Goal: Task Accomplishment & Management: Complete application form

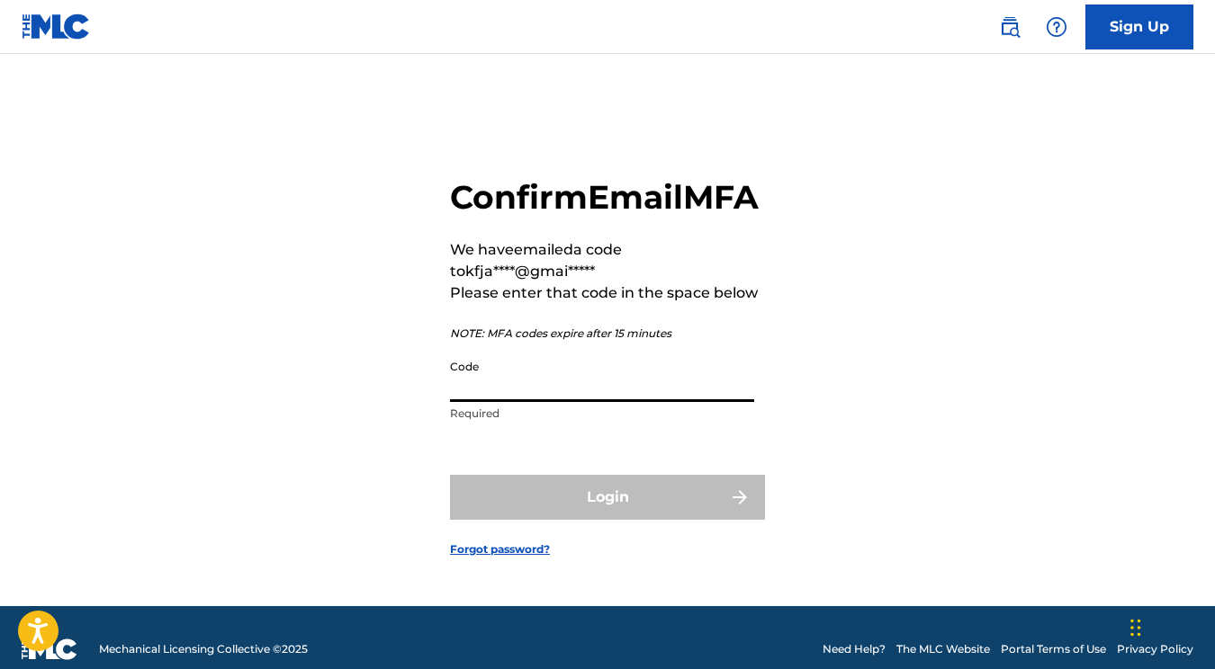
click at [511, 402] on input "Code" at bounding box center [602, 376] width 304 height 51
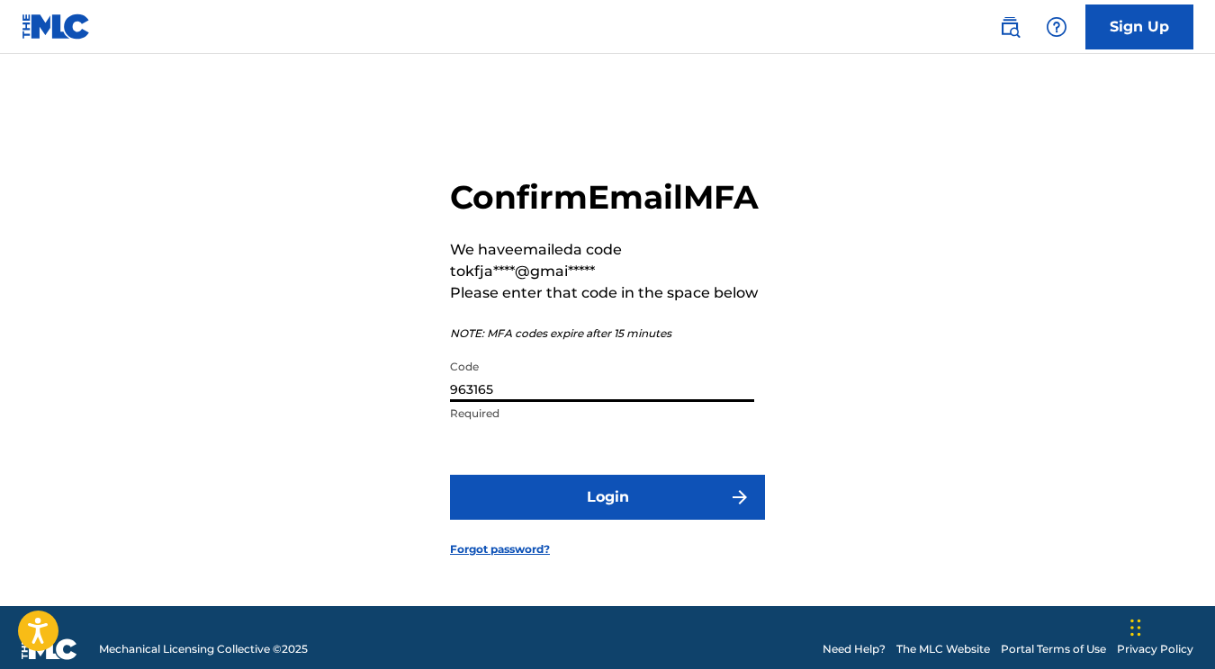
type input "963165"
click at [607, 515] on button "Login" at bounding box center [607, 497] width 315 height 45
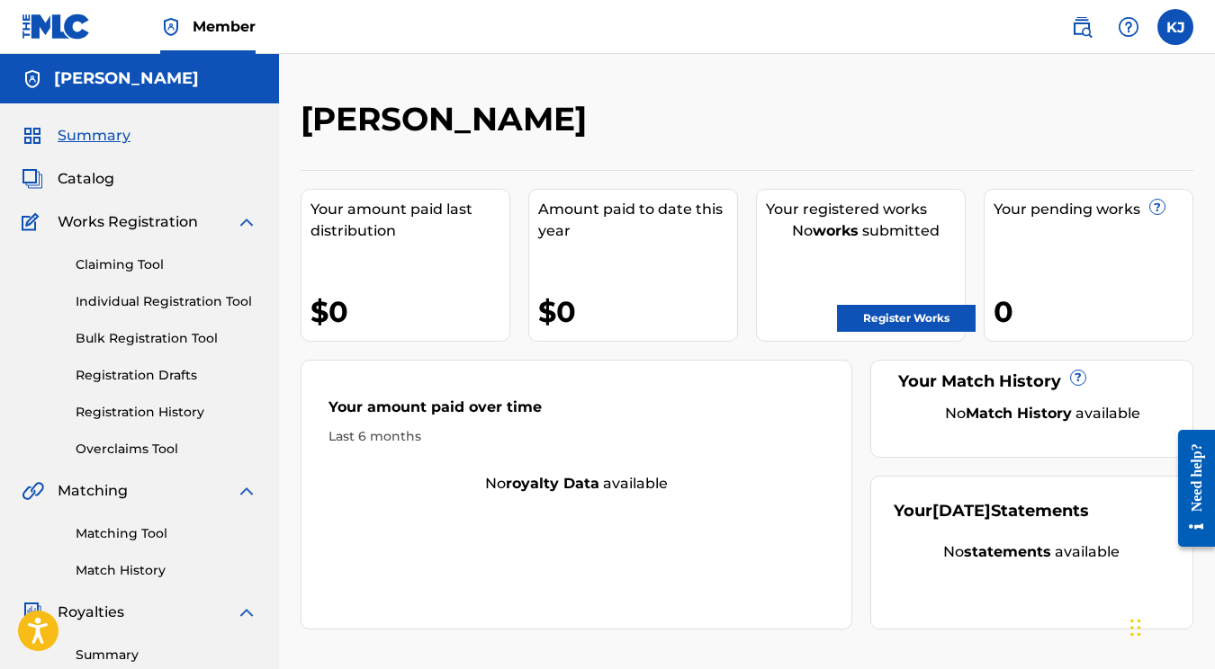
click at [104, 259] on link "Claiming Tool" at bounding box center [167, 265] width 182 height 19
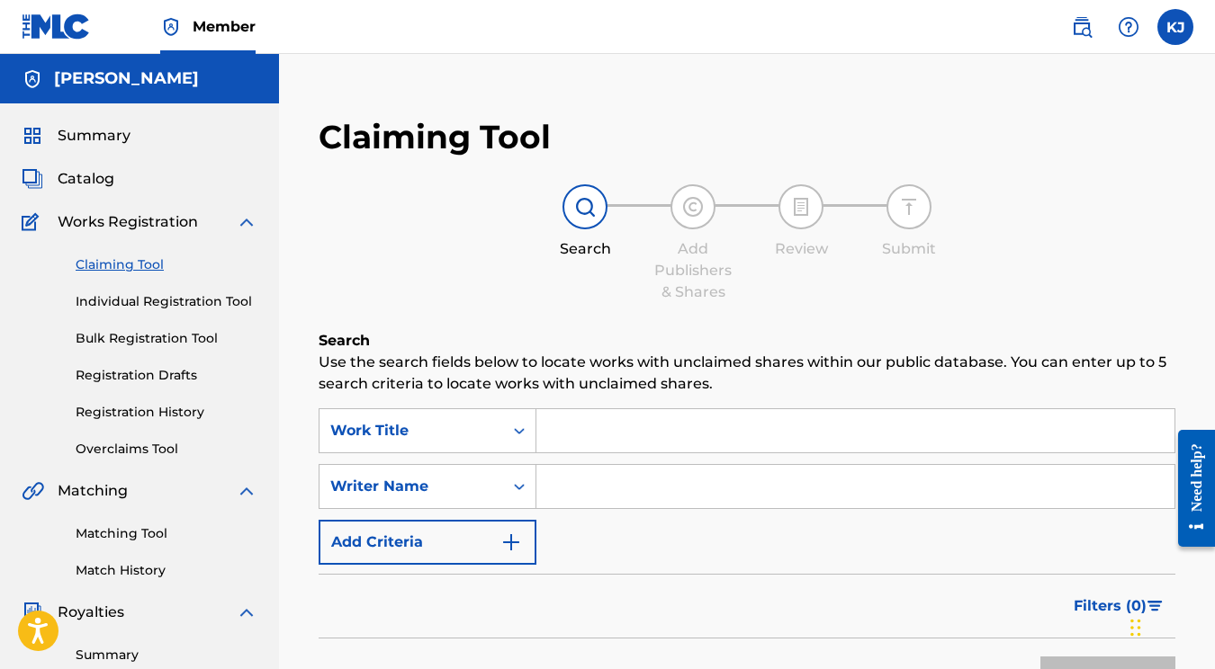
scroll to position [30, 0]
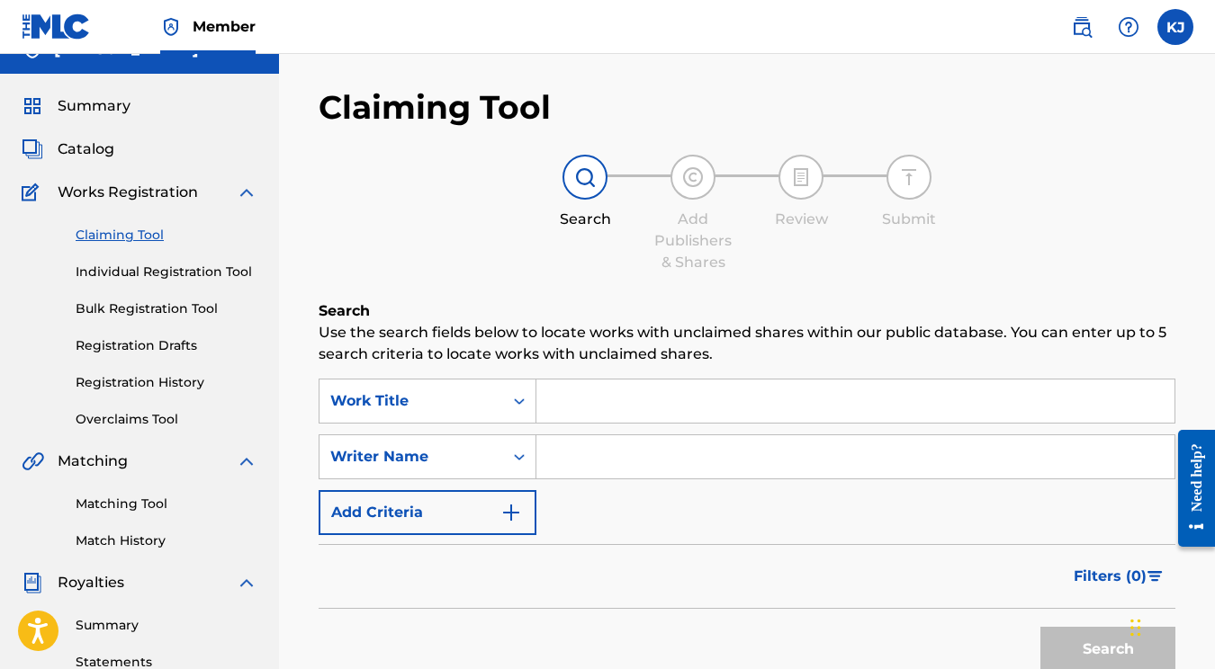
click at [638, 405] on input "Search Form" at bounding box center [855, 401] width 638 height 43
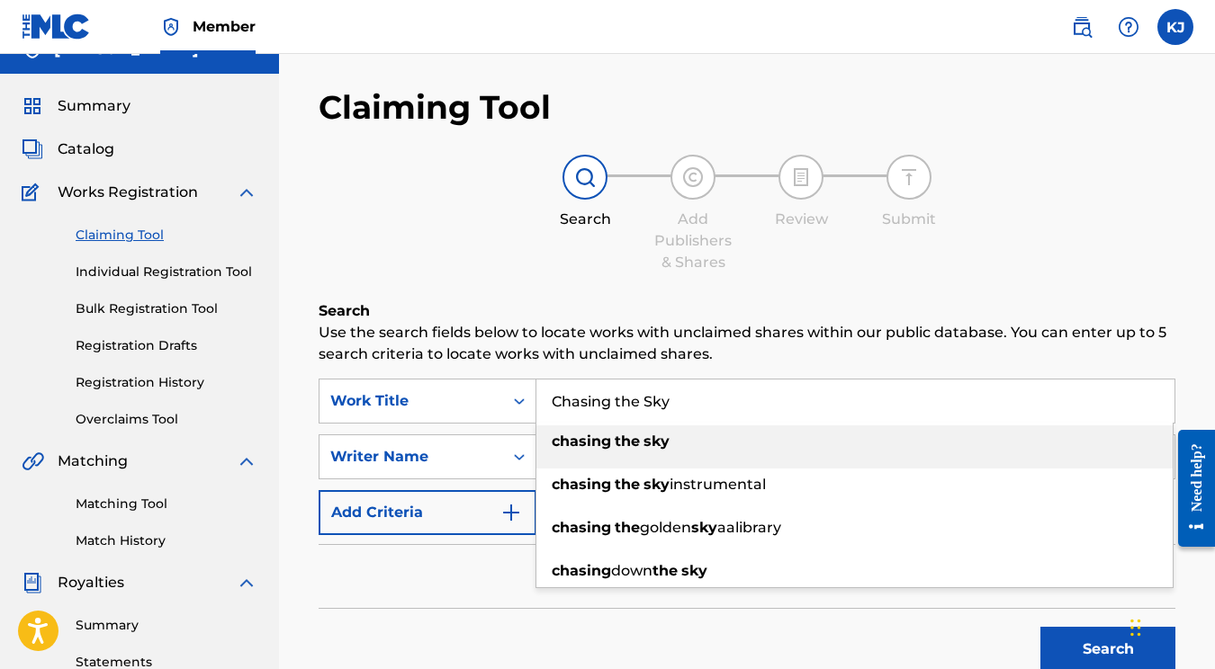
type input "Chasing the Sky"
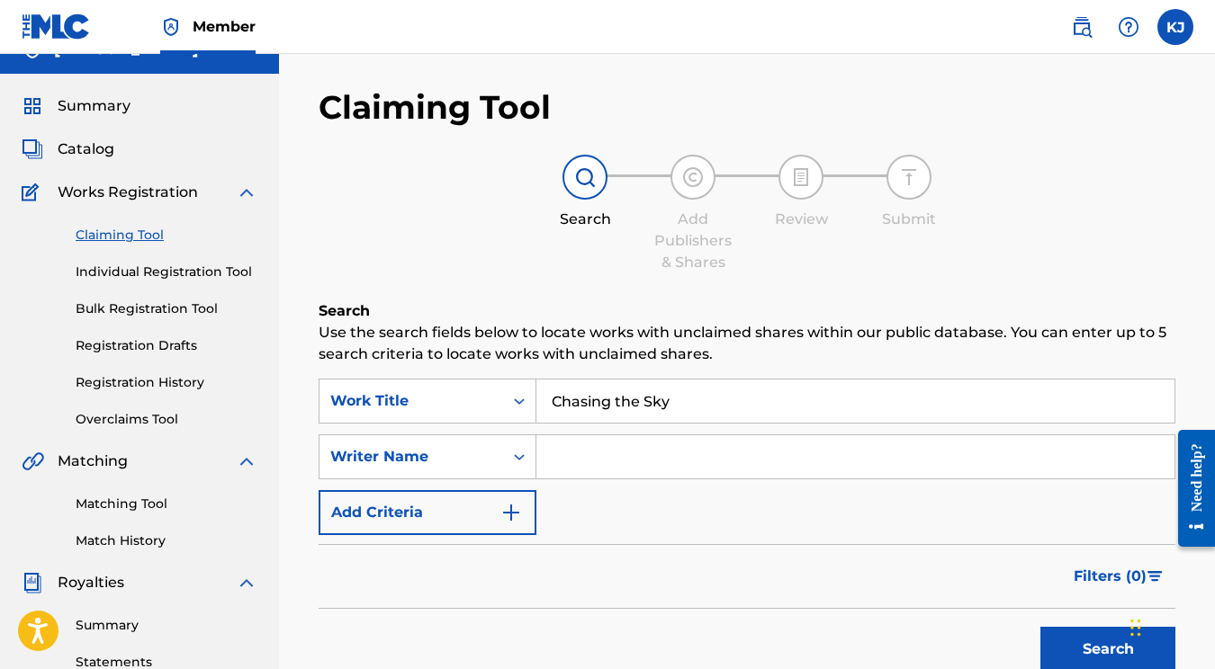
click at [498, 348] on p "Use the search fields below to locate works with unclaimed shares within our pu…" at bounding box center [747, 343] width 857 height 43
click at [614, 467] on input "Search Form" at bounding box center [855, 457] width 638 height 43
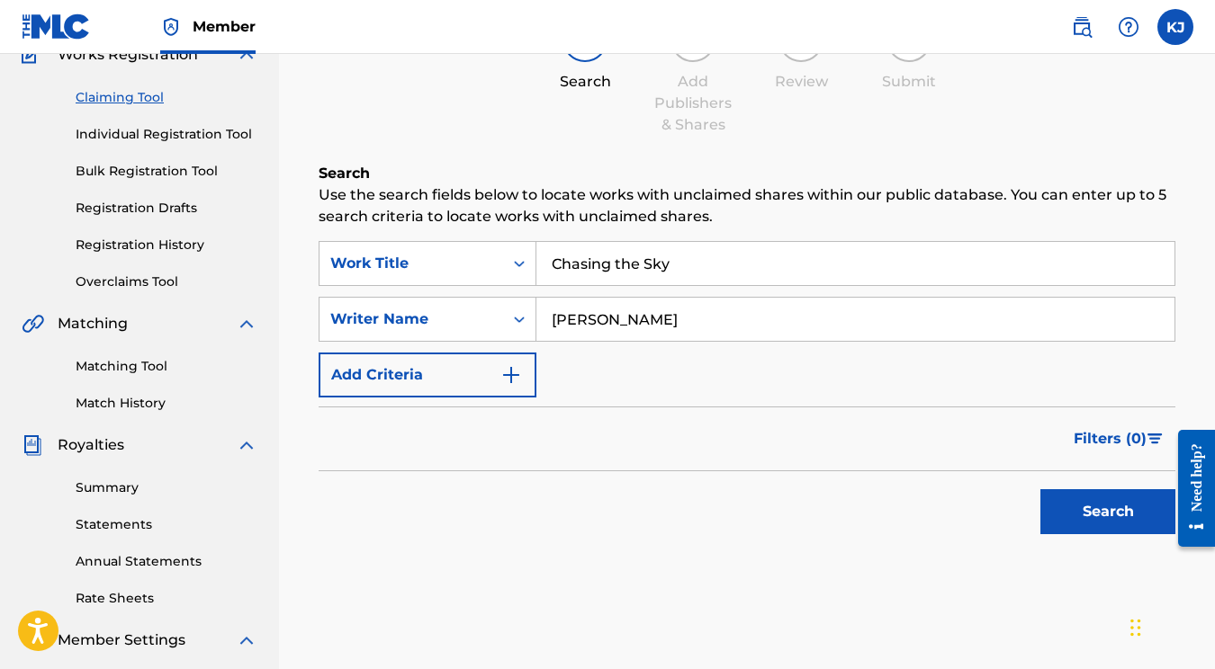
scroll to position [192, 0]
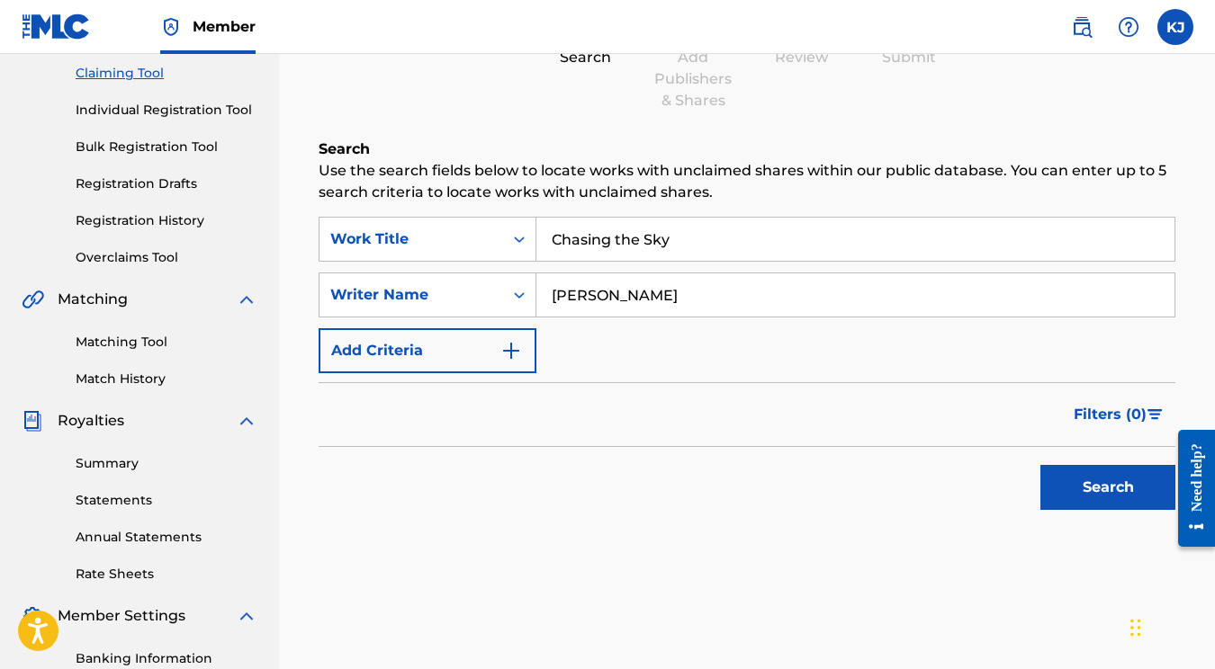
type input "[PERSON_NAME]"
click at [1106, 500] on button "Search" at bounding box center [1107, 487] width 135 height 45
click at [215, 116] on link "Individual Registration Tool" at bounding box center [167, 110] width 182 height 19
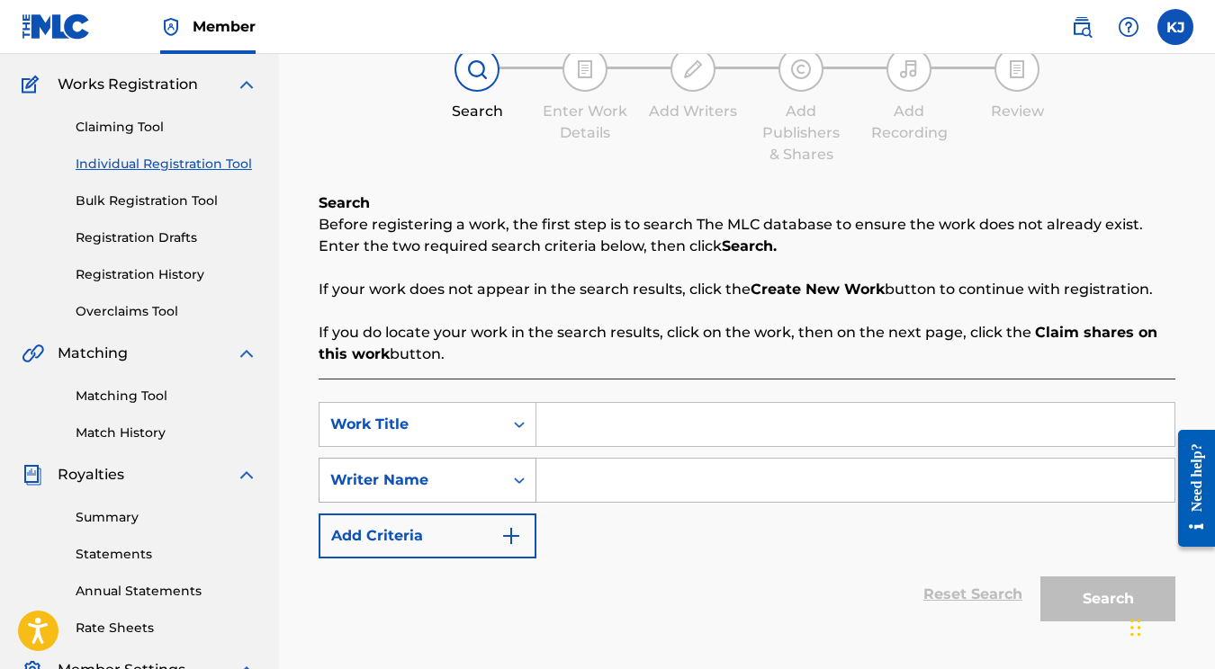
scroll to position [155, 0]
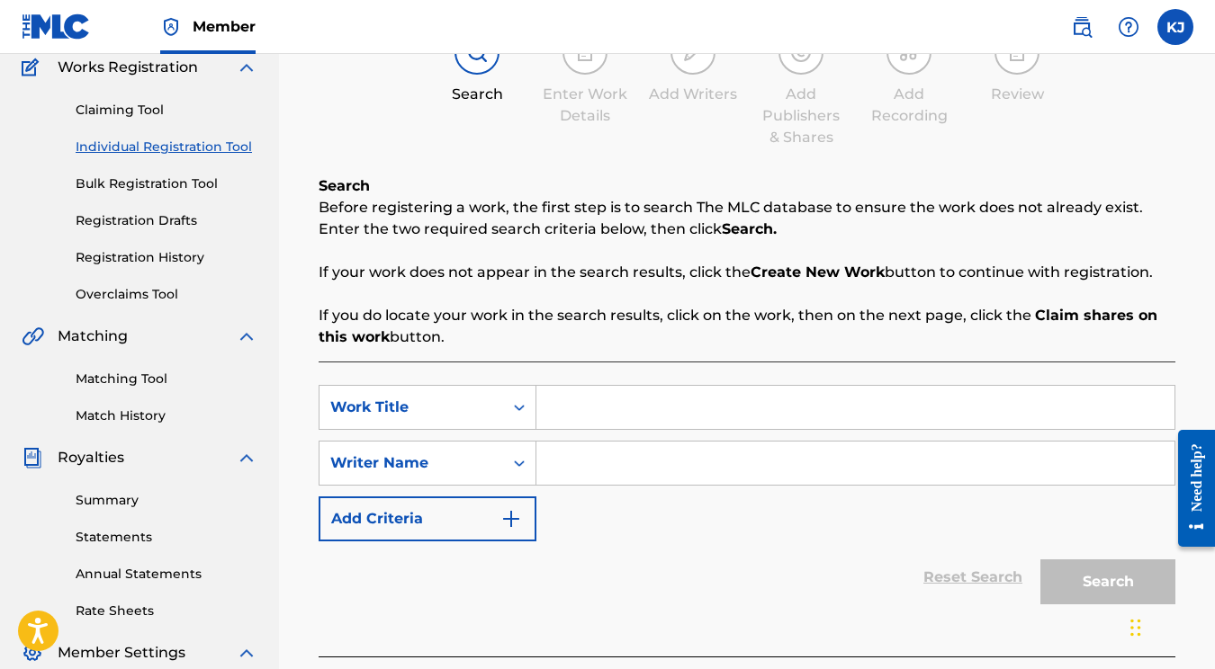
click at [628, 398] on input "Search Form" at bounding box center [855, 407] width 638 height 43
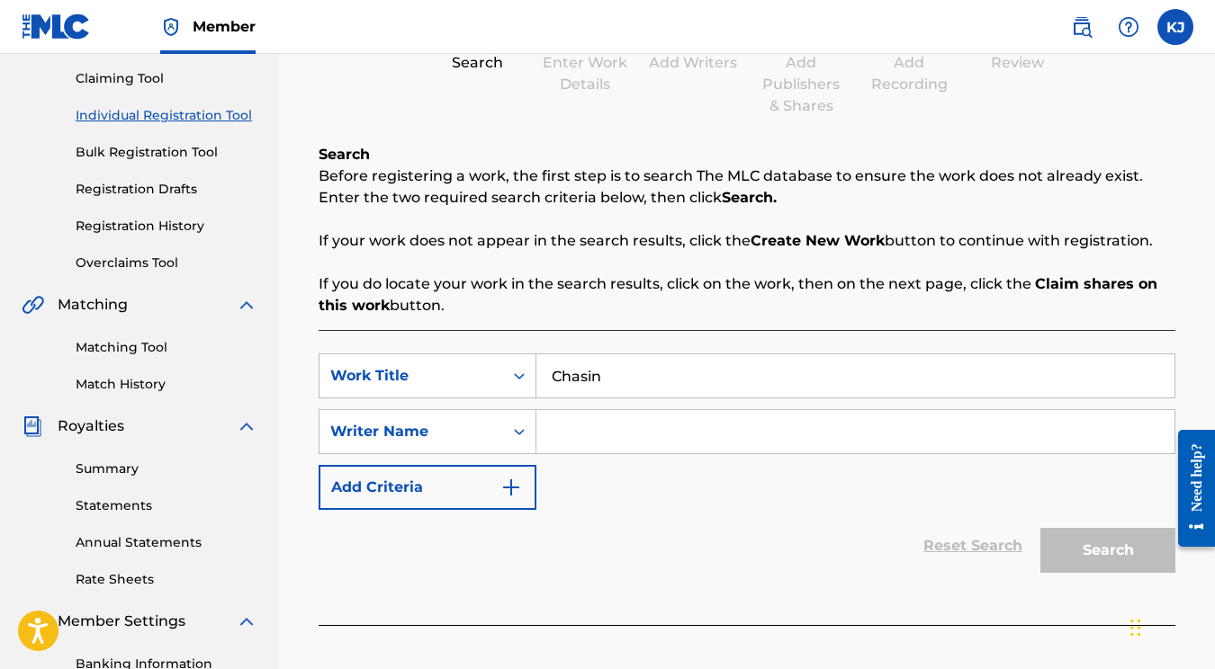
scroll to position [206, 0]
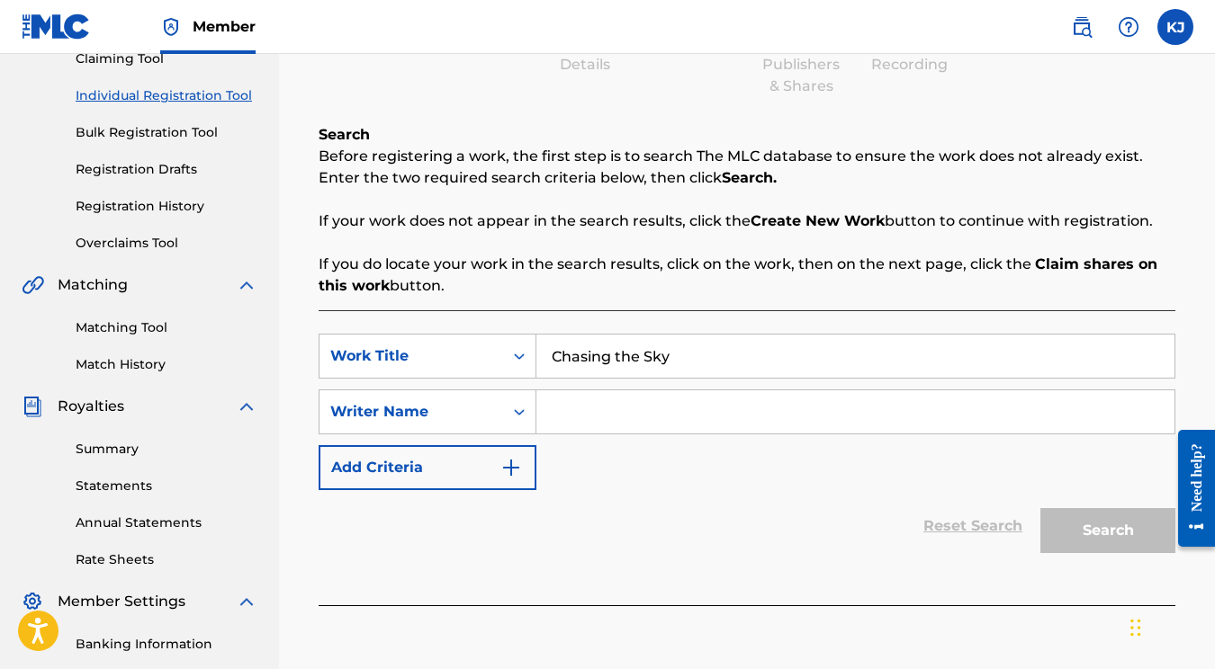
type input "Chasing the Sky"
click at [610, 418] on input "Search Form" at bounding box center [855, 412] width 638 height 43
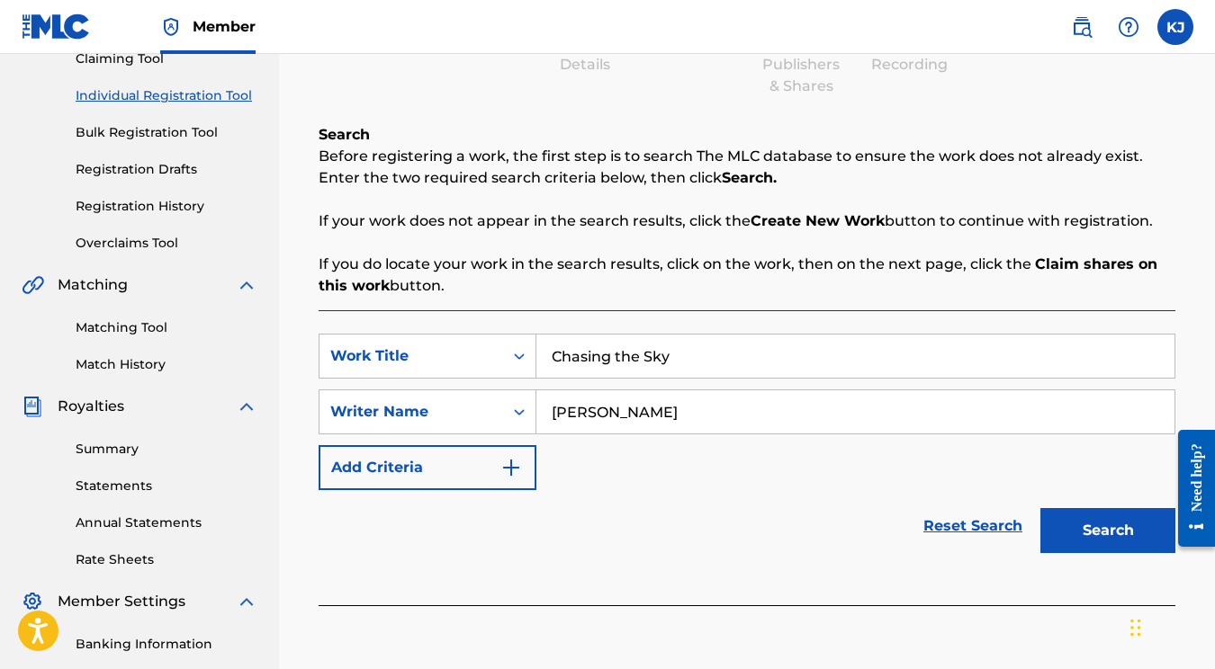
type input "[PERSON_NAME]"
click at [1126, 523] on button "Search" at bounding box center [1107, 530] width 135 height 45
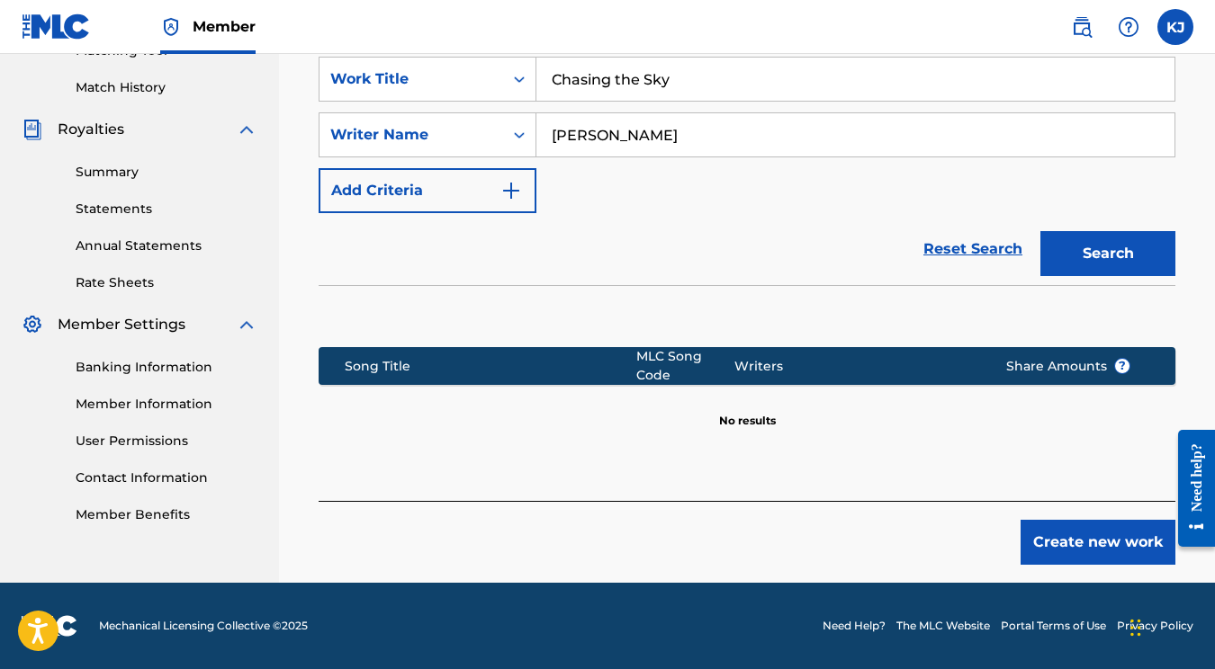
scroll to position [483, 0]
click at [1029, 560] on button "Create new work" at bounding box center [1097, 542] width 155 height 45
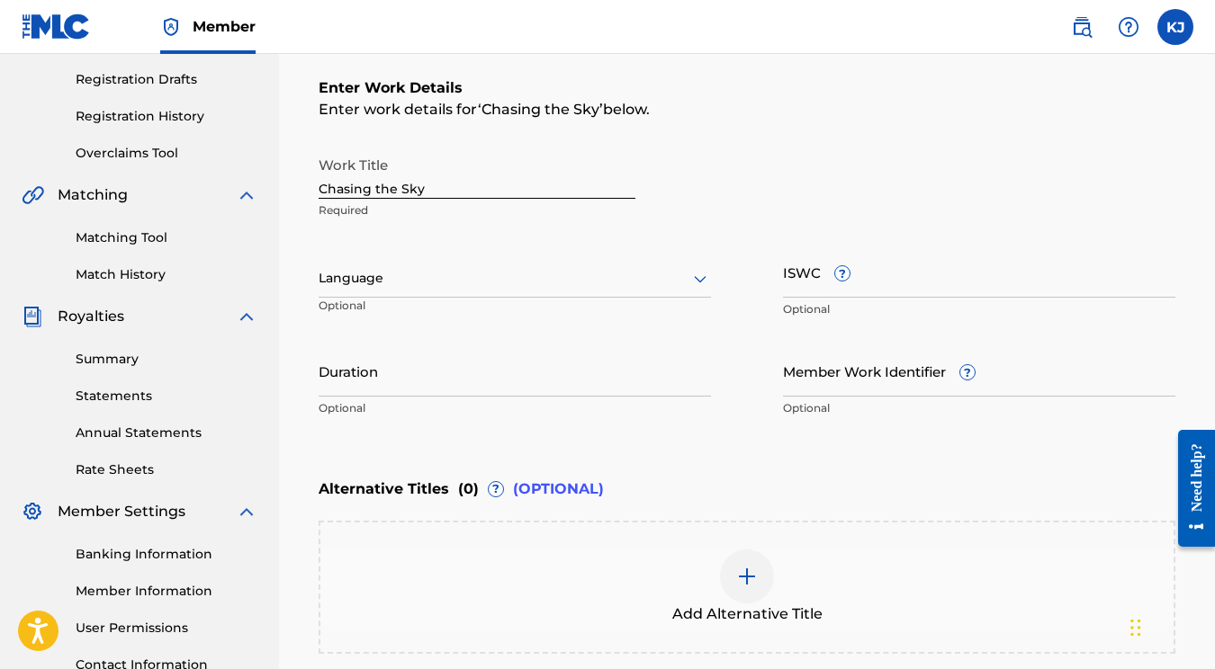
scroll to position [121, 0]
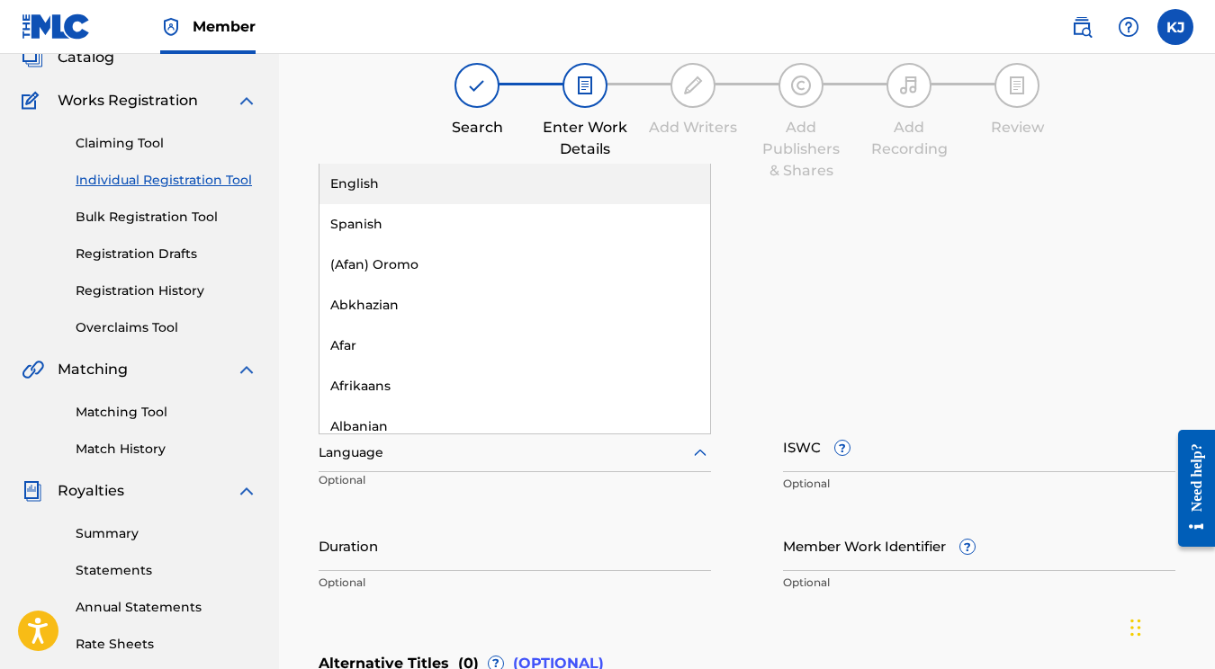
click at [393, 455] on div at bounding box center [515, 453] width 392 height 22
click at [381, 189] on div "English" at bounding box center [514, 184] width 391 height 40
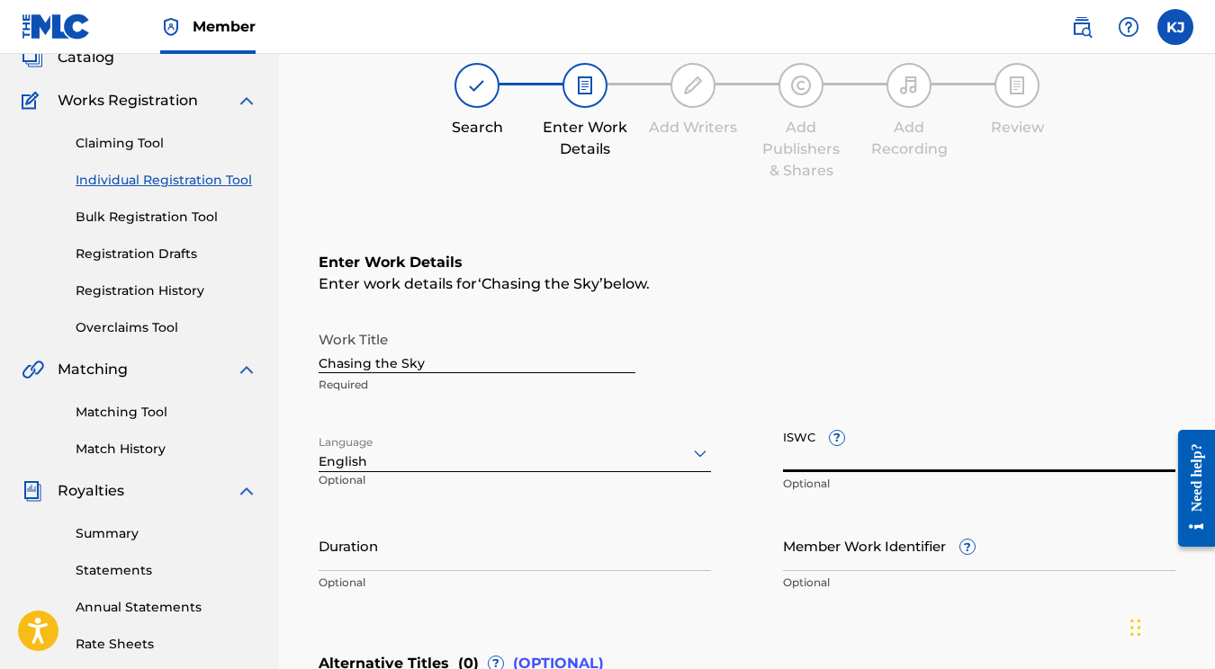
click at [886, 448] on input "ISWC ?" at bounding box center [979, 446] width 392 height 51
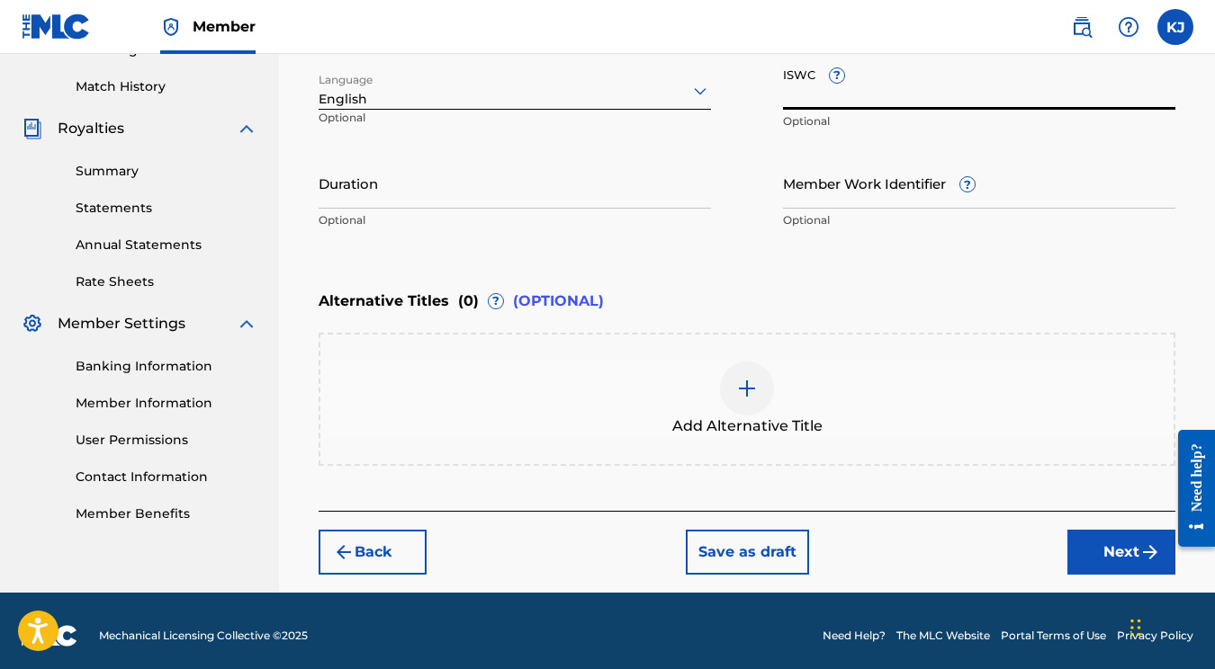
scroll to position [482, 0]
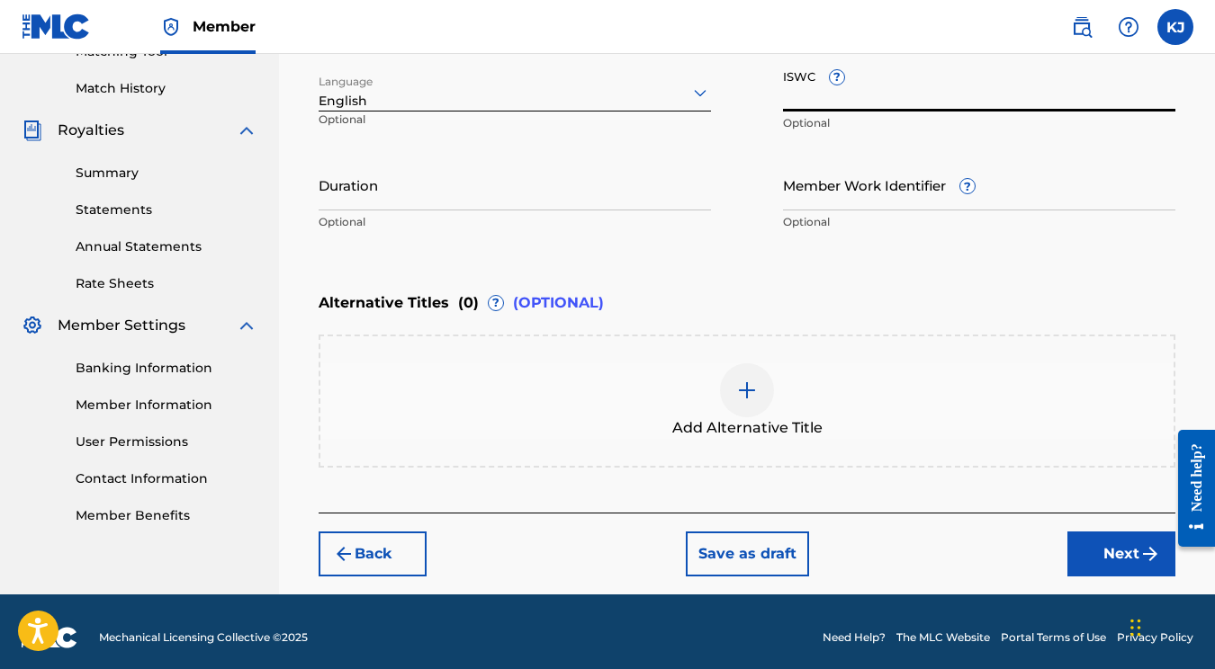
click at [1133, 554] on button "Next" at bounding box center [1121, 554] width 108 height 45
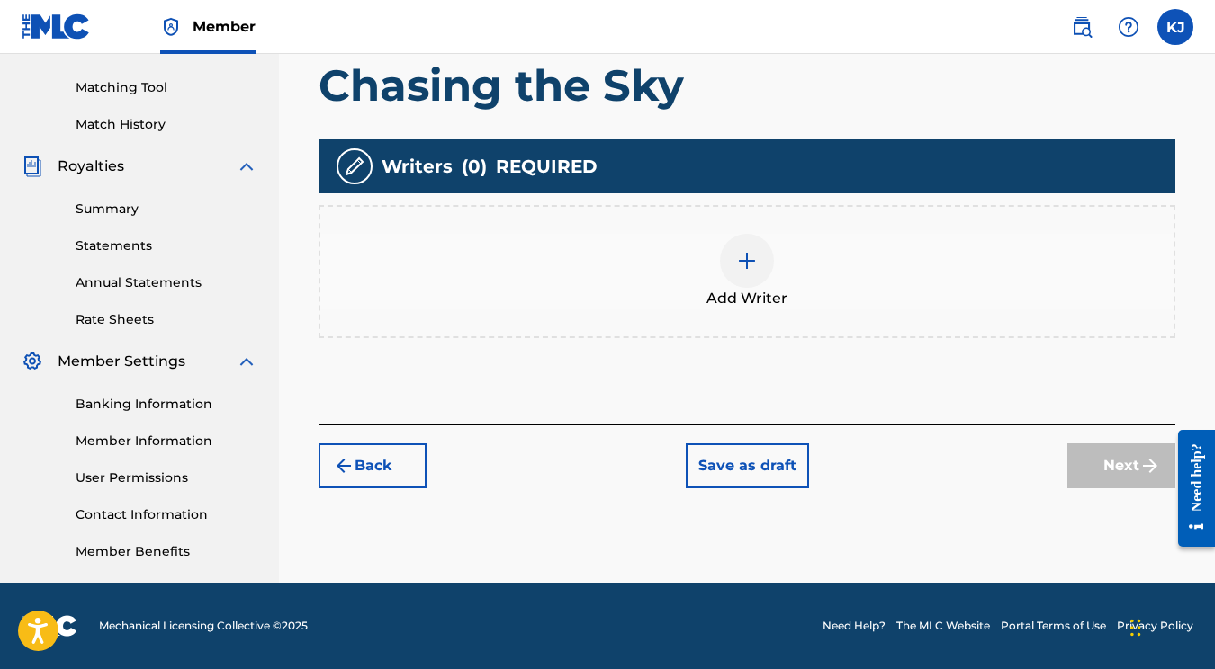
scroll to position [417, 0]
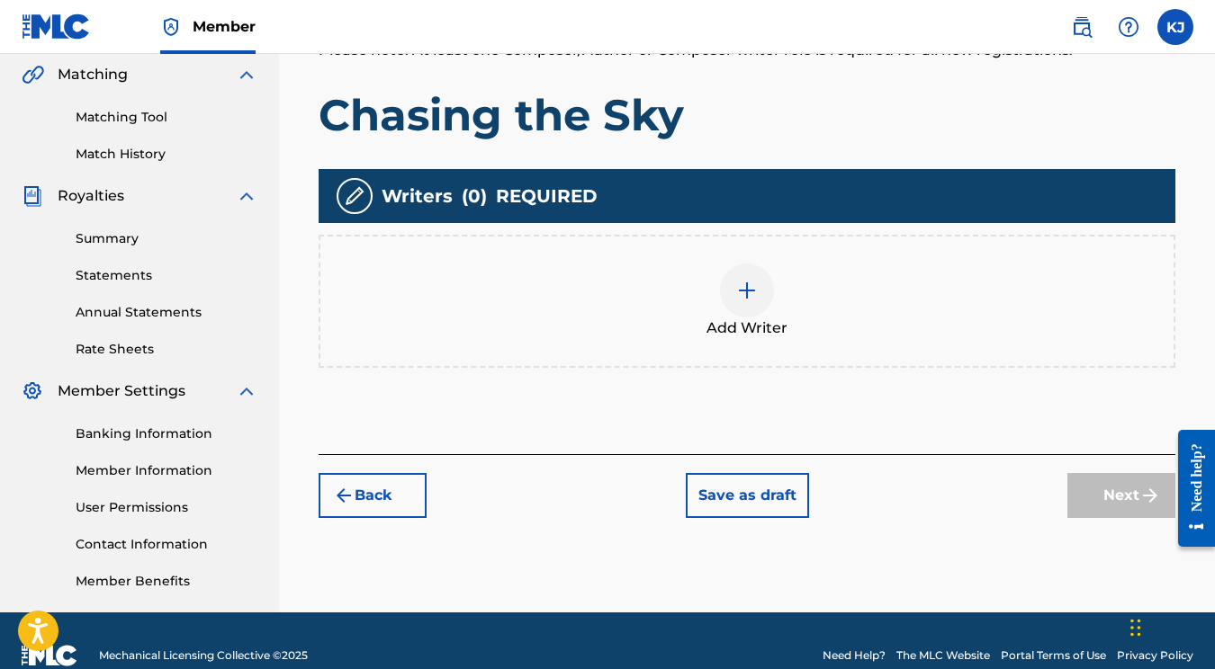
click at [752, 315] on div at bounding box center [747, 291] width 54 height 54
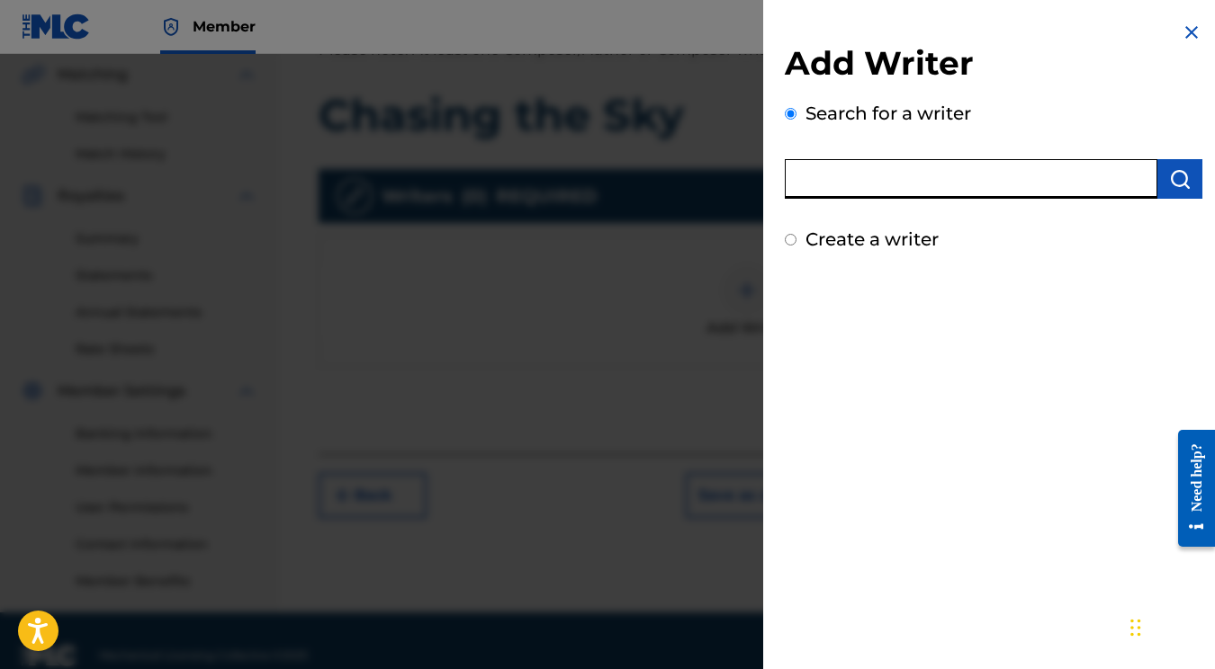
click at [893, 181] on input "text" at bounding box center [971, 179] width 373 height 40
click at [963, 277] on div "Add Writer Search for a writer Create a writer" at bounding box center [993, 334] width 461 height 669
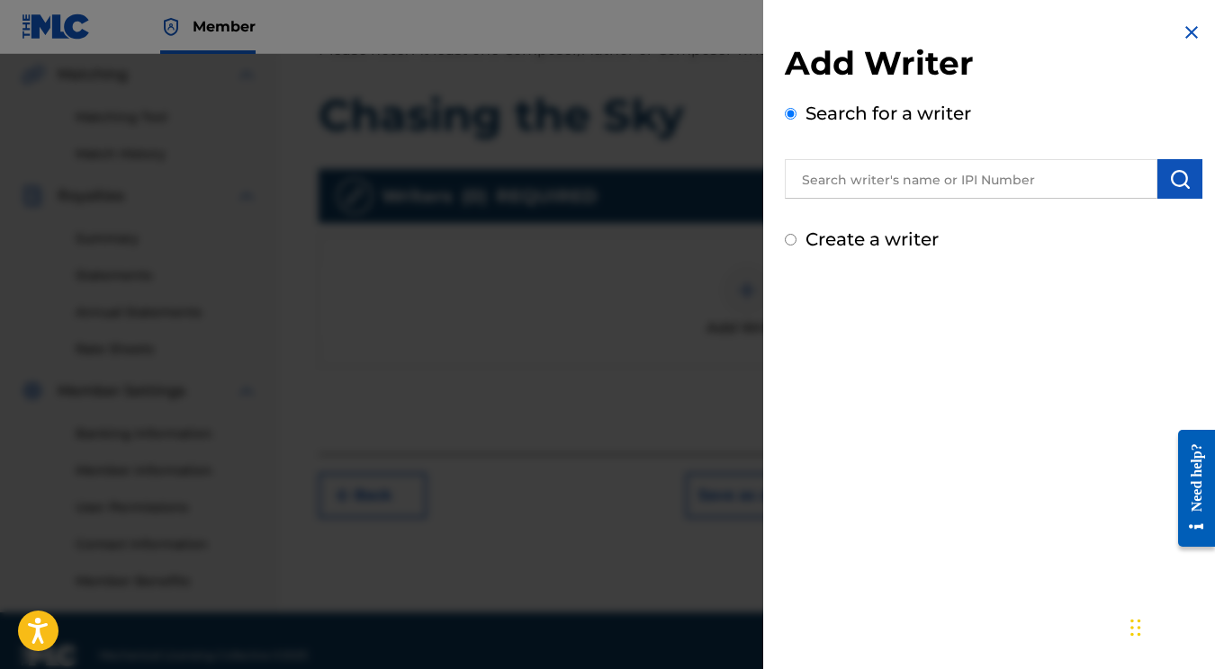
click at [954, 151] on div "Search for a writer" at bounding box center [994, 149] width 418 height 99
click at [954, 169] on input "text" at bounding box center [971, 179] width 373 height 40
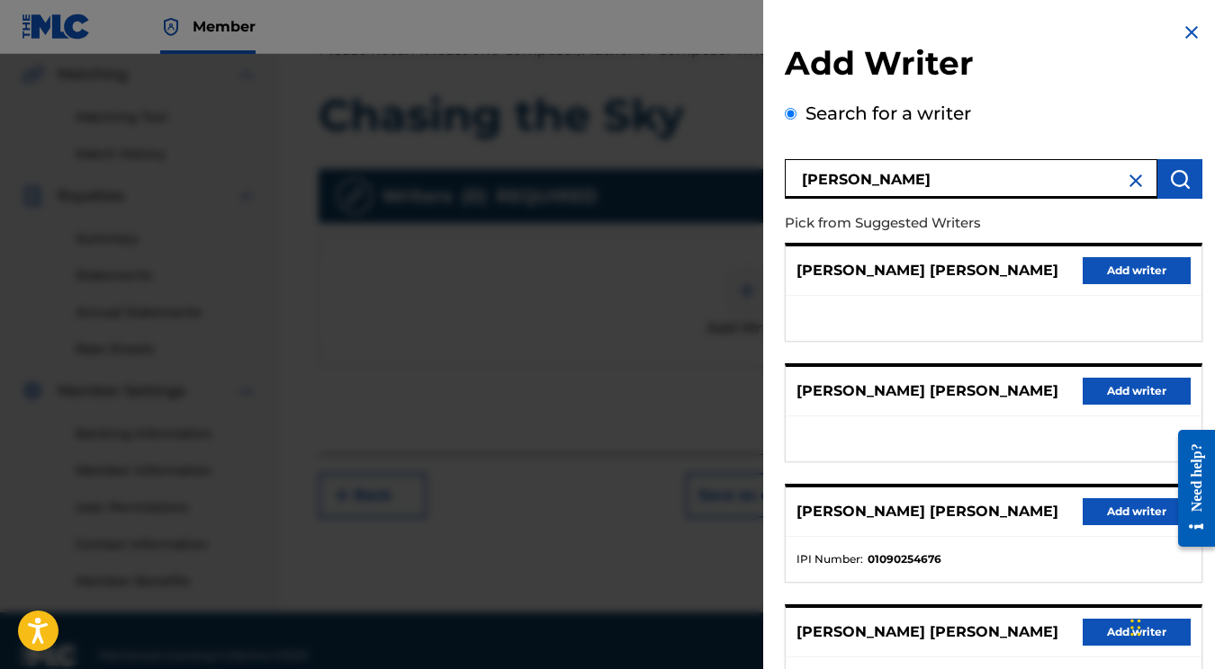
click at [900, 182] on input "[PERSON_NAME]" at bounding box center [971, 179] width 373 height 40
paste input "01177297027"
click at [900, 182] on input "Katie 01177297" at bounding box center [971, 179] width 373 height 40
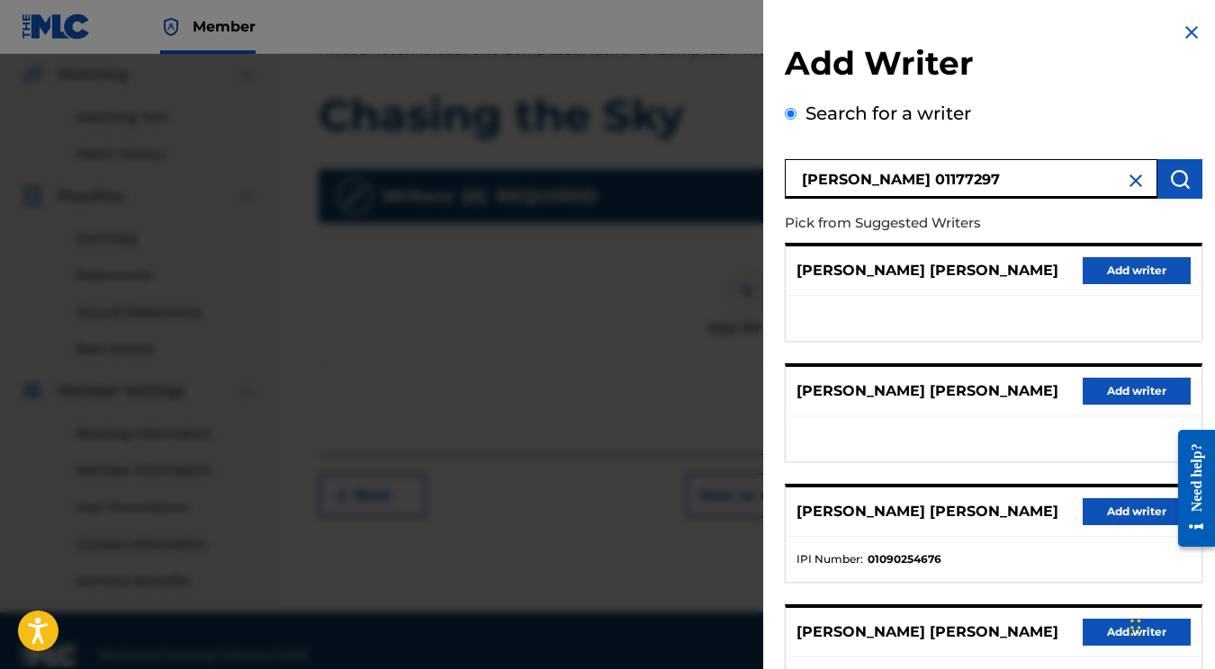
click at [900, 182] on input "Katie 01177297" at bounding box center [971, 179] width 373 height 40
paste input "0117729702"
type input "01177297027"
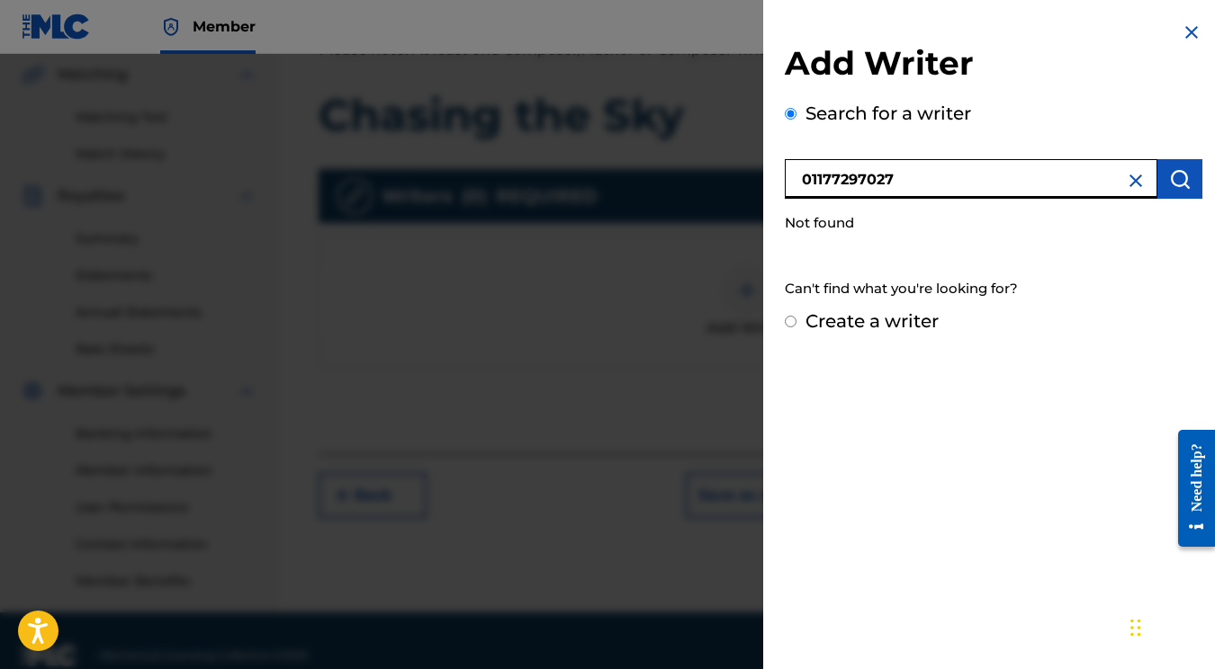
click at [795, 327] on div "Create a writer" at bounding box center [994, 321] width 418 height 27
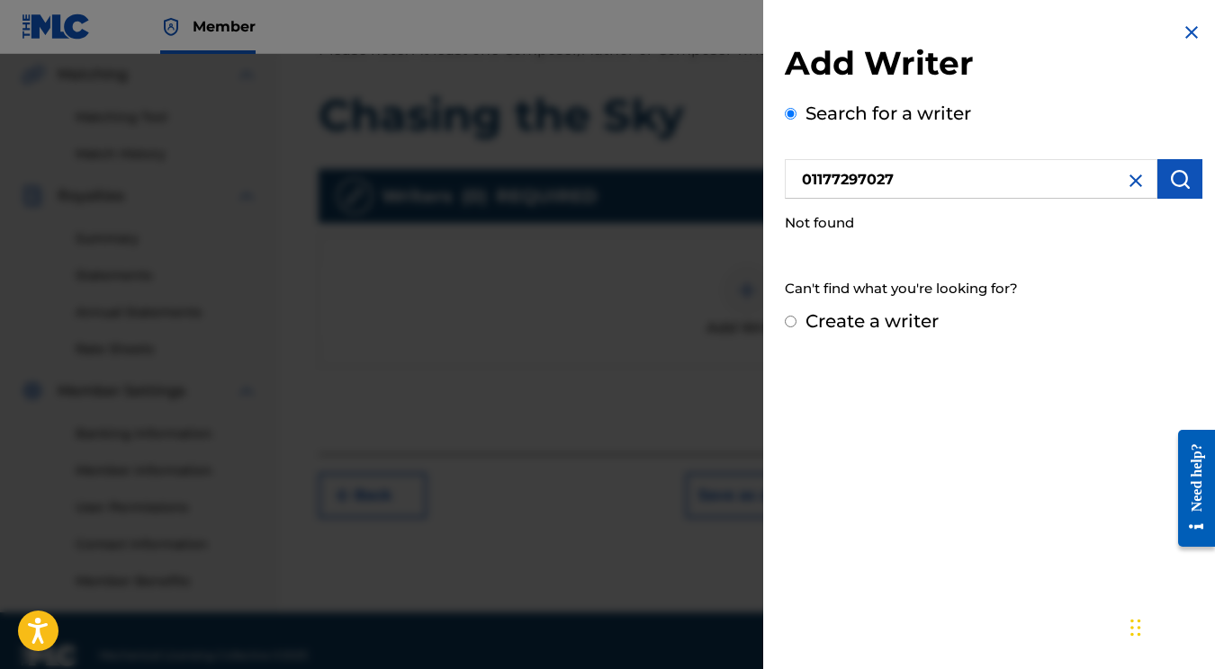
click at [784, 324] on div "Add Writer Search for a writer 01177297027 Not found Can't find what you're loo…" at bounding box center [993, 178] width 461 height 356
click at [790, 324] on input "Create a writer" at bounding box center [791, 322] width 12 height 12
radio input "false"
radio input "true"
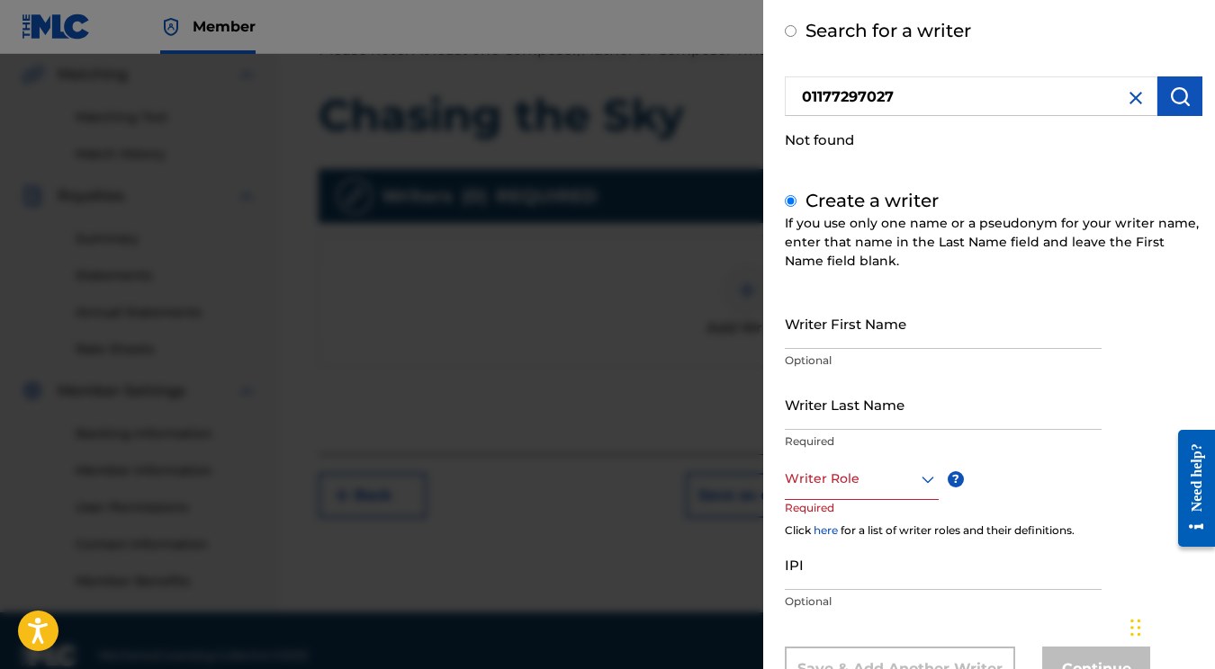
scroll to position [91, 0]
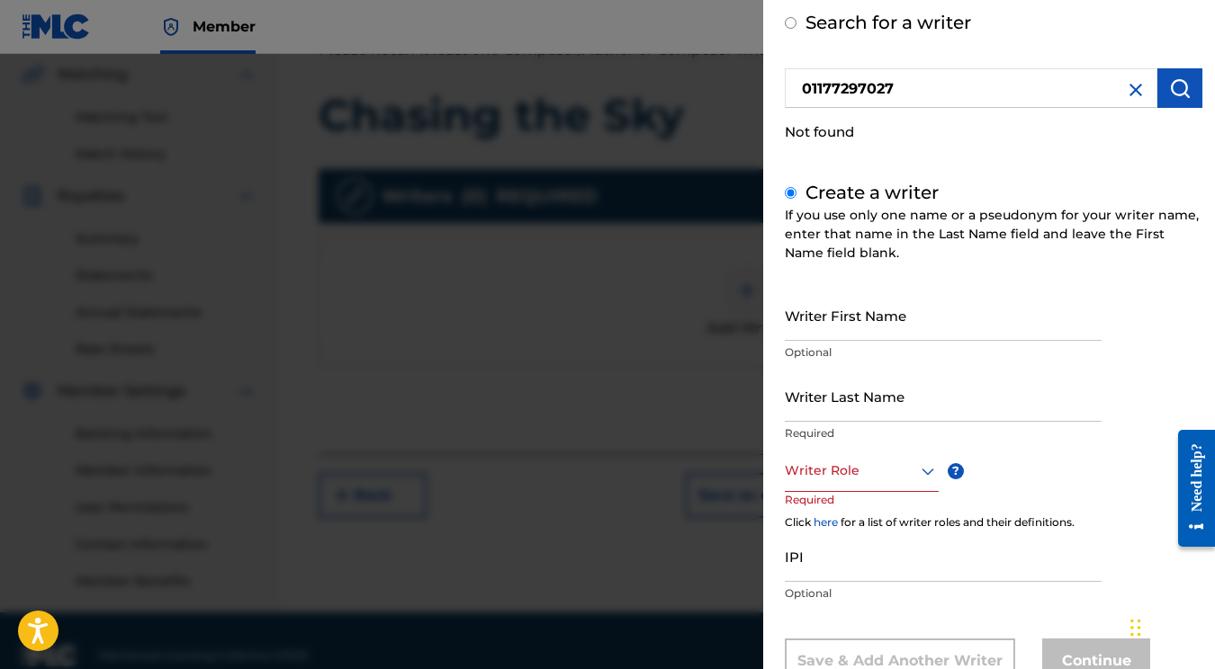
click at [871, 334] on input "Writer First Name" at bounding box center [943, 315] width 317 height 51
type input "K"
click at [986, 276] on div "Create a writer If you use only one name or a pseudonym for your writer name, e…" at bounding box center [994, 431] width 418 height 505
click at [991, 98] on input "01177297027" at bounding box center [971, 88] width 373 height 40
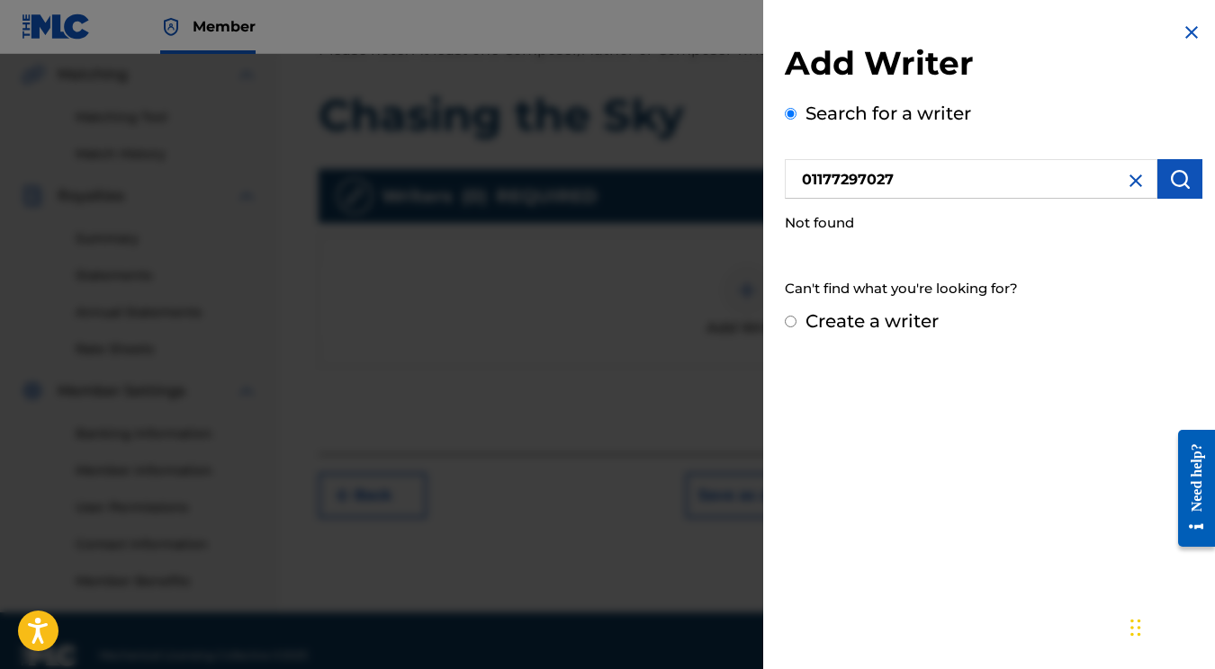
click at [991, 98] on div "Add Writer Search for a writer 01177297027 Not found Can't find what you're loo…" at bounding box center [994, 175] width 418 height 265
click at [965, 175] on input "01177297027" at bounding box center [971, 179] width 373 height 40
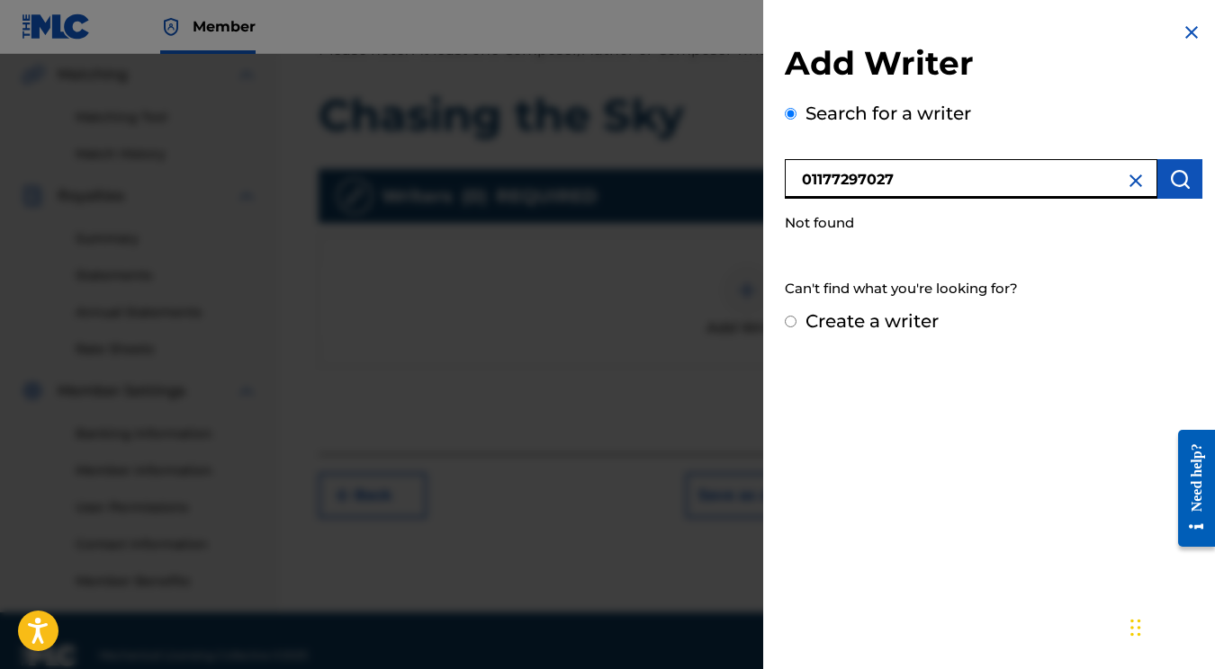
click at [965, 175] on input "01177297027" at bounding box center [971, 179] width 373 height 40
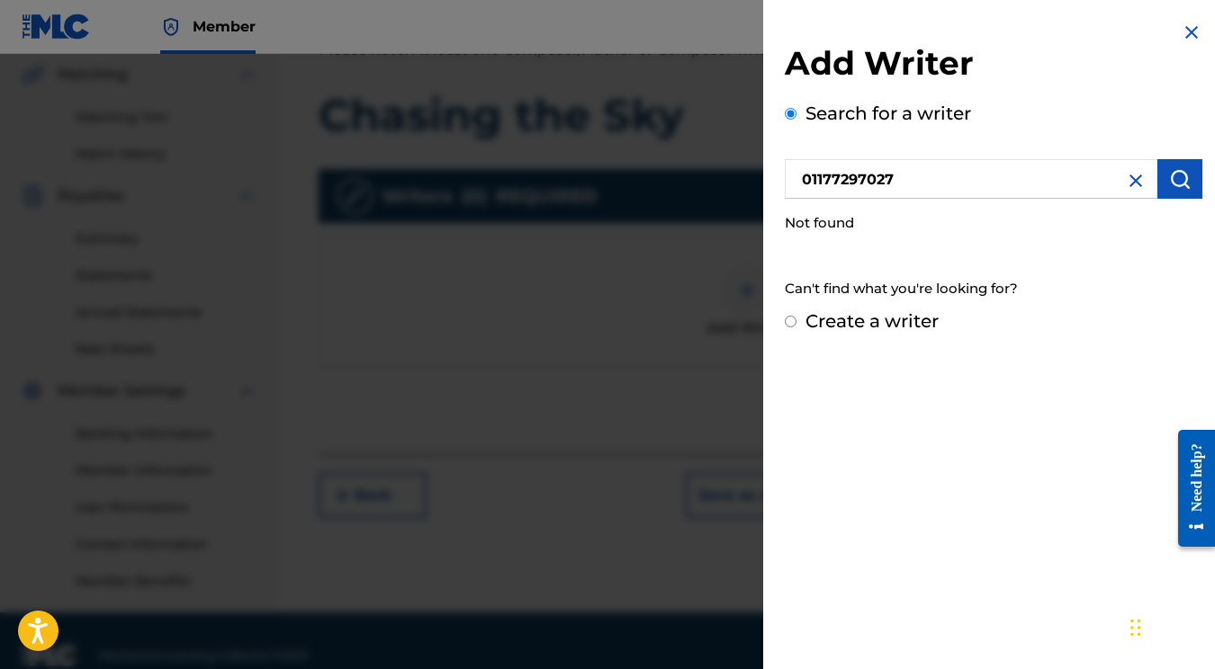
click at [1174, 175] on img "submit" at bounding box center [1180, 179] width 22 height 22
click at [802, 324] on div "Create a writer" at bounding box center [994, 321] width 418 height 27
click at [788, 321] on input "Create a writer" at bounding box center [791, 322] width 12 height 12
radio input "false"
radio input "true"
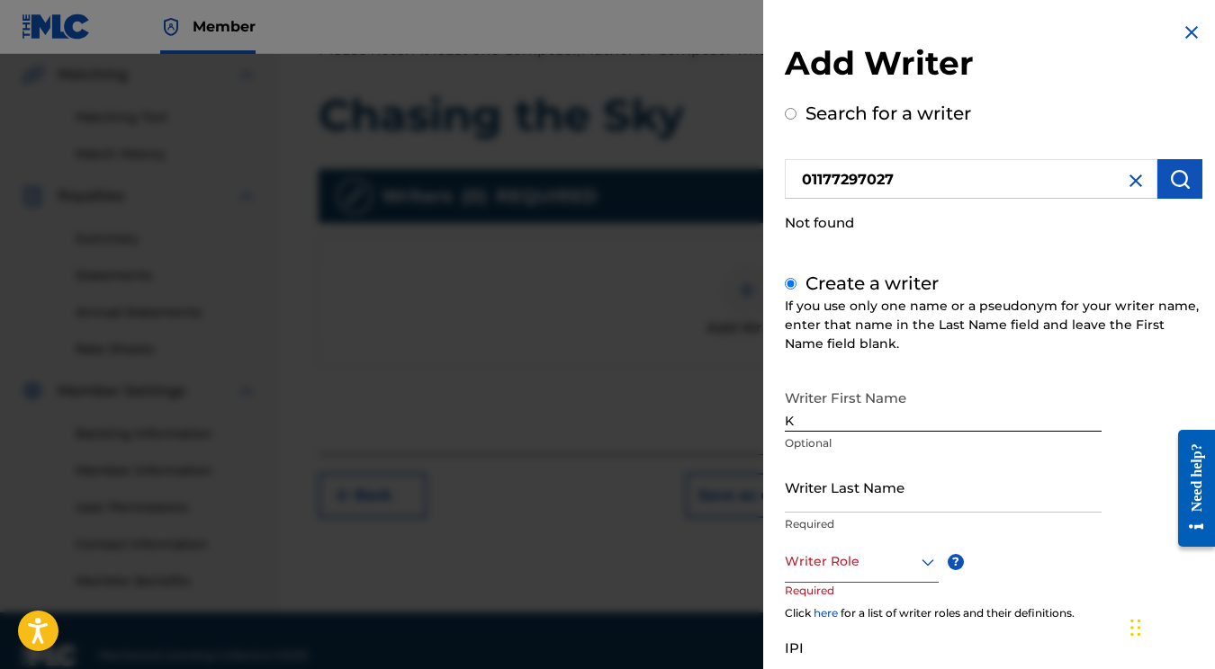
click at [850, 422] on input "K" at bounding box center [943, 406] width 317 height 51
type input "Katelyn"
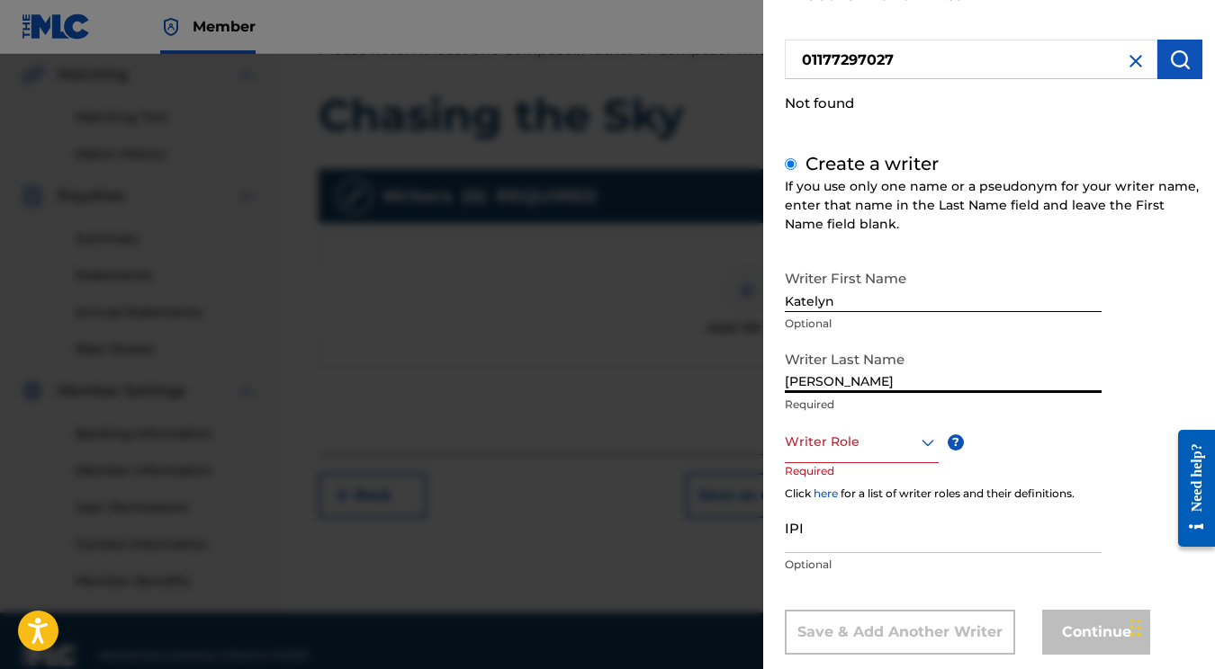
type input "[PERSON_NAME]"
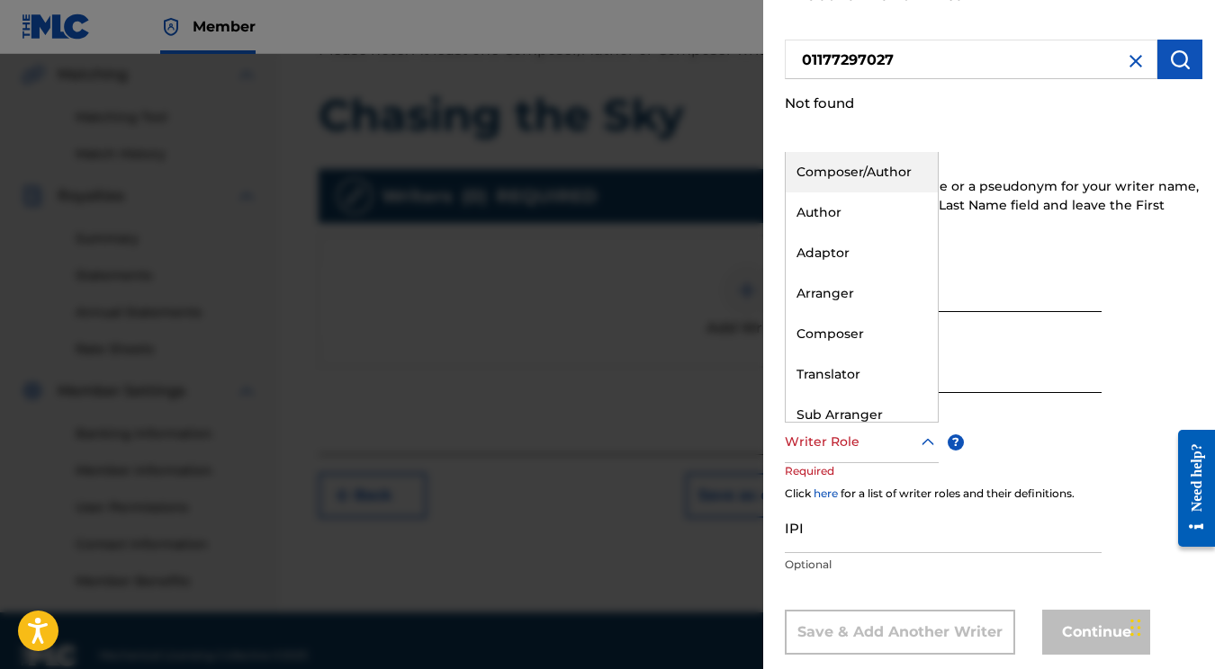
click at [864, 438] on div at bounding box center [862, 442] width 154 height 22
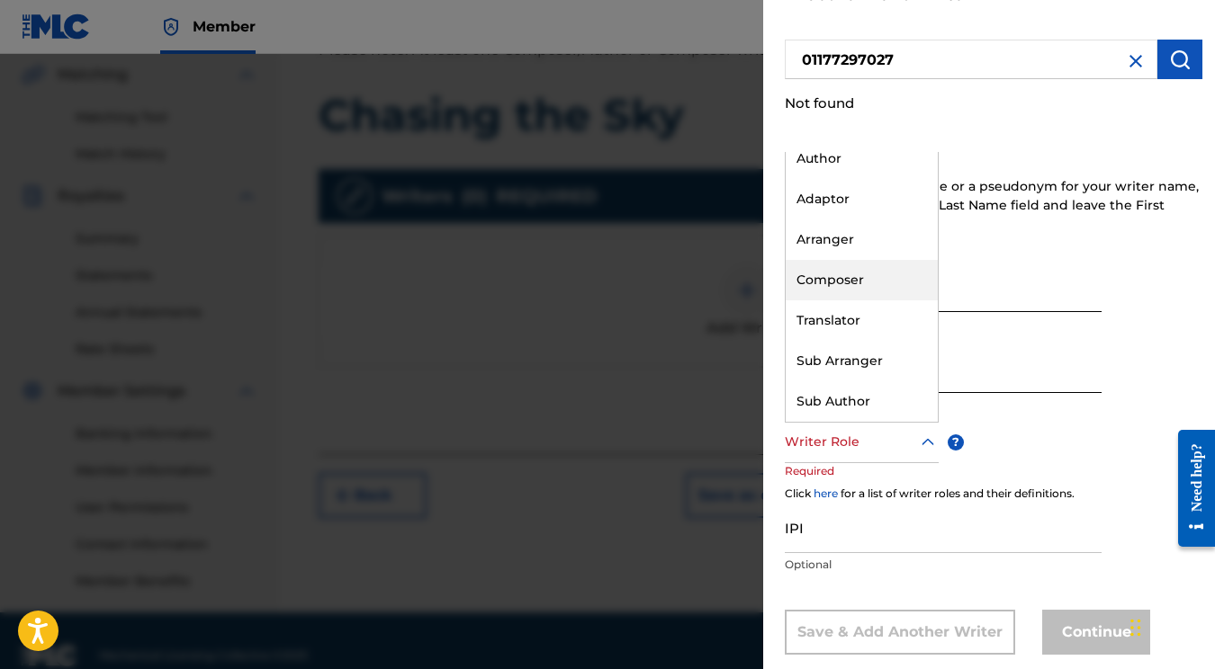
scroll to position [0, 0]
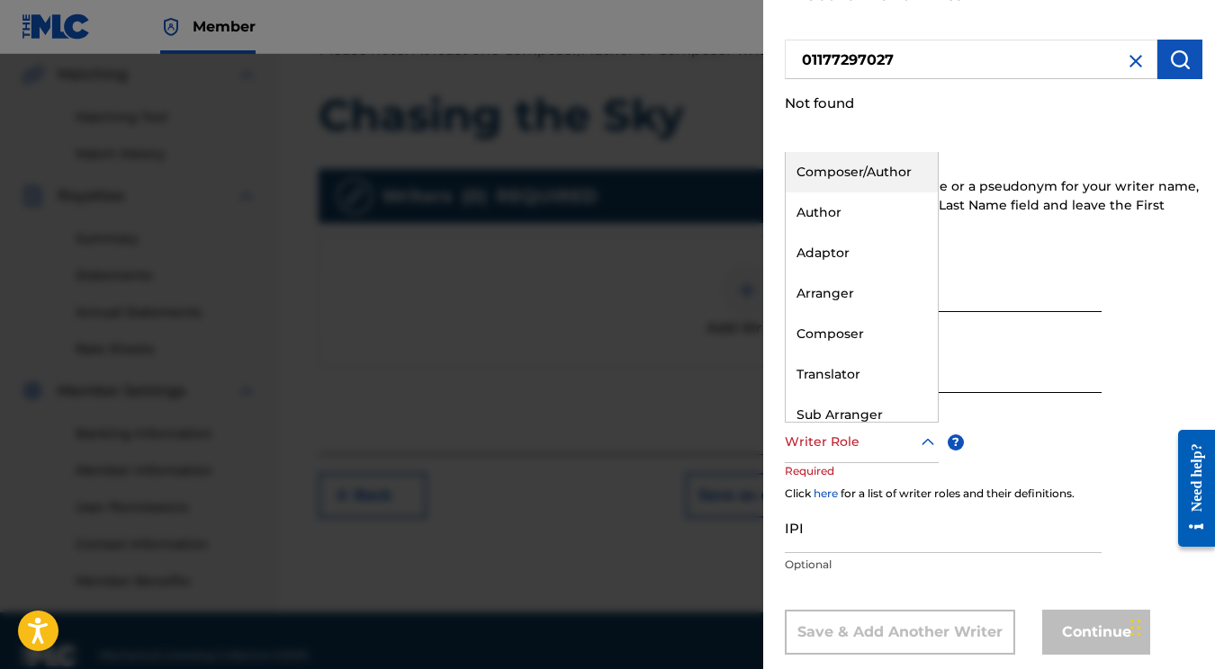
click at [846, 140] on div "Add Writer Search for a writer 01177297027 Not found Create a writer If you use…" at bounding box center [994, 290] width 418 height 732
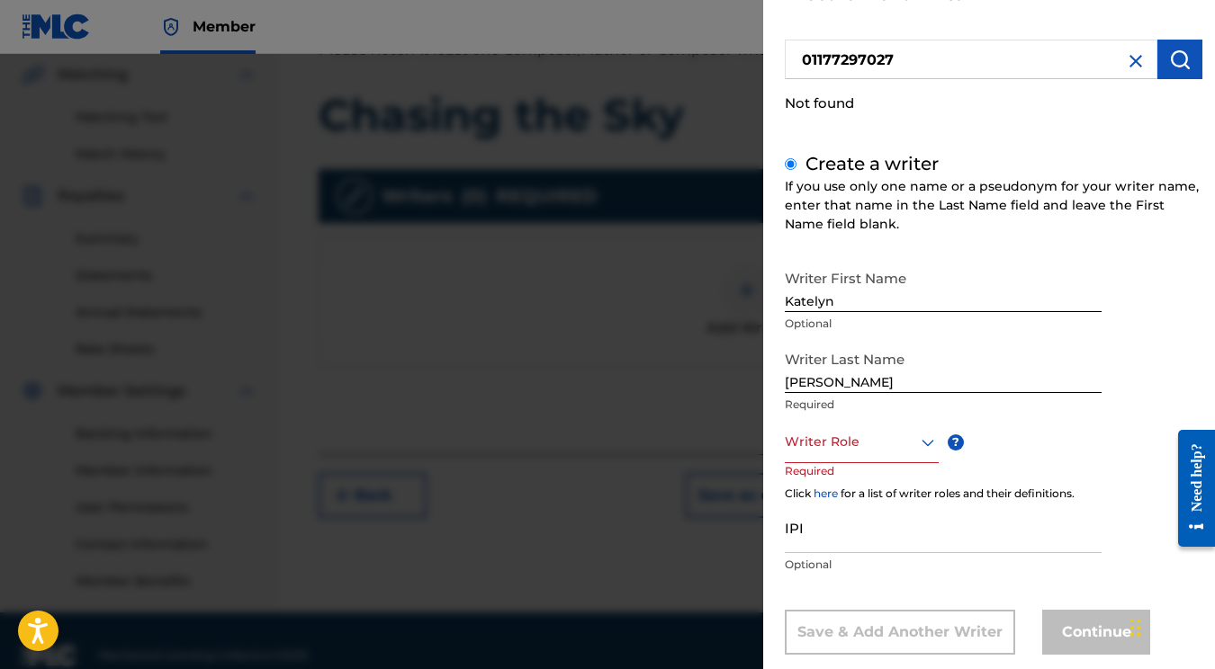
click at [846, 433] on div at bounding box center [862, 442] width 154 height 22
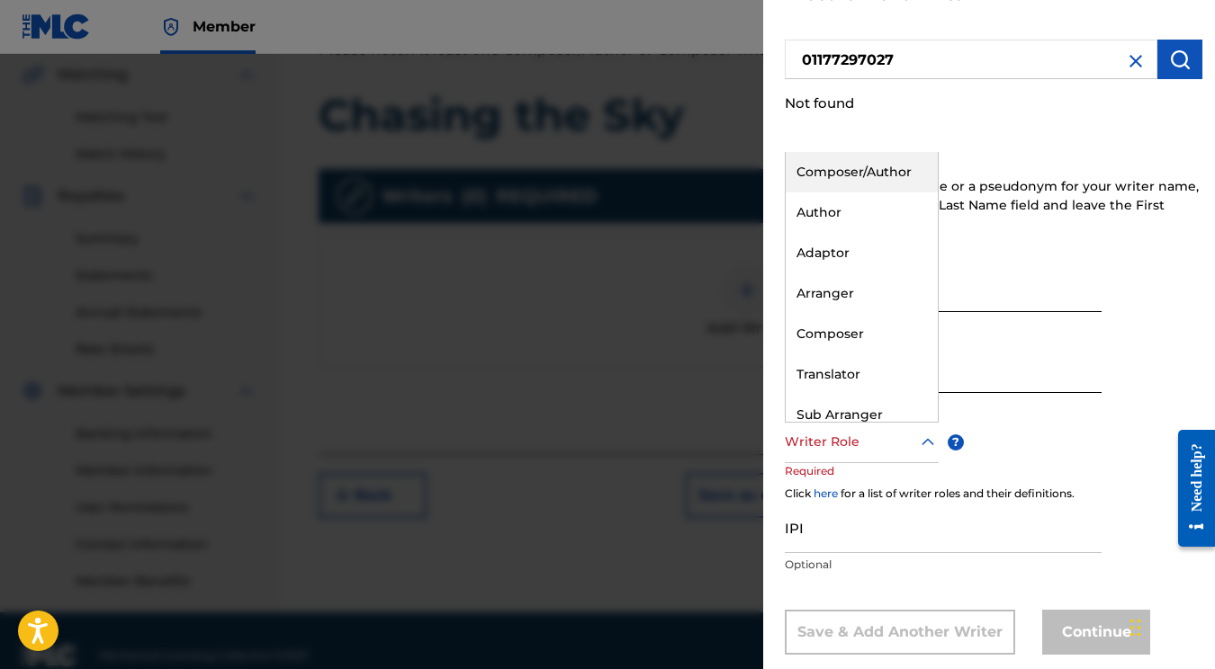
click at [836, 180] on div "Composer/Author" at bounding box center [862, 172] width 152 height 40
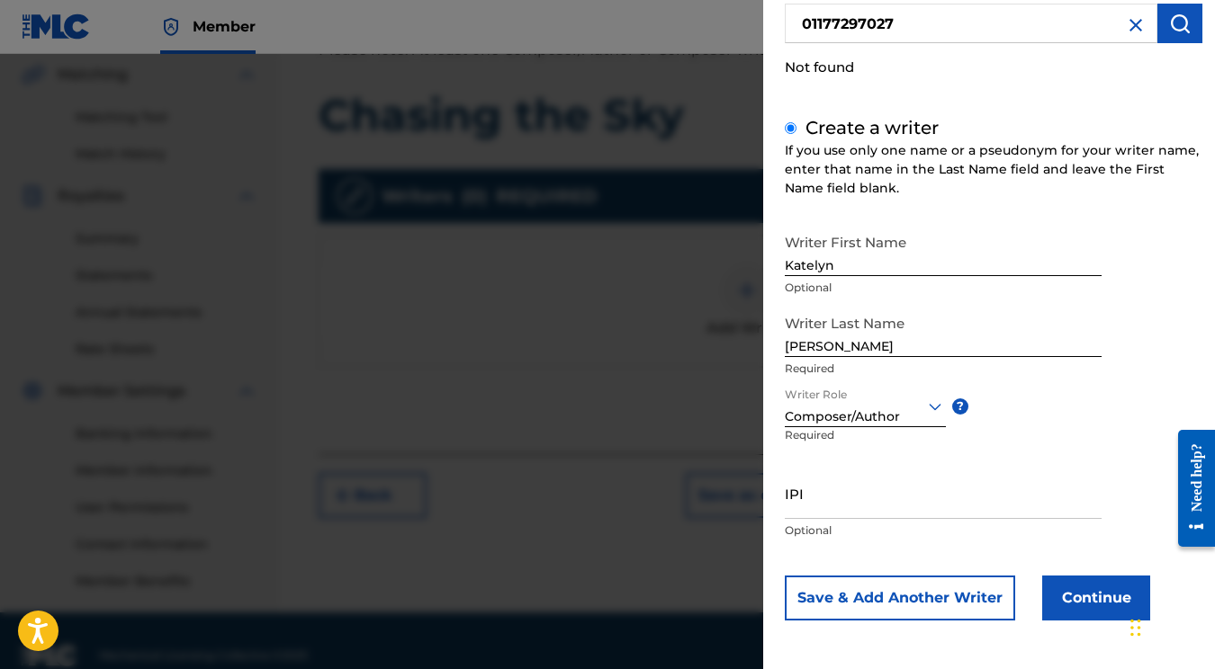
scroll to position [155, 0]
click at [850, 493] on input "IPI" at bounding box center [943, 494] width 317 height 51
paste input "01177297027"
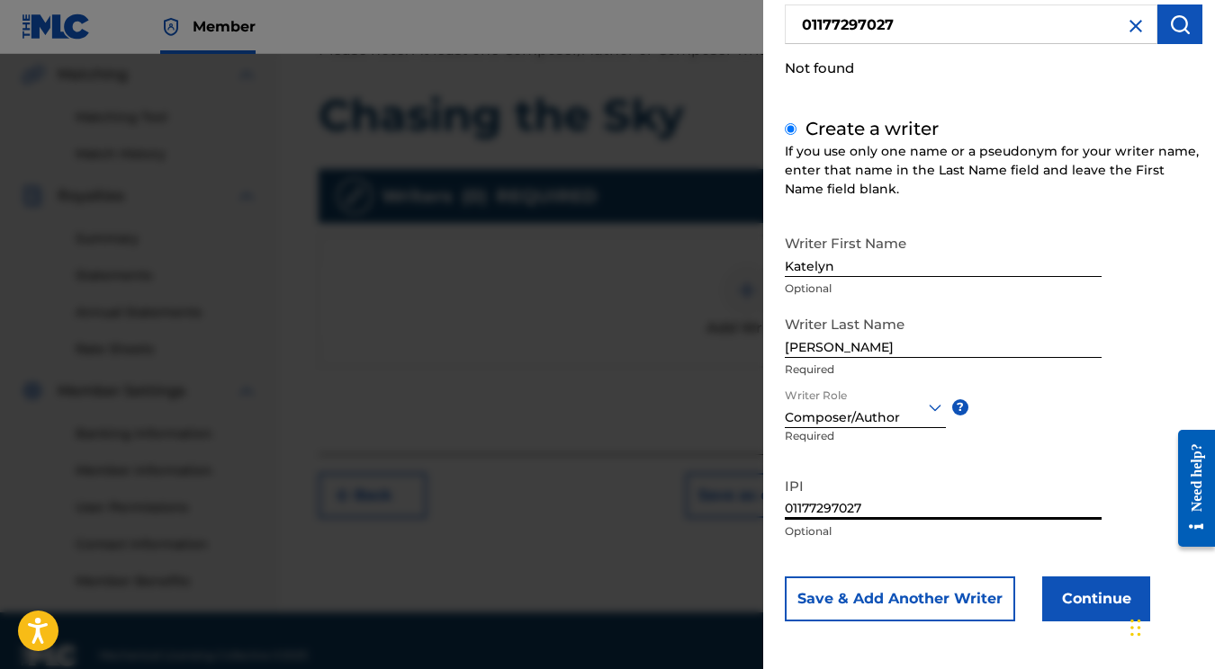
type input "01177297027"
click at [1055, 590] on button "Continue" at bounding box center [1096, 599] width 108 height 45
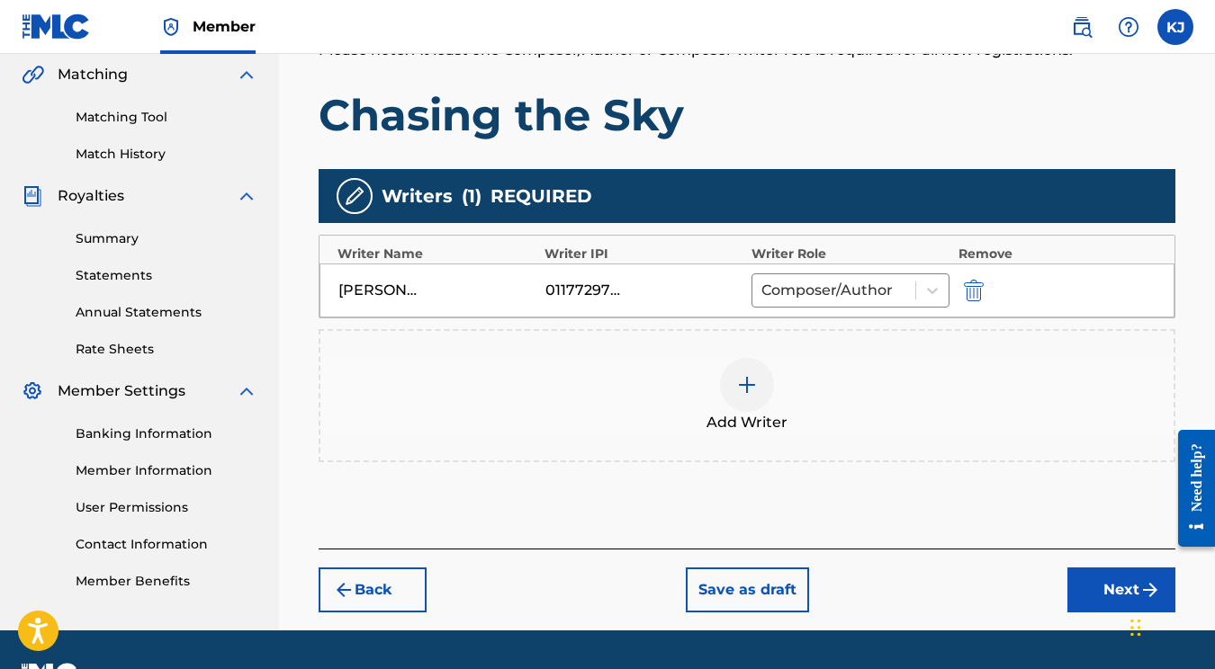
click at [1096, 585] on button "Next" at bounding box center [1121, 590] width 108 height 45
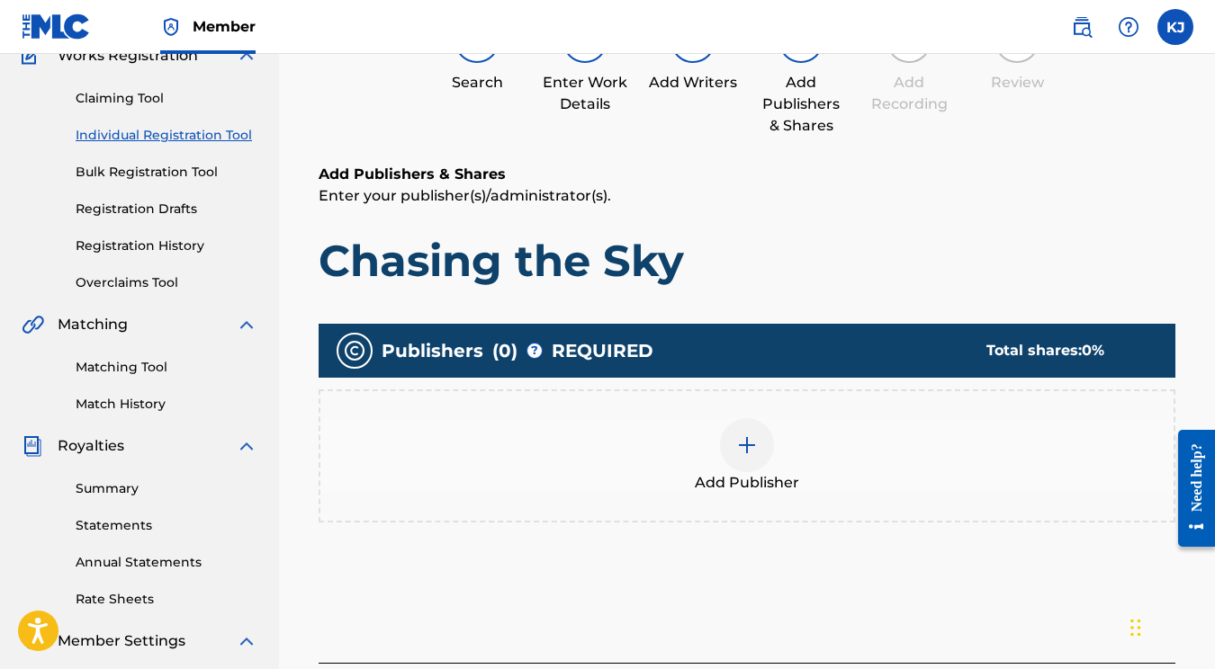
scroll to position [170, 0]
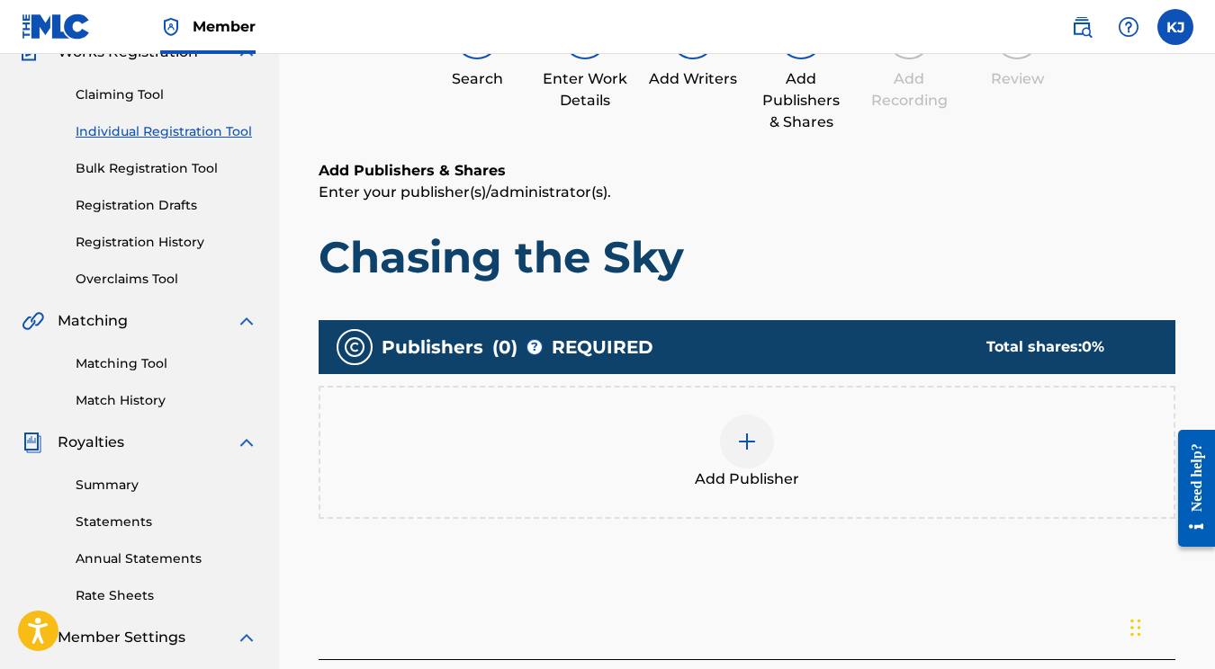
click at [731, 444] on div at bounding box center [747, 442] width 54 height 54
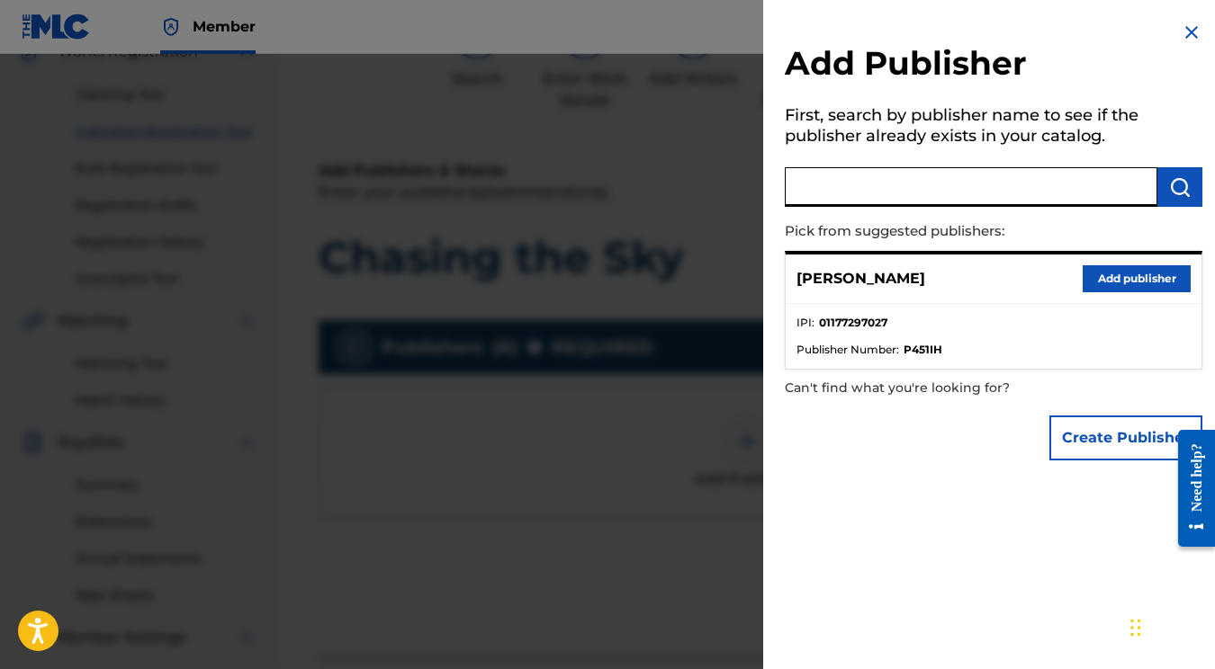
click at [972, 195] on input "text" at bounding box center [971, 187] width 373 height 40
click at [1123, 268] on button "Add publisher" at bounding box center [1136, 278] width 108 height 27
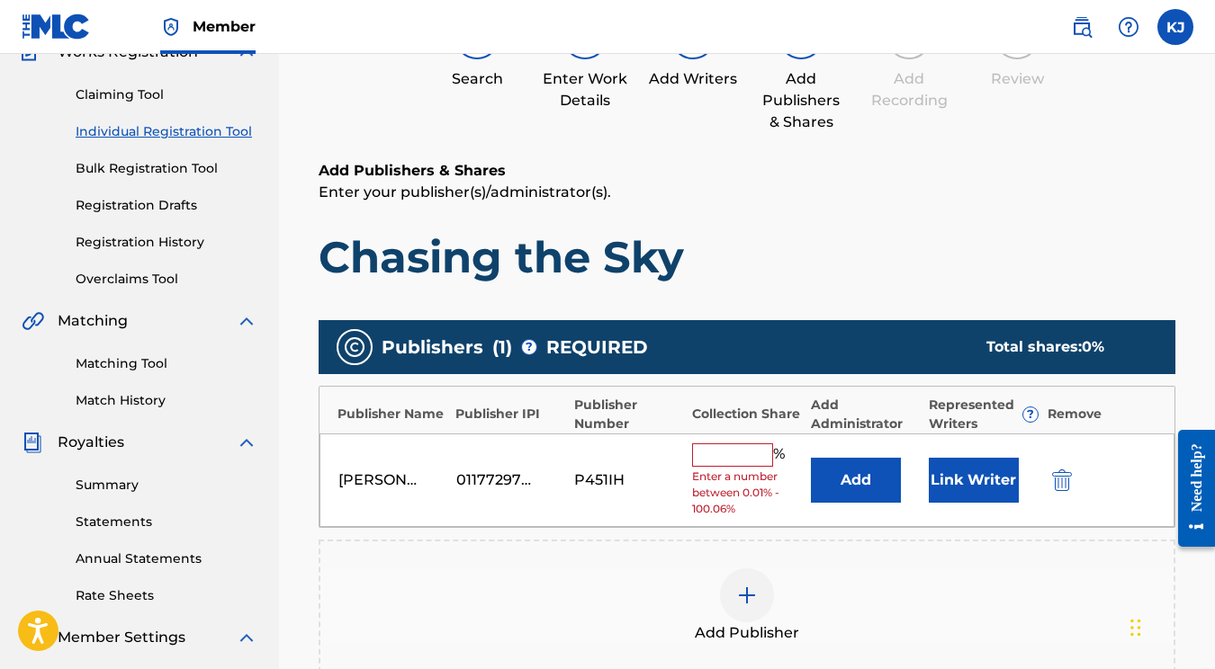
click at [745, 455] on input "text" at bounding box center [732, 455] width 81 height 23
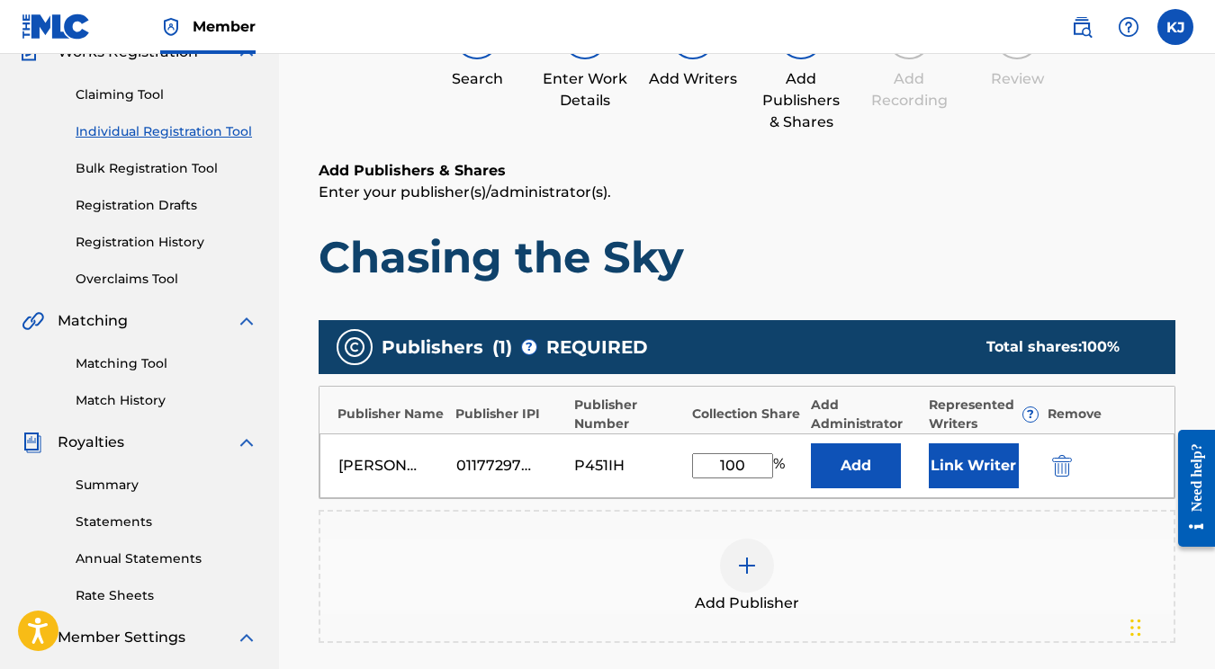
type input "100"
click at [997, 455] on button "Link Writer" at bounding box center [974, 466] width 90 height 45
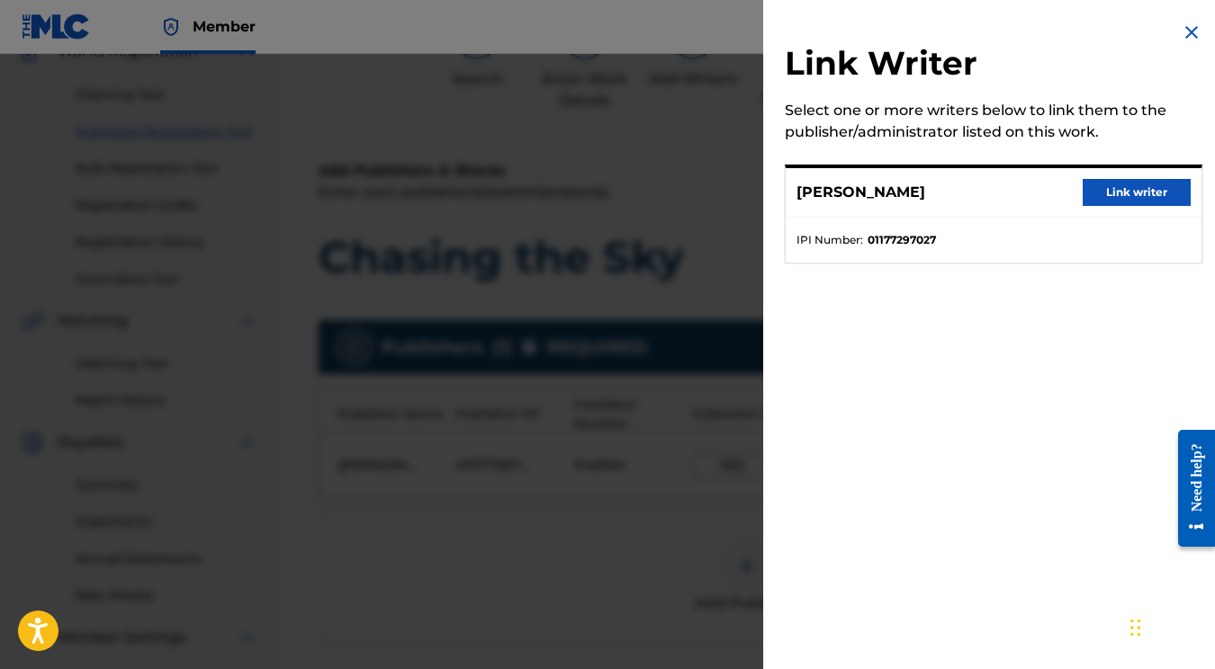
click at [1106, 189] on button "Link writer" at bounding box center [1136, 192] width 108 height 27
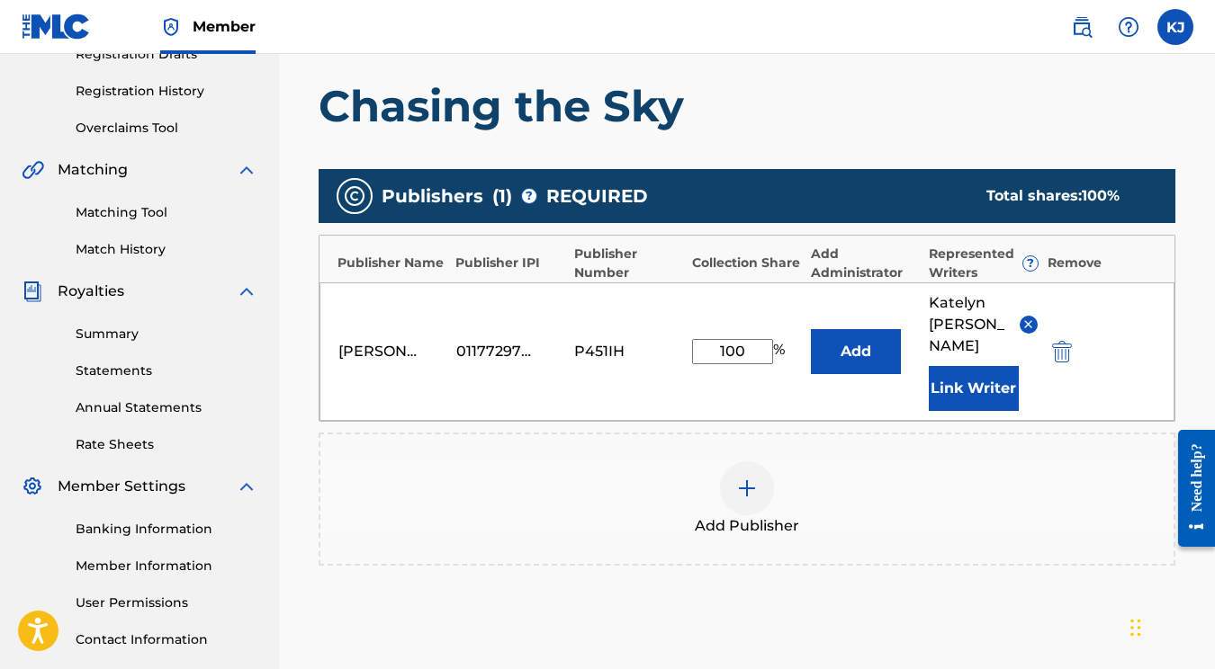
scroll to position [322, 1]
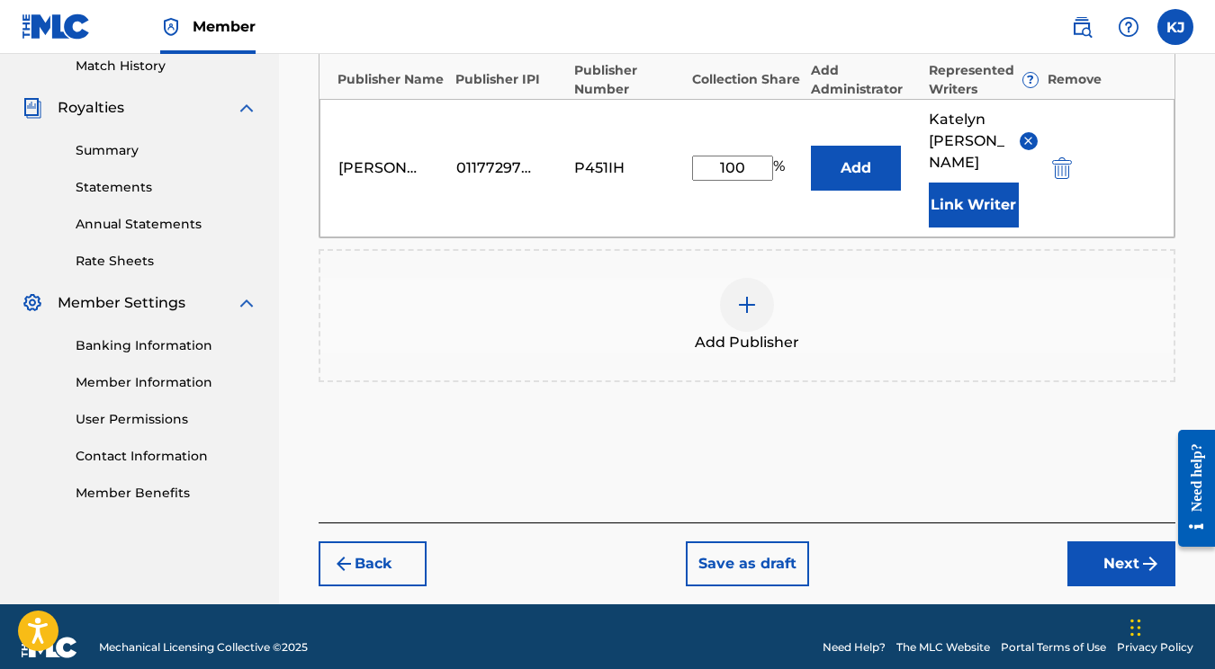
click at [1135, 542] on button "Next" at bounding box center [1121, 564] width 108 height 45
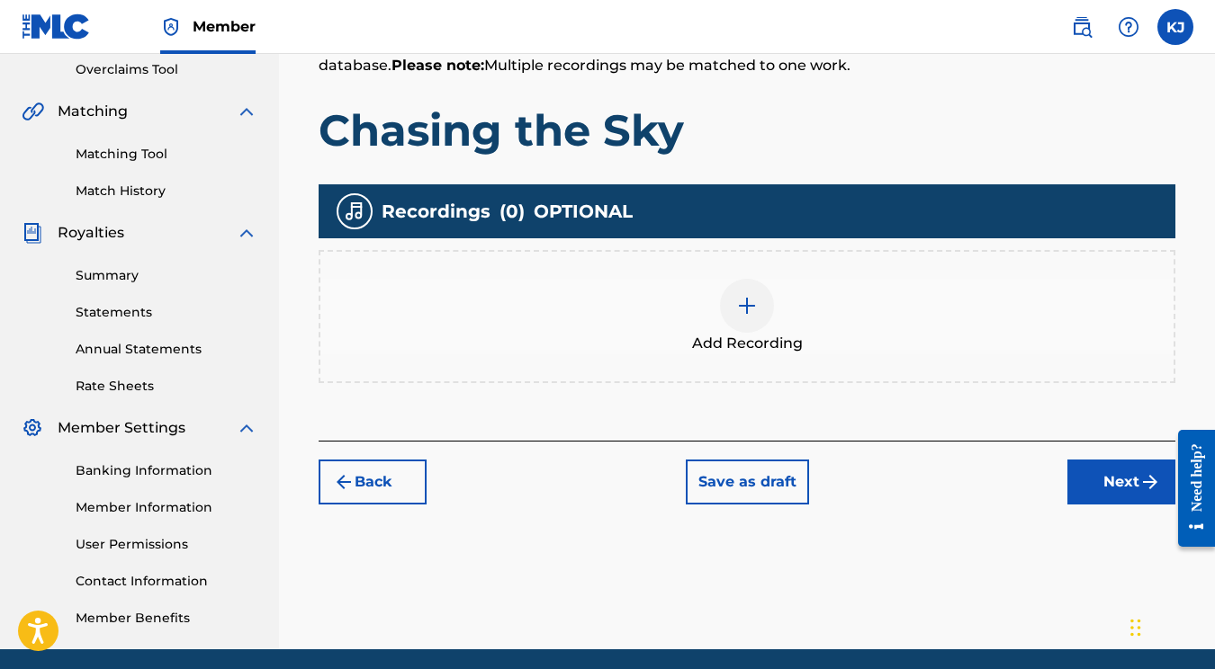
scroll to position [378, 0]
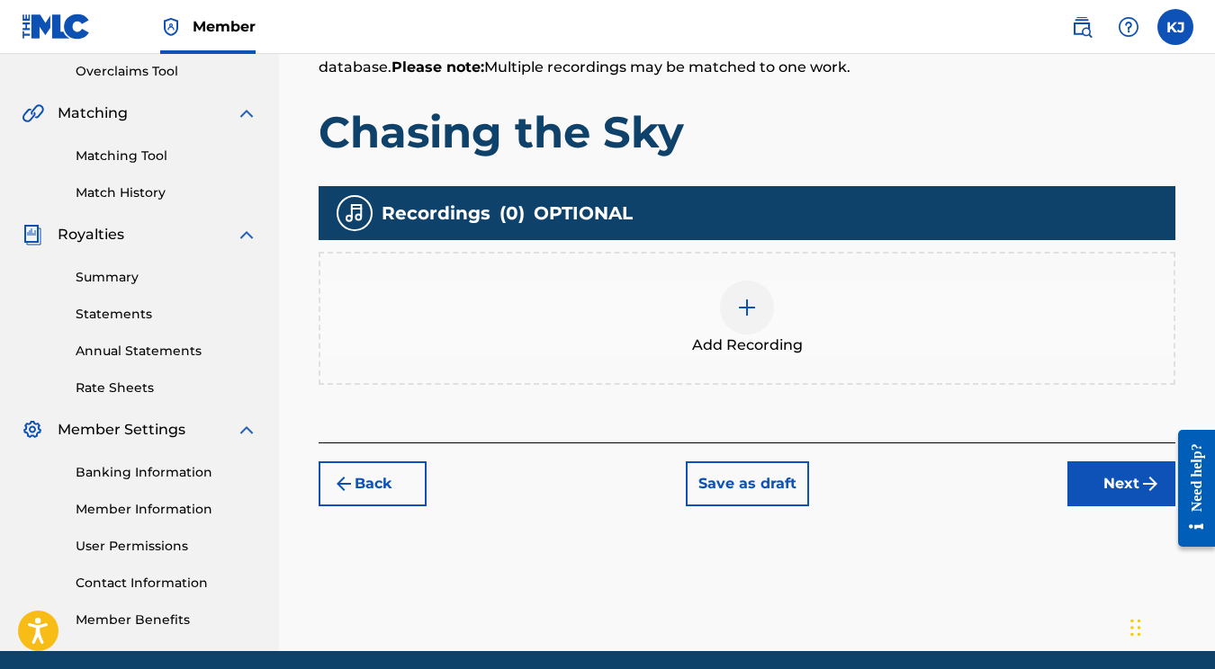
click at [729, 324] on div at bounding box center [747, 308] width 54 height 54
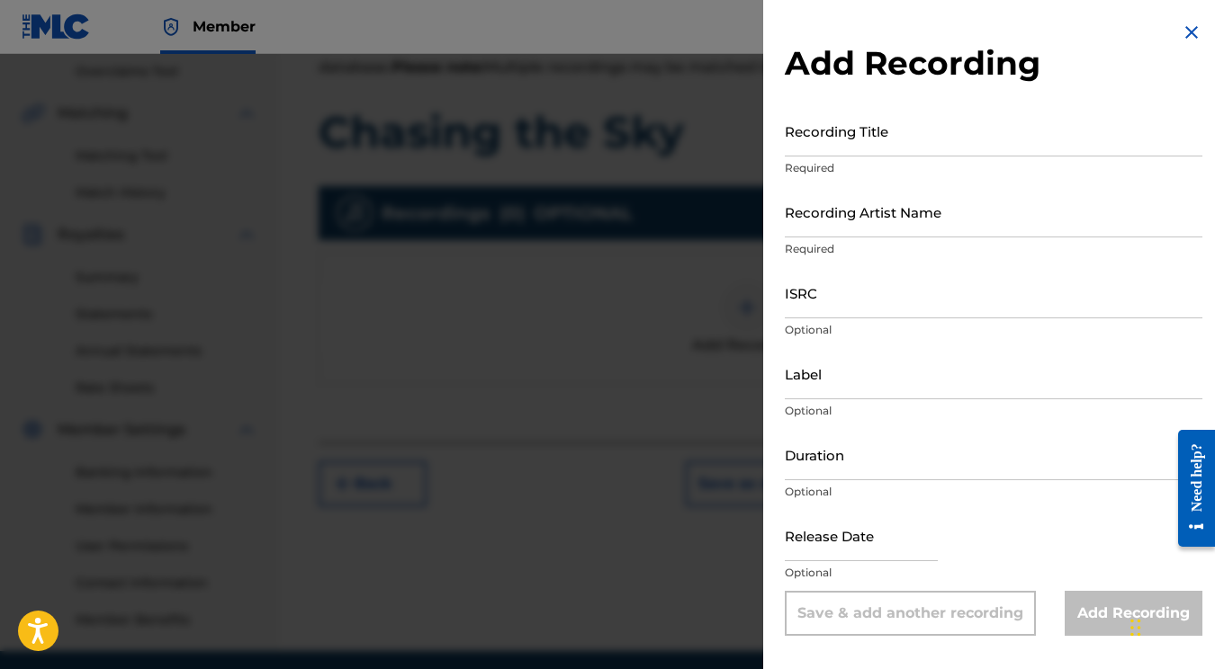
click at [882, 147] on input "Recording Title" at bounding box center [994, 130] width 418 height 51
type input "h"
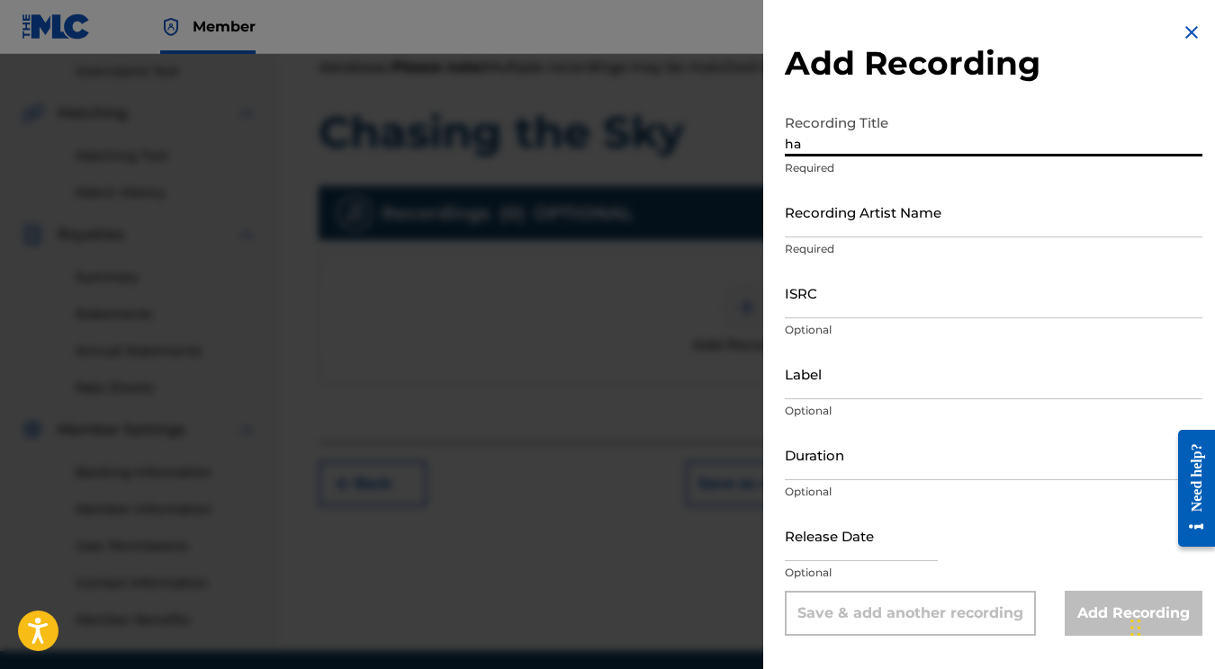
type input "h"
type input "Chasing the Sky"
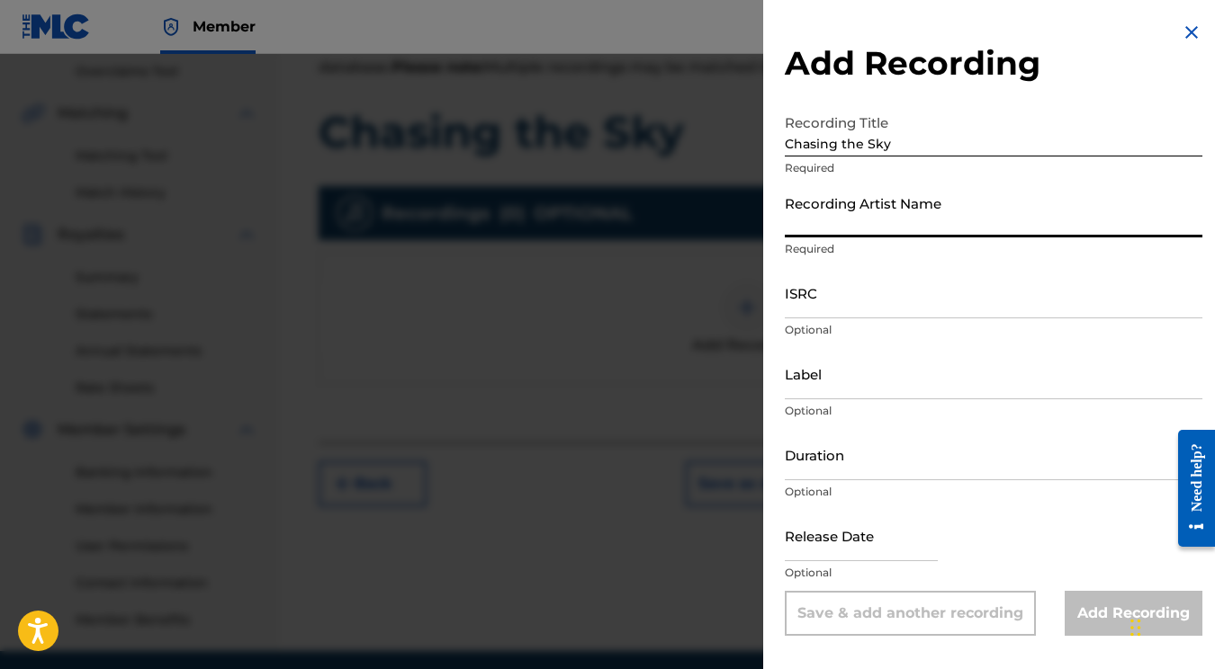
click at [849, 229] on input "Recording Artist Name" at bounding box center [994, 211] width 418 height 51
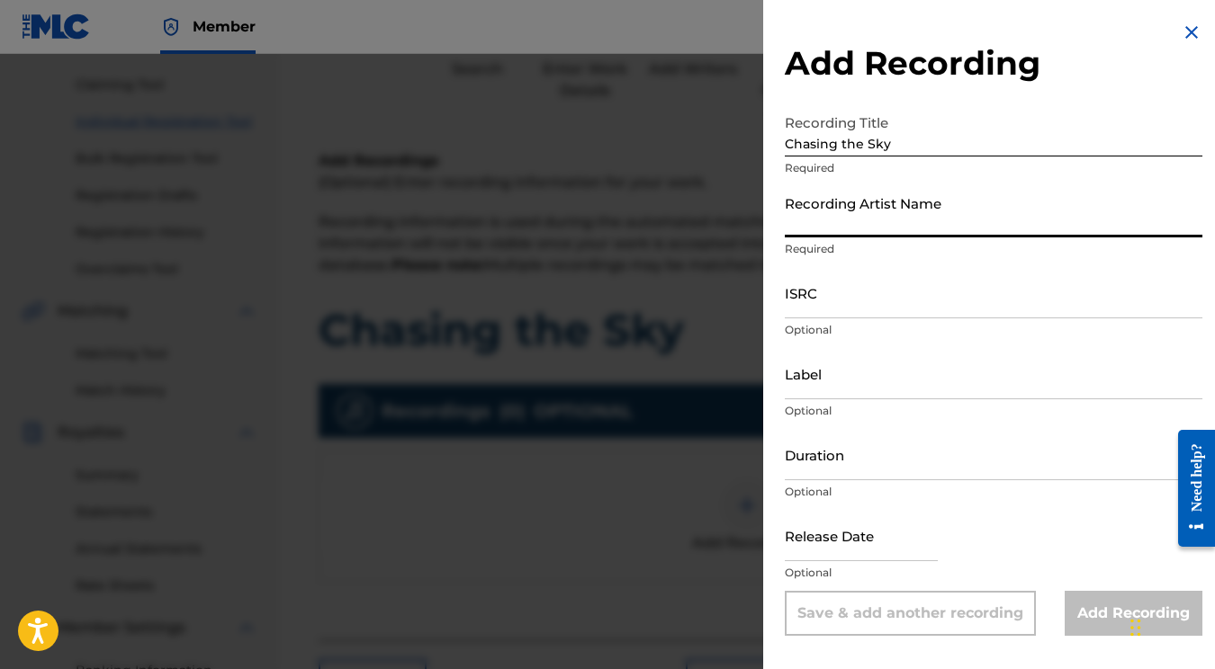
scroll to position [149, 0]
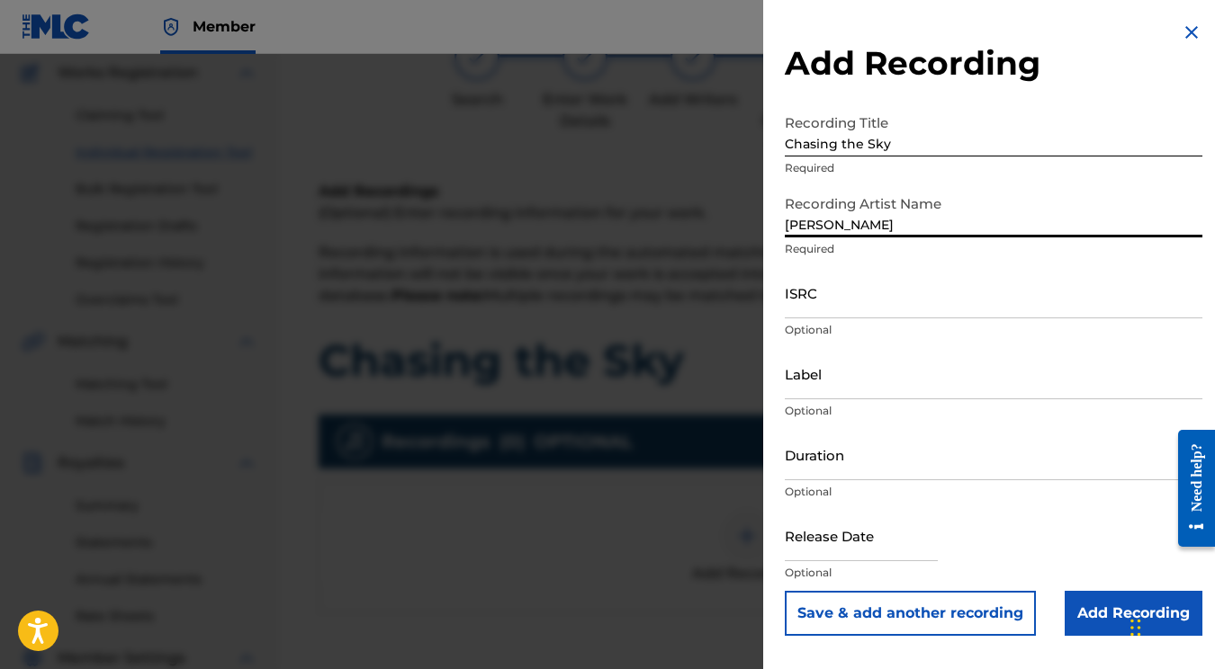
type input "[PERSON_NAME]"
click at [1014, 331] on p "Optional" at bounding box center [994, 330] width 418 height 16
click at [1003, 312] on input "ISRC" at bounding box center [994, 292] width 418 height 51
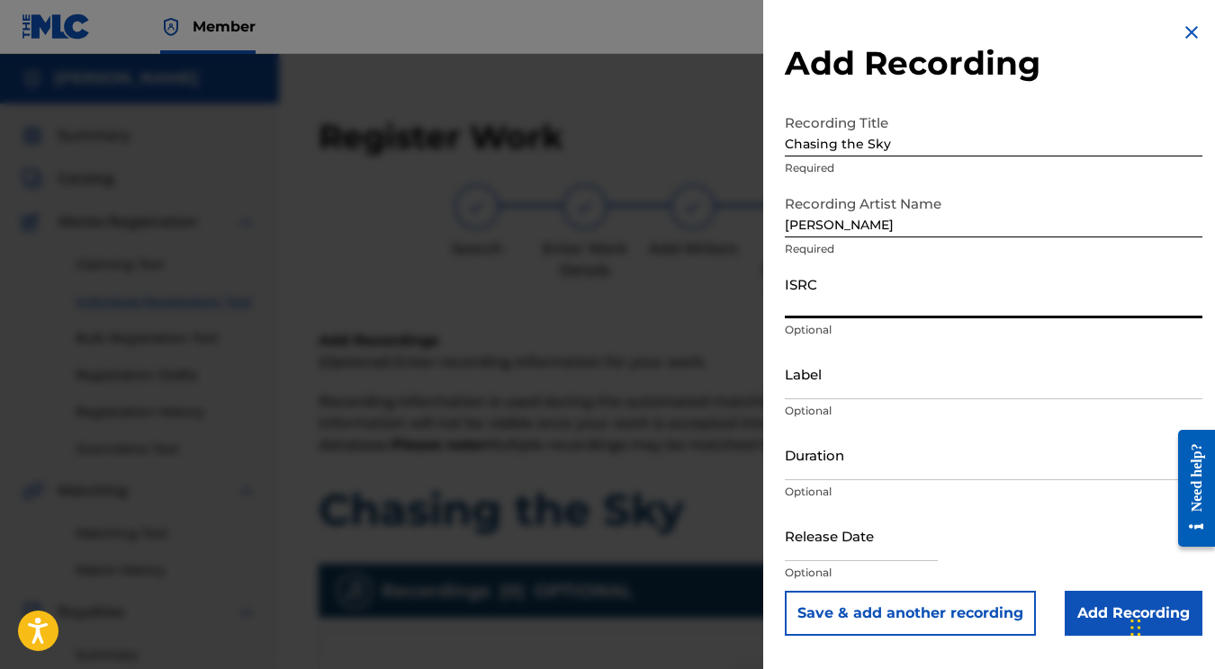
scroll to position [0, 0]
paste input "QZZEC2466393"
type input "QZZEC2466393"
click at [829, 539] on input "text" at bounding box center [861, 535] width 153 height 51
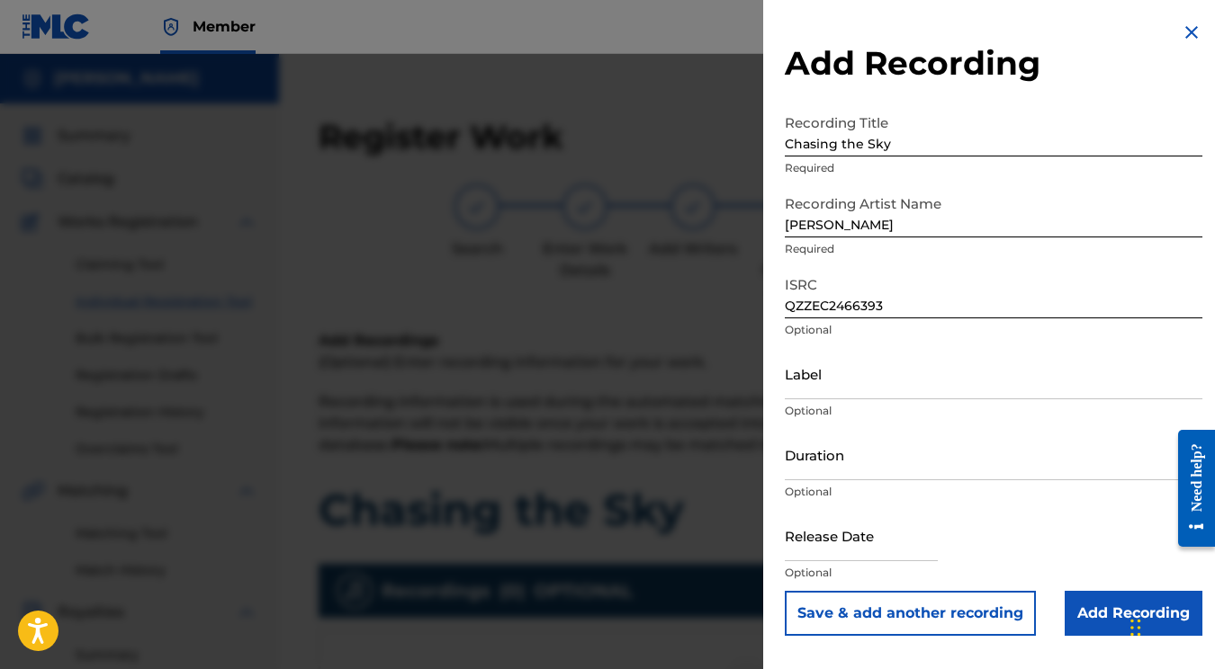
scroll to position [0, 0]
select select "7"
select select "2025"
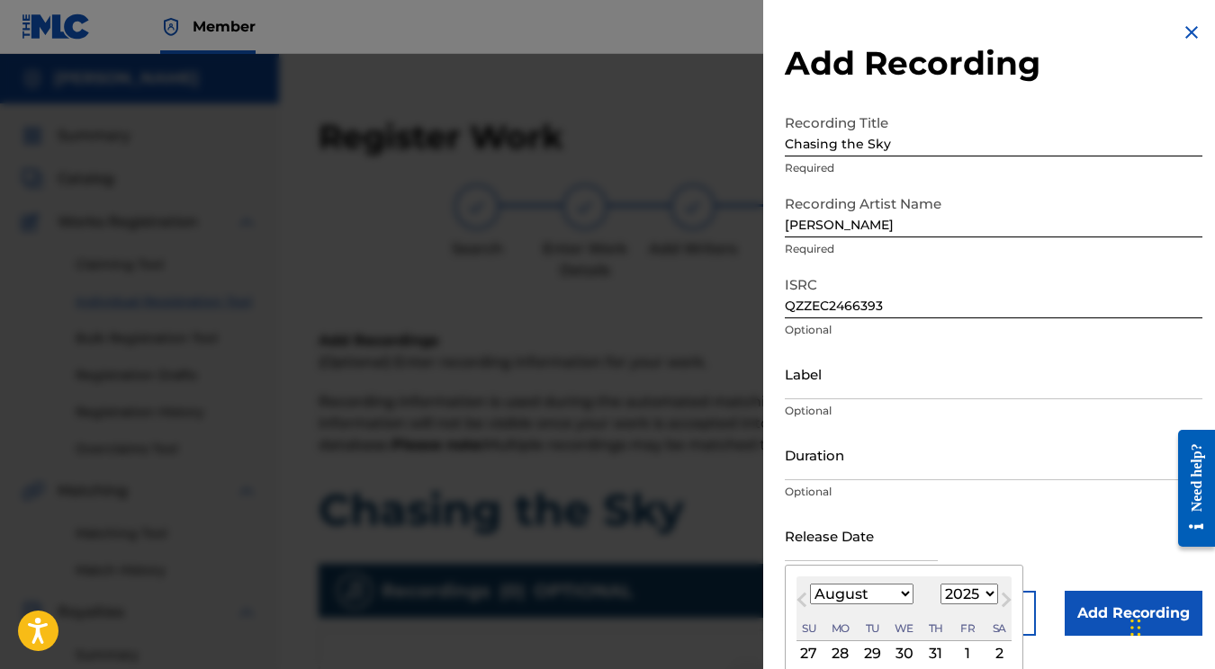
select select "0"
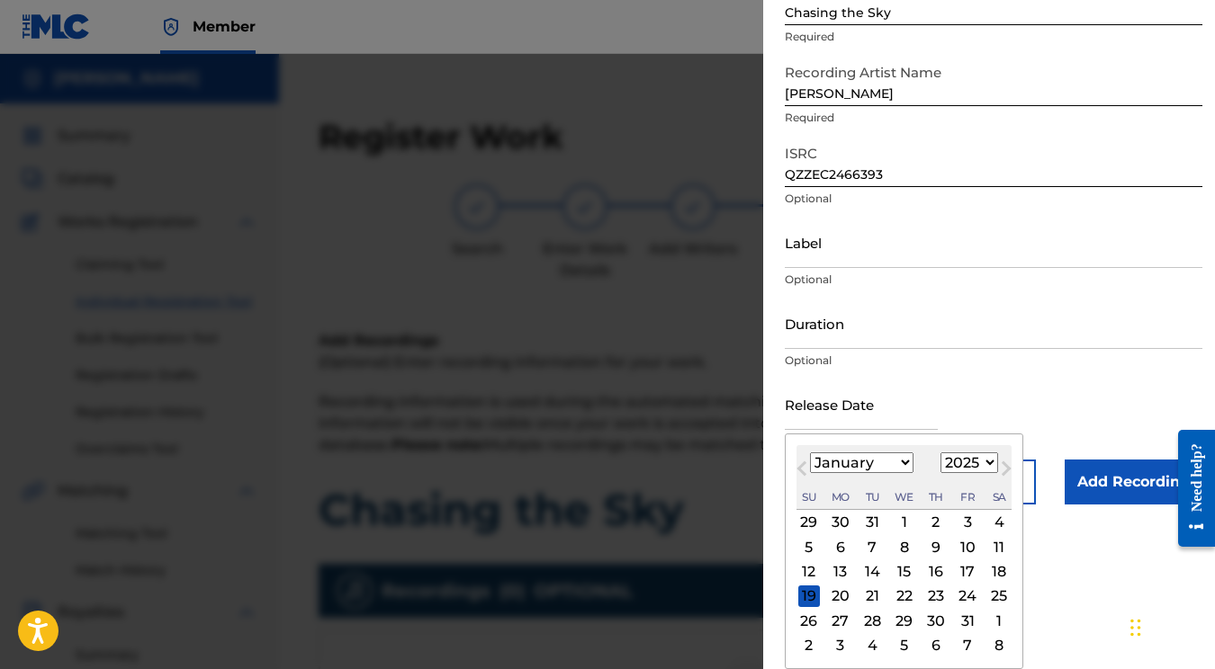
scroll to position [131, 0]
click at [956, 612] on div "31" at bounding box center [967, 621] width 22 height 22
type input "January 31 2025"
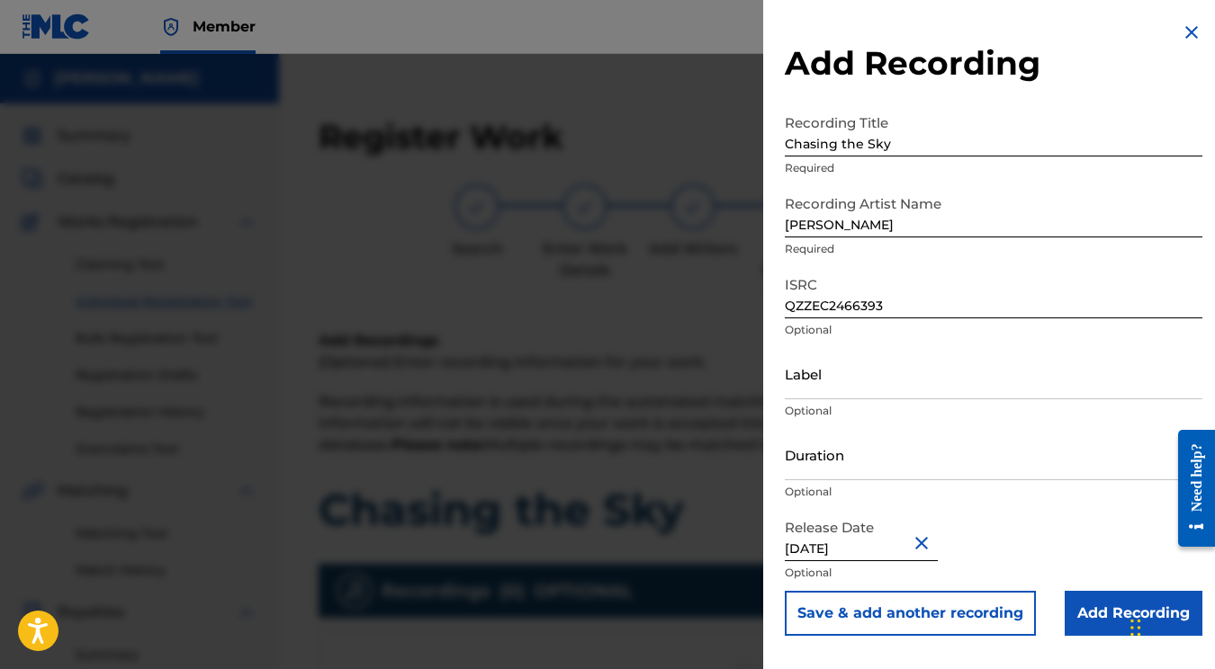
scroll to position [0, 0]
click at [1109, 613] on input "Add Recording" at bounding box center [1133, 613] width 138 height 45
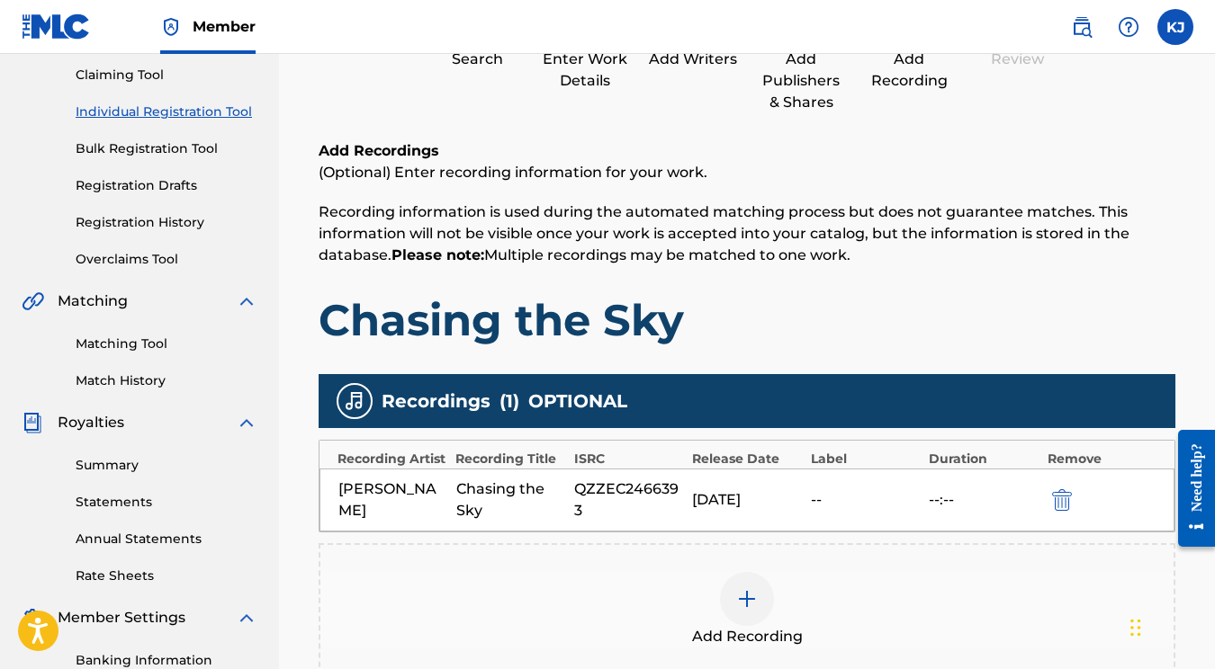
scroll to position [415, 0]
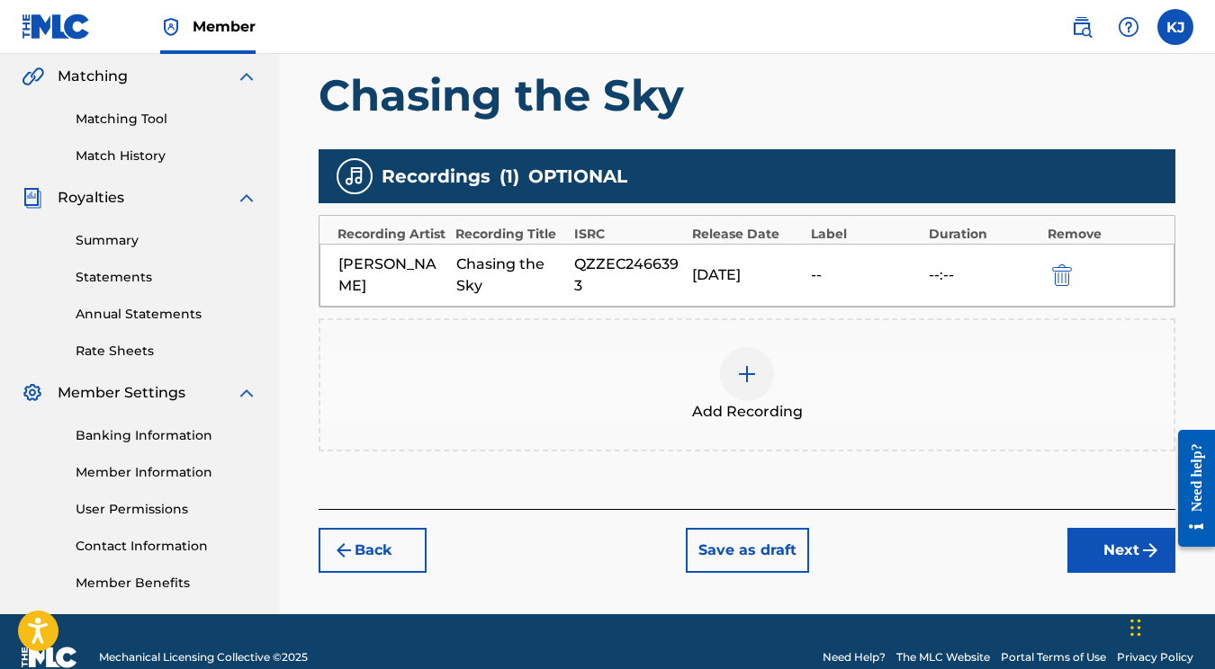
click at [1093, 559] on button "Next" at bounding box center [1121, 550] width 108 height 45
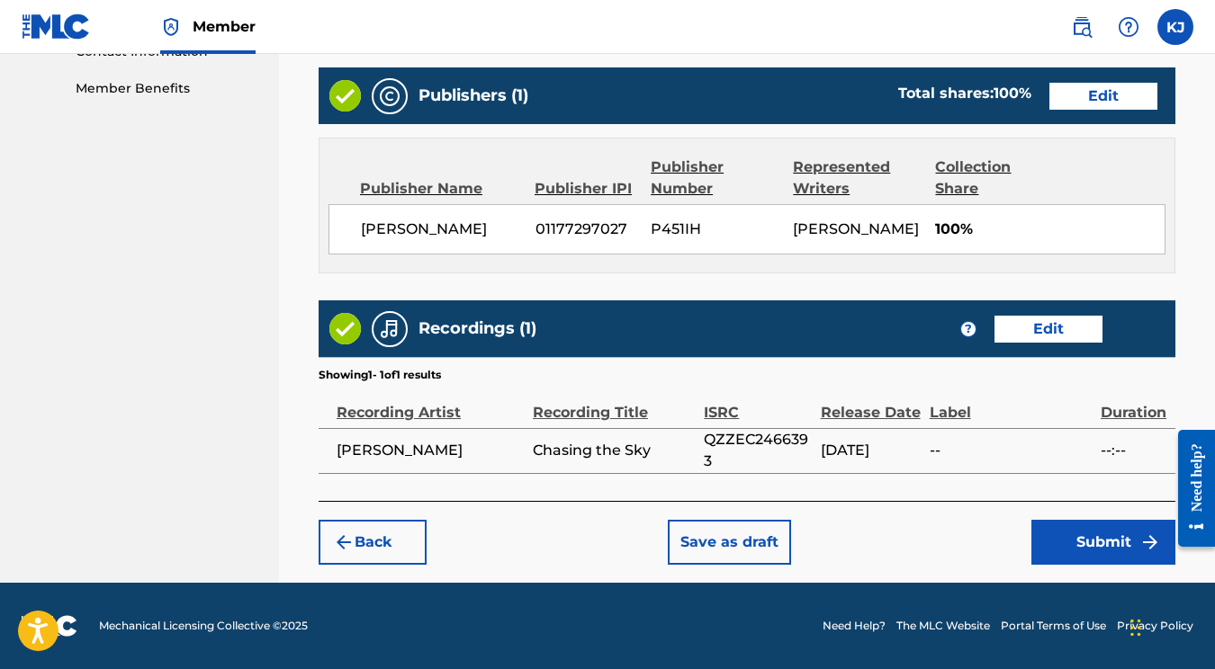
scroll to position [909, 0]
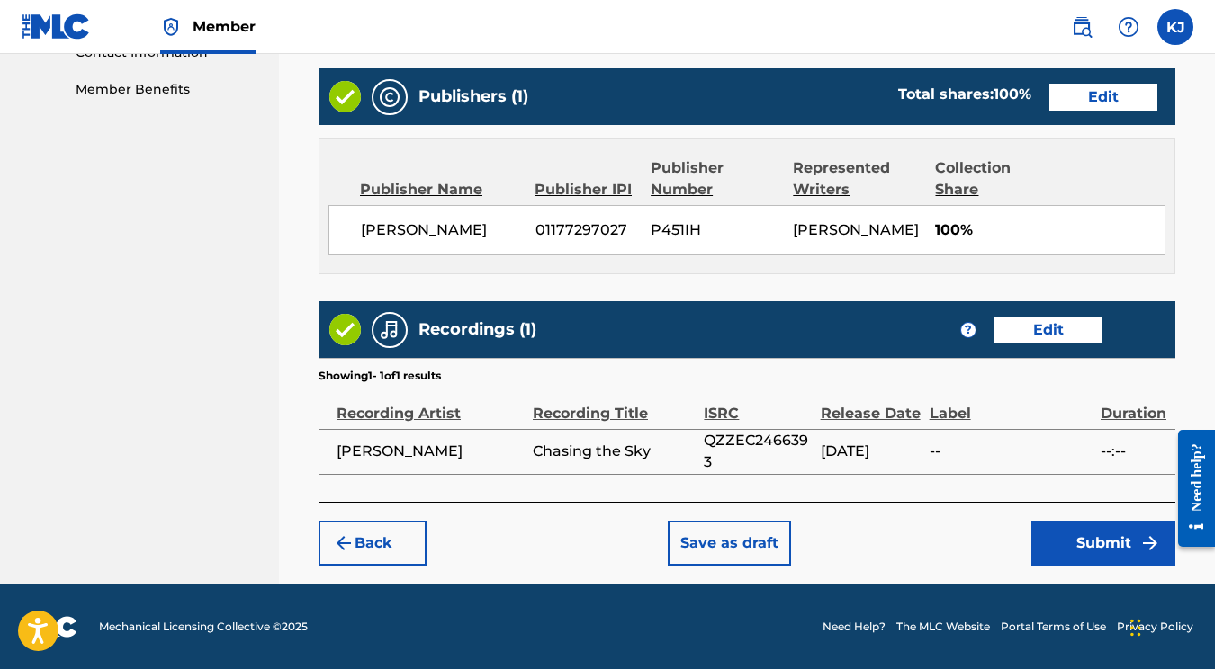
click at [1106, 562] on button "Submit" at bounding box center [1103, 543] width 144 height 45
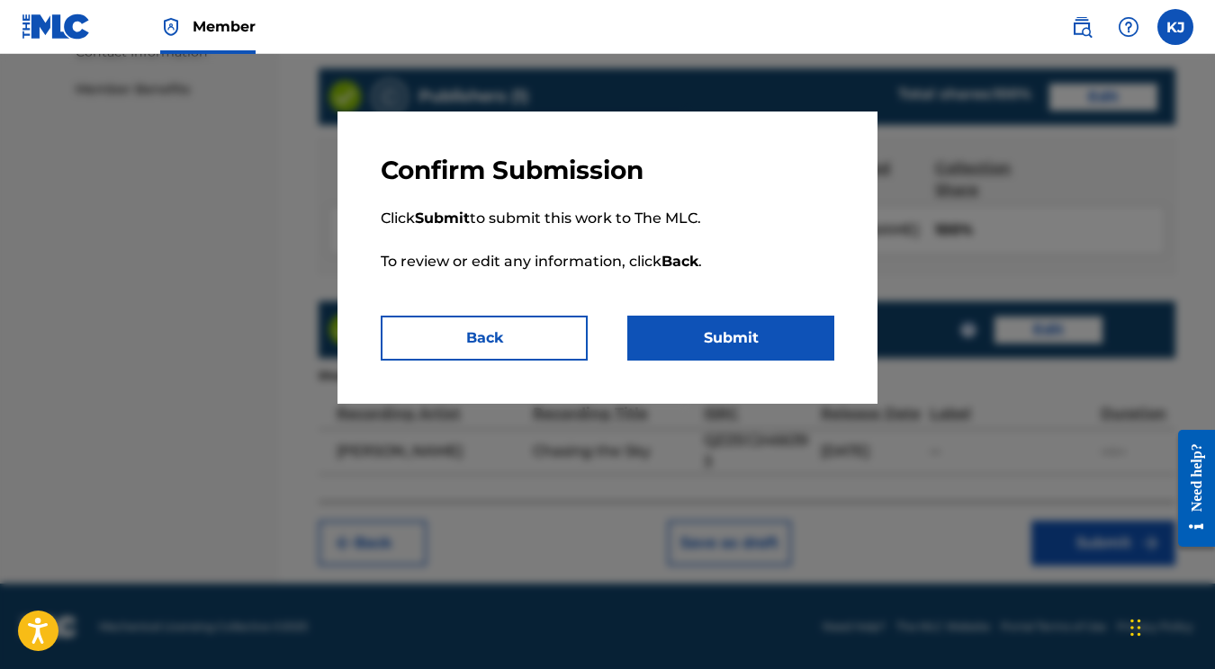
click at [730, 334] on button "Submit" at bounding box center [730, 338] width 207 height 45
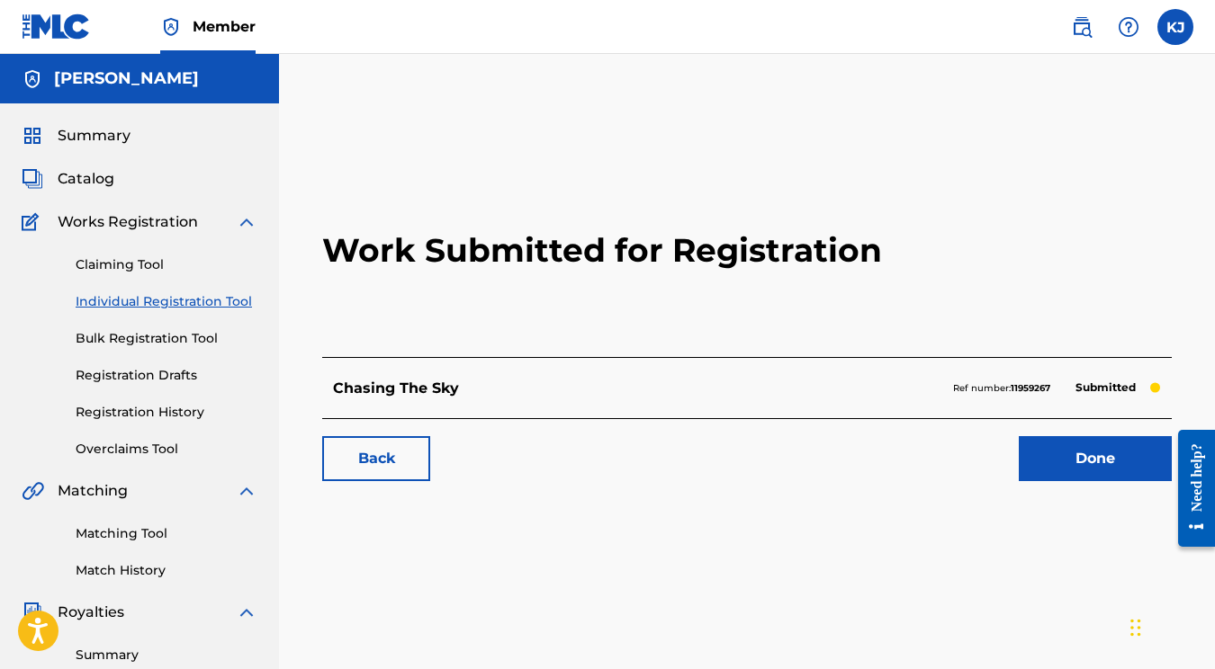
click at [1066, 449] on link "Done" at bounding box center [1095, 458] width 153 height 45
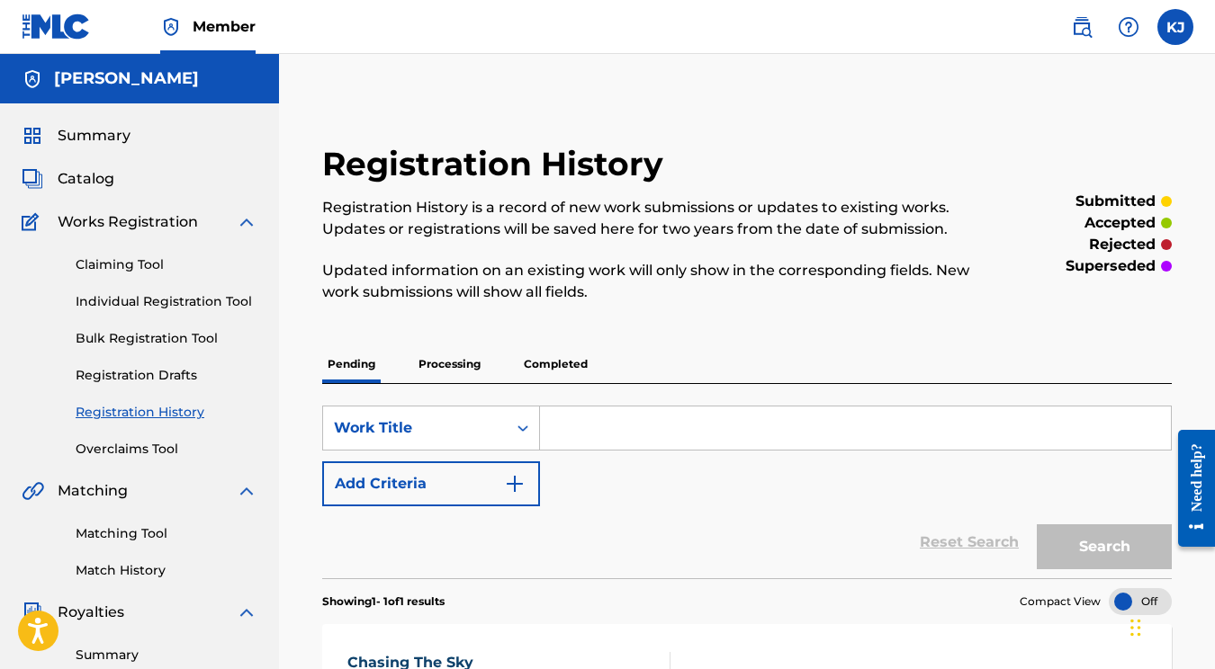
click at [173, 344] on link "Bulk Registration Tool" at bounding box center [167, 338] width 182 height 19
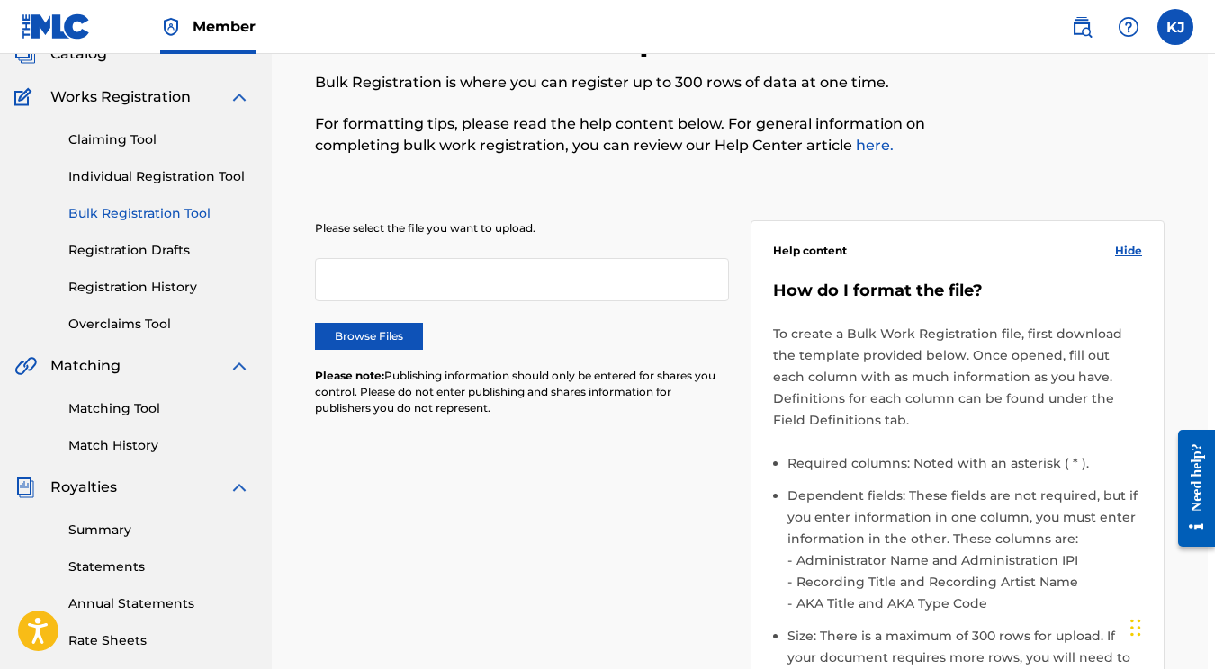
scroll to position [125, 9]
click at [120, 144] on link "Claiming Tool" at bounding box center [158, 139] width 182 height 19
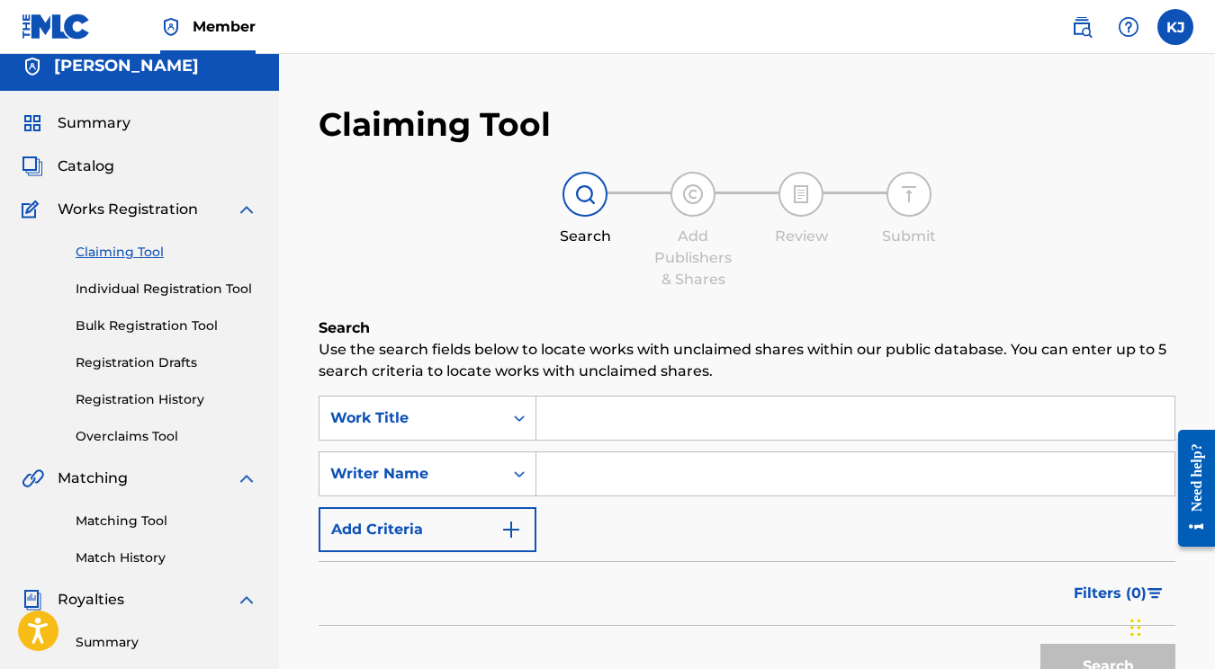
scroll to position [13, 0]
click at [620, 432] on input "Search Form" at bounding box center [855, 417] width 638 height 43
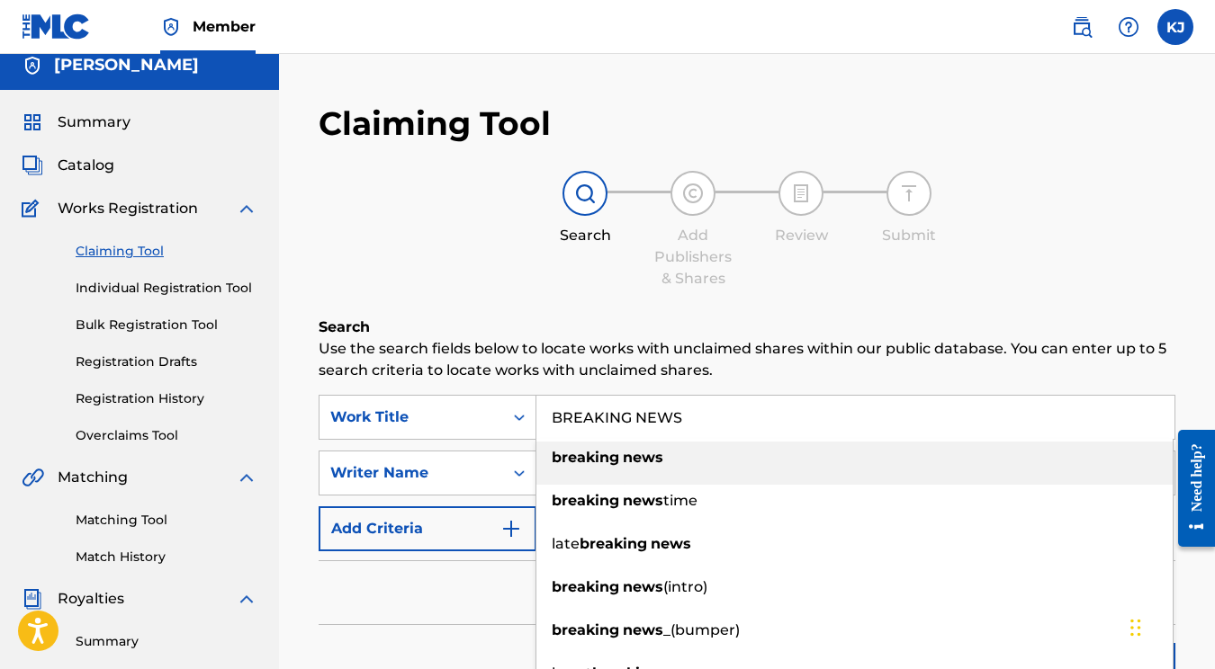
click at [745, 401] on input "BREAKING NEWS" at bounding box center [855, 417] width 638 height 43
type input "BREAKING NEWS"
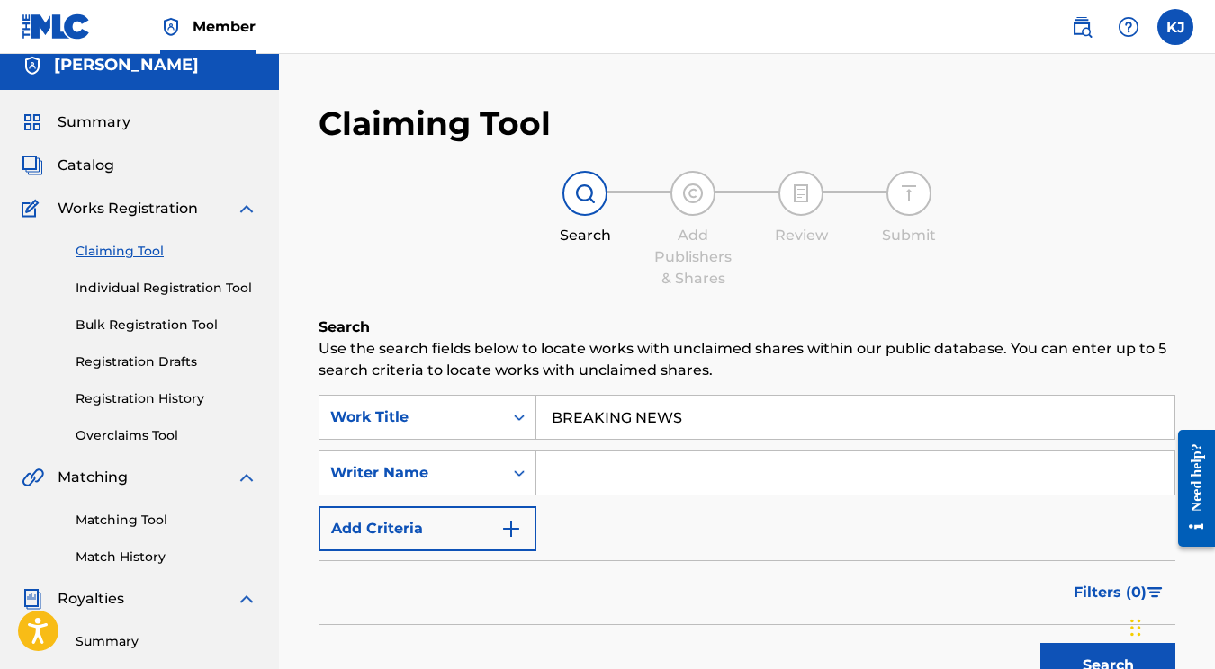
click at [542, 376] on p "Use the search fields below to locate works with unclaimed shares within our pu…" at bounding box center [747, 359] width 857 height 43
click at [613, 462] on input "Search Form" at bounding box center [855, 473] width 638 height 43
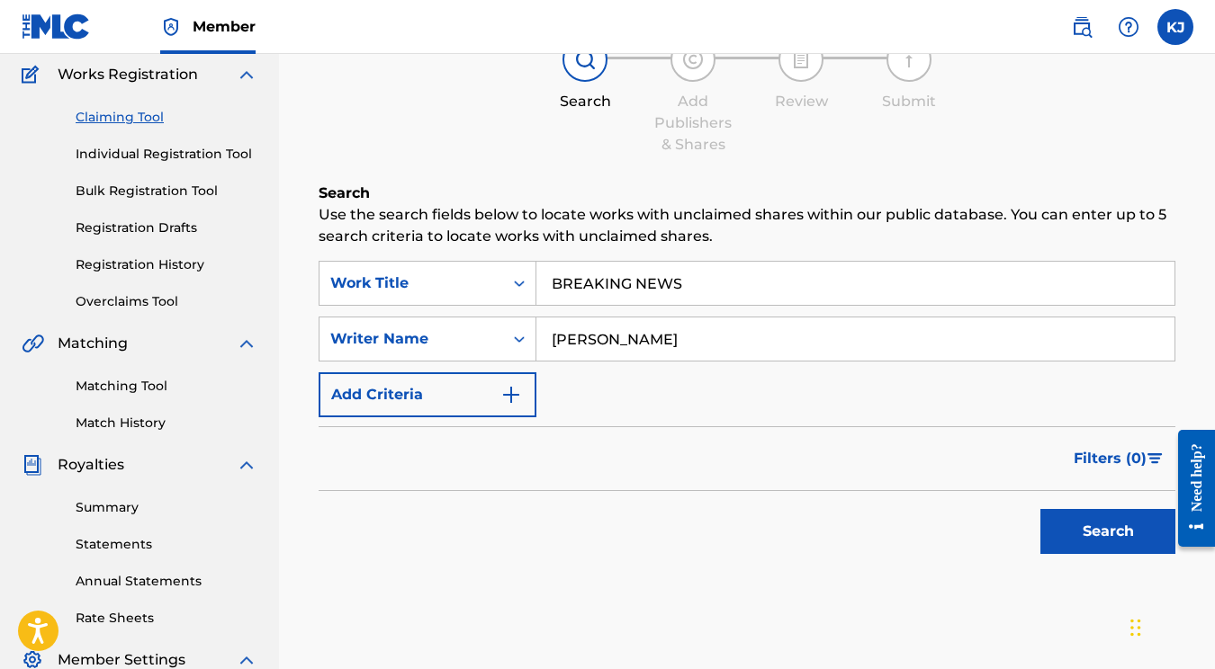
scroll to position [149, 0]
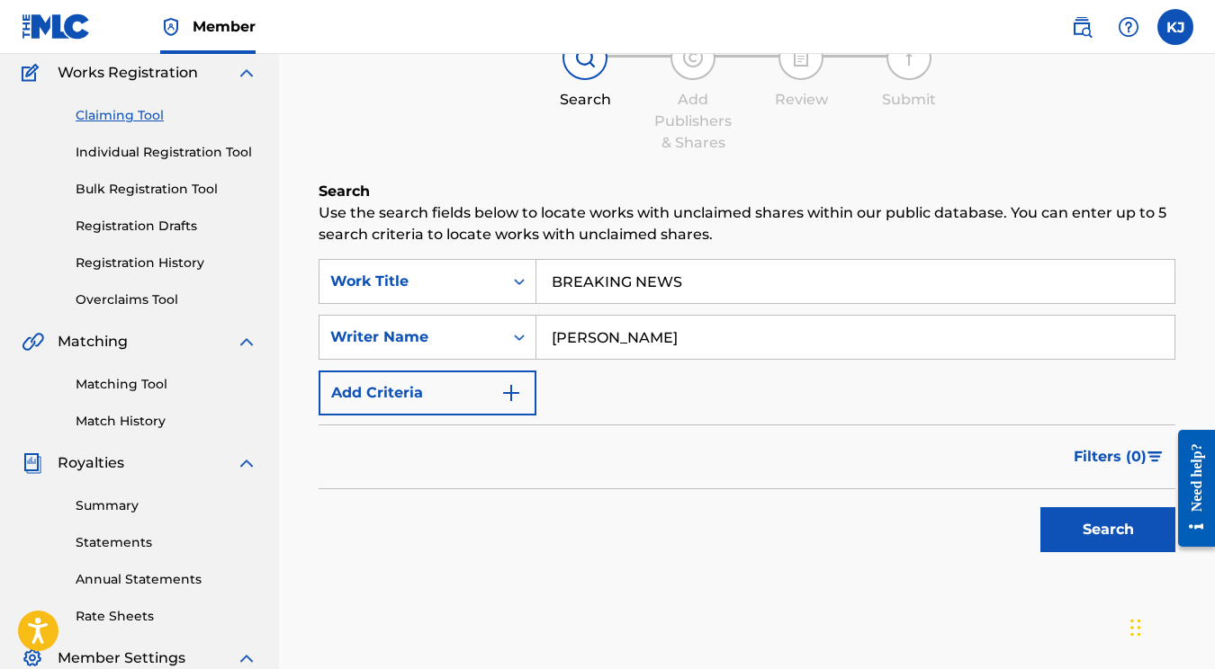
type input "[PERSON_NAME]"
click at [1091, 548] on button "Search" at bounding box center [1107, 529] width 135 height 45
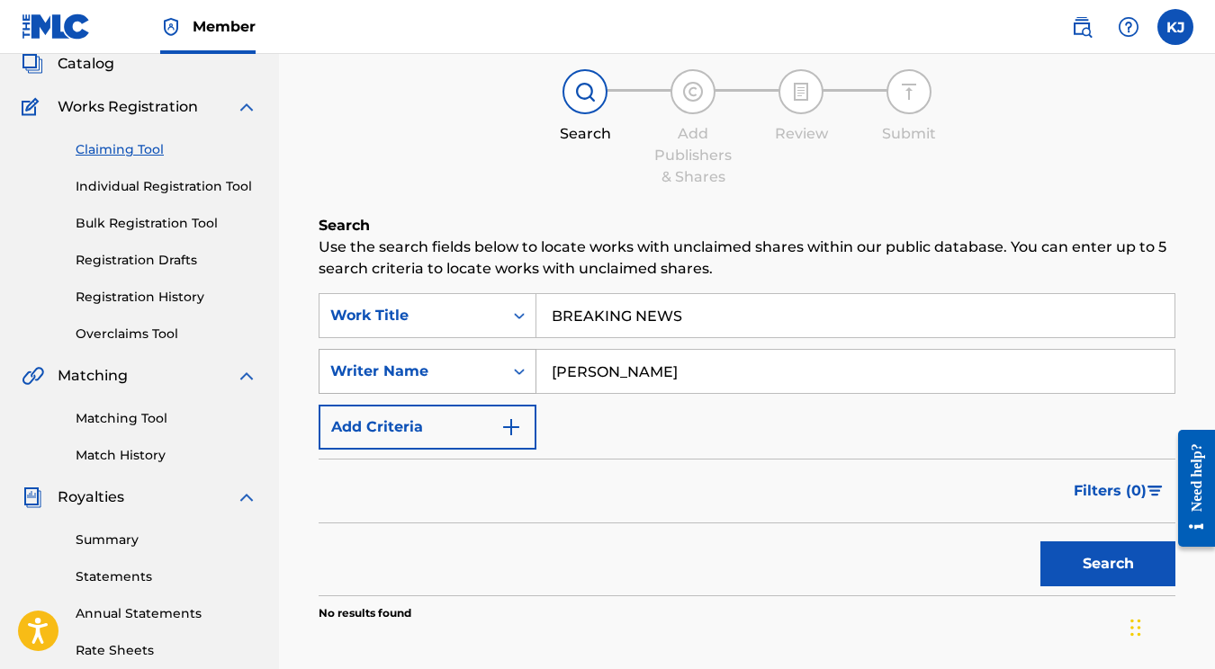
scroll to position [108, 0]
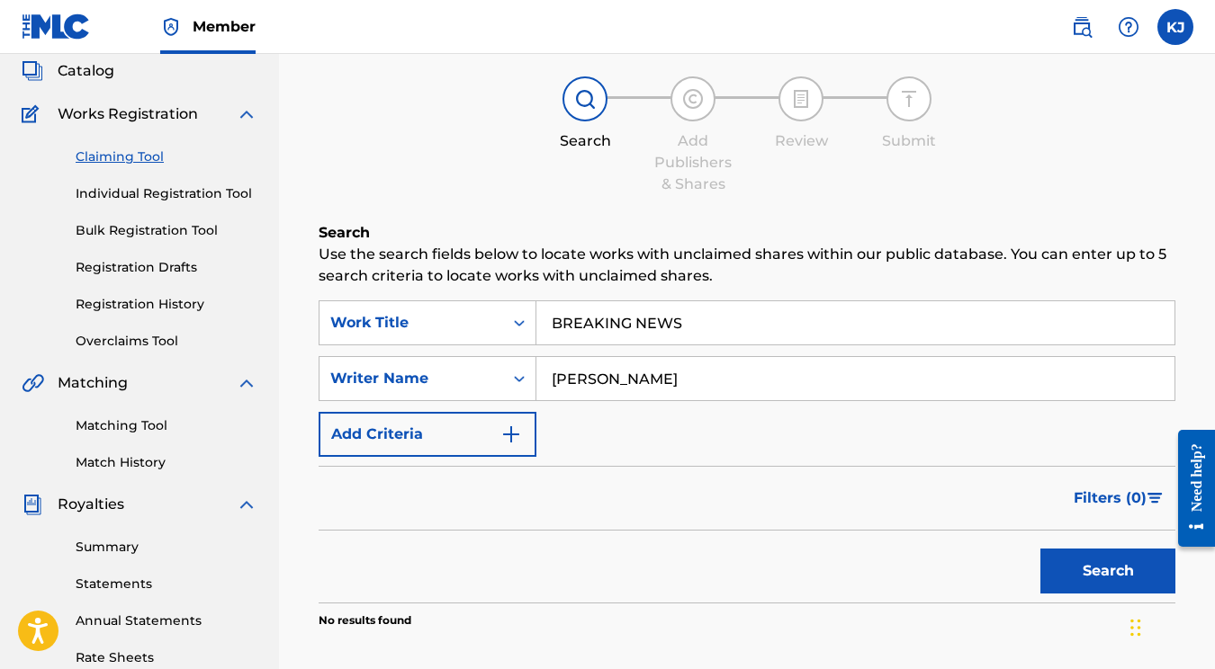
click at [193, 203] on div "Claiming Tool Individual Registration Tool Bulk Registration Tool Registration …" at bounding box center [140, 238] width 236 height 226
click at [179, 197] on link "Individual Registration Tool" at bounding box center [167, 193] width 182 height 19
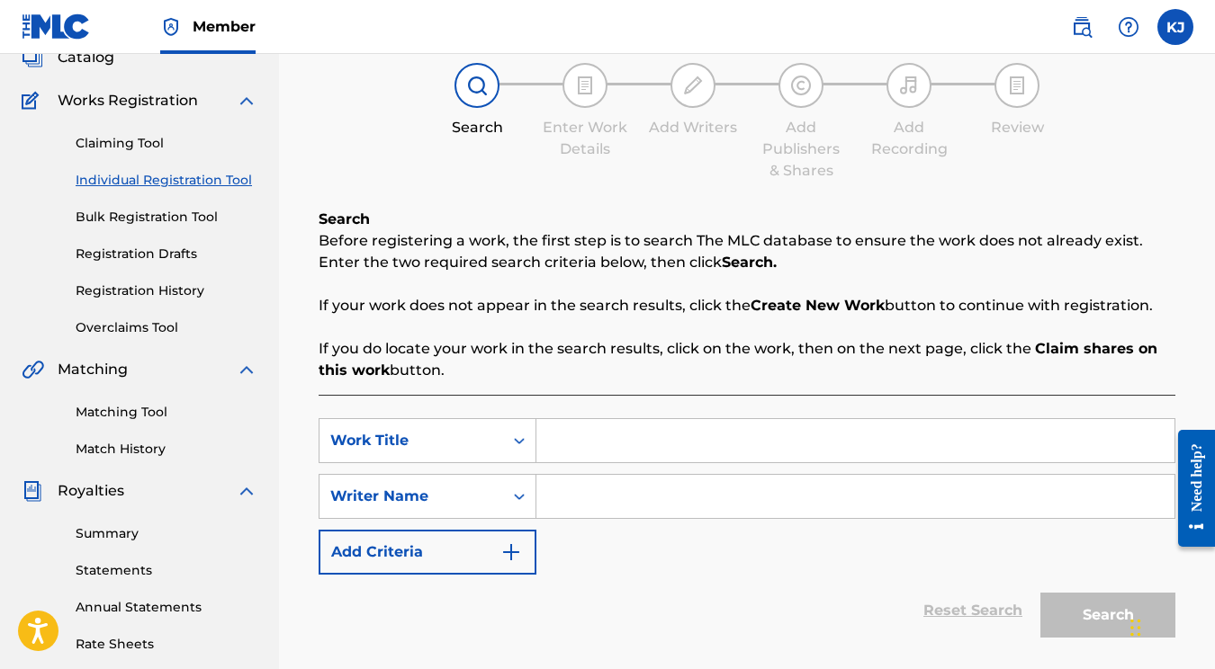
scroll to position [131, 0]
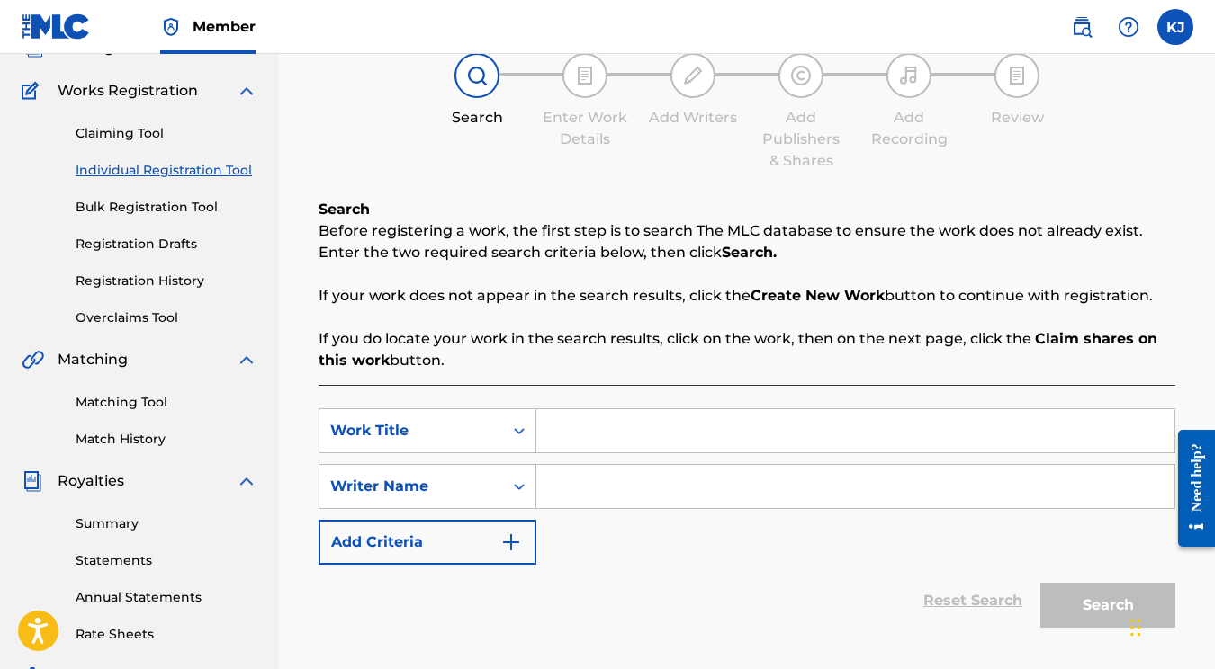
click at [580, 426] on input "Search Form" at bounding box center [855, 430] width 638 height 43
type input "N"
type input "BREAKING NEWS"
click at [555, 499] on input "Search Form" at bounding box center [855, 486] width 638 height 43
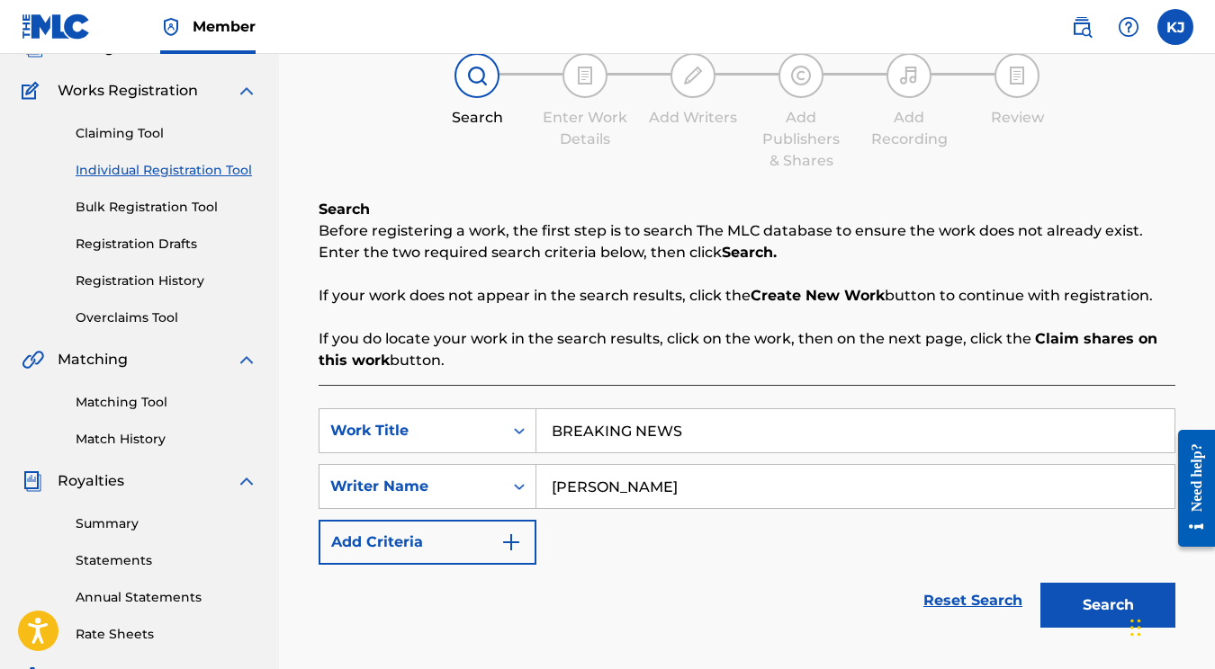
scroll to position [197, 0]
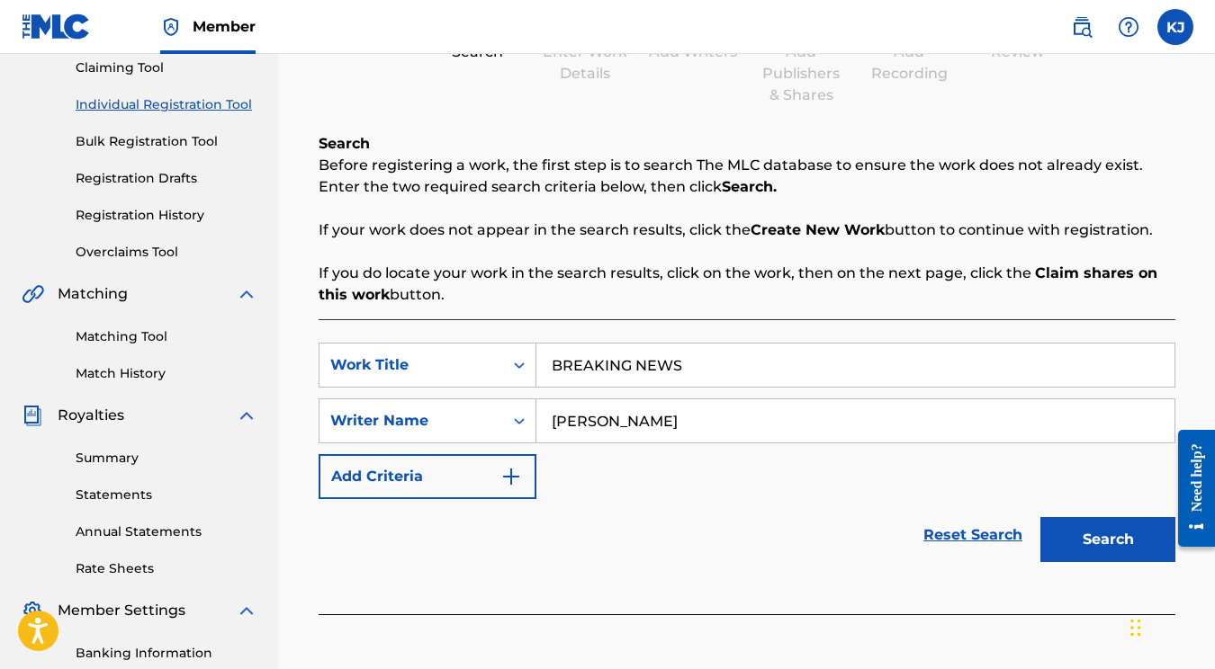
type input "[PERSON_NAME]"
click at [1100, 552] on button "Search" at bounding box center [1107, 539] width 135 height 45
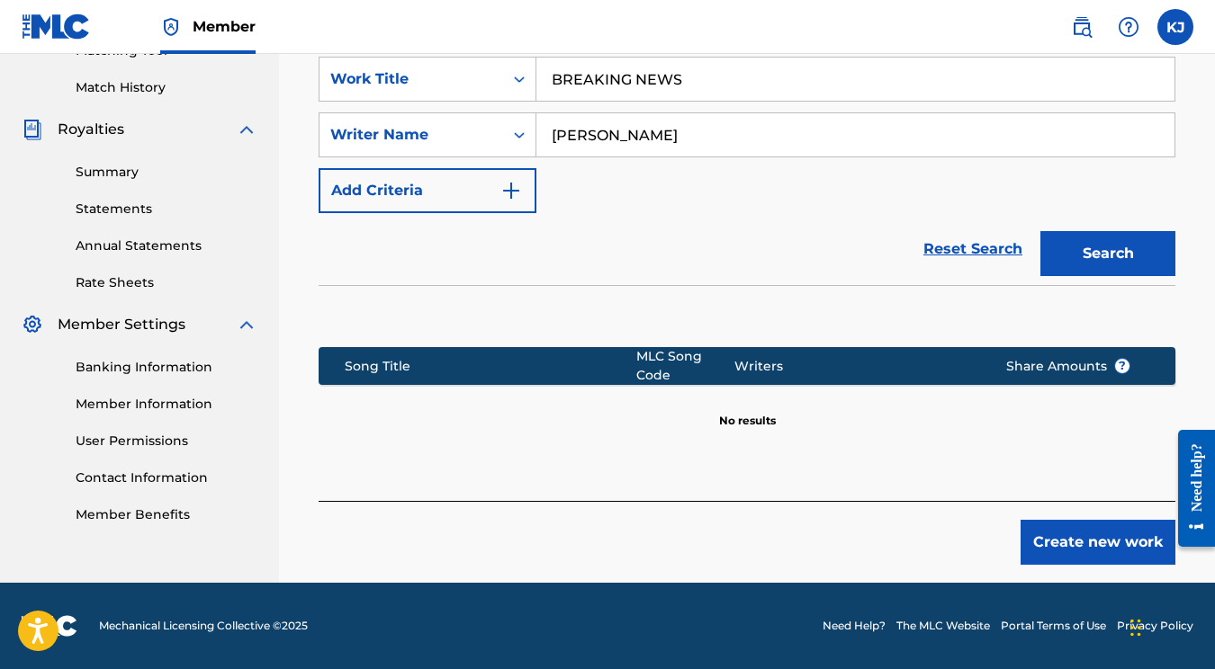
scroll to position [483, 0]
click at [1116, 561] on button "Create new work" at bounding box center [1097, 542] width 155 height 45
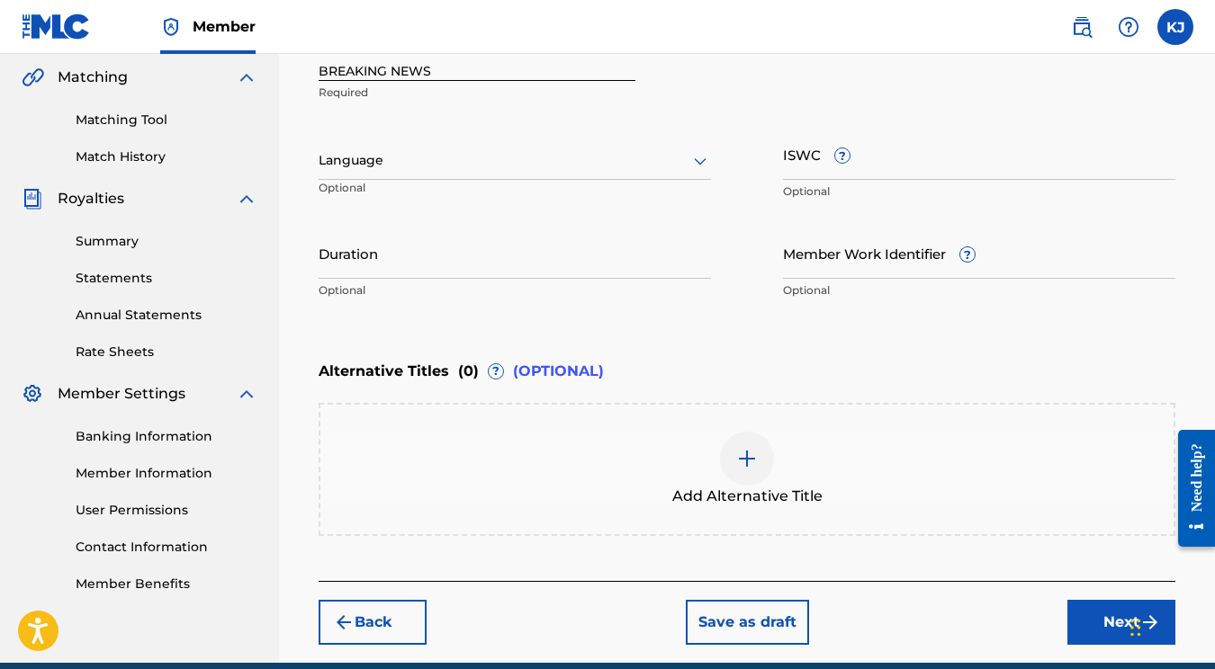
scroll to position [420, 0]
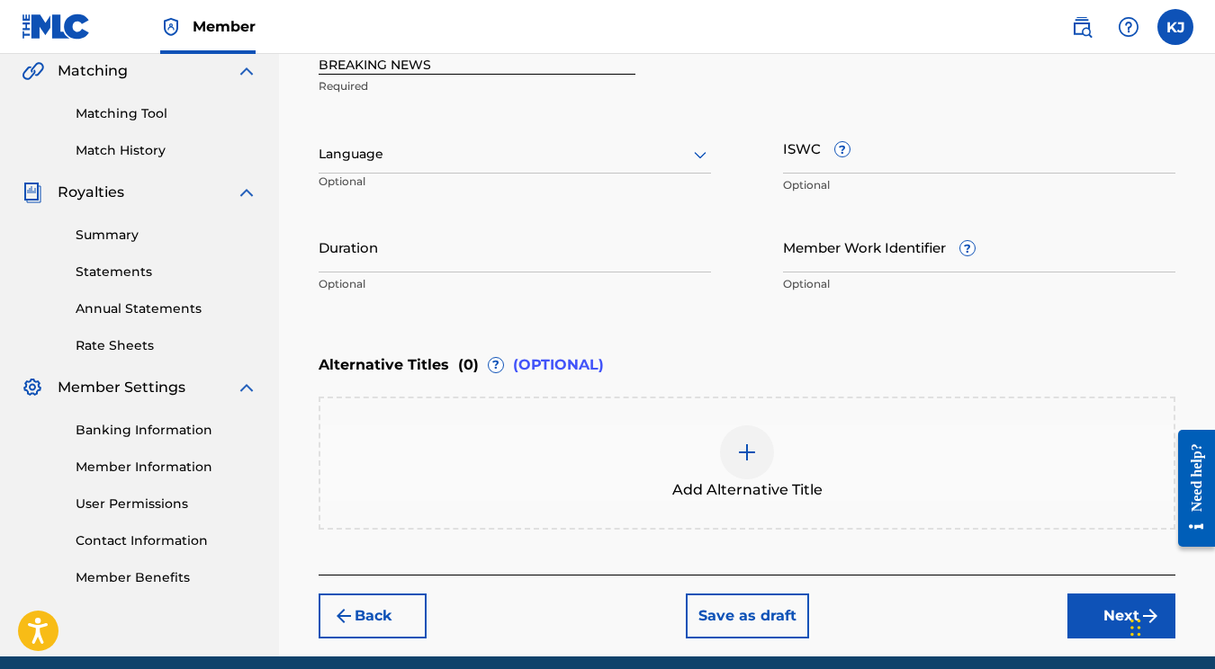
click at [1075, 616] on button "Next" at bounding box center [1121, 616] width 108 height 45
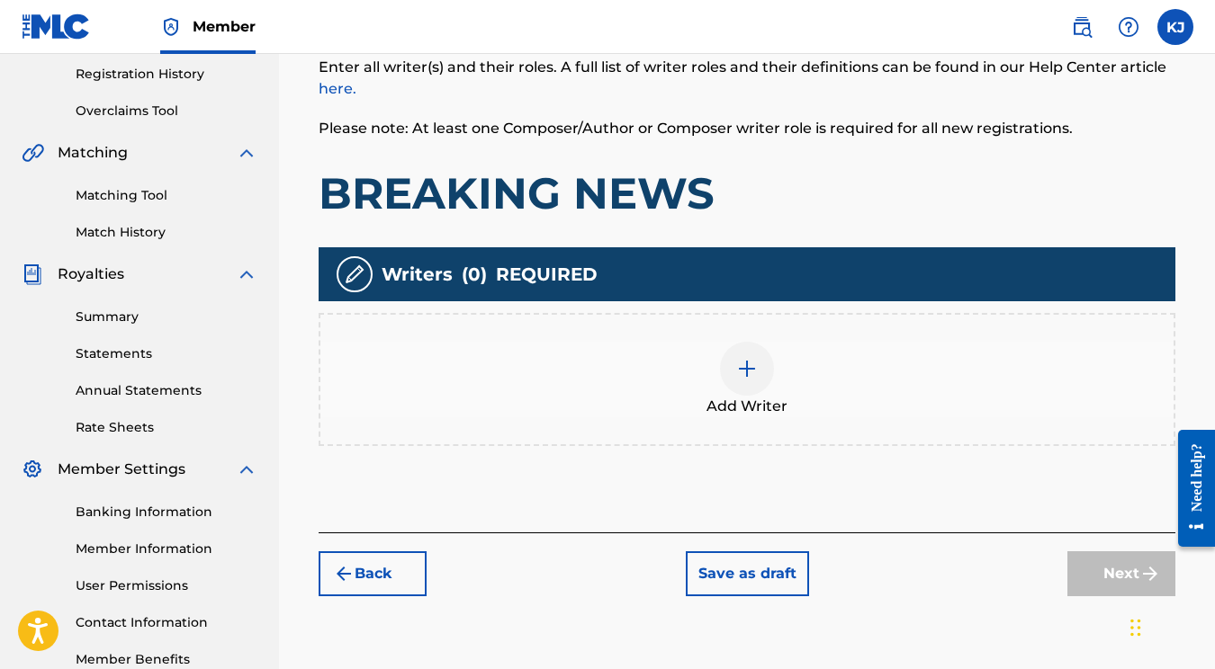
scroll to position [351, 0]
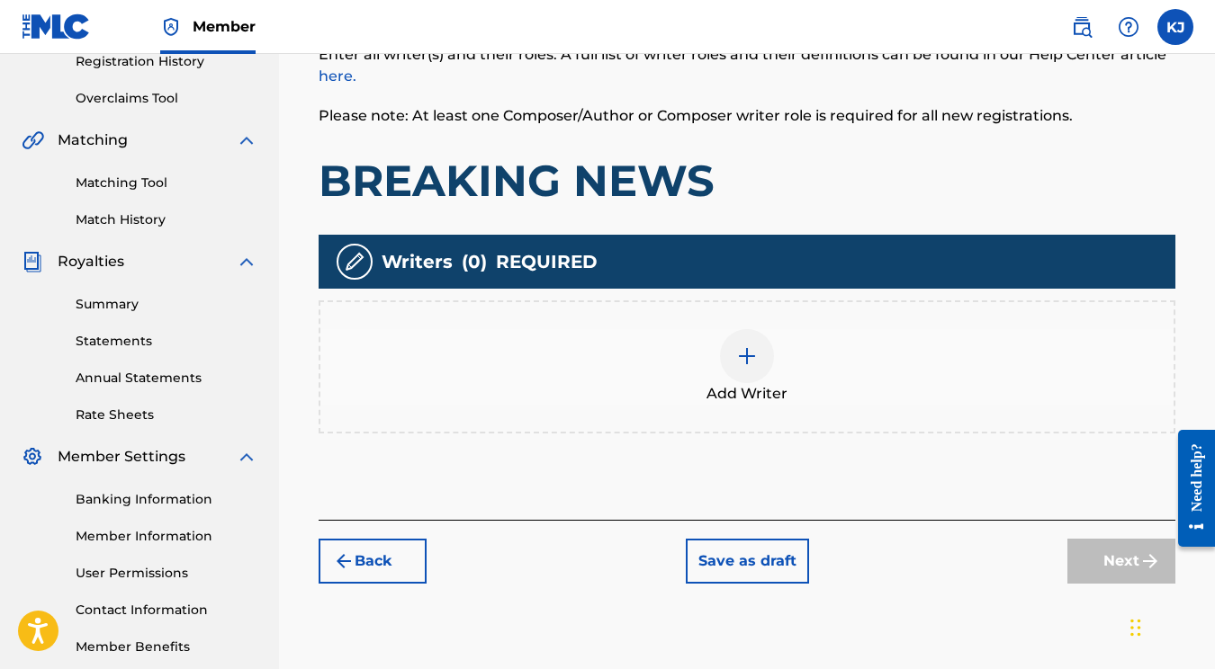
click at [740, 338] on div at bounding box center [747, 356] width 54 height 54
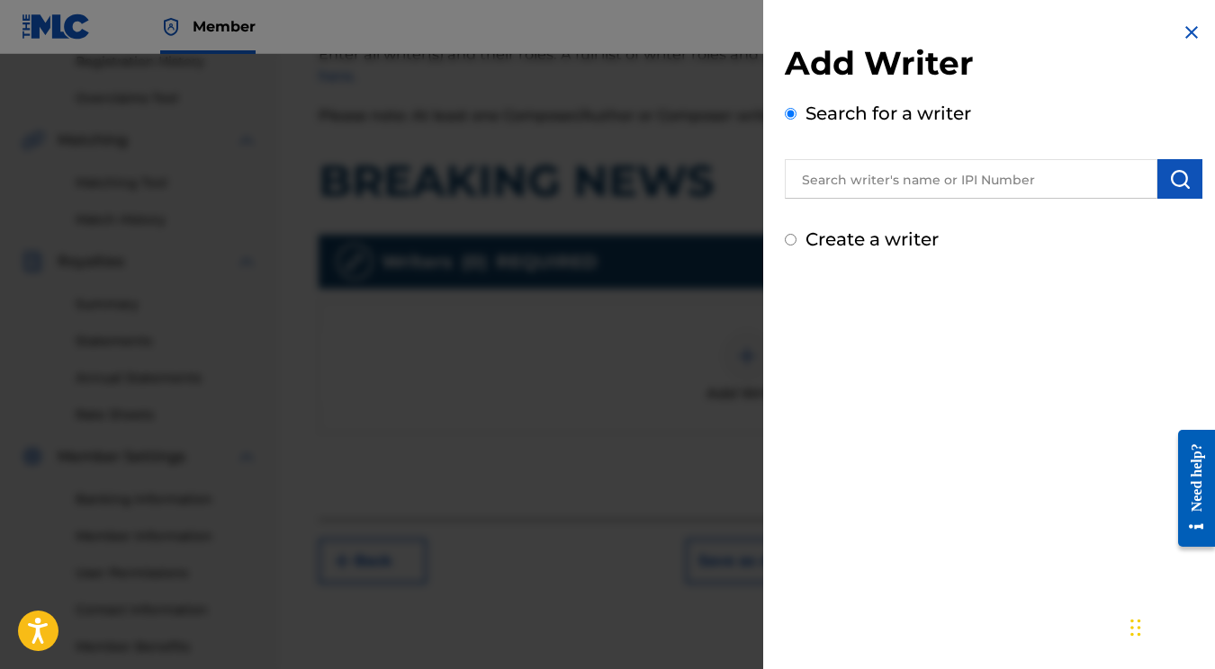
click at [900, 180] on input "text" at bounding box center [971, 179] width 373 height 40
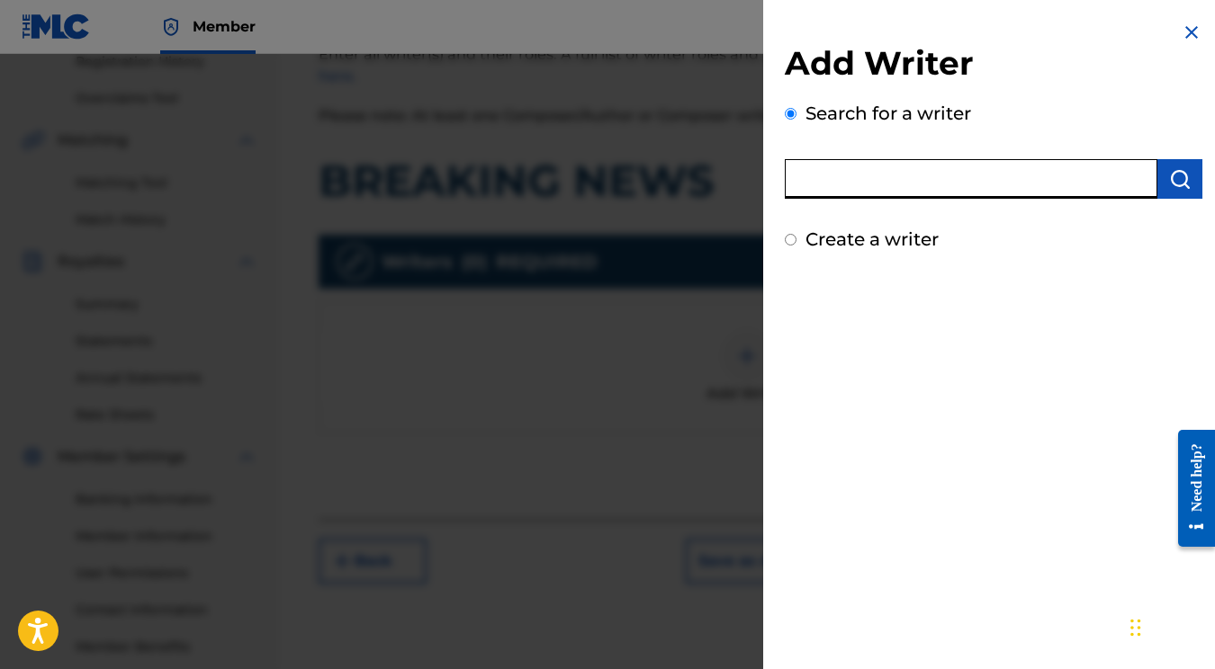
paste input "QZZEC2466393"
type input "QZZEC2466393"
click at [999, 175] on input "QZZEC2466393" at bounding box center [971, 179] width 373 height 40
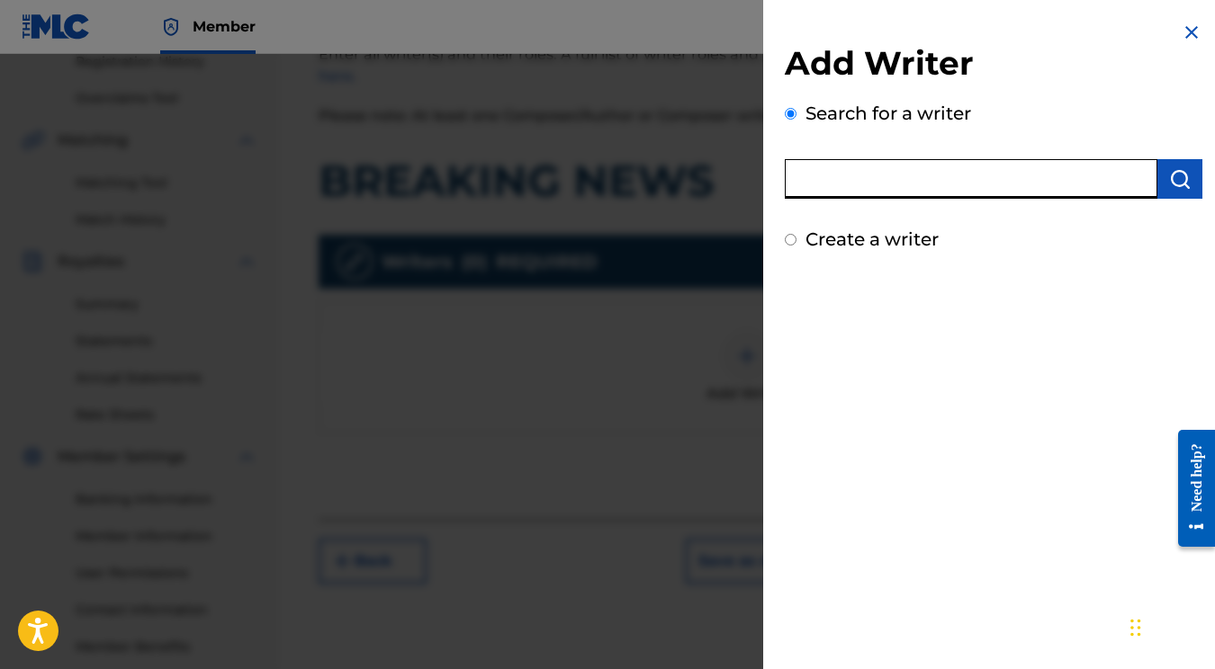
click at [876, 163] on input "text" at bounding box center [971, 179] width 373 height 40
type input "[PERSON_NAME]"
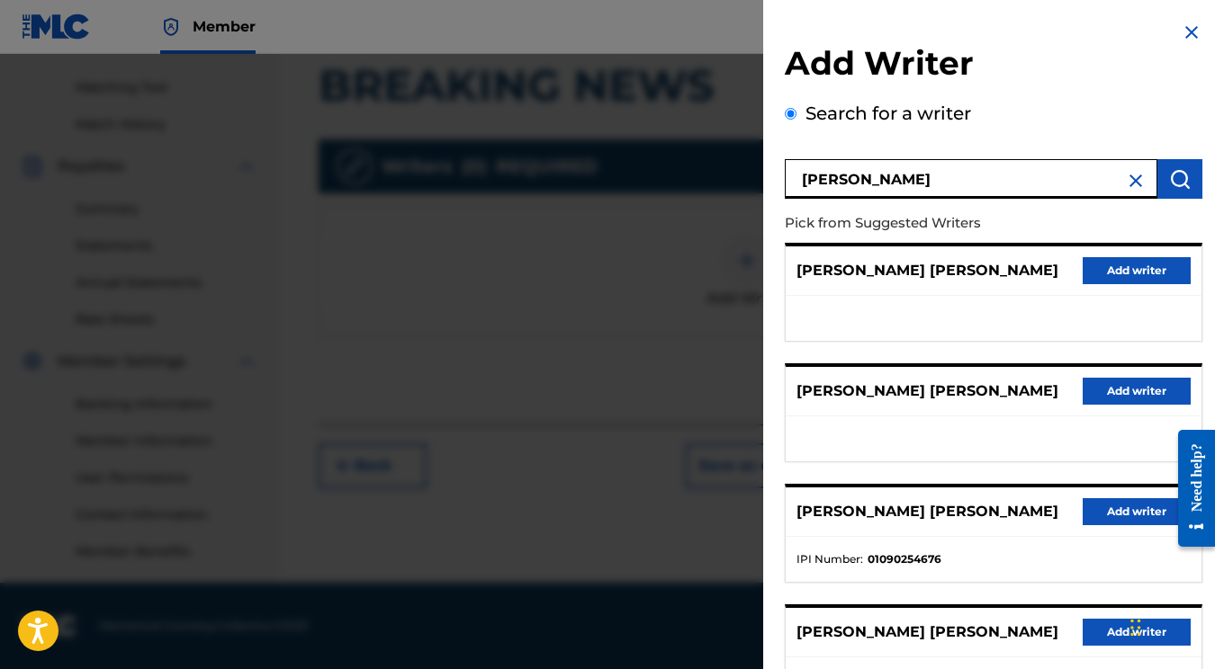
scroll to position [0, 0]
click at [1004, 165] on input "[PERSON_NAME]" at bounding box center [971, 179] width 373 height 40
paste input "01177297027"
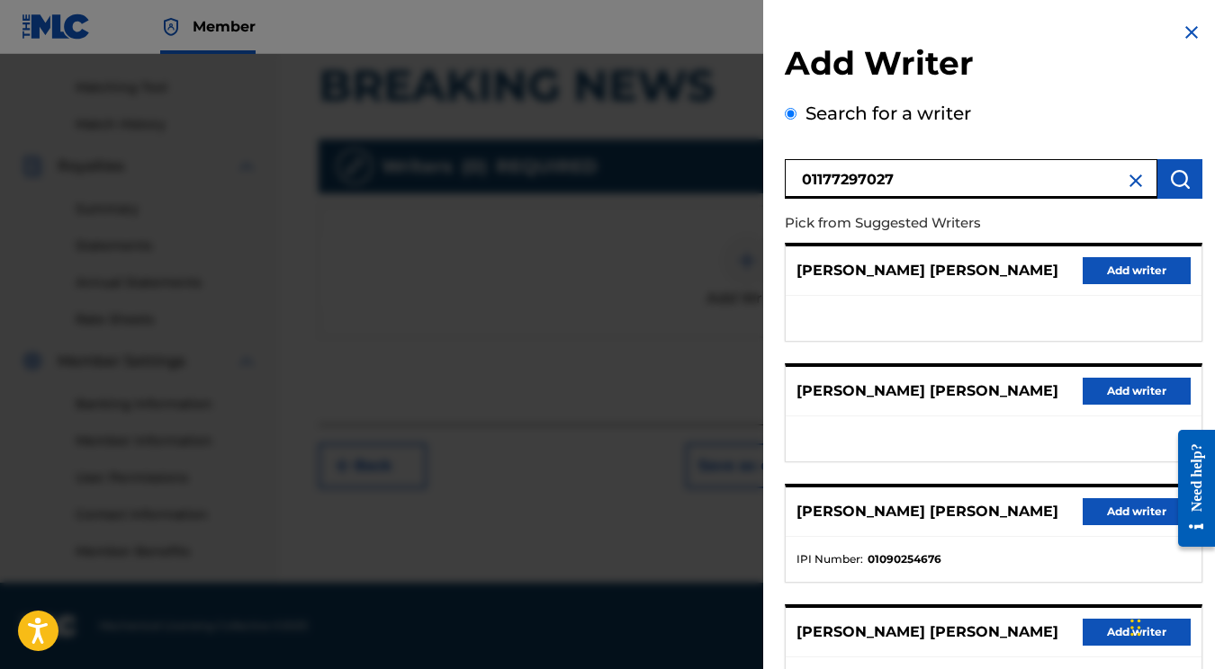
type input "01177297027"
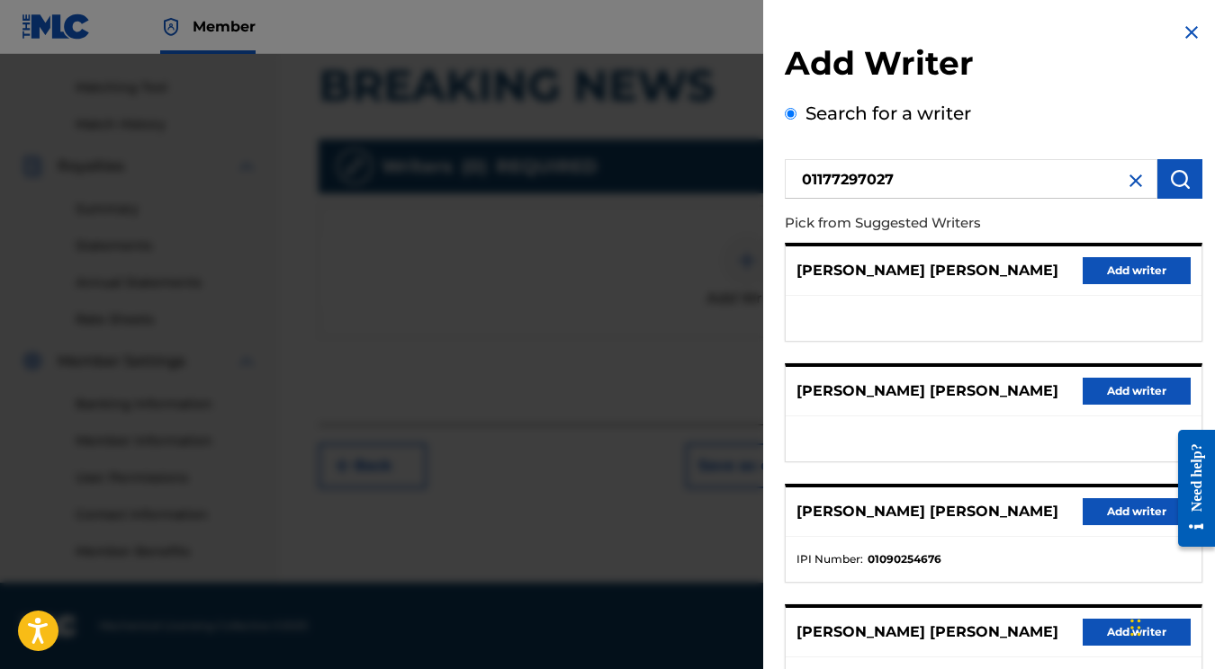
click at [1177, 177] on img "submit" at bounding box center [1180, 179] width 22 height 22
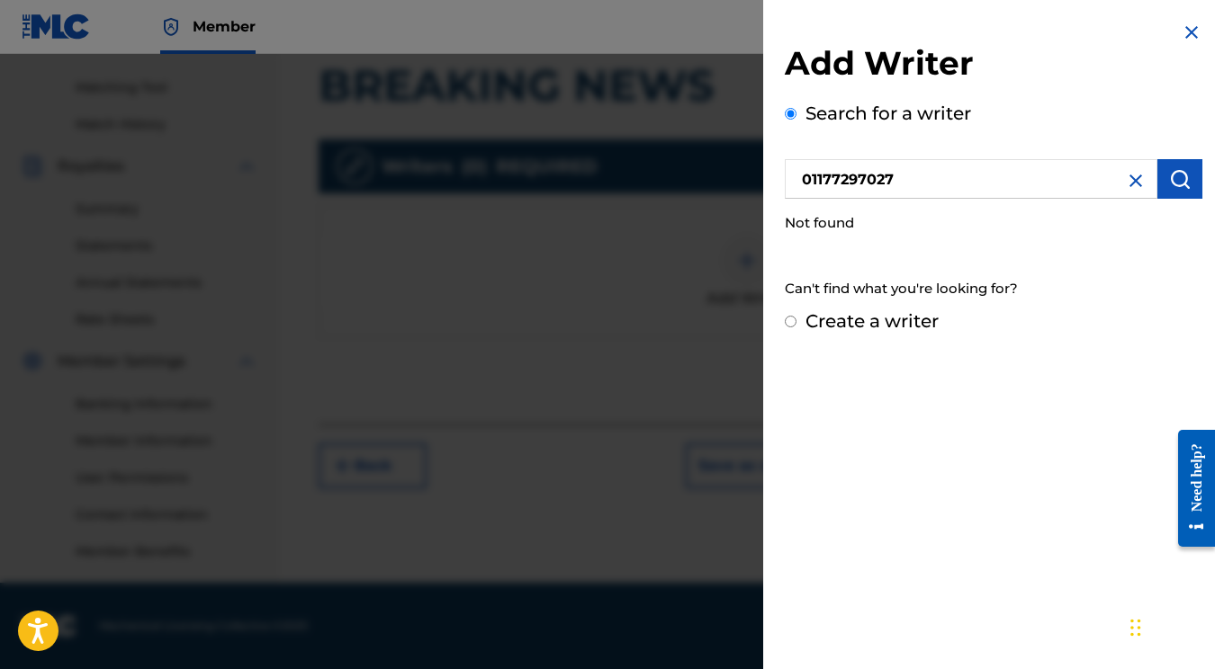
click at [792, 319] on input "Create a writer" at bounding box center [791, 322] width 12 height 12
radio input "false"
radio input "true"
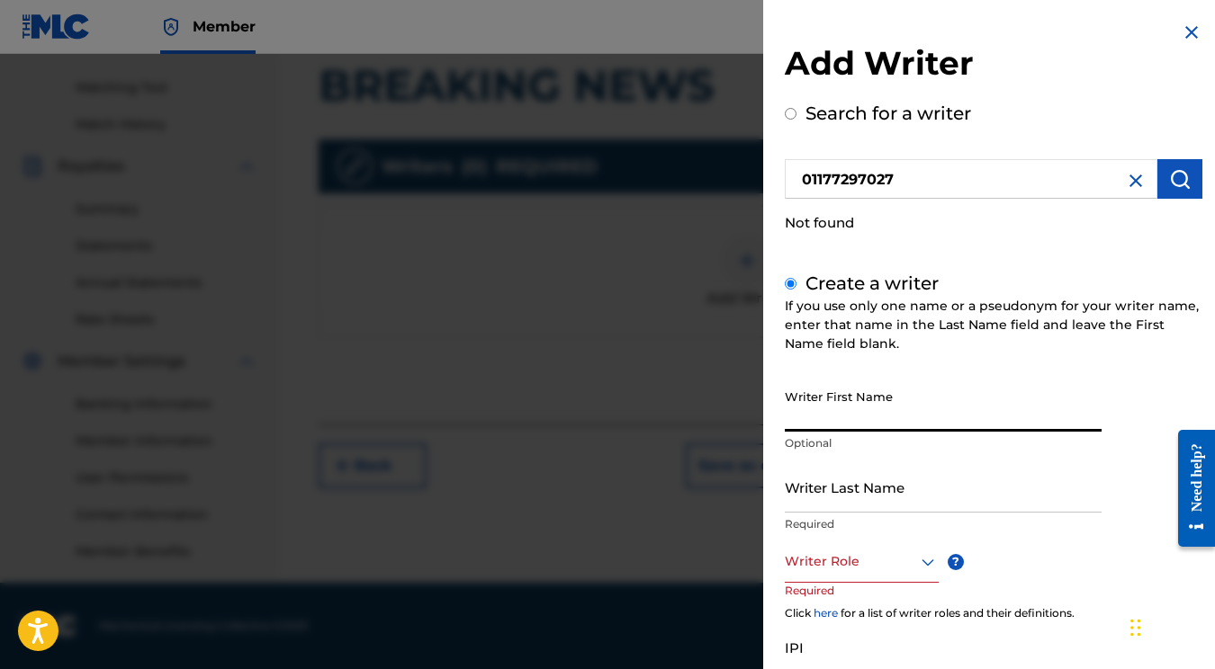
click at [920, 406] on input "Writer First Name" at bounding box center [943, 406] width 317 height 51
type input "Katelyn"
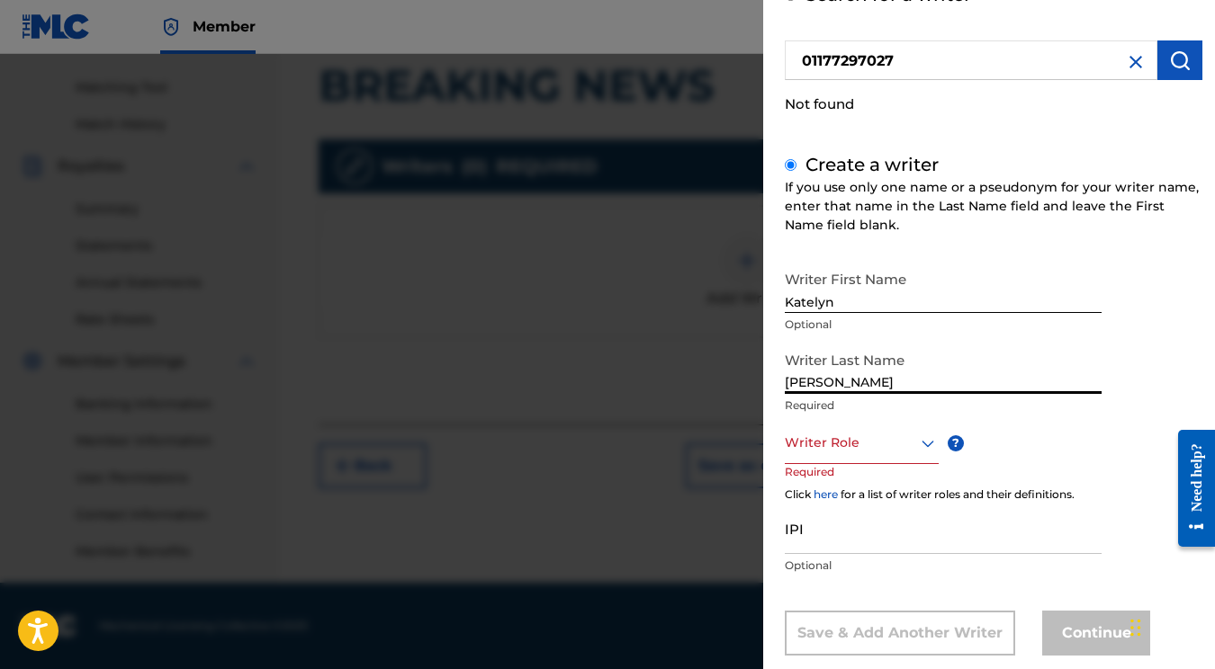
scroll to position [153, 0]
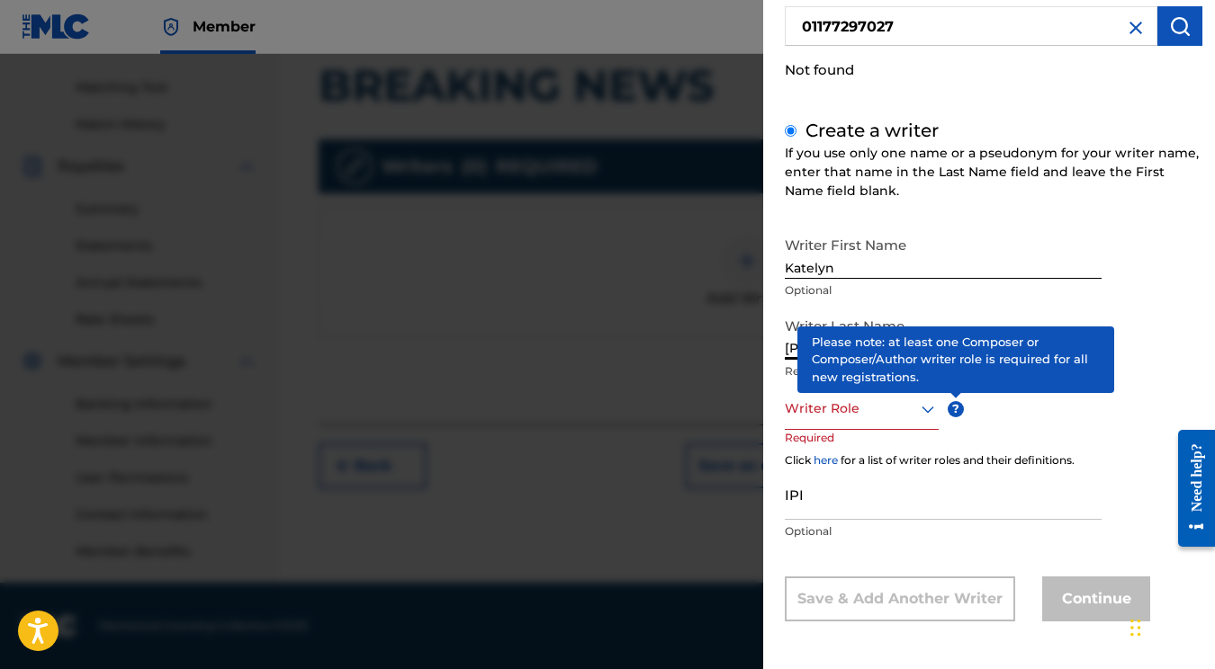
type input "[PERSON_NAME]"
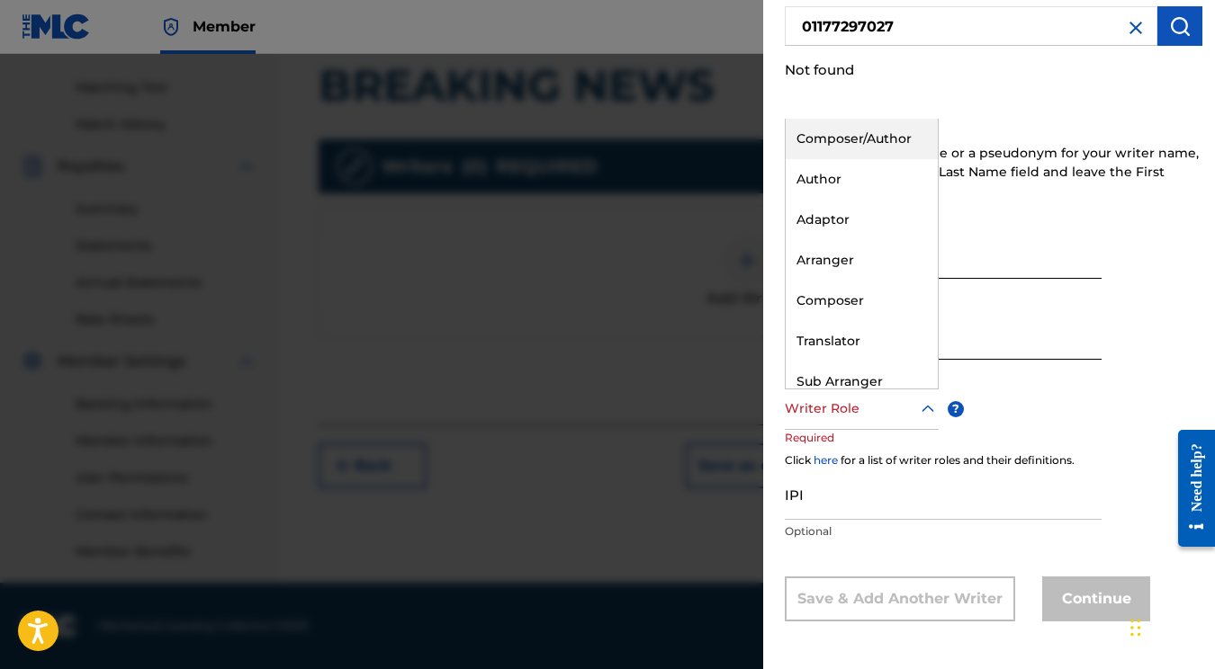
click at [917, 412] on icon at bounding box center [928, 410] width 22 height 22
click at [846, 149] on div "Composer/Author" at bounding box center [862, 139] width 152 height 40
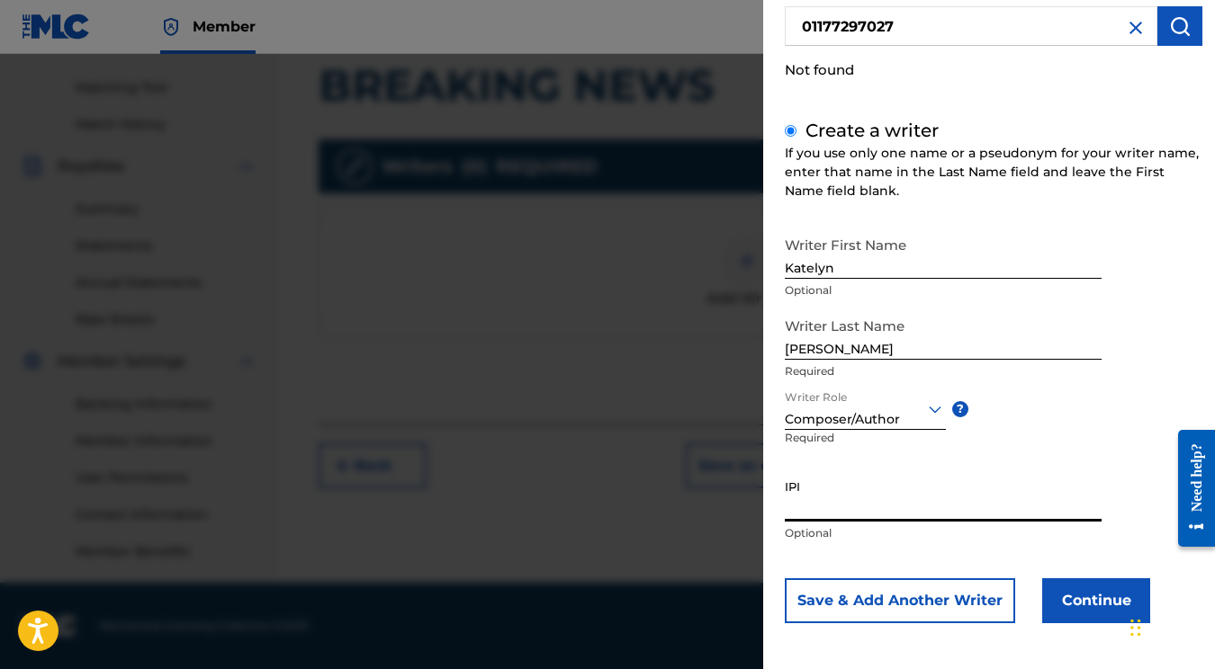
click at [826, 502] on input "IPI" at bounding box center [943, 496] width 317 height 51
paste input "01177297027"
type input "01177297027"
click at [897, 598] on button "Save & Add Another Writer" at bounding box center [900, 601] width 230 height 45
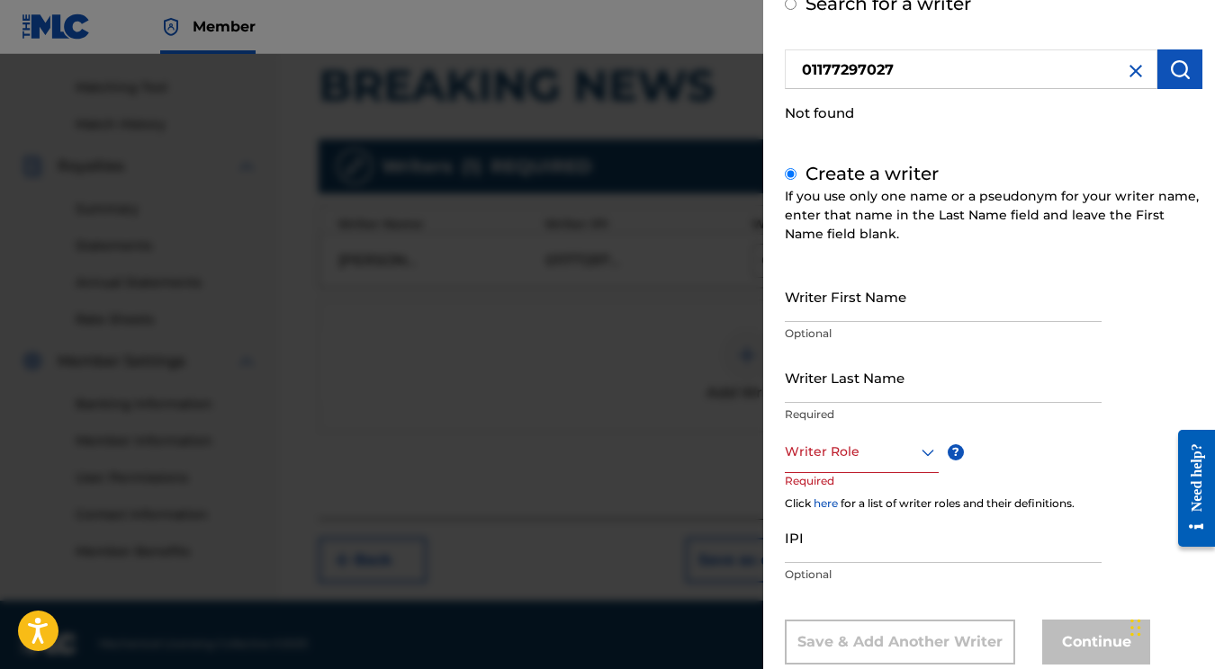
scroll to position [105, 0]
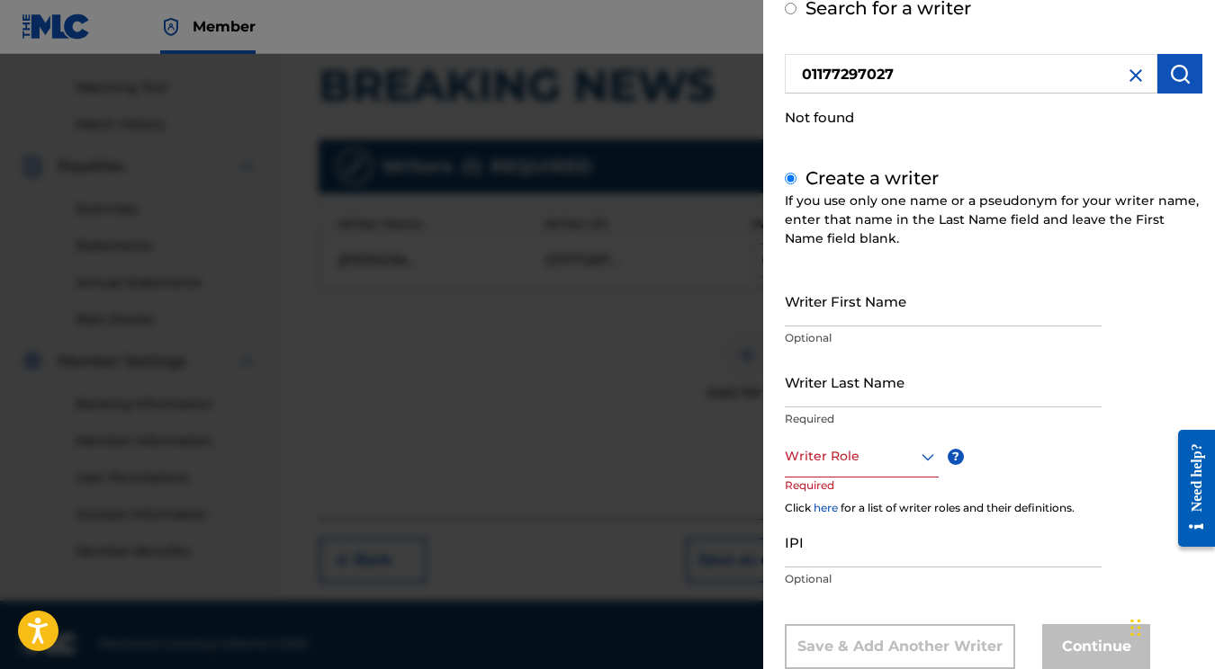
click at [910, 57] on input "01177297027" at bounding box center [971, 74] width 373 height 40
radio input "true"
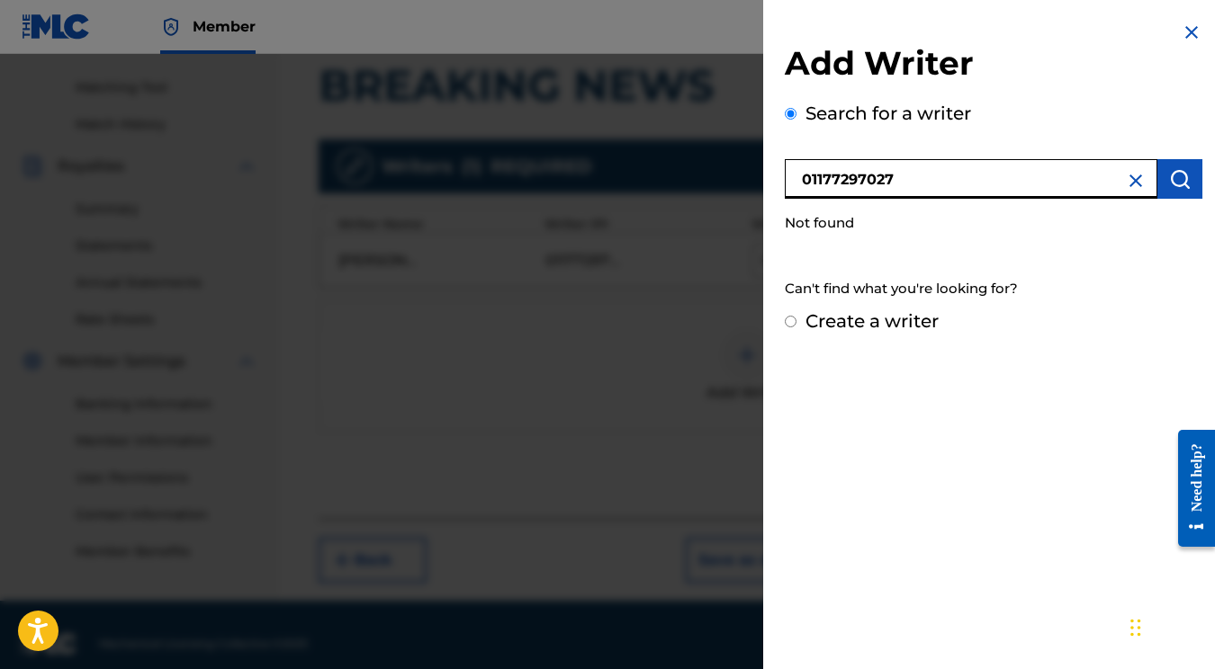
scroll to position [0, 0]
click at [910, 182] on input "01177297027" at bounding box center [971, 179] width 373 height 40
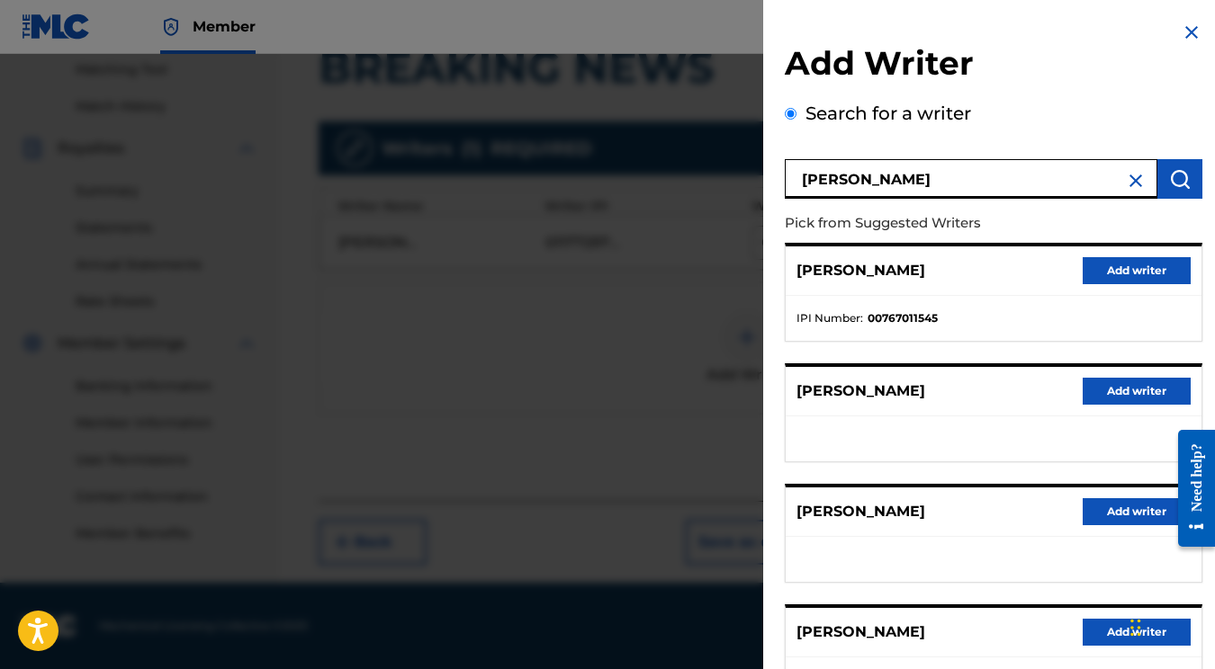
click at [947, 190] on input "Callie Young" at bounding box center [971, 179] width 373 height 40
type input "C"
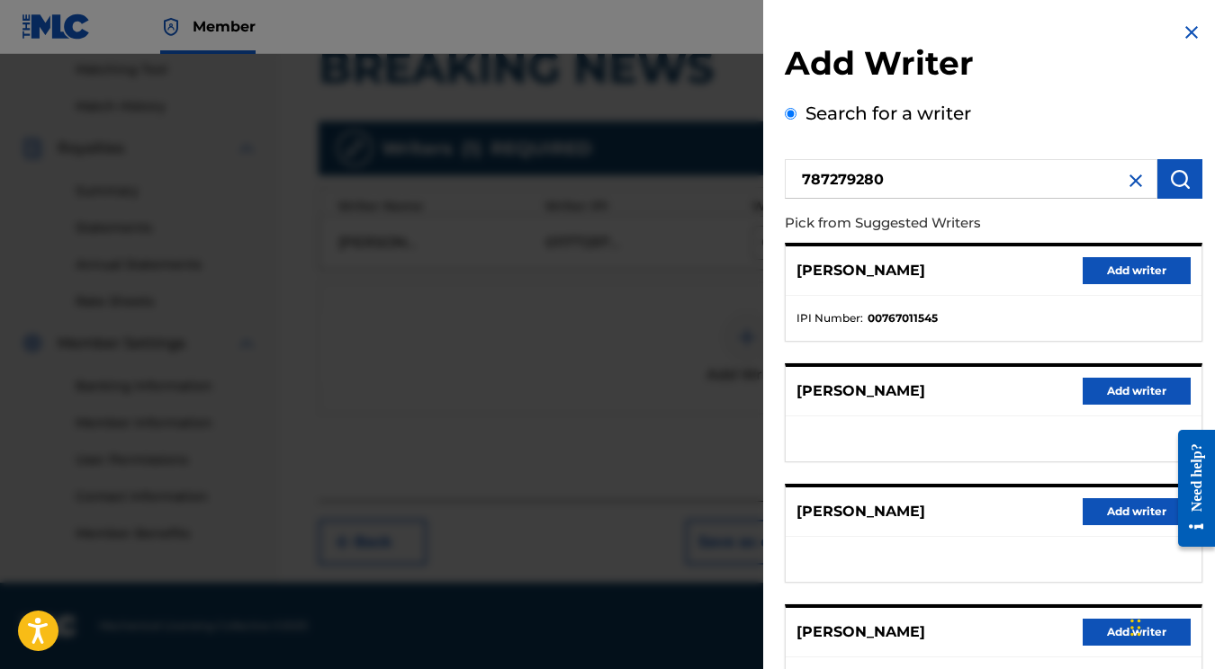
click at [1186, 184] on button "submit" at bounding box center [1179, 179] width 45 height 40
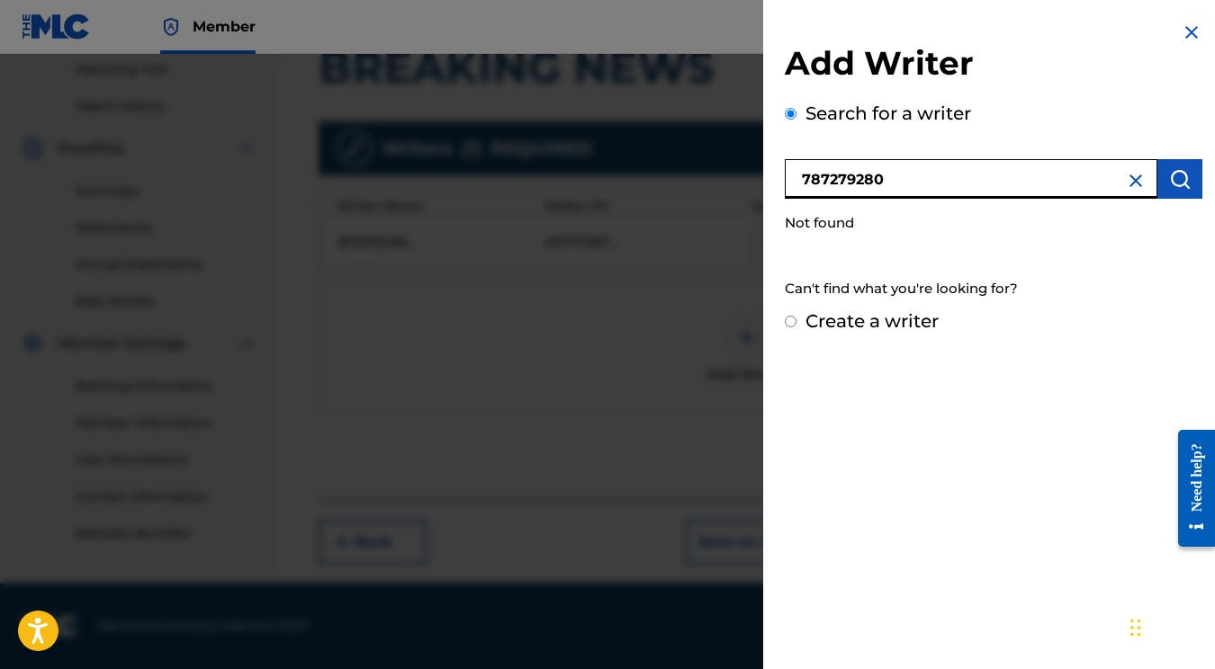
click at [929, 191] on input "787279280" at bounding box center [971, 179] width 373 height 40
click at [805, 179] on input "787279280" at bounding box center [971, 179] width 373 height 40
type input "00787279280"
click at [1184, 179] on button "submit" at bounding box center [1179, 179] width 45 height 40
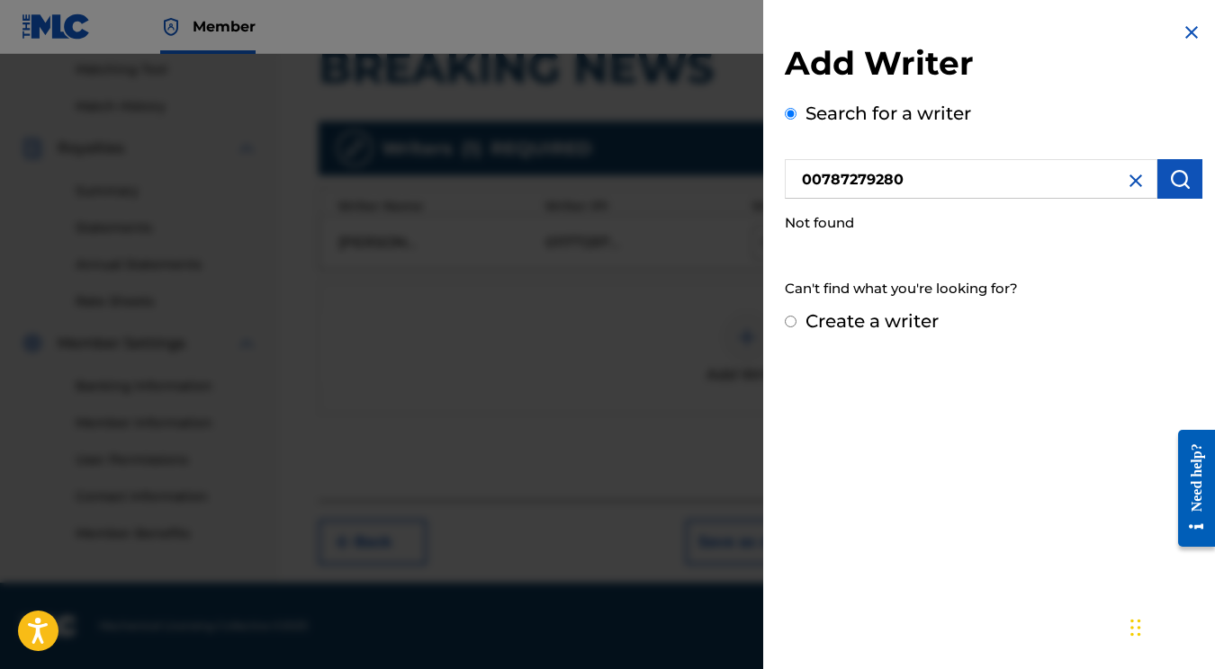
click at [793, 319] on input "Create a writer" at bounding box center [791, 322] width 12 height 12
radio input "false"
radio input "true"
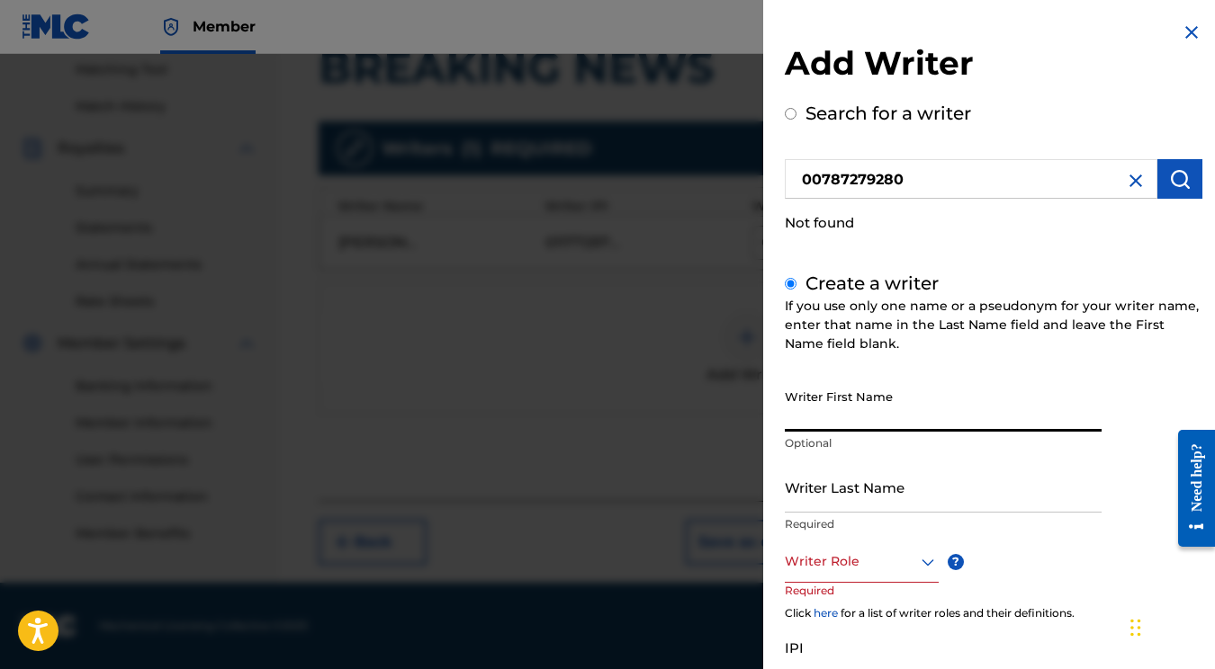
click at [842, 417] on input "Writer First Name" at bounding box center [943, 406] width 317 height 51
type input "Callie"
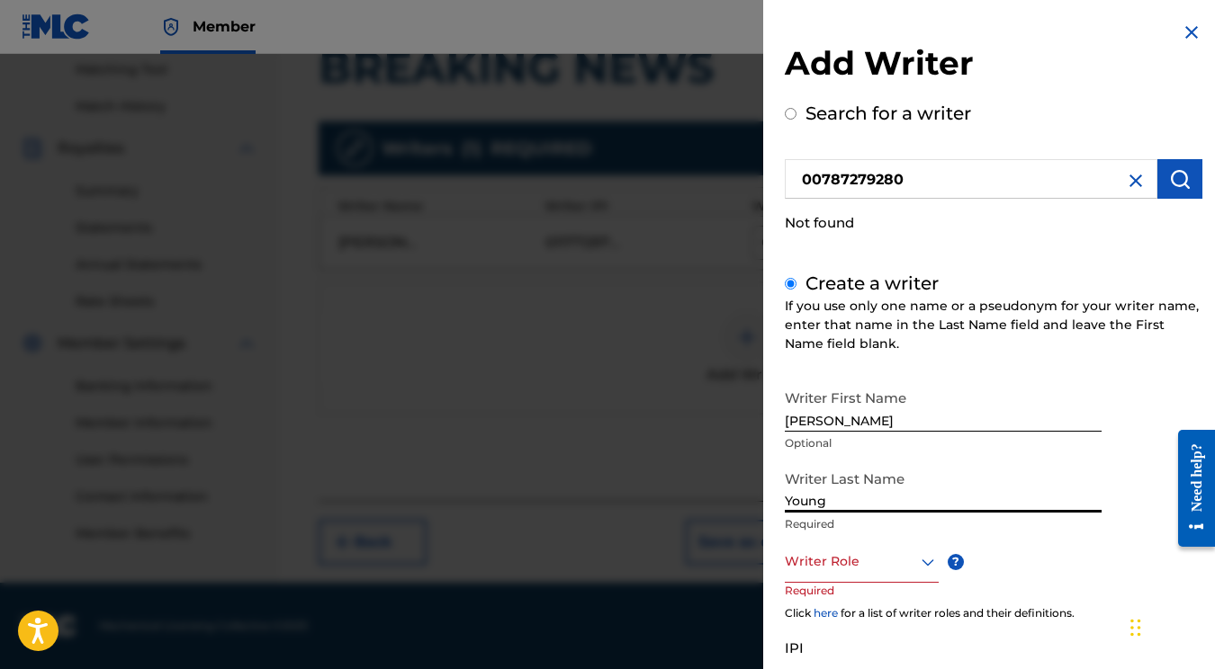
scroll to position [79, 0]
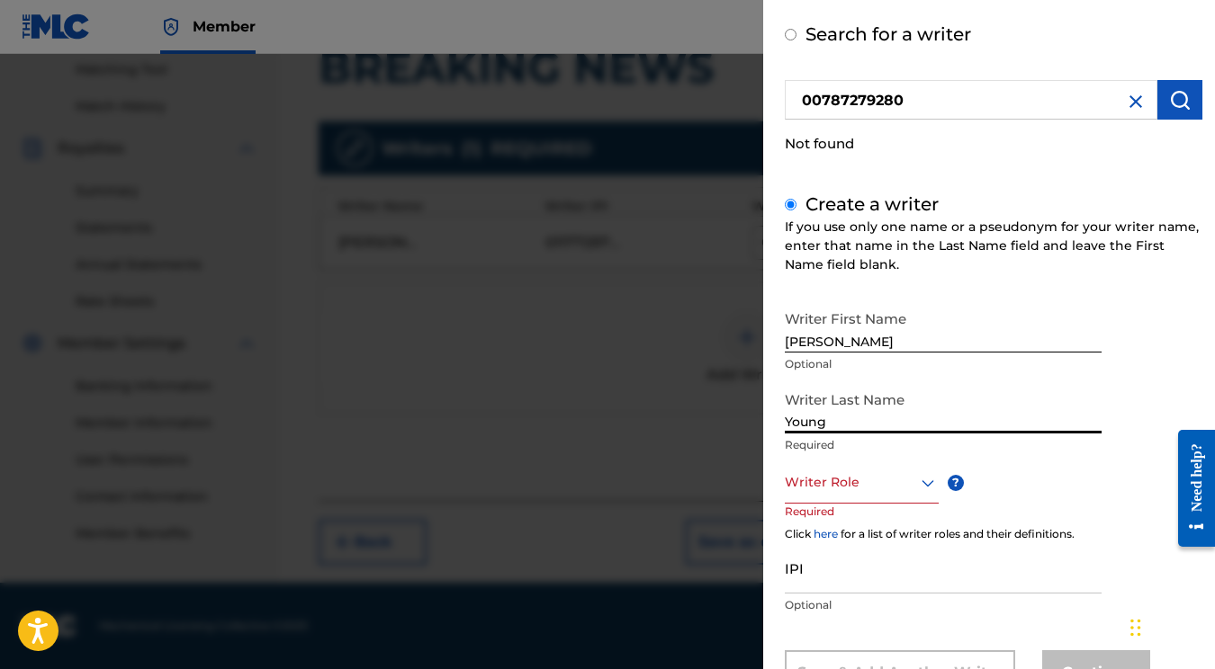
type input "Young"
click at [893, 484] on div at bounding box center [862, 482] width 154 height 22
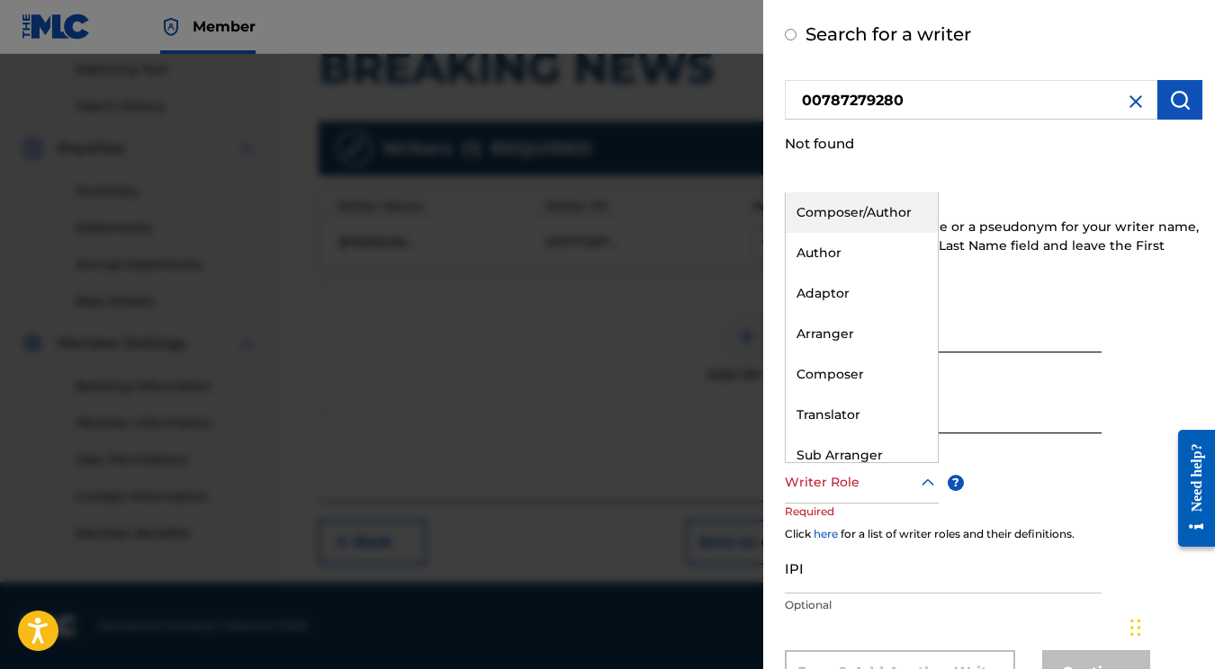
click at [872, 216] on div "Composer/Author" at bounding box center [862, 213] width 152 height 40
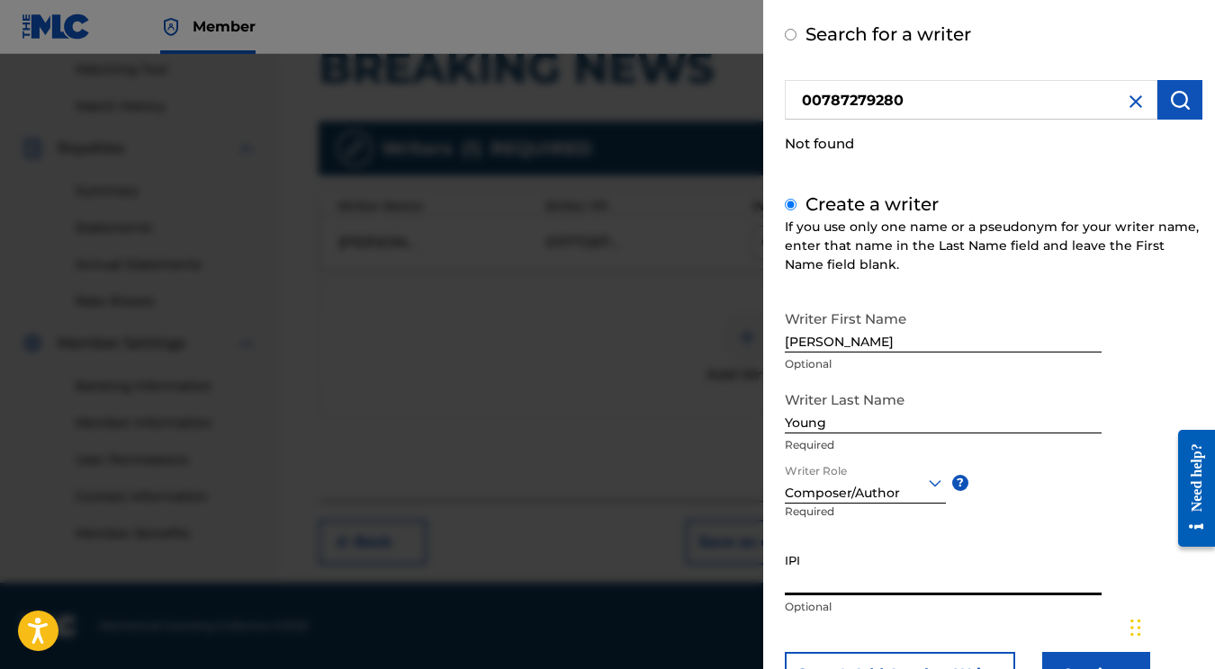
click at [835, 582] on input "IPI" at bounding box center [943, 569] width 317 height 51
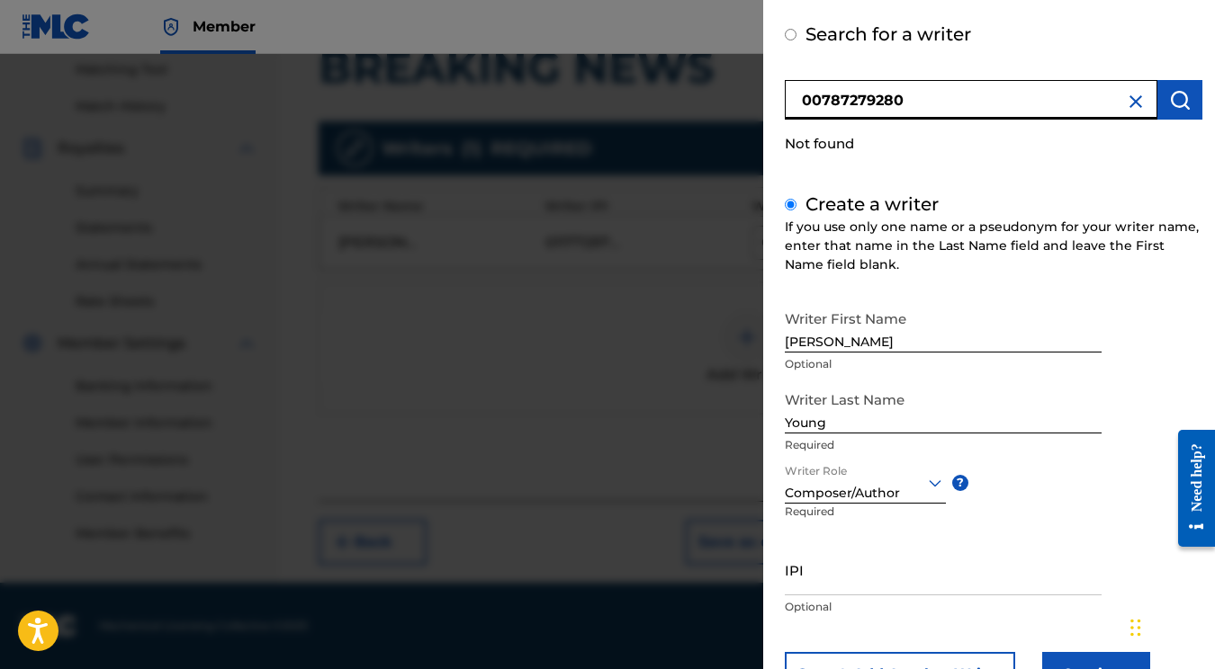
drag, startPoint x: 936, startPoint y: 104, endPoint x: 822, endPoint y: 103, distance: 113.4
click at [822, 103] on input "00787279280" at bounding box center [971, 100] width 373 height 40
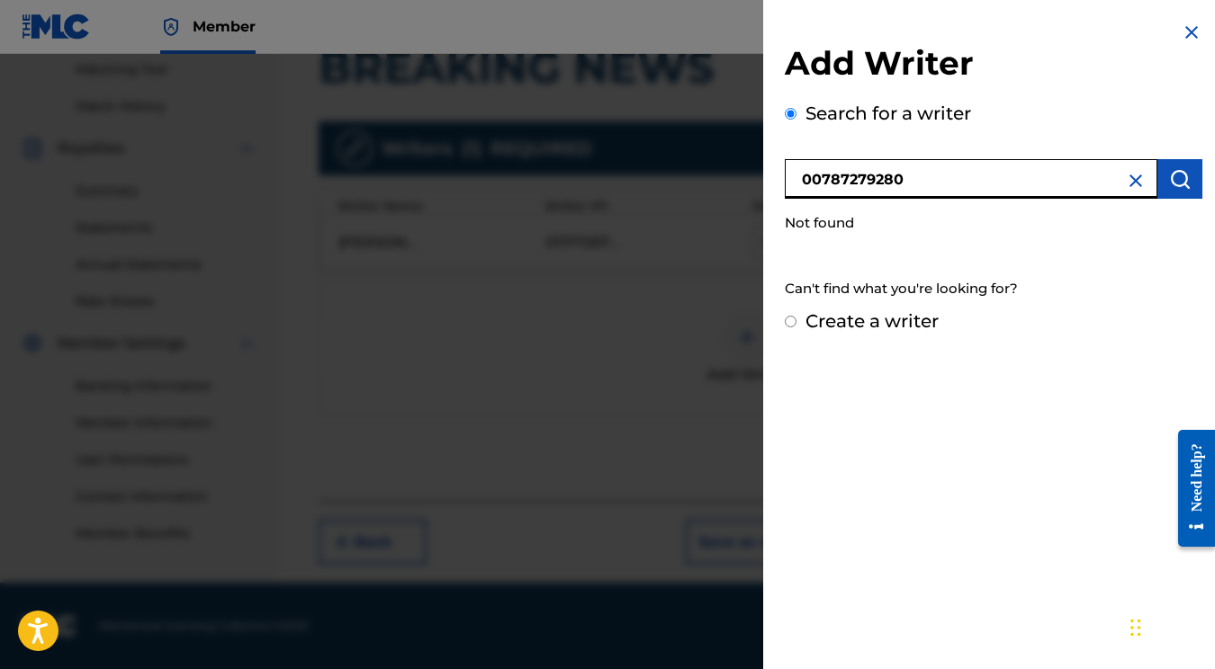
scroll to position [0, 0]
click at [793, 322] on input "Create a writer" at bounding box center [791, 322] width 12 height 12
radio input "false"
radio input "true"
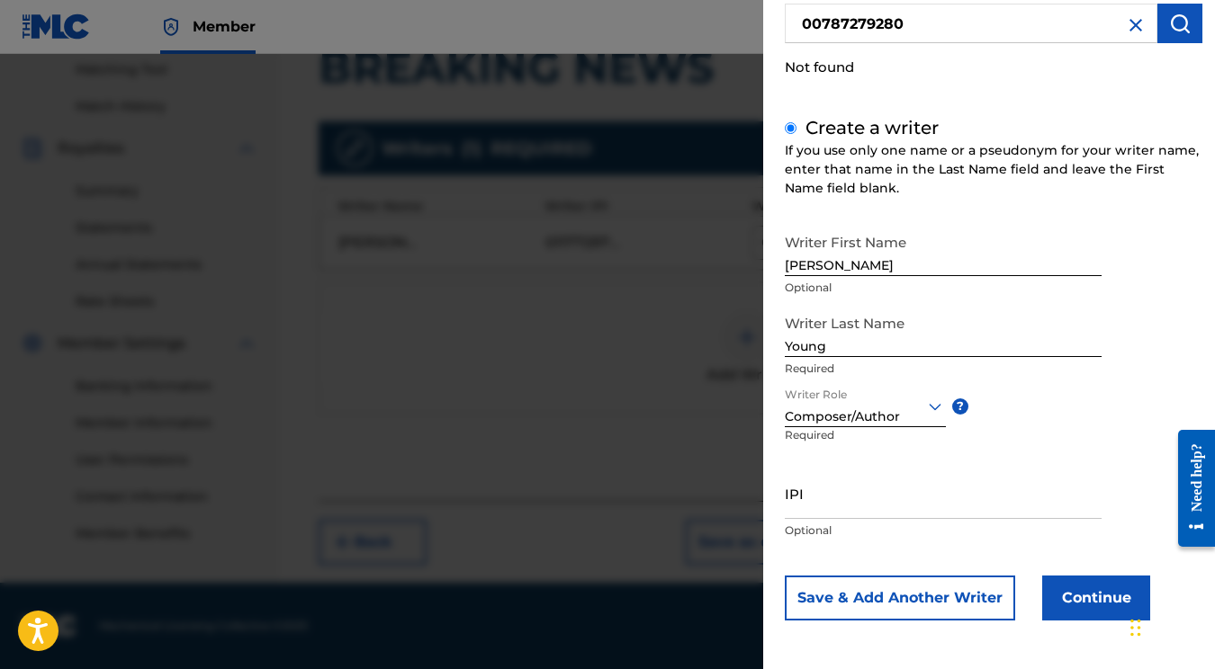
scroll to position [155, 0]
click at [821, 509] on input "IPI" at bounding box center [943, 494] width 317 height 51
paste input "787279280"
type input "787279280"
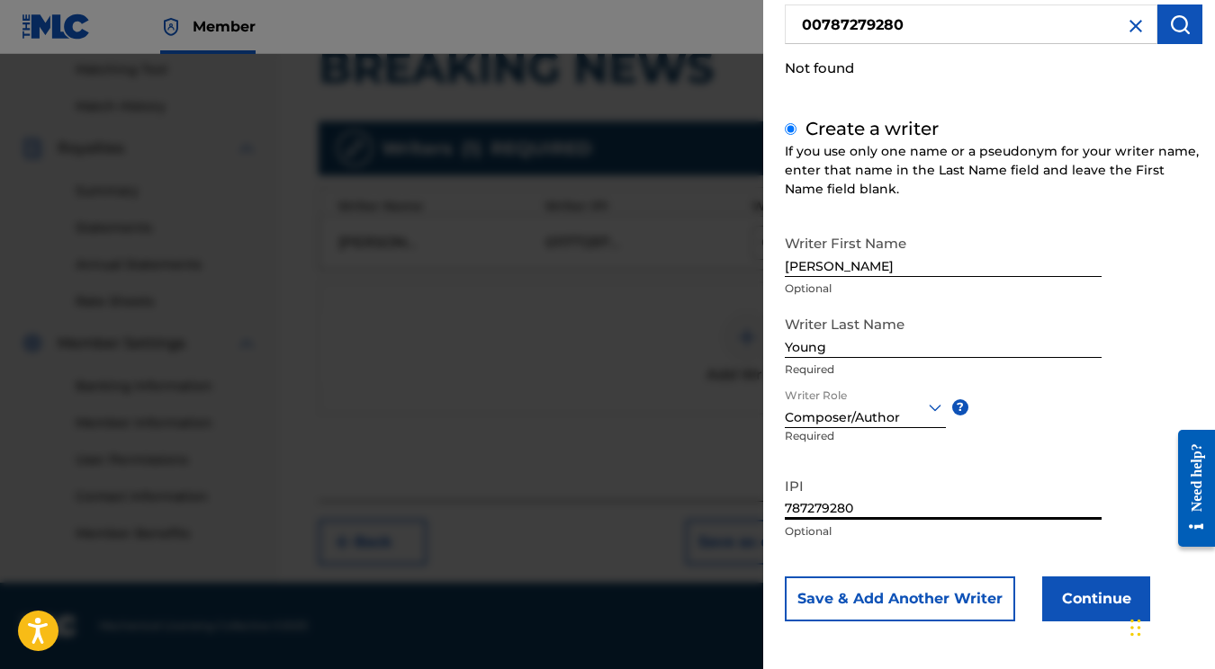
click at [1094, 608] on button "Continue" at bounding box center [1096, 599] width 108 height 45
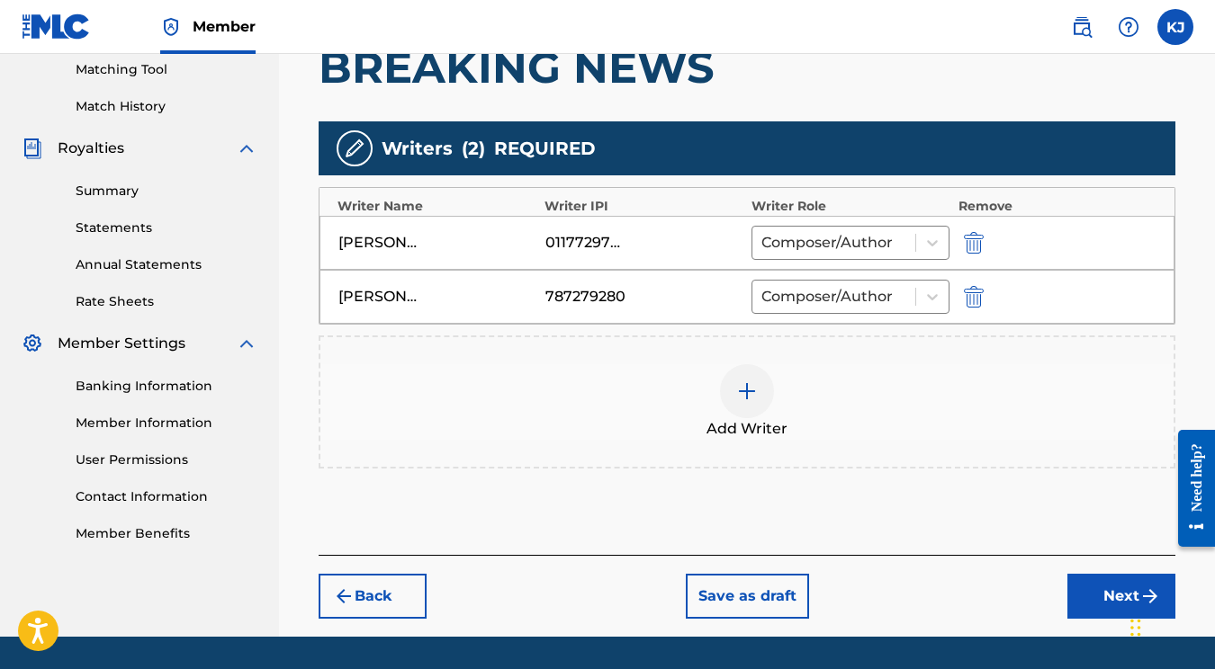
click at [1082, 589] on button "Next" at bounding box center [1121, 596] width 108 height 45
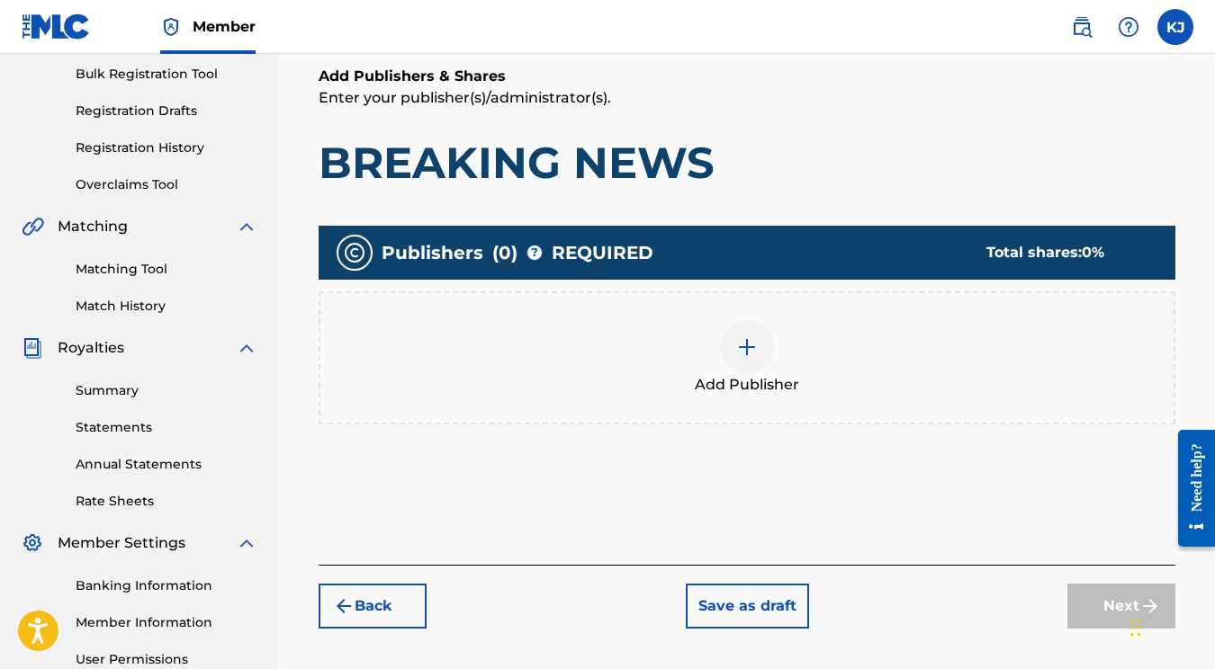
scroll to position [255, 0]
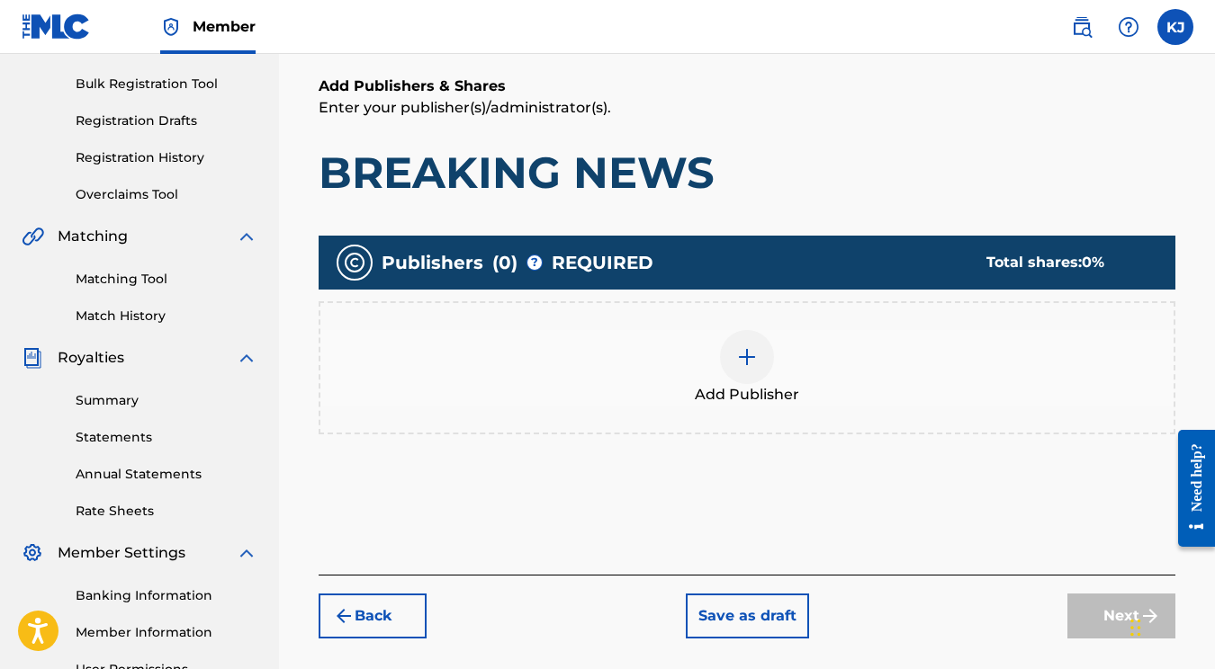
click at [729, 369] on div at bounding box center [747, 357] width 54 height 54
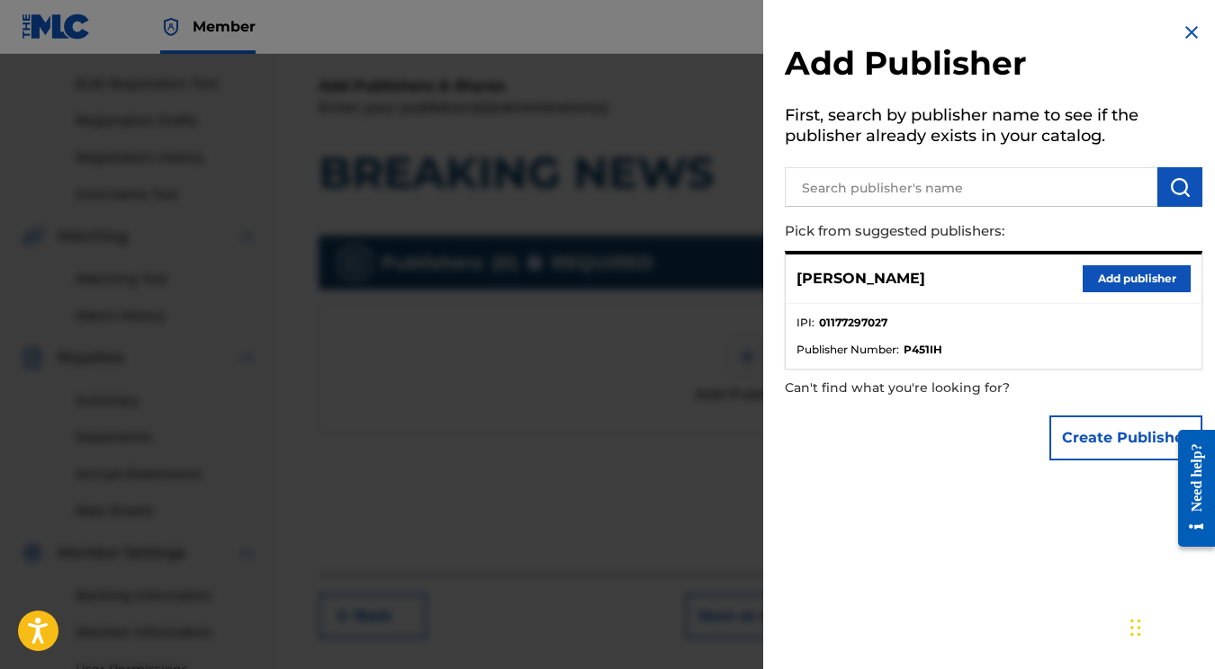
click at [1133, 274] on button "Add publisher" at bounding box center [1136, 278] width 108 height 27
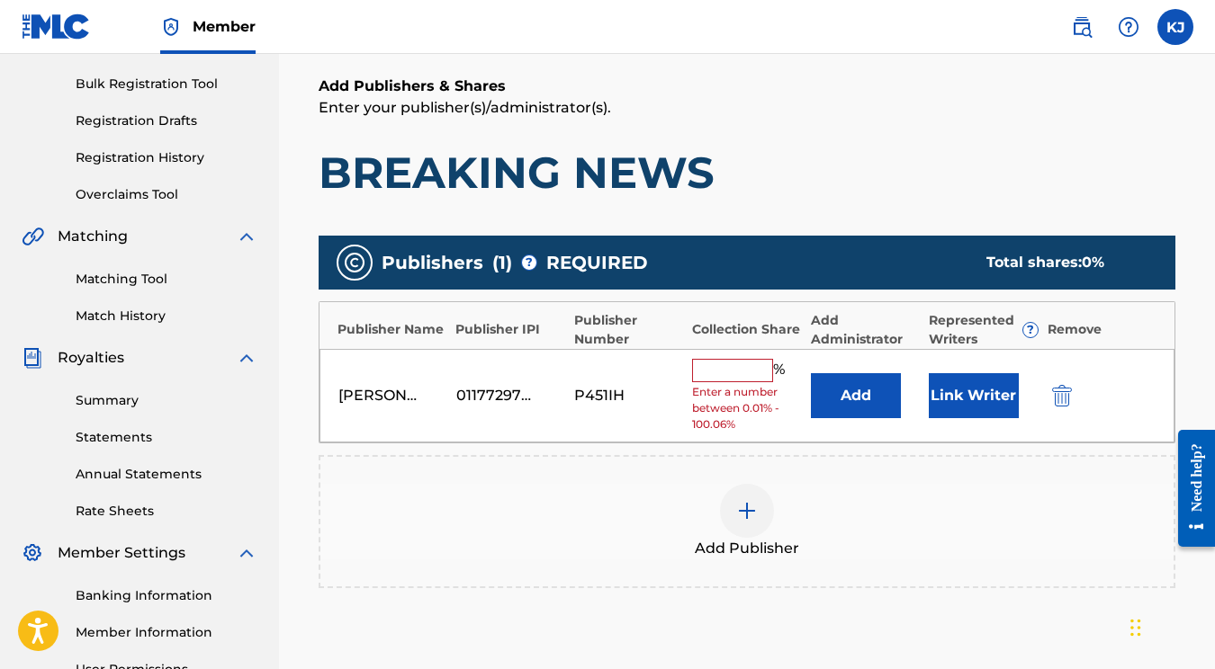
click at [725, 369] on input "text" at bounding box center [732, 370] width 81 height 23
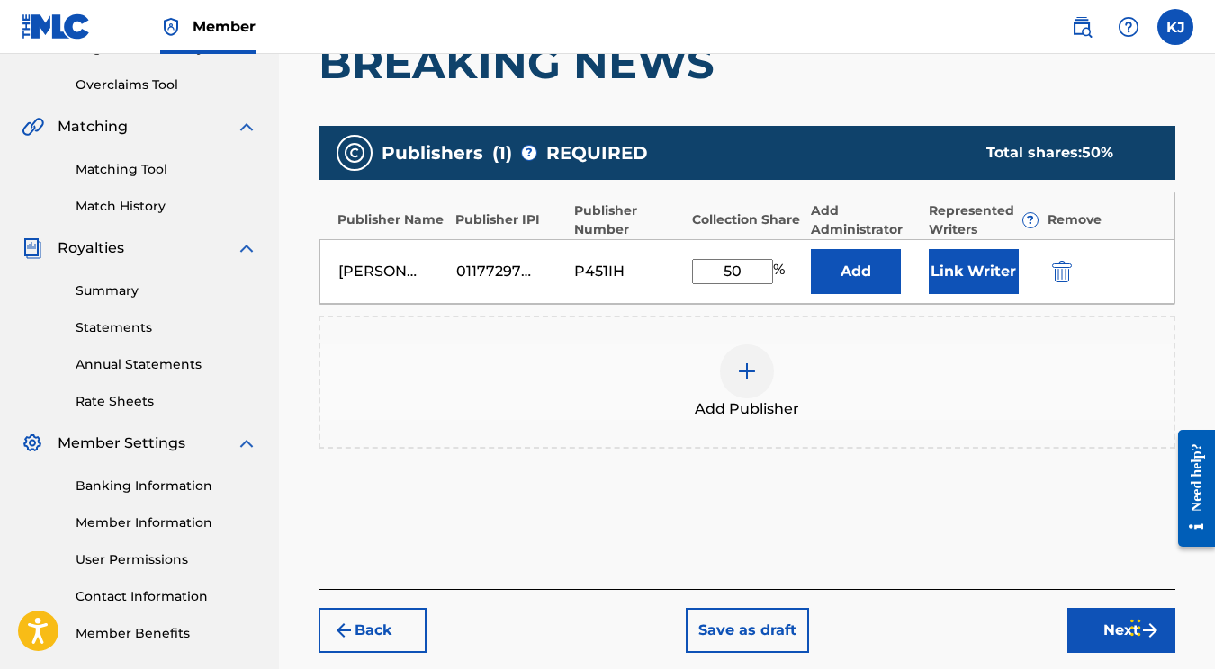
scroll to position [364, 0]
type input "50"
click at [883, 557] on div "Add Publishers & Shares Enter your publisher(s)/administrator(s). BREAKING NEWS…" at bounding box center [747, 278] width 857 height 624
click at [948, 275] on button "Link Writer" at bounding box center [974, 271] width 90 height 45
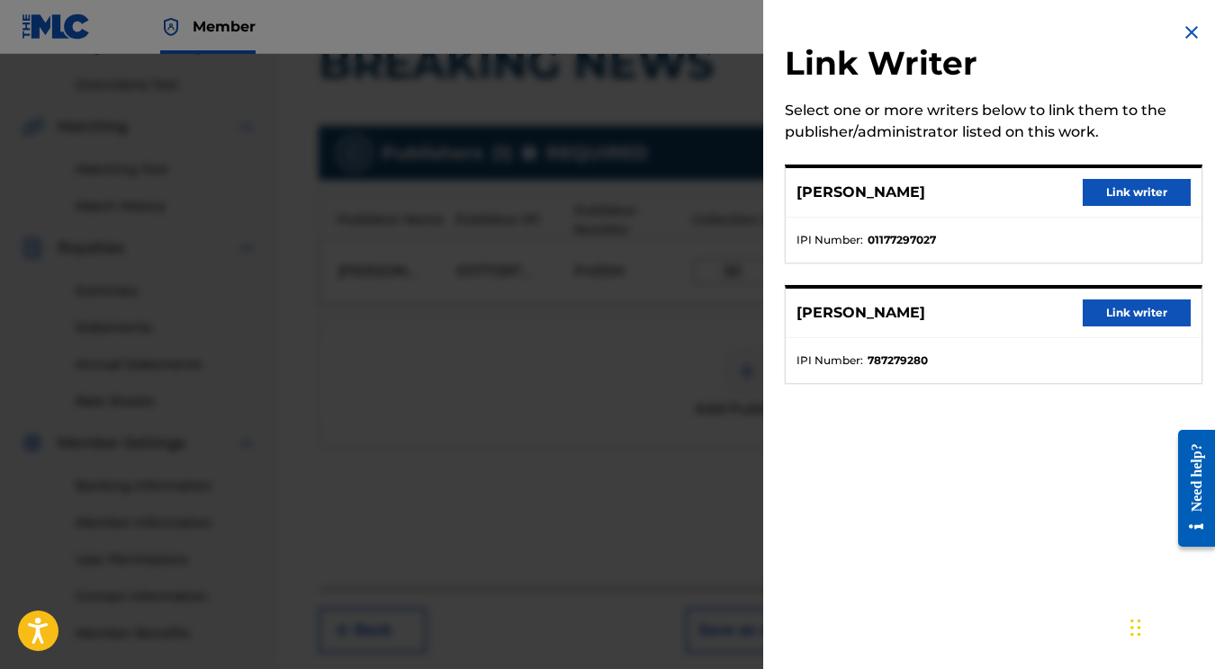
click at [1123, 186] on button "Link writer" at bounding box center [1136, 192] width 108 height 27
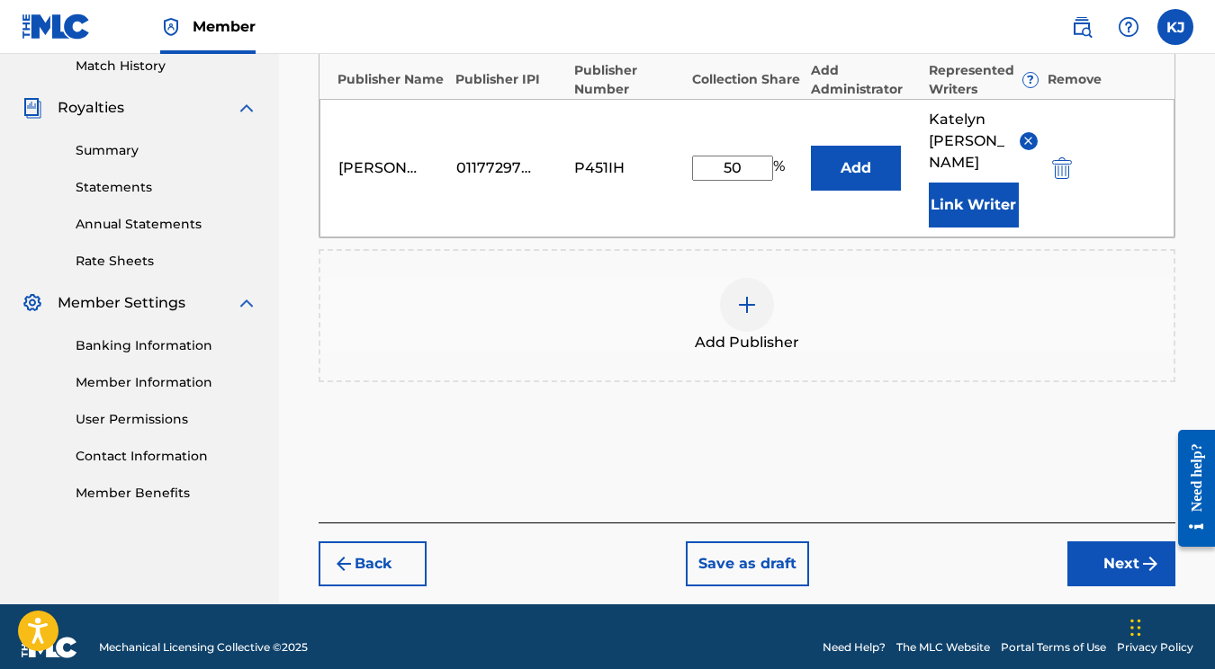
click at [1130, 545] on button "Next" at bounding box center [1121, 564] width 108 height 45
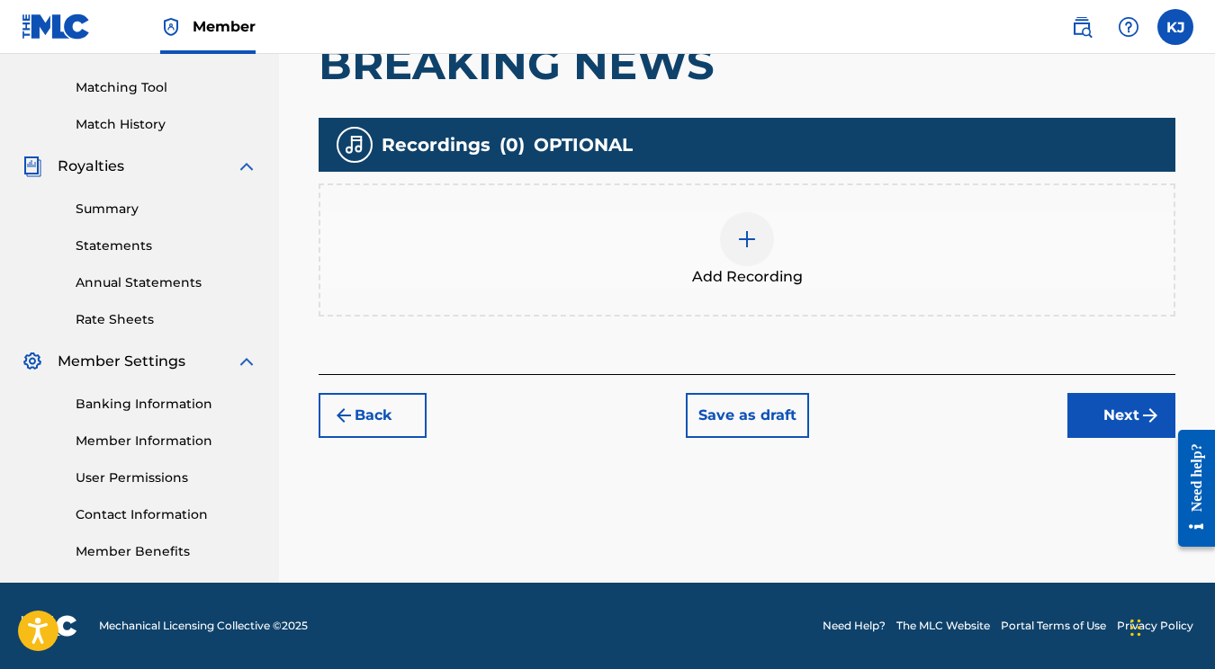
scroll to position [347, 0]
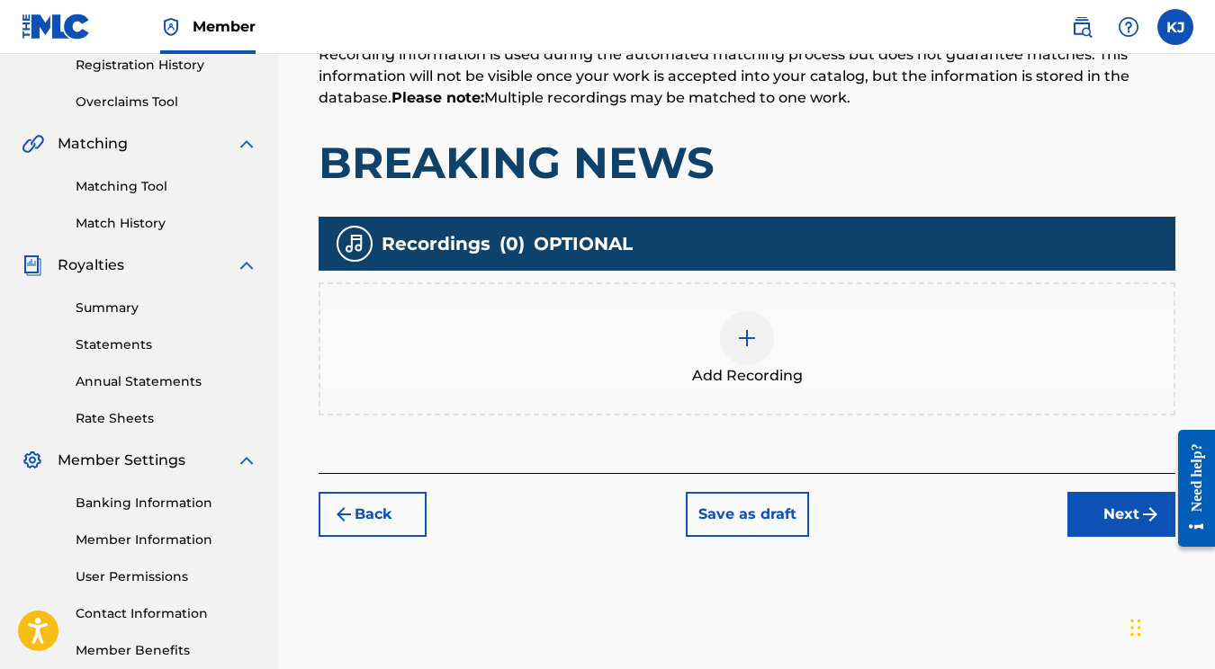
click at [749, 337] on img at bounding box center [747, 339] width 22 height 22
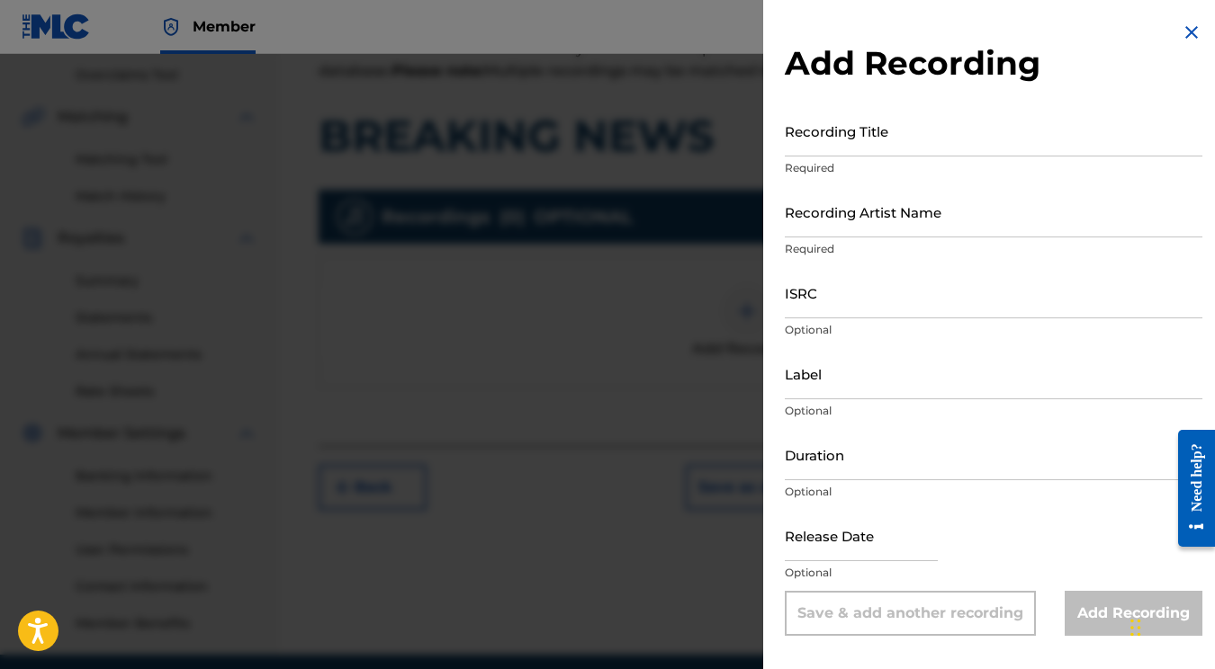
scroll to position [377, 0]
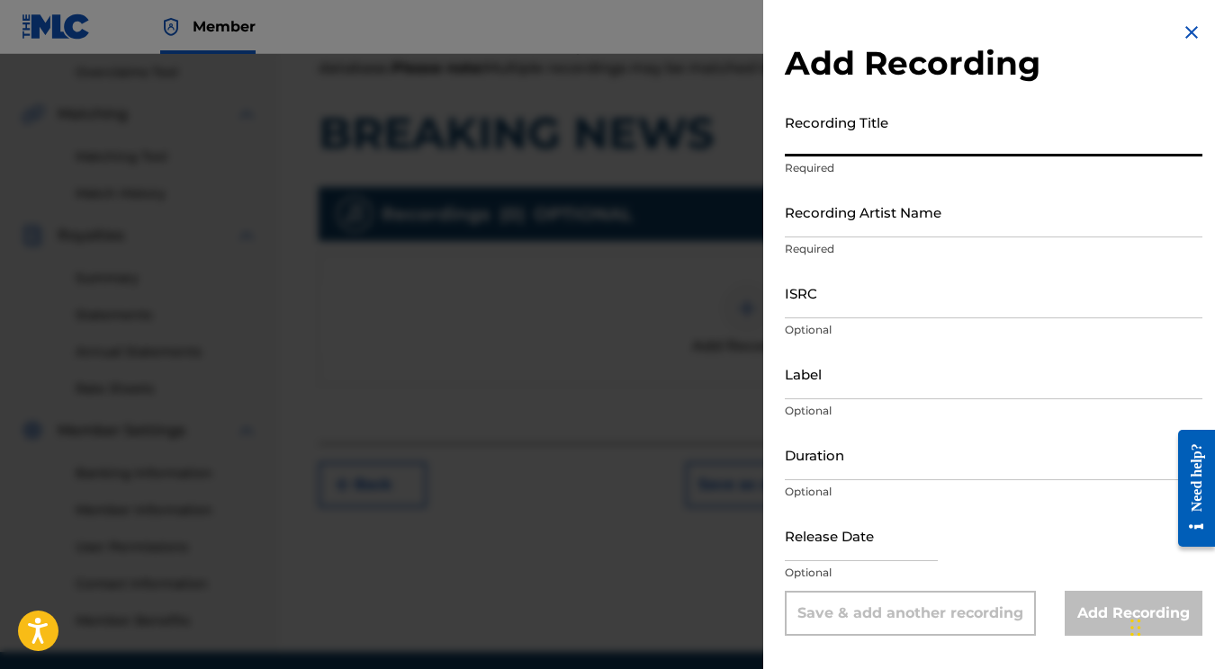
click at [870, 139] on input "Recording Title" at bounding box center [994, 130] width 418 height 51
type input "BREAKING NEWS"
click at [863, 211] on input "Recording Artist Name" at bounding box center [994, 211] width 418 height 51
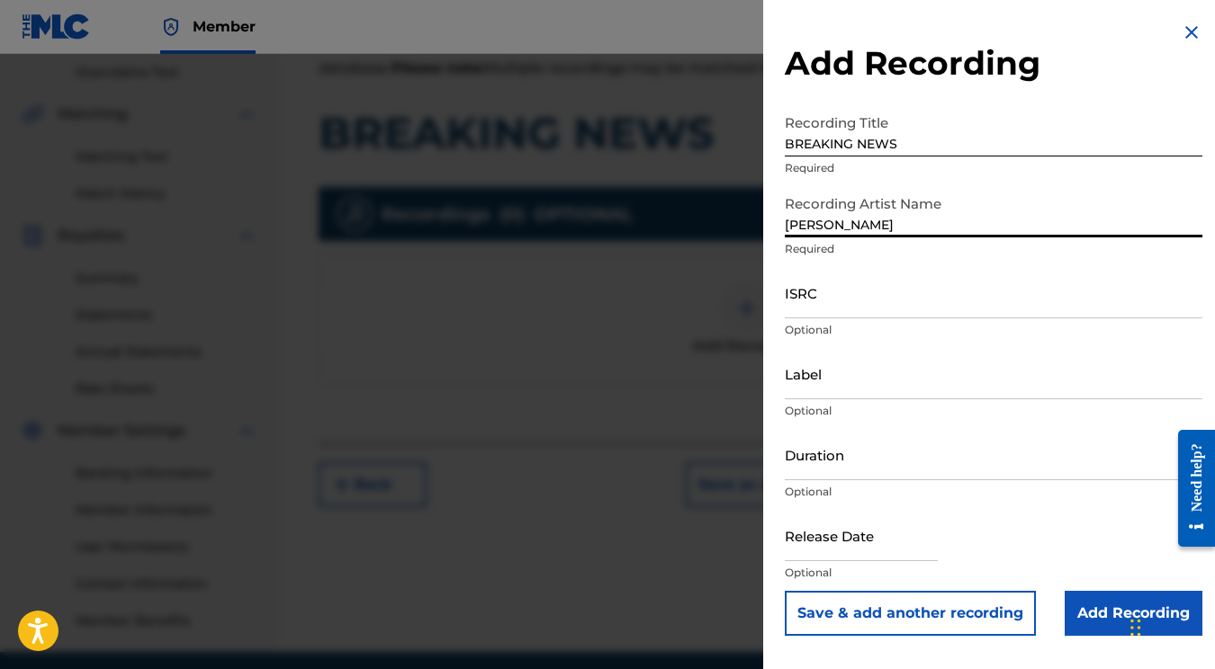
type input "Callie Young"
click at [867, 310] on input "ISRC" at bounding box center [994, 292] width 418 height 51
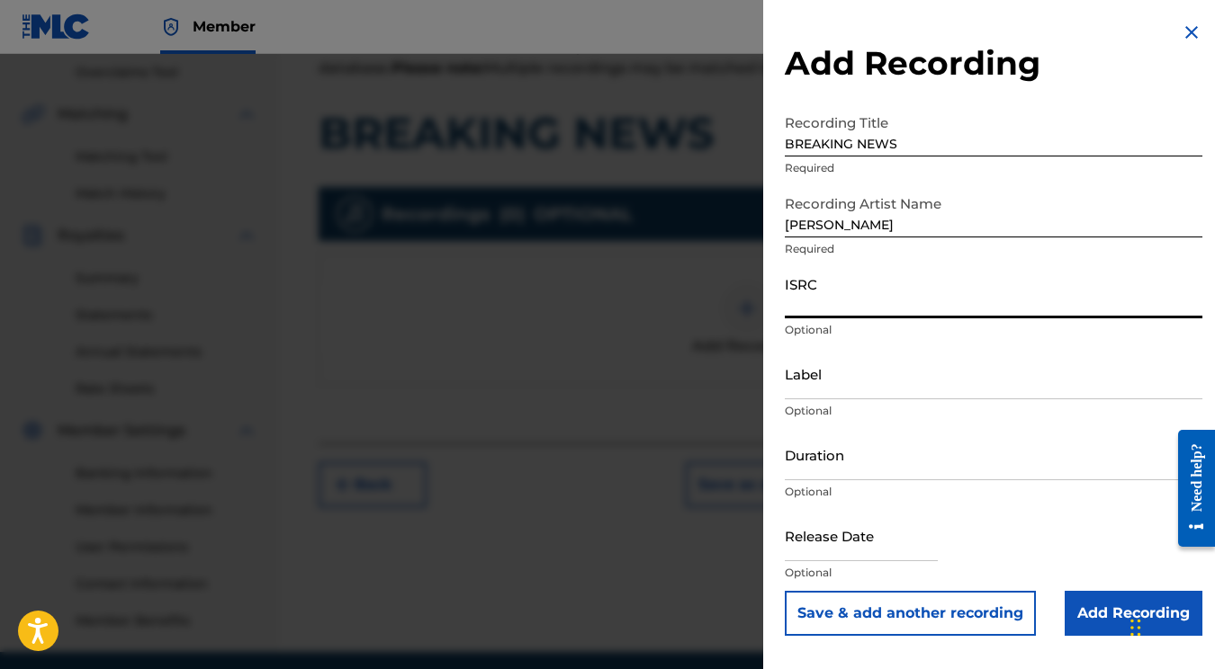
paste input "787279280"
type input "787279280"
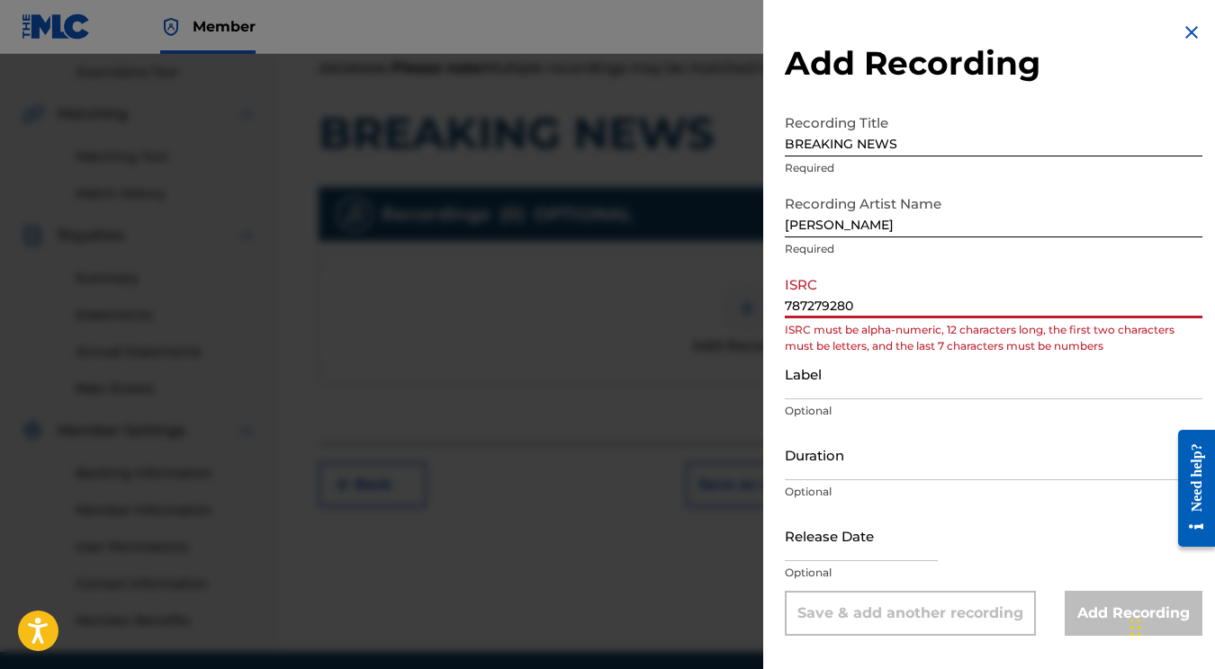
click at [883, 303] on input "787279280" at bounding box center [994, 292] width 418 height 51
paste input
drag, startPoint x: 883, startPoint y: 303, endPoint x: 714, endPoint y: 303, distance: 168.3
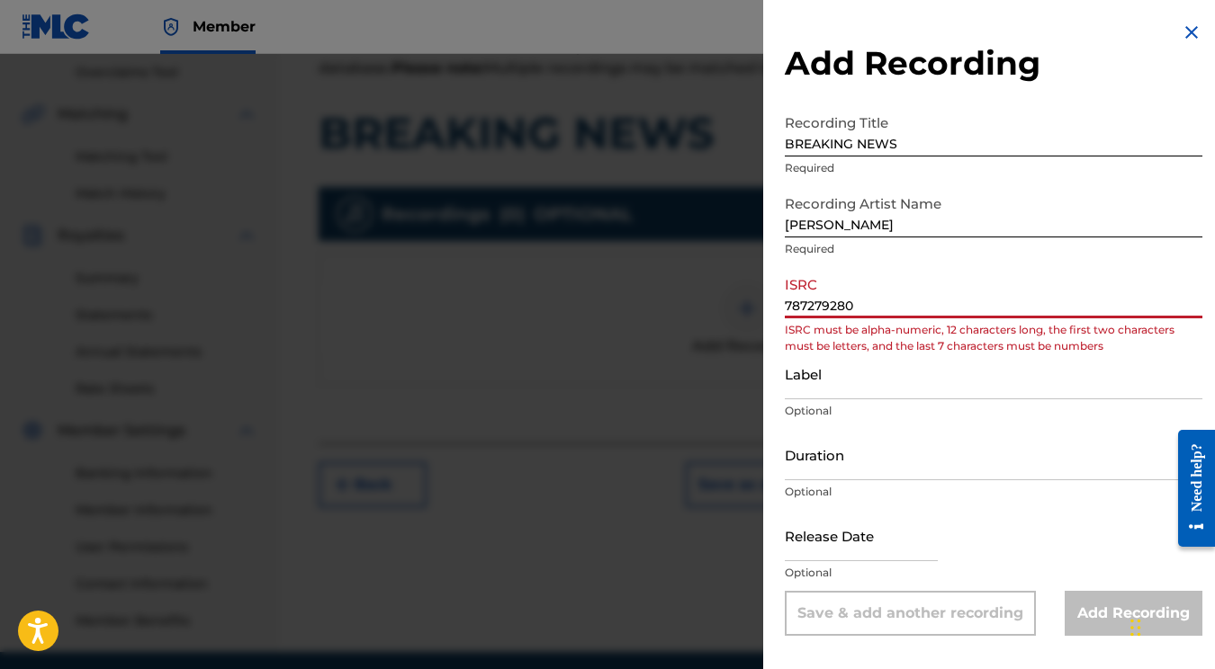
click at [714, 303] on div "Add Recording Recording Title BREAKING NEWS Required Recording Artist Name Call…" at bounding box center [607, 361] width 1215 height 615
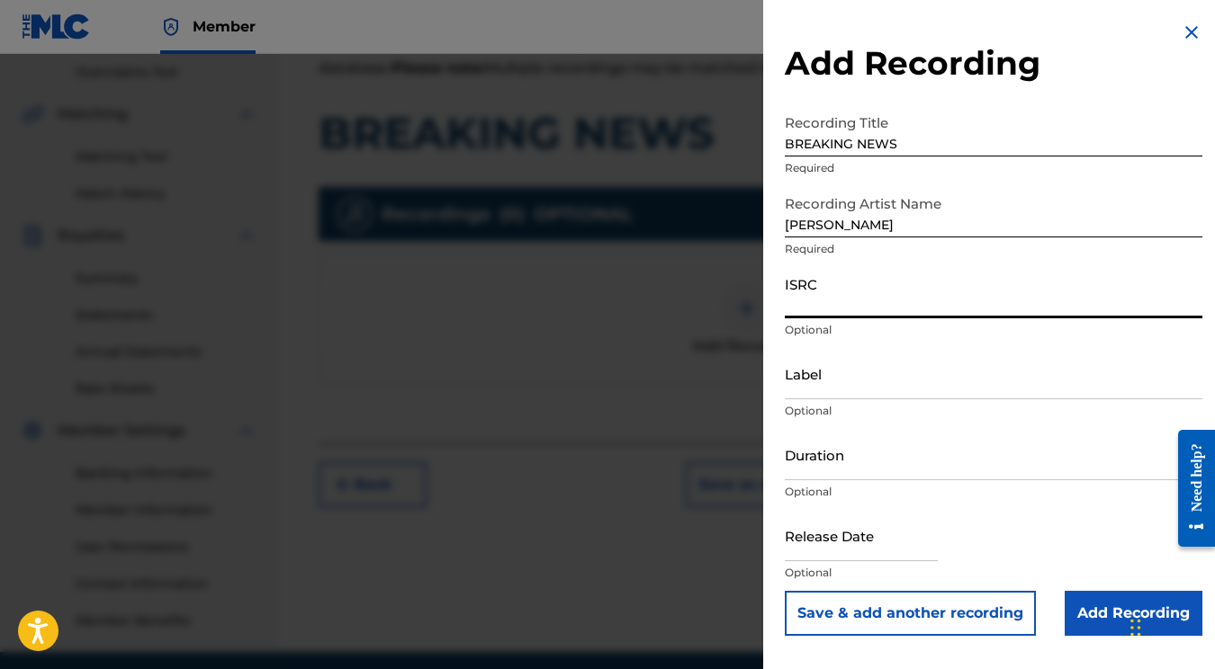
paste input "QZWV32582830"
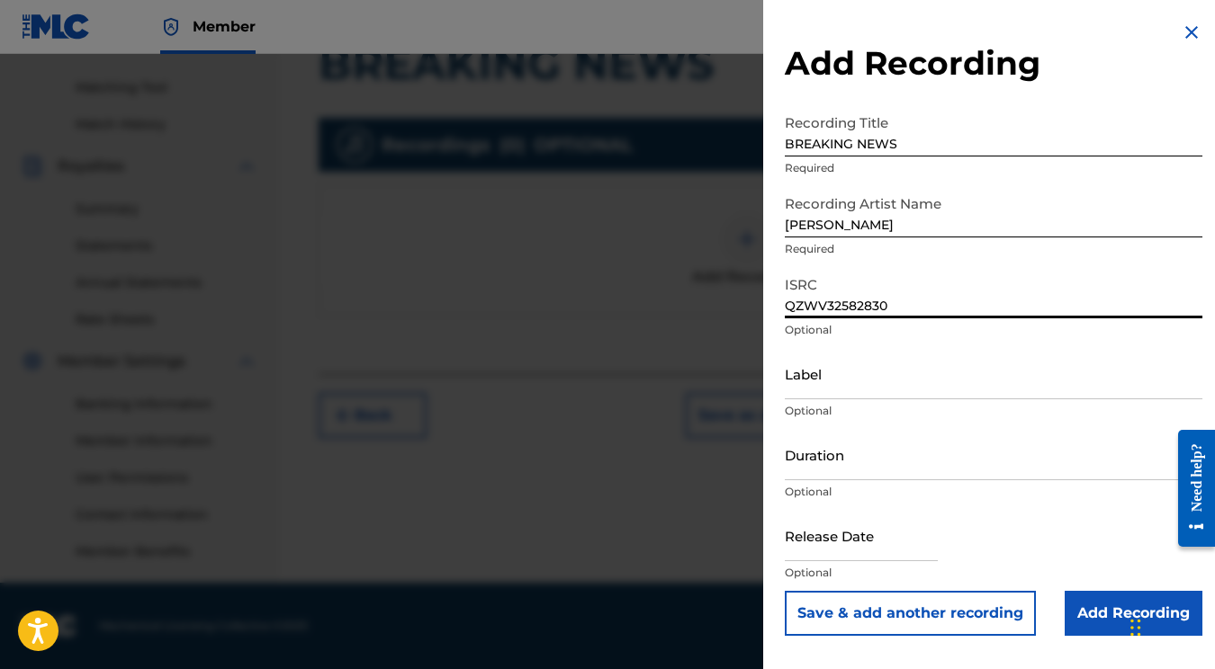
scroll to position [446, 0]
type input "QZWV32582830"
click at [840, 550] on input "text" at bounding box center [861, 535] width 153 height 51
select select "7"
select select "2025"
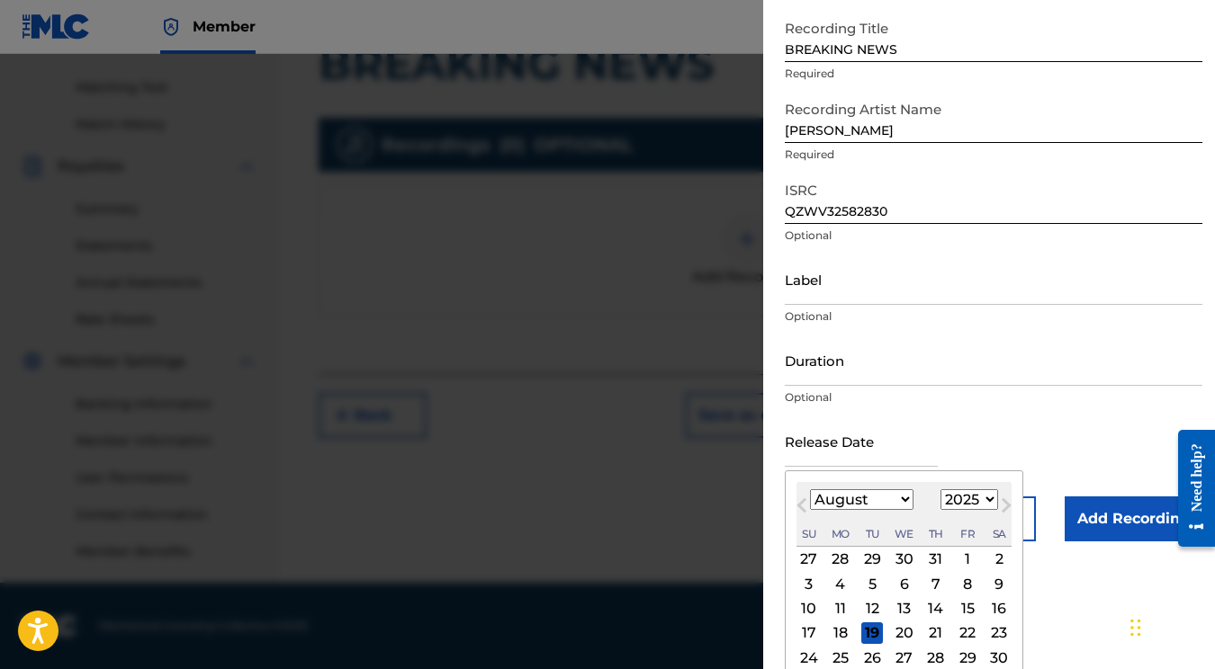
scroll to position [95, 0]
click at [956, 609] on div "15" at bounding box center [967, 608] width 22 height 22
type input "August 15 2025"
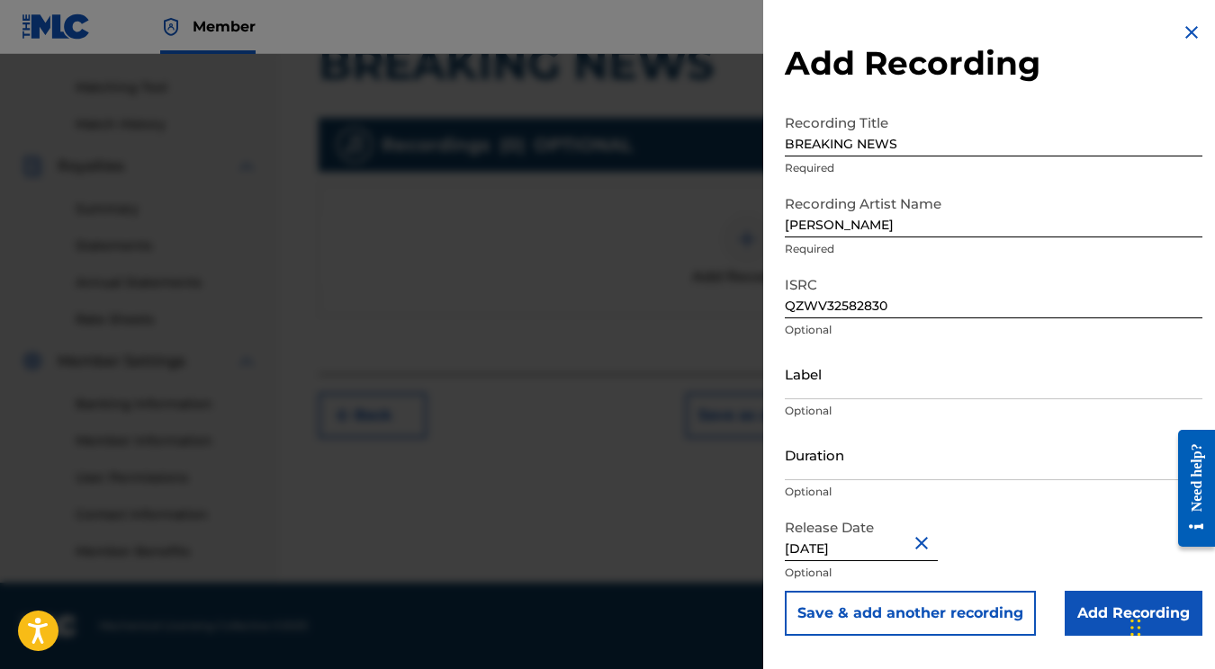
scroll to position [446, 0]
click at [1081, 604] on input "Add Recording" at bounding box center [1133, 613] width 138 height 45
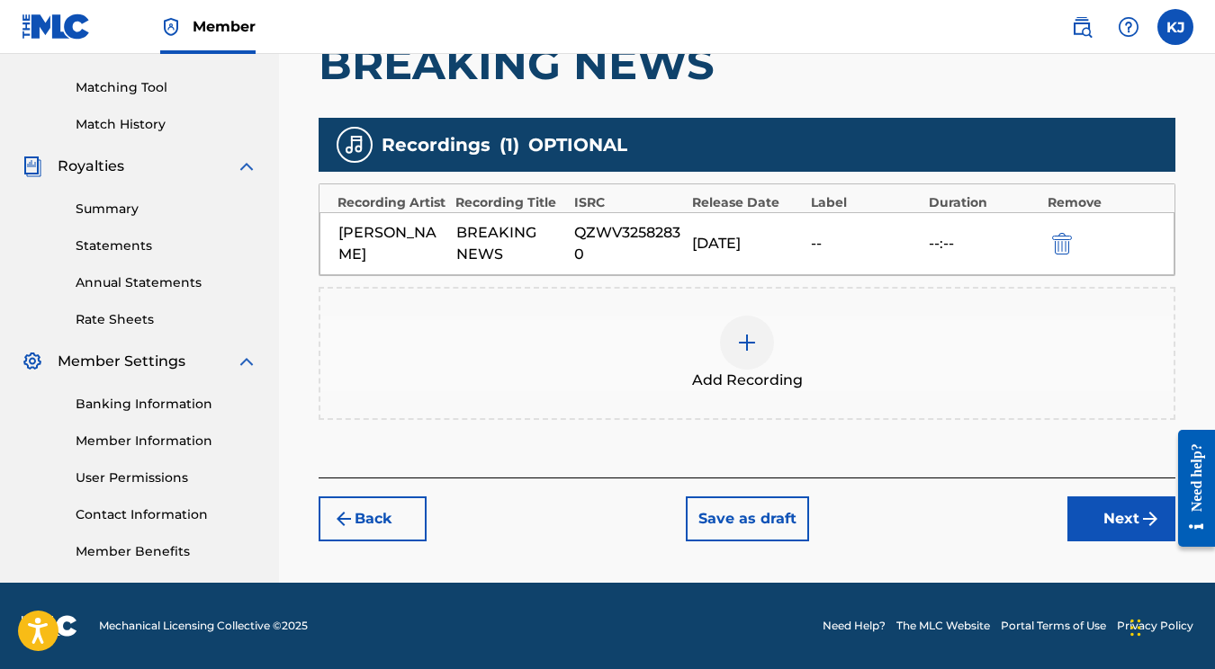
click at [1104, 518] on button "Next" at bounding box center [1121, 519] width 108 height 45
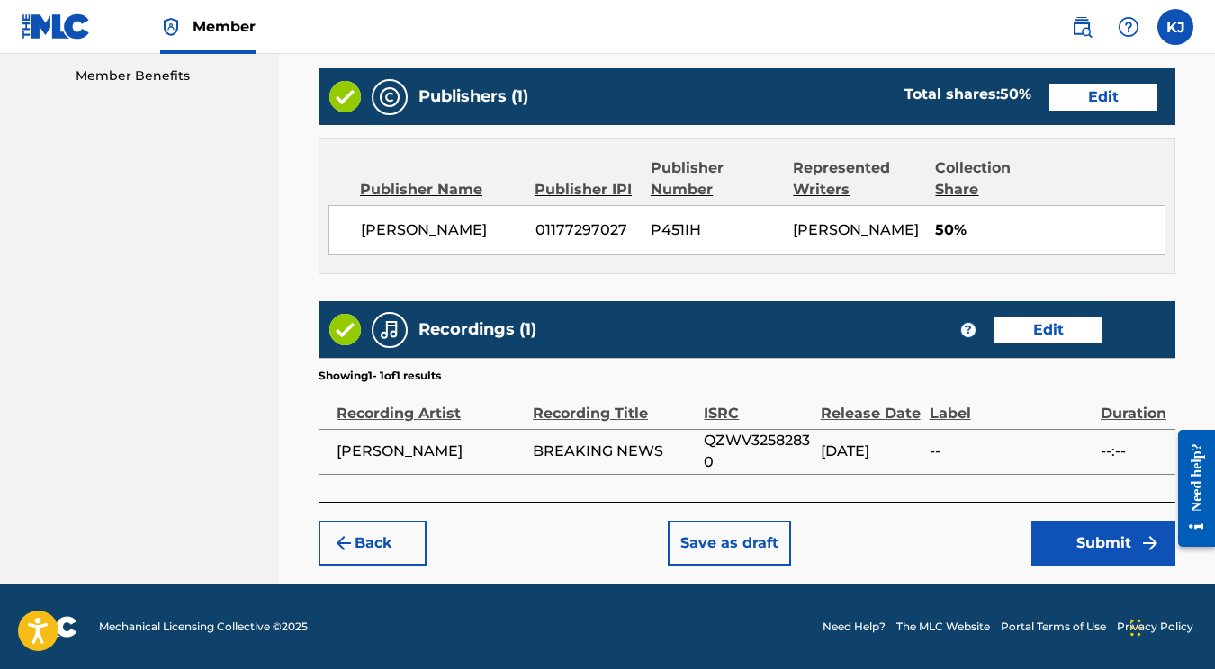
scroll to position [921, 0]
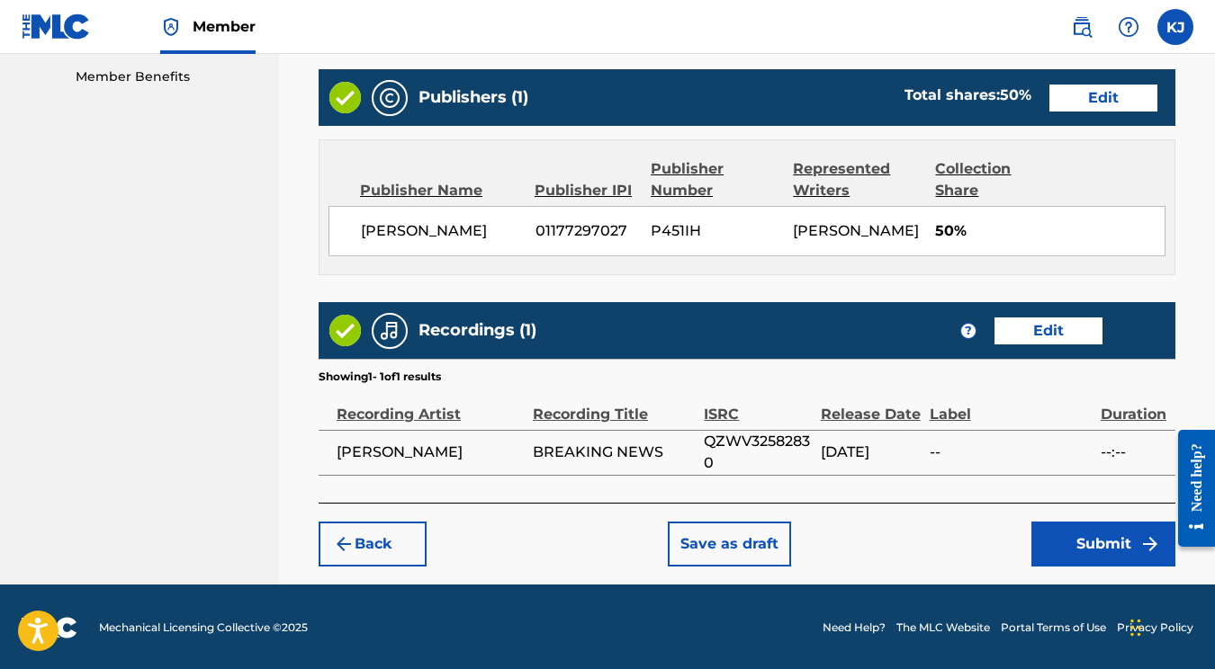
click at [1075, 556] on button "Submit" at bounding box center [1103, 544] width 144 height 45
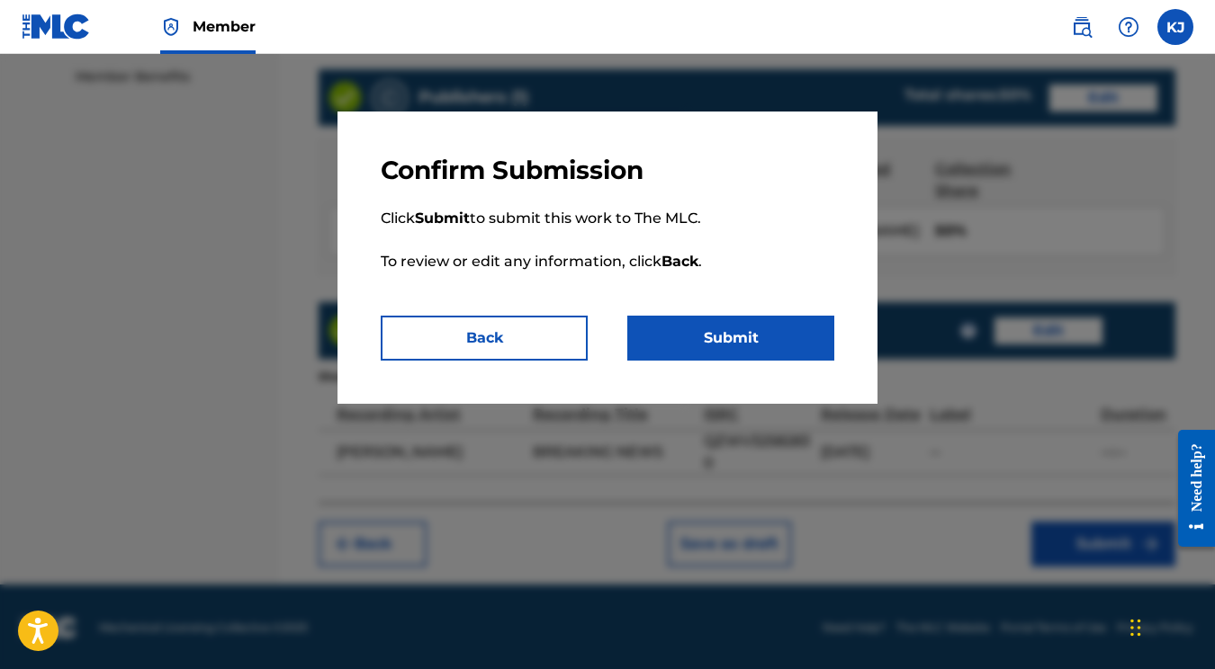
click at [702, 354] on button "Submit" at bounding box center [730, 338] width 207 height 45
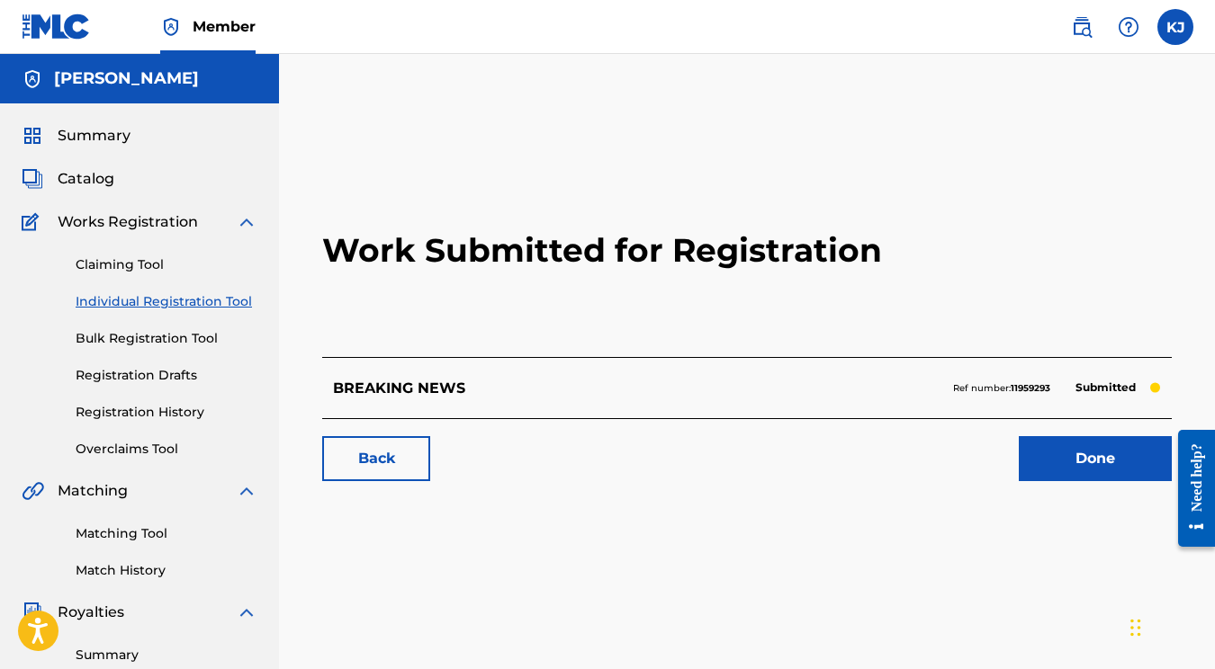
click at [1075, 444] on link "Done" at bounding box center [1095, 458] width 153 height 45
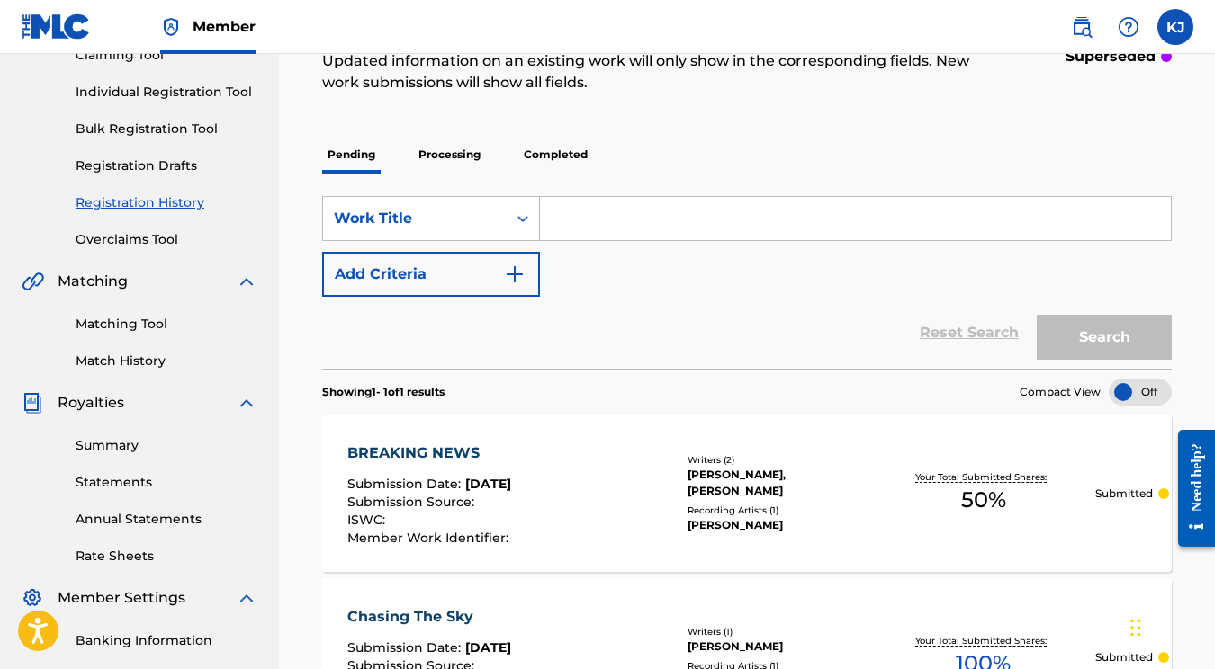
scroll to position [196, 0]
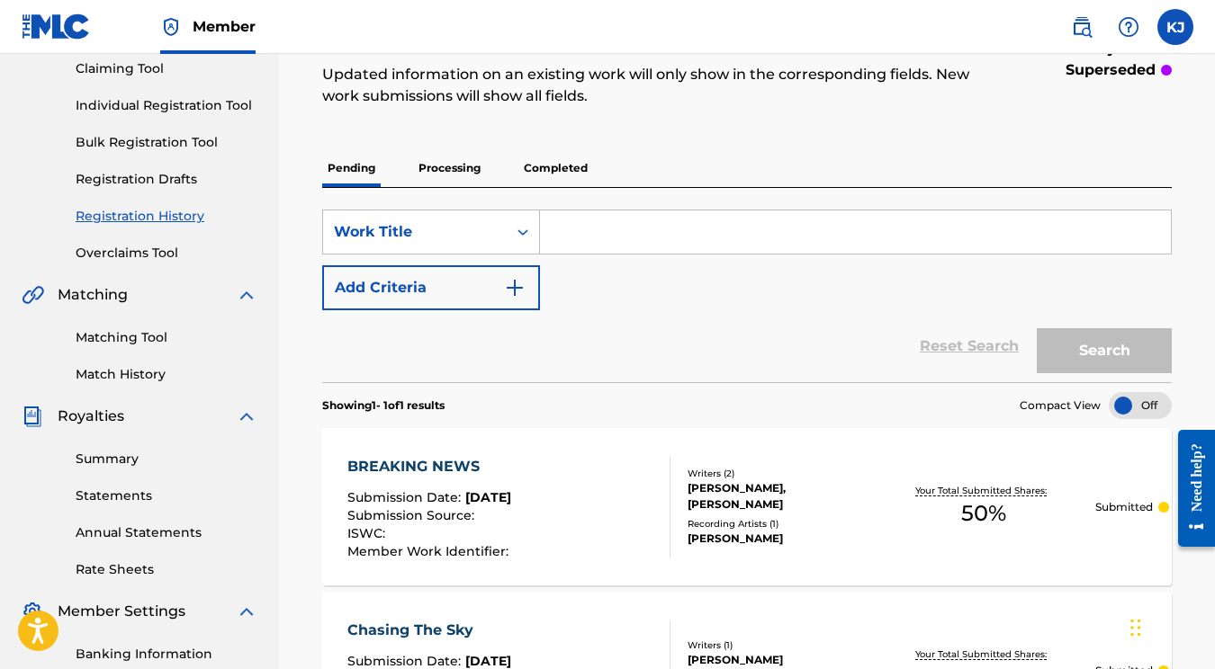
click at [453, 172] on p "Processing" at bounding box center [449, 168] width 73 height 38
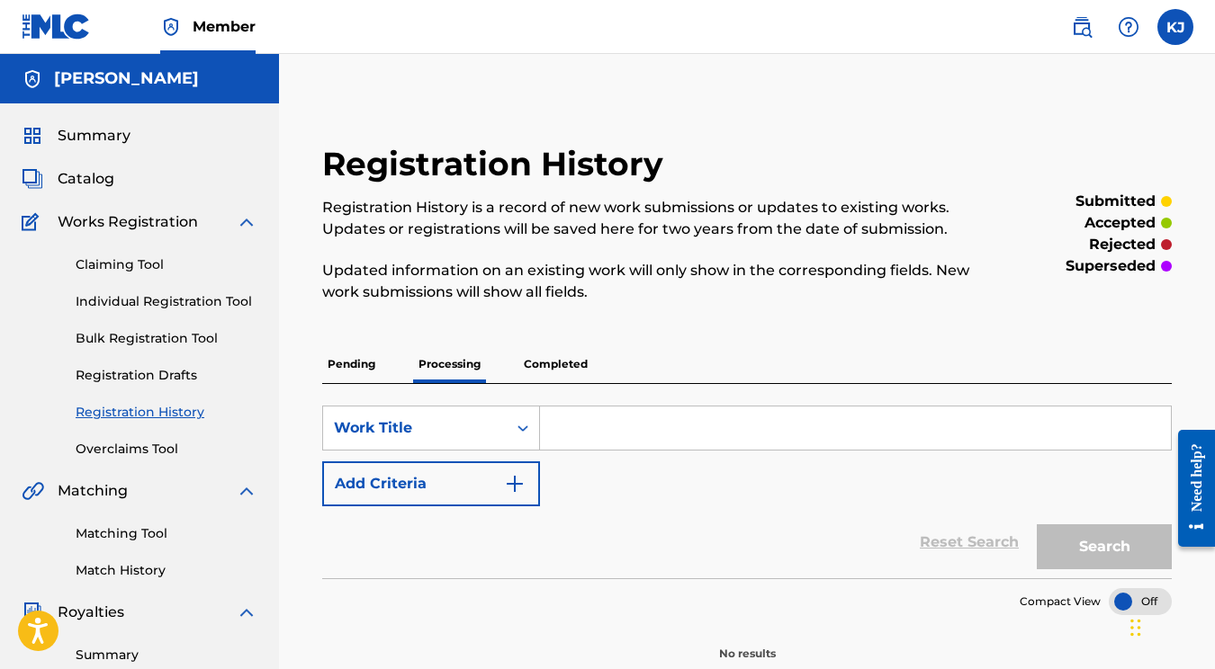
click at [84, 184] on span "Catalog" at bounding box center [86, 179] width 57 height 22
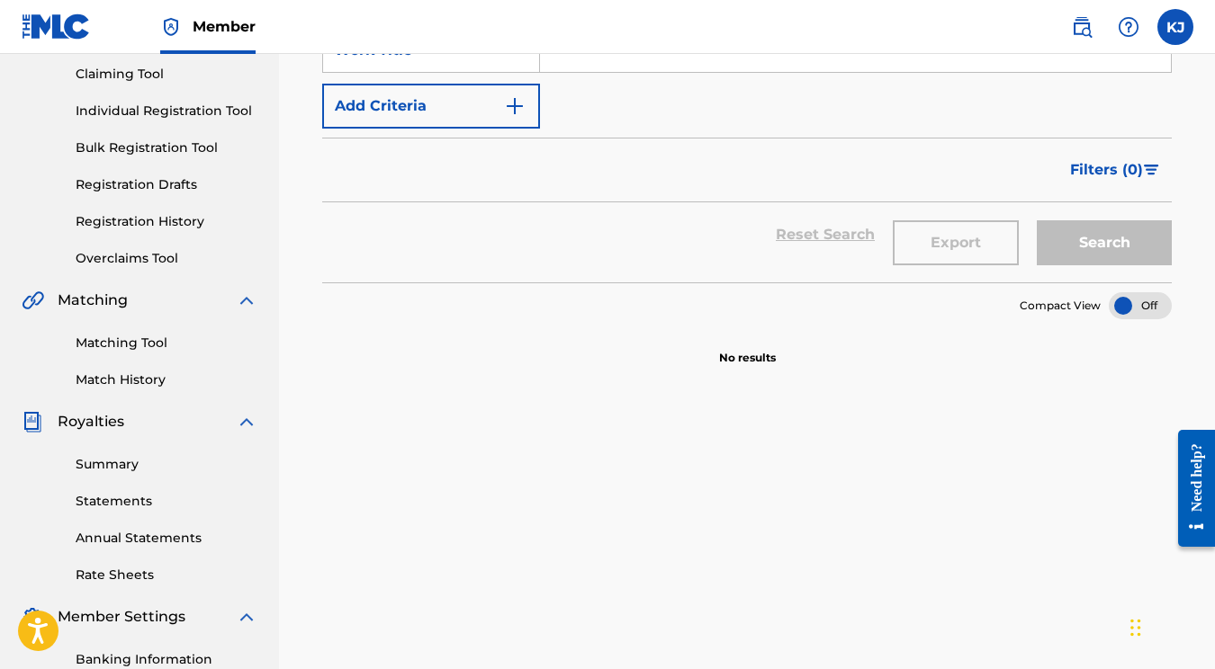
scroll to position [205, 0]
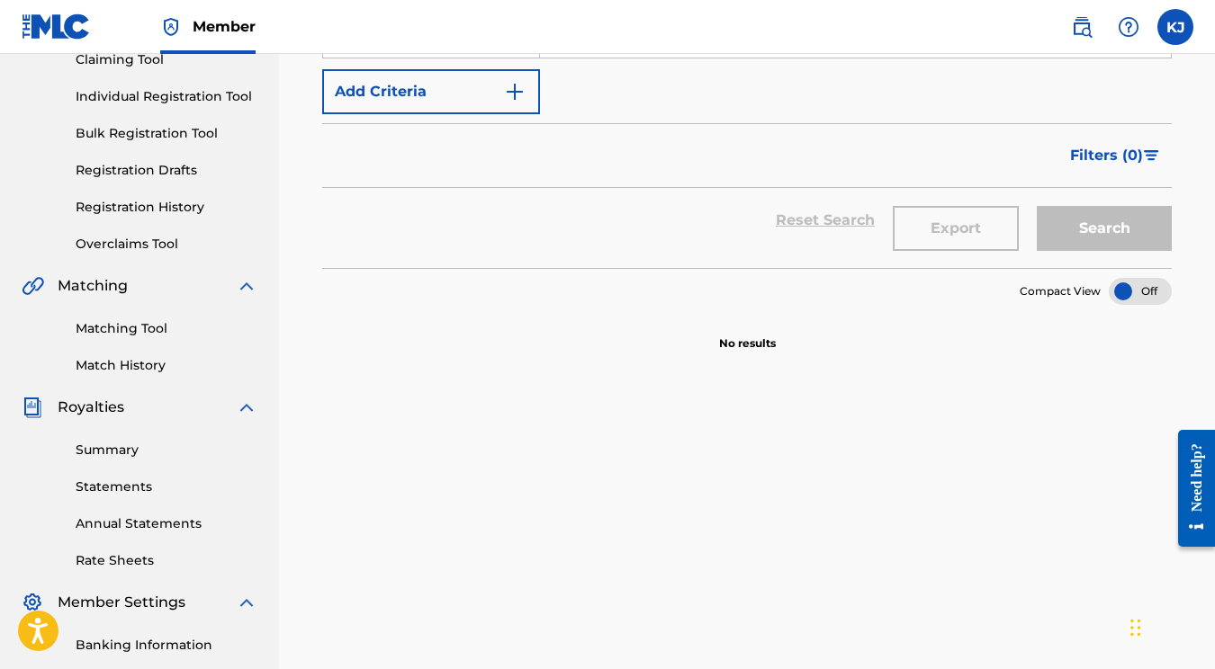
click at [99, 453] on link "Summary" at bounding box center [167, 450] width 182 height 19
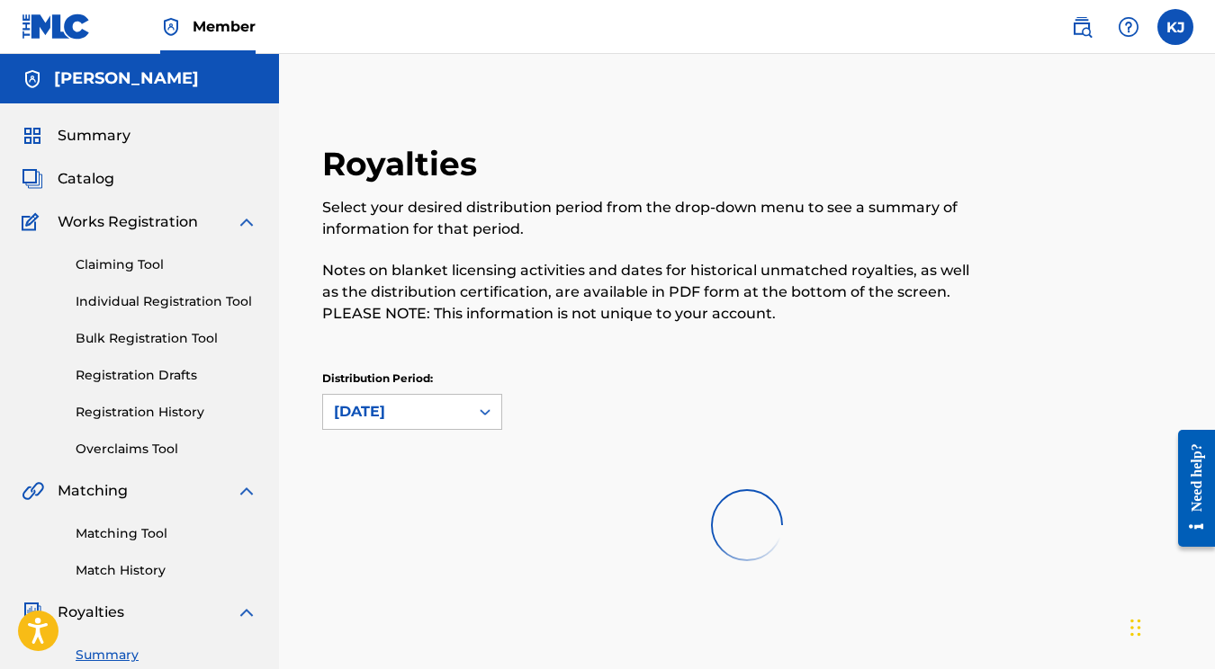
click at [99, 453] on link "Overclaims Tool" at bounding box center [167, 449] width 182 height 19
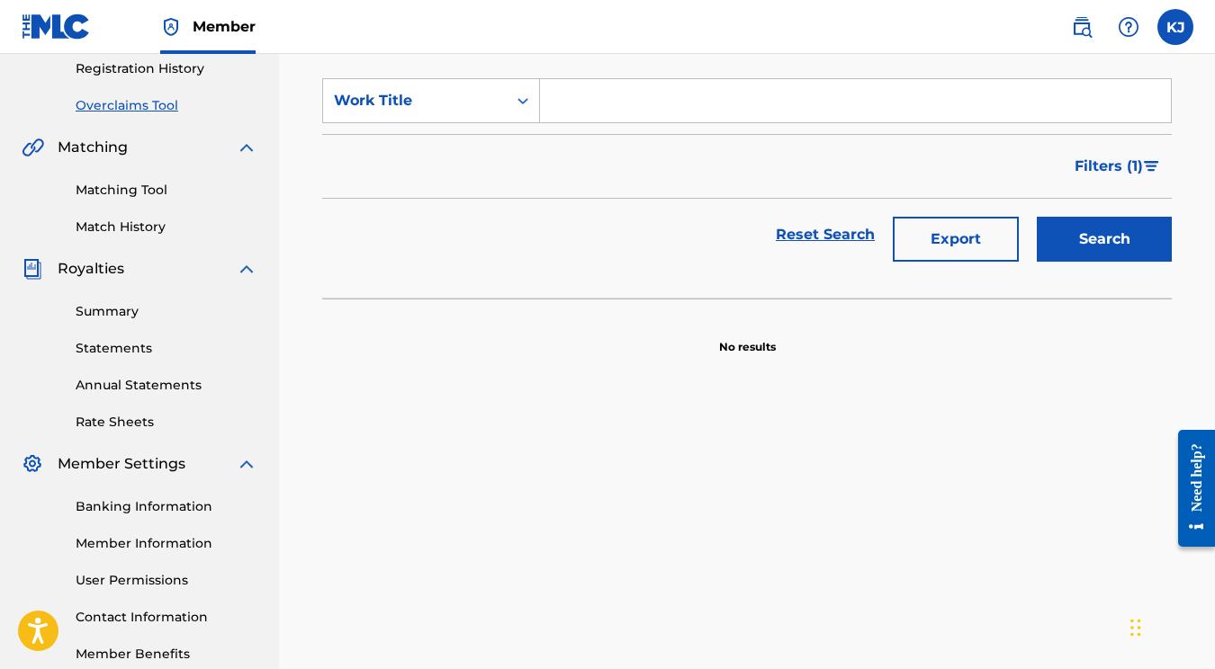
scroll to position [369, 0]
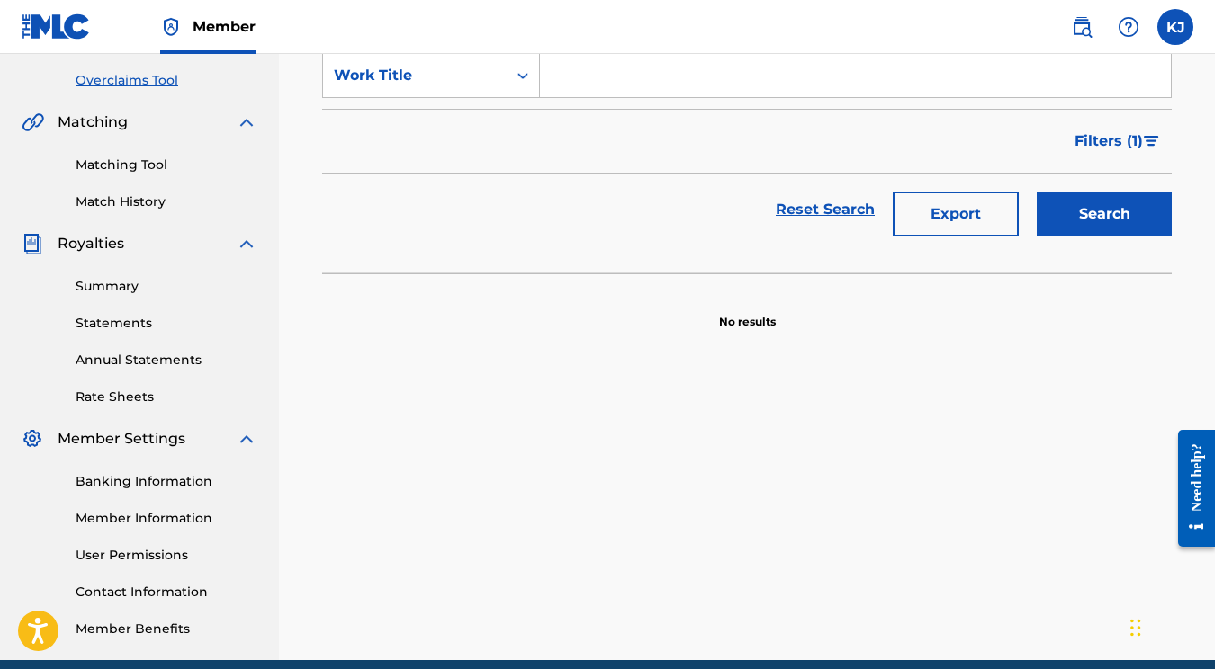
click at [106, 286] on link "Summary" at bounding box center [167, 286] width 182 height 19
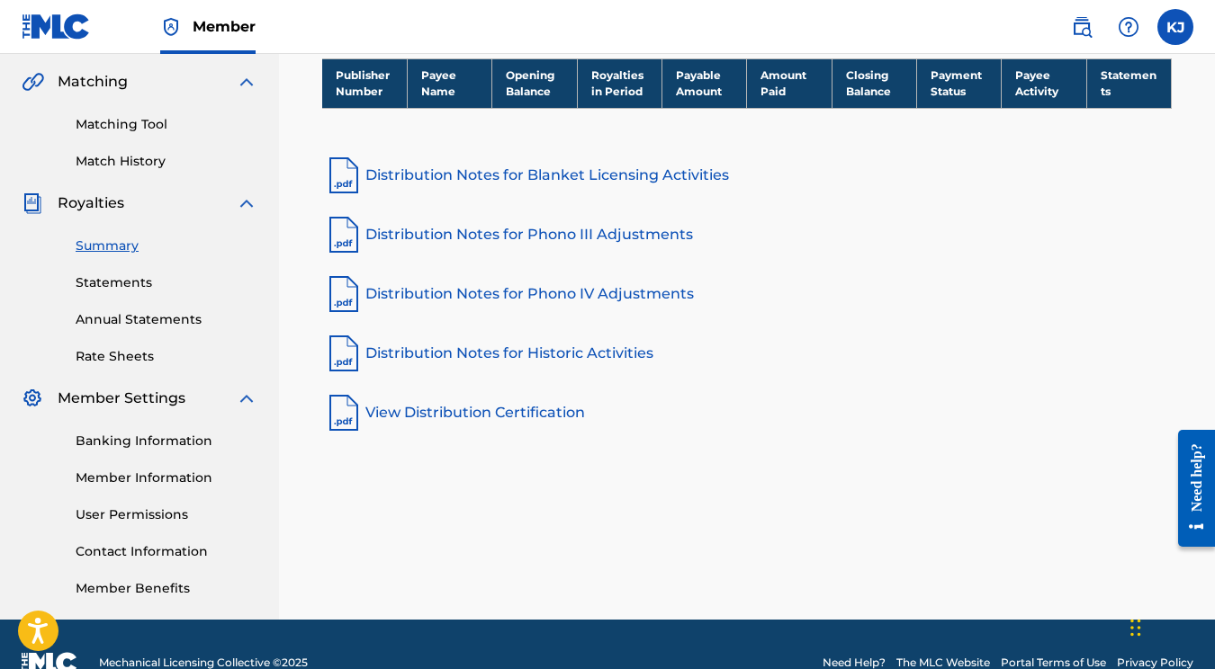
scroll to position [404, 0]
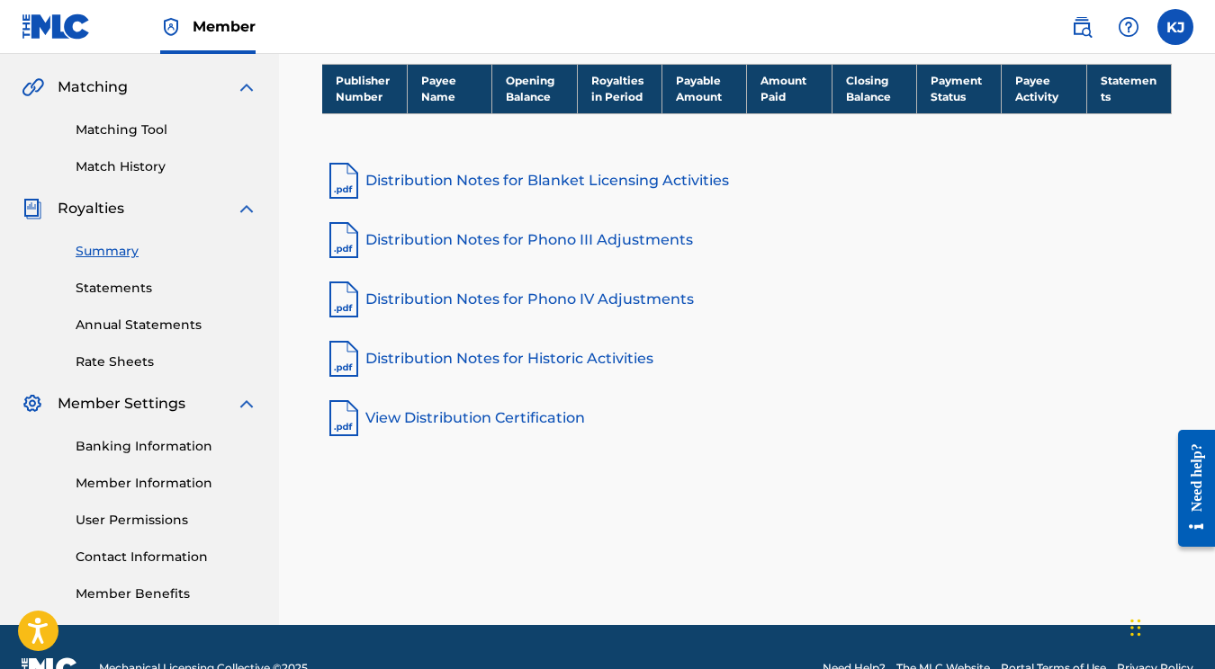
click at [157, 448] on link "Banking Information" at bounding box center [167, 446] width 182 height 19
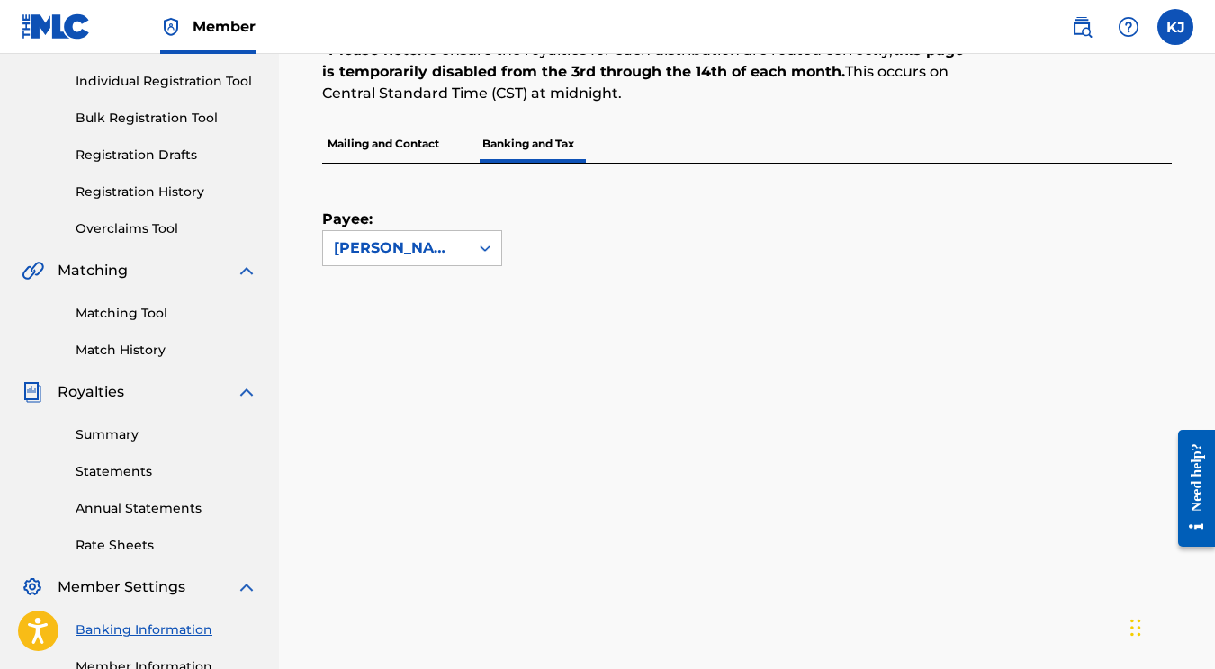
scroll to position [2, 0]
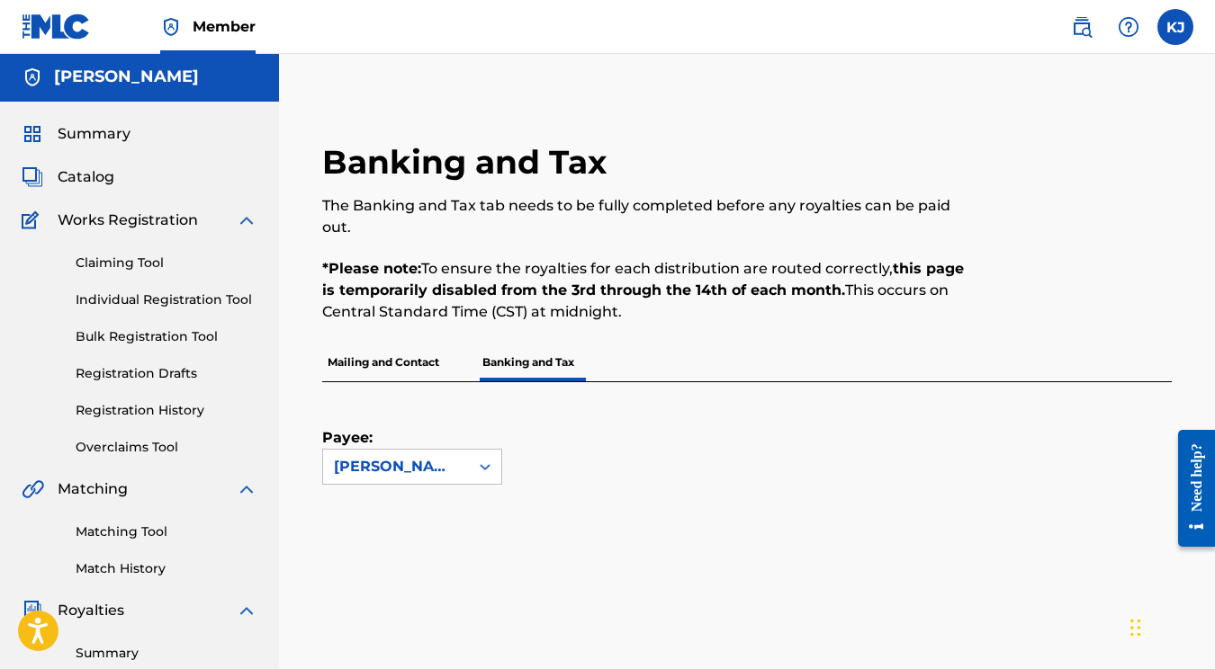
click at [121, 263] on link "Claiming Tool" at bounding box center [167, 263] width 182 height 19
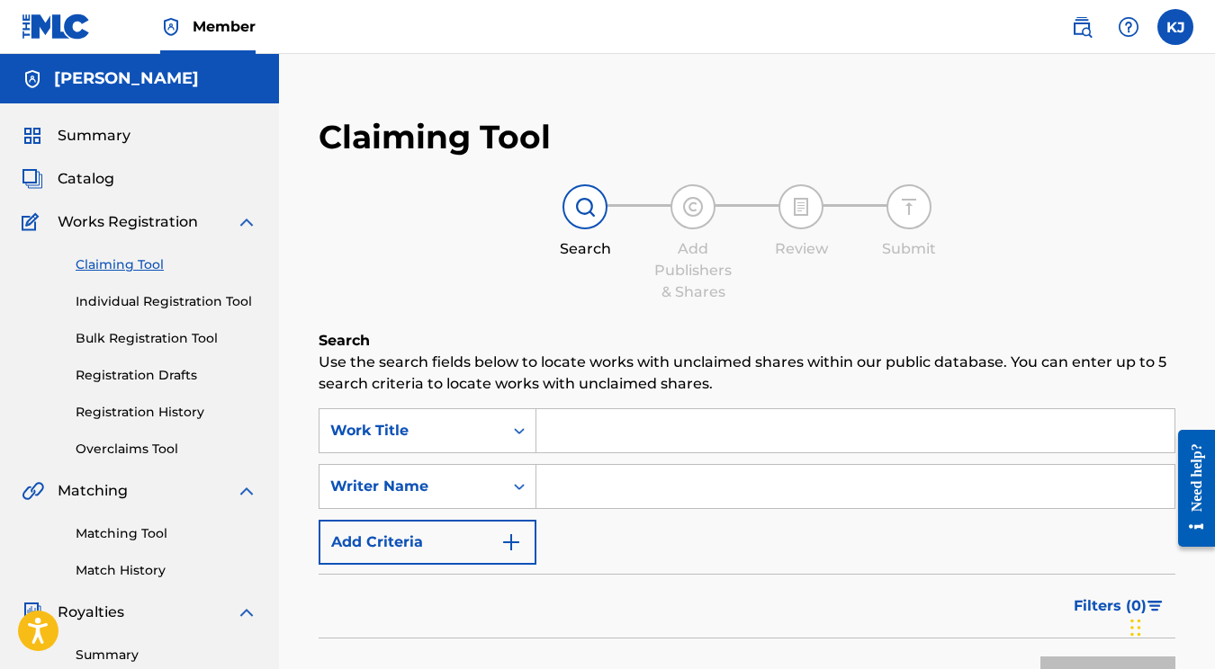
click at [602, 452] on input "Search Form" at bounding box center [855, 430] width 638 height 43
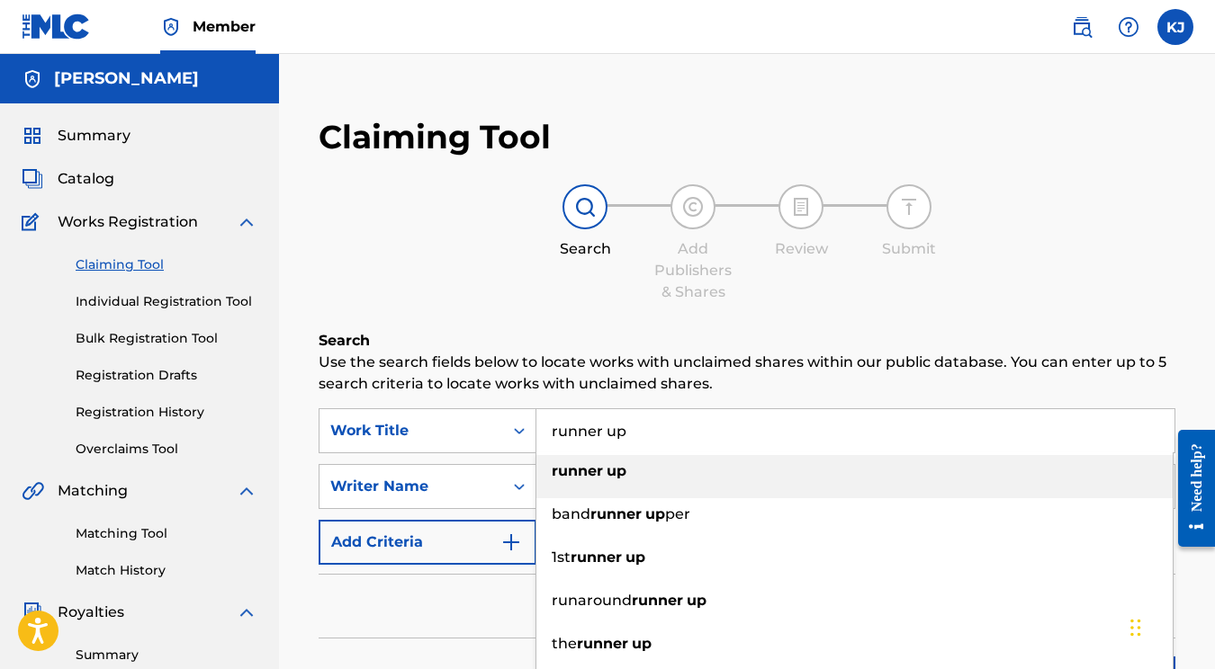
type input "runner up"
click at [590, 481] on div "runner up" at bounding box center [854, 471] width 636 height 32
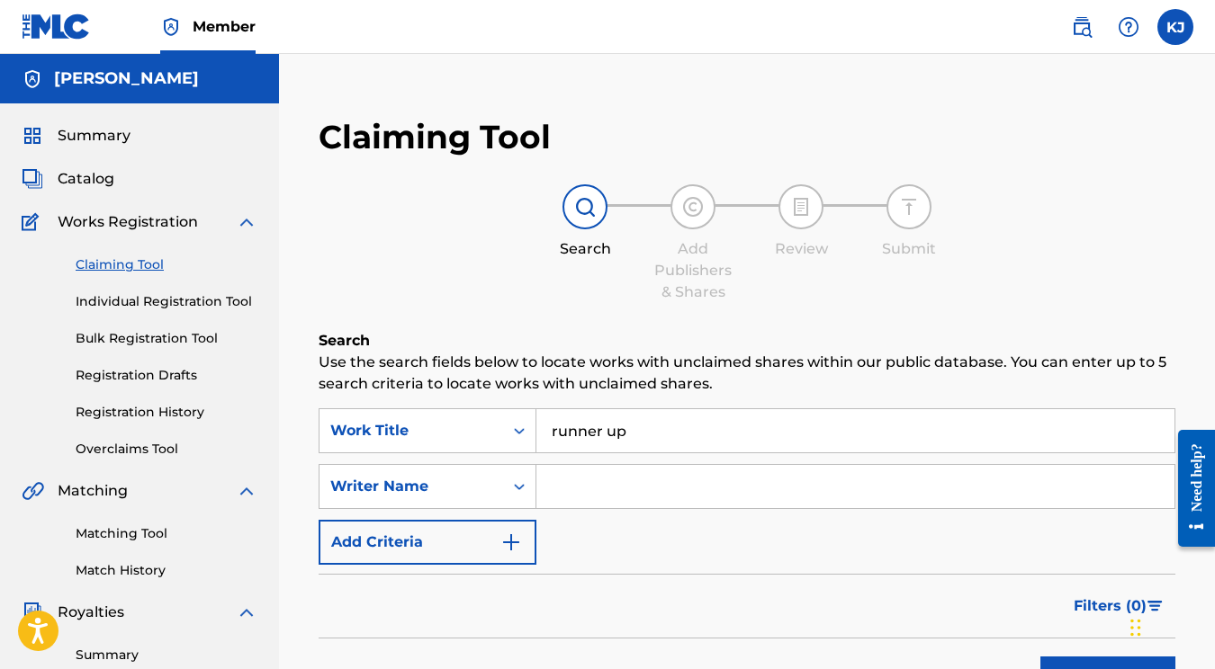
click at [590, 498] on input "Search Form" at bounding box center [855, 486] width 638 height 43
click at [1108, 669] on button "Search" at bounding box center [1107, 679] width 135 height 45
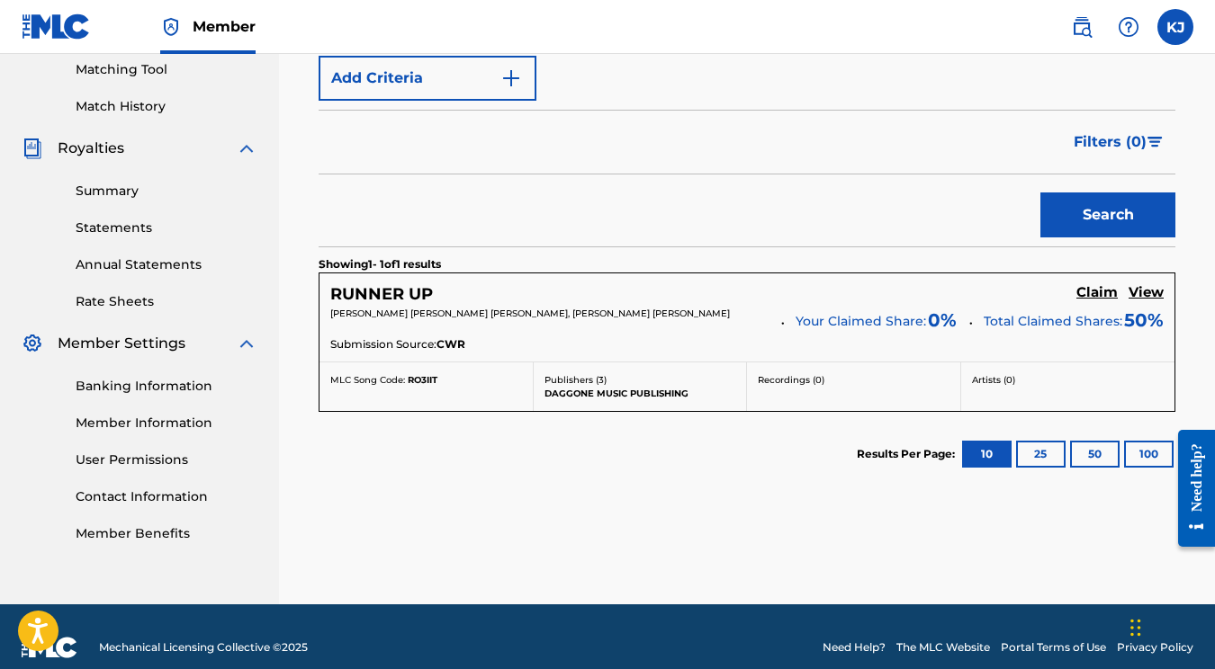
scroll to position [465, 0]
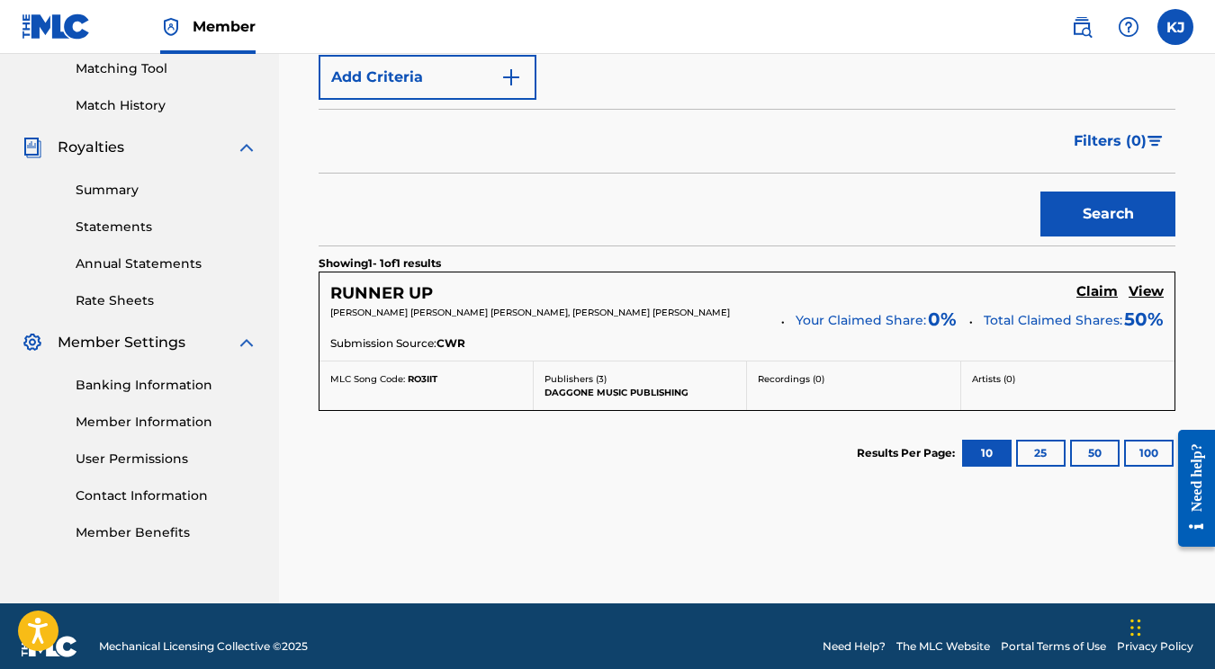
type input "hunter Jordan"
click at [424, 297] on h5 "RUNNER UP" at bounding box center [381, 293] width 103 height 21
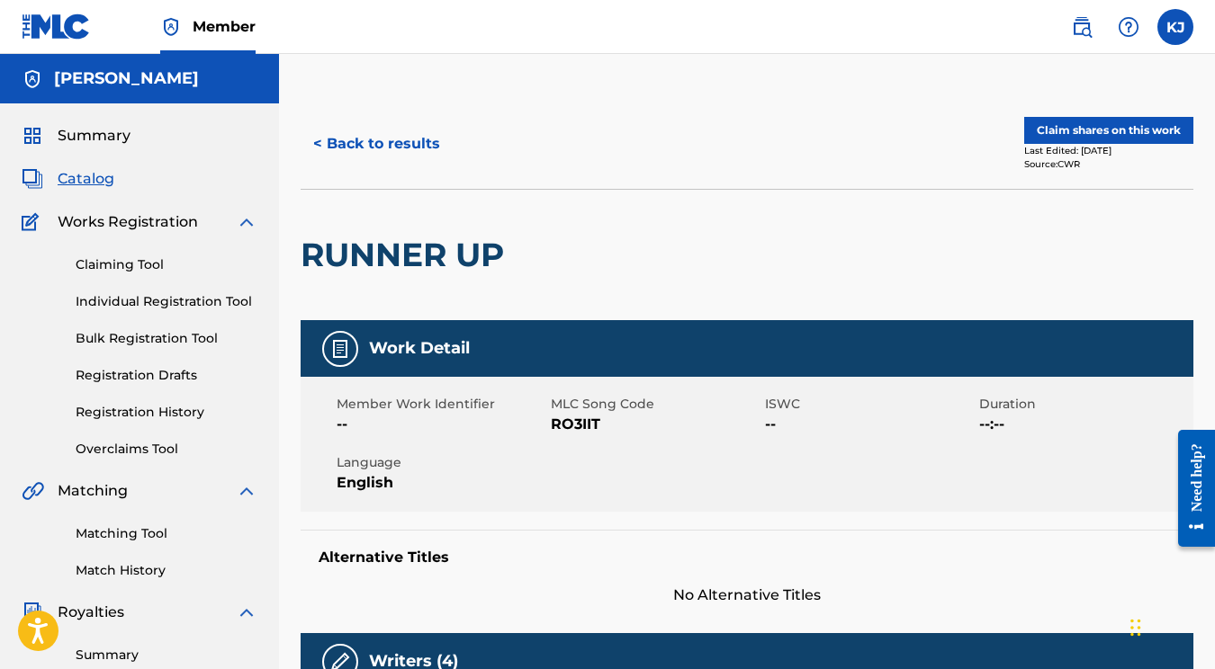
drag, startPoint x: 424, startPoint y: 297, endPoint x: 674, endPoint y: 304, distance: 250.2
click at [1088, 132] on button "Claim shares on this work" at bounding box center [1108, 130] width 169 height 27
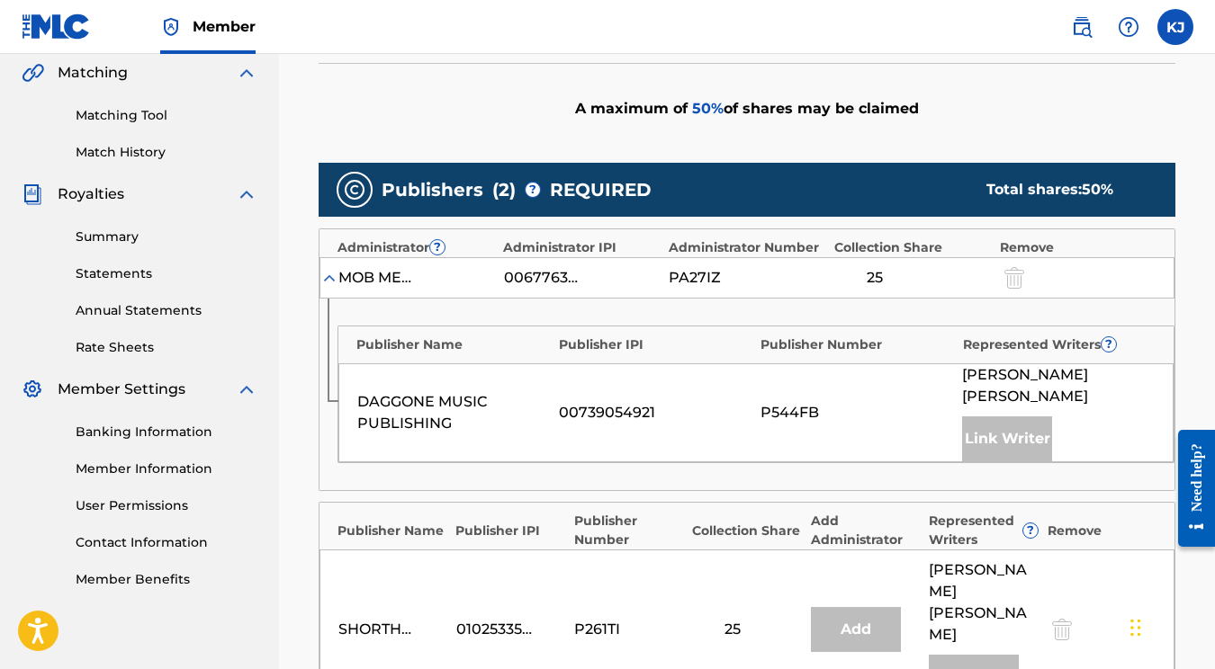
scroll to position [429, 0]
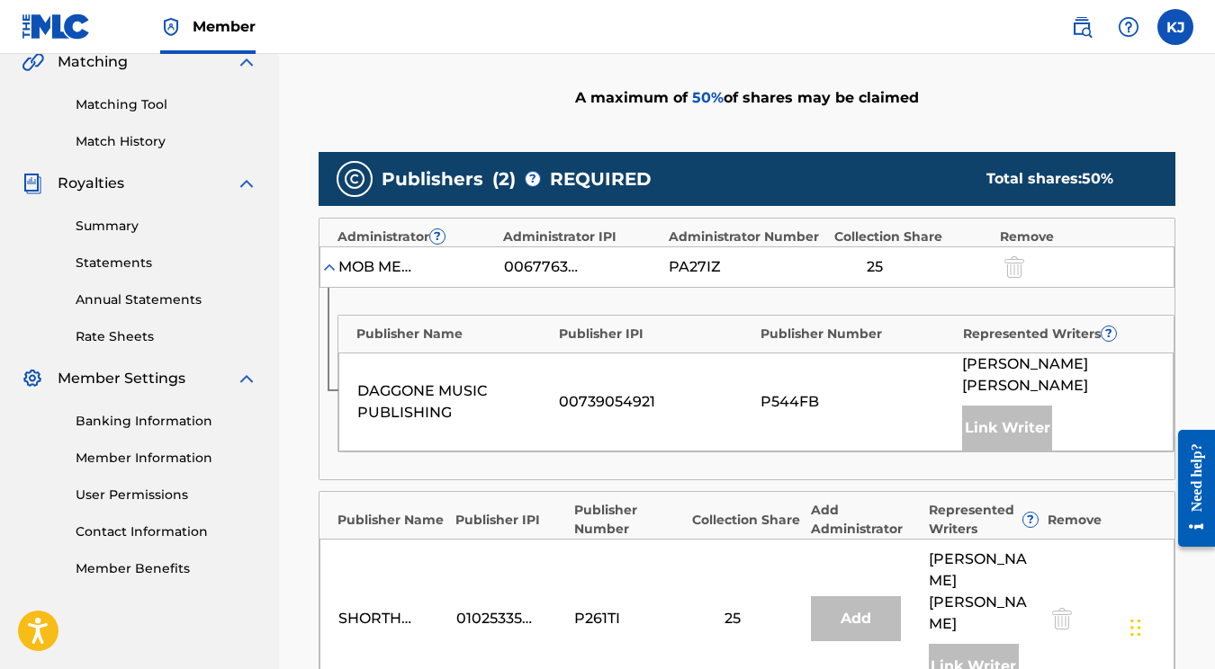
click at [134, 417] on link "Banking Information" at bounding box center [167, 421] width 182 height 19
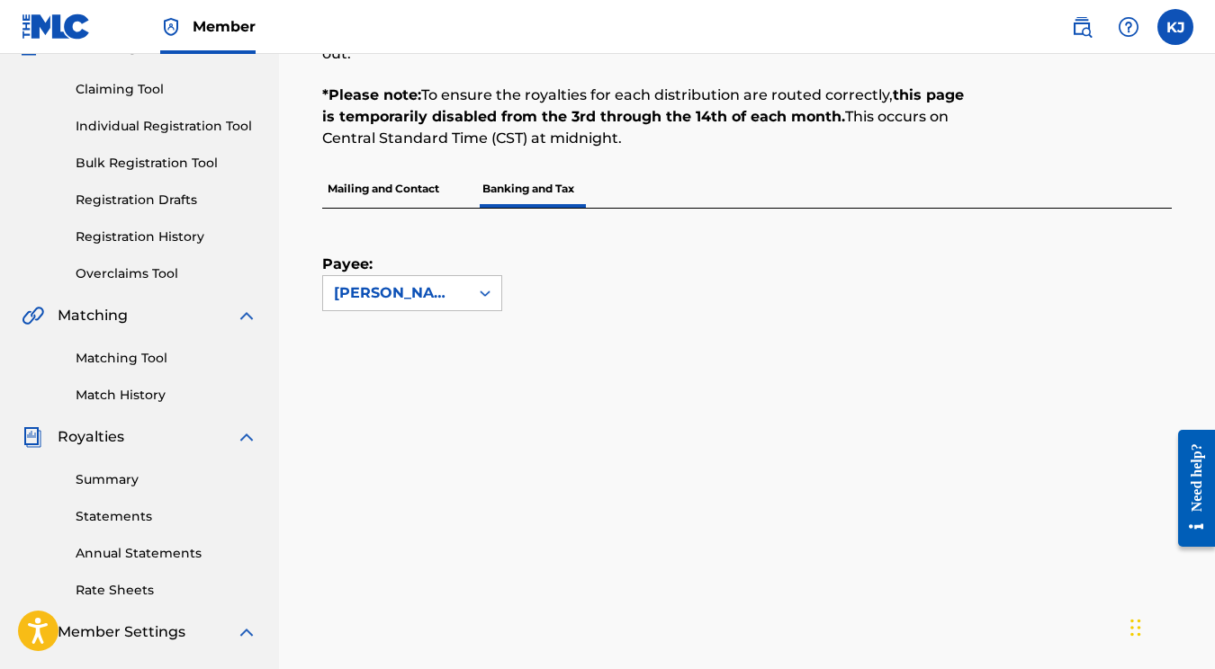
scroll to position [289, 0]
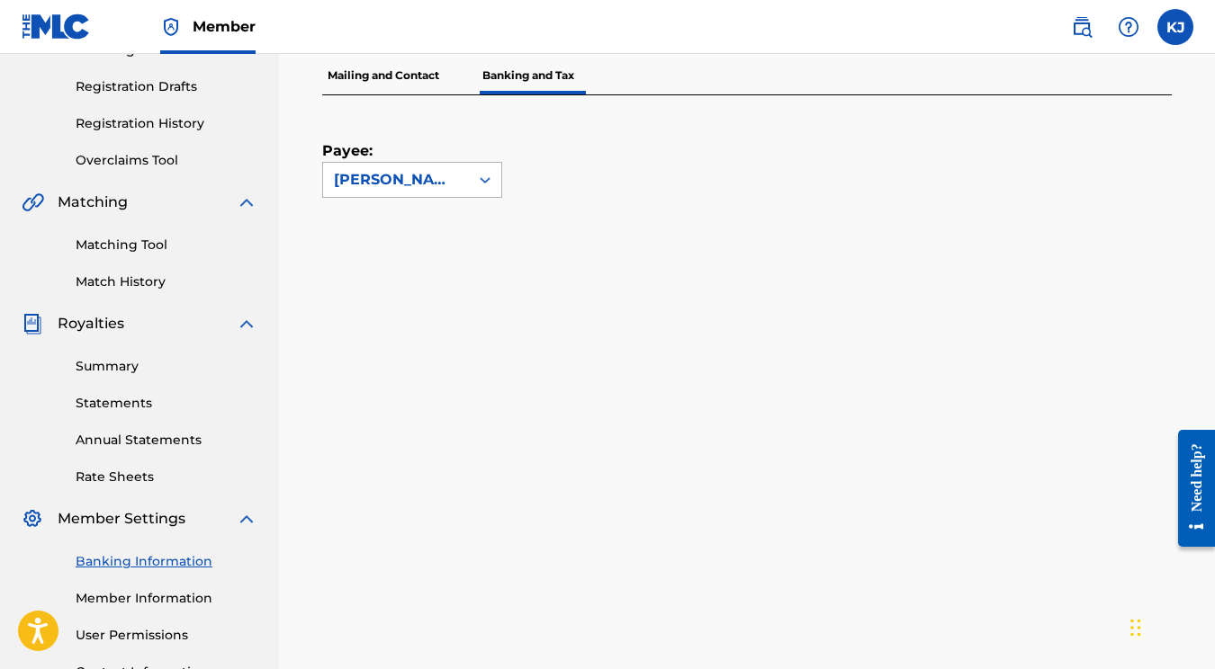
click at [409, 166] on div "[PERSON_NAME]" at bounding box center [396, 180] width 146 height 34
click at [519, 176] on div "Payee: Use Up and Down to choose options, press Enter to select the currently f…" at bounding box center [725, 146] width 806 height 103
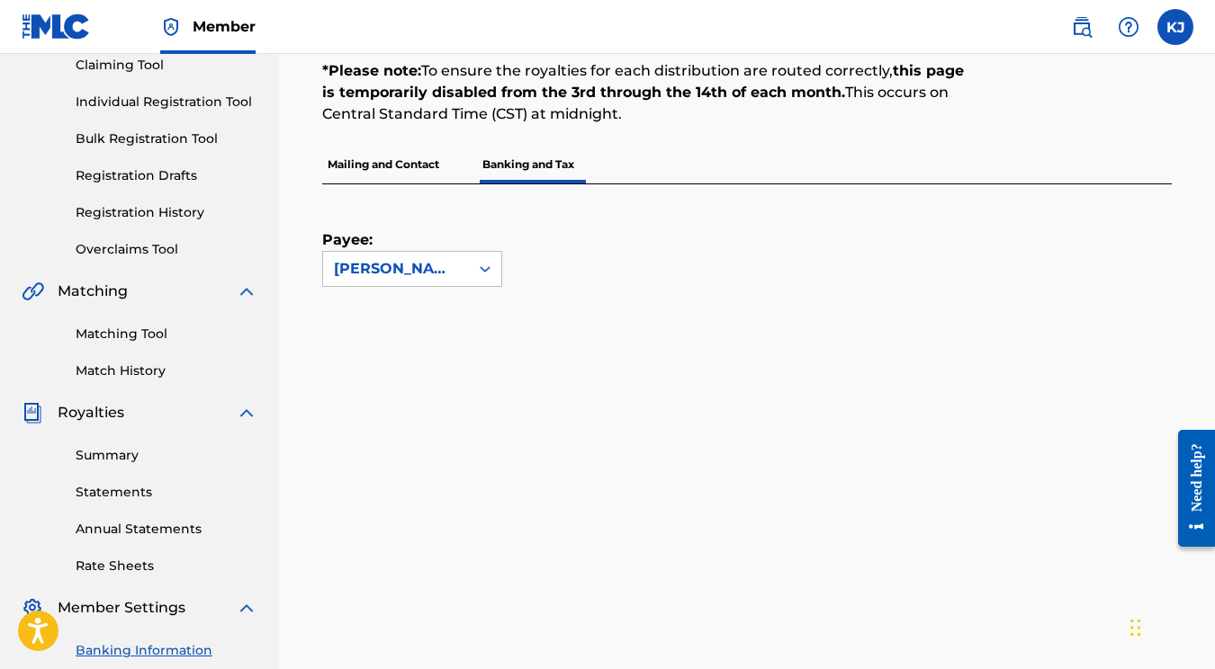
scroll to position [0, 0]
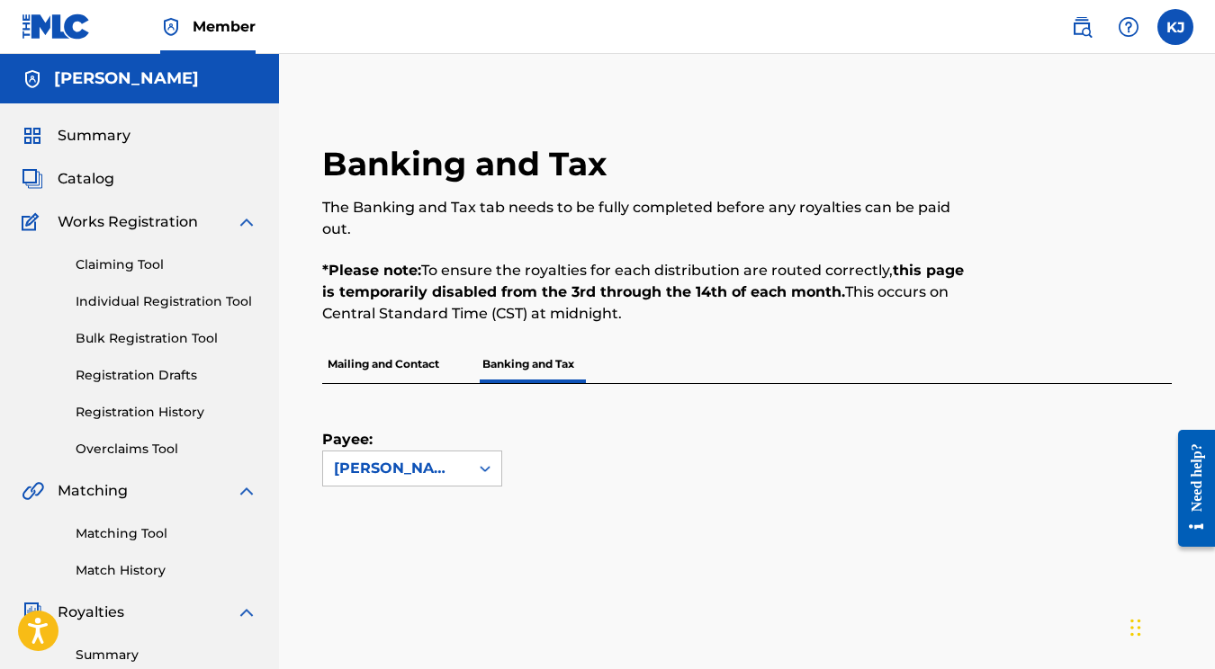
click at [142, 295] on link "Individual Registration Tool" at bounding box center [167, 301] width 182 height 19
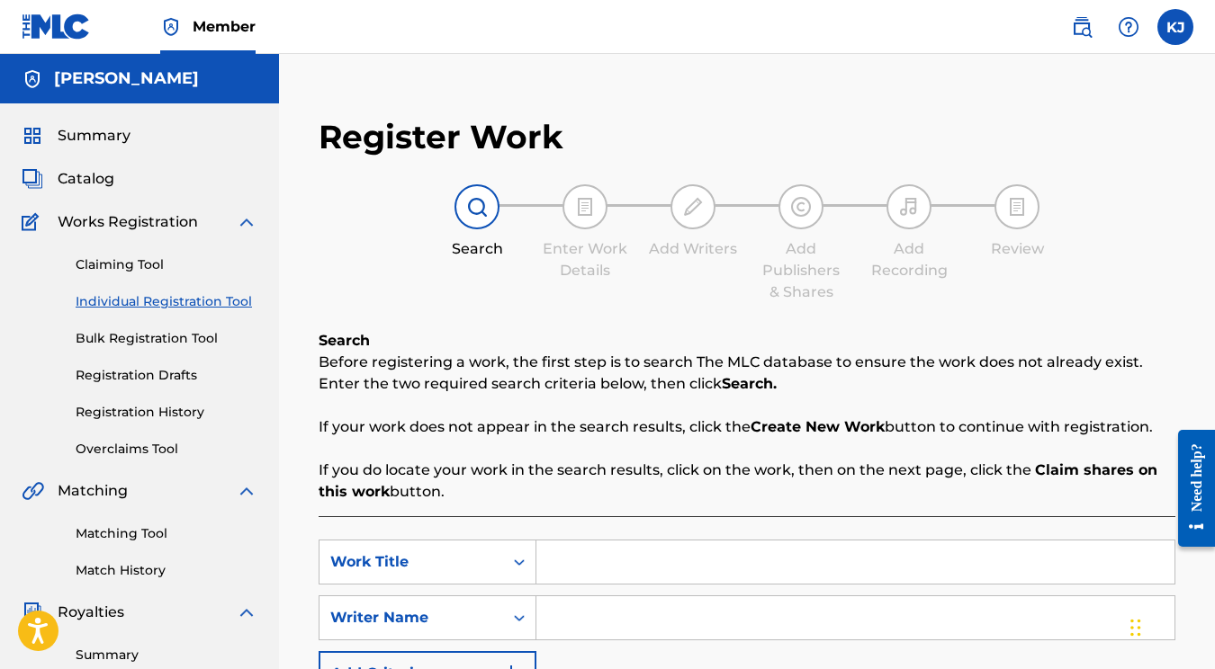
click at [621, 585] on div "SearchWithCriteriacbbf9728-dc4a-4821-9104-197d6c65d917 Work Title SearchWithCri…" at bounding box center [747, 618] width 857 height 157
click at [613, 570] on input "Search Form" at bounding box center [855, 562] width 638 height 43
type input "l"
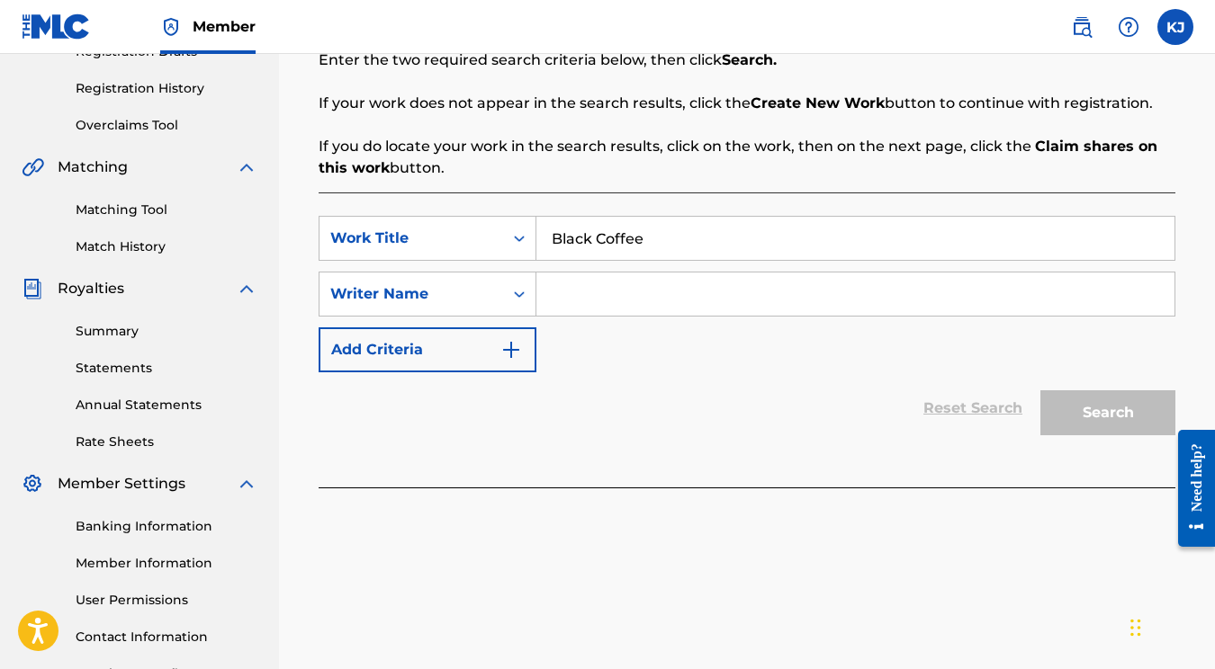
scroll to position [368, 0]
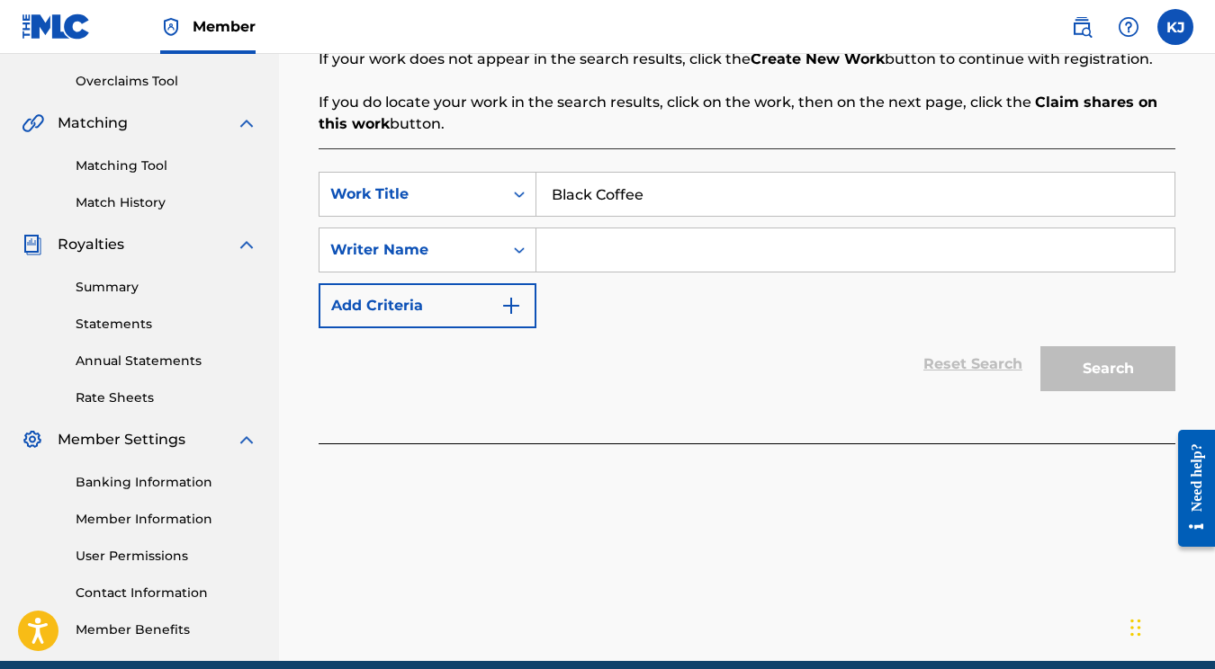
type input "Black Coffee"
click at [615, 247] on input "Search Form" at bounding box center [855, 250] width 638 height 43
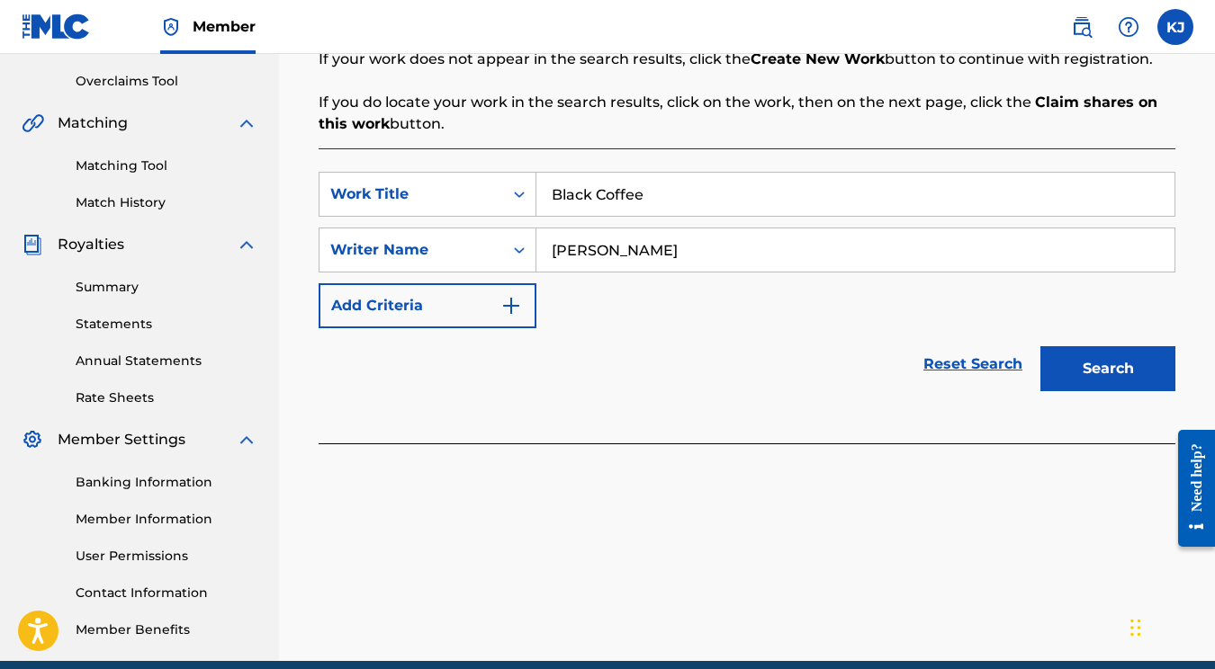
type input "[PERSON_NAME]"
click at [1108, 369] on button "Search" at bounding box center [1107, 368] width 135 height 45
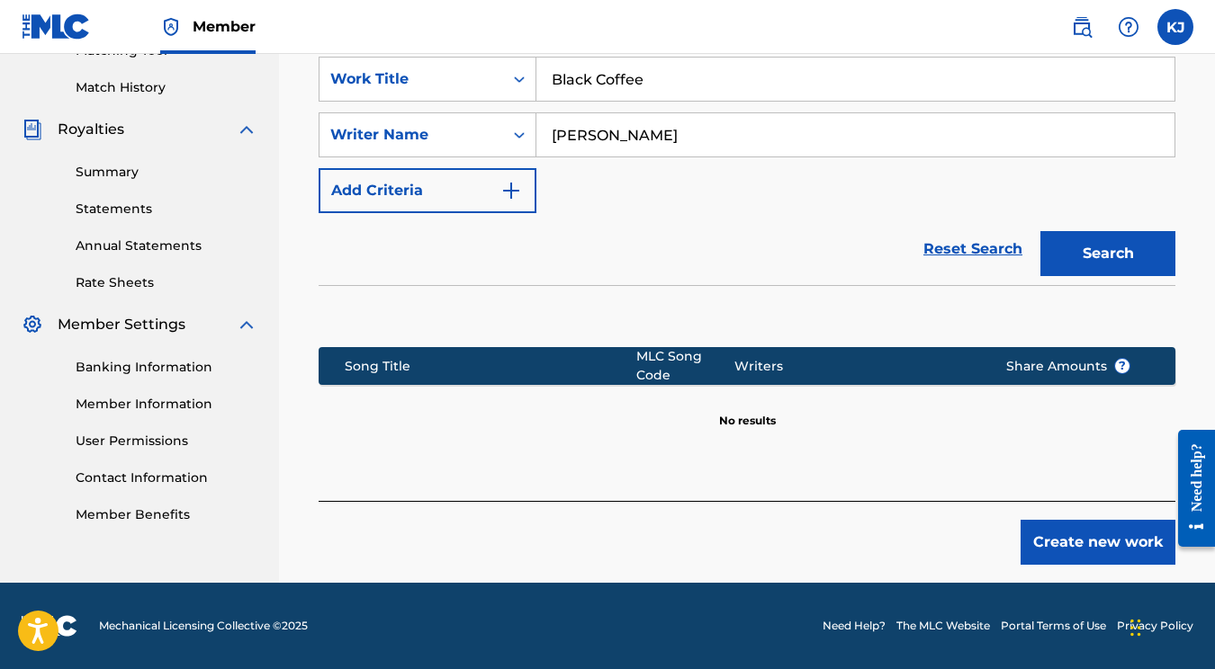
scroll to position [483, 0]
click at [1029, 537] on button "Create new work" at bounding box center [1097, 542] width 155 height 45
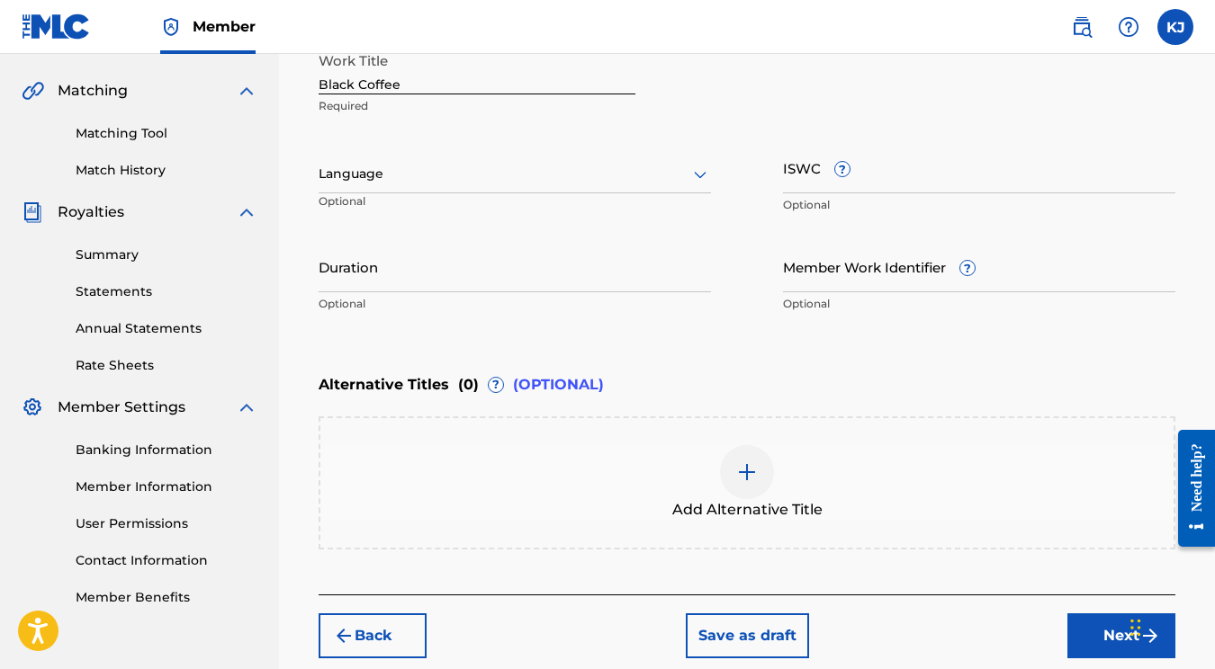
click at [1081, 639] on button "Next" at bounding box center [1121, 636] width 108 height 45
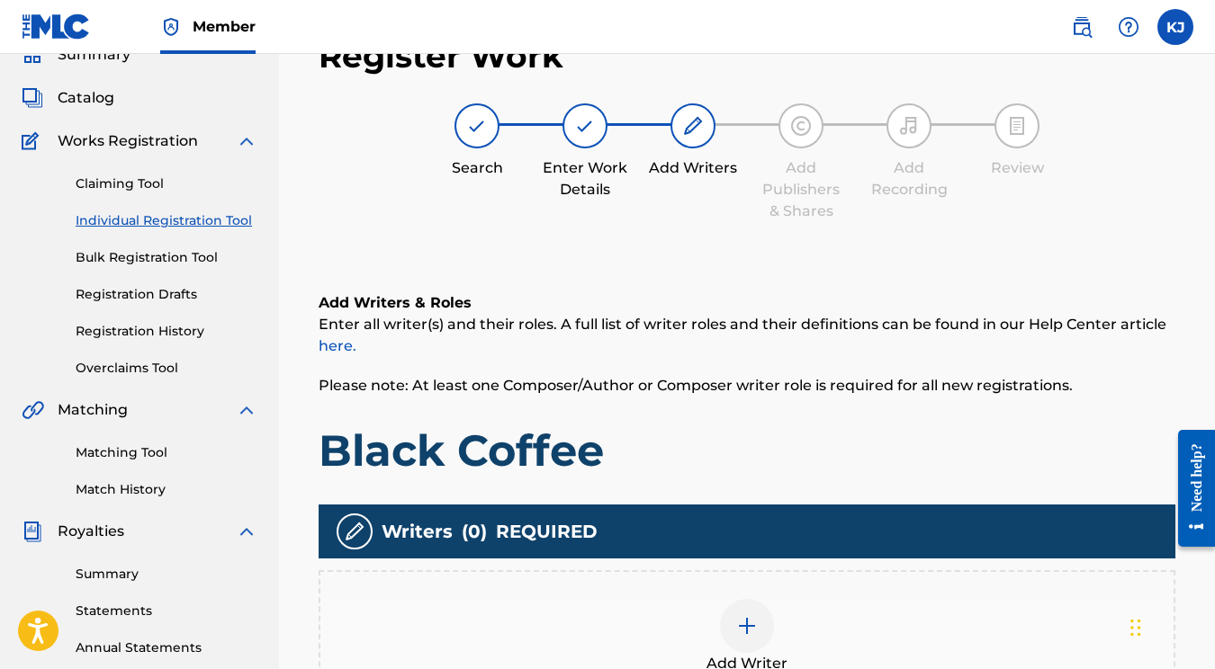
scroll to position [446, 0]
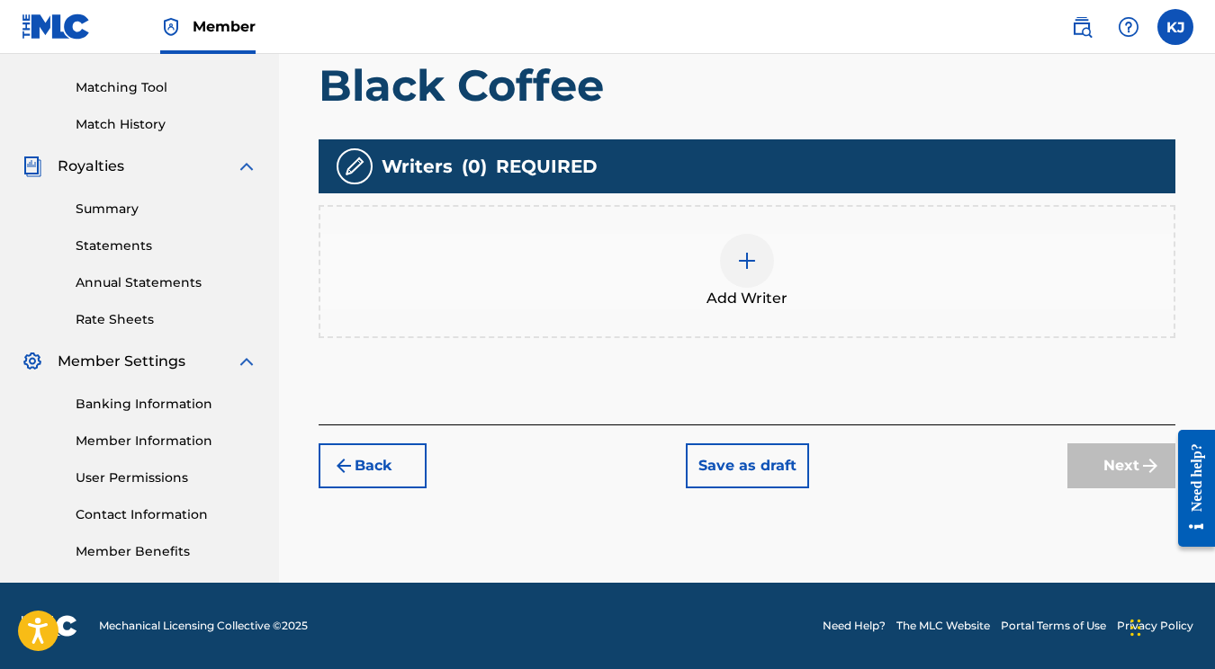
click at [728, 273] on div at bounding box center [747, 261] width 54 height 54
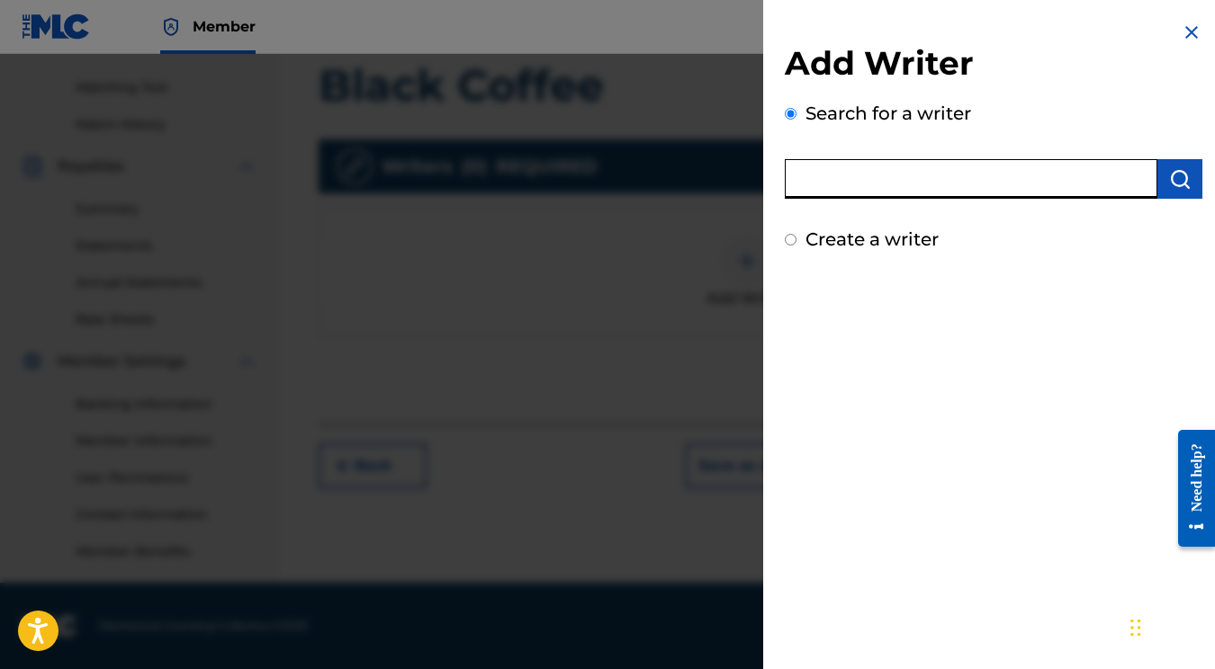
click at [922, 190] on input "text" at bounding box center [971, 179] width 373 height 40
type input "[PERSON_NAME]"
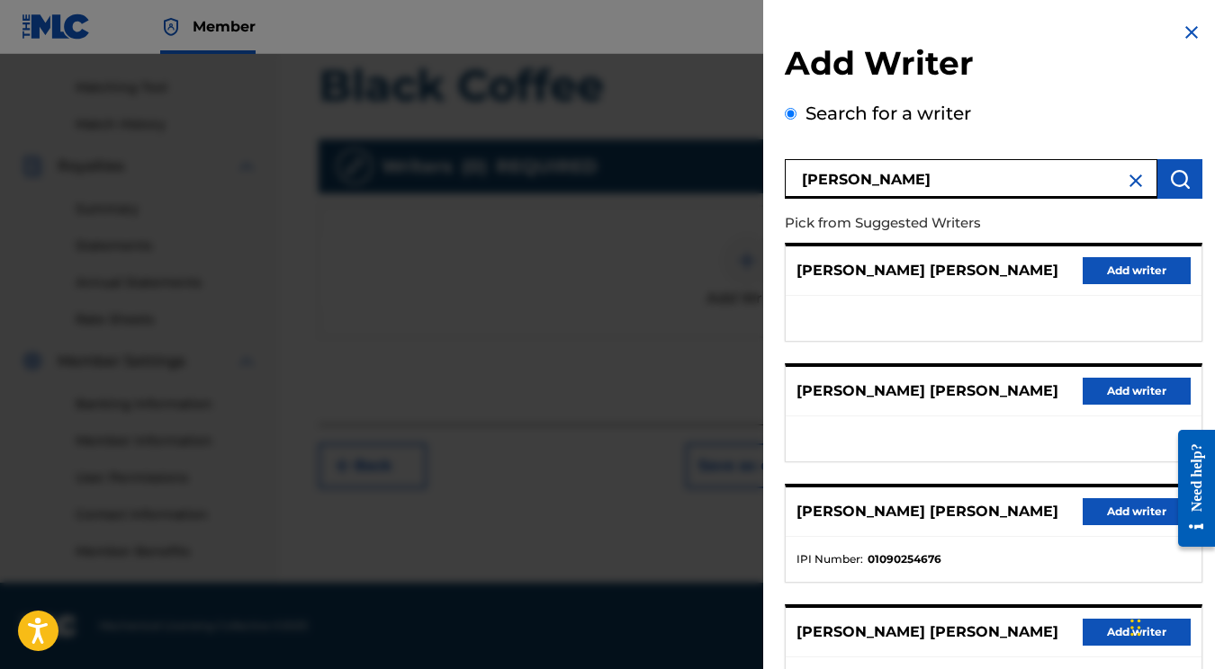
click at [946, 192] on input "[PERSON_NAME]" at bounding box center [971, 179] width 373 height 40
paste input "01177297027"
type input "01177297027"
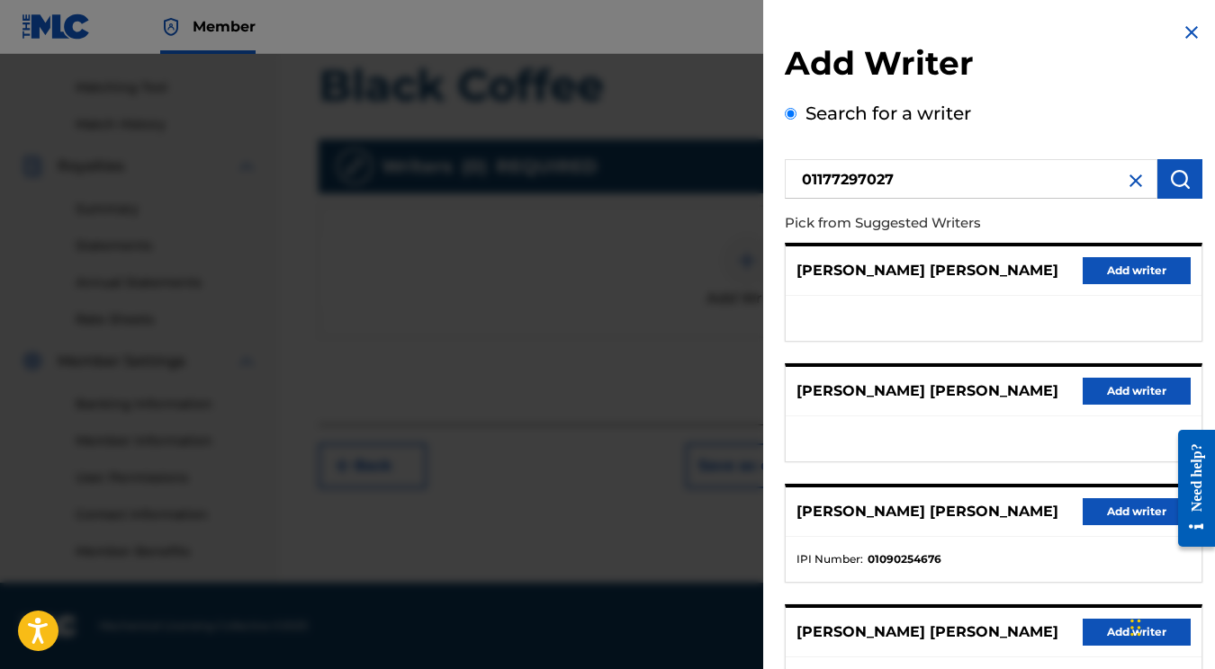
click at [1175, 186] on img "submit" at bounding box center [1180, 179] width 22 height 22
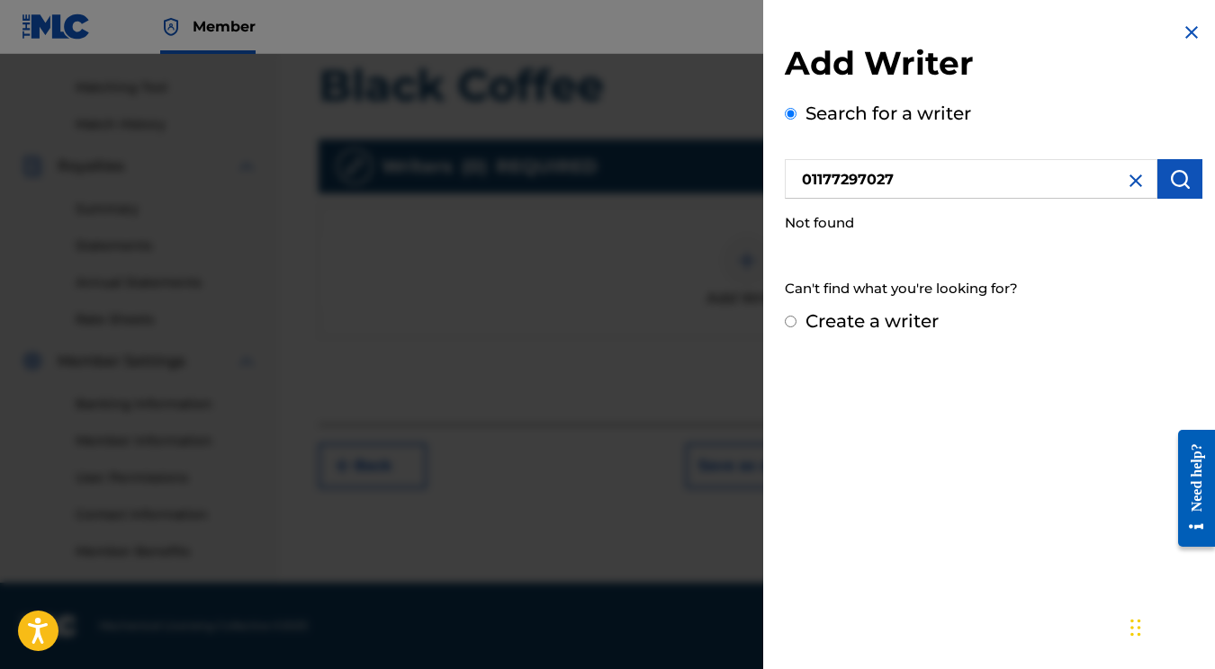
click at [787, 328] on div "Create a writer" at bounding box center [994, 321] width 418 height 27
click at [787, 319] on input "Create a writer" at bounding box center [791, 322] width 12 height 12
radio input "false"
radio input "true"
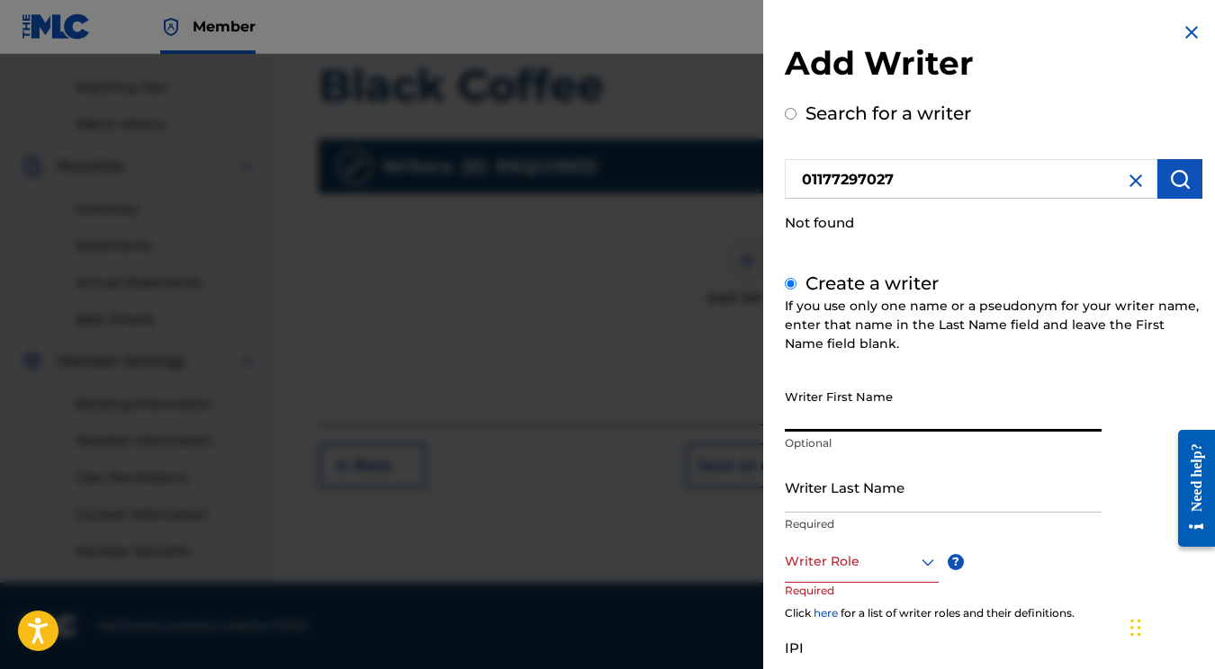
click at [883, 407] on input "Writer First Name" at bounding box center [943, 406] width 317 height 51
type input "[PERSON_NAME]"
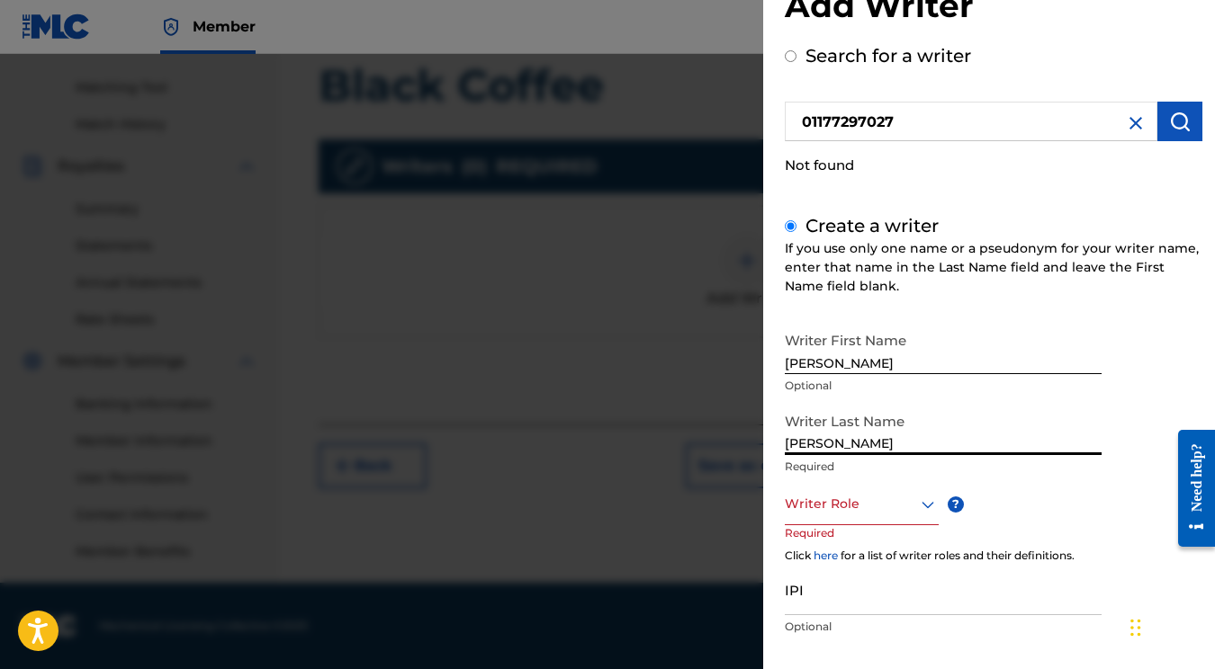
scroll to position [89, 0]
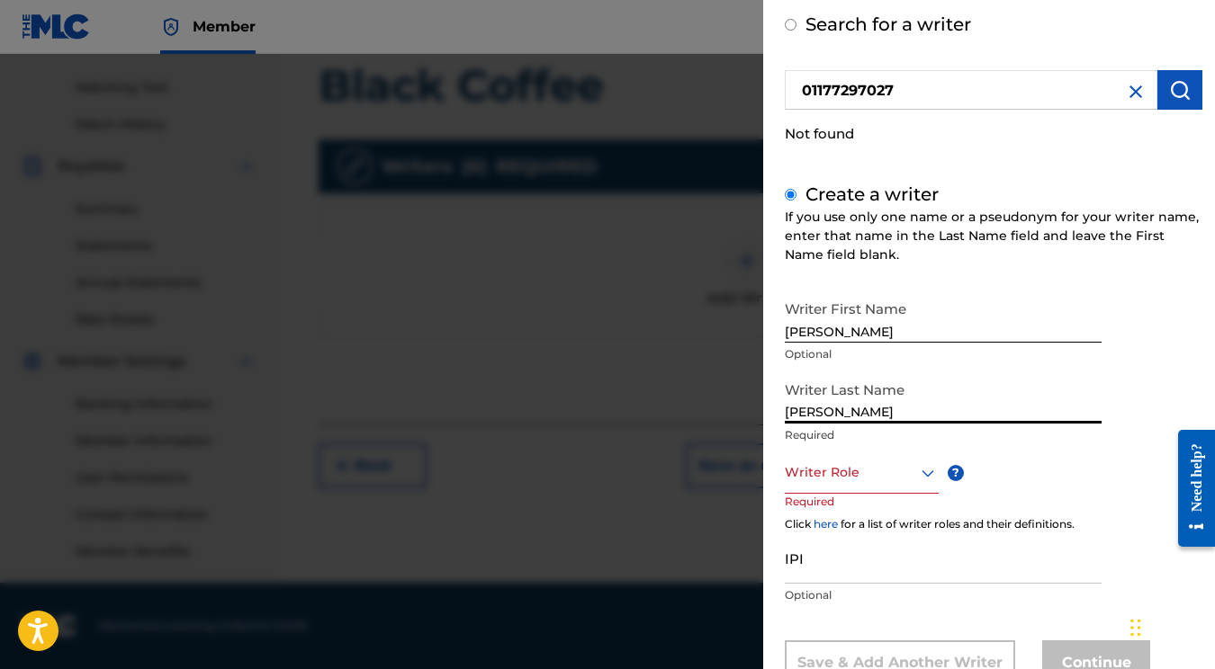
type input "[PERSON_NAME]"
click at [871, 335] on input "[PERSON_NAME]" at bounding box center [943, 317] width 317 height 51
type input "Katelyn"
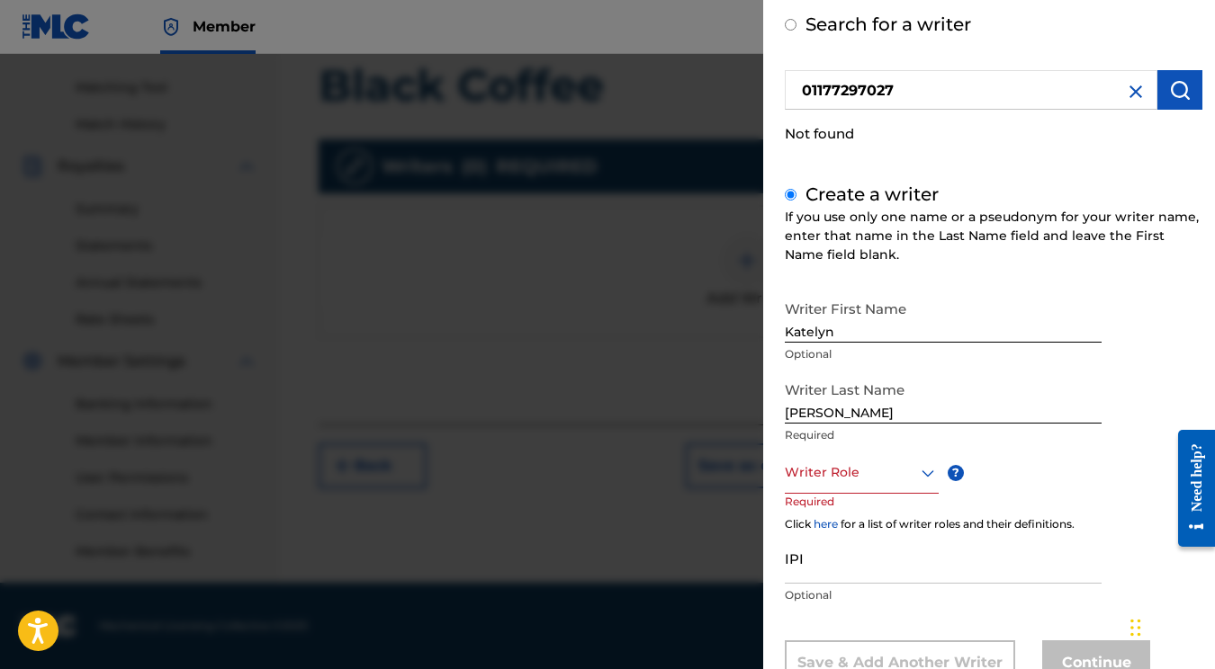
click at [890, 471] on div at bounding box center [862, 473] width 154 height 22
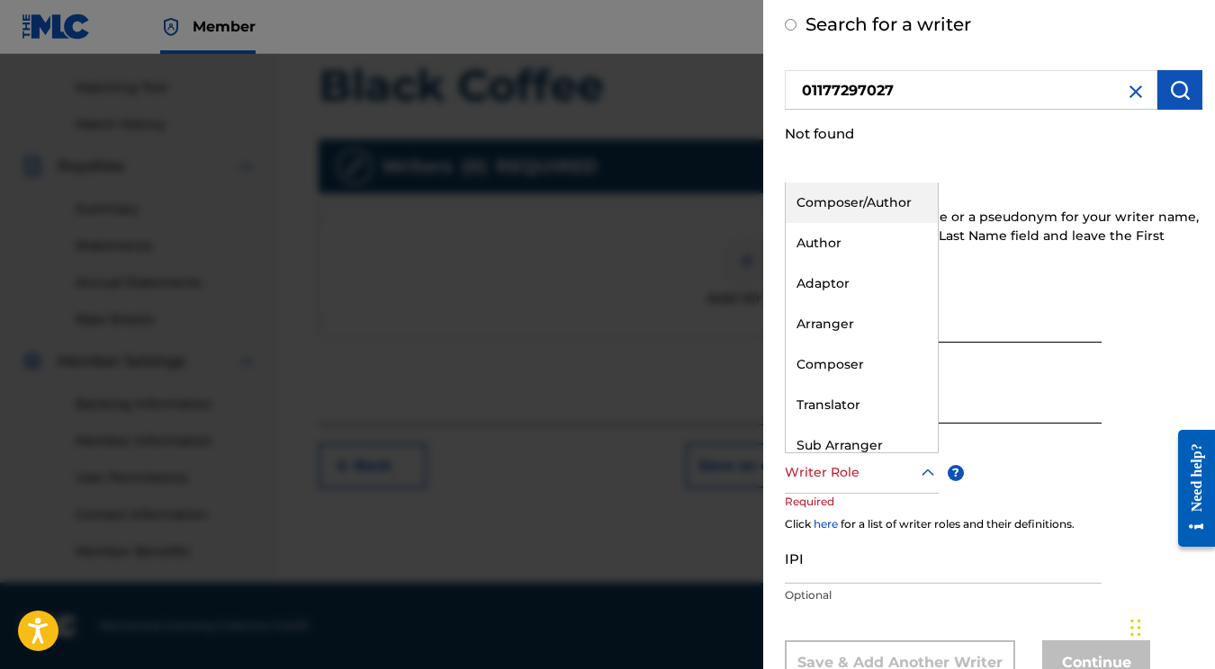
click at [834, 201] on div "Composer/Author" at bounding box center [862, 203] width 152 height 40
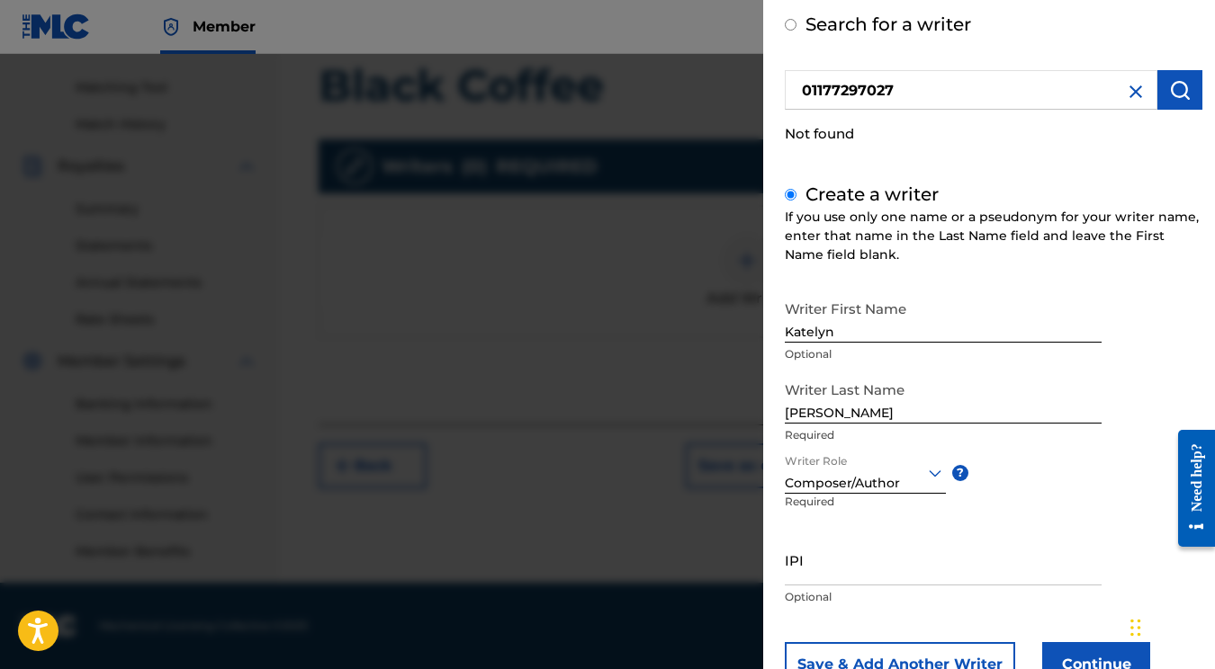
click at [856, 575] on input "IPI" at bounding box center [943, 559] width 317 height 51
paste input "01177297027"
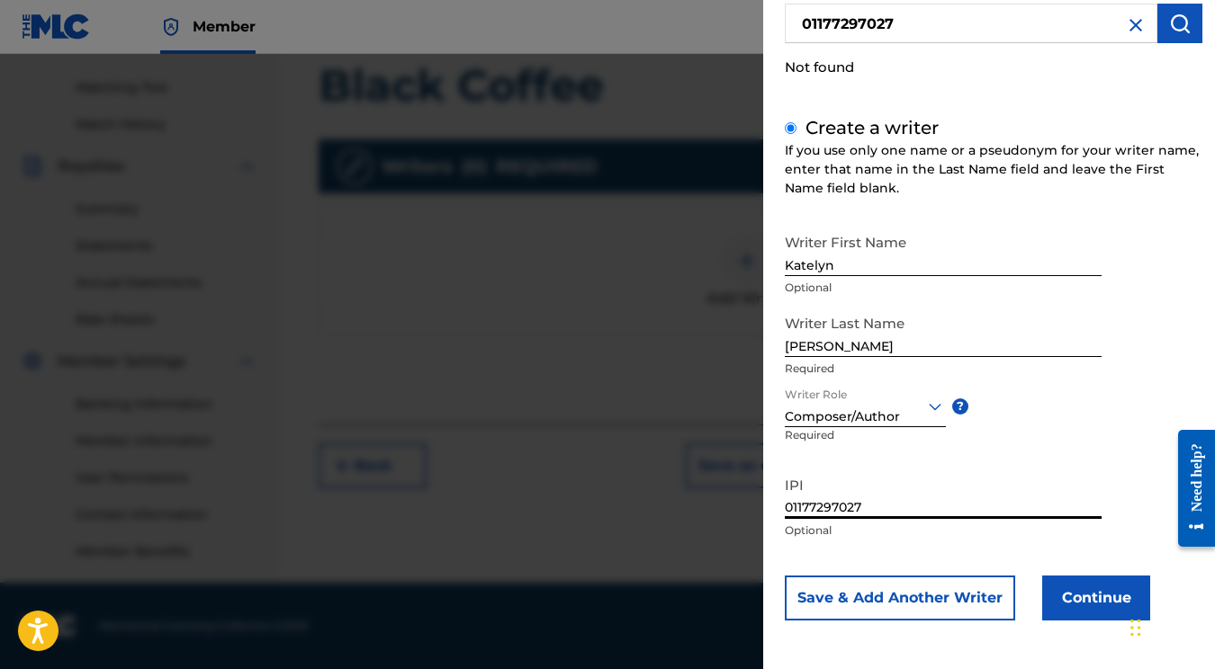
scroll to position [155, 0]
type input "01177297027"
click at [1100, 590] on button "Continue" at bounding box center [1096, 599] width 108 height 45
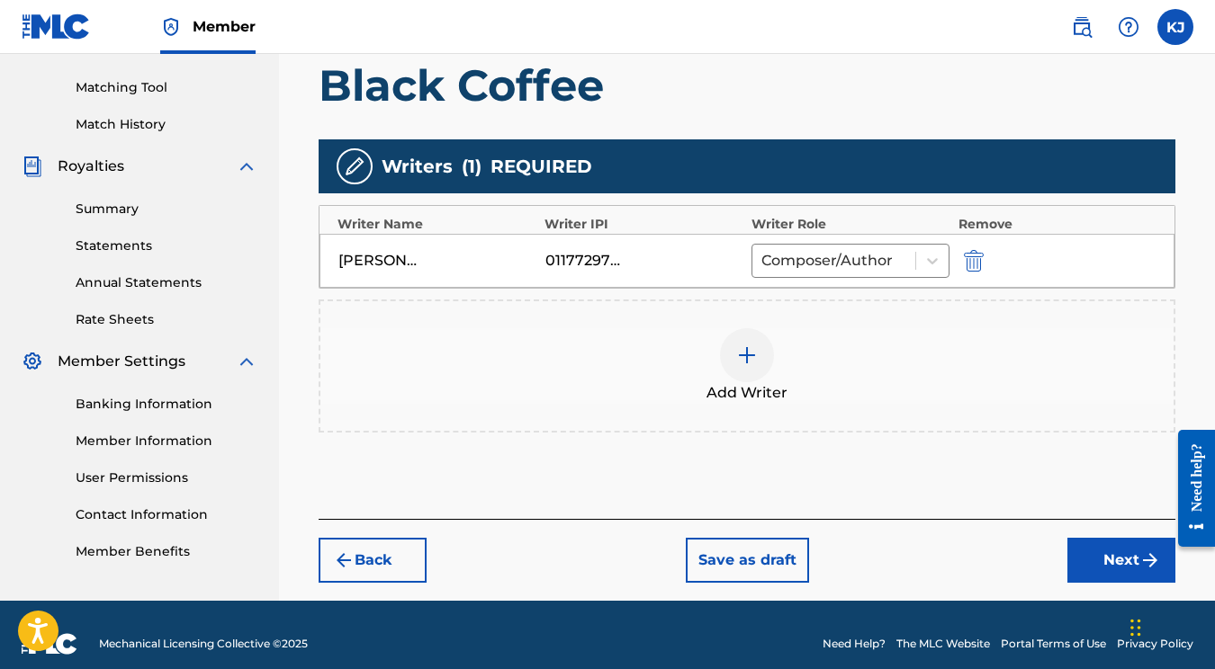
click at [1094, 561] on button "Next" at bounding box center [1121, 560] width 108 height 45
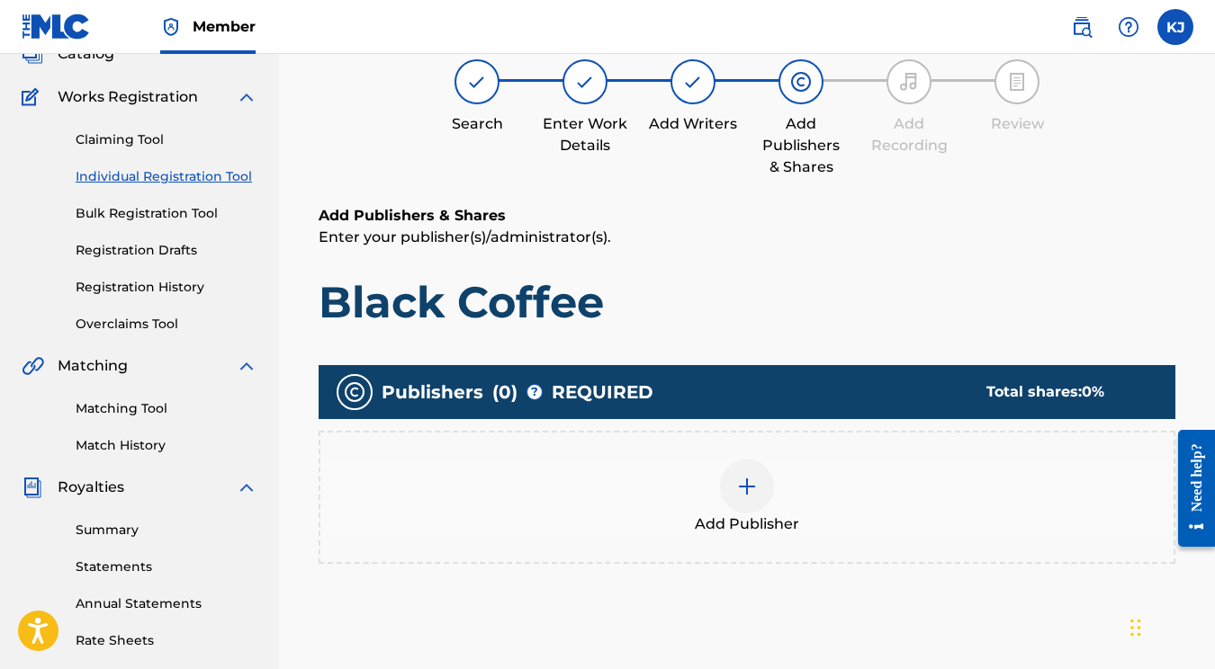
scroll to position [148, 0]
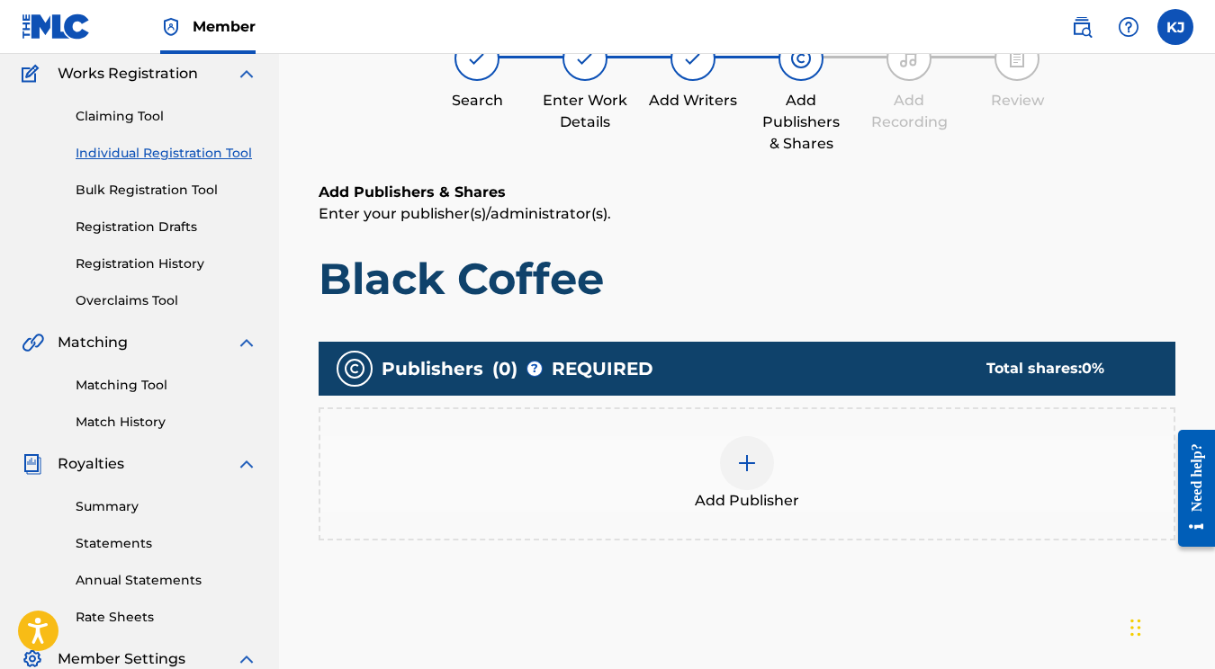
click at [712, 441] on div "Add Publisher" at bounding box center [746, 474] width 853 height 76
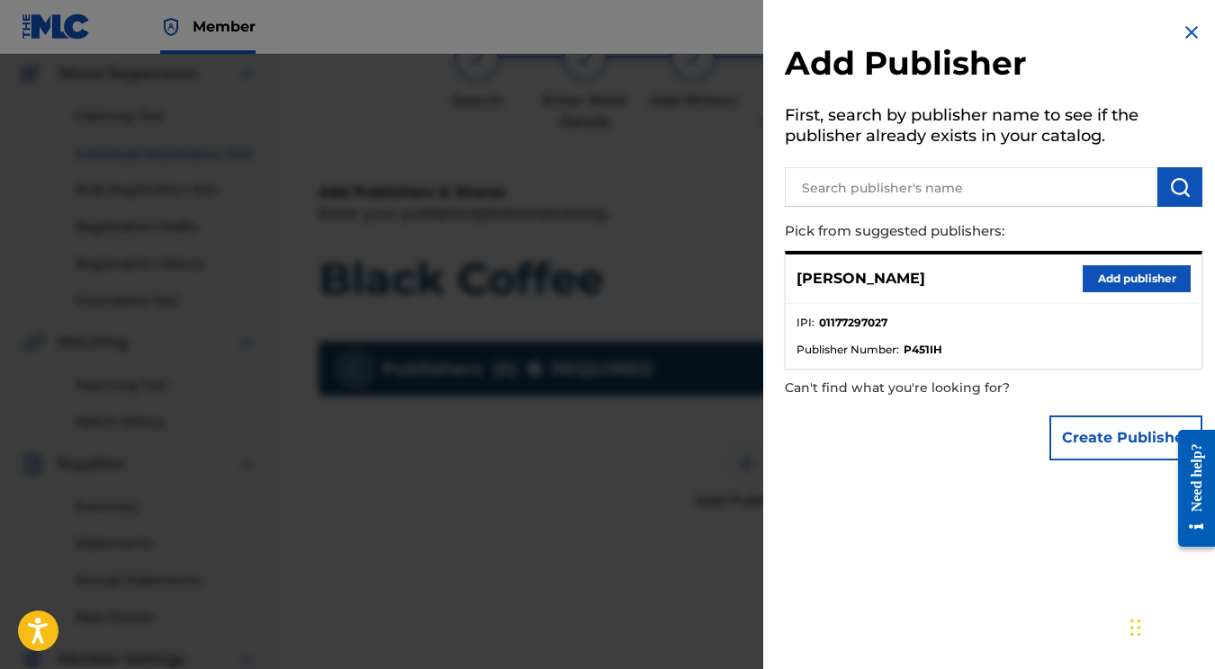
click at [1127, 282] on button "Add publisher" at bounding box center [1136, 278] width 108 height 27
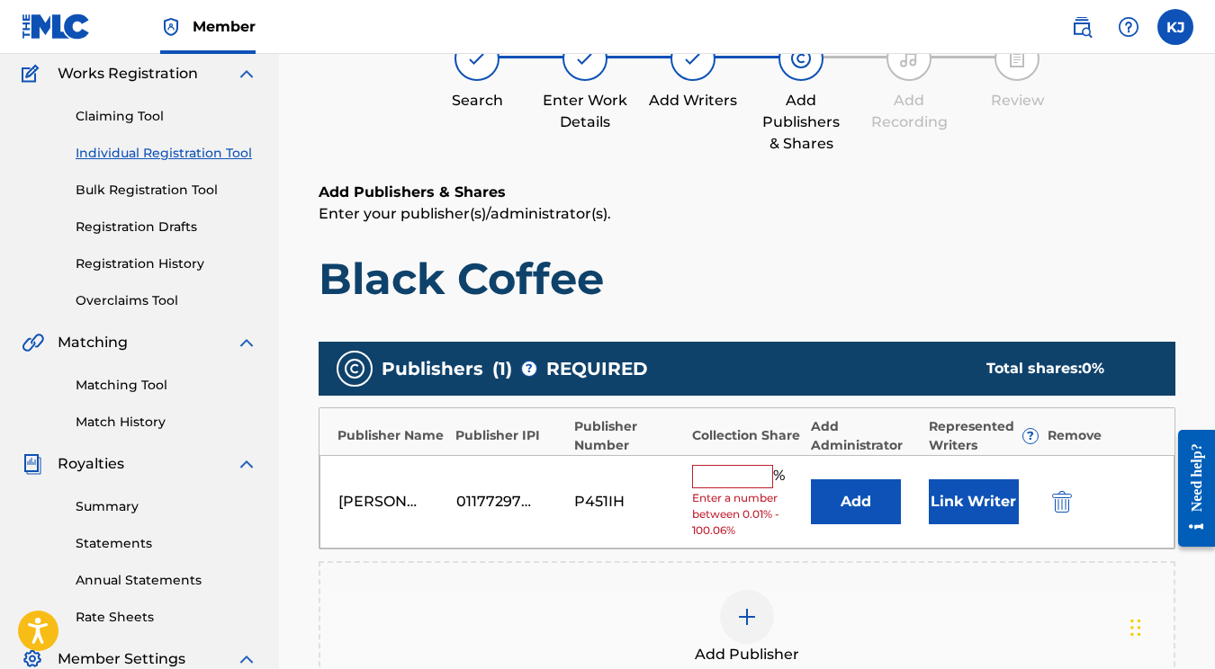
click at [741, 473] on input "text" at bounding box center [732, 476] width 81 height 23
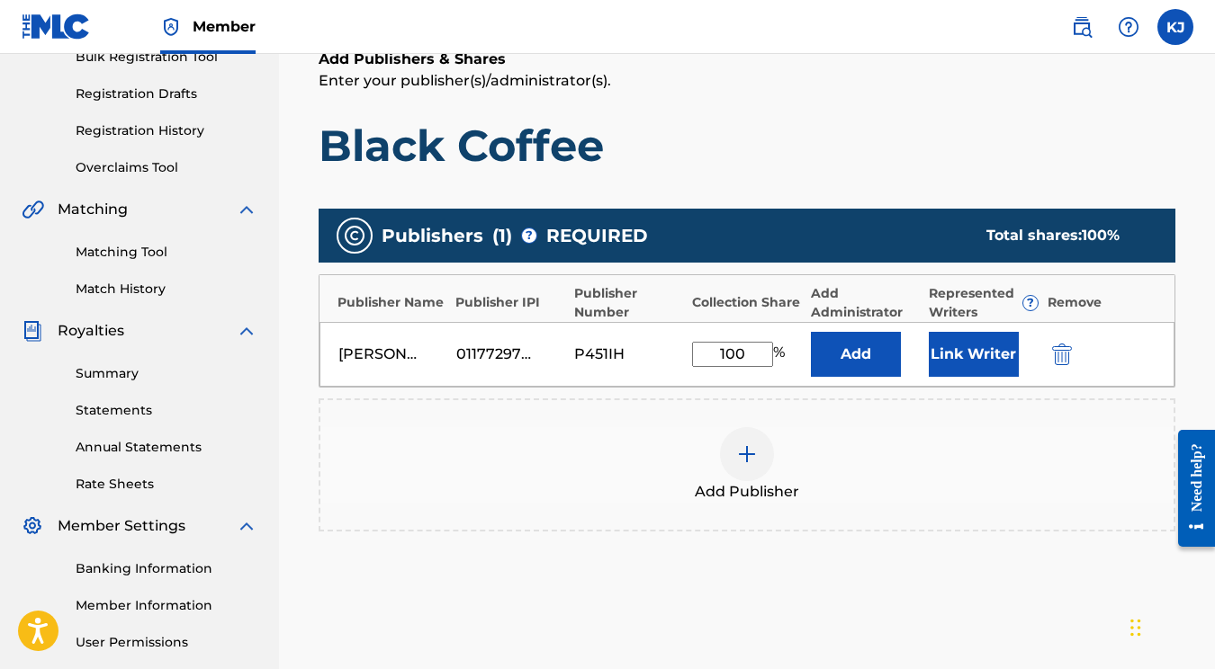
scroll to position [375, 0]
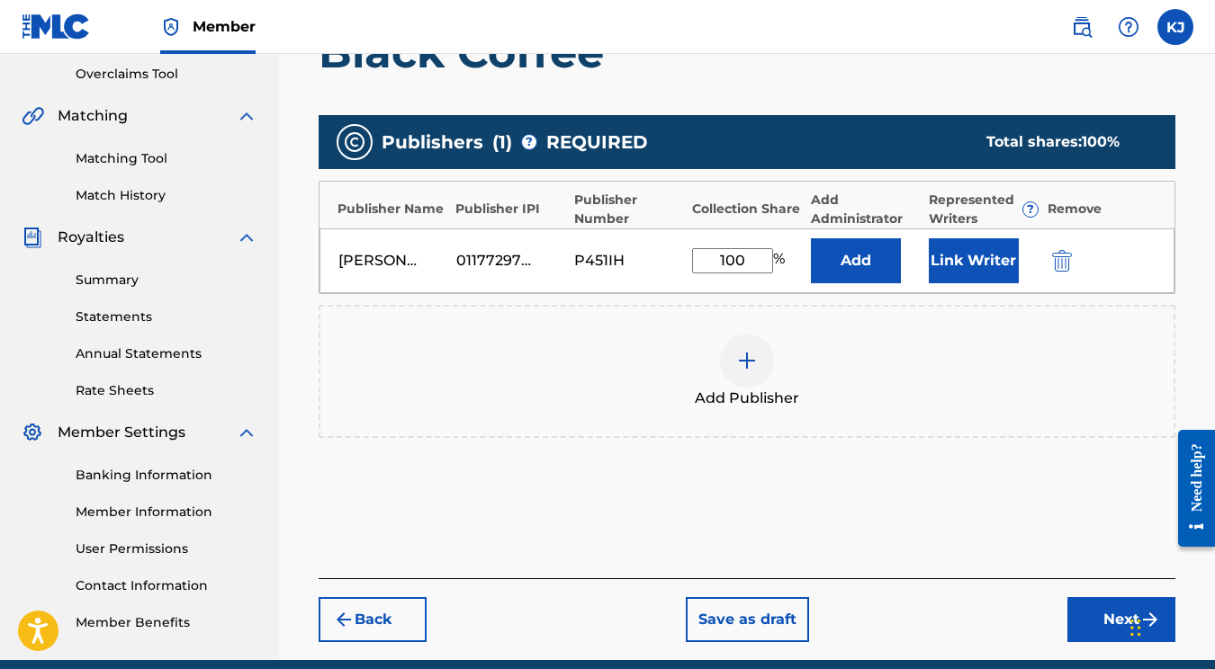
type input "100"
click at [1086, 626] on button "Next" at bounding box center [1121, 619] width 108 height 45
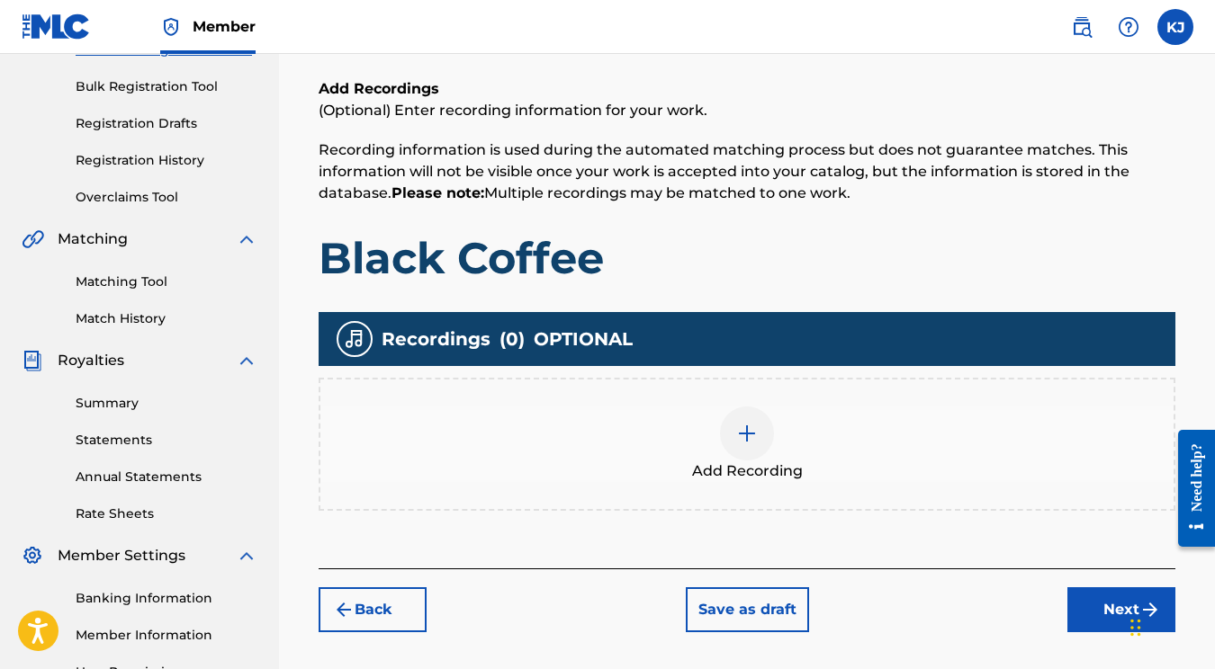
scroll to position [254, 0]
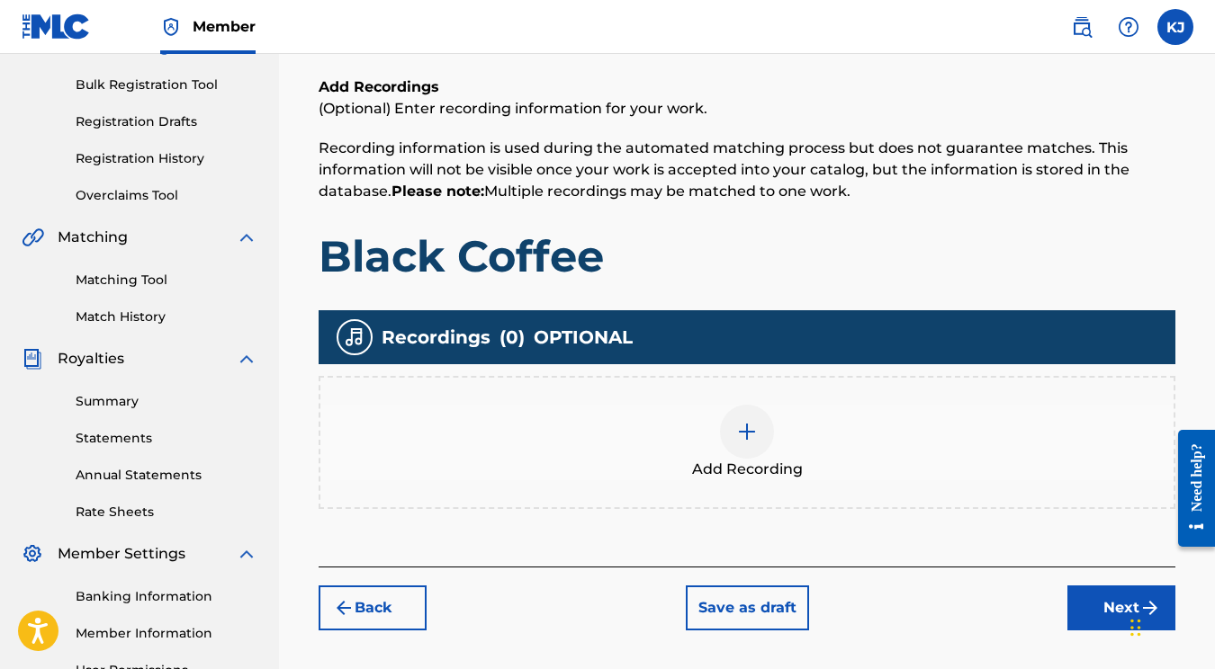
click at [780, 462] on span "Add Recording" at bounding box center [747, 470] width 111 height 22
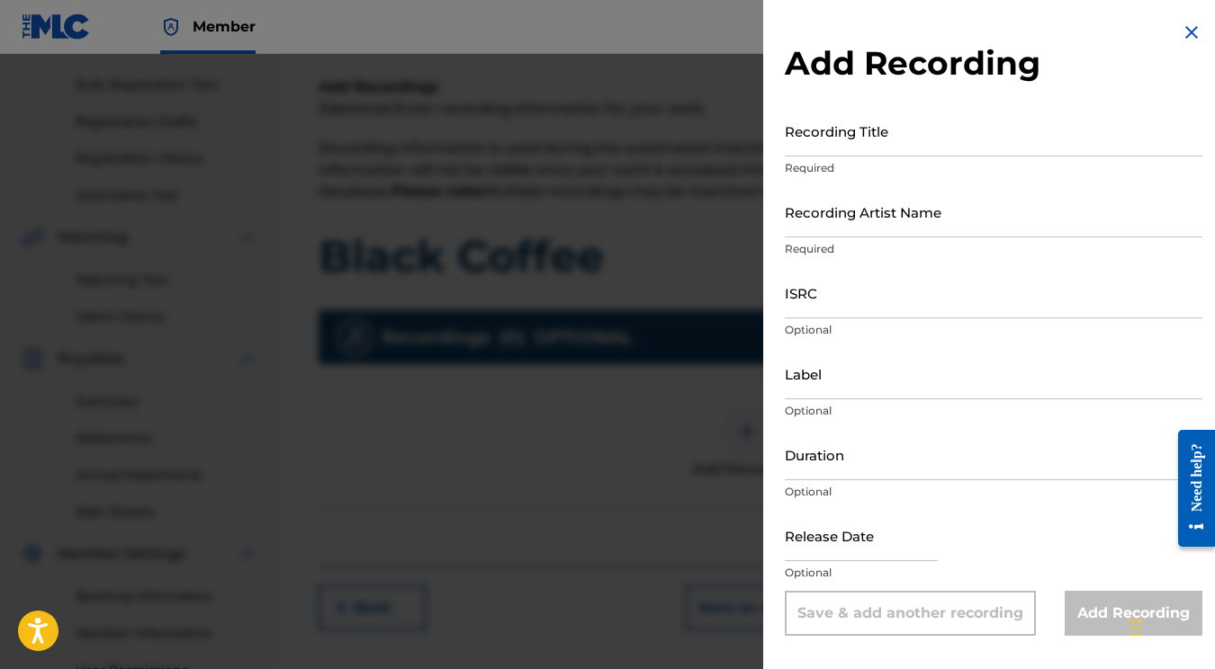
click at [819, 133] on input "Recording Title" at bounding box center [994, 130] width 418 height 51
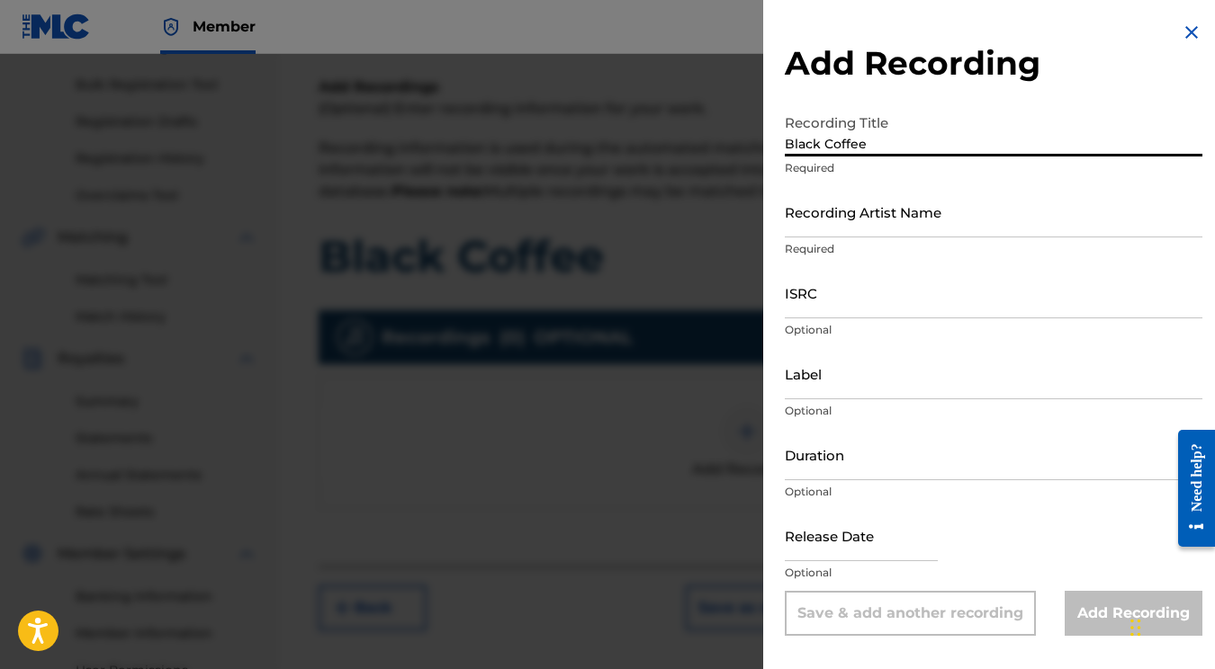
type input "Black Coffee"
click at [838, 208] on input "Recording Artist Name" at bounding box center [994, 211] width 418 height 51
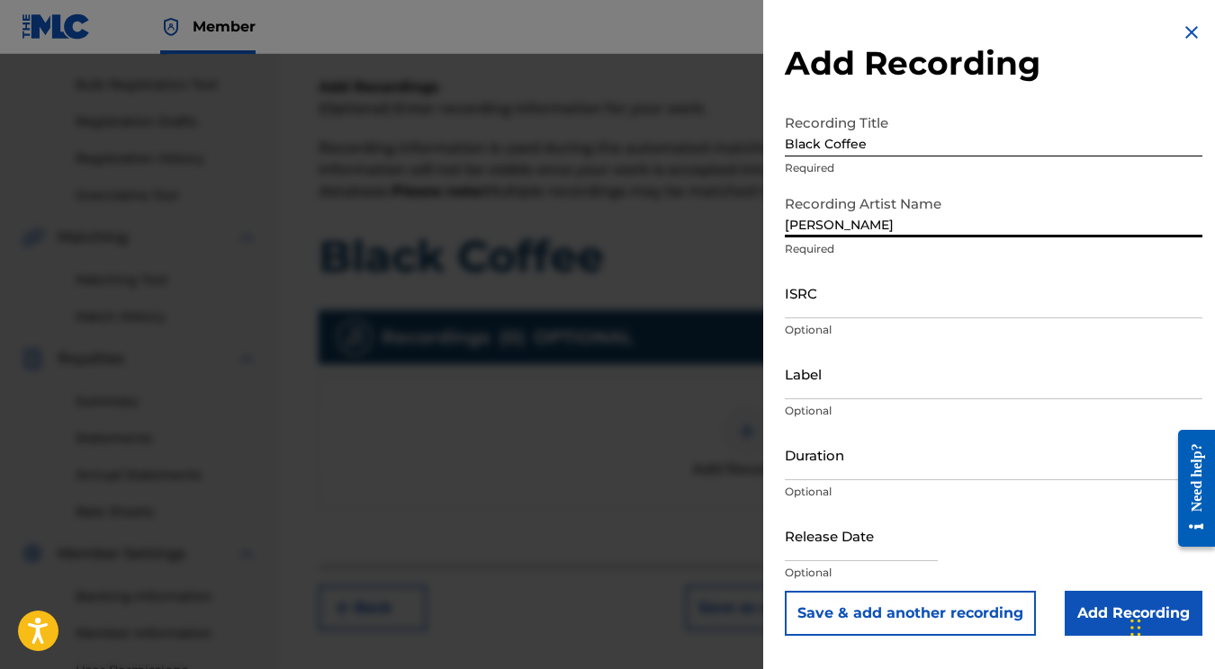
type input "[PERSON_NAME]"
click at [854, 307] on input "ISRC" at bounding box center [994, 292] width 418 height 51
paste input "QZWDE2249118"
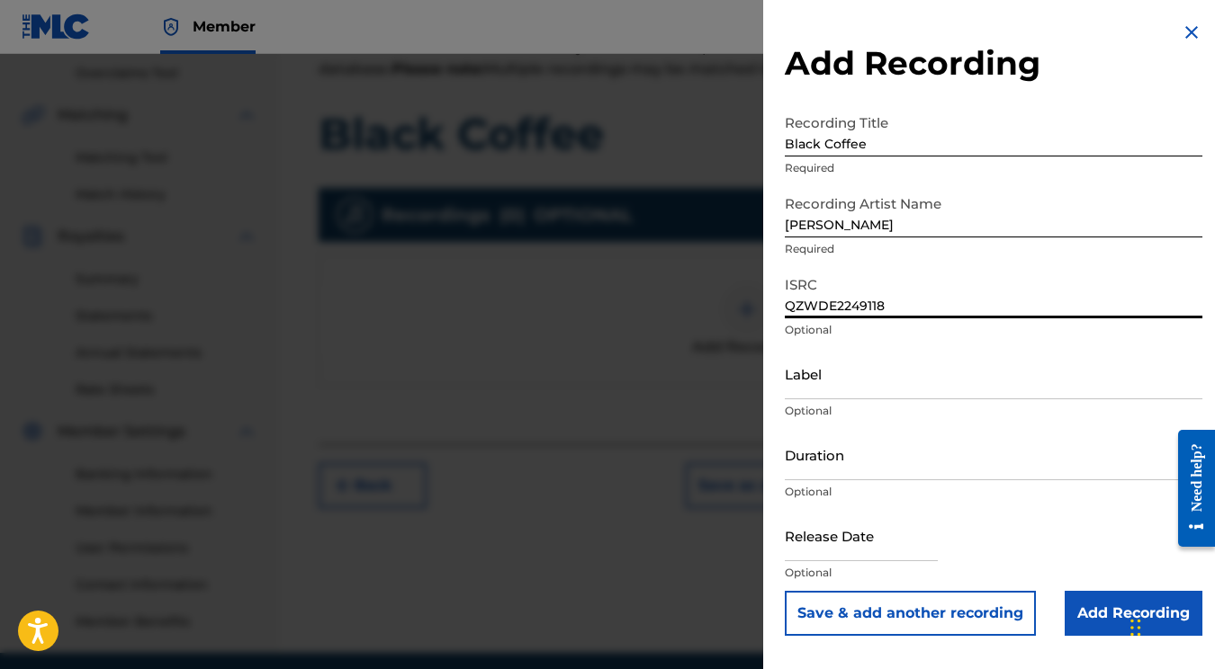
scroll to position [394, 0]
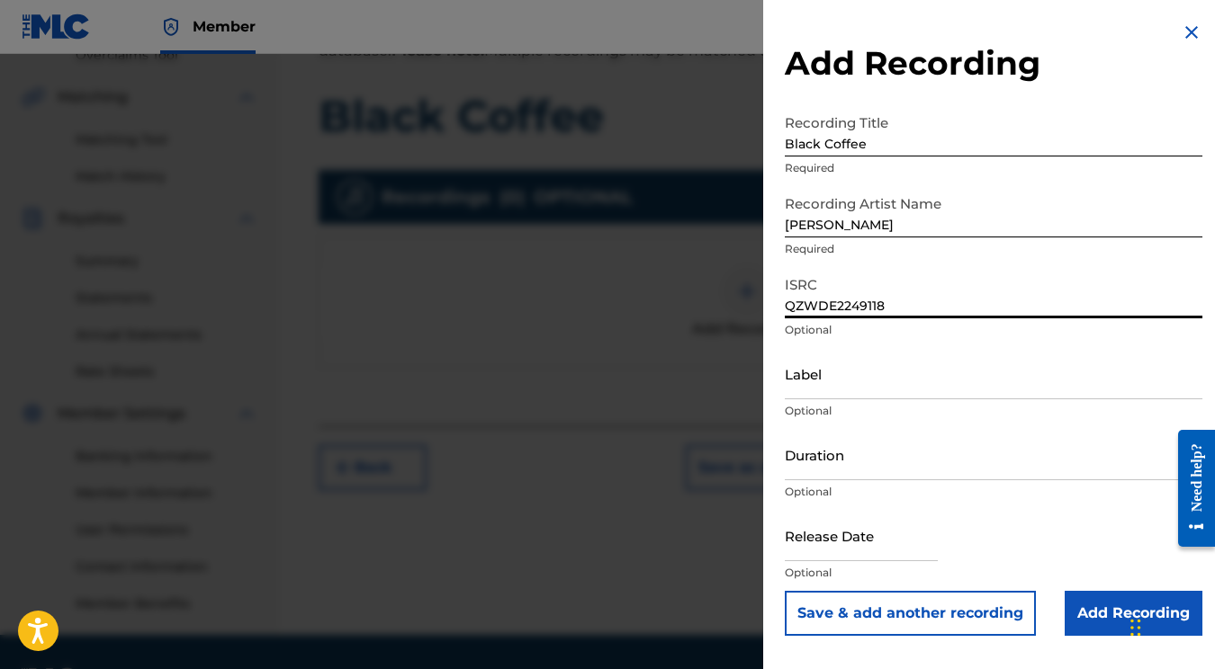
type input "QZWDE2249118"
click at [837, 549] on input "text" at bounding box center [861, 535] width 153 height 51
select select "7"
select select "2025"
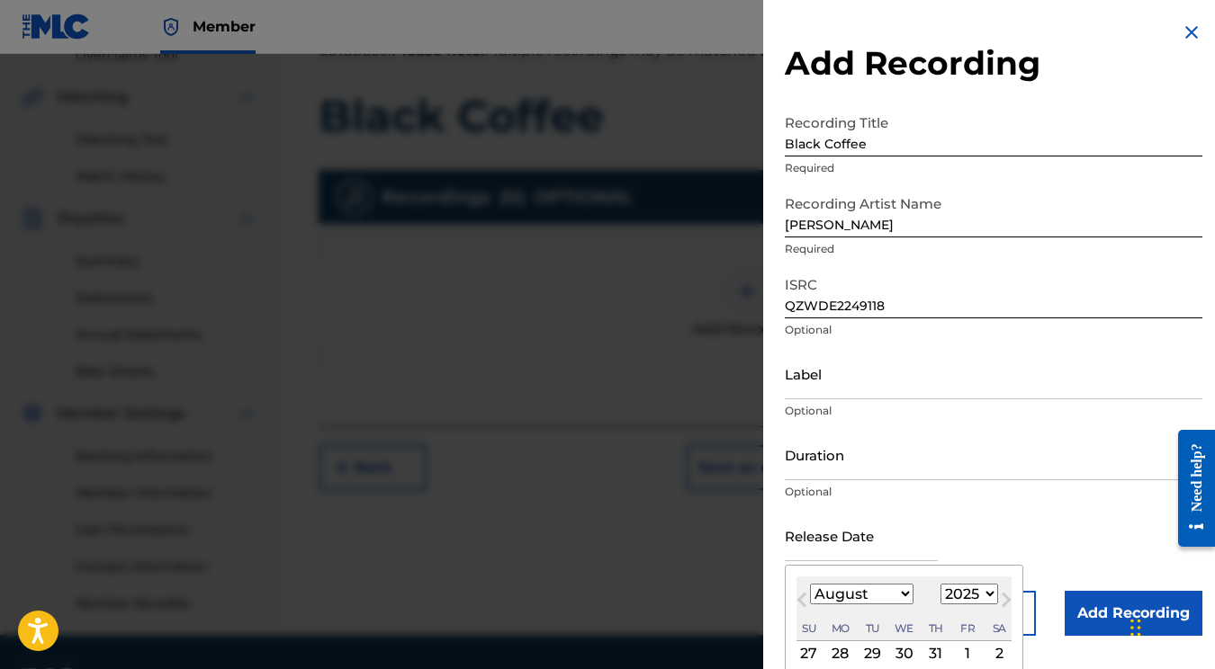
select select "0"
select select "2023"
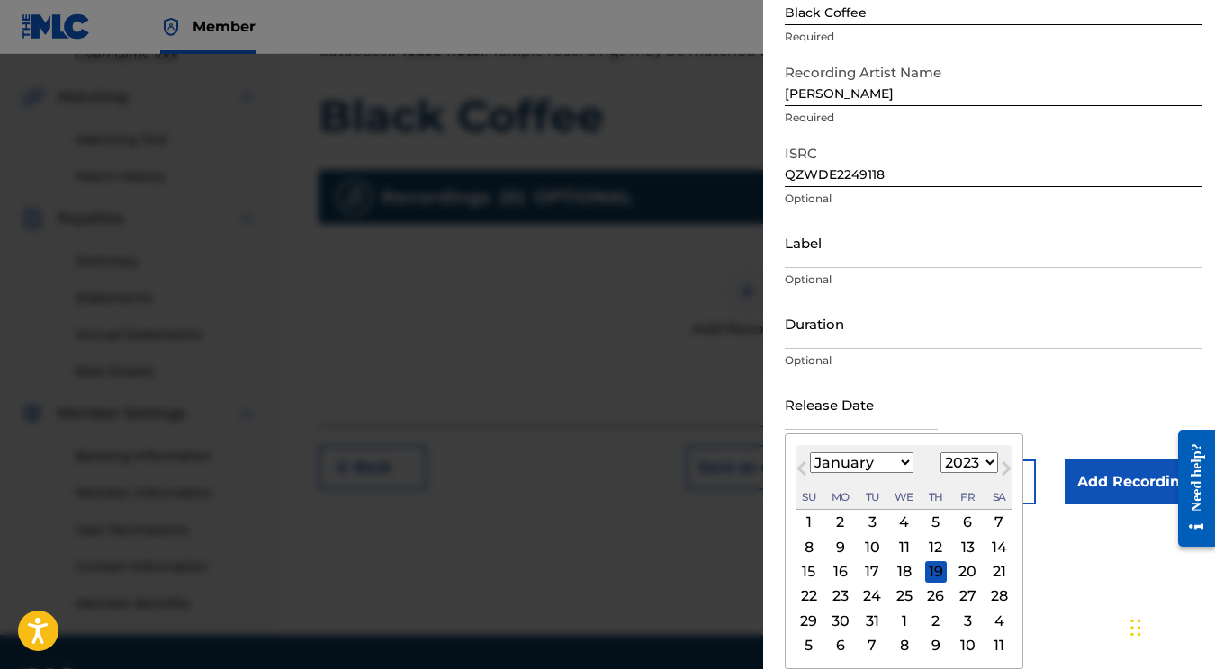
scroll to position [131, 0]
click at [956, 600] on div "27" at bounding box center [967, 597] width 22 height 22
type input "January 27 2023"
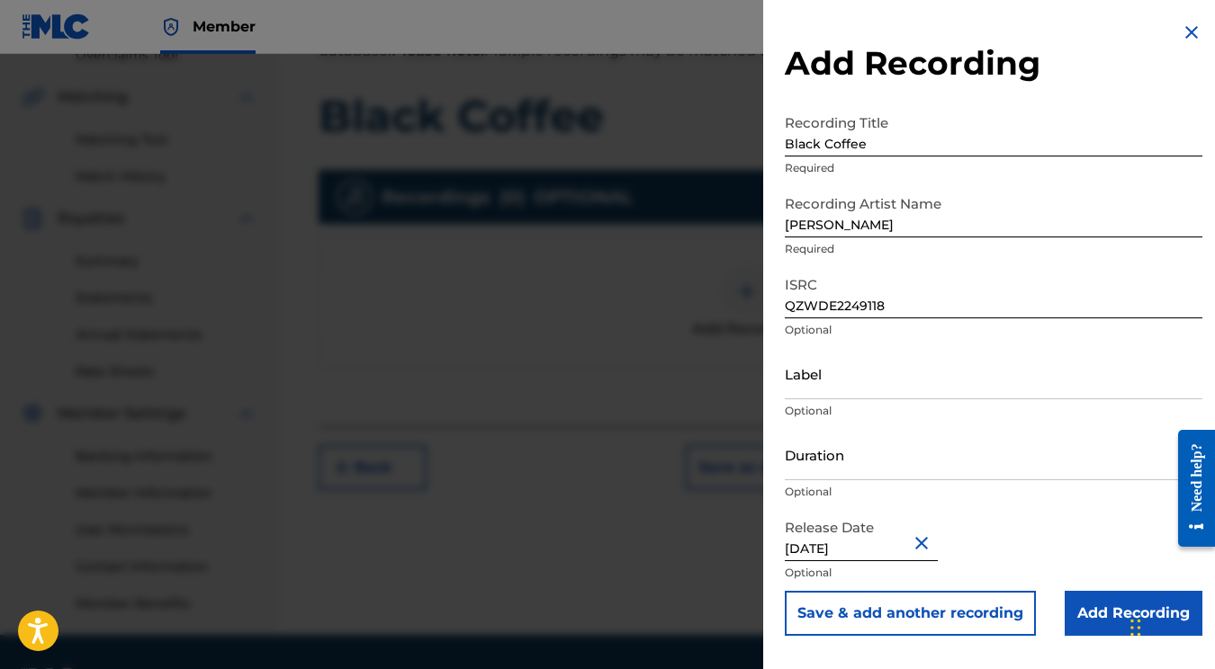
scroll to position [0, 0]
click at [1100, 615] on input "Add Recording" at bounding box center [1133, 613] width 138 height 45
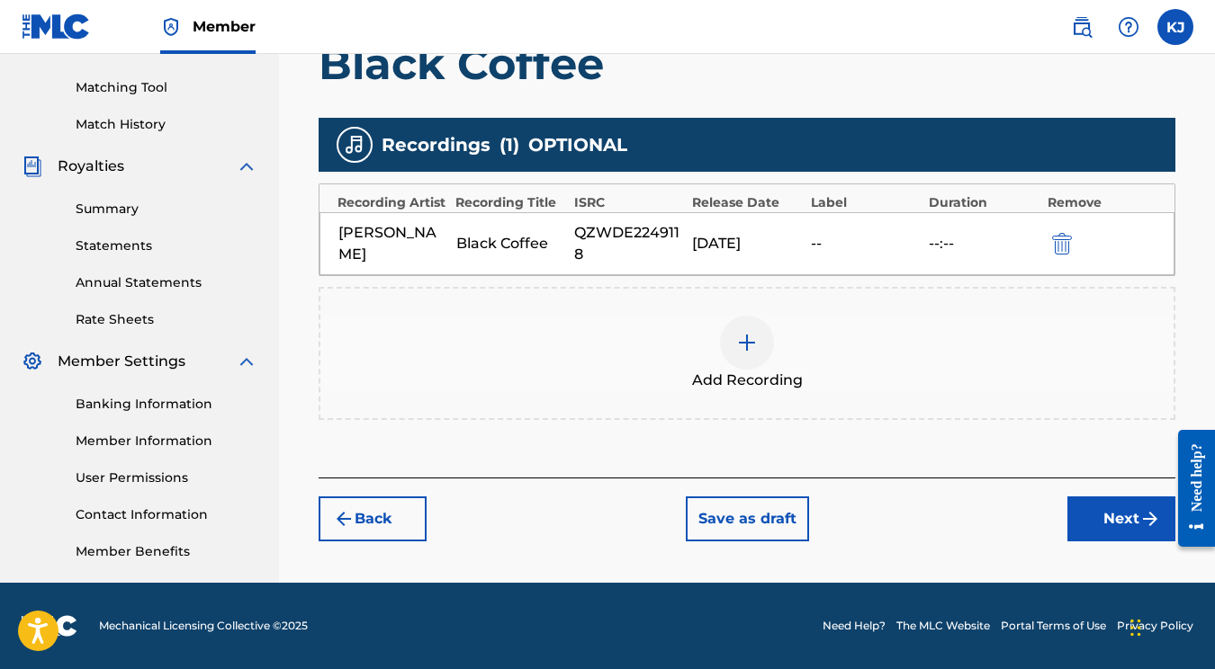
click at [1057, 521] on div "Back Save as draft Next" at bounding box center [747, 510] width 857 height 64
click at [1077, 521] on button "Next" at bounding box center [1121, 519] width 108 height 45
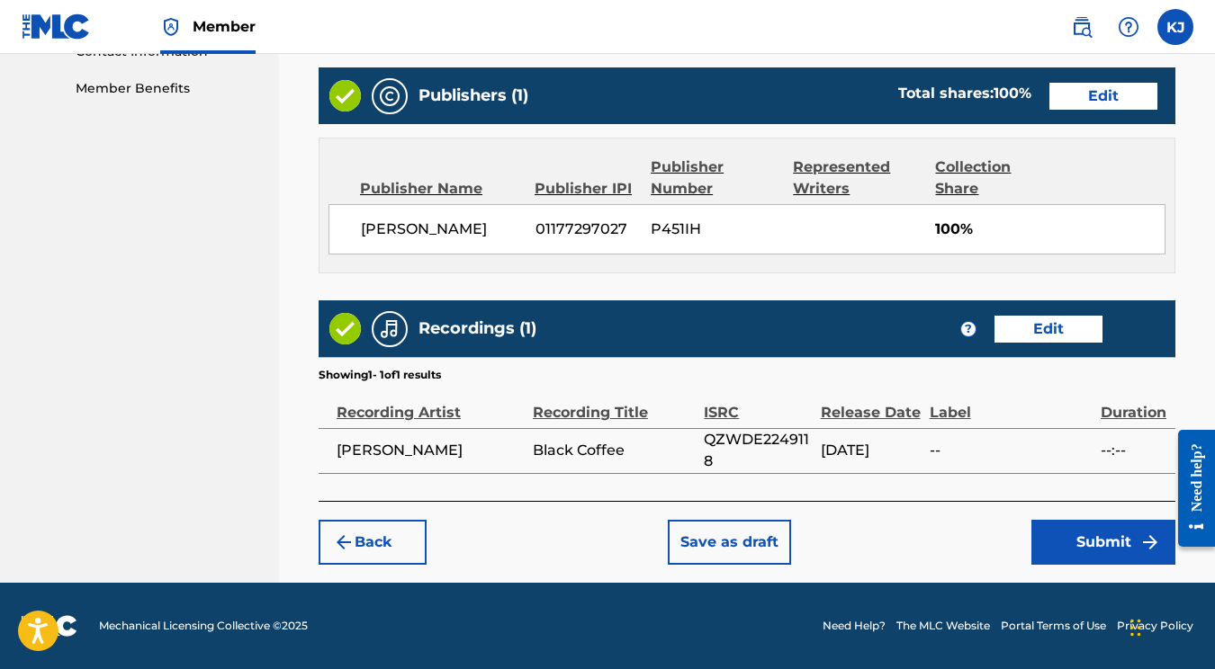
scroll to position [909, 0]
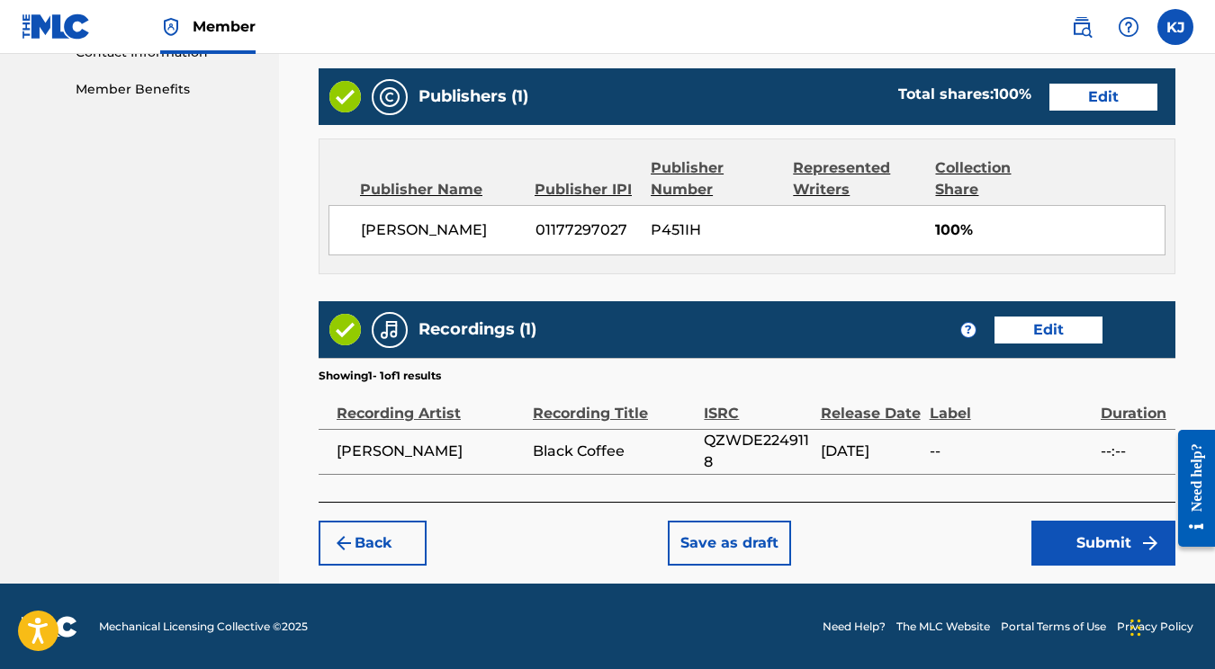
click at [1046, 534] on button "Submit" at bounding box center [1103, 543] width 144 height 45
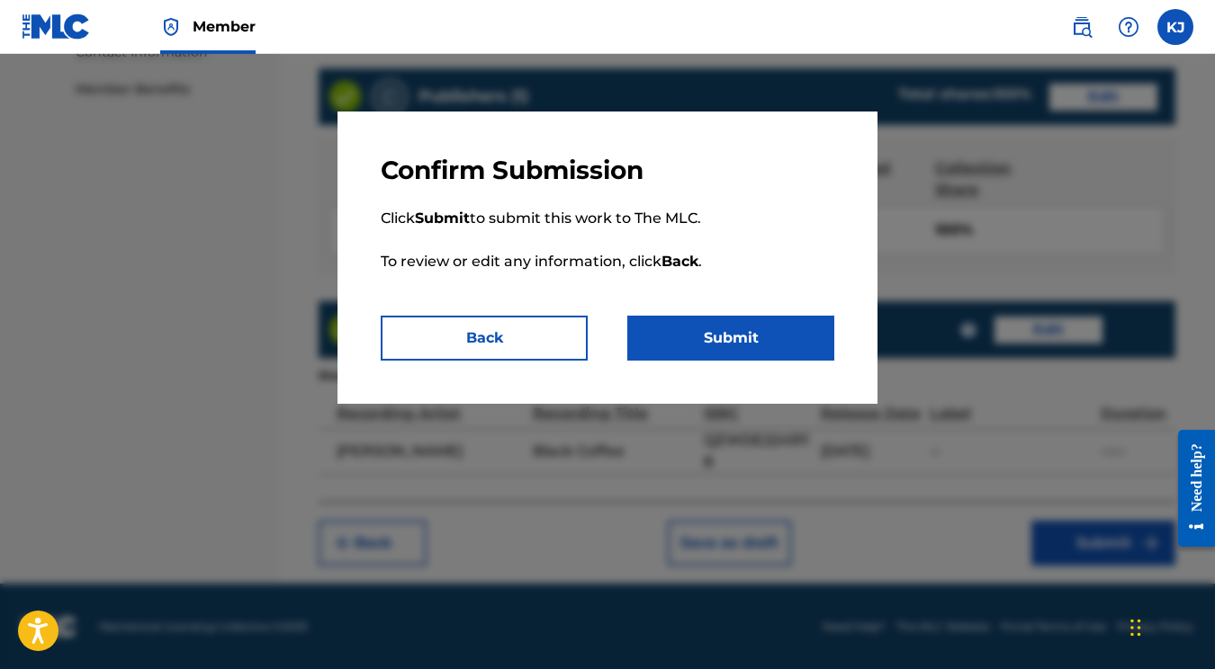
click at [718, 335] on button "Submit" at bounding box center [730, 338] width 207 height 45
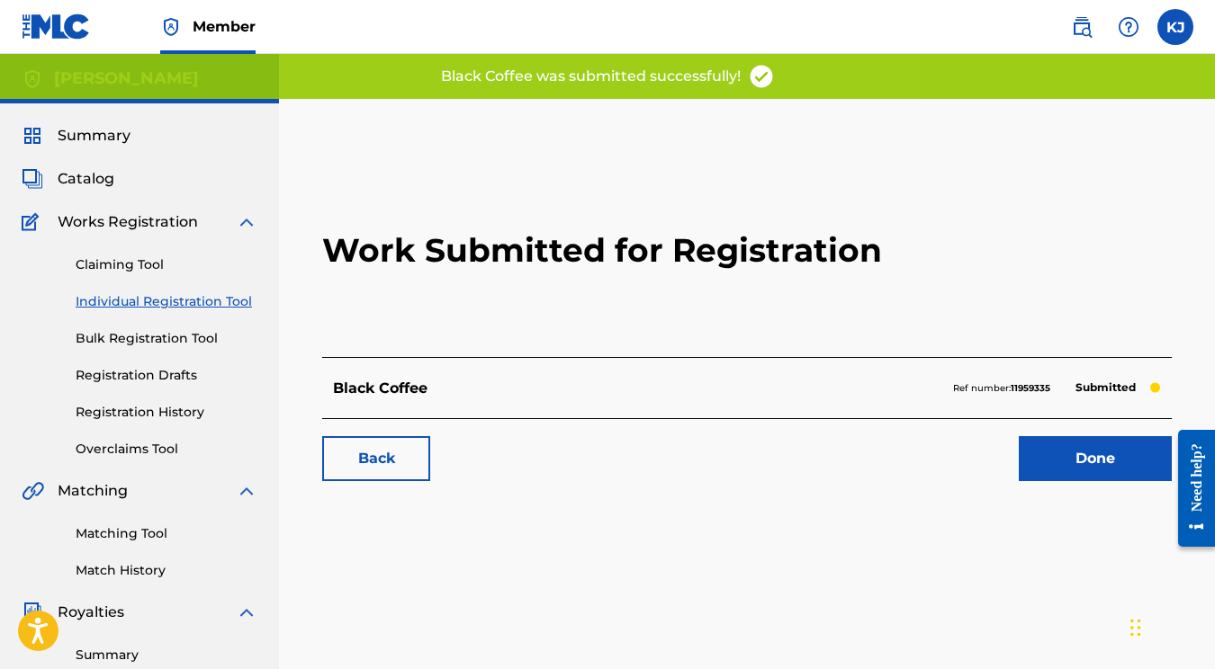
click at [1050, 459] on link "Done" at bounding box center [1095, 458] width 153 height 45
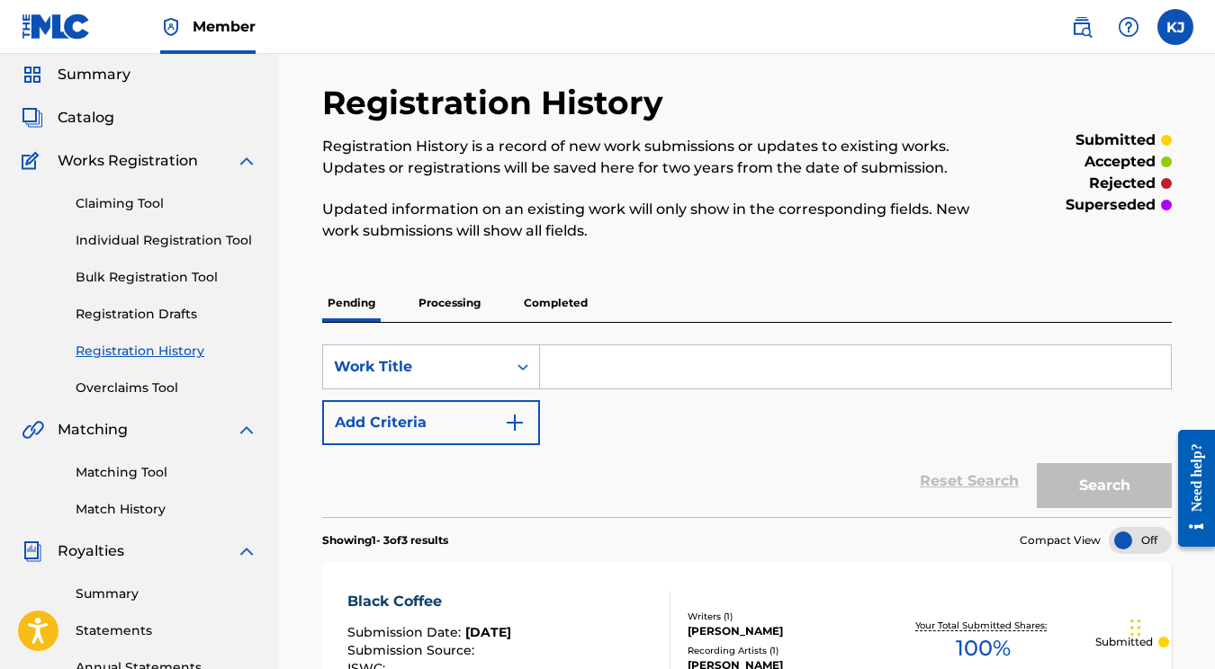
scroll to position [84, 0]
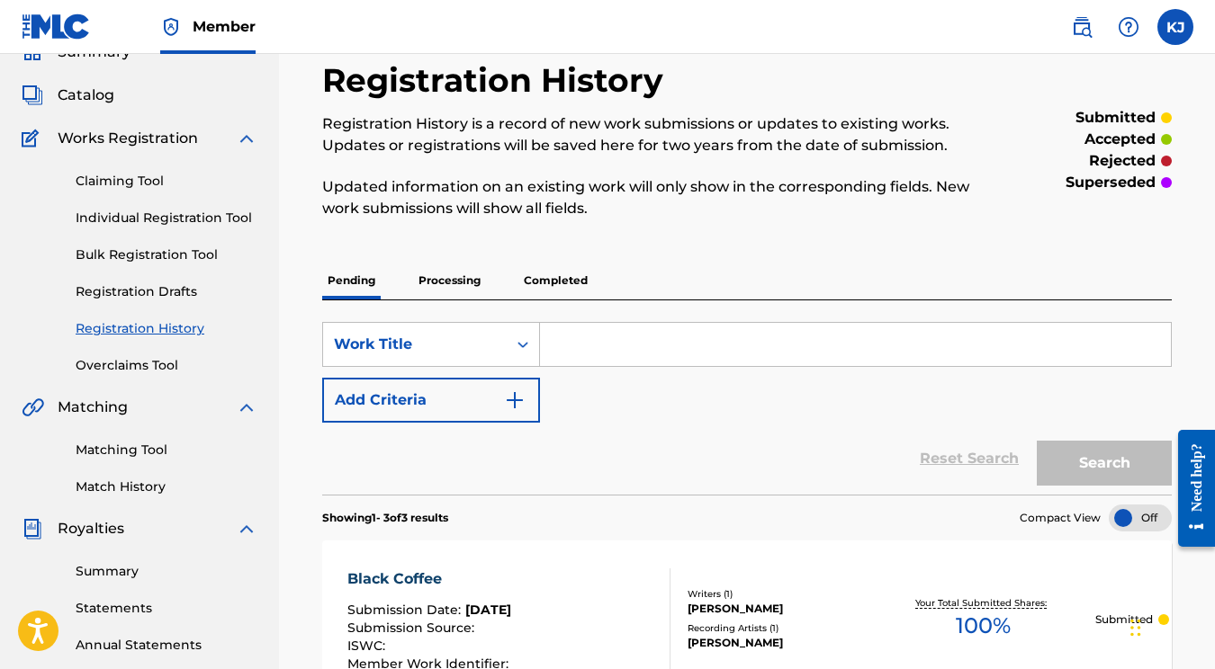
click at [171, 221] on link "Individual Registration Tool" at bounding box center [167, 218] width 182 height 19
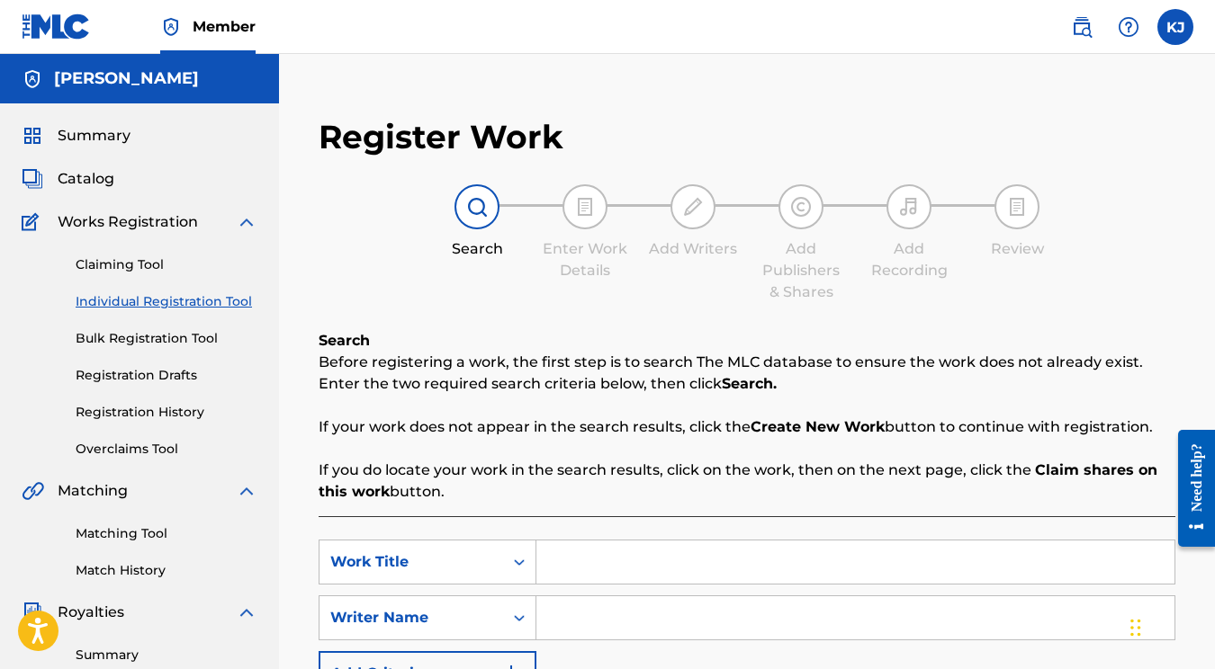
scroll to position [100, 0]
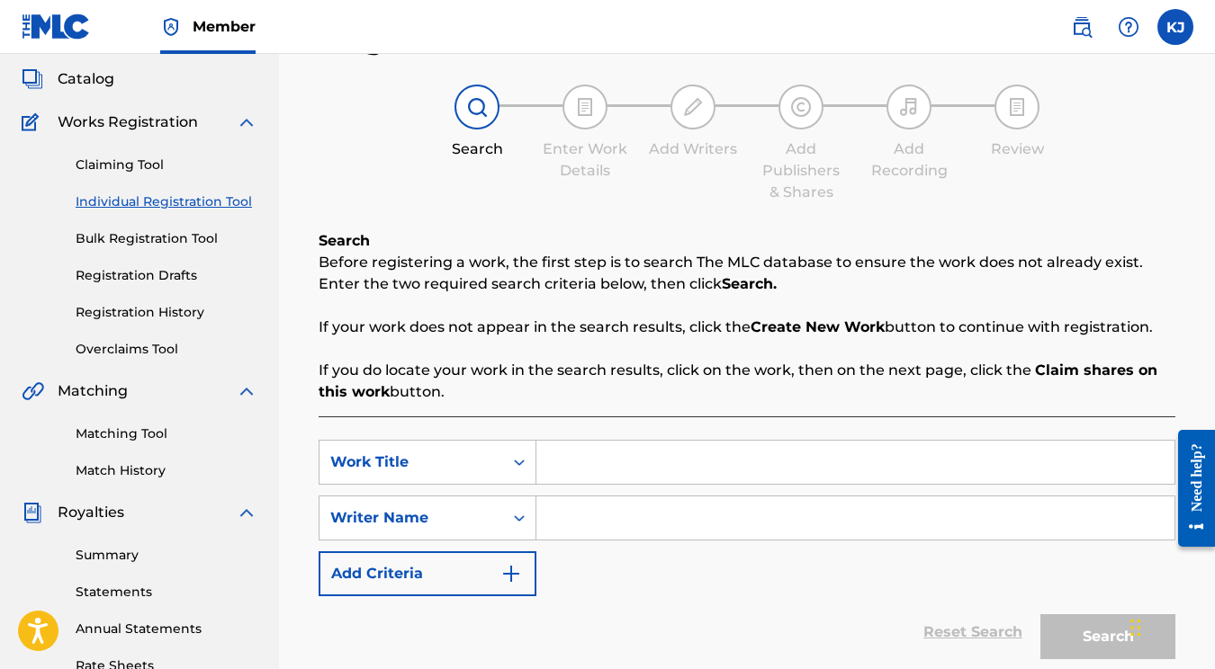
click at [596, 458] on input "Search Form" at bounding box center [855, 462] width 638 height 43
type input "Better As Strangers"
click at [634, 529] on input "Search Form" at bounding box center [855, 518] width 638 height 43
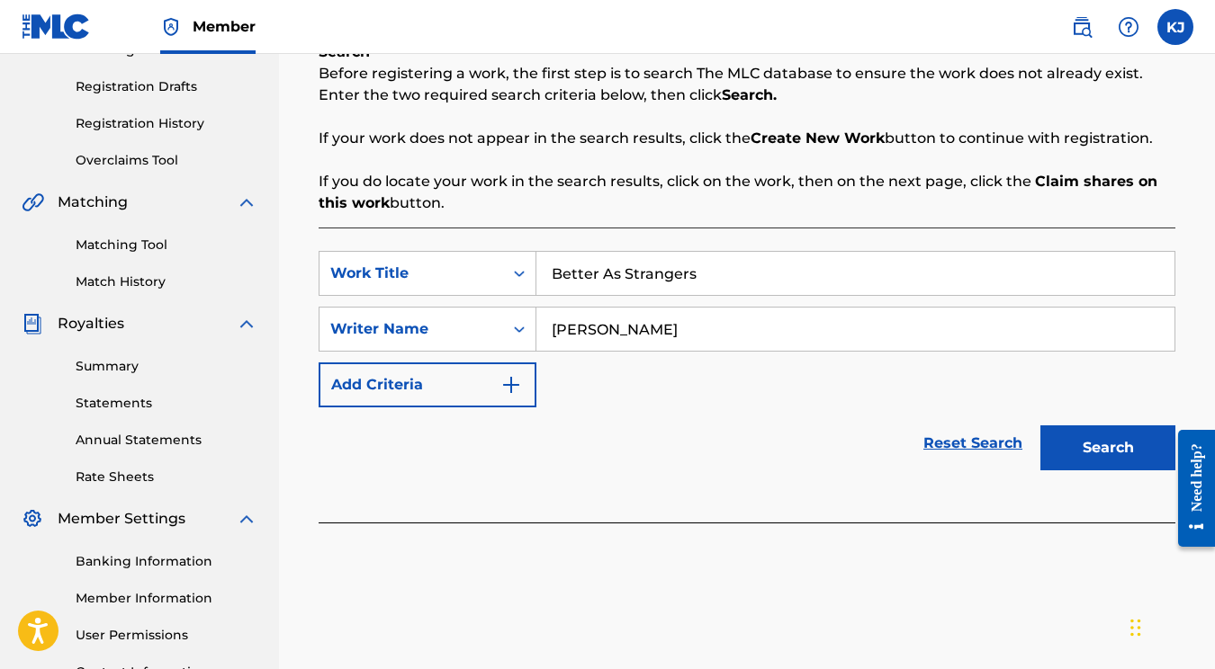
scroll to position [346, 0]
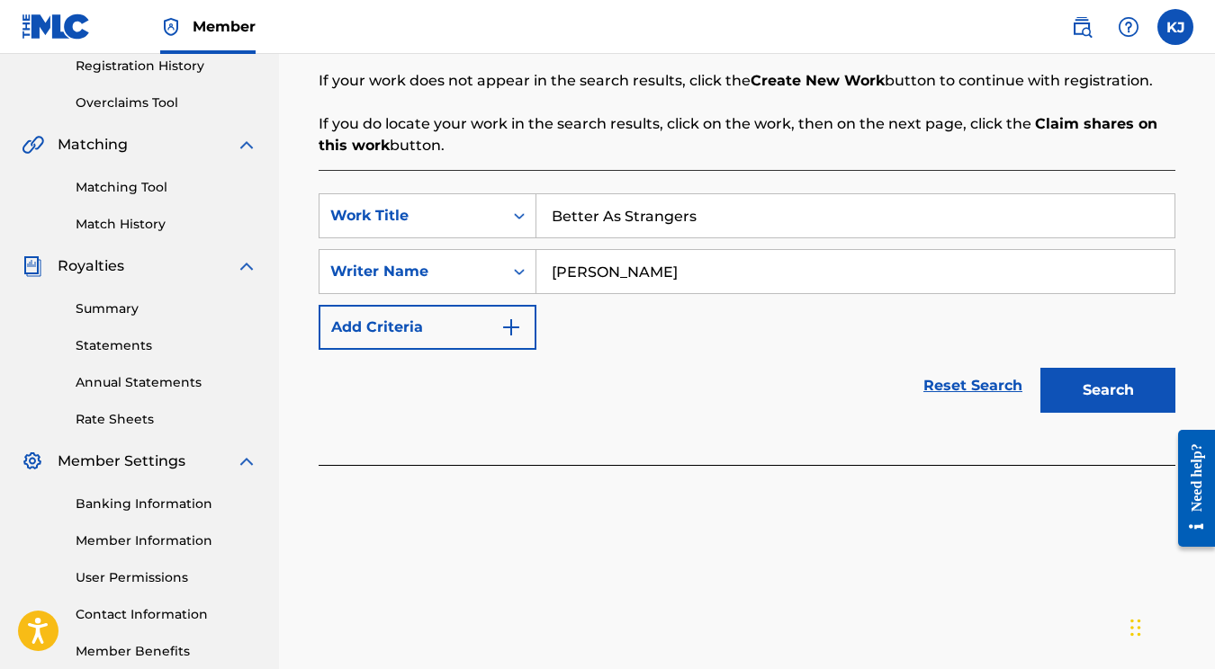
click at [564, 288] on input "[PERSON_NAME]" at bounding box center [855, 271] width 638 height 43
click at [572, 281] on input "[PERSON_NAME]" at bounding box center [855, 271] width 638 height 43
drag, startPoint x: 629, startPoint y: 276, endPoint x: 538, endPoint y: 276, distance: 90.9
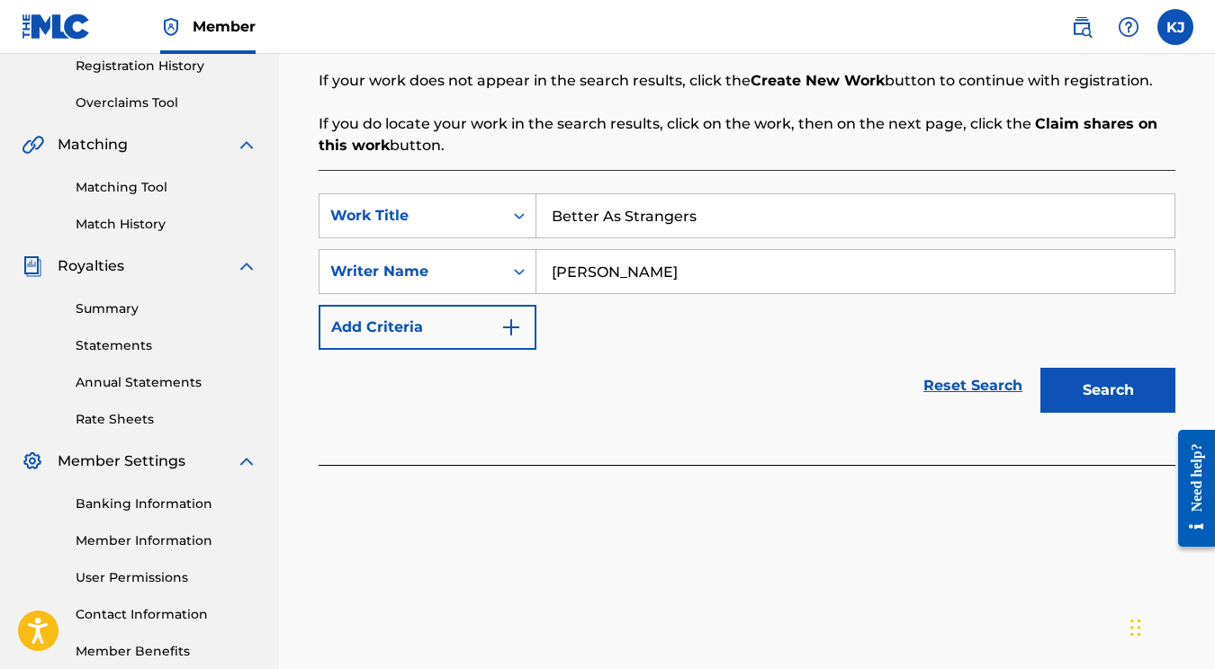
click at [538, 276] on input "Katie K" at bounding box center [855, 271] width 638 height 43
type input "Katelyn James"
click at [1108, 391] on button "Search" at bounding box center [1107, 390] width 135 height 45
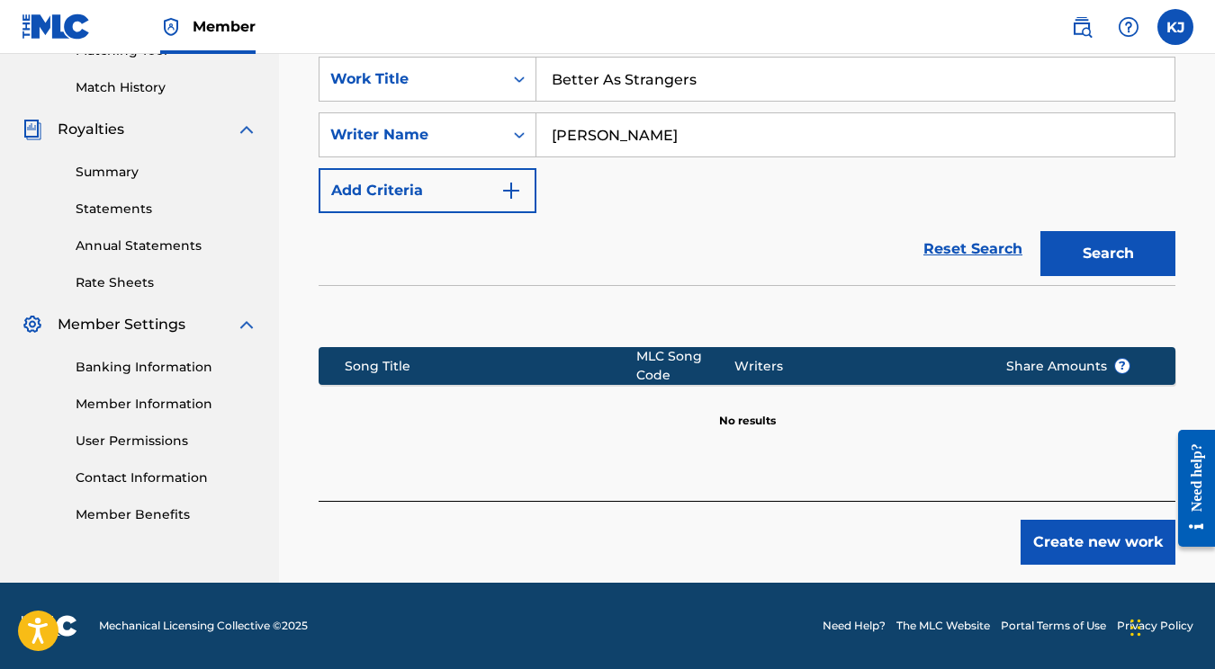
scroll to position [483, 0]
click at [1090, 546] on button "Create new work" at bounding box center [1097, 542] width 155 height 45
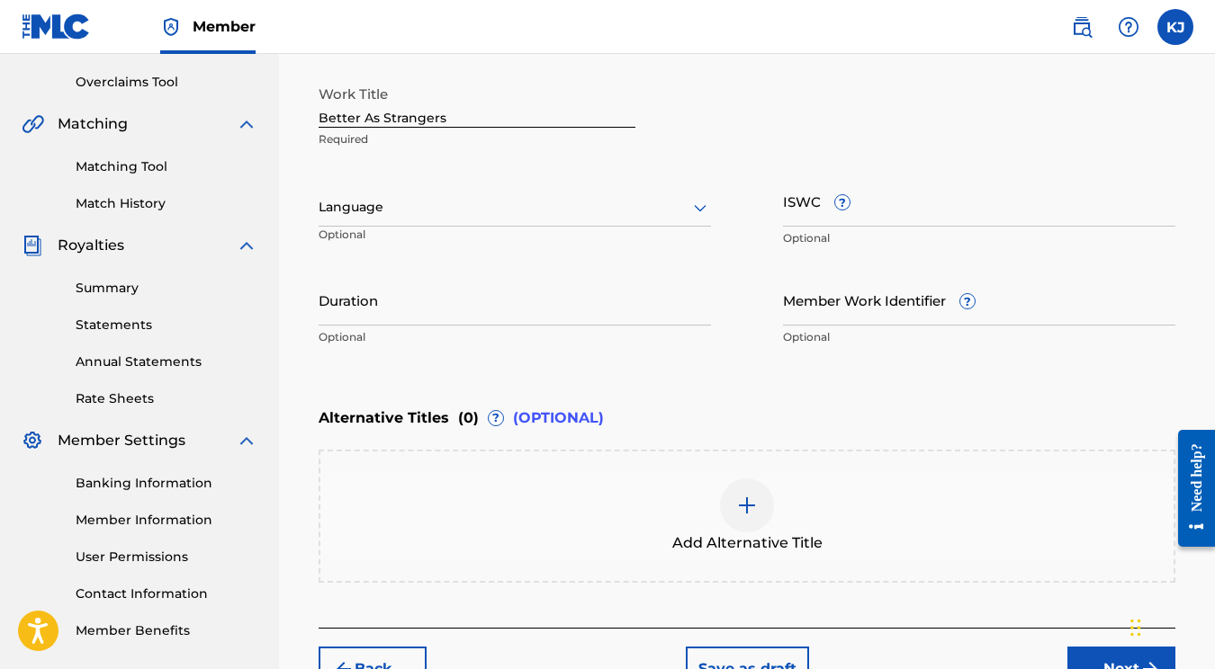
scroll to position [424, 0]
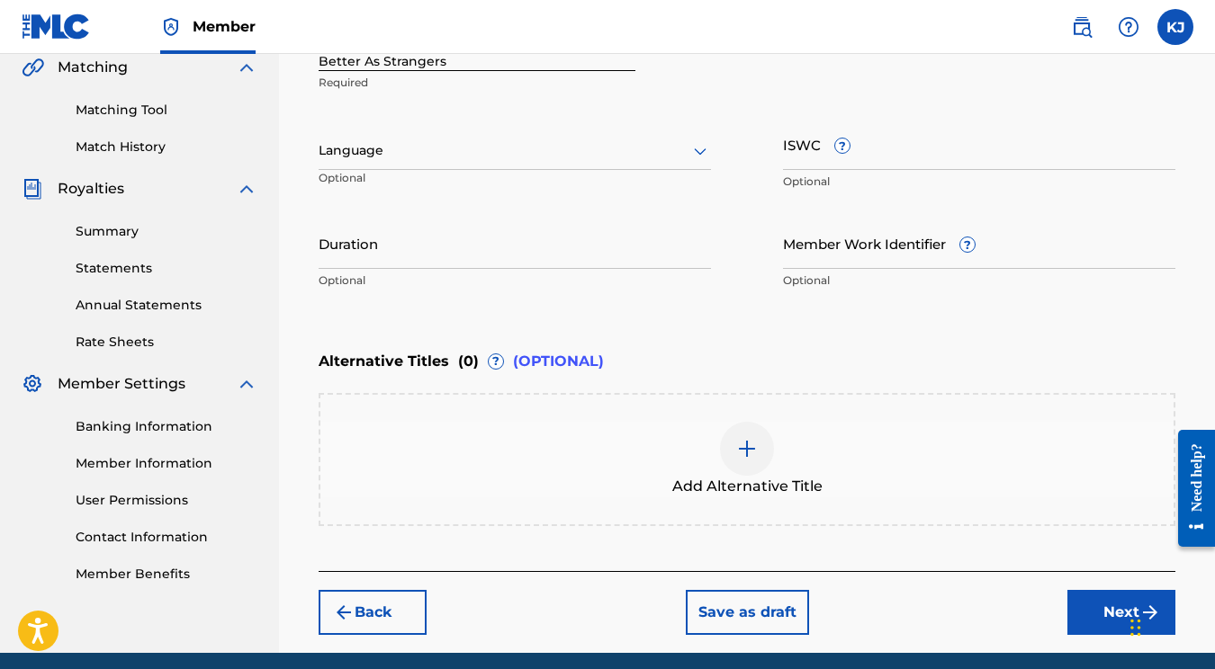
click at [1106, 628] on button "Next" at bounding box center [1121, 612] width 108 height 45
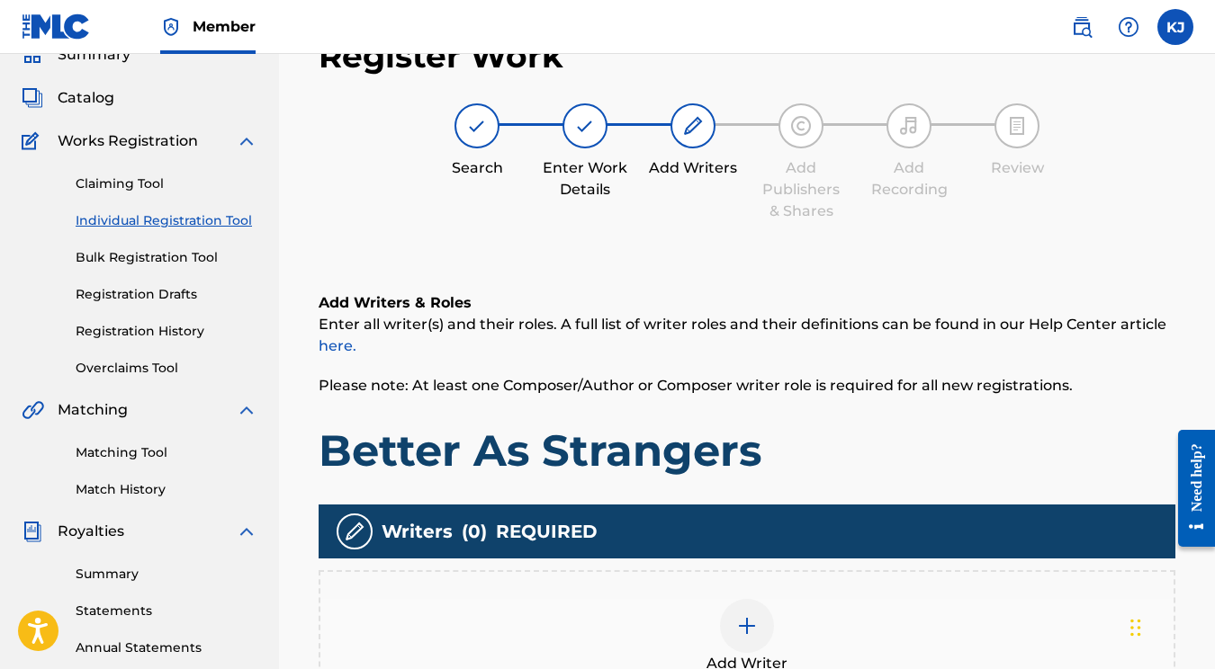
scroll to position [446, 0]
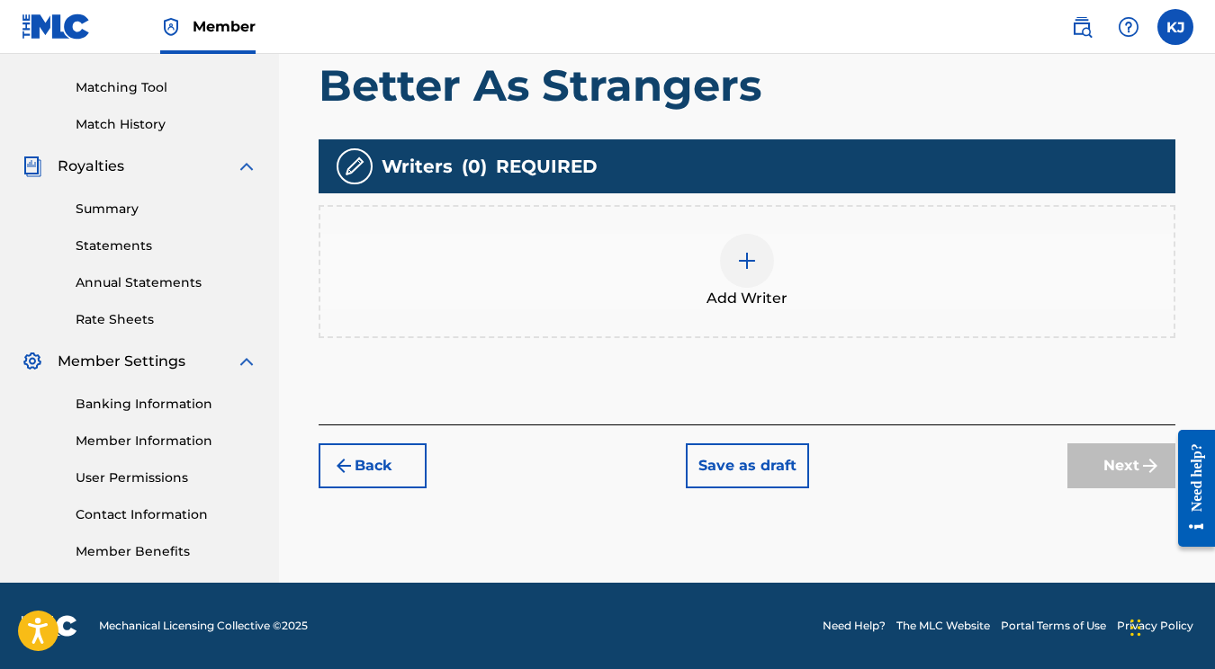
click at [733, 237] on div at bounding box center [747, 261] width 54 height 54
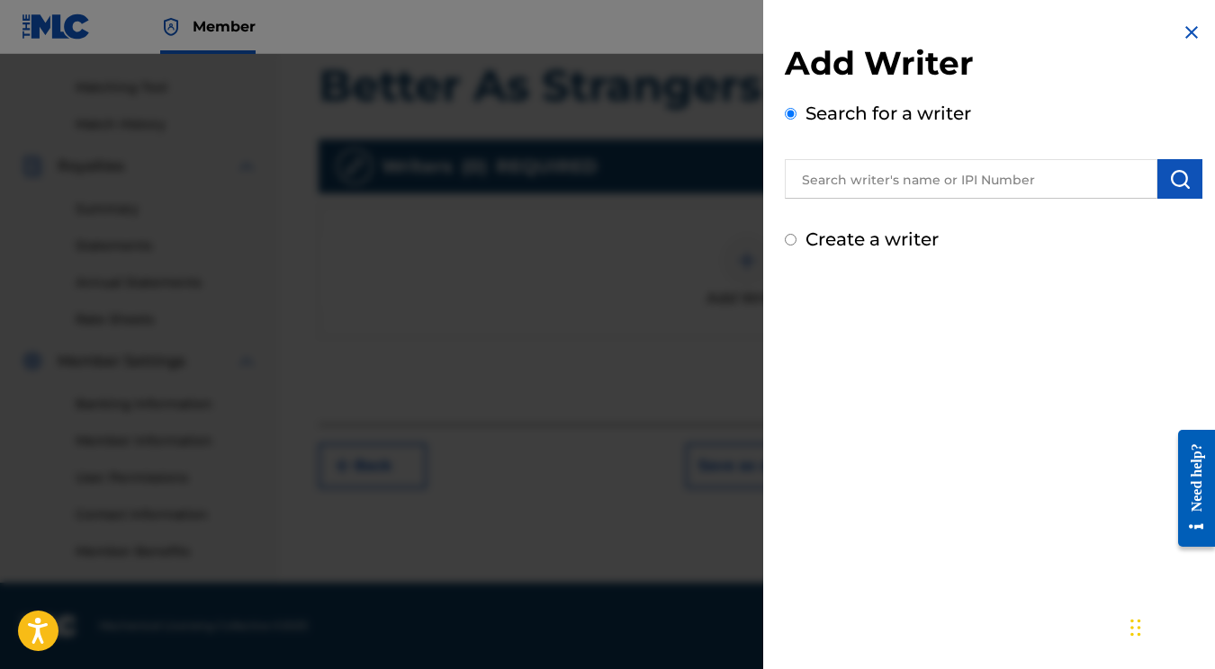
click at [876, 210] on div "Add Writer Search for a writer Create a writer" at bounding box center [994, 148] width 418 height 210
click at [866, 193] on input "text" at bounding box center [971, 179] width 373 height 40
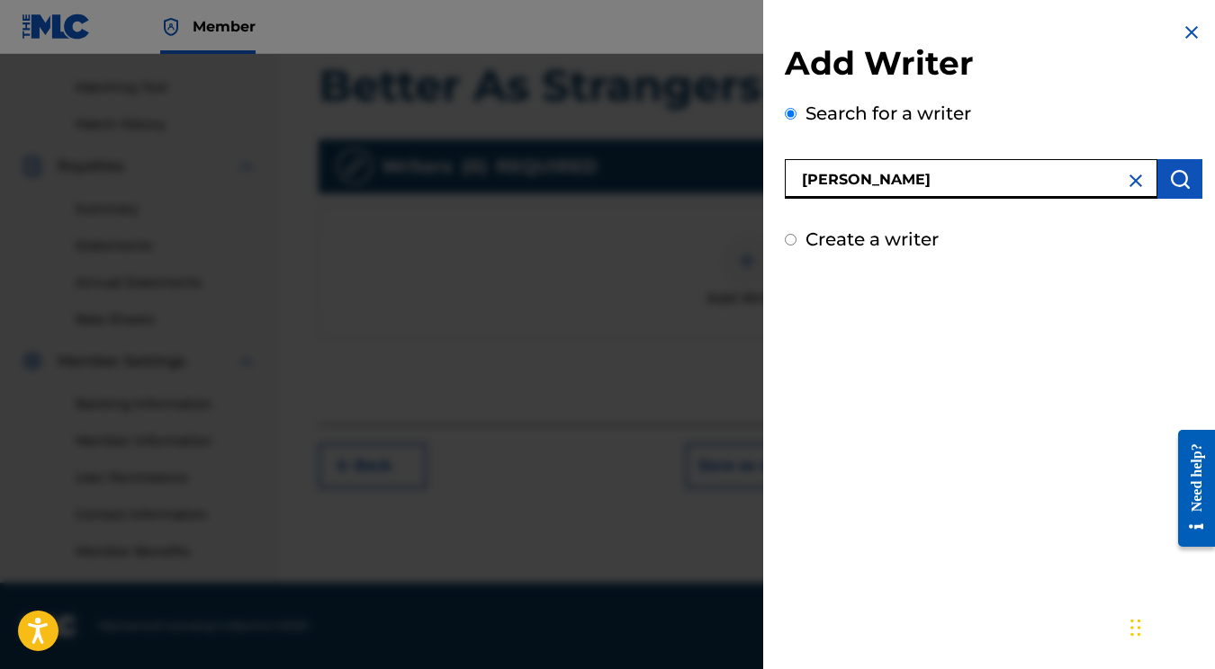
type input "Katelyn James"
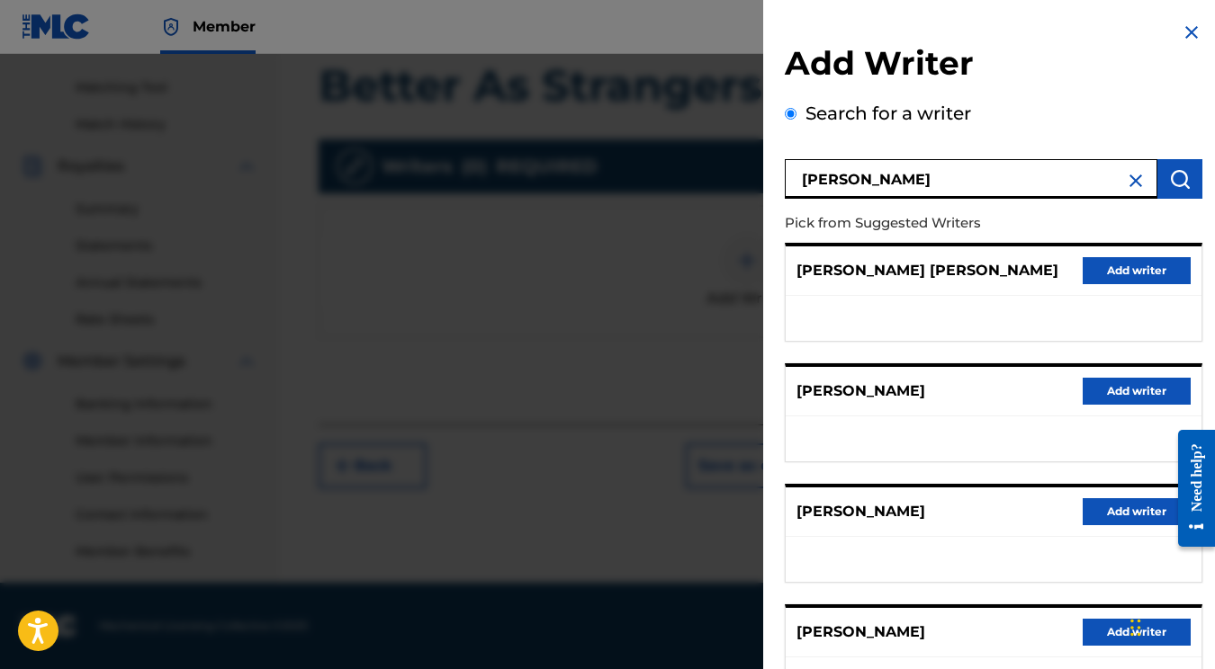
click at [910, 185] on input "Katelyn James" at bounding box center [971, 179] width 373 height 40
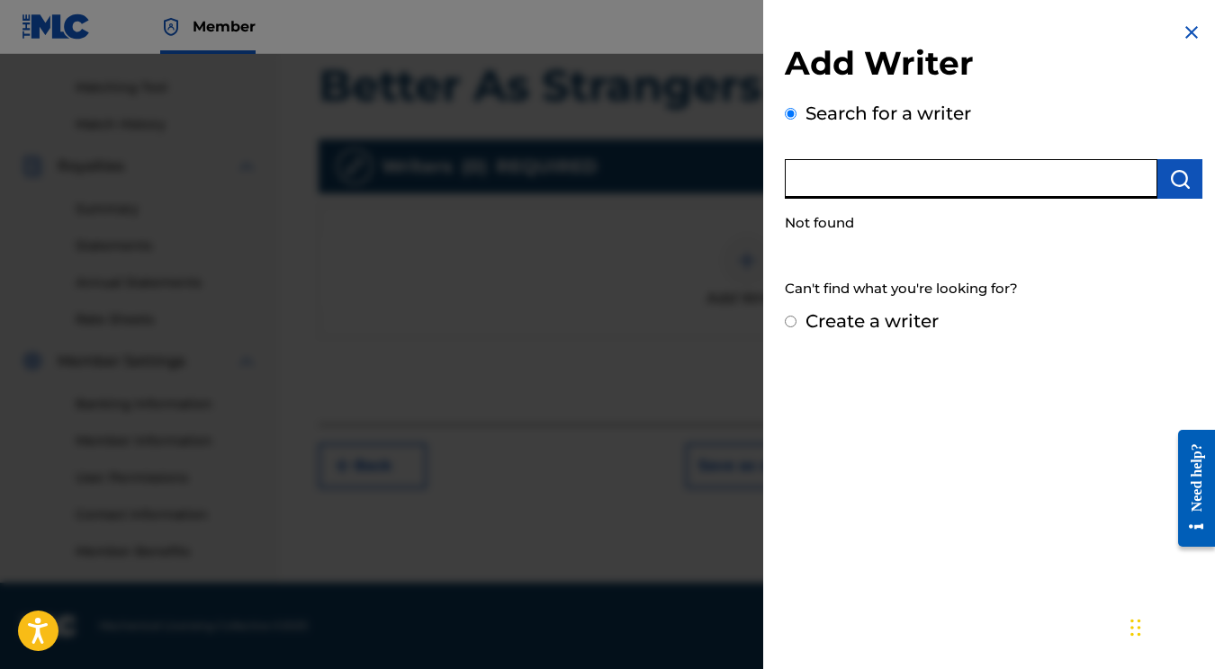
click at [834, 320] on label "Create a writer" at bounding box center [871, 321] width 133 height 22
radio input "true"
click at [796, 320] on input "Create a writer" at bounding box center [791, 322] width 12 height 12
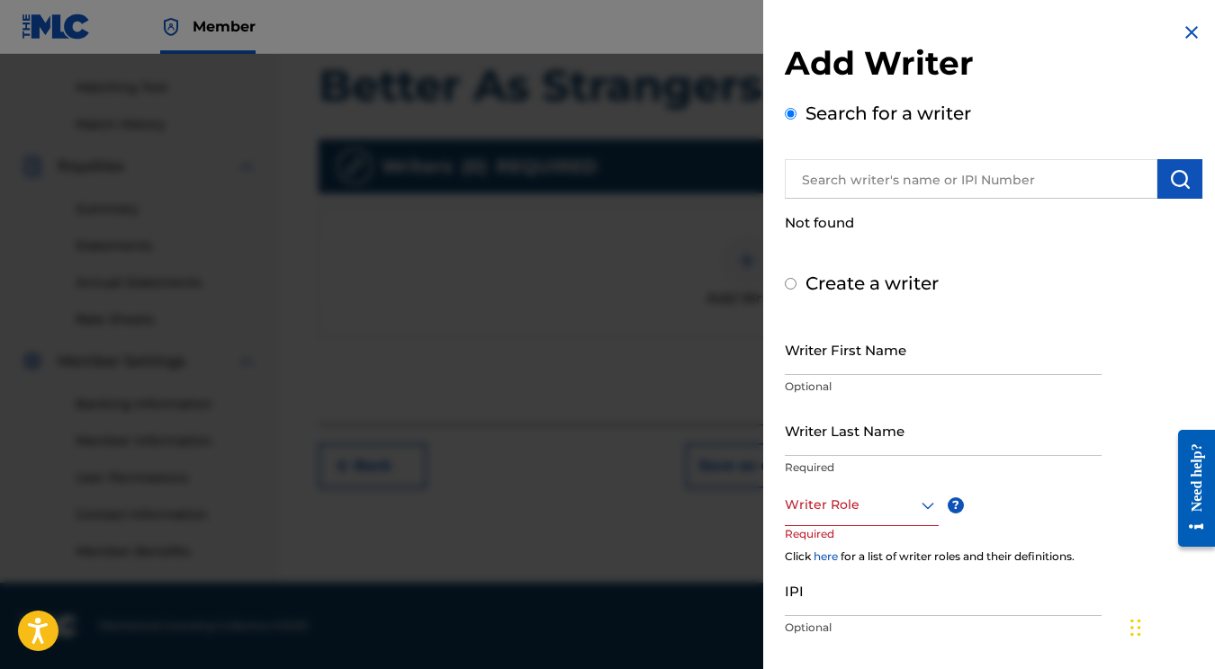
radio input "false"
radio input "true"
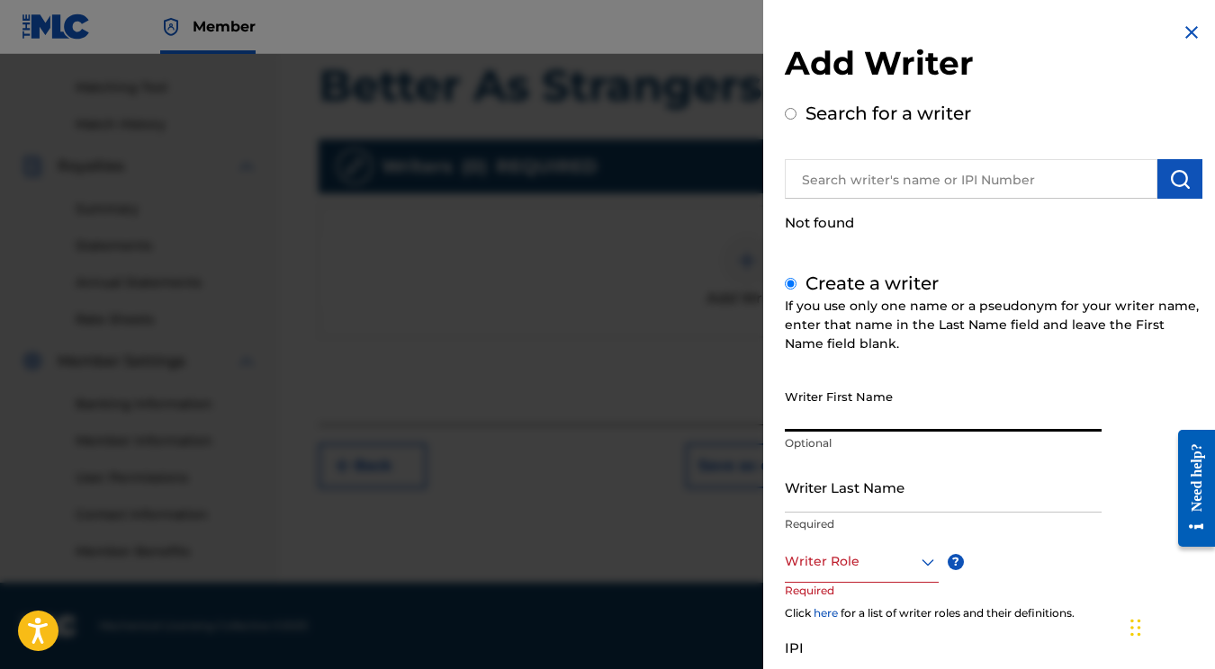
click at [860, 408] on input "Writer First Name" at bounding box center [943, 406] width 317 height 51
type input "Katelyn"
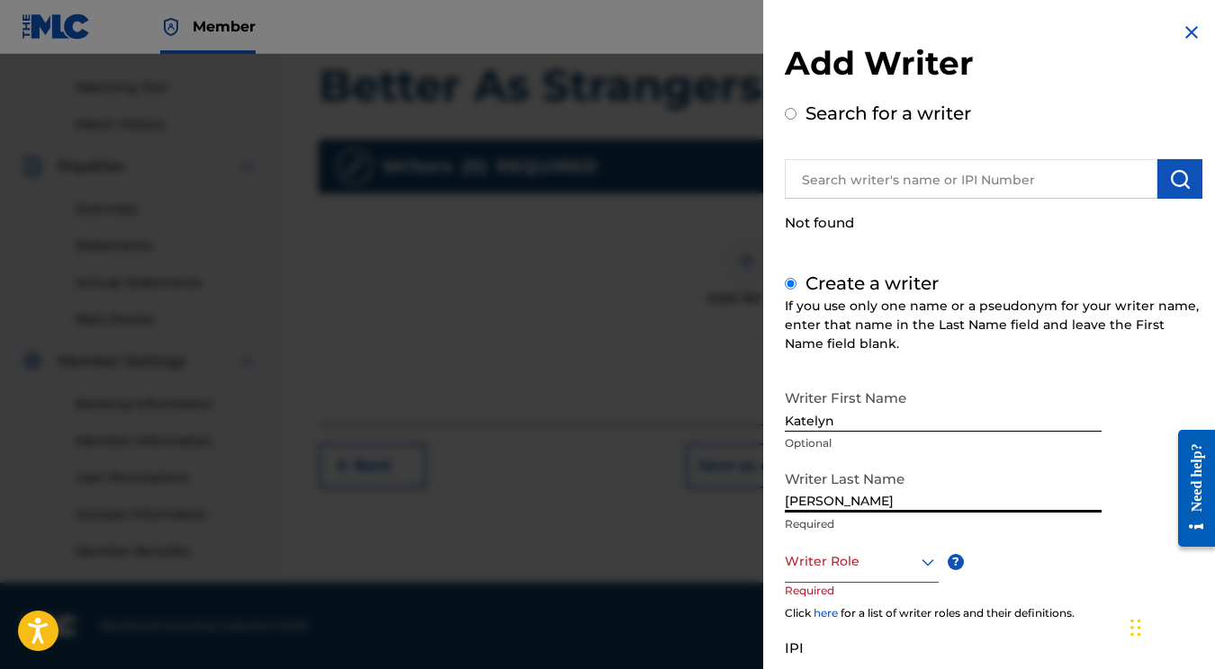
type input "[PERSON_NAME]"
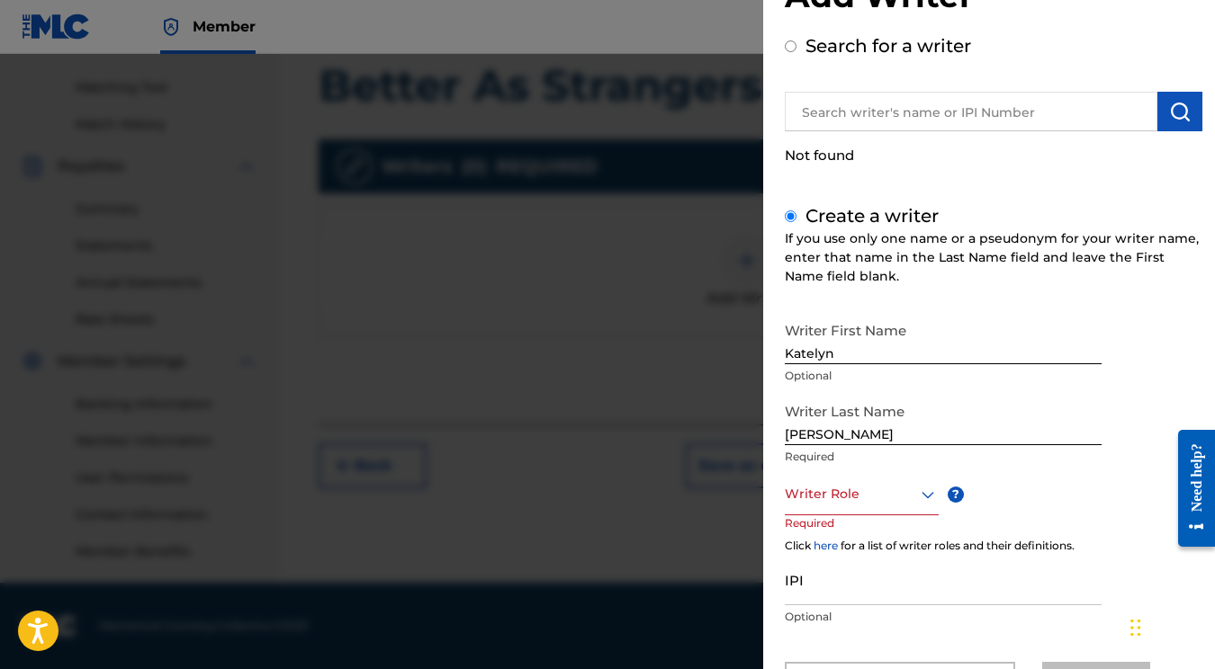
click at [896, 517] on div "option , selected. Select is focused ,type to refine list, press Down to open t…" at bounding box center [879, 515] width 189 height 81
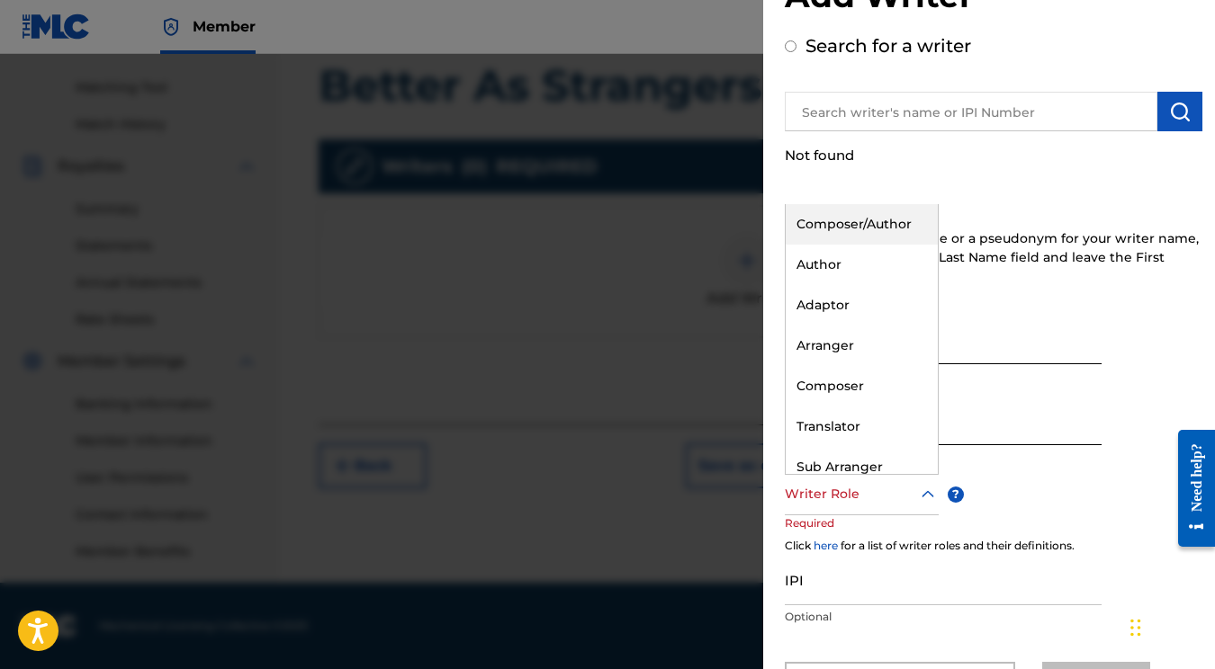
click at [888, 503] on div at bounding box center [862, 494] width 154 height 22
click at [879, 208] on div "Composer/Author" at bounding box center [862, 224] width 152 height 40
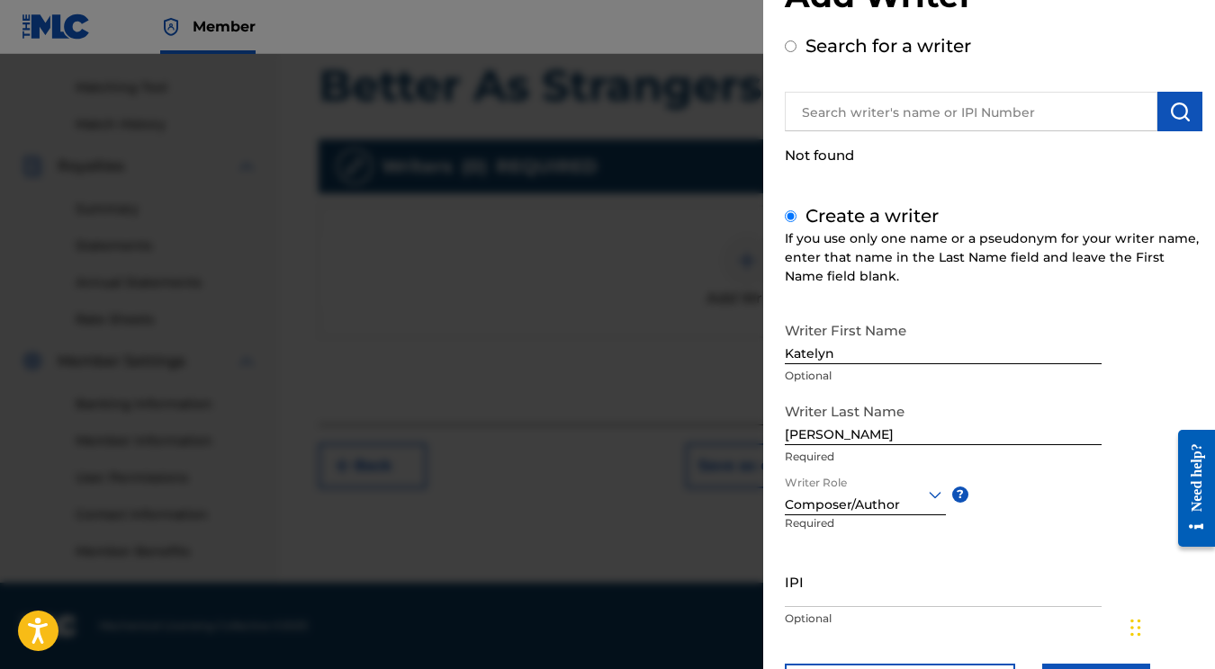
click at [855, 590] on input "IPI" at bounding box center [943, 581] width 317 height 51
paste input "01177297027"
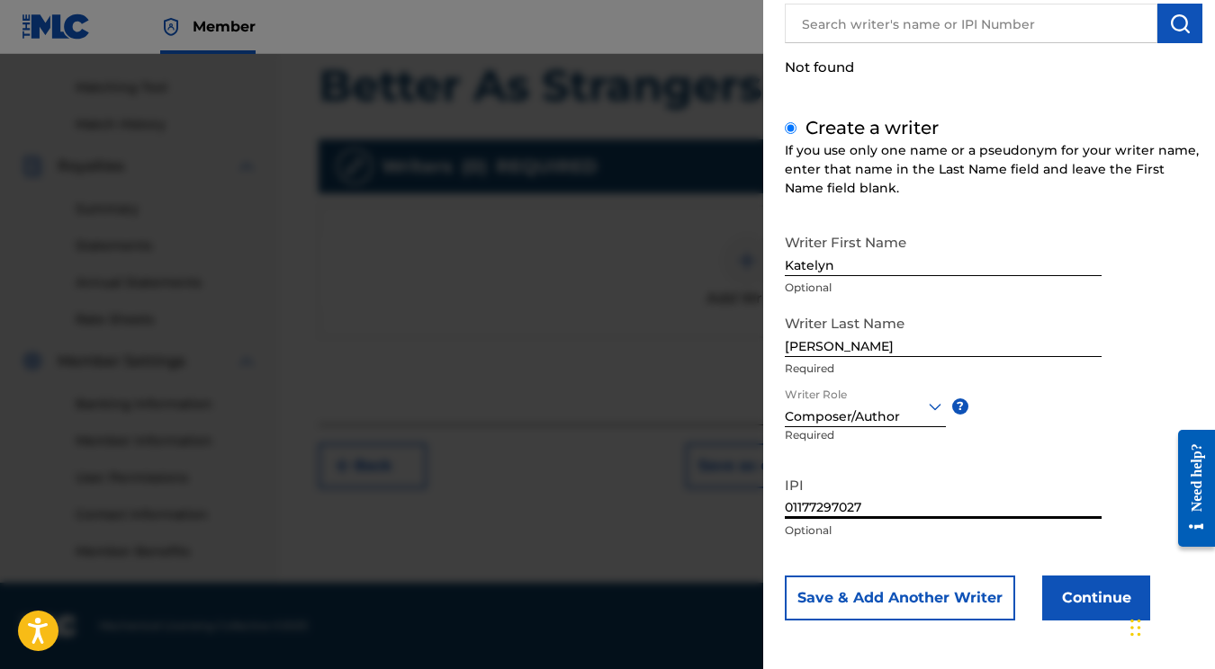
scroll to position [155, 0]
type input "01177297027"
click at [1062, 612] on button "Continue" at bounding box center [1096, 599] width 108 height 45
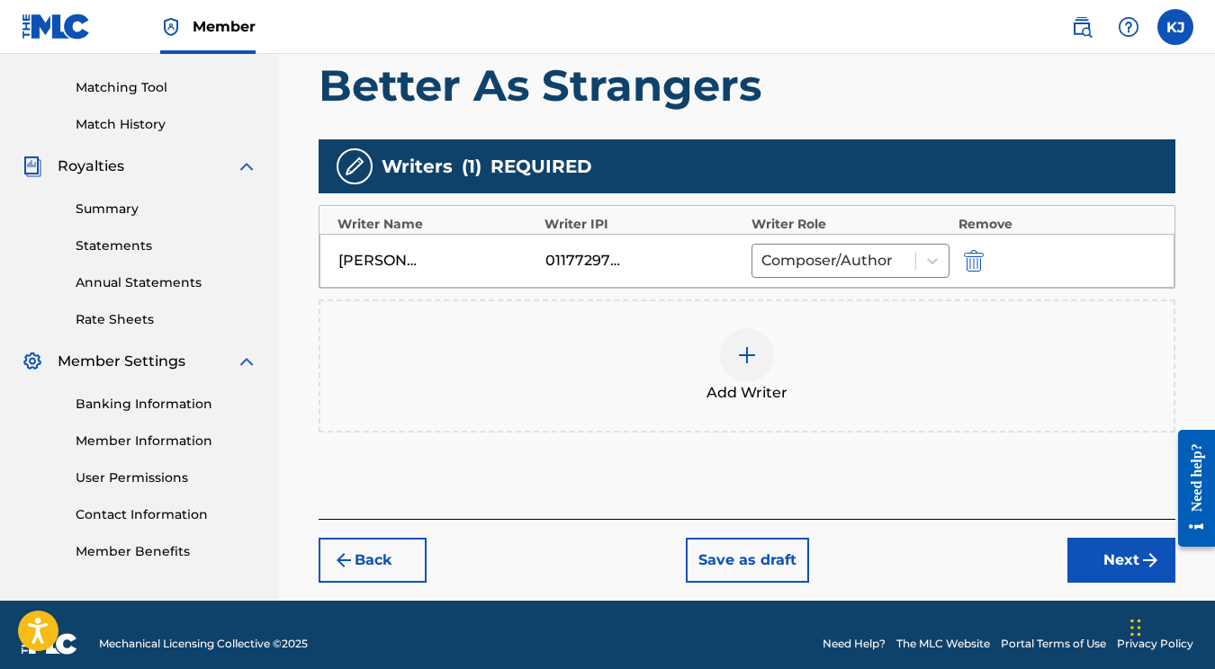
click at [732, 360] on div at bounding box center [747, 355] width 54 height 54
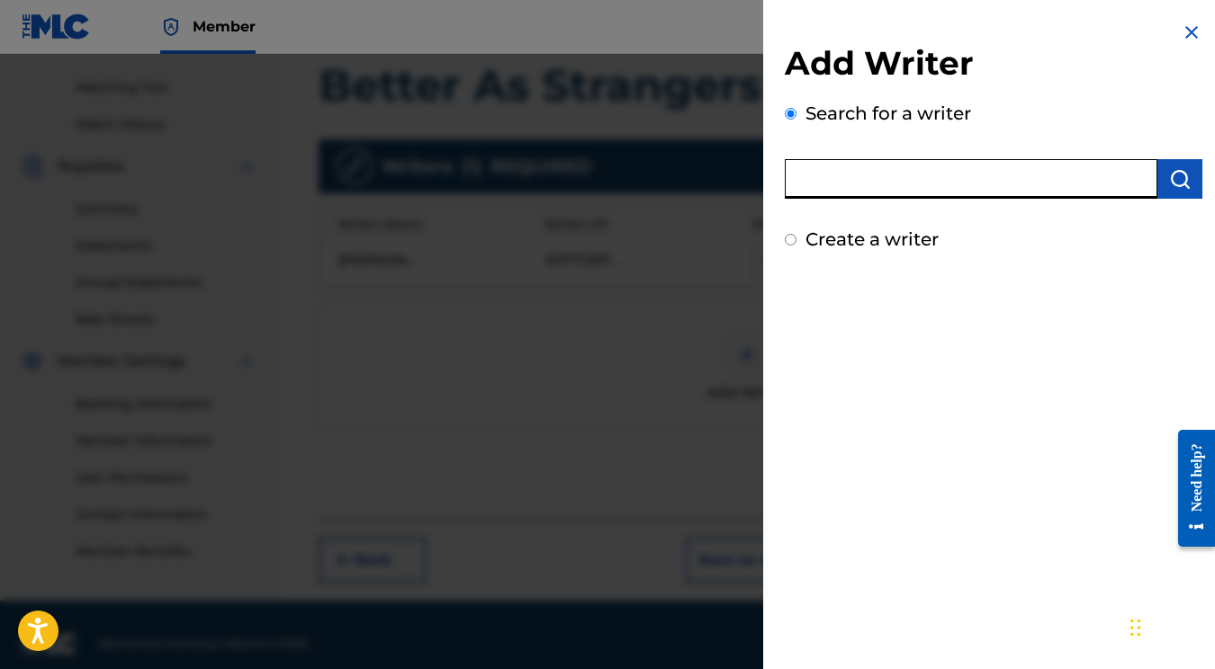
click at [867, 172] on input "text" at bounding box center [971, 179] width 373 height 40
type input "Winter Wilson"
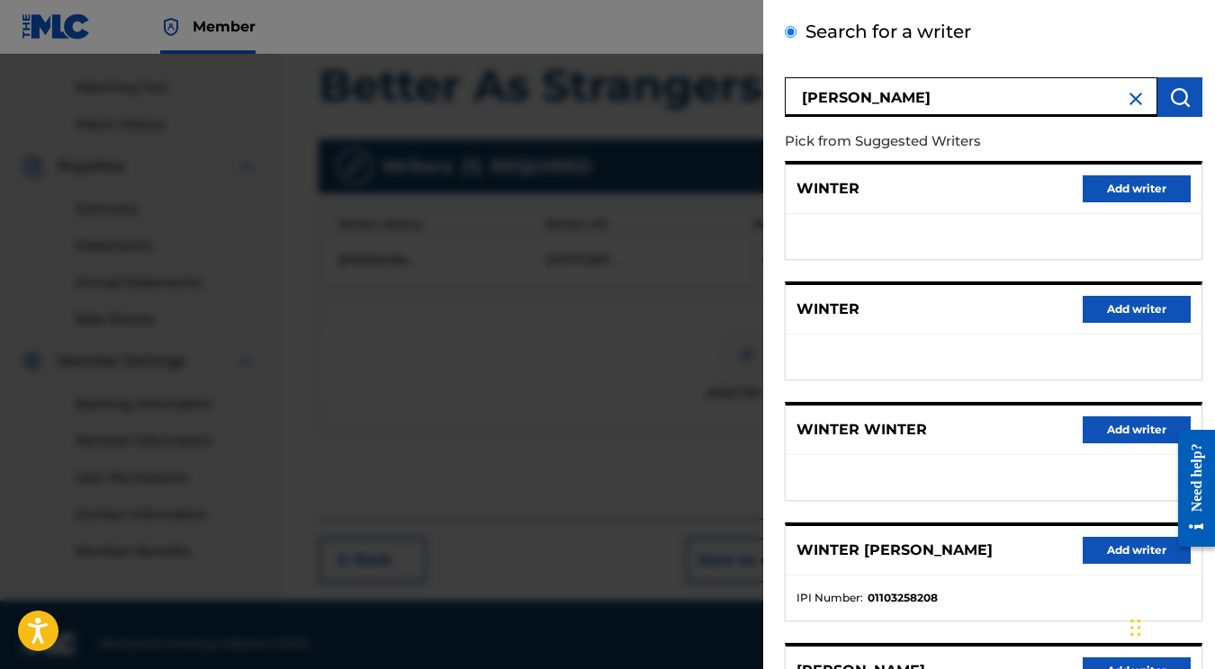
scroll to position [85, 0]
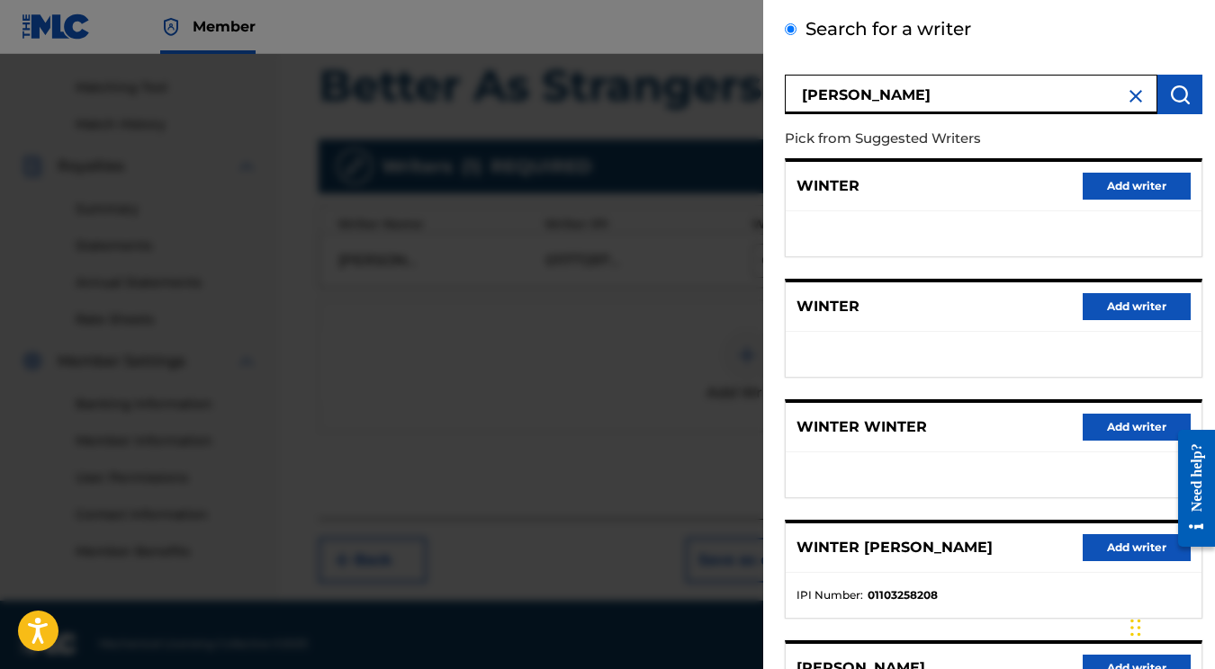
click at [1141, 90] on input "Winter Wilson" at bounding box center [971, 95] width 373 height 40
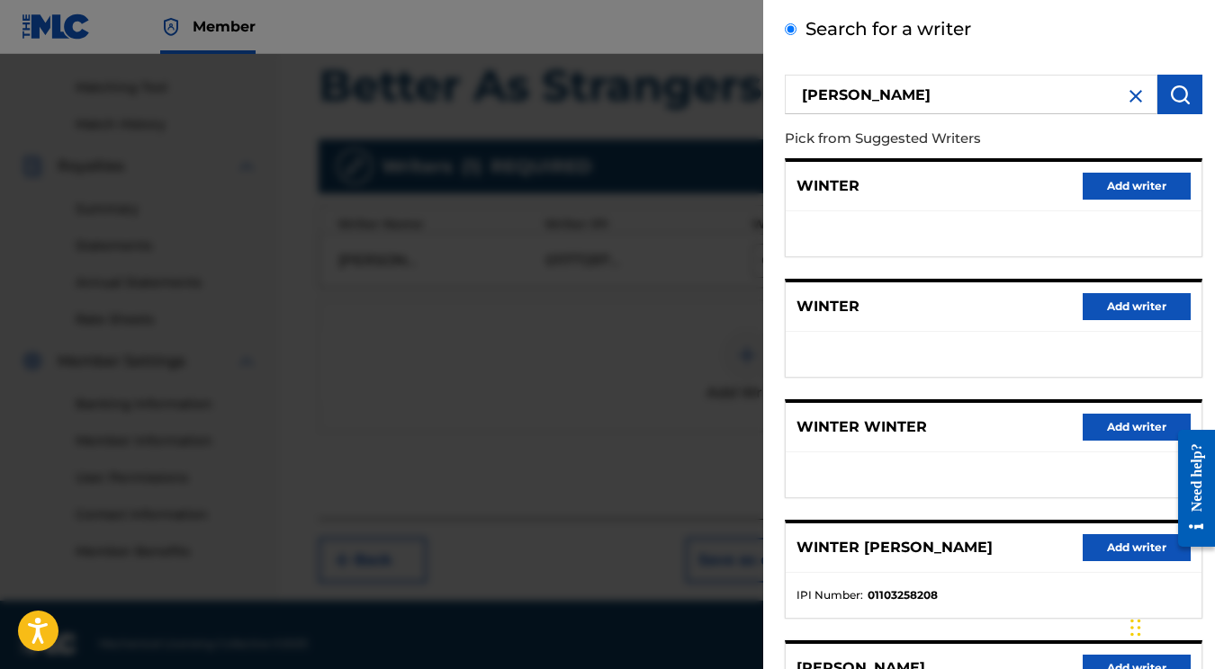
click at [1129, 90] on img at bounding box center [1136, 96] width 22 height 22
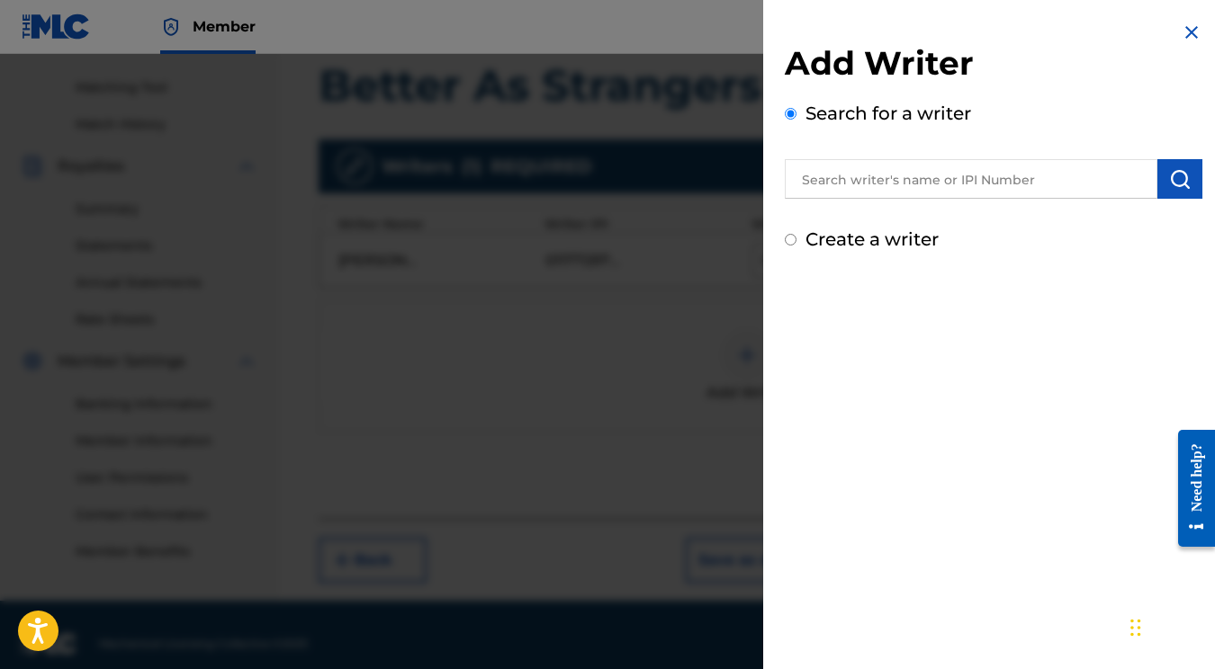
click at [879, 187] on input "text" at bounding box center [971, 179] width 373 height 40
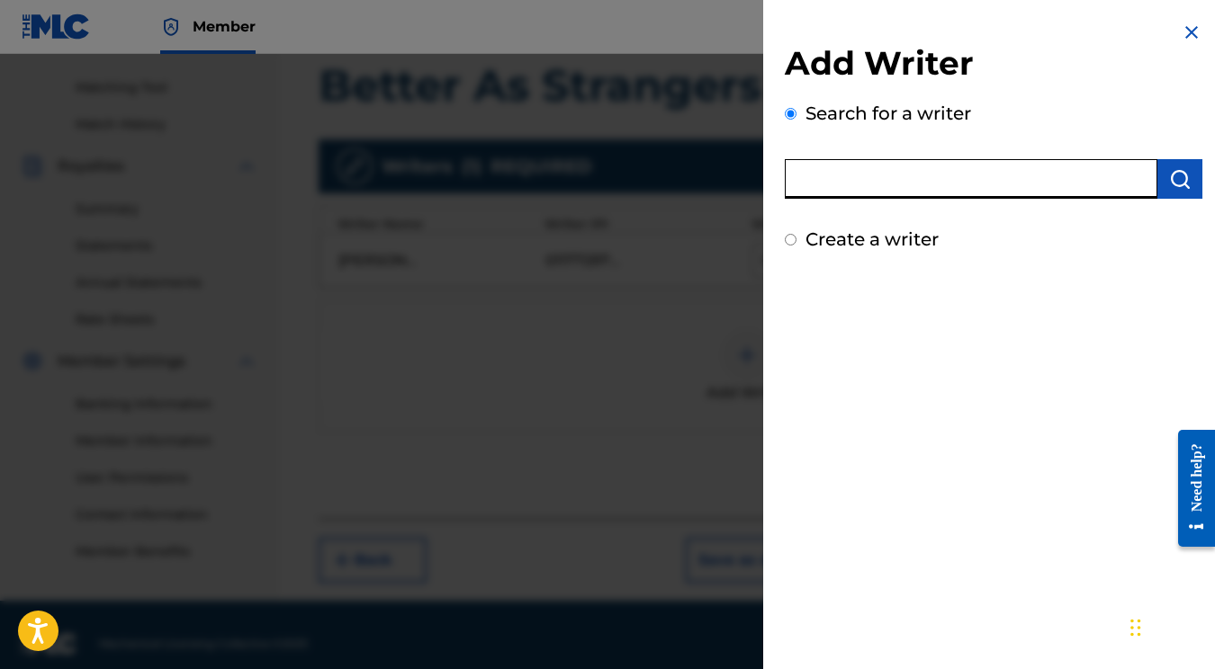
click at [798, 243] on div "Create a writer" at bounding box center [994, 239] width 418 height 27
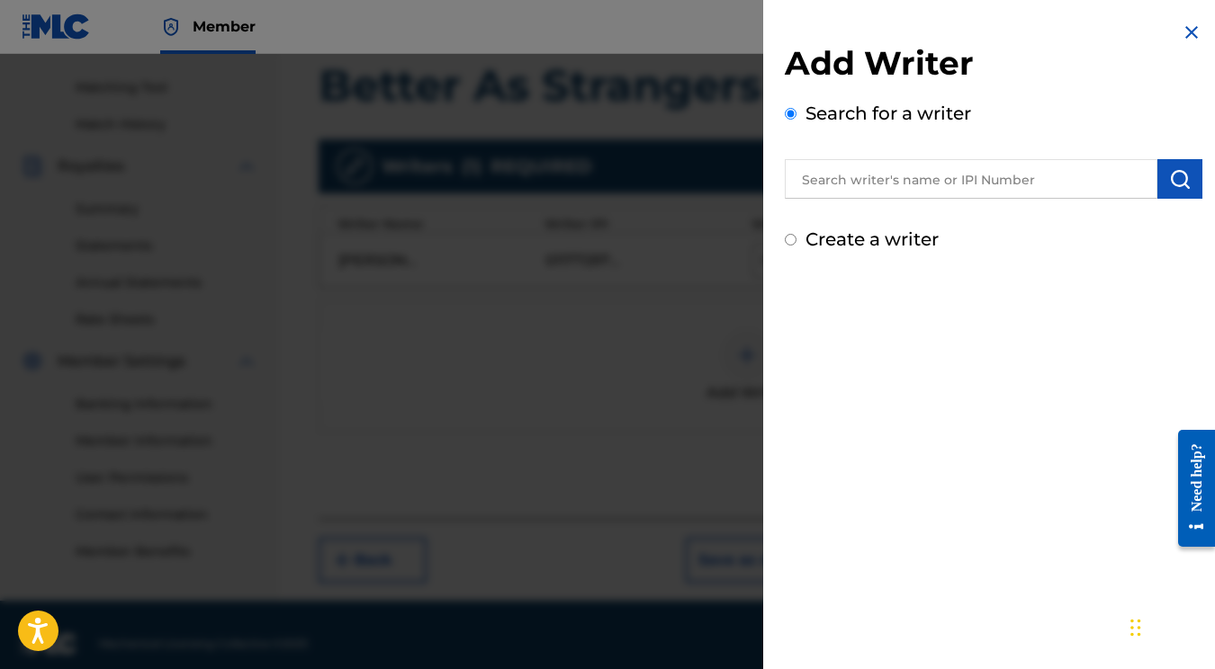
click at [787, 241] on input "Create a writer" at bounding box center [791, 240] width 12 height 12
radio input "false"
radio input "true"
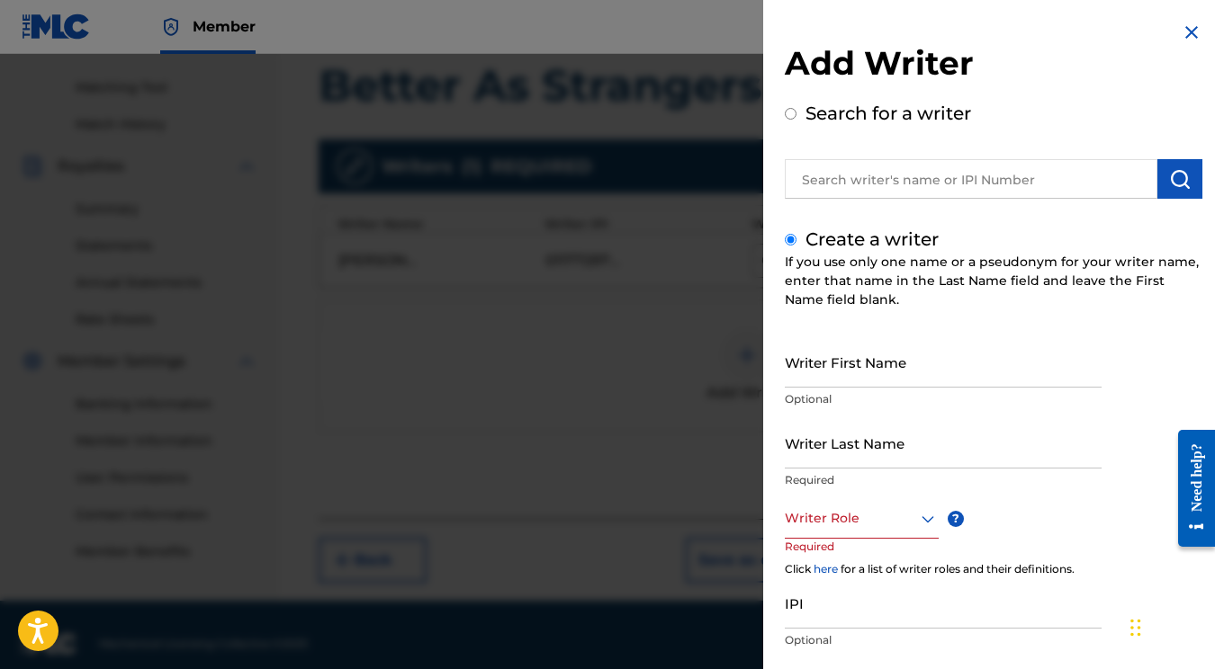
click at [864, 366] on input "Writer First Name" at bounding box center [943, 362] width 317 height 51
type input "Wilson"
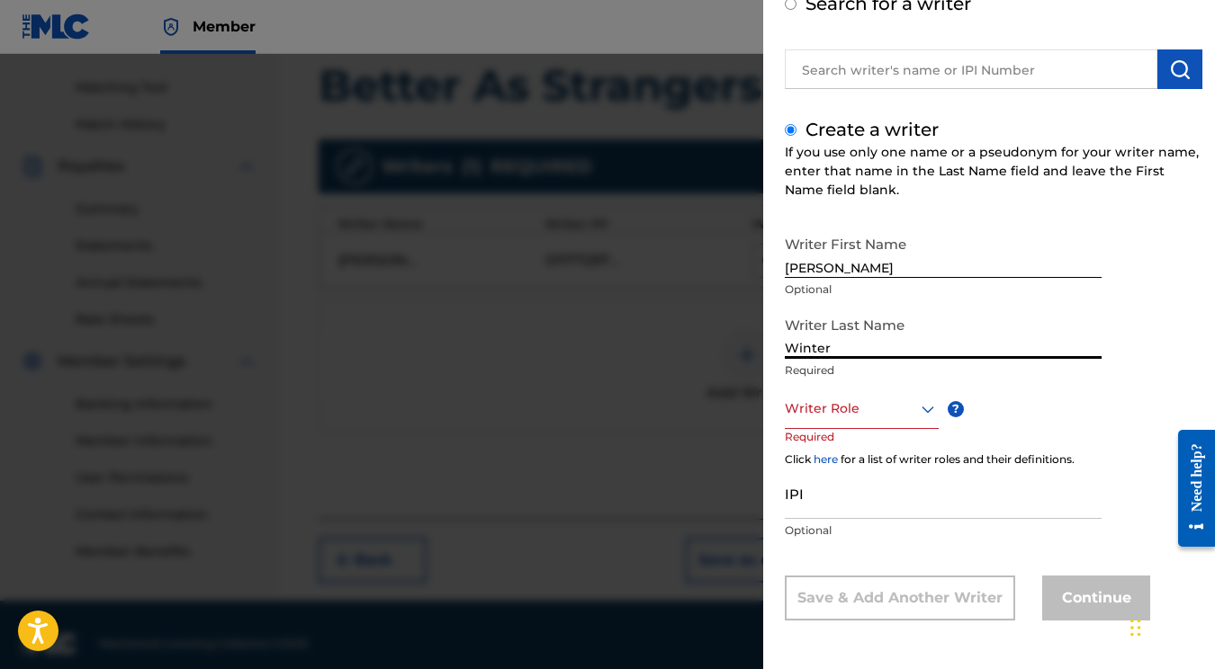
type input "Winter"
click at [903, 404] on div at bounding box center [862, 409] width 154 height 22
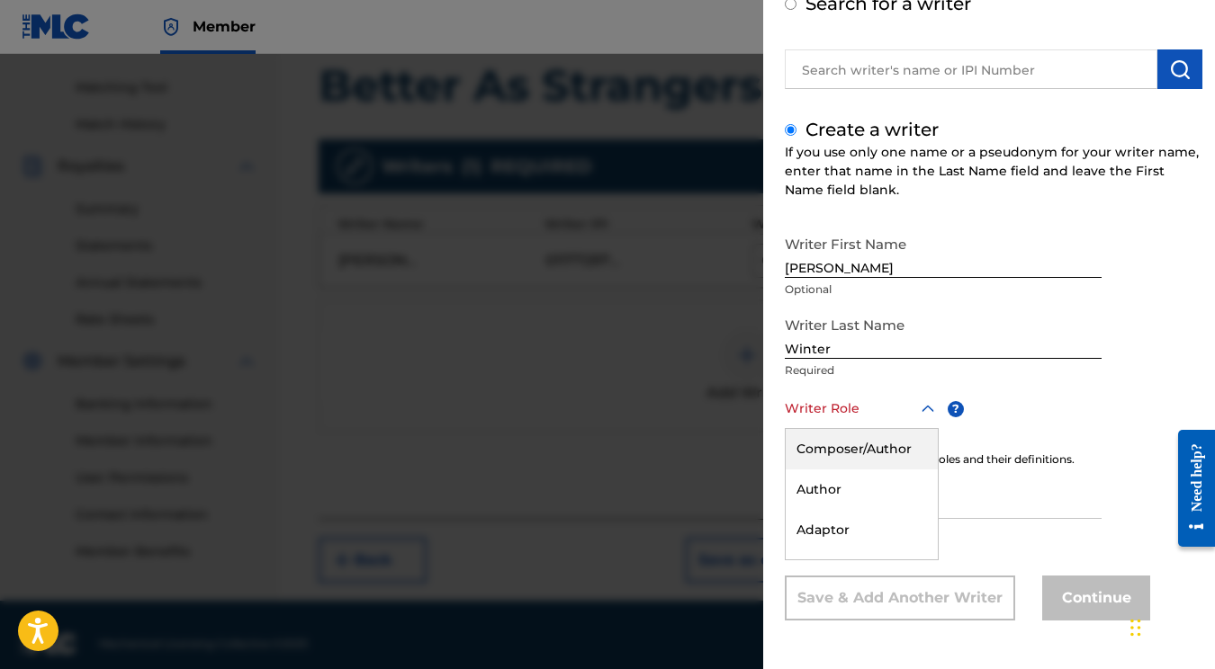
click at [886, 437] on div "Composer/Author" at bounding box center [862, 449] width 152 height 40
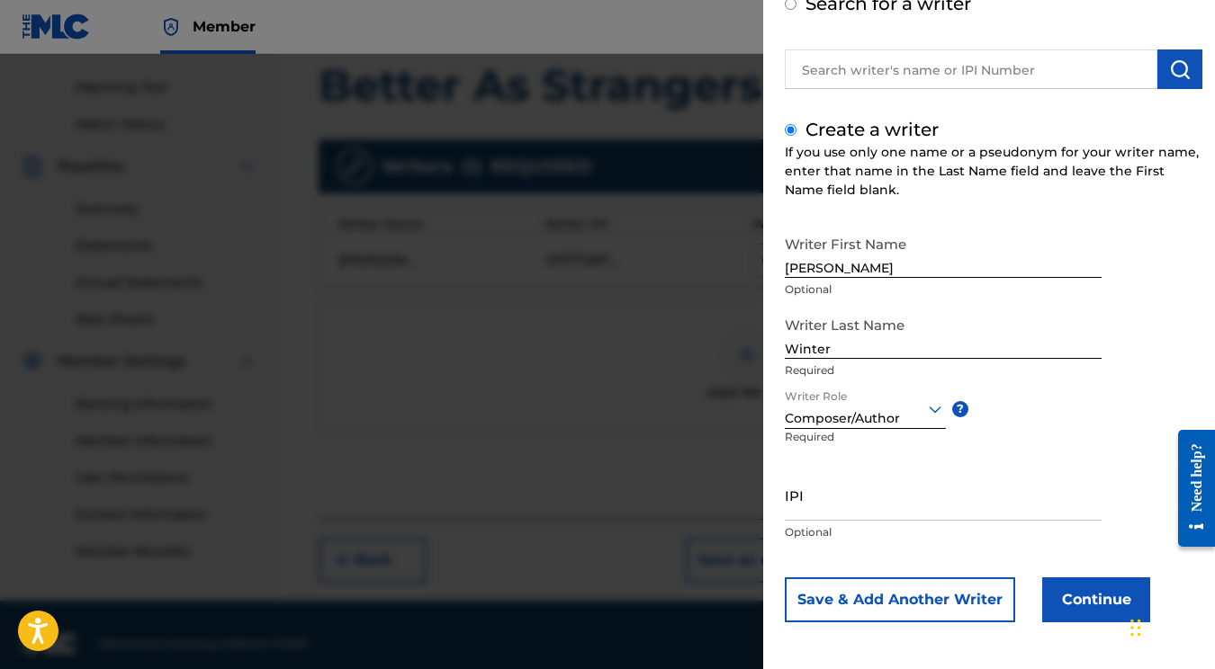
click at [867, 499] on input "IPI" at bounding box center [943, 495] width 317 height 51
paste input "01103258208"
type input "01103258208"
click at [1076, 605] on button "Continue" at bounding box center [1096, 600] width 108 height 45
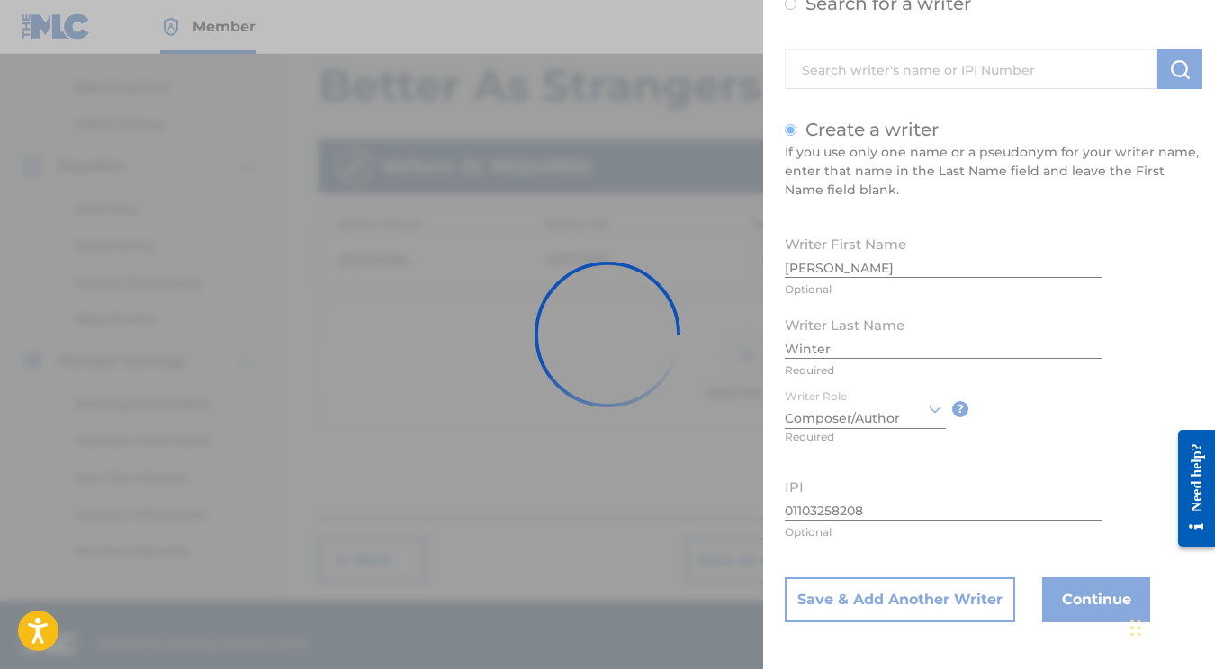
scroll to position [0, 0]
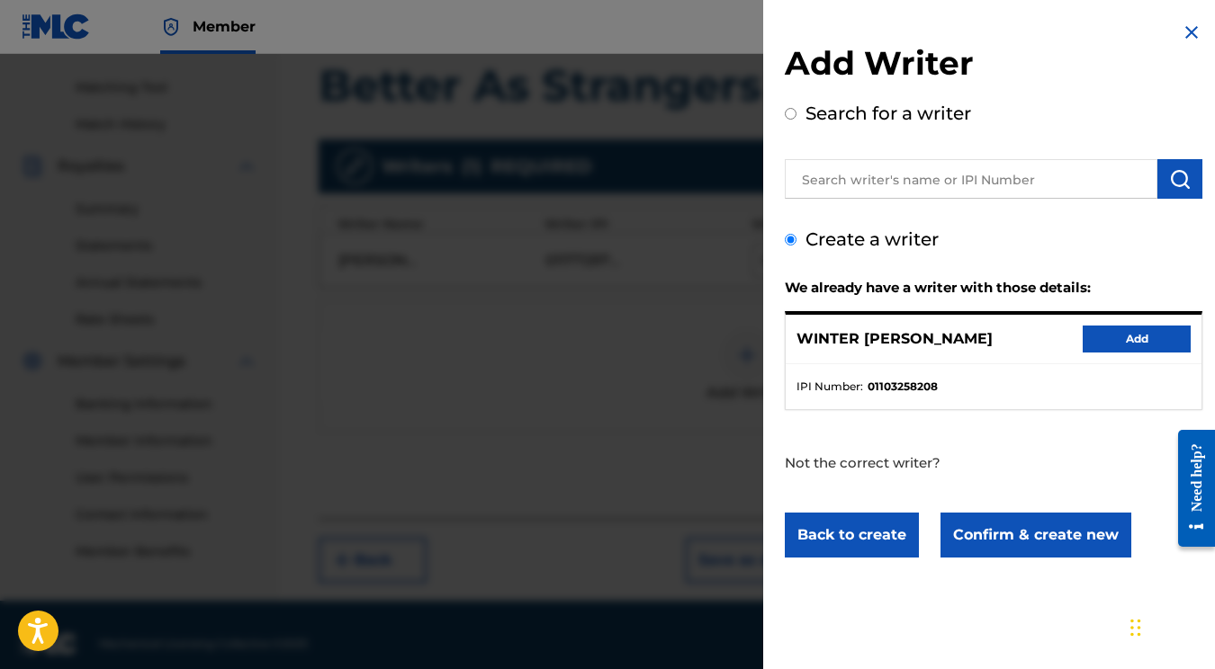
click at [1103, 346] on button "Add" at bounding box center [1136, 339] width 108 height 27
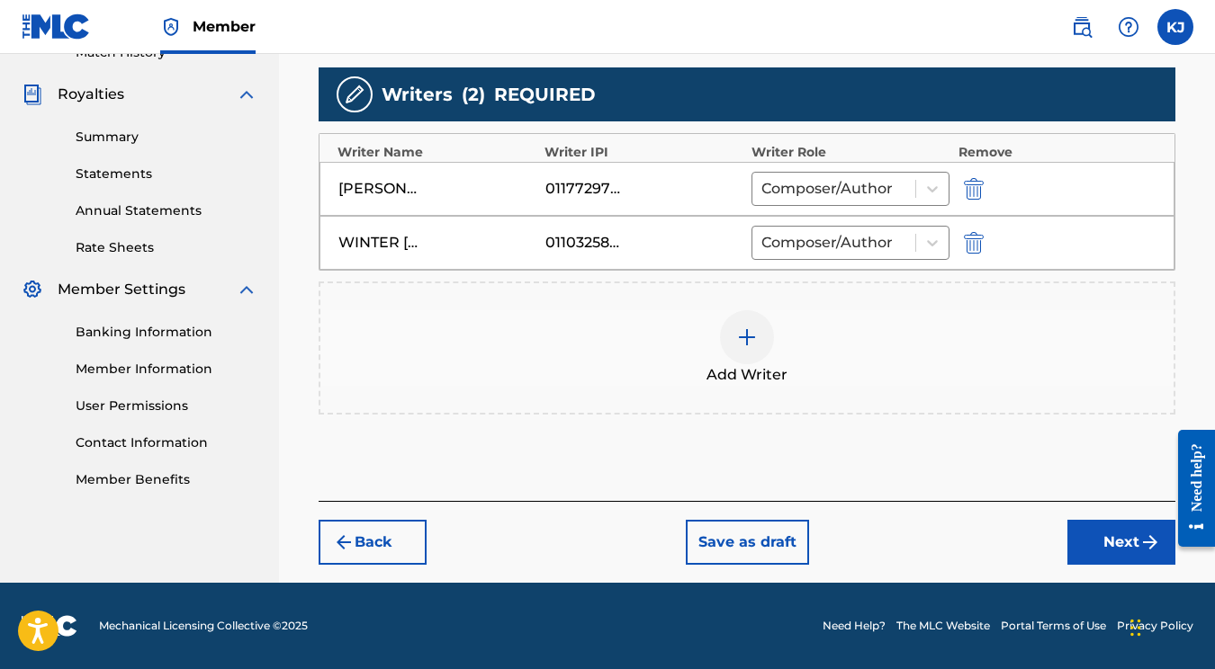
scroll to position [518, 0]
click at [1084, 544] on button "Next" at bounding box center [1121, 542] width 108 height 45
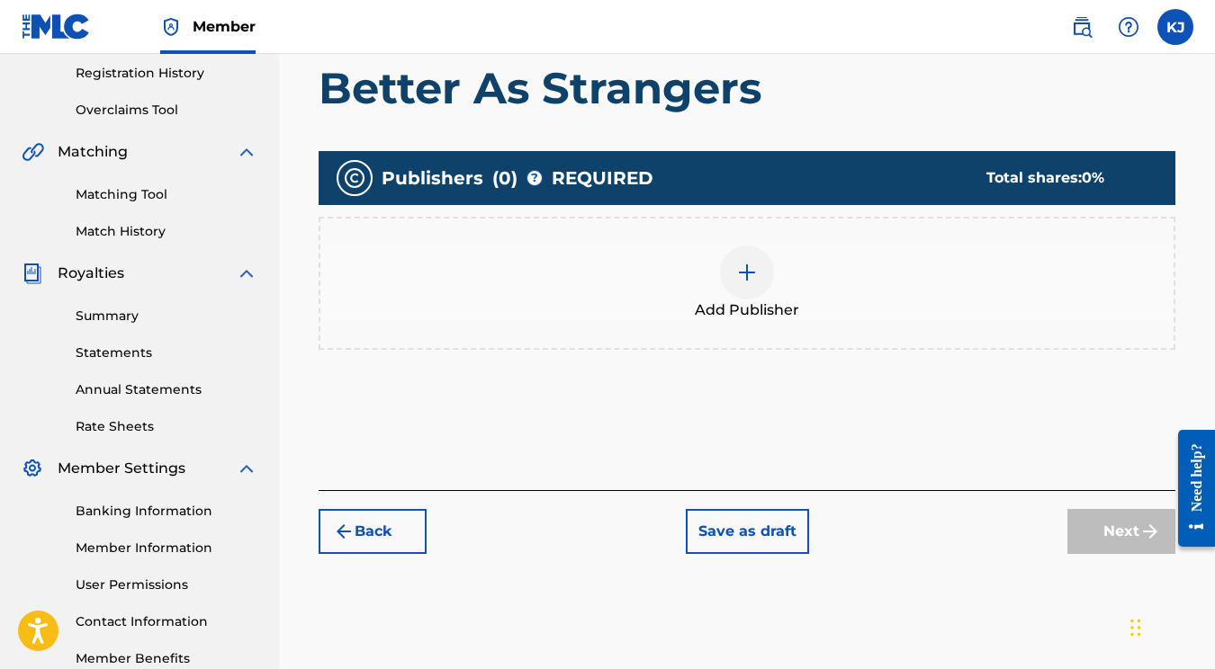
scroll to position [337, 0]
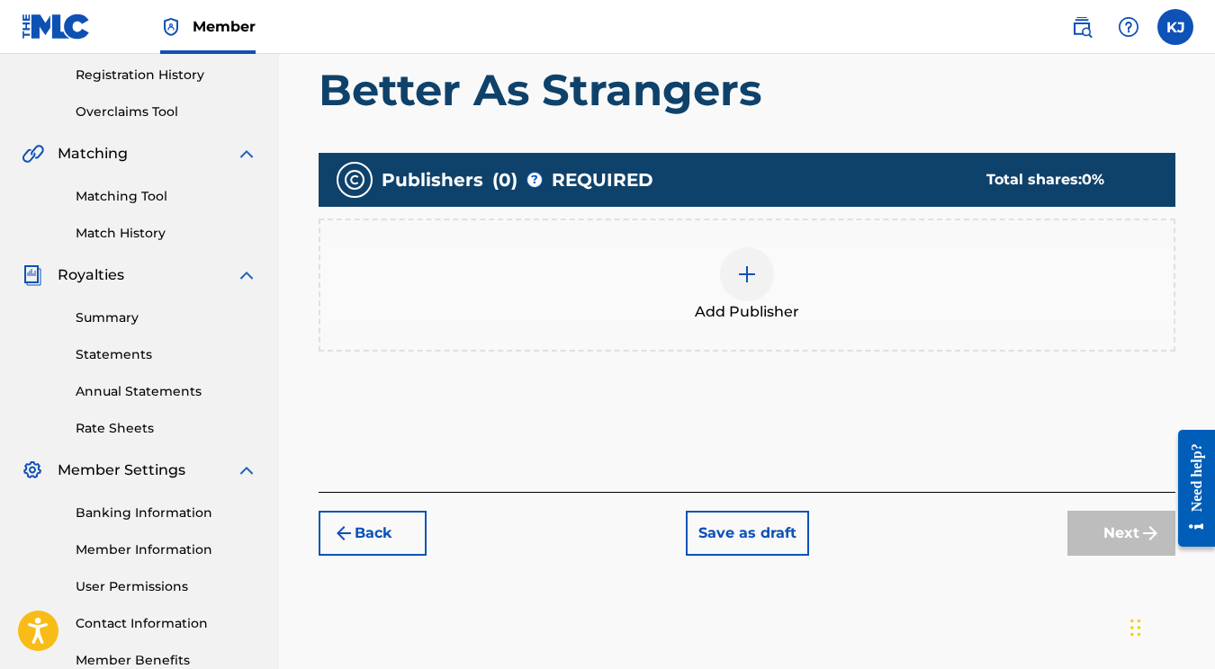
click at [744, 294] on div at bounding box center [747, 274] width 54 height 54
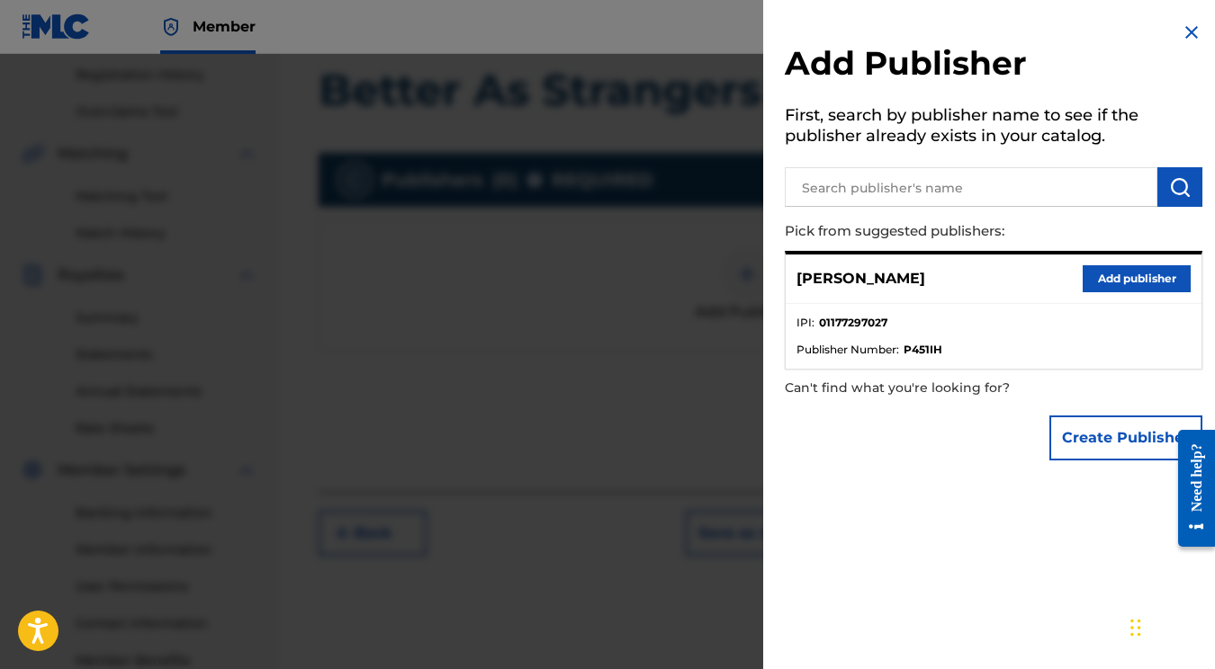
click at [1110, 275] on button "Add publisher" at bounding box center [1136, 278] width 108 height 27
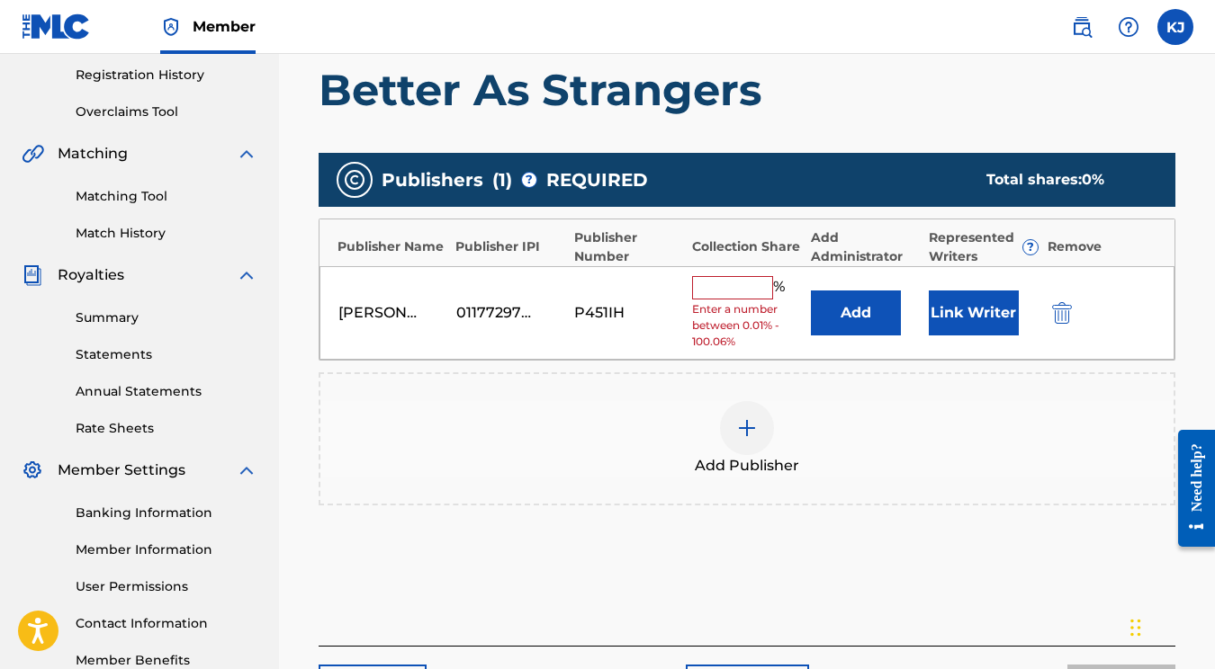
click at [748, 289] on input "text" at bounding box center [732, 287] width 81 height 23
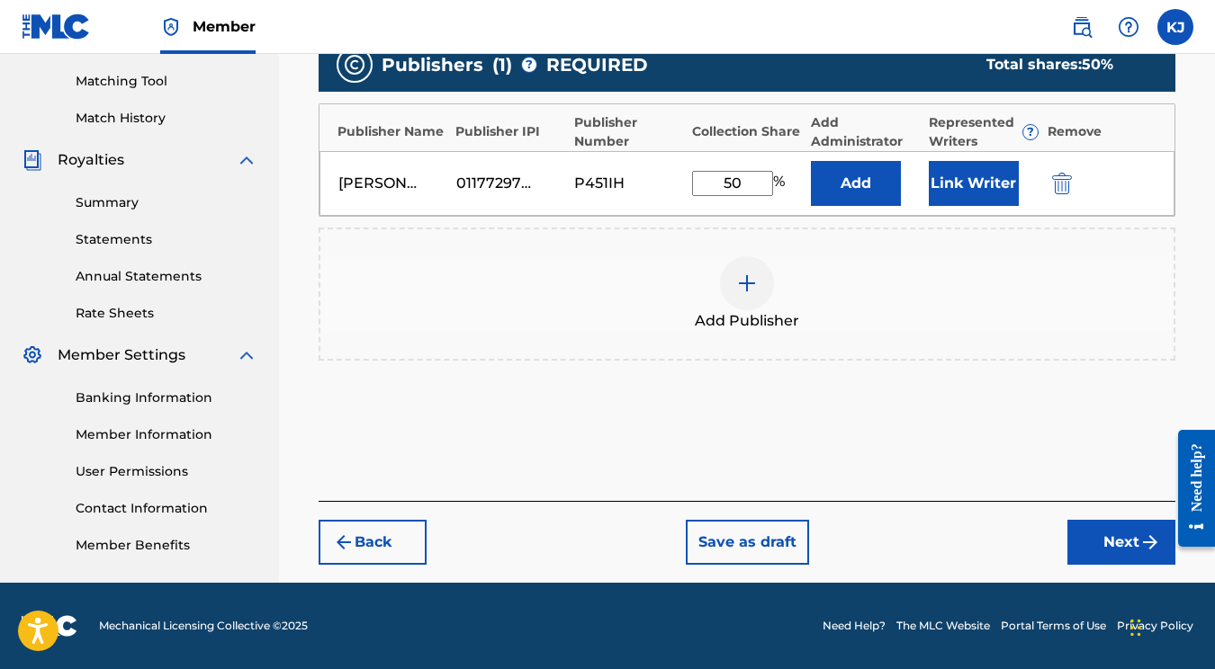
type input "50"
click at [1106, 533] on button "Next" at bounding box center [1121, 542] width 108 height 45
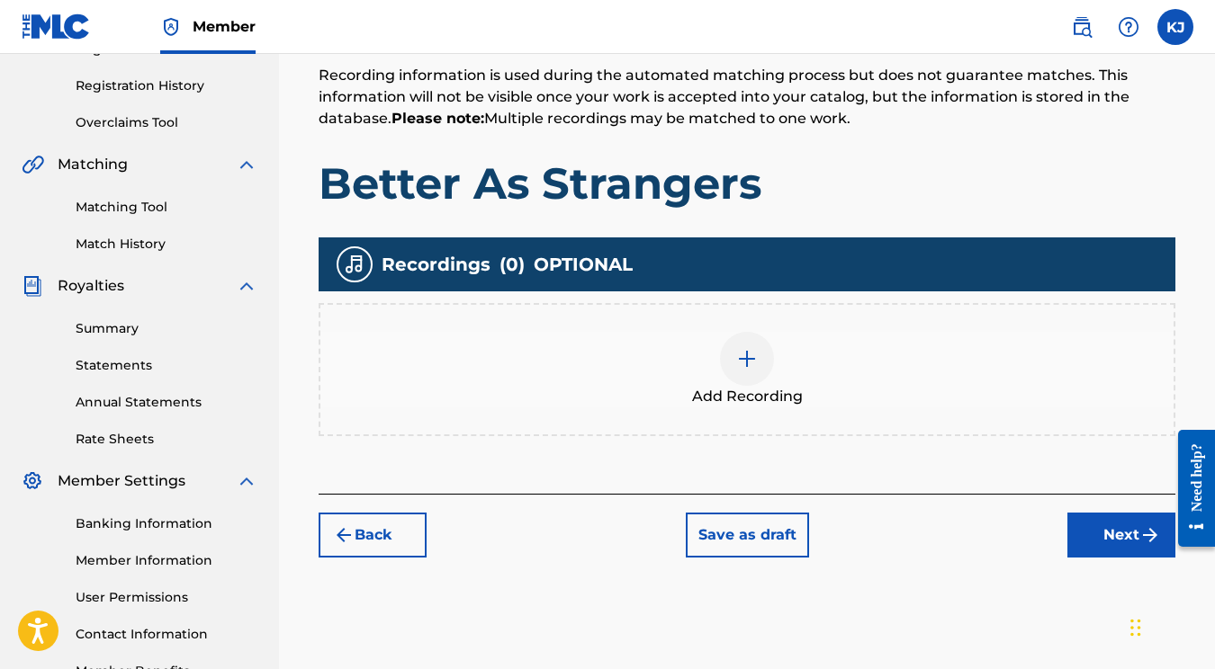
scroll to position [330, 0]
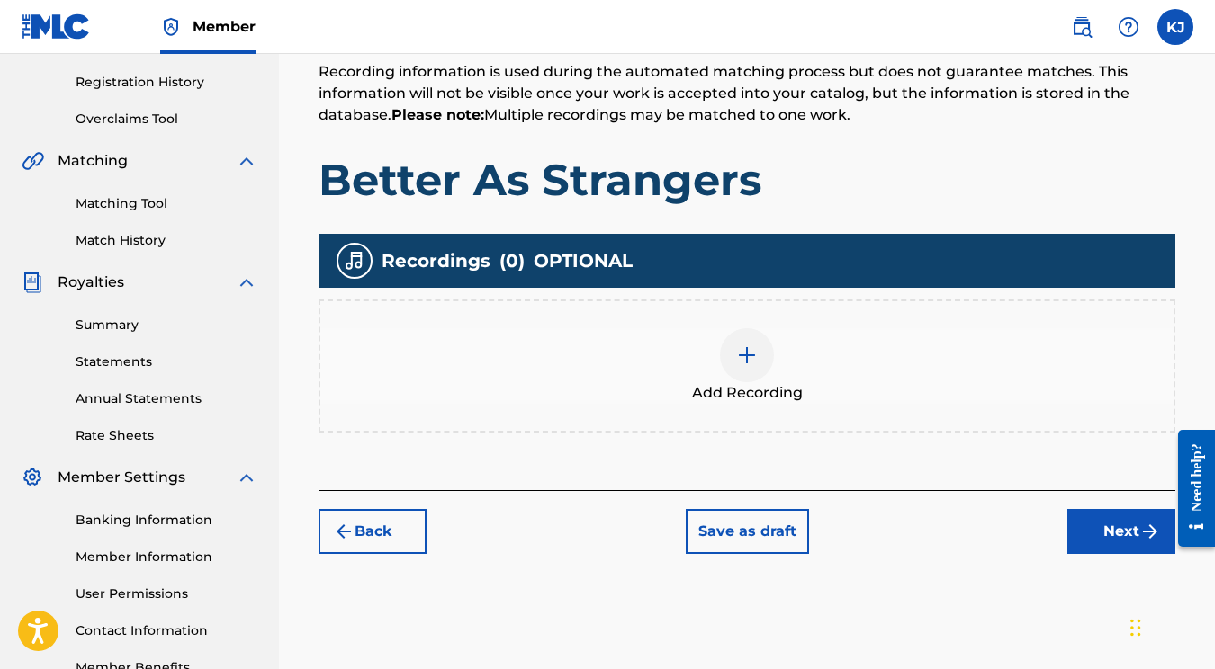
click at [742, 338] on div at bounding box center [747, 355] width 54 height 54
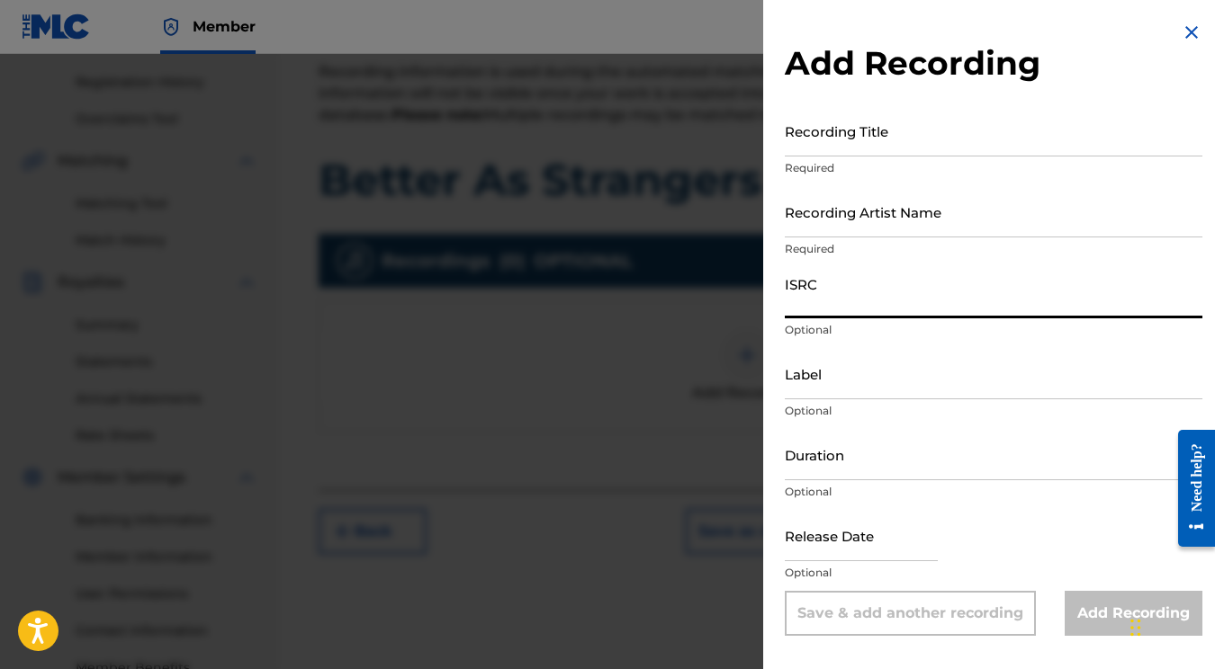
click at [845, 288] on input "ISRC" at bounding box center [994, 292] width 418 height 51
paste input "QZTRX2355902"
type input "QZTRX2355902"
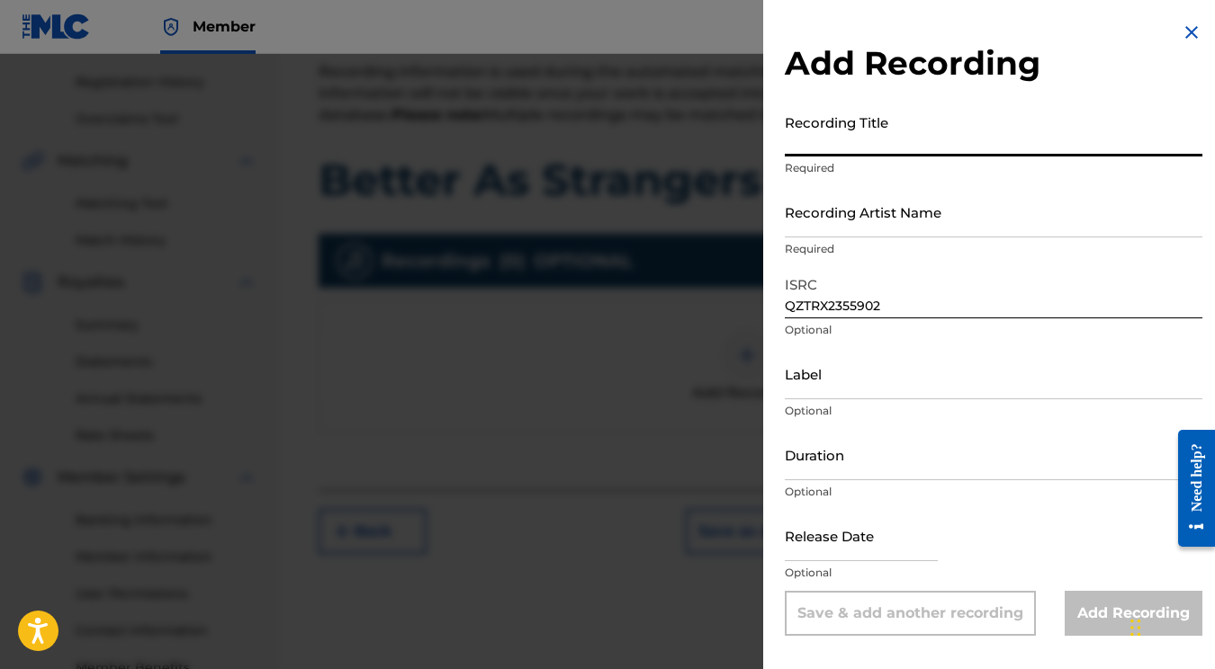
click at [830, 124] on input "Recording Title" at bounding box center [994, 130] width 418 height 51
type input "Better As Strangers"
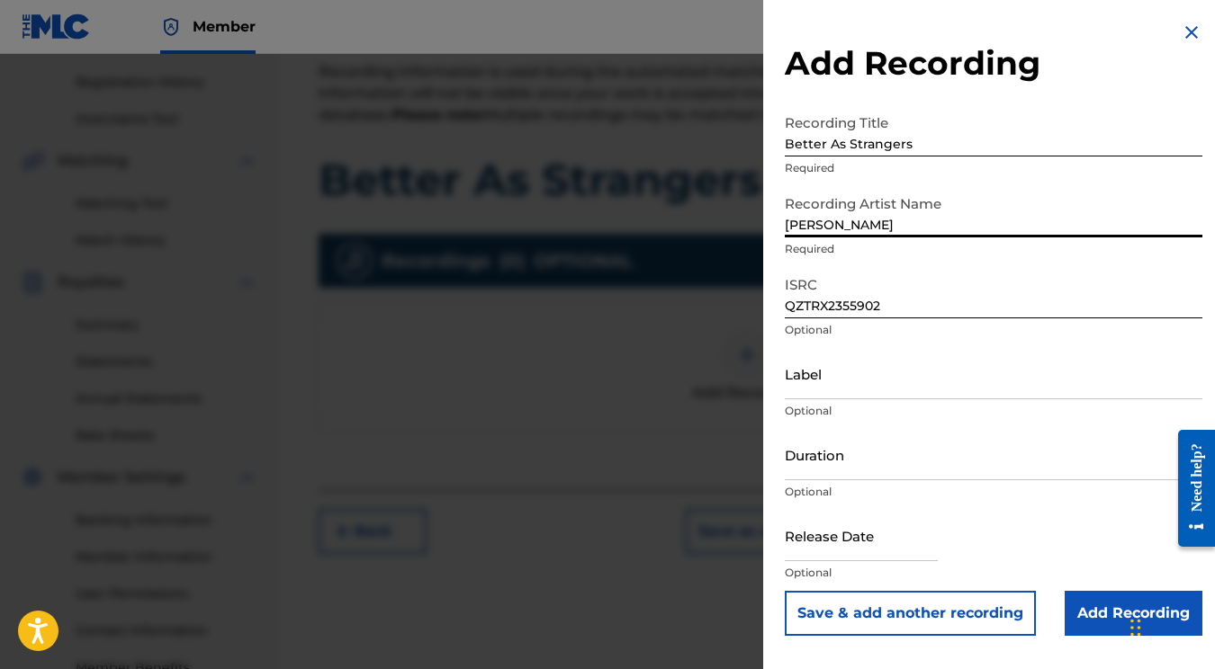
type input "[PERSON_NAME]"
click at [975, 146] on input "Better As Strangers" at bounding box center [994, 130] width 418 height 51
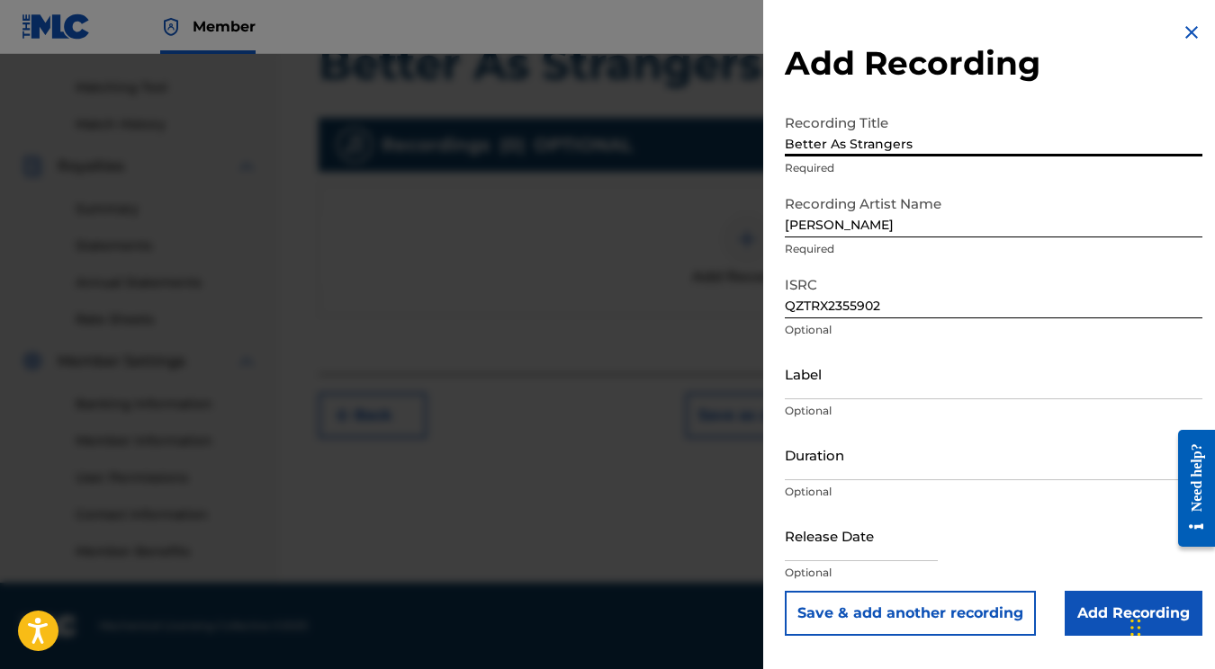
scroll to position [446, 0]
type input "Better As Strangers"
click at [1081, 612] on input "Add Recording" at bounding box center [1133, 613] width 138 height 45
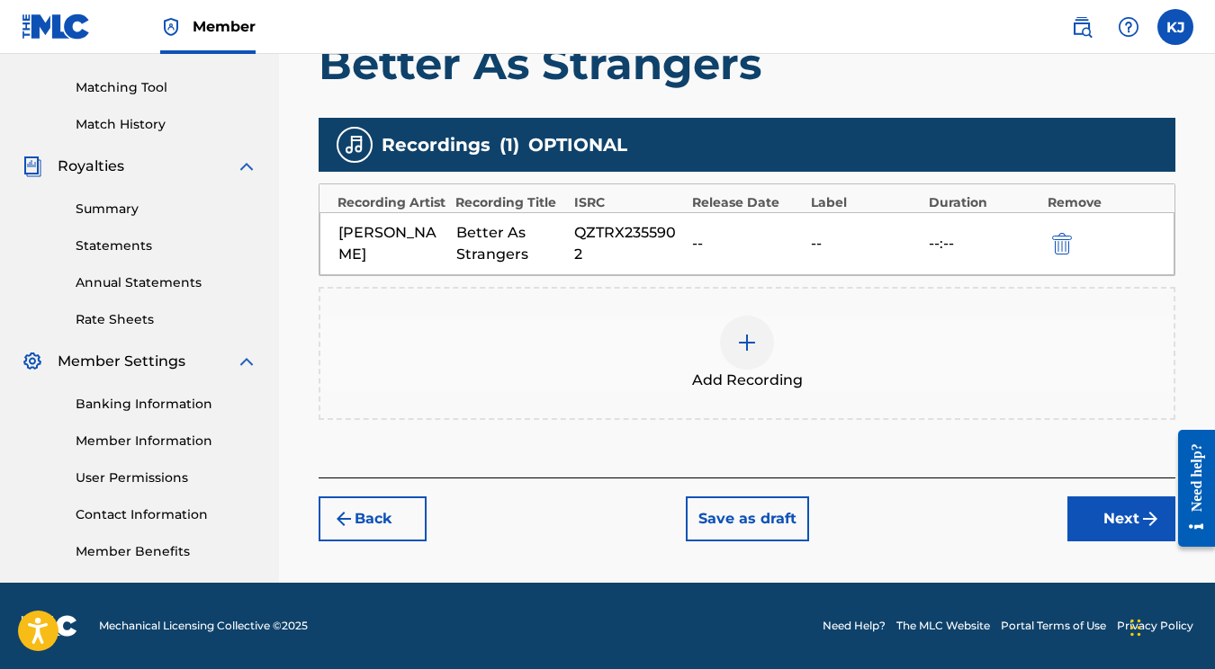
click at [1109, 530] on button "Next" at bounding box center [1121, 519] width 108 height 45
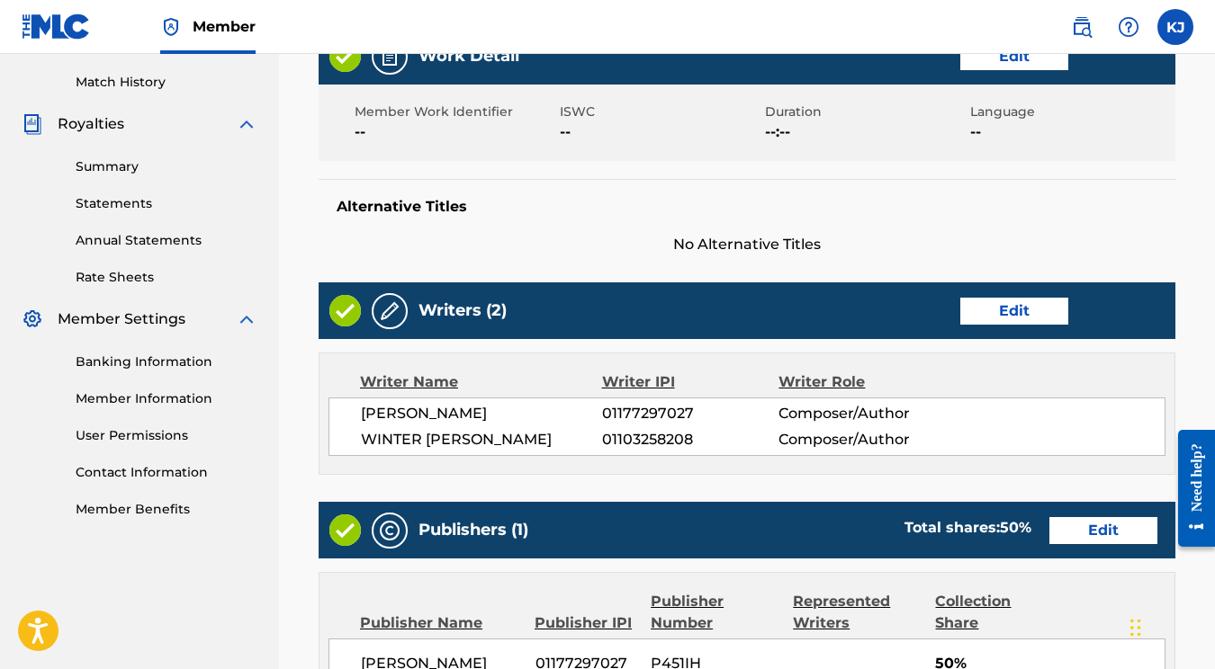
scroll to position [875, 0]
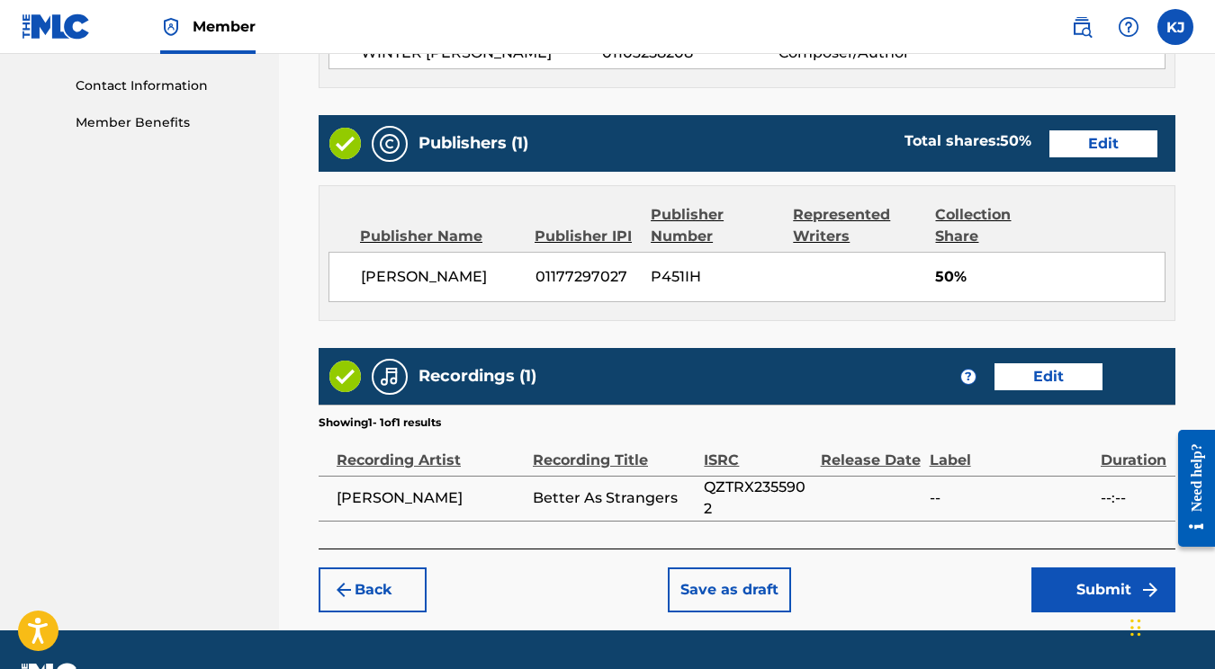
click at [1097, 583] on button "Submit" at bounding box center [1103, 590] width 144 height 45
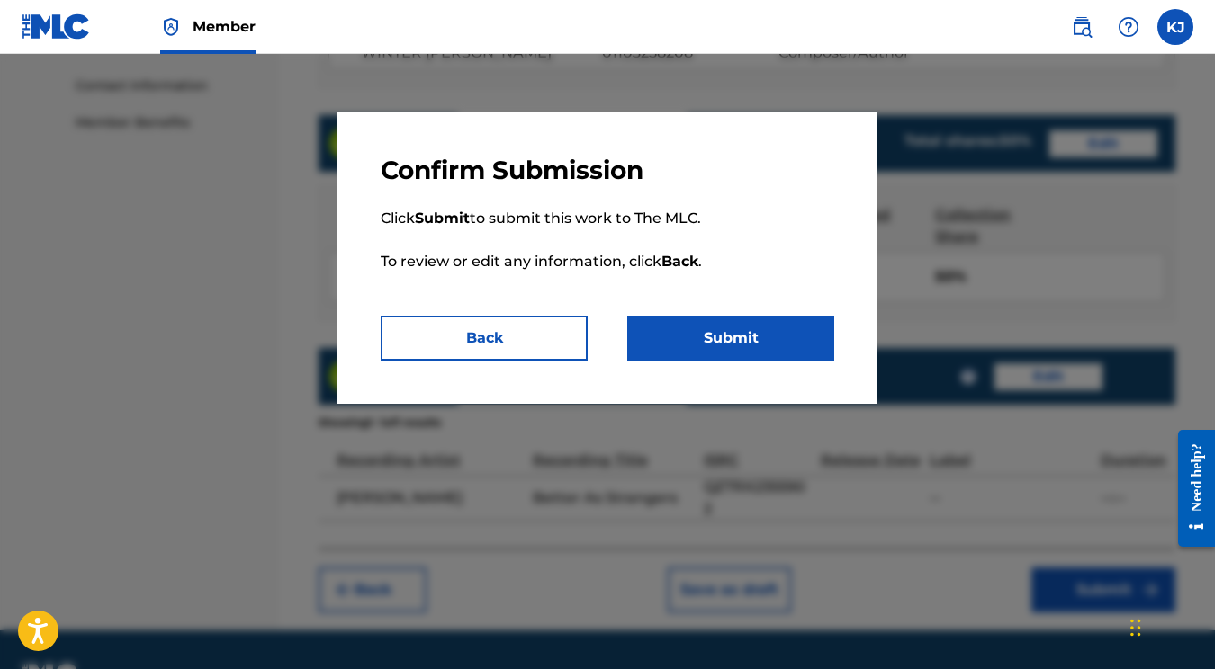
click at [734, 358] on button "Submit" at bounding box center [730, 338] width 207 height 45
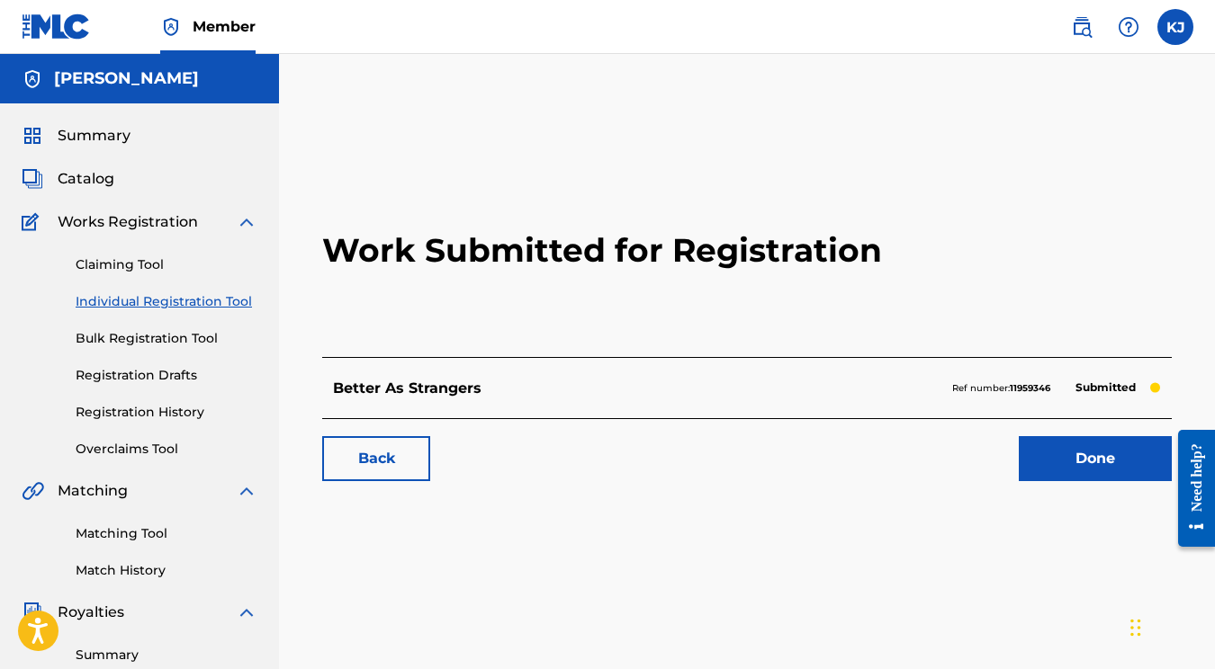
click at [139, 302] on link "Individual Registration Tool" at bounding box center [167, 301] width 182 height 19
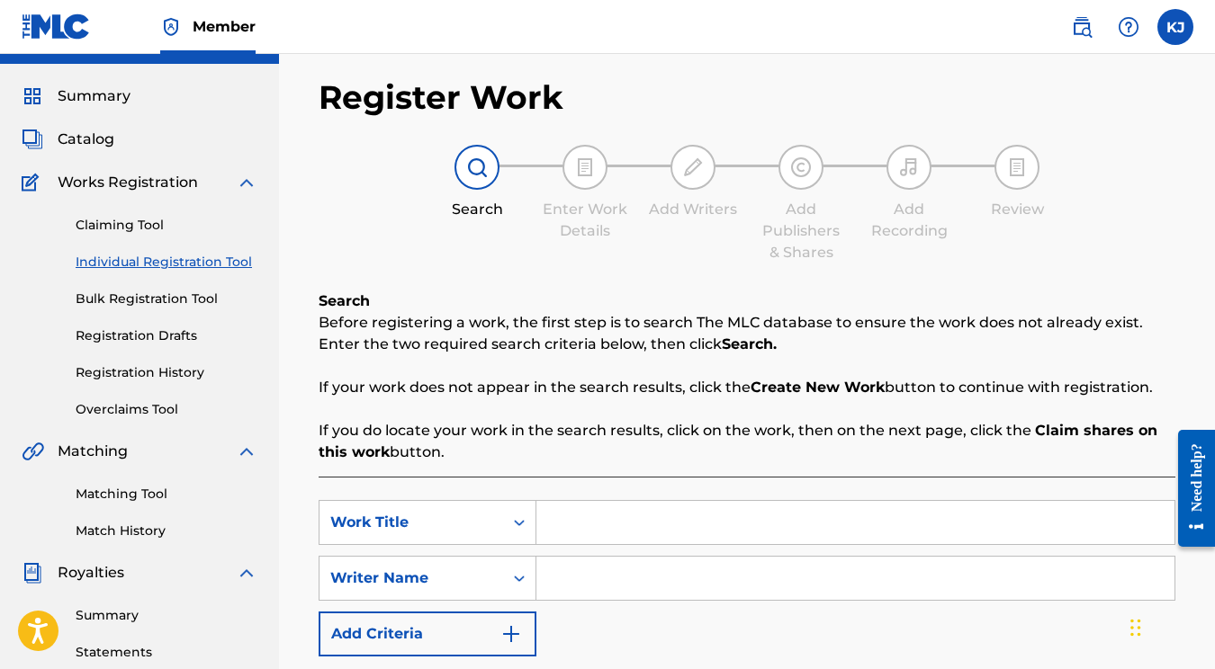
scroll to position [54, 0]
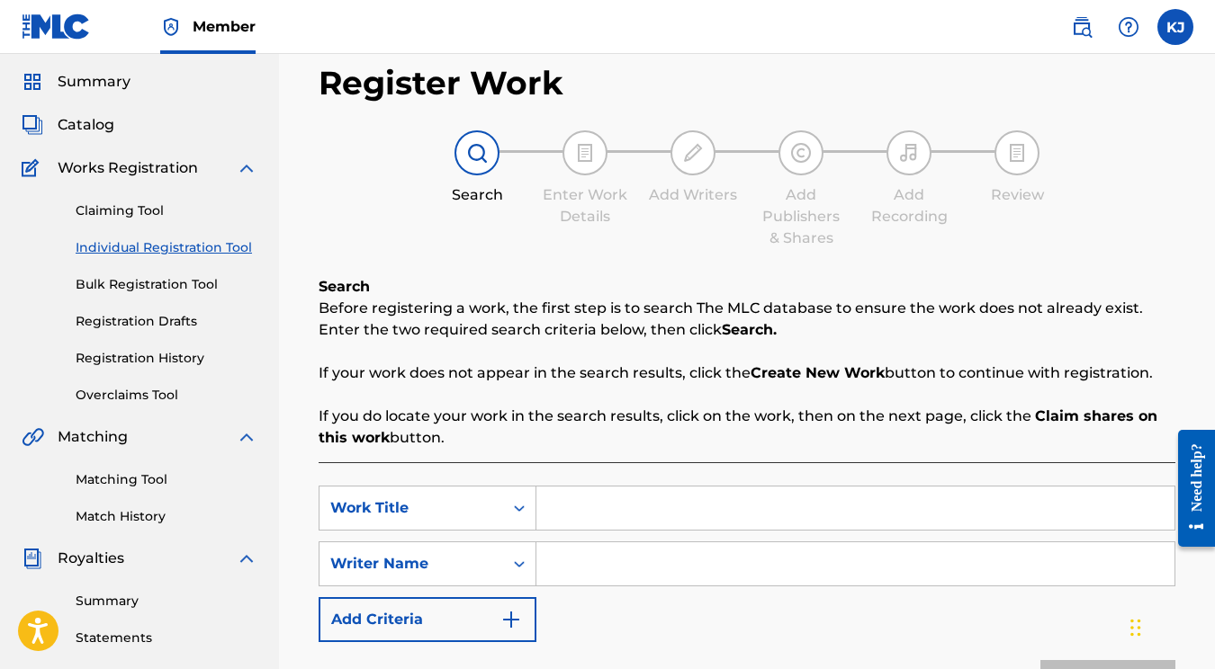
click at [671, 519] on input "Search Form" at bounding box center [855, 508] width 638 height 43
type input "K"
type input "Make Me Look"
click at [700, 579] on input "Search Form" at bounding box center [855, 564] width 638 height 43
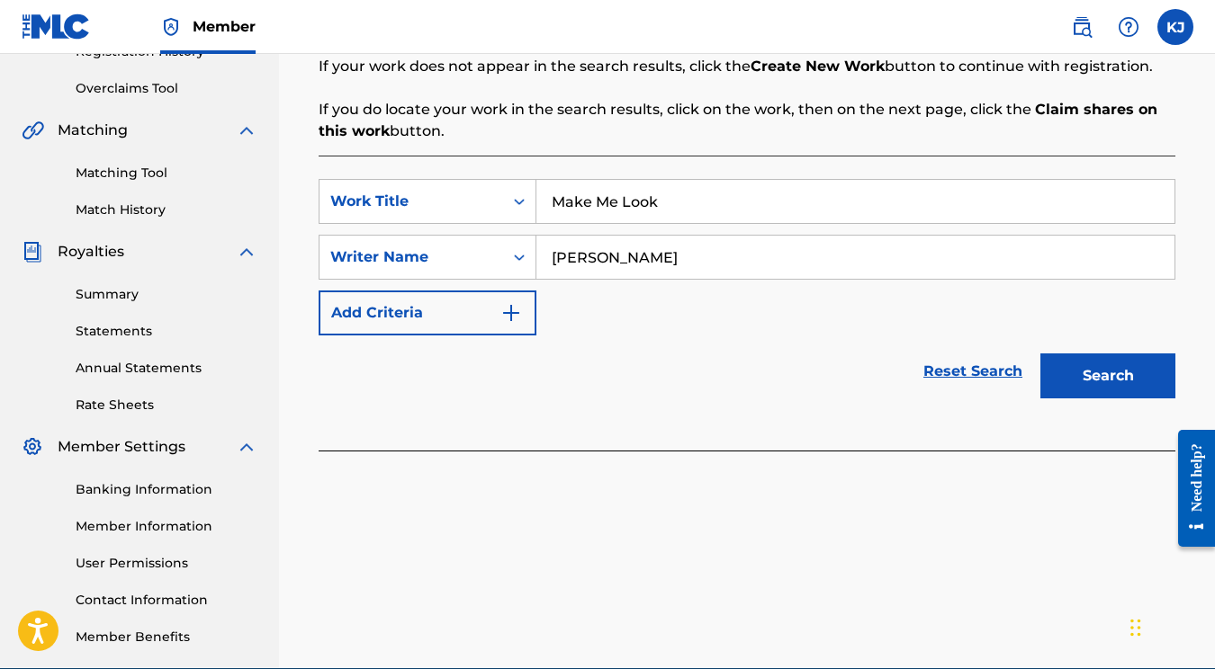
scroll to position [407, 0]
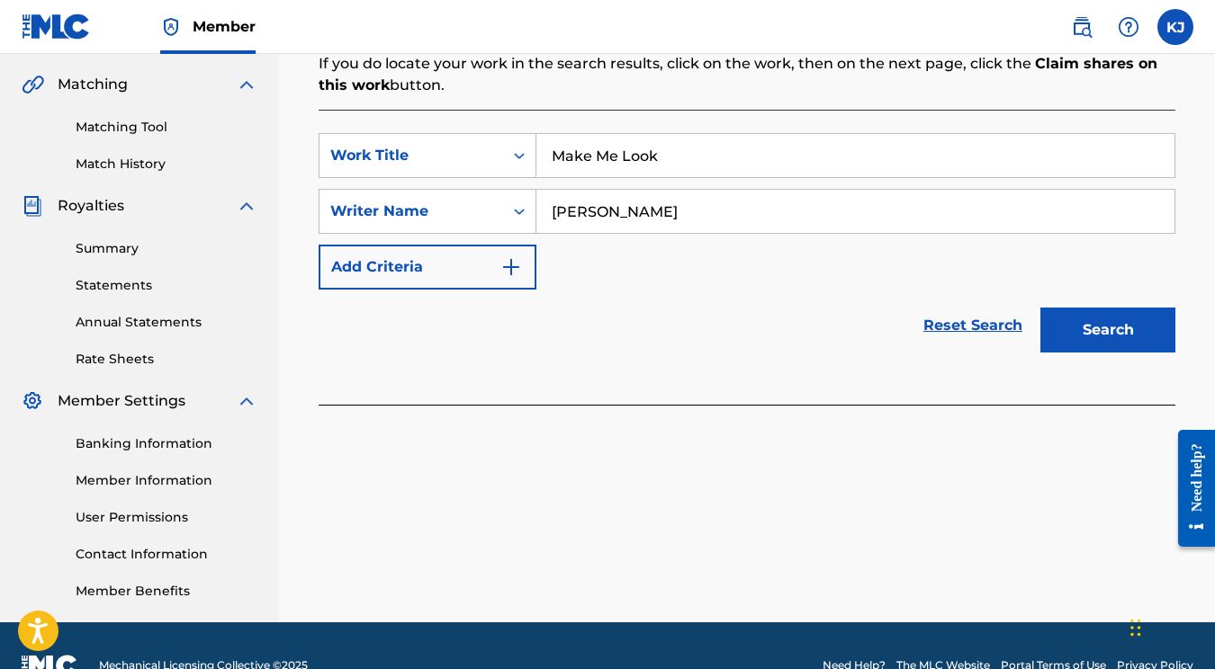
type input "Katelyn James"
click at [1099, 325] on button "Search" at bounding box center [1107, 330] width 135 height 45
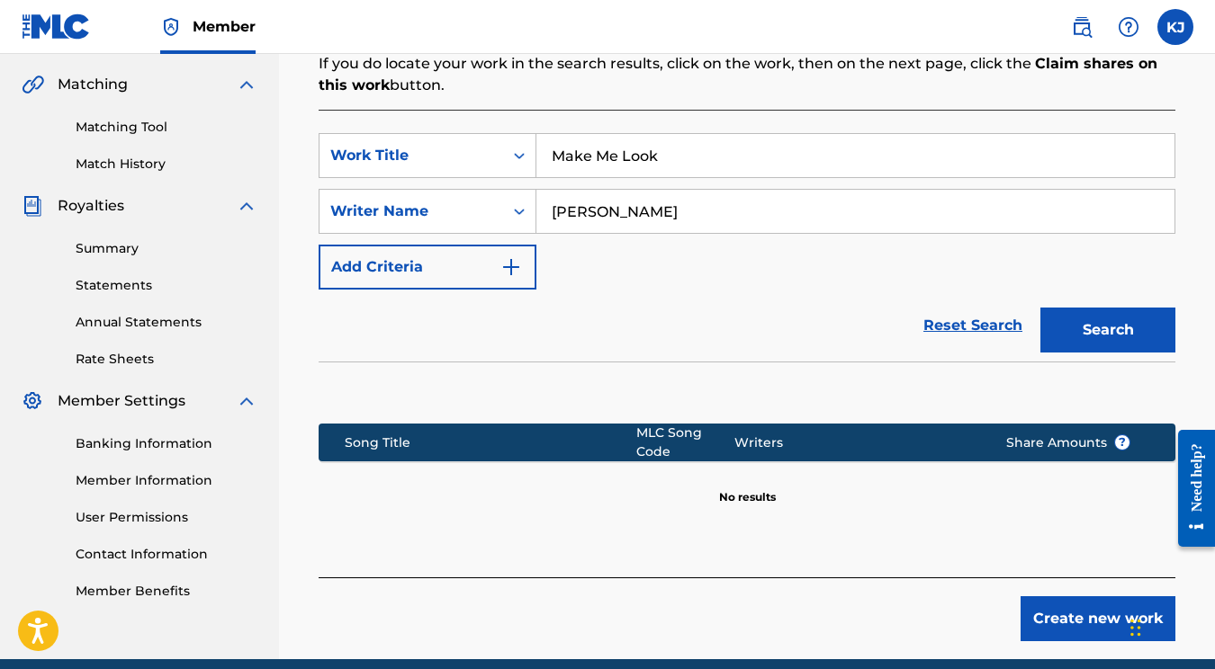
click at [1100, 613] on button "Create new work" at bounding box center [1097, 619] width 155 height 45
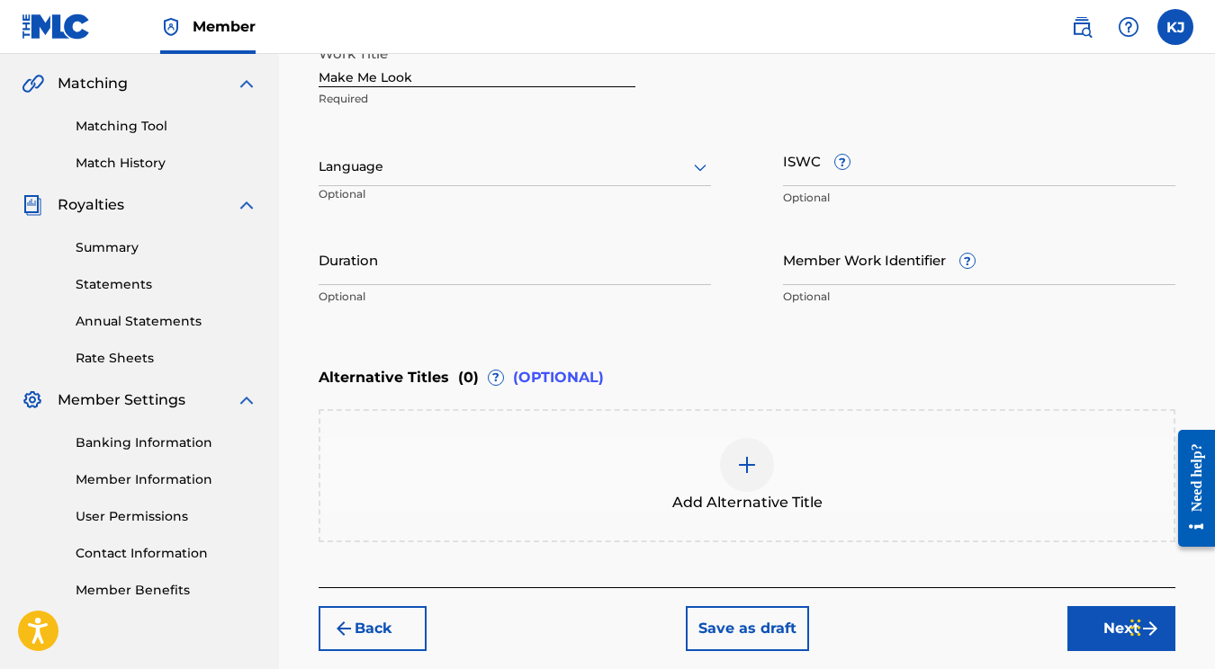
scroll to position [410, 0]
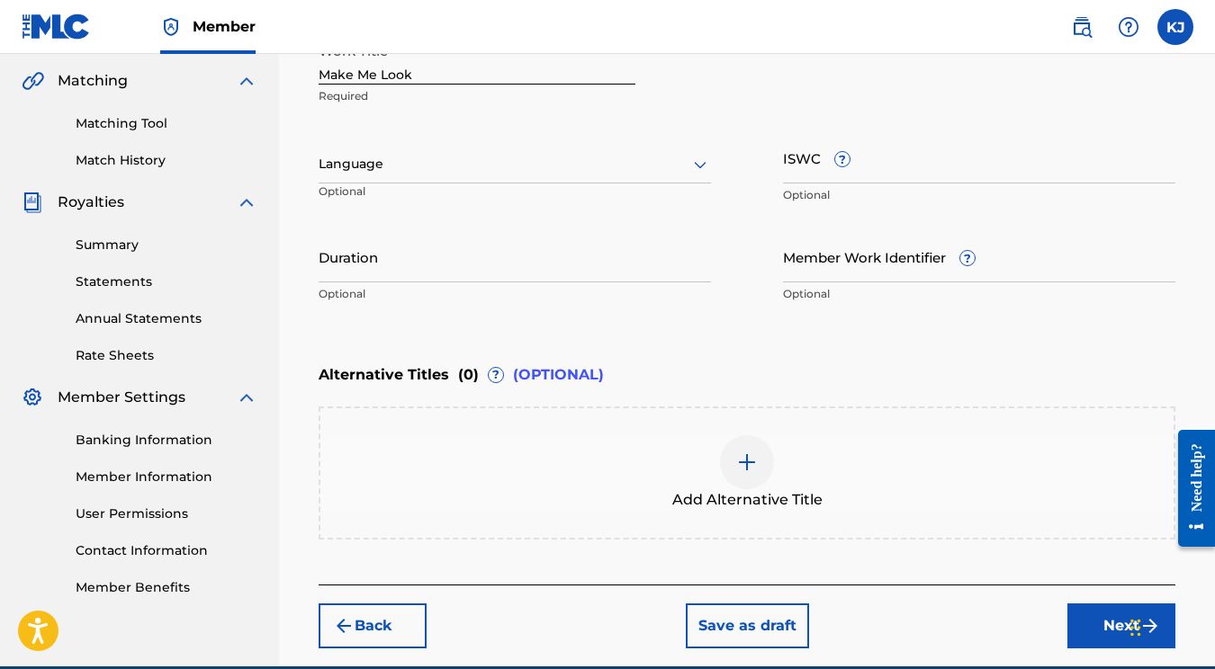
click at [753, 463] on img at bounding box center [747, 463] width 22 height 22
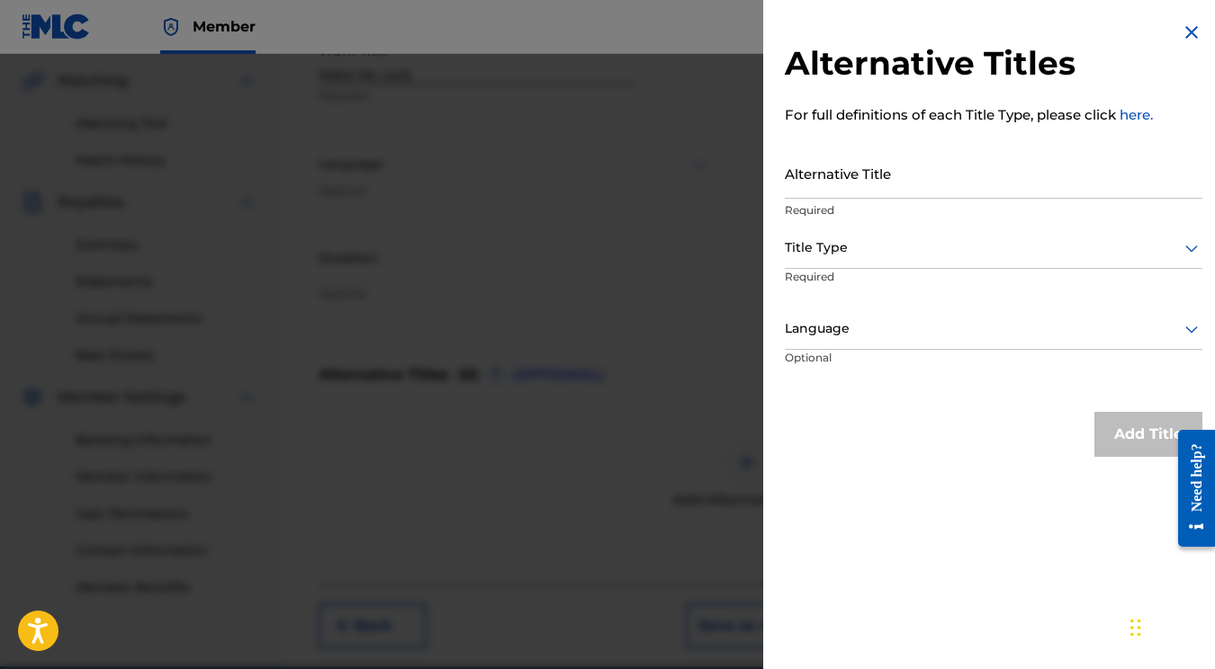
click at [1184, 31] on img at bounding box center [1192, 33] width 22 height 22
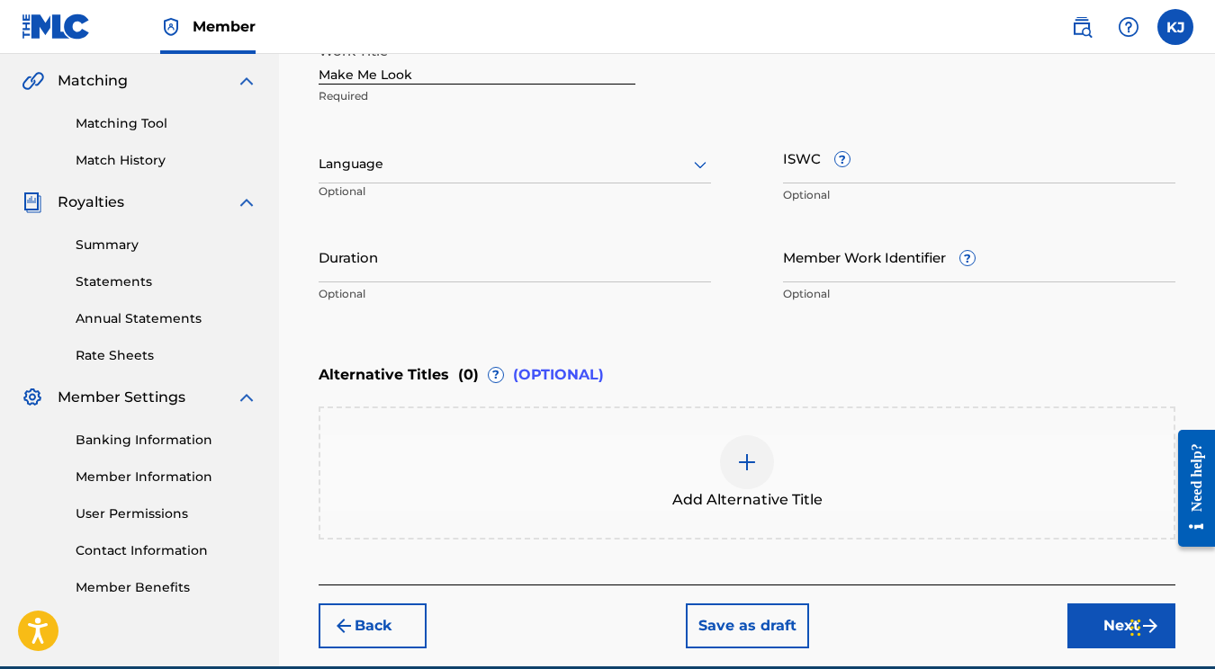
click at [1082, 612] on button "Next" at bounding box center [1121, 626] width 108 height 45
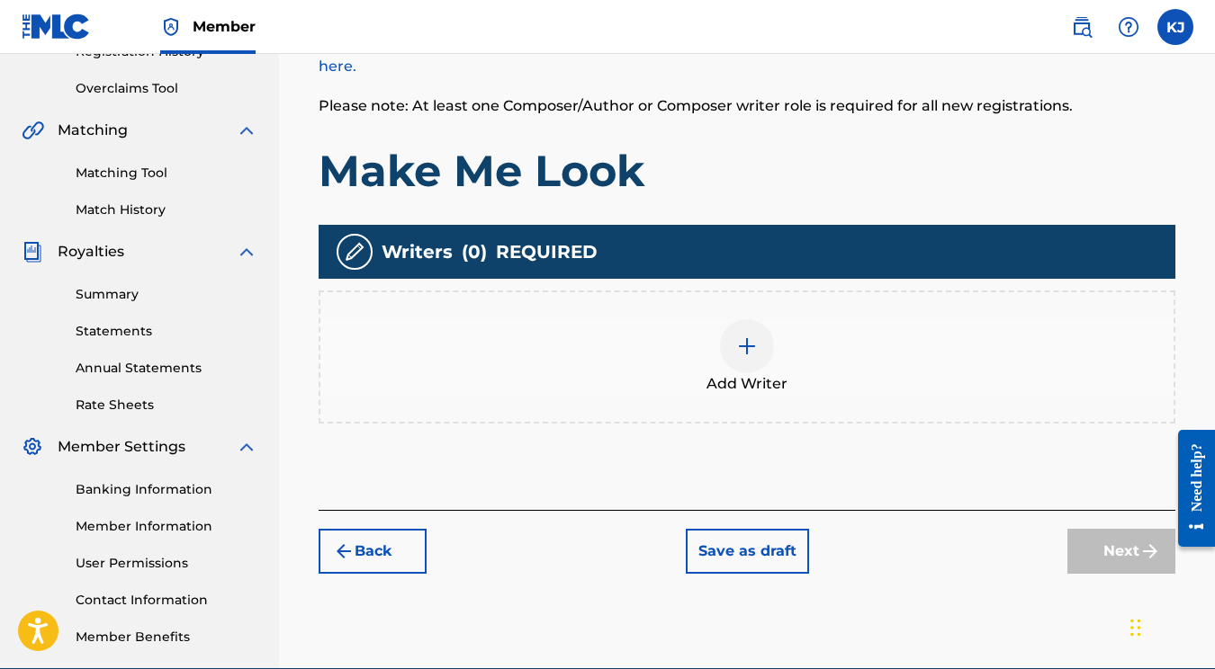
scroll to position [446, 0]
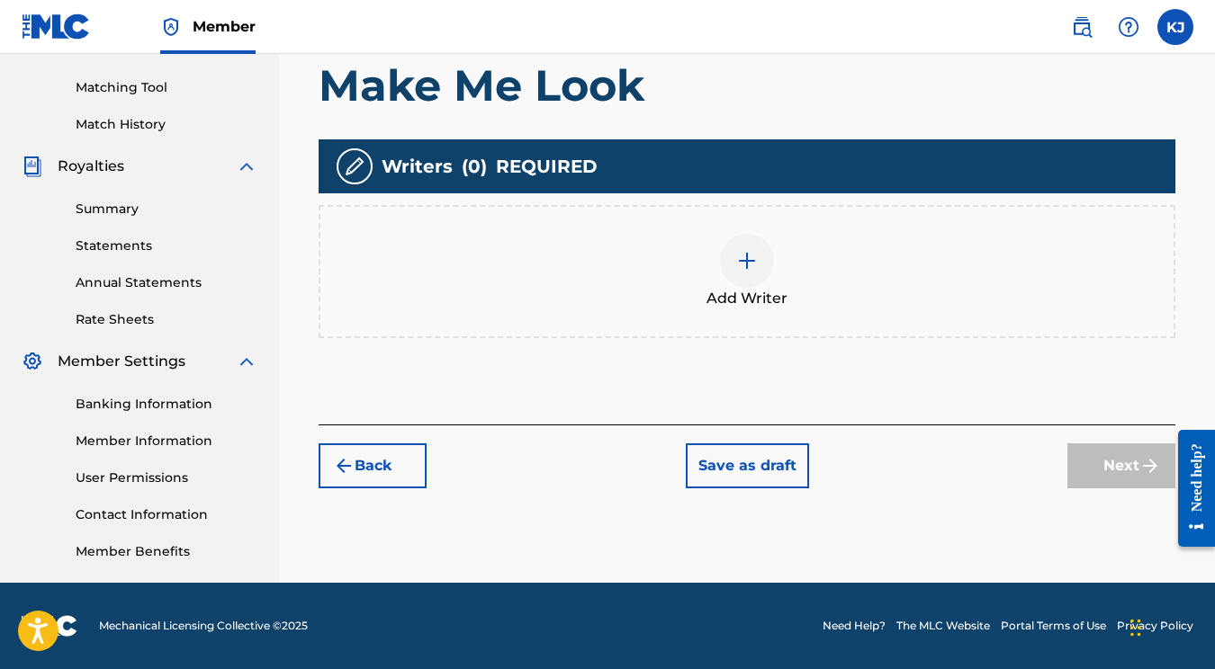
click at [724, 299] on span "Add Writer" at bounding box center [746, 299] width 81 height 22
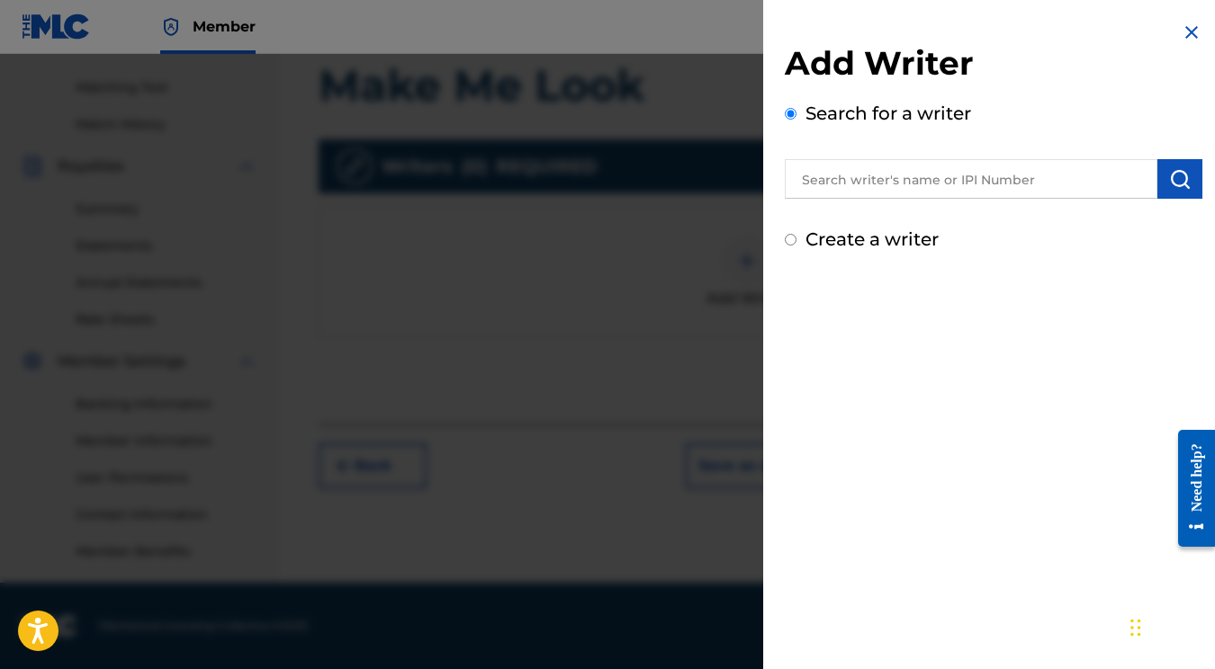
click at [916, 175] on input "text" at bounding box center [971, 179] width 373 height 40
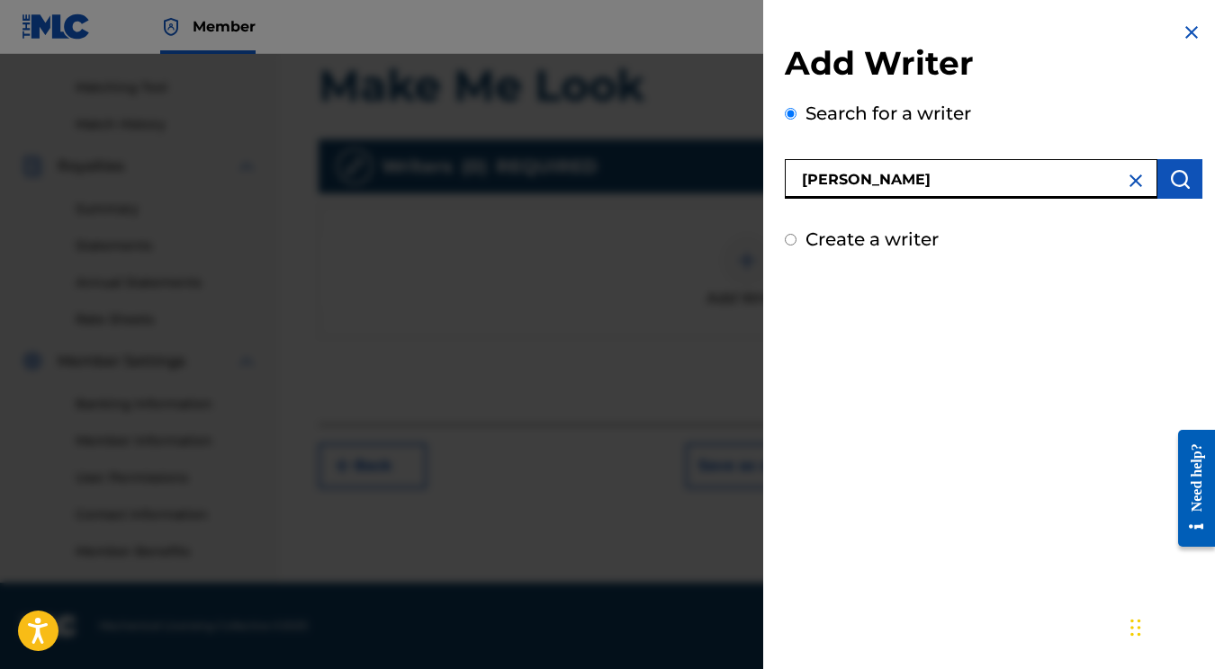
type input "Katelyn James"
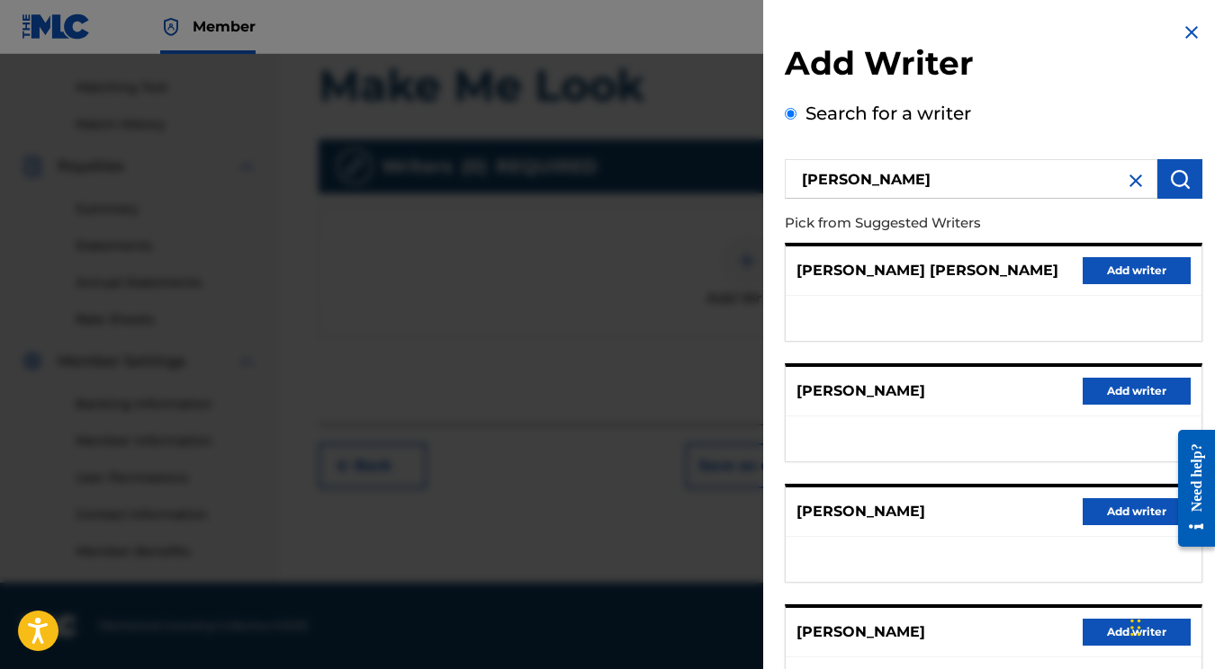
click at [1125, 182] on img at bounding box center [1136, 181] width 22 height 22
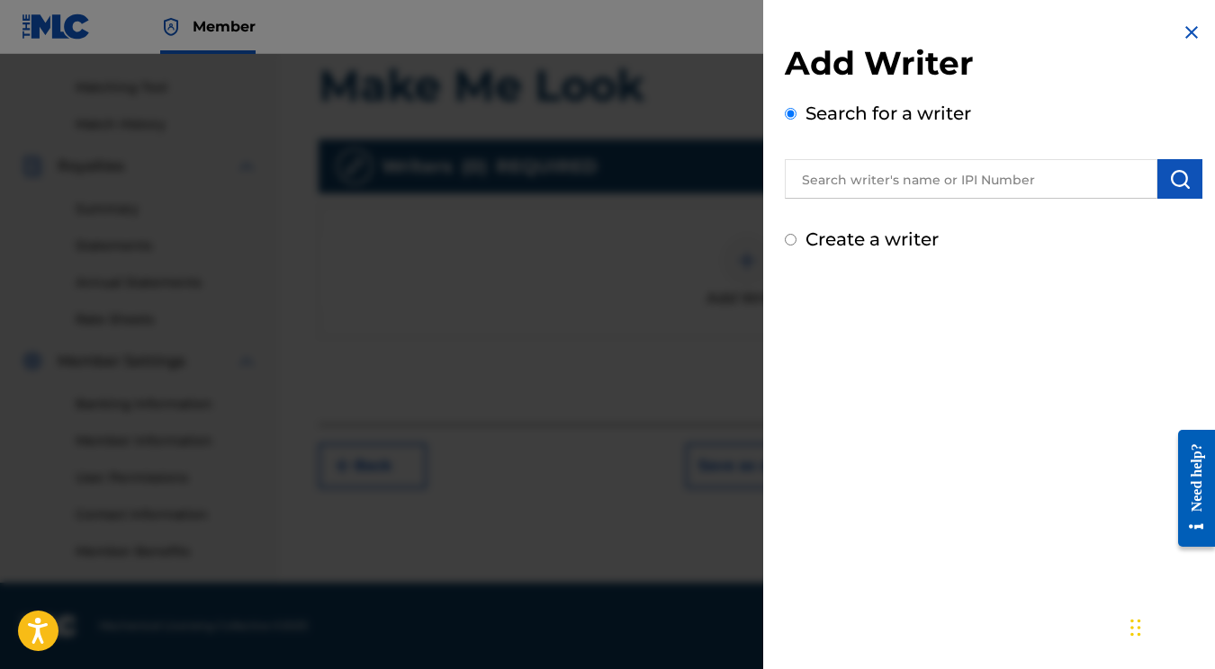
click at [797, 236] on div "Create a writer" at bounding box center [994, 239] width 418 height 27
click at [795, 239] on input "Create a writer" at bounding box center [791, 240] width 12 height 12
radio input "false"
radio input "true"
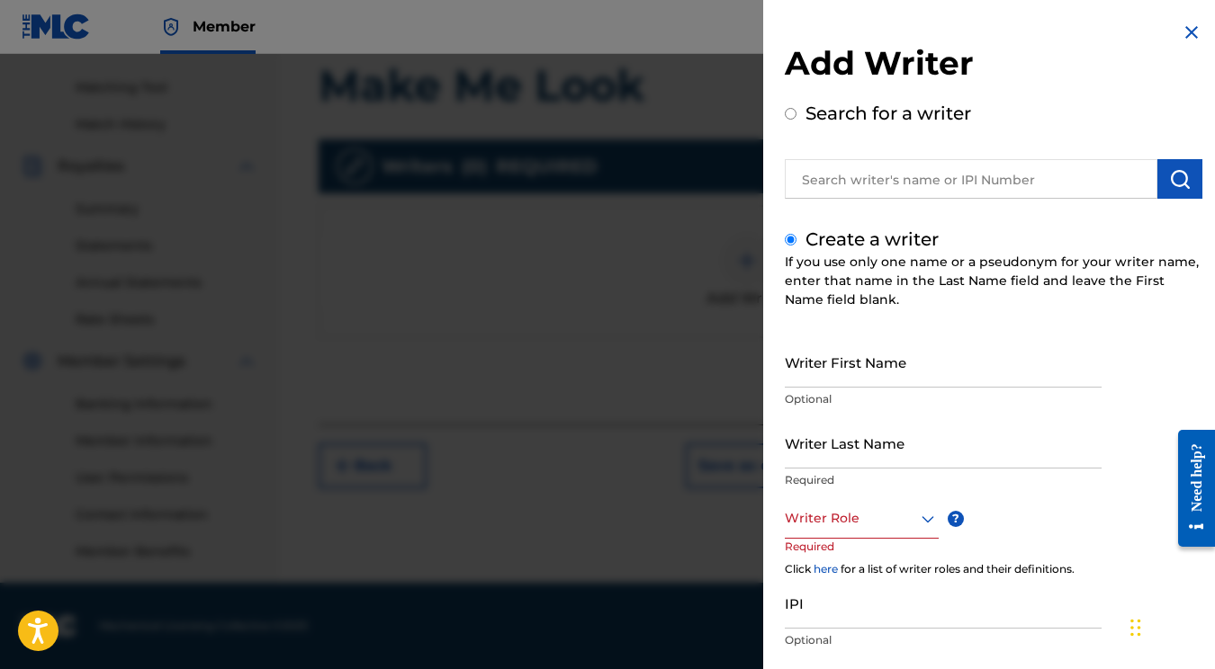
click at [885, 373] on input "Writer First Name" at bounding box center [943, 362] width 317 height 51
type input "Katelyn"
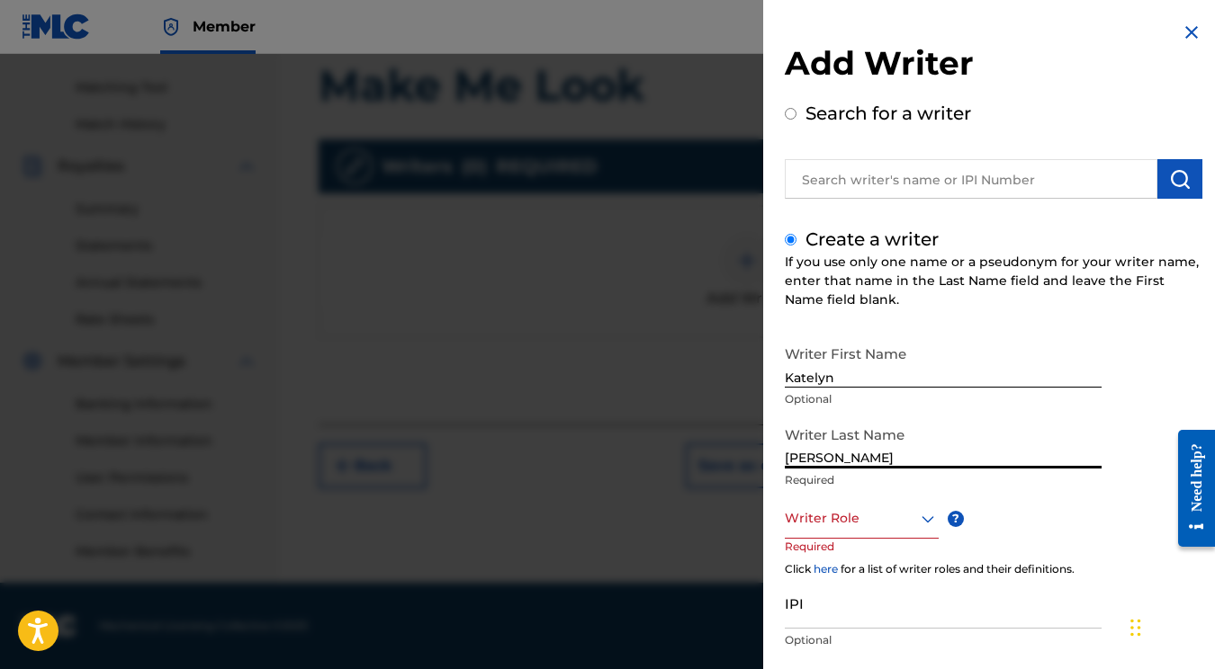
type input "[PERSON_NAME]"
click at [857, 509] on div "option , selected. Select is focused ,type to refine list, press Down to open t…" at bounding box center [862, 518] width 154 height 40
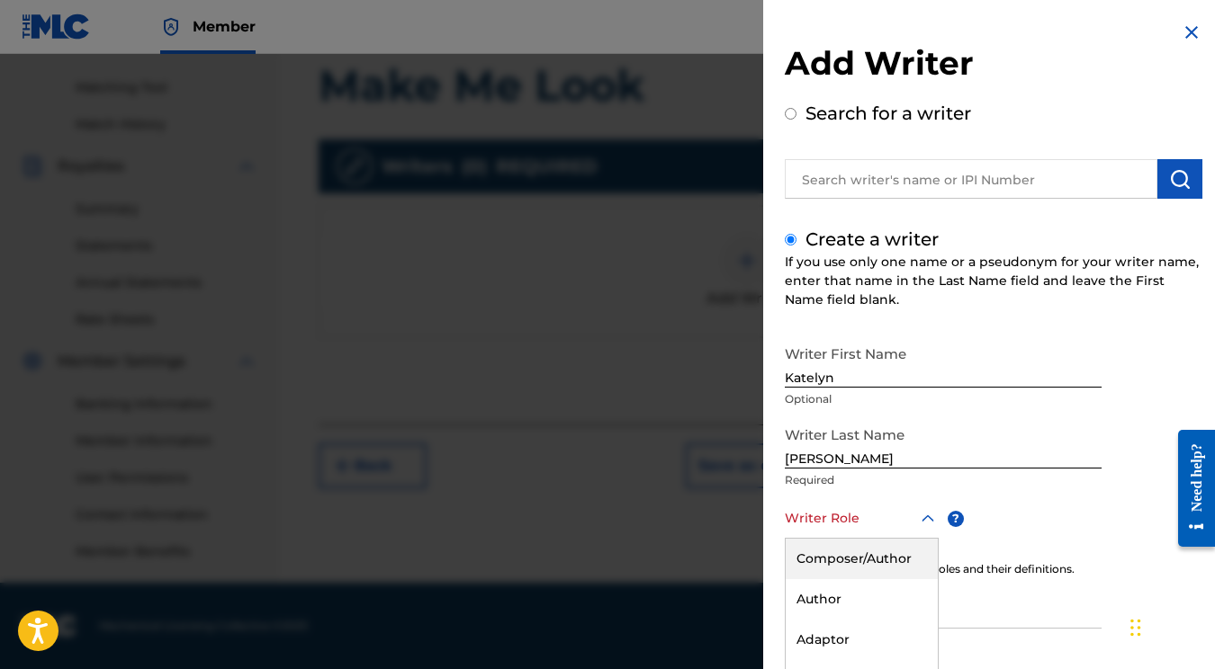
scroll to position [110, 0]
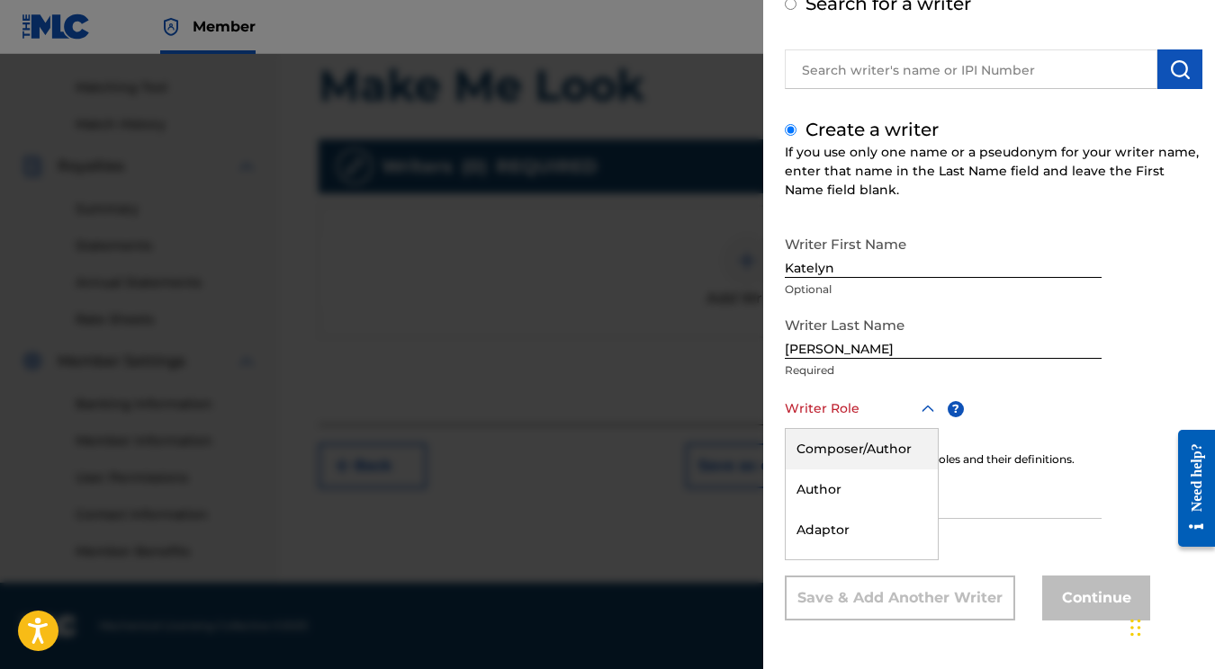
type input "a"
click at [841, 438] on div "Composer/Author" at bounding box center [859, 449] width 147 height 40
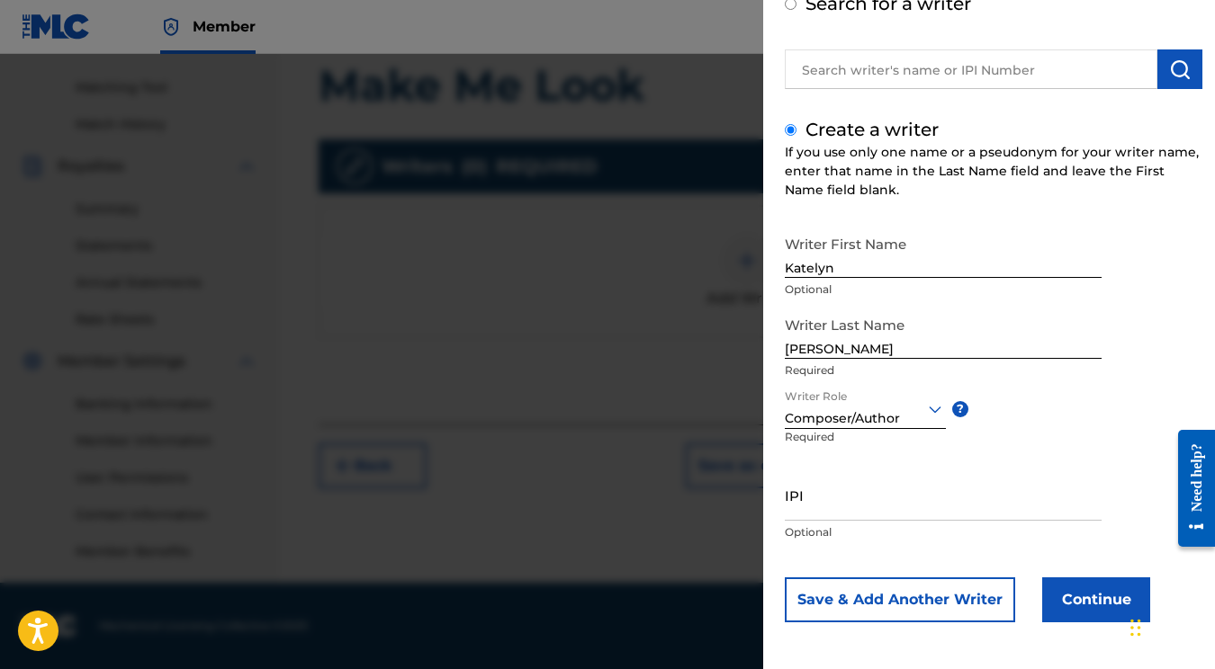
click at [852, 509] on input "IPI" at bounding box center [943, 495] width 317 height 51
paste input "01177297027"
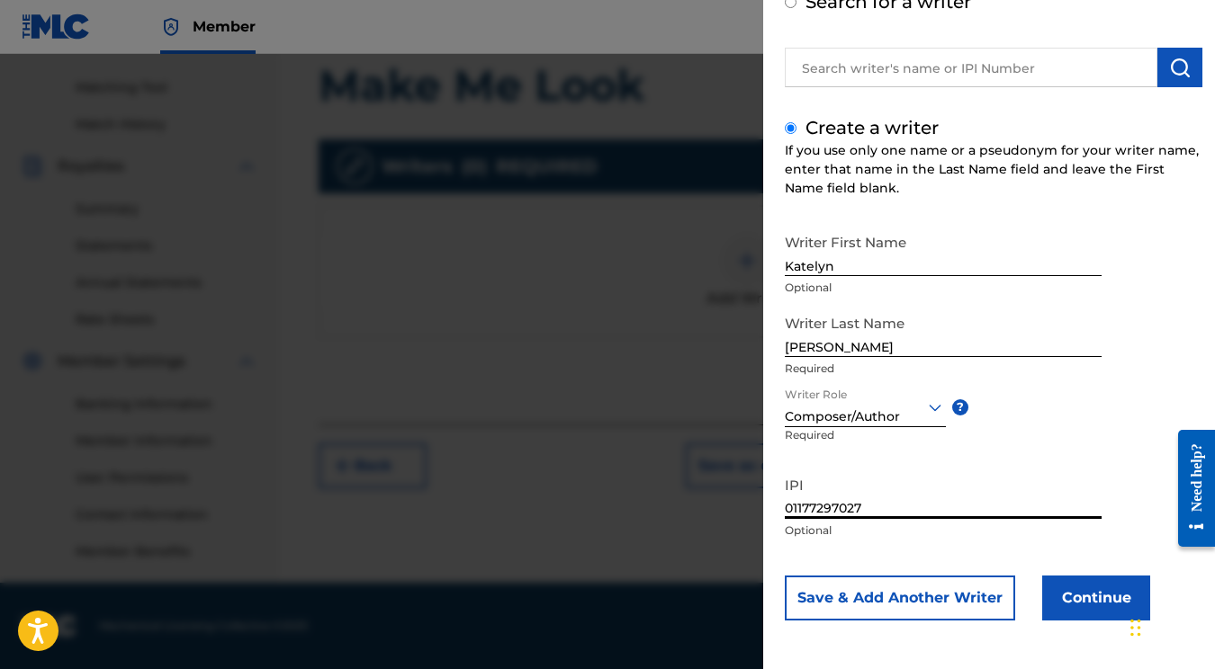
scroll to position [112, 0]
type input "01177297027"
click at [1087, 598] on button "Continue" at bounding box center [1096, 598] width 108 height 45
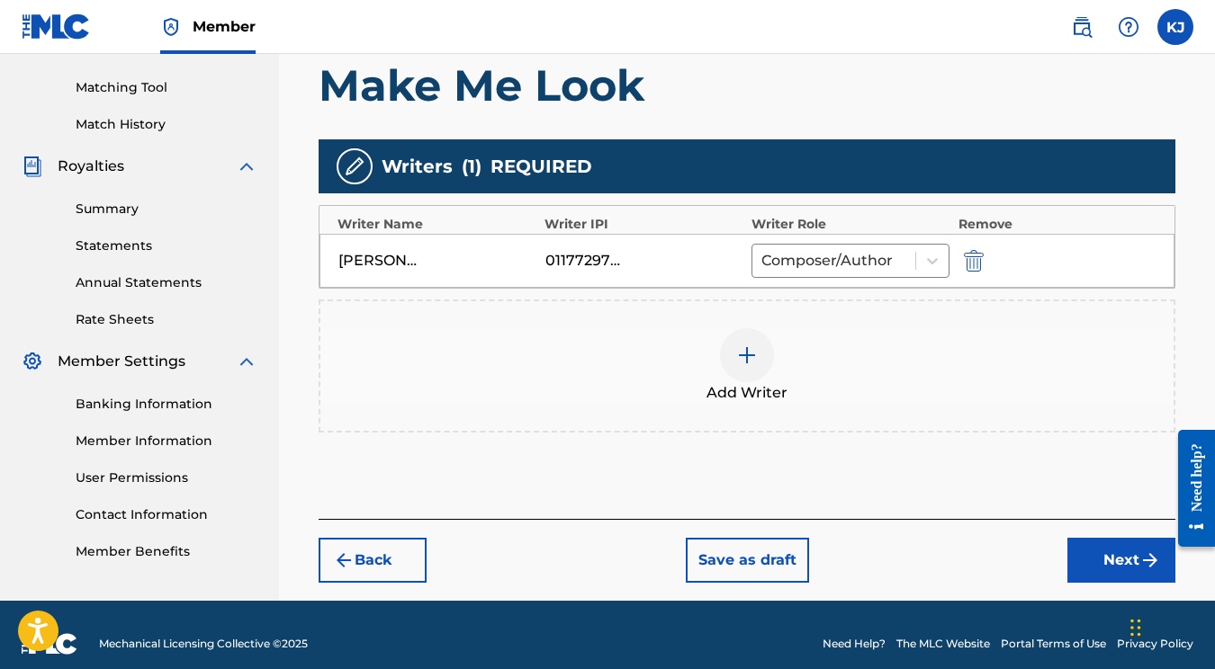
click at [1119, 561] on button "Next" at bounding box center [1121, 560] width 108 height 45
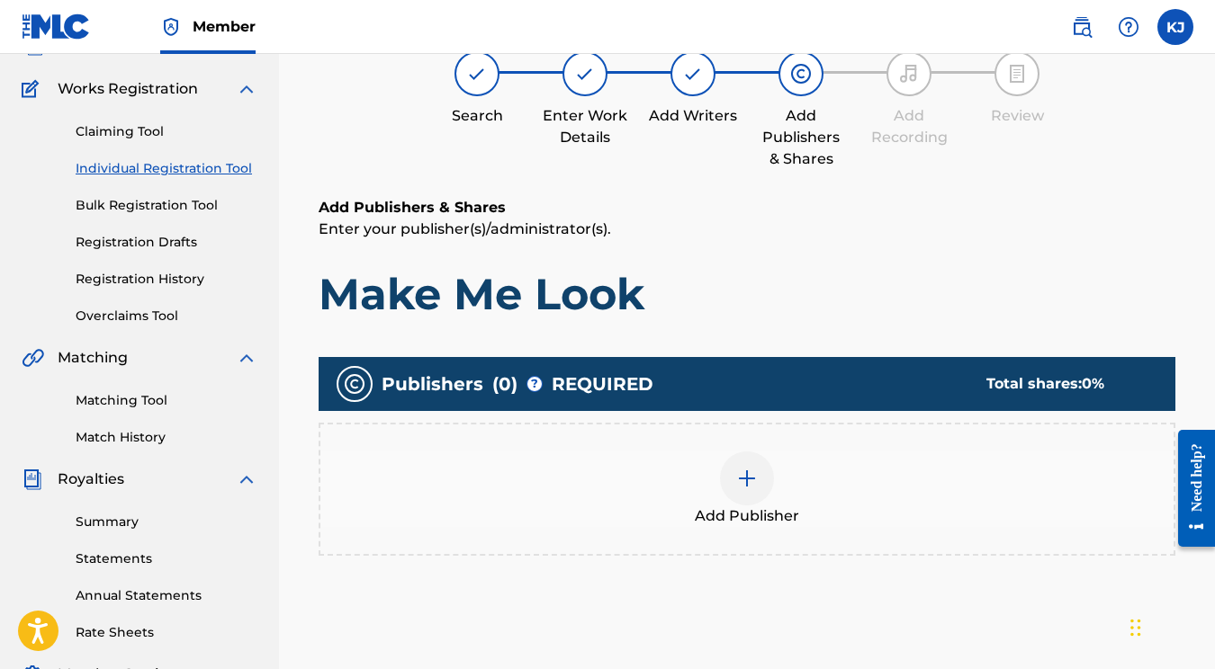
scroll to position [81, 0]
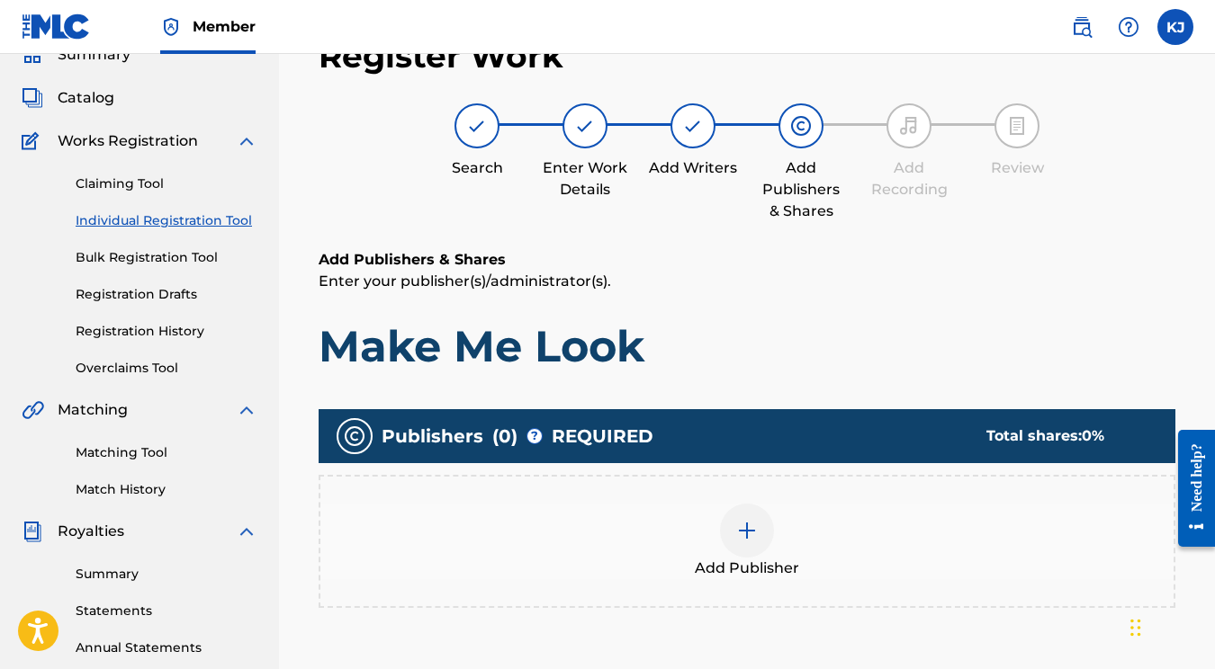
click at [716, 527] on div "Add Publisher" at bounding box center [746, 542] width 853 height 76
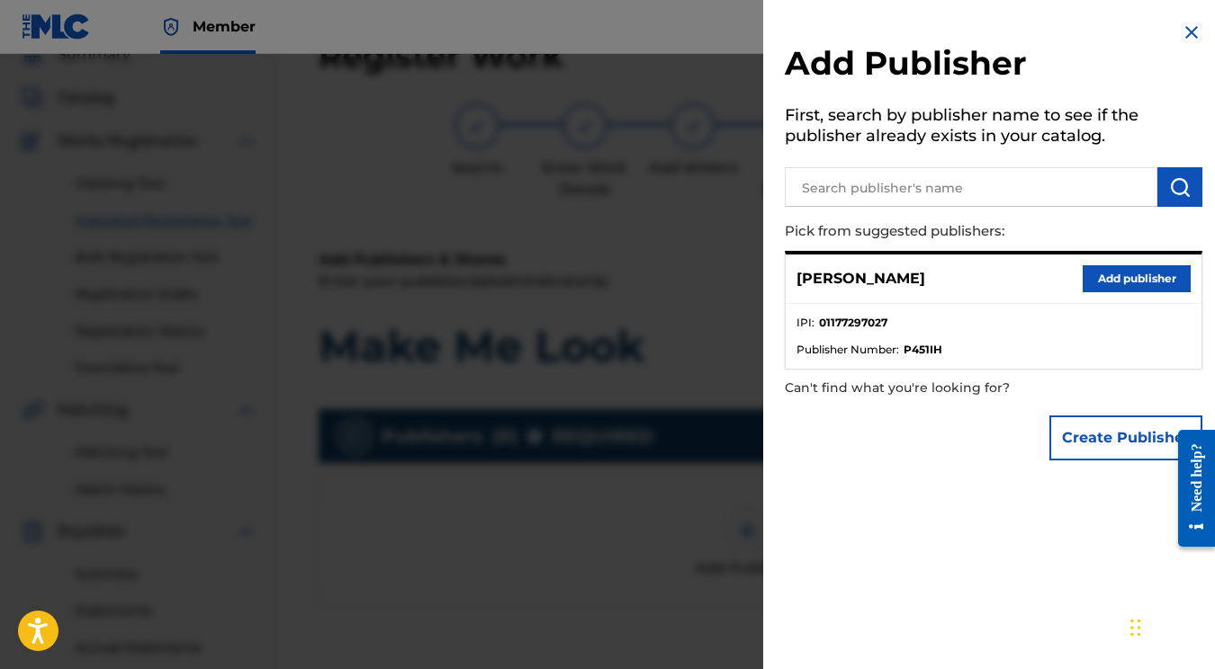
click at [1141, 279] on button "Add publisher" at bounding box center [1136, 278] width 108 height 27
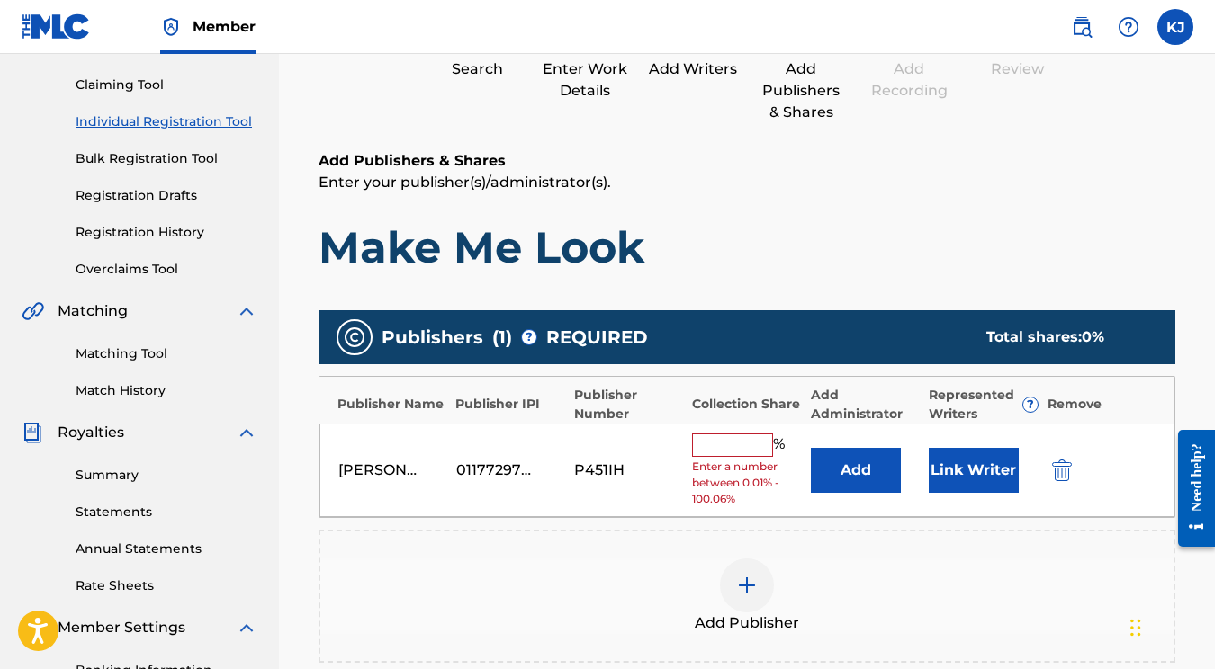
scroll to position [204, 0]
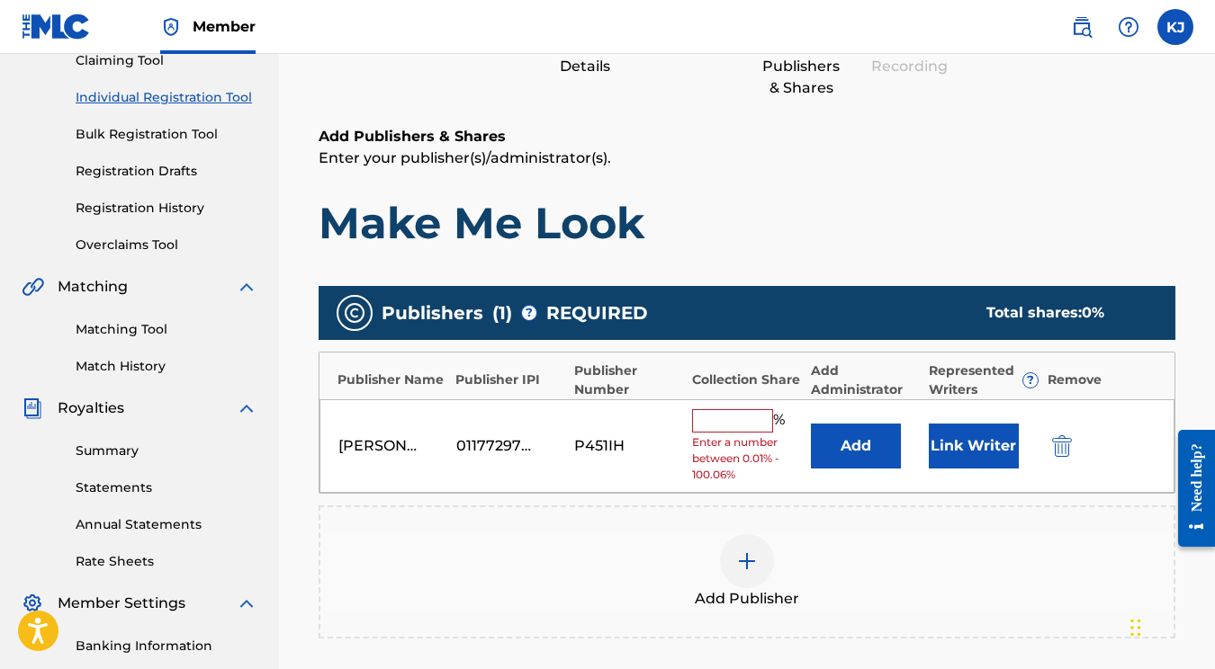
click at [727, 424] on input "text" at bounding box center [732, 420] width 81 height 23
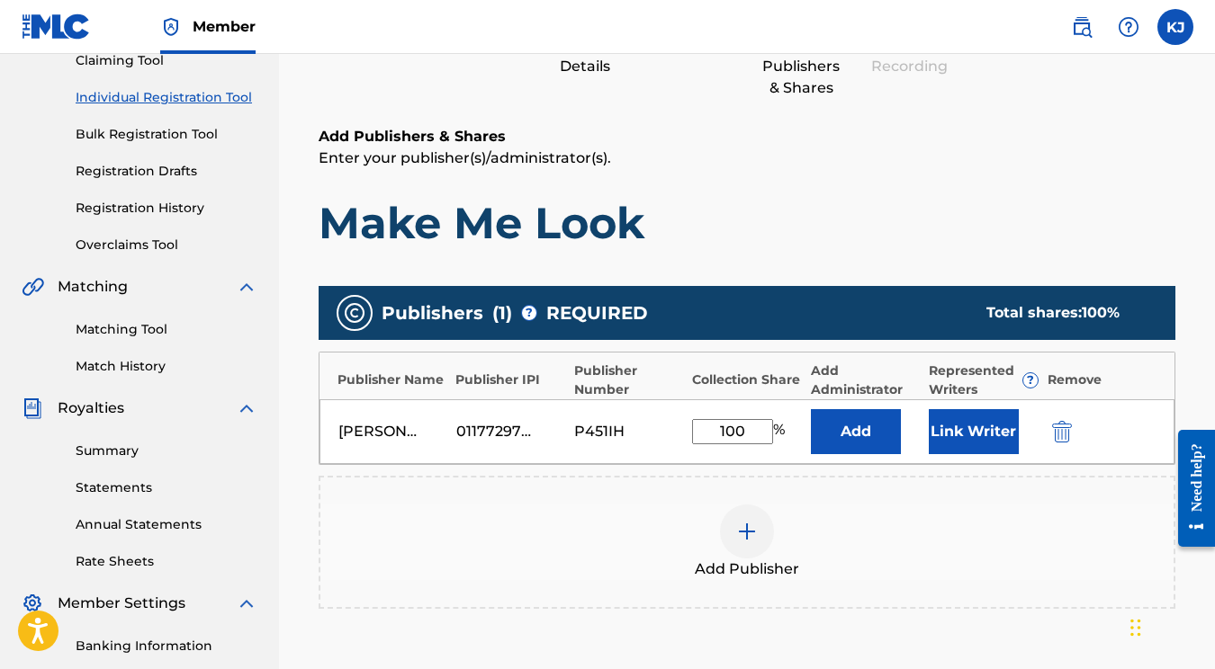
scroll to position [383, 0]
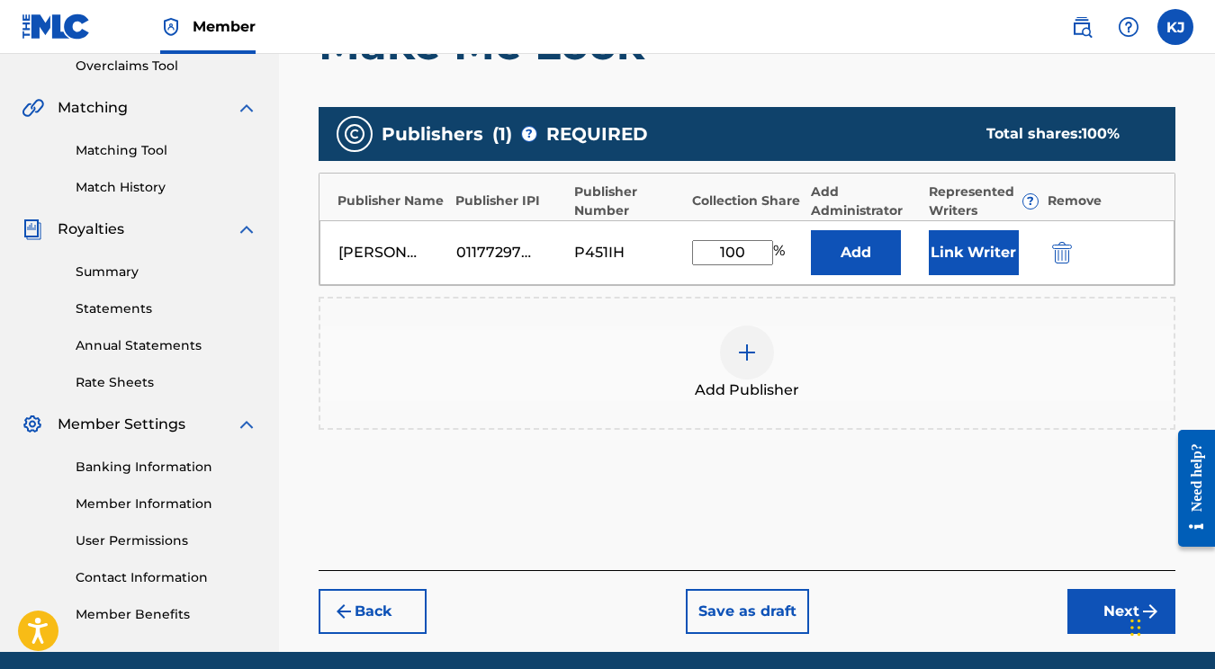
type input "100"
click at [1073, 595] on button "Next" at bounding box center [1121, 611] width 108 height 45
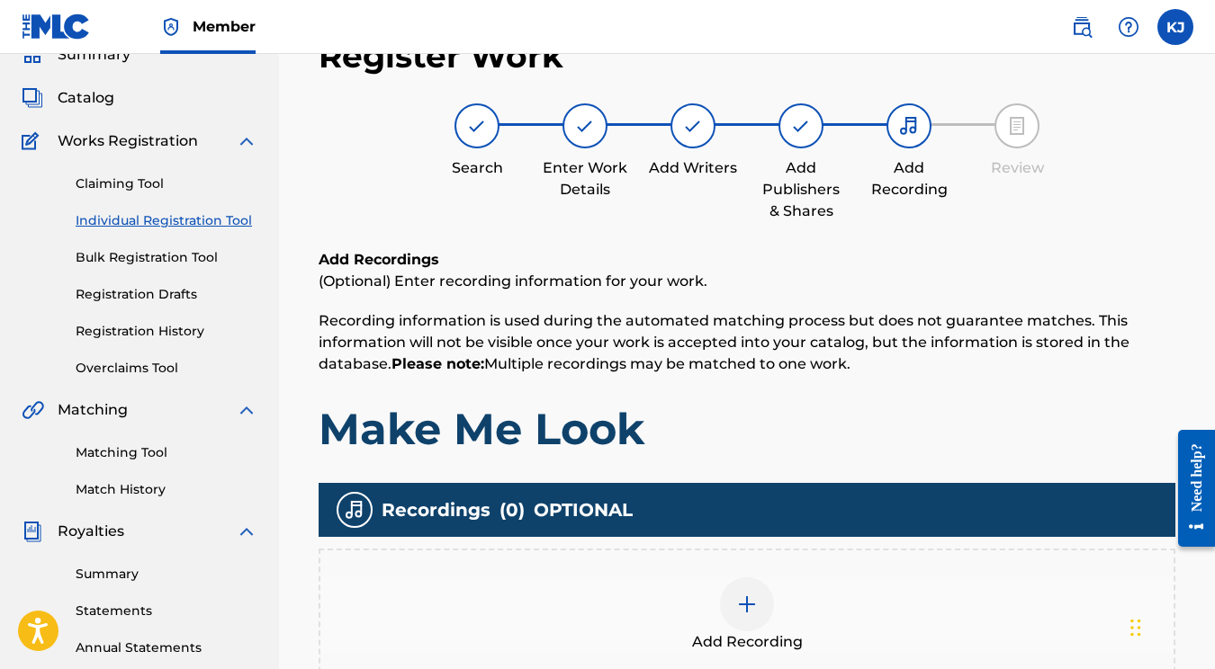
scroll to position [258, 0]
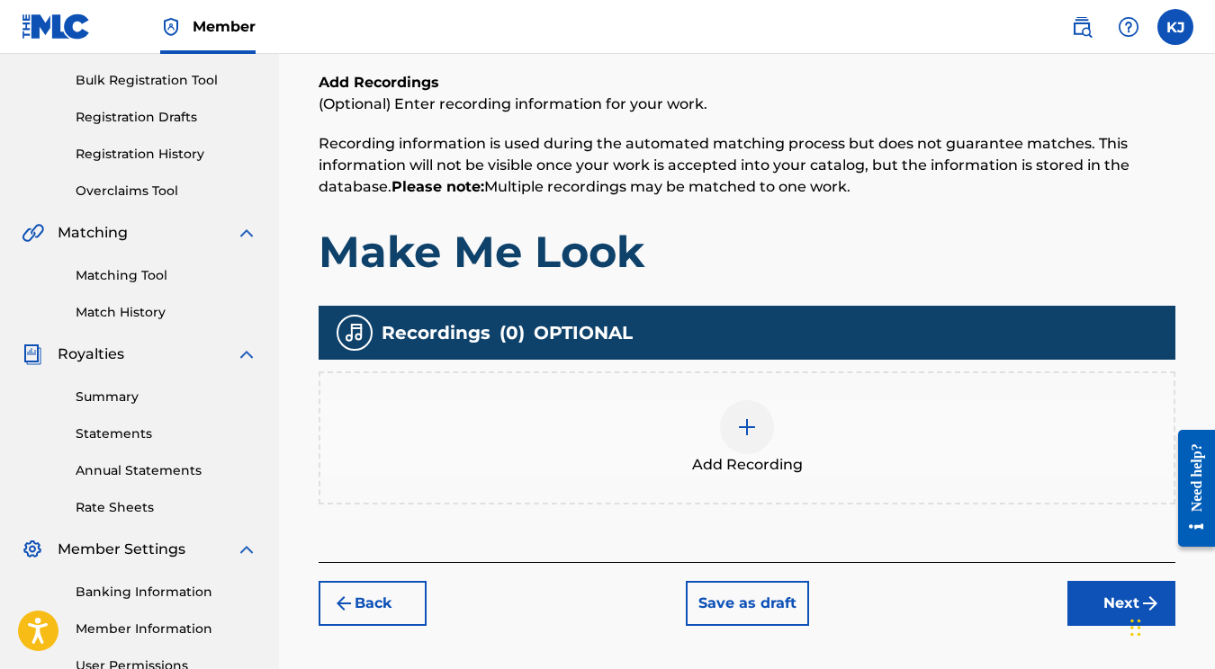
click at [748, 429] on img at bounding box center [747, 428] width 22 height 22
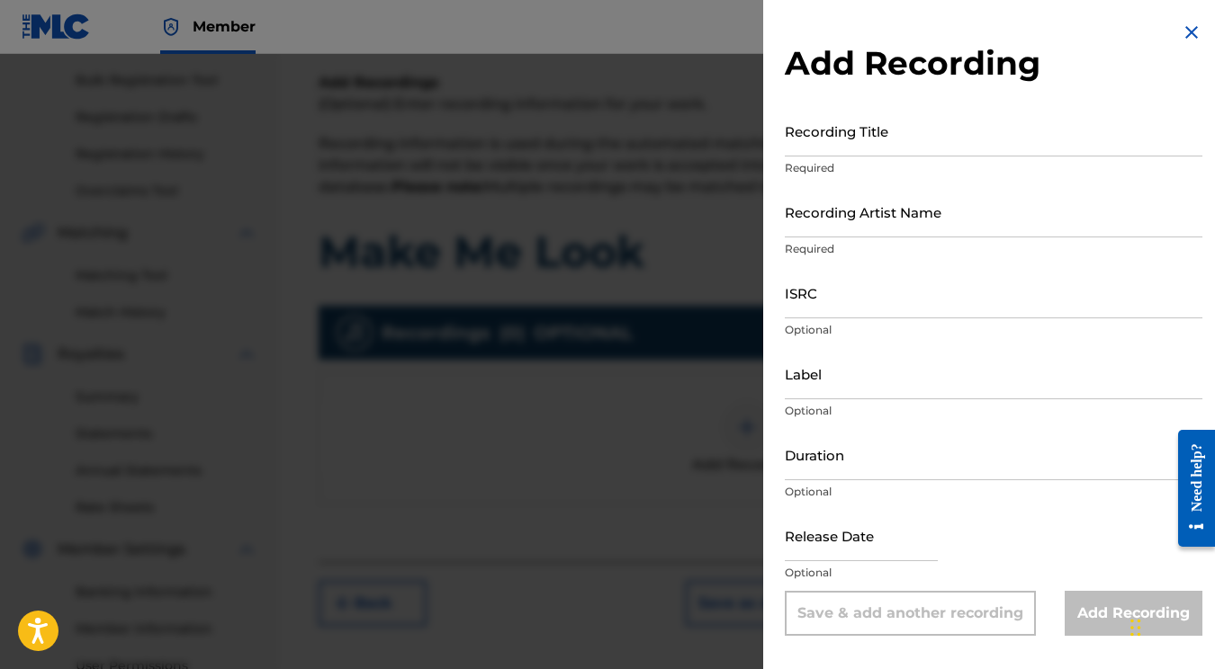
click at [875, 142] on input "Recording Title" at bounding box center [994, 130] width 418 height 51
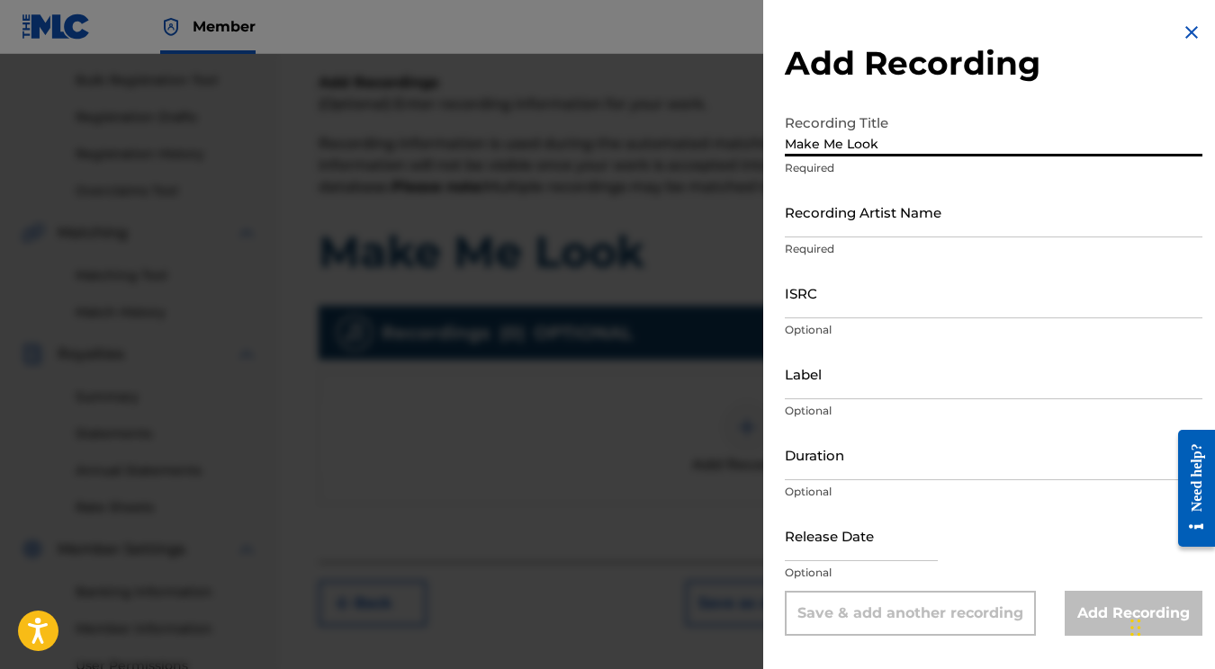
type input "Make Me Look"
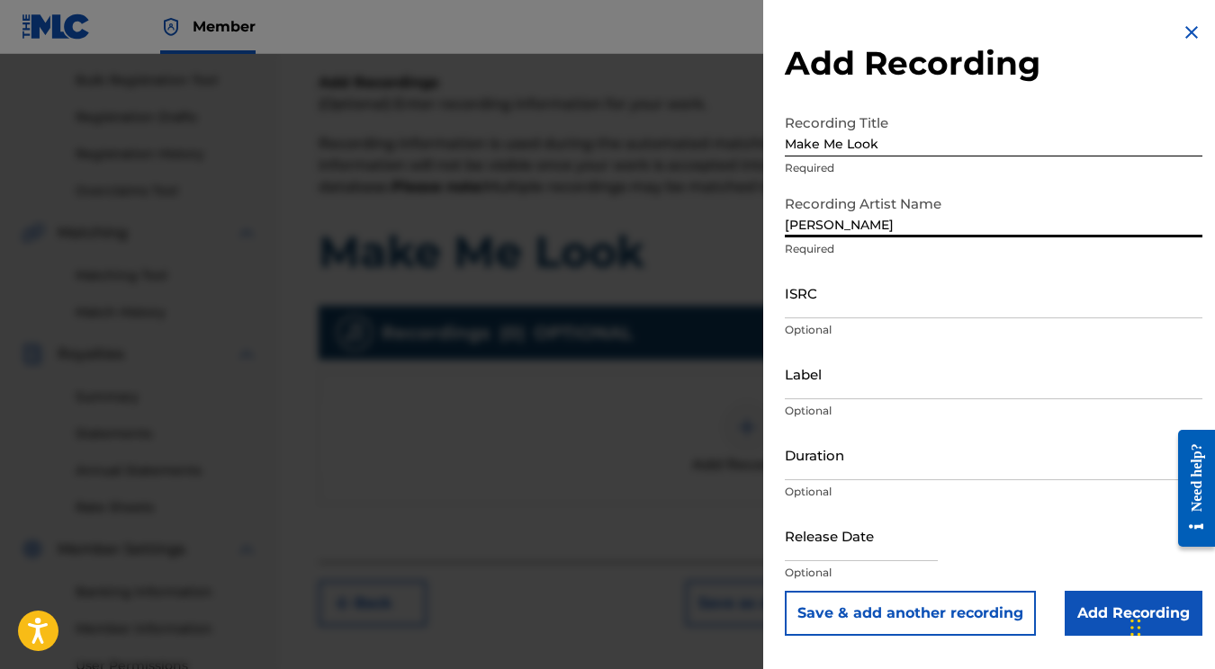
type input "[PERSON_NAME]"
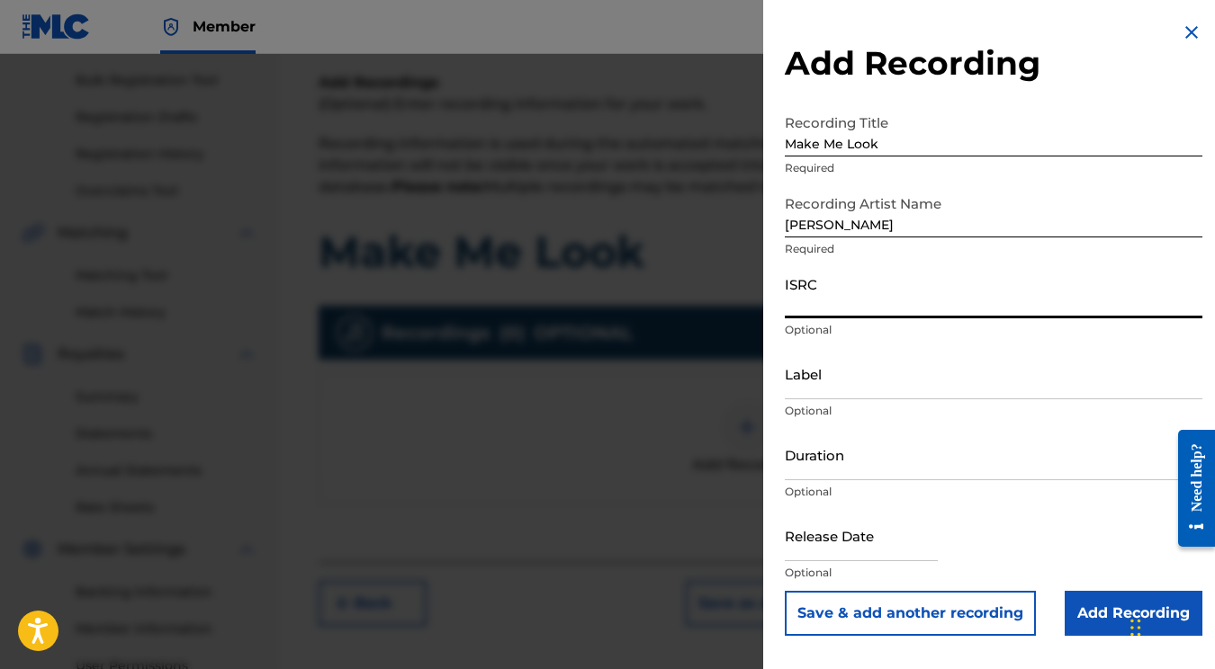
paste input "QZZ8B2316323"
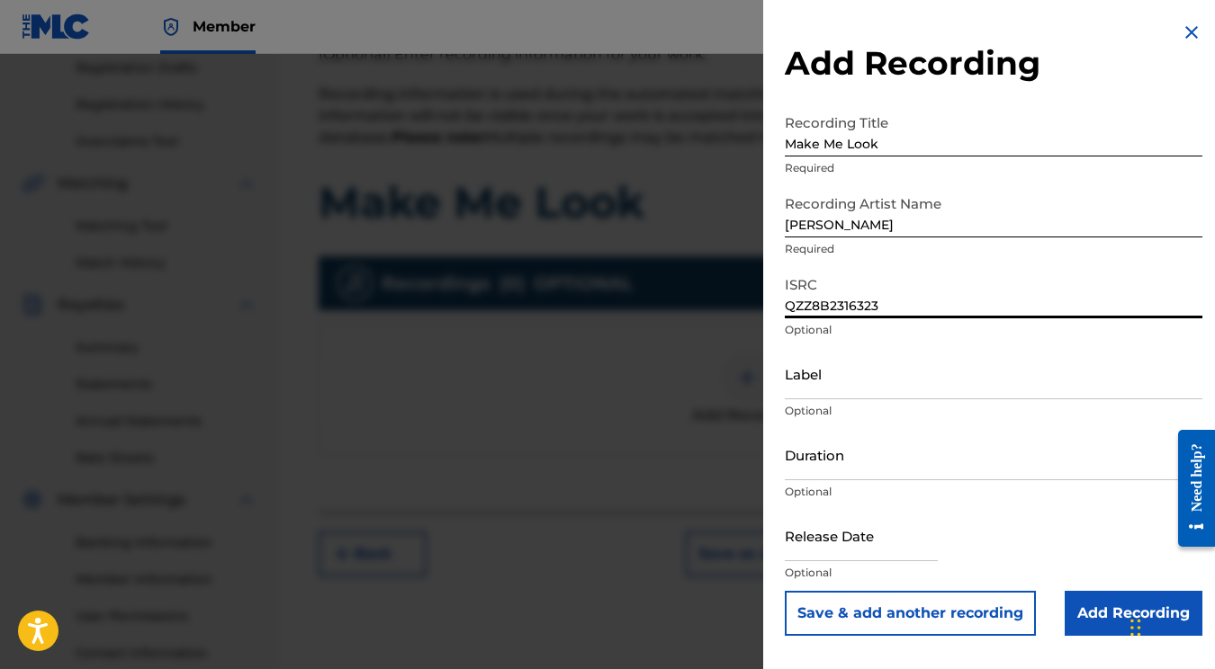
scroll to position [326, 0]
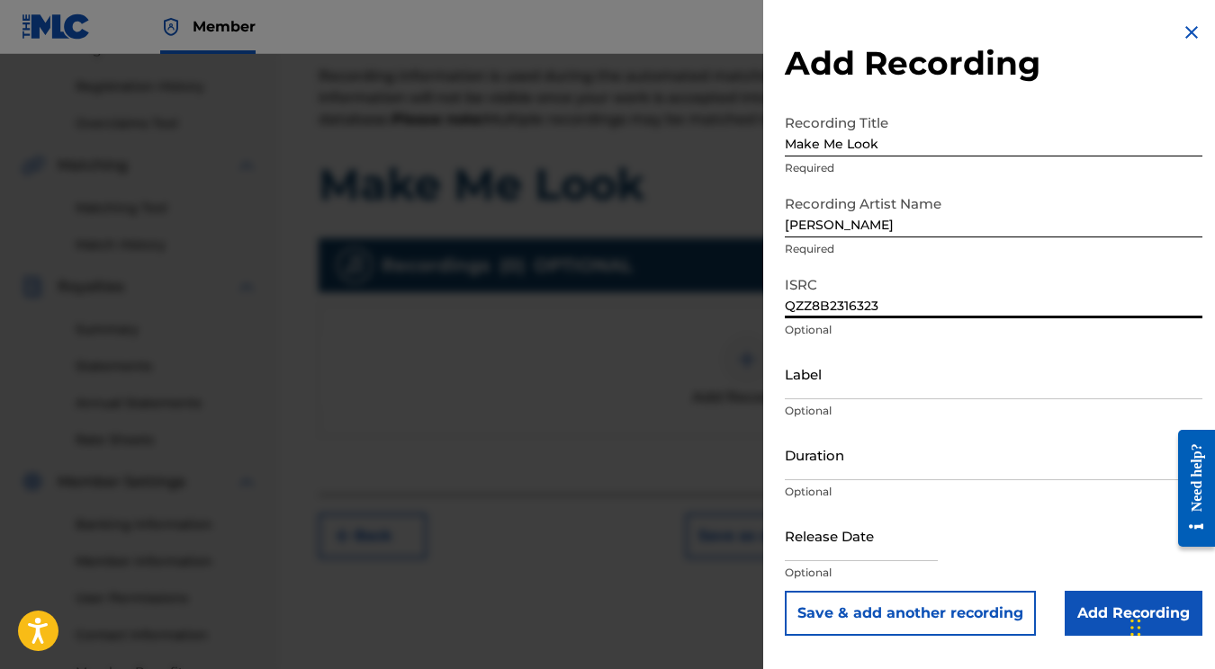
type input "QZZ8B2316323"
select select "7"
select select "2025"
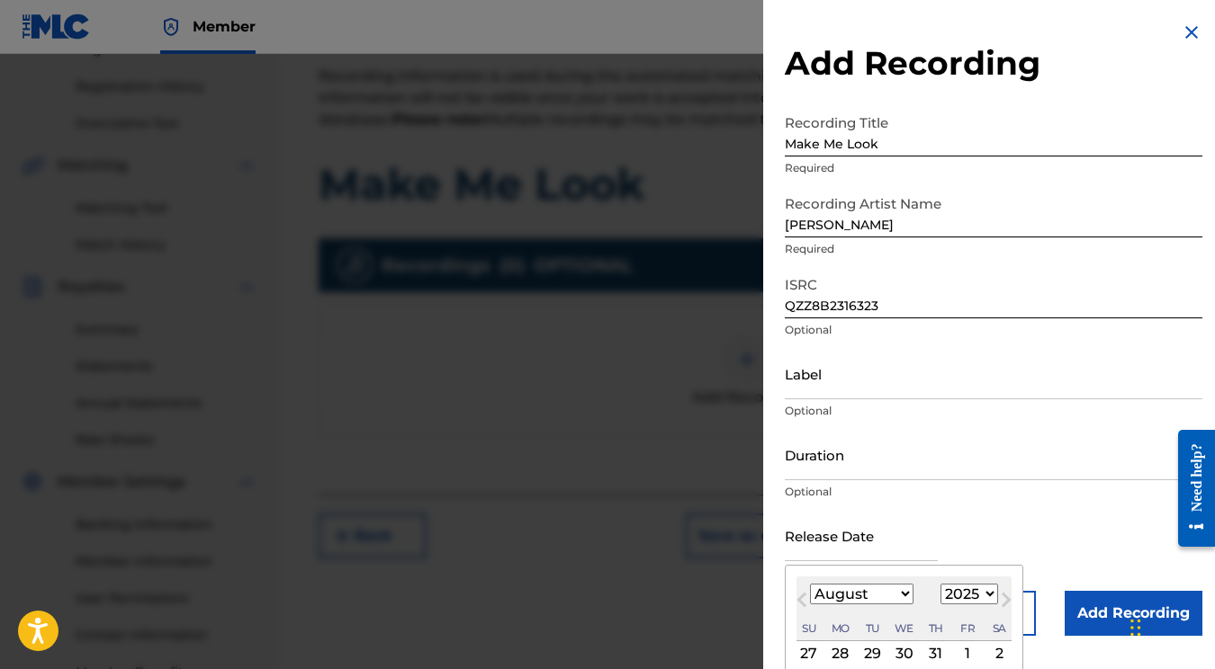
click at [840, 541] on input "text" at bounding box center [861, 535] width 153 height 51
select select "11"
select select "2023"
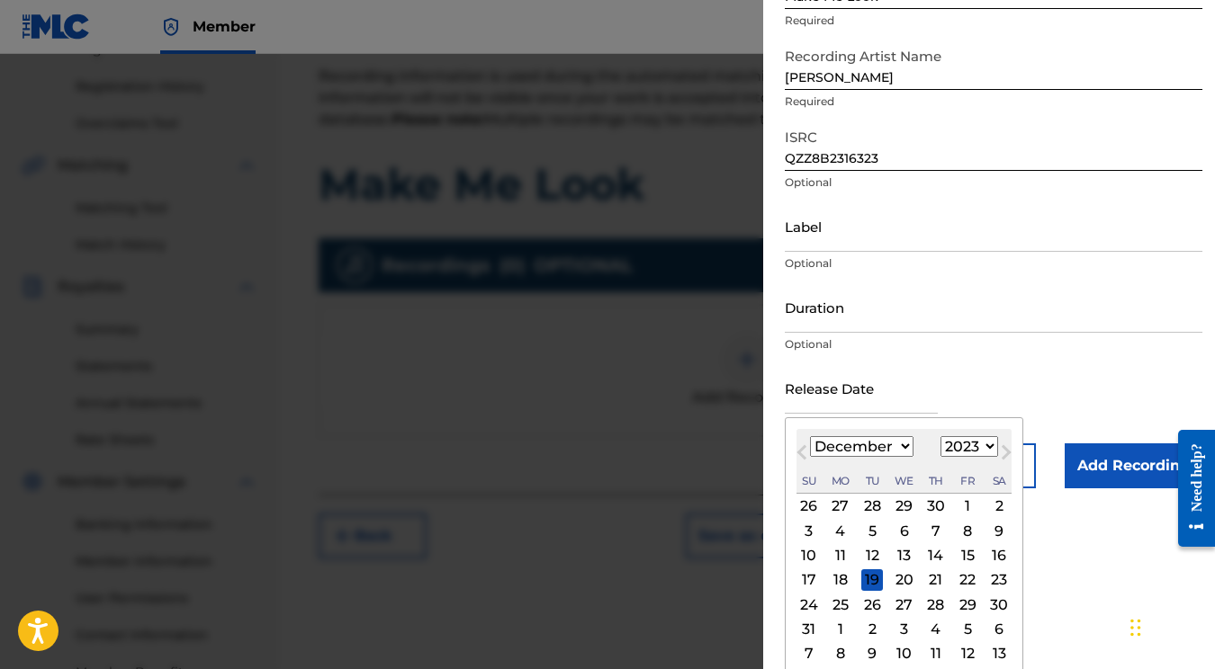
scroll to position [155, 0]
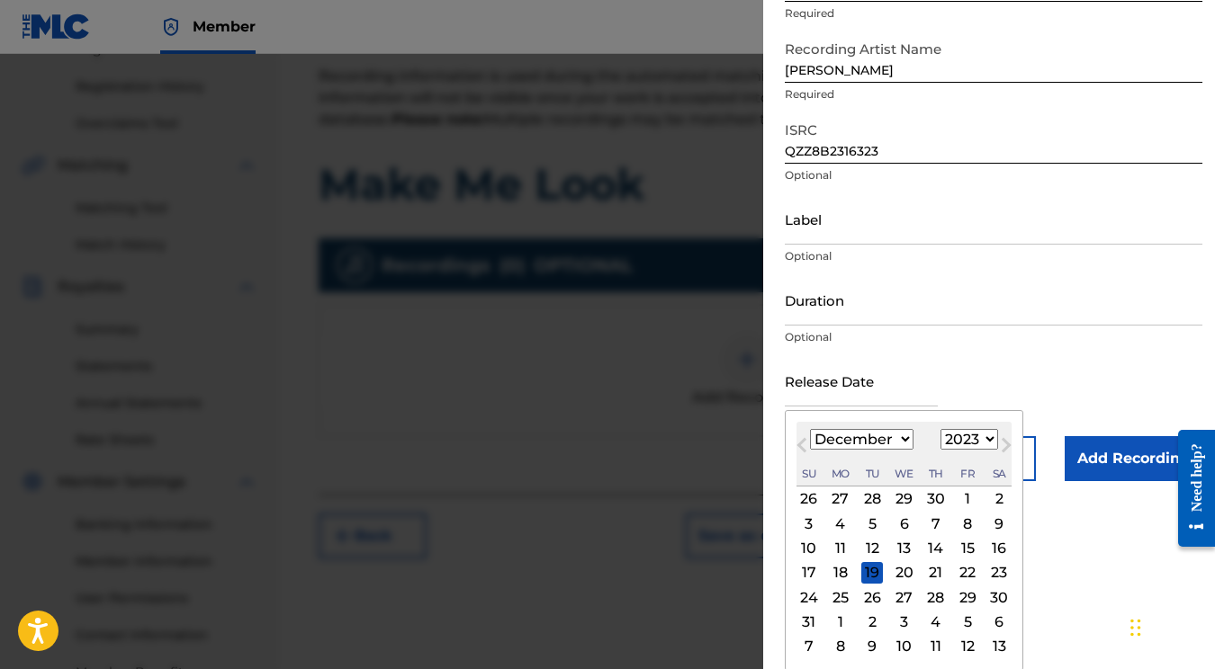
click at [956, 499] on div "1" at bounding box center [967, 500] width 22 height 22
type input "December 1 2023"
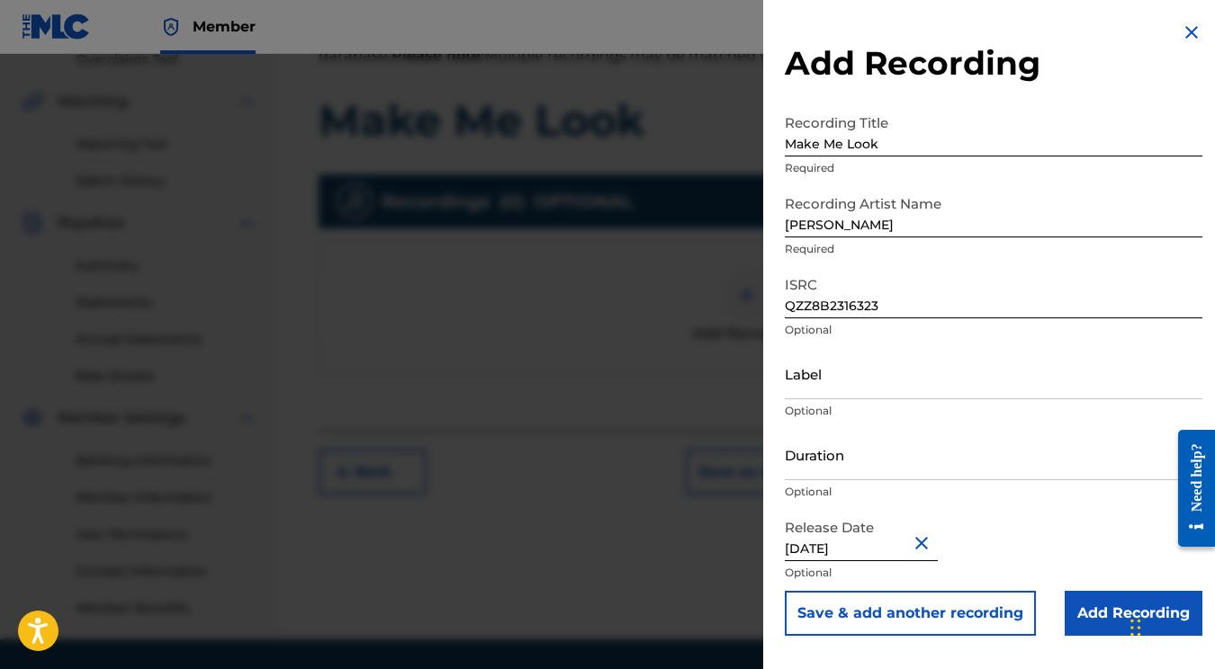
scroll to position [394, 0]
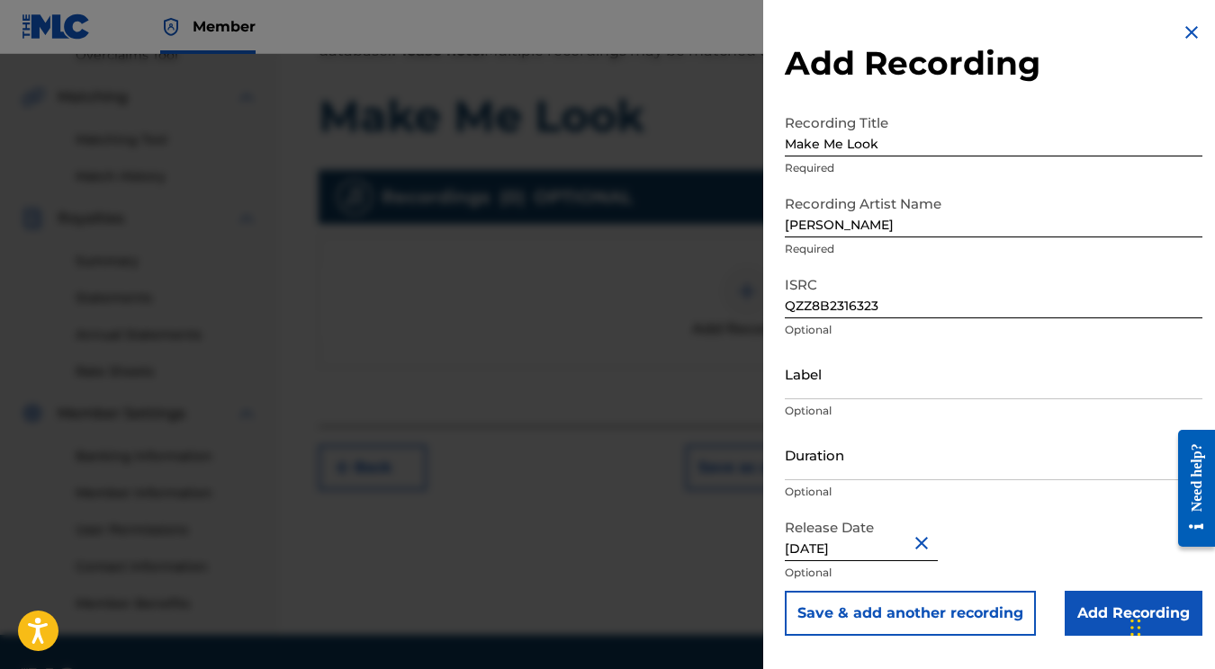
click at [1076, 604] on input "Add Recording" at bounding box center [1133, 613] width 138 height 45
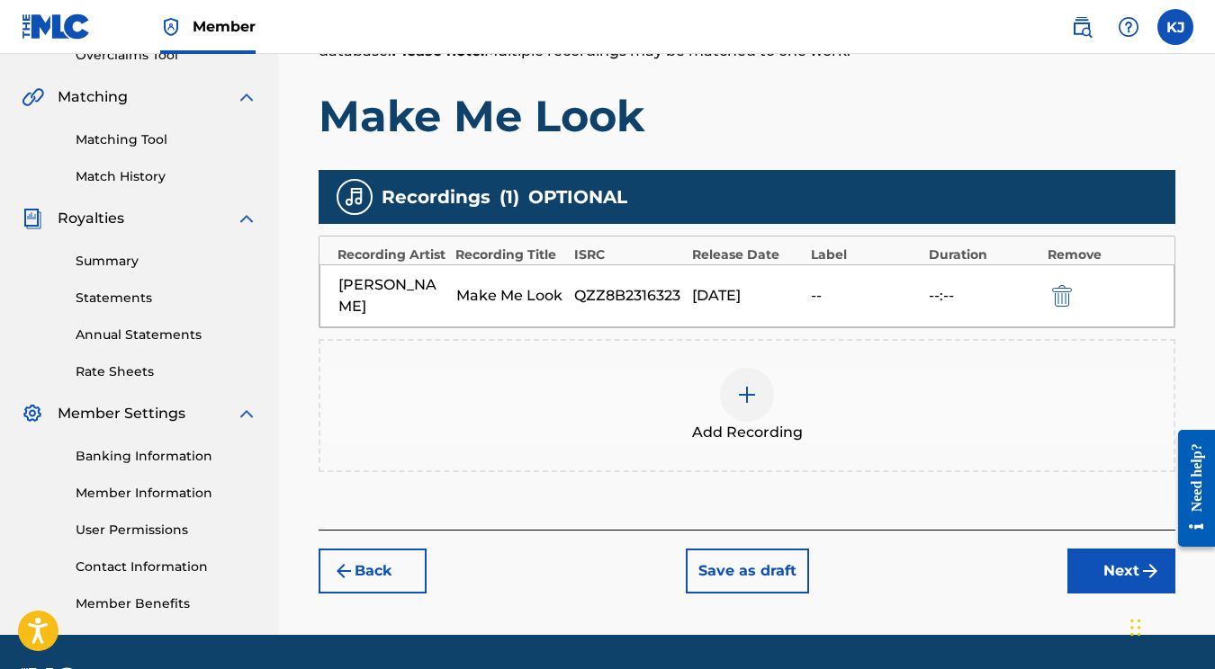
click at [1096, 549] on button "Next" at bounding box center [1121, 571] width 108 height 45
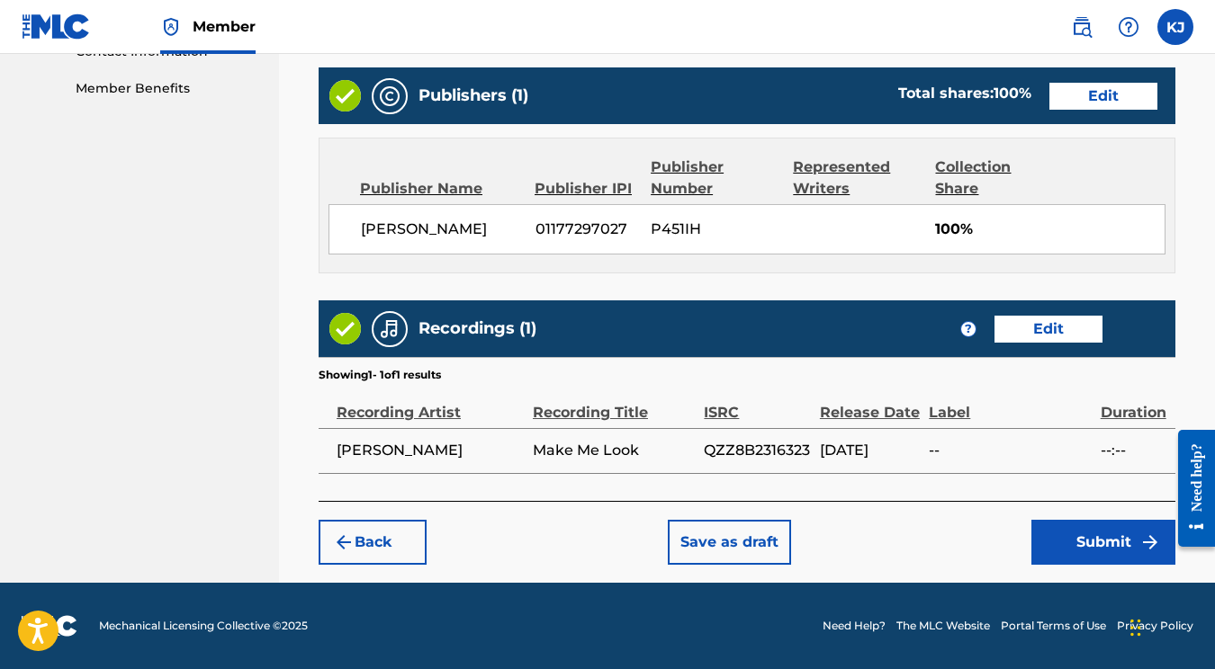
scroll to position [909, 0]
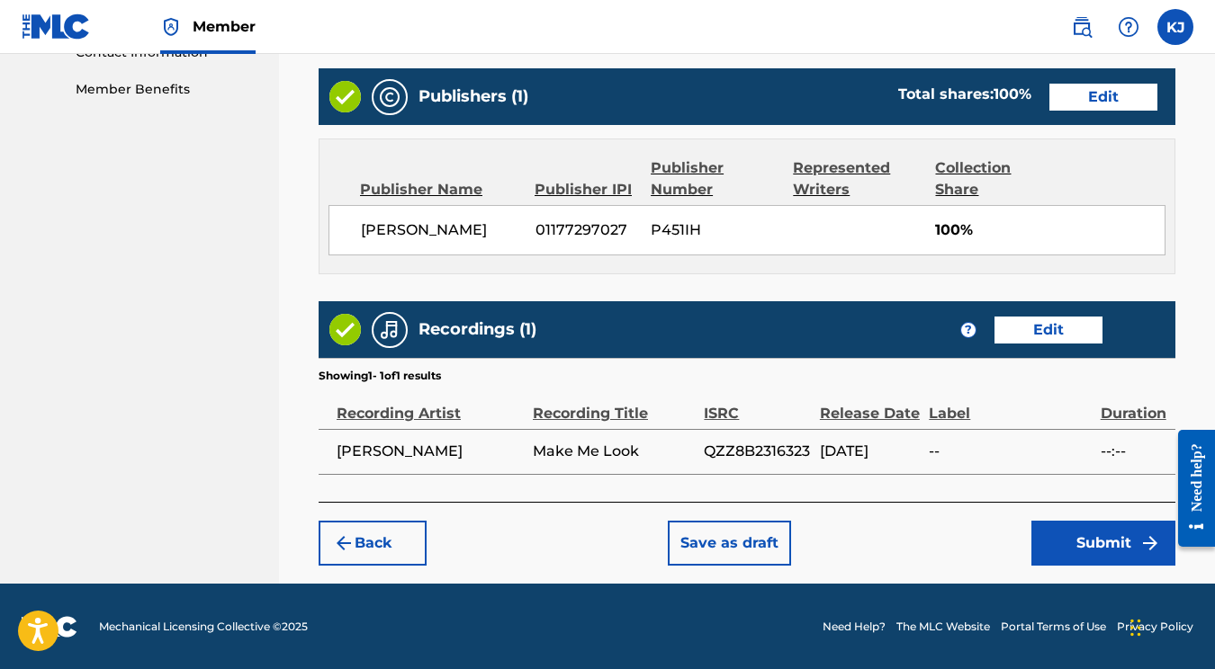
click at [1082, 537] on button "Submit" at bounding box center [1103, 543] width 144 height 45
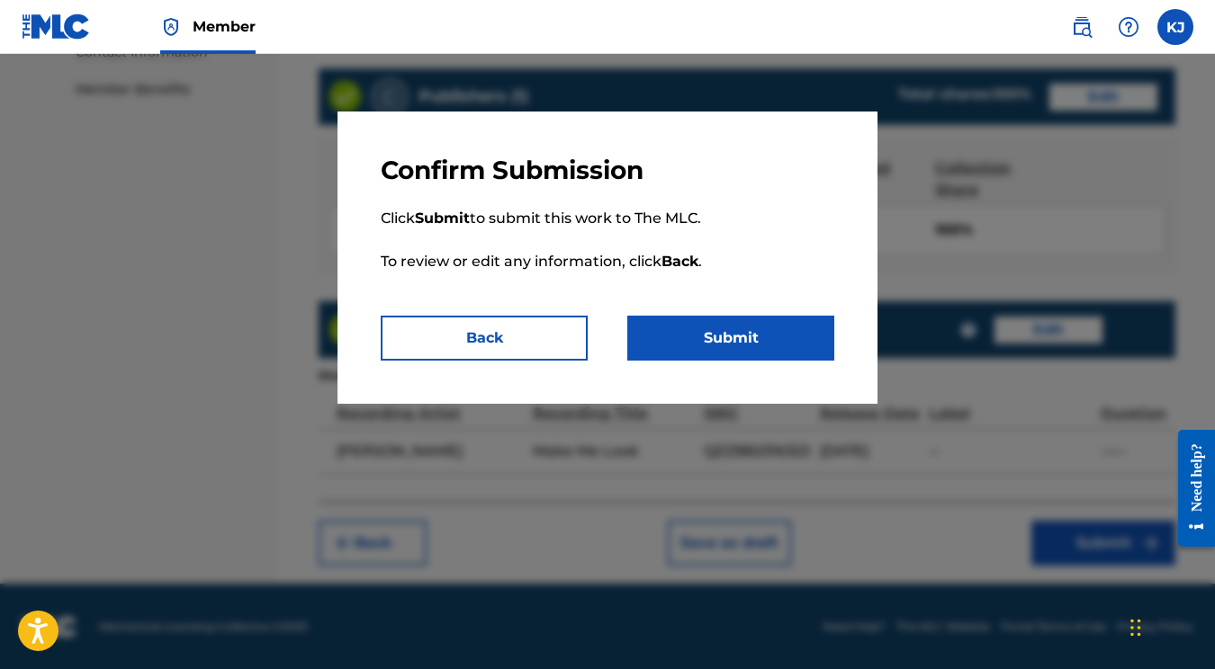
click at [673, 347] on button "Submit" at bounding box center [730, 338] width 207 height 45
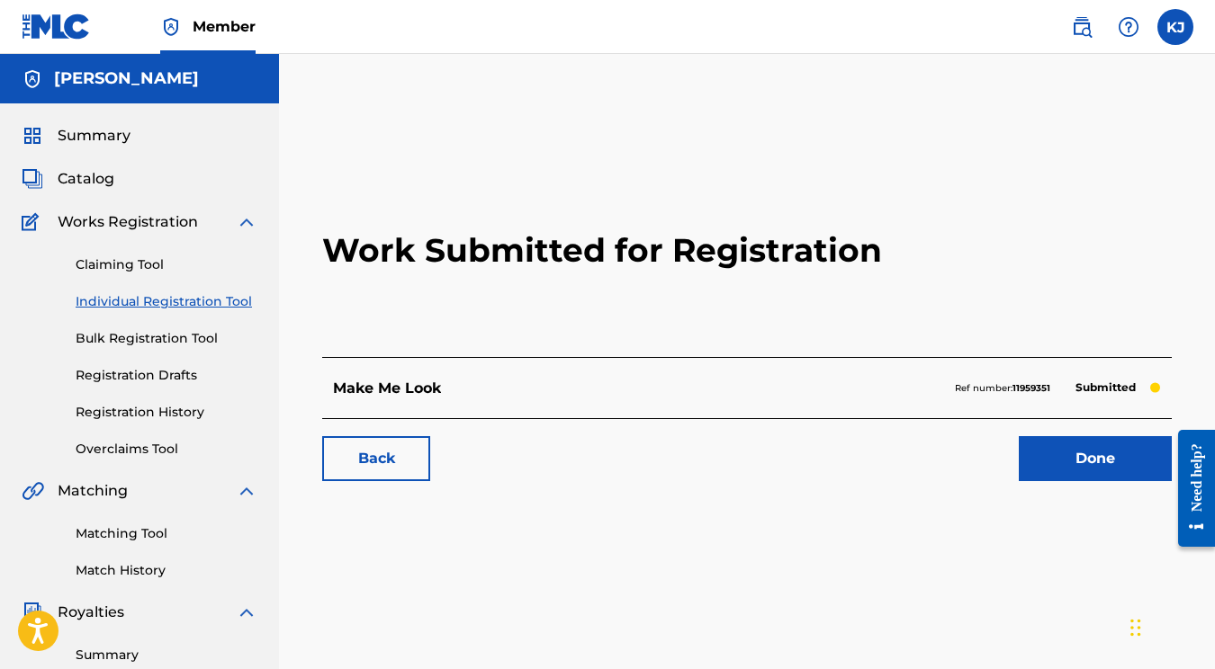
click at [1116, 468] on link "Done" at bounding box center [1095, 458] width 153 height 45
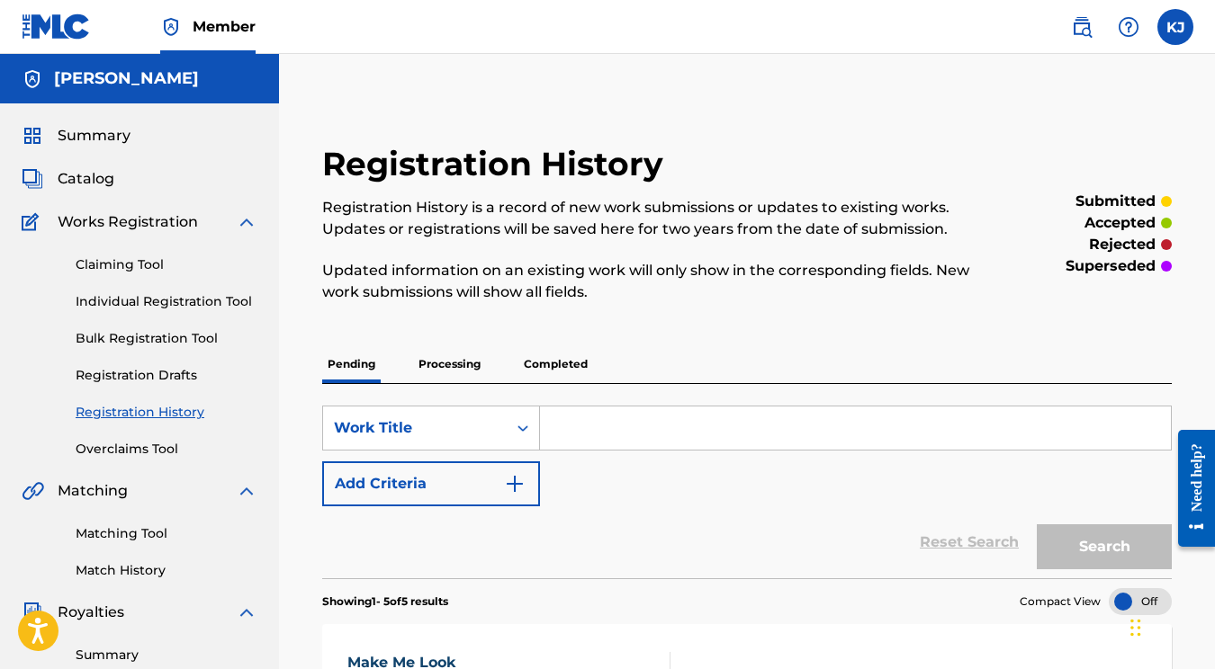
click at [162, 300] on link "Individual Registration Tool" at bounding box center [167, 301] width 182 height 19
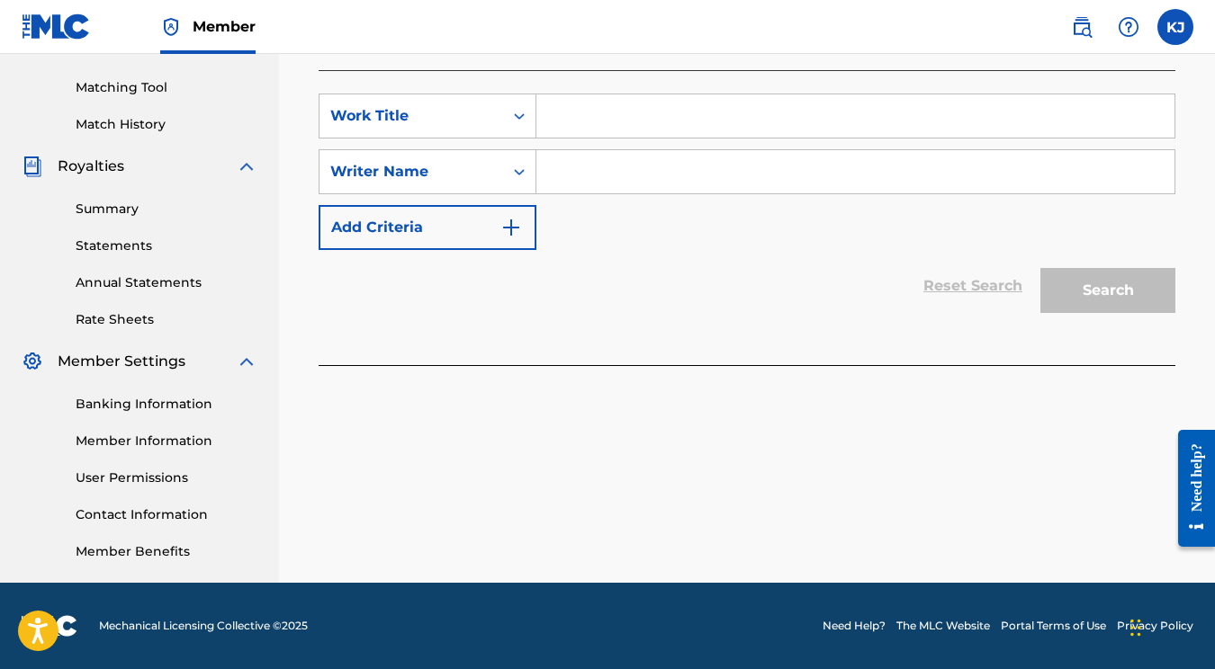
scroll to position [446, 0]
click at [660, 139] on div "SearchWithCriteriacbbf9728-dc4a-4821-9104-197d6c65d917 Work Title SearchWithCri…" at bounding box center [747, 172] width 857 height 157
click at [624, 109] on input "Search Form" at bounding box center [855, 115] width 638 height 43
type input "Tunnel Vision"
click at [630, 158] on input "Search Form" at bounding box center [855, 171] width 638 height 43
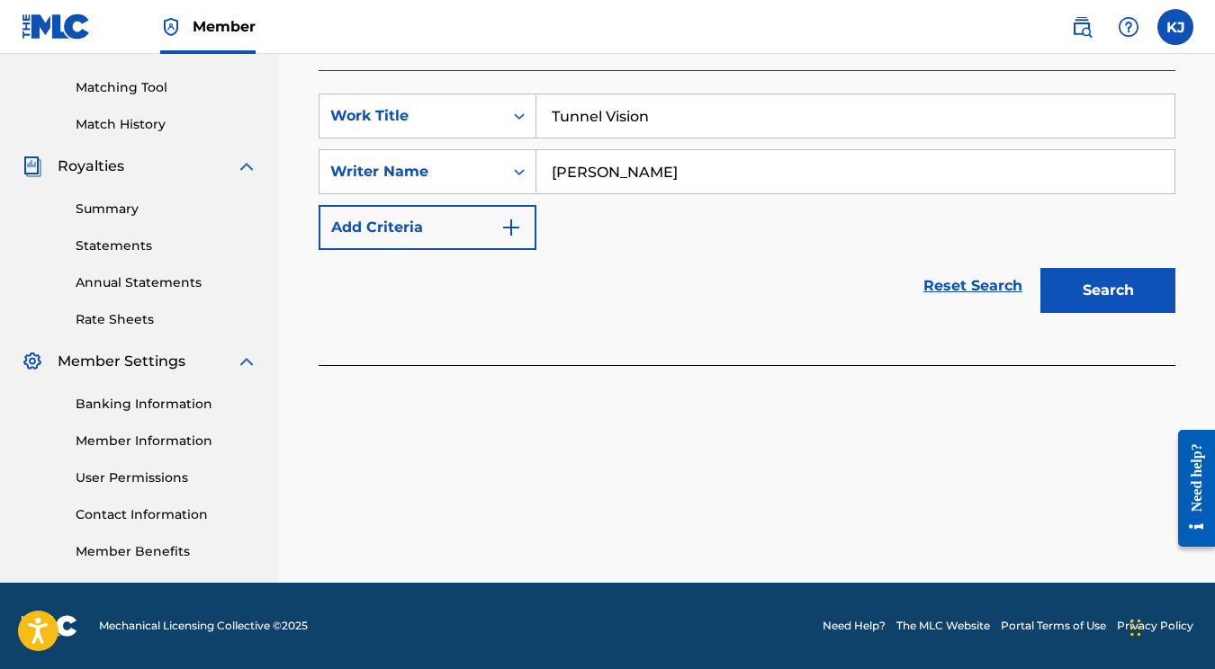
type input "Katelyn James"
click at [1092, 285] on button "Search" at bounding box center [1107, 290] width 135 height 45
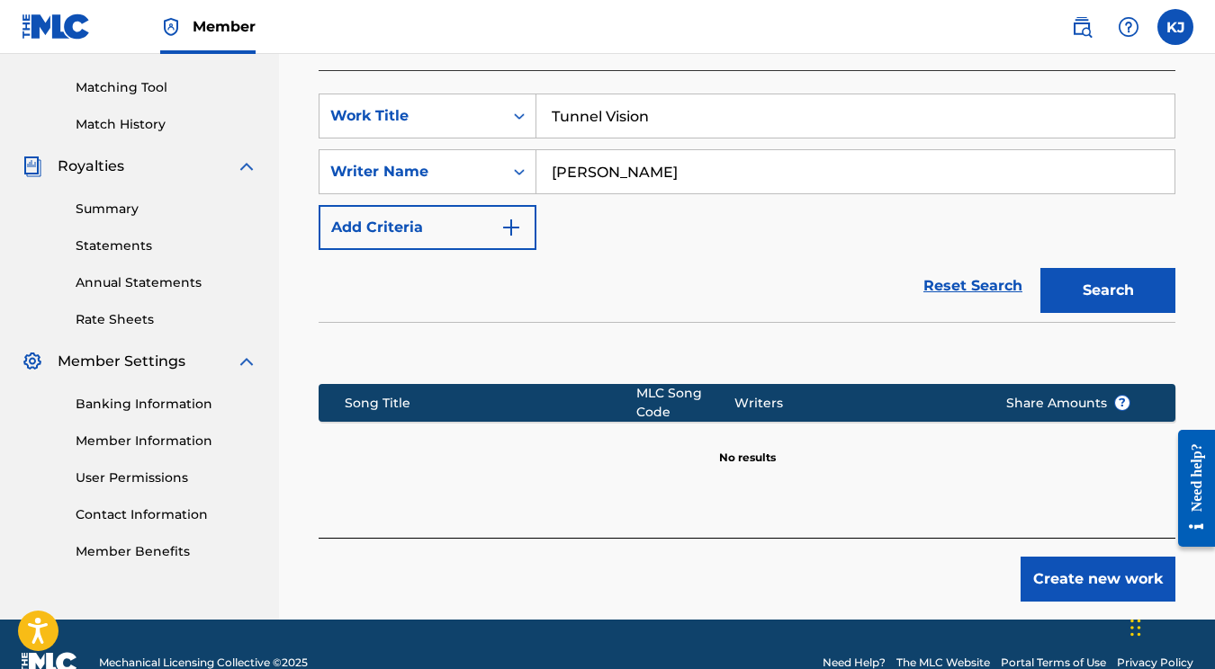
click at [1048, 554] on div "Create new work" at bounding box center [747, 570] width 857 height 64
click at [1056, 574] on button "Create new work" at bounding box center [1097, 579] width 155 height 45
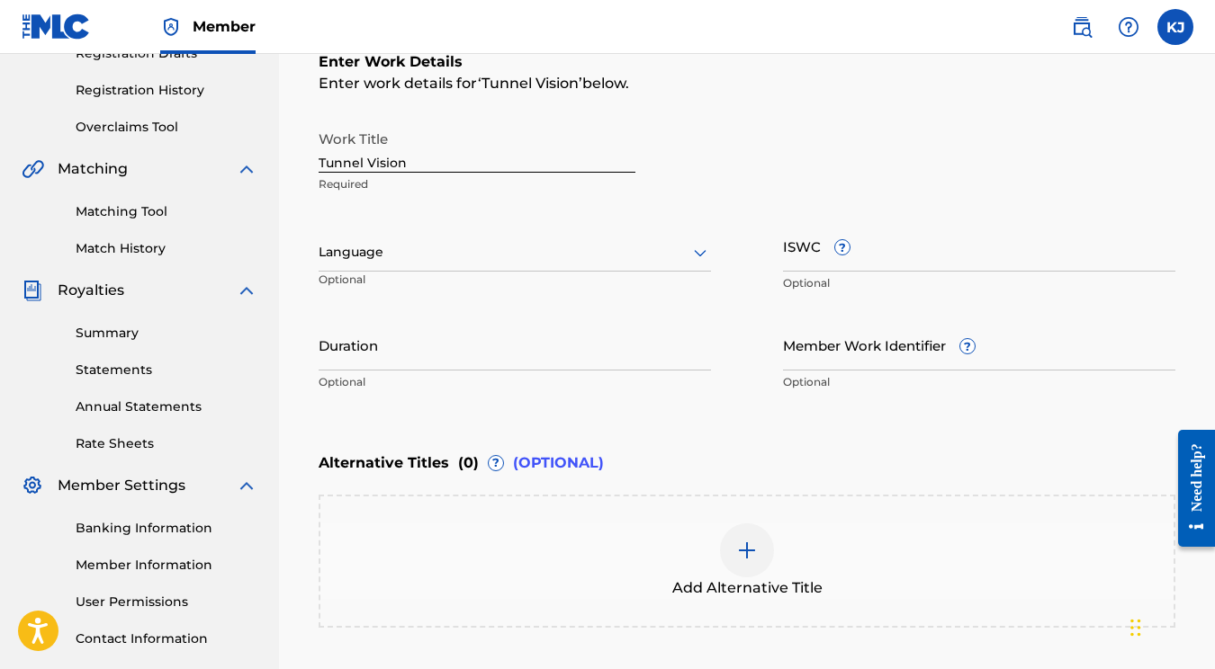
scroll to position [367, 0]
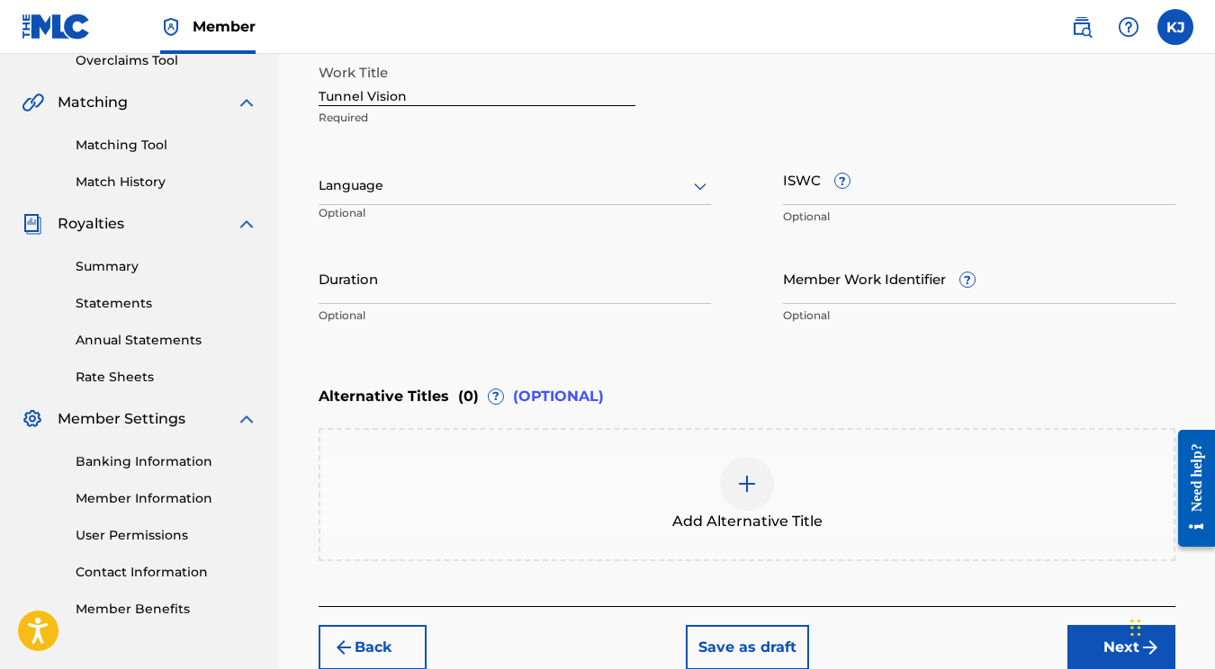
click at [1092, 636] on button "Next" at bounding box center [1121, 647] width 108 height 45
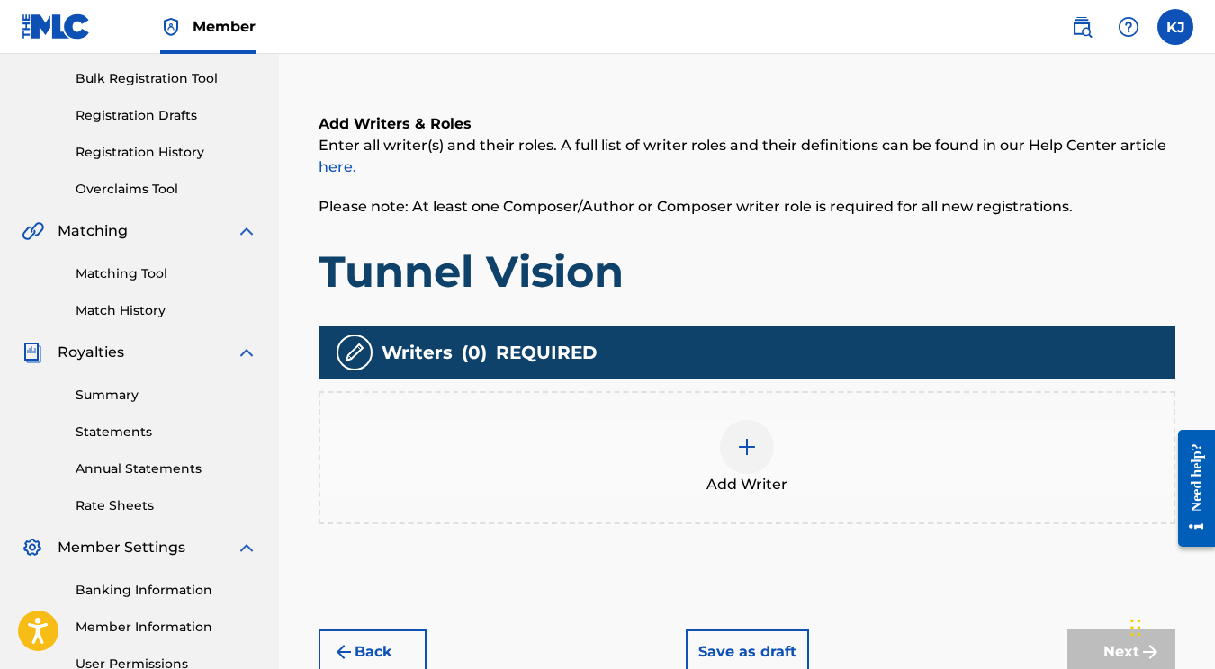
scroll to position [418, 0]
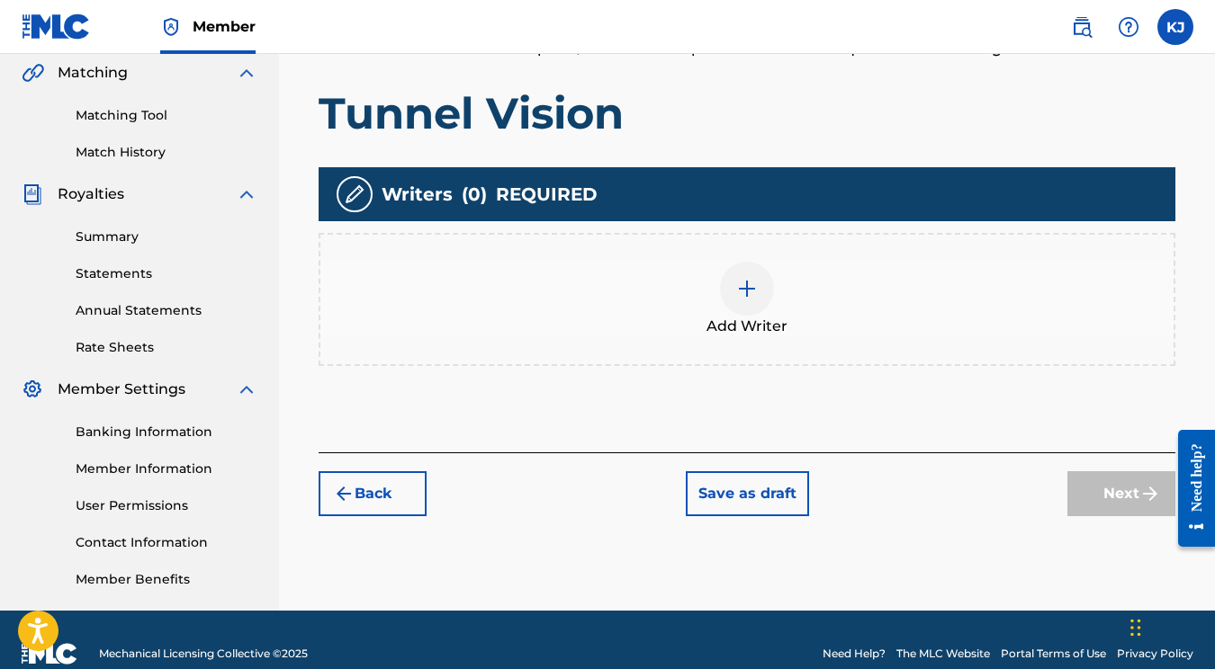
click at [738, 286] on img at bounding box center [747, 289] width 22 height 22
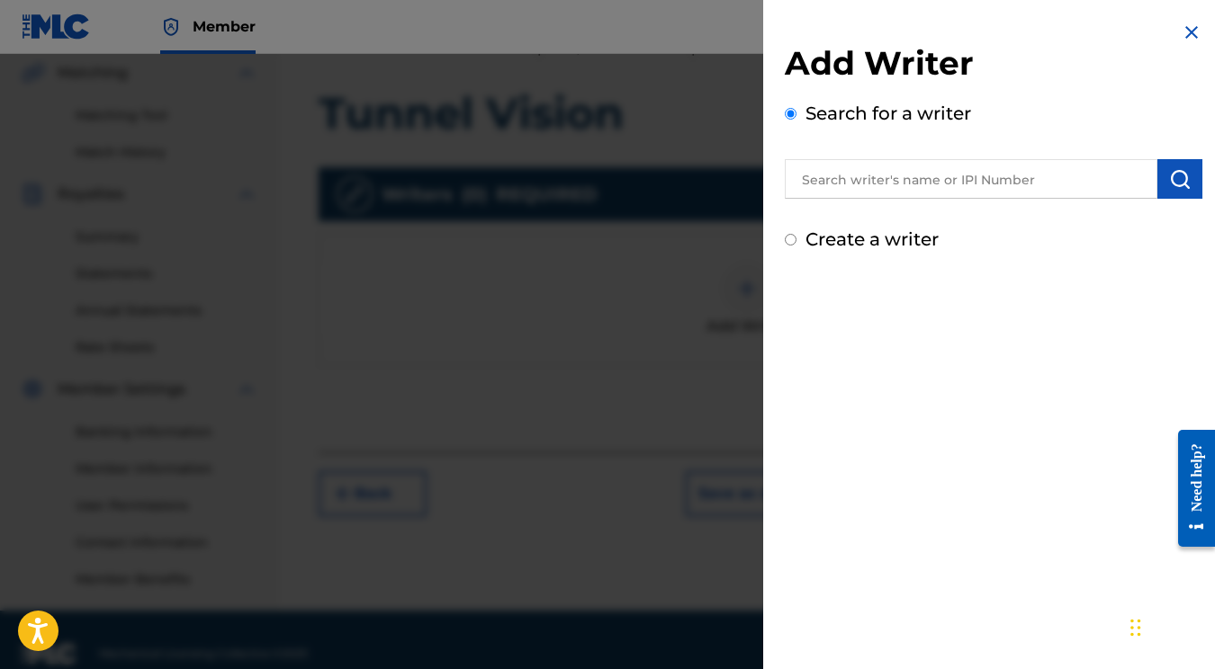
click at [787, 240] on input "Create a writer" at bounding box center [791, 240] width 12 height 12
radio input "false"
radio input "true"
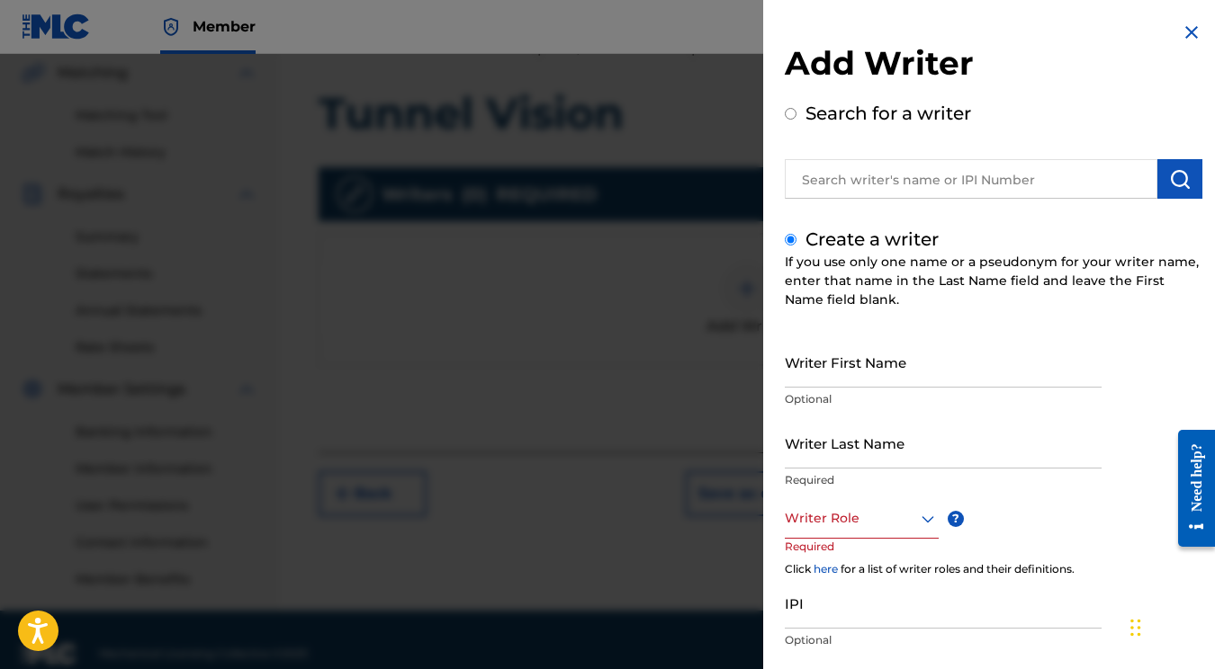
click at [901, 388] on div "Writer First Name Optional" at bounding box center [943, 377] width 317 height 81
click at [875, 369] on input "Writer First Name" at bounding box center [943, 362] width 317 height 51
type input "Katelyn"
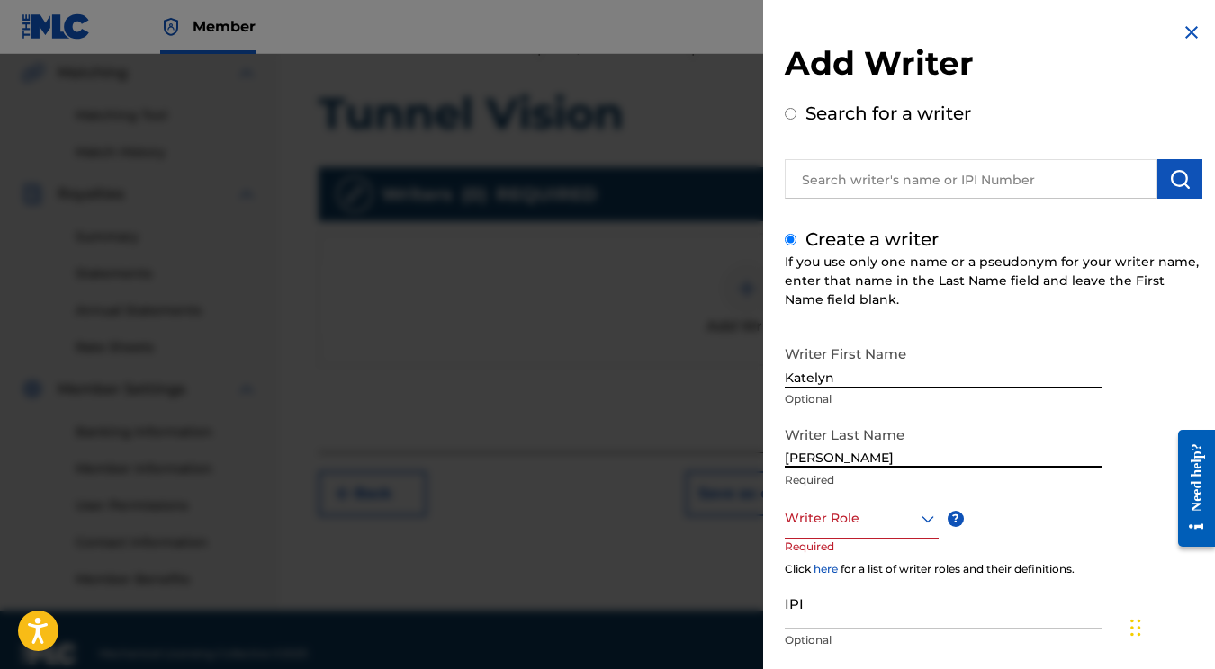
type input "[PERSON_NAME]"
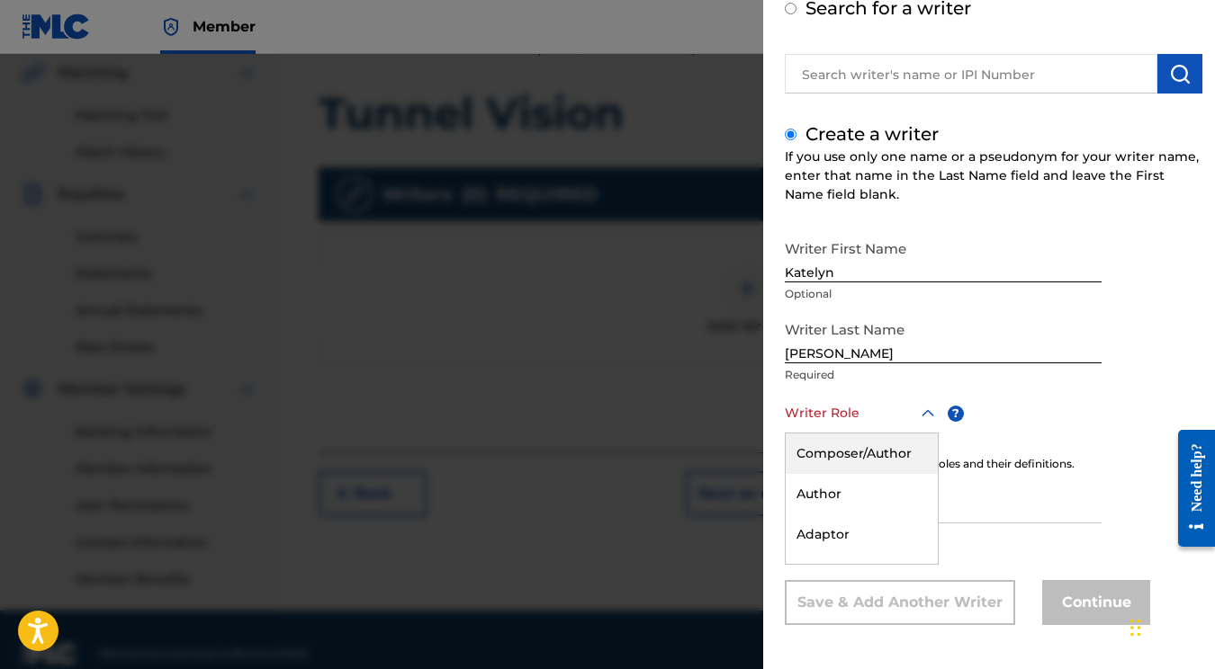
click at [884, 434] on div "Composer/Author, 1 of 8. 8 results available. Use Up and Down to choose options…" at bounding box center [862, 413] width 154 height 40
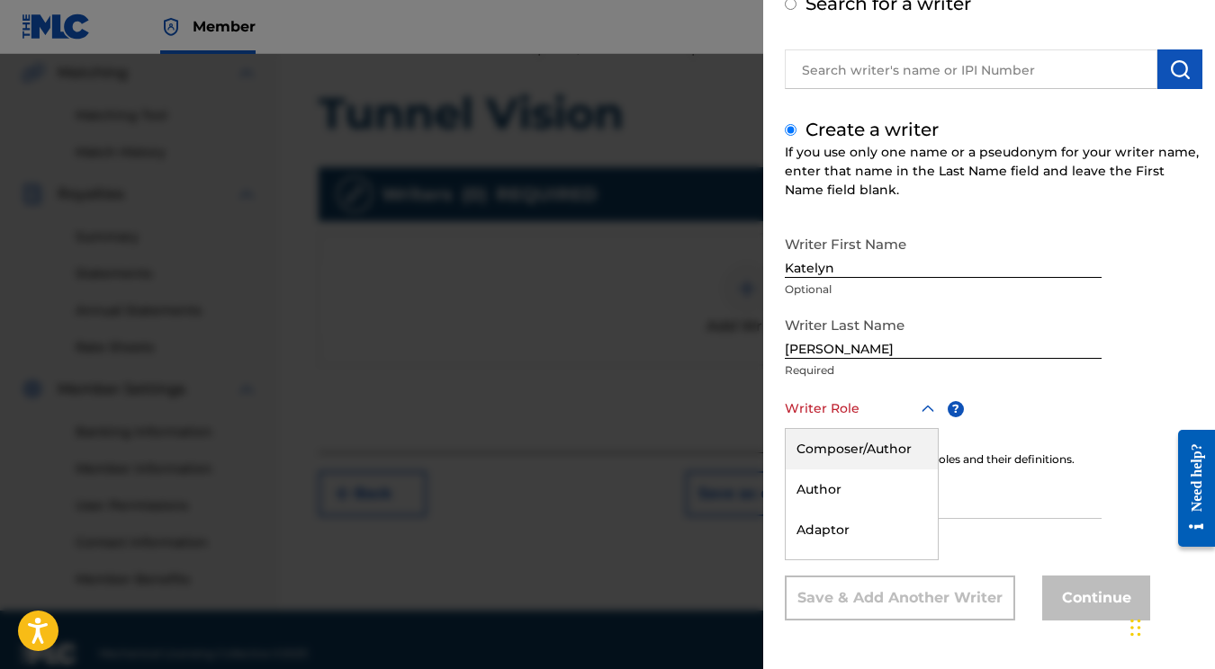
click at [858, 447] on div "Composer/Author" at bounding box center [862, 449] width 152 height 40
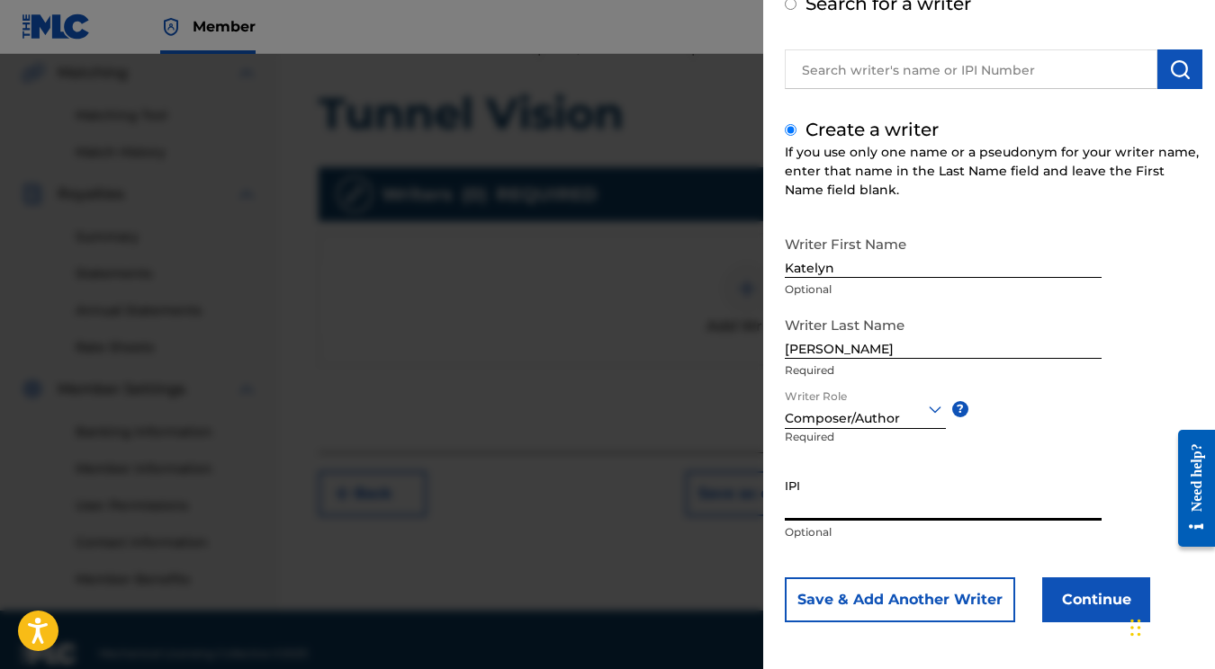
click at [855, 504] on input "IPI" at bounding box center [943, 495] width 317 height 51
paste input "01177297027"
type input "01177297027"
click at [1090, 616] on button "Continue" at bounding box center [1096, 600] width 108 height 45
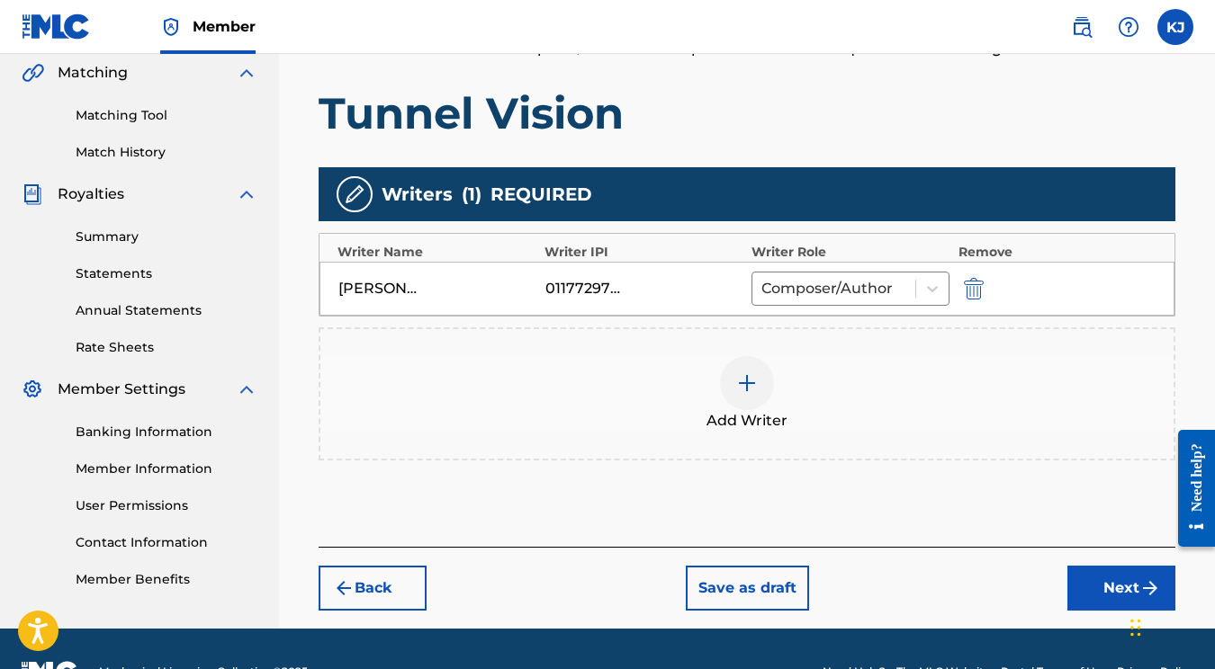
click at [1091, 588] on button "Next" at bounding box center [1121, 588] width 108 height 45
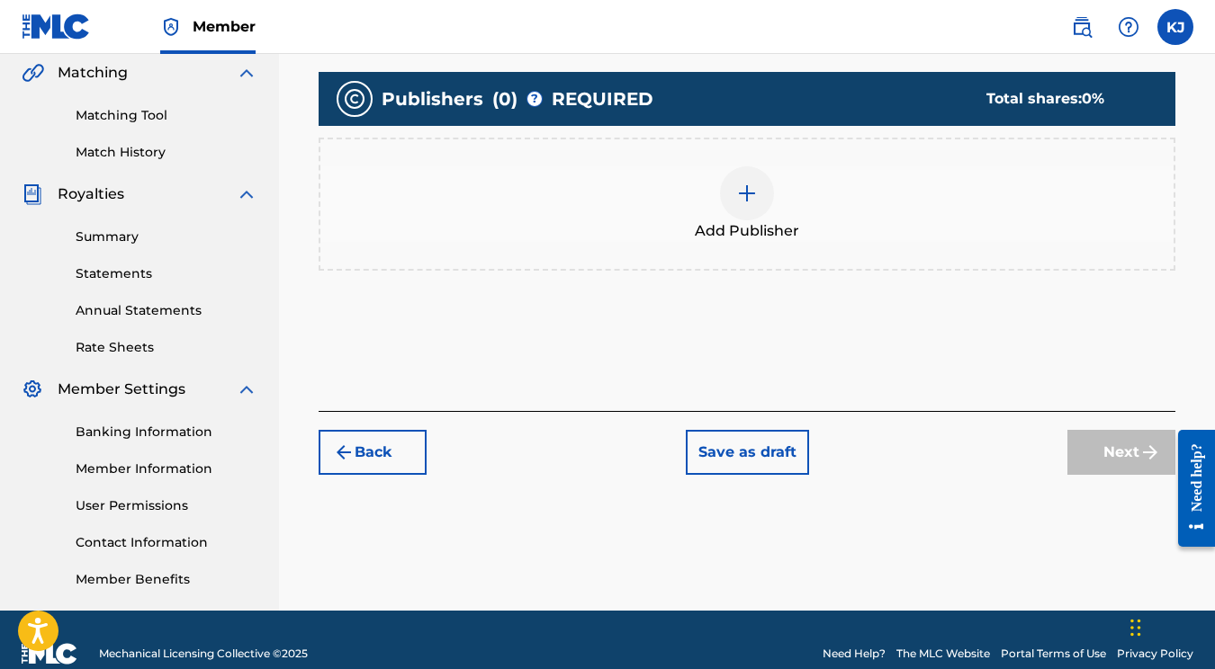
scroll to position [81, 0]
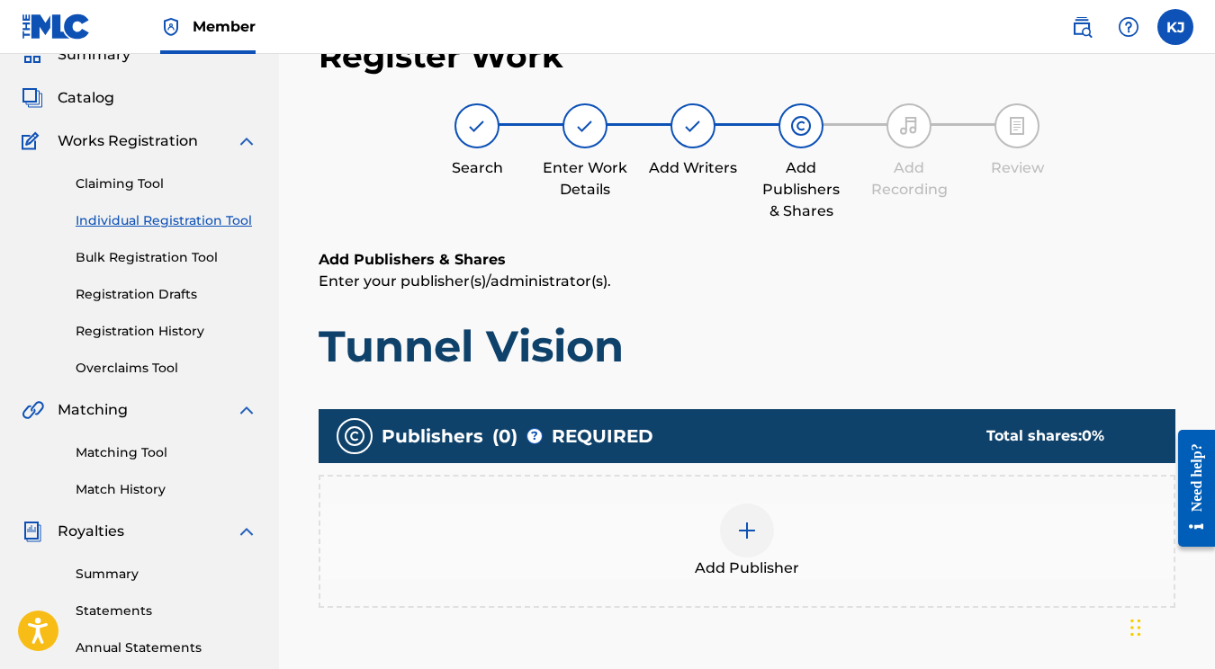
click at [704, 502] on div "Add Publisher" at bounding box center [747, 541] width 857 height 133
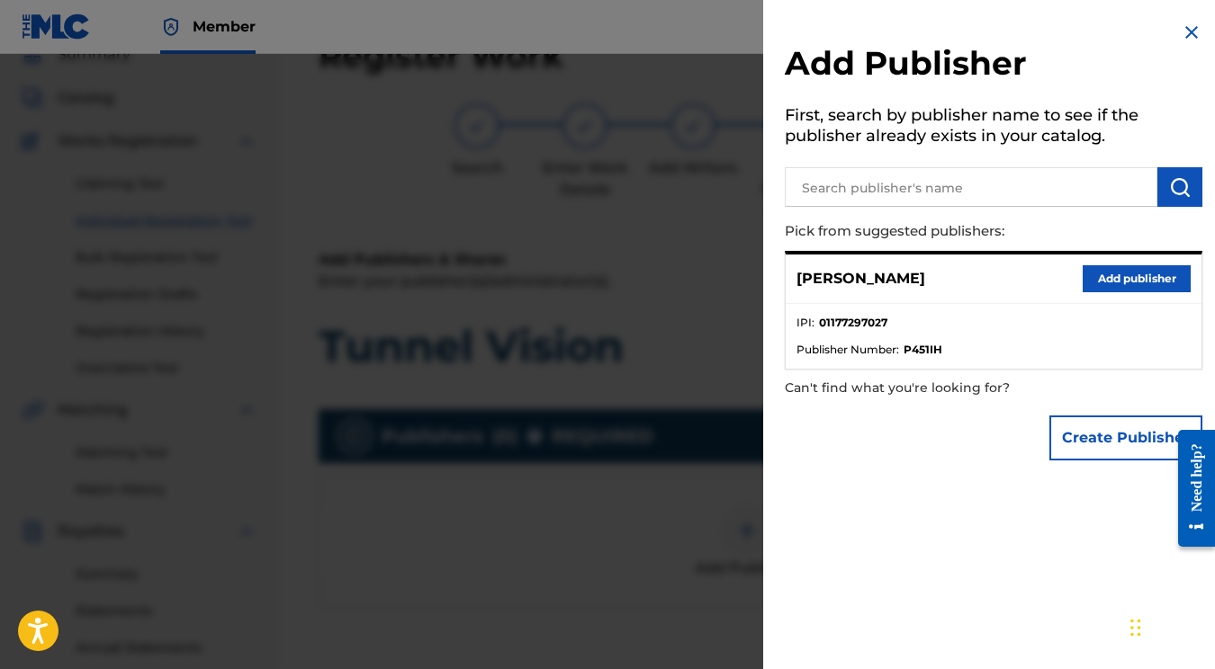
click at [1129, 274] on button "Add publisher" at bounding box center [1136, 278] width 108 height 27
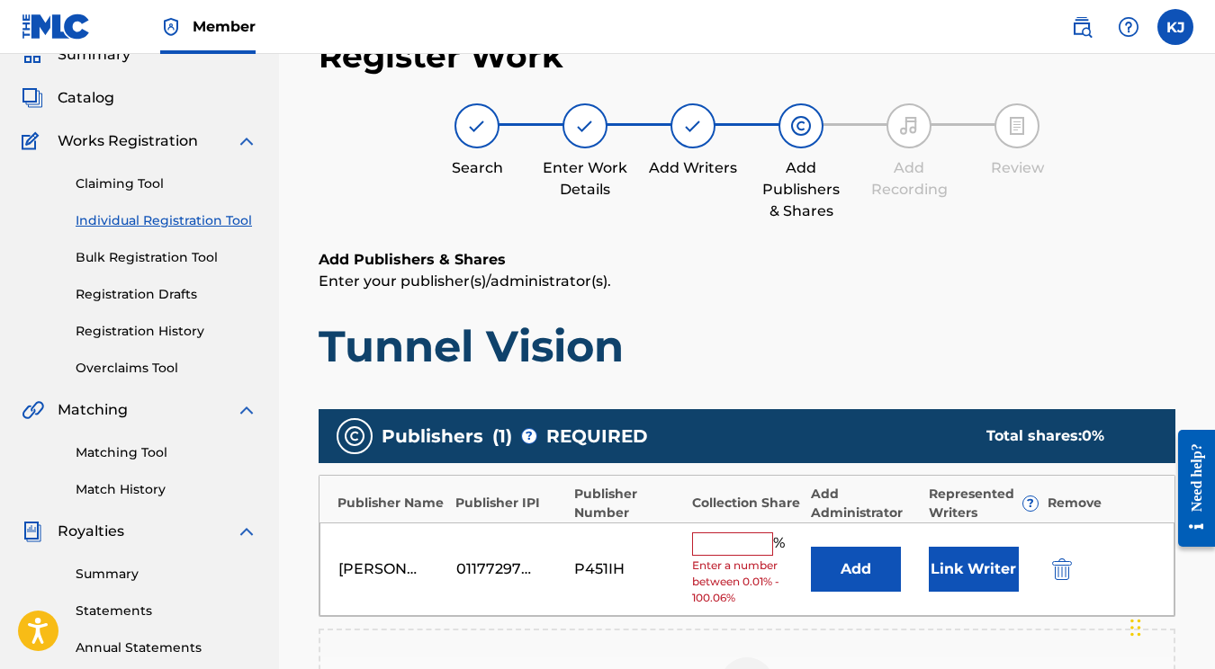
click at [746, 534] on input "text" at bounding box center [732, 544] width 81 height 23
type input "1"
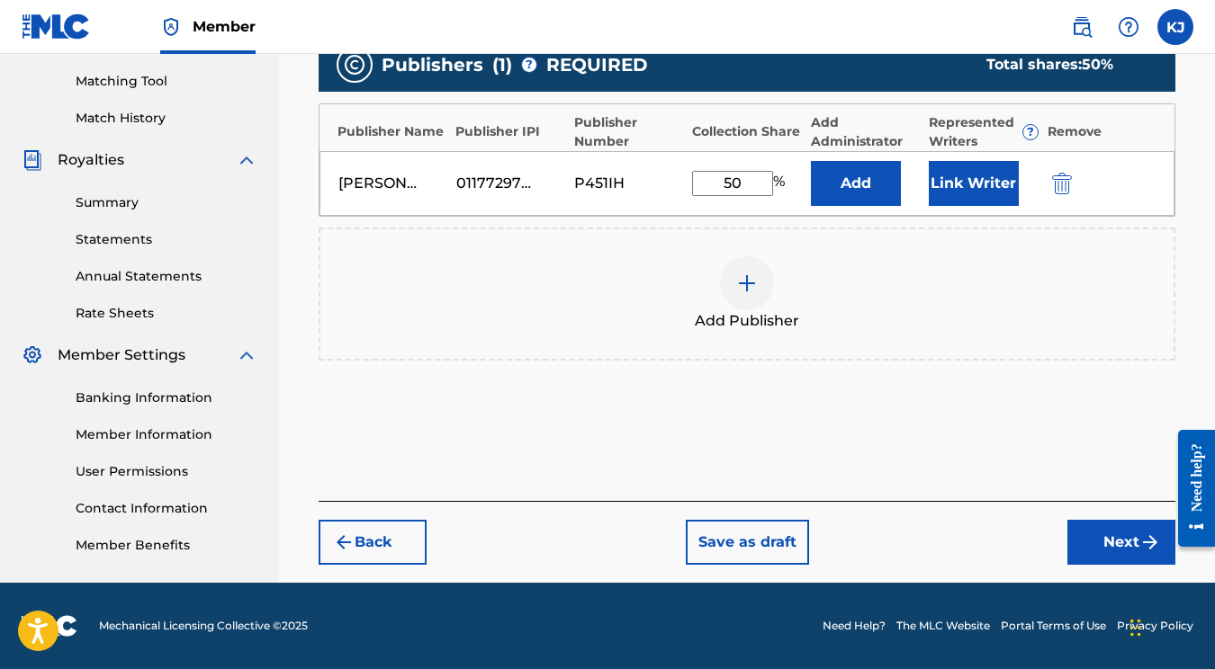
scroll to position [453, 0]
type input "50"
click at [361, 543] on button "Back" at bounding box center [373, 542] width 108 height 45
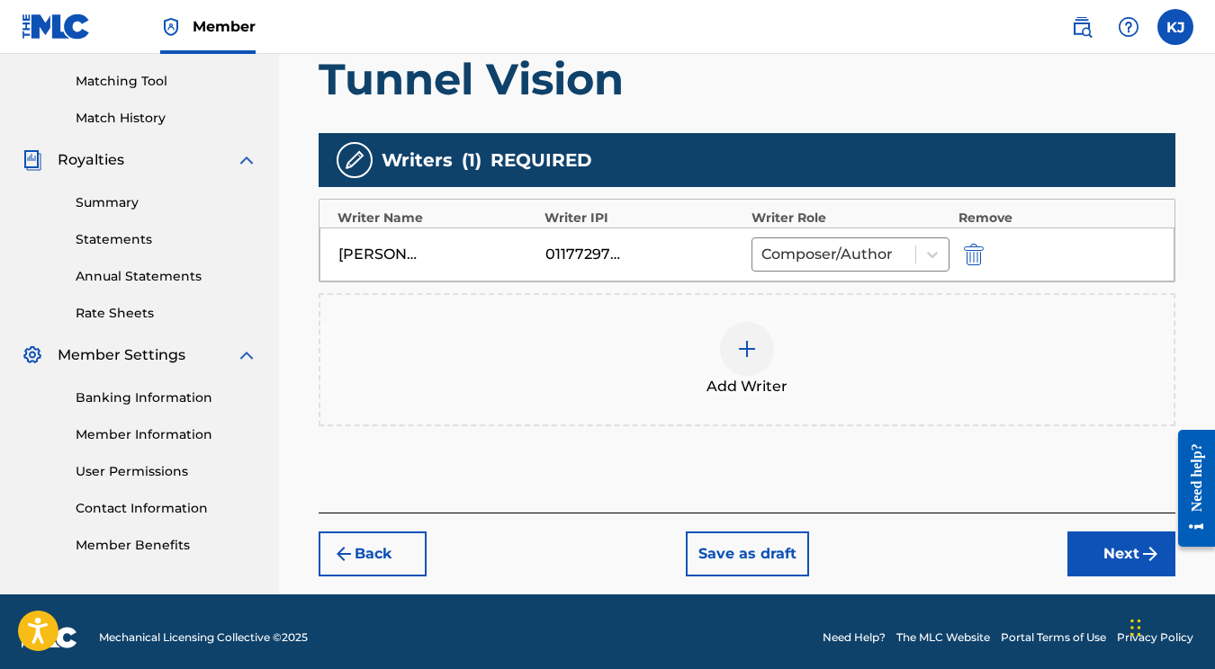
click at [749, 359] on img at bounding box center [747, 349] width 22 height 22
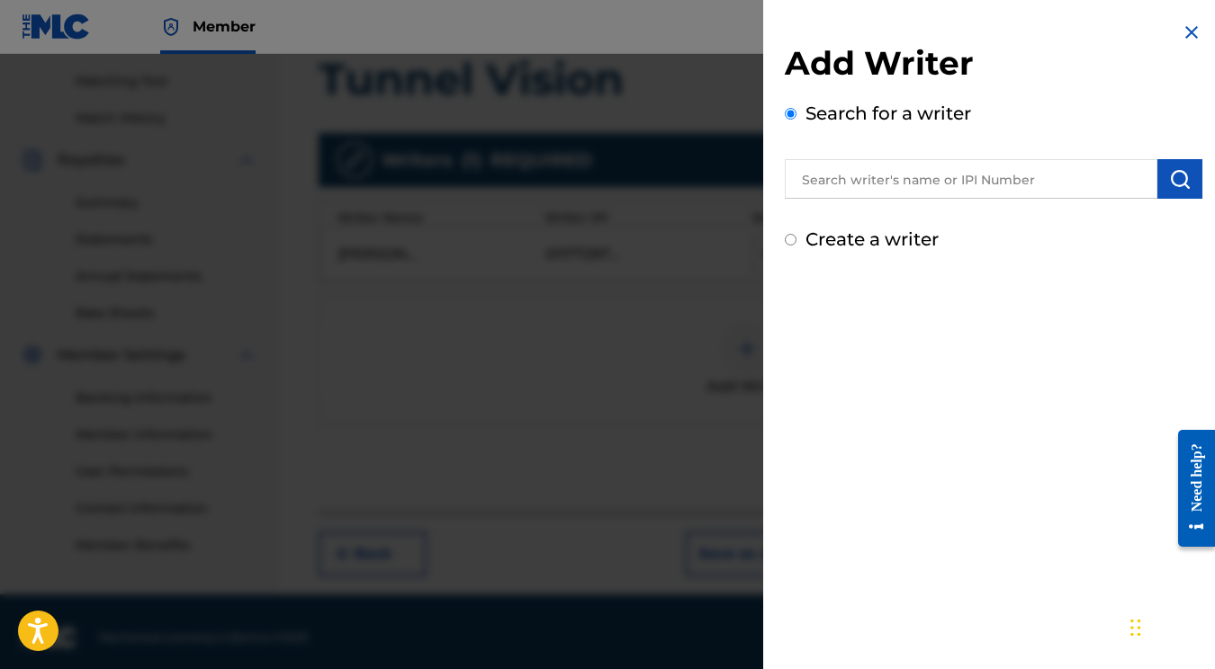
click at [874, 180] on input "text" at bounding box center [971, 179] width 373 height 40
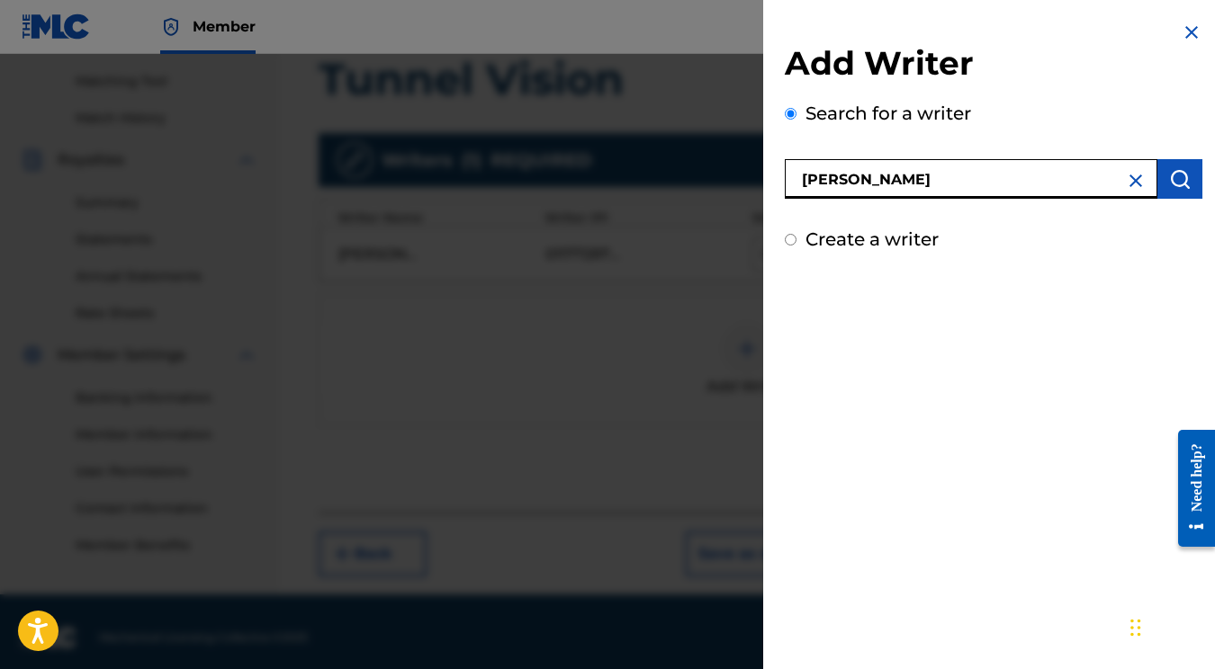
type input "Kasey Burton"
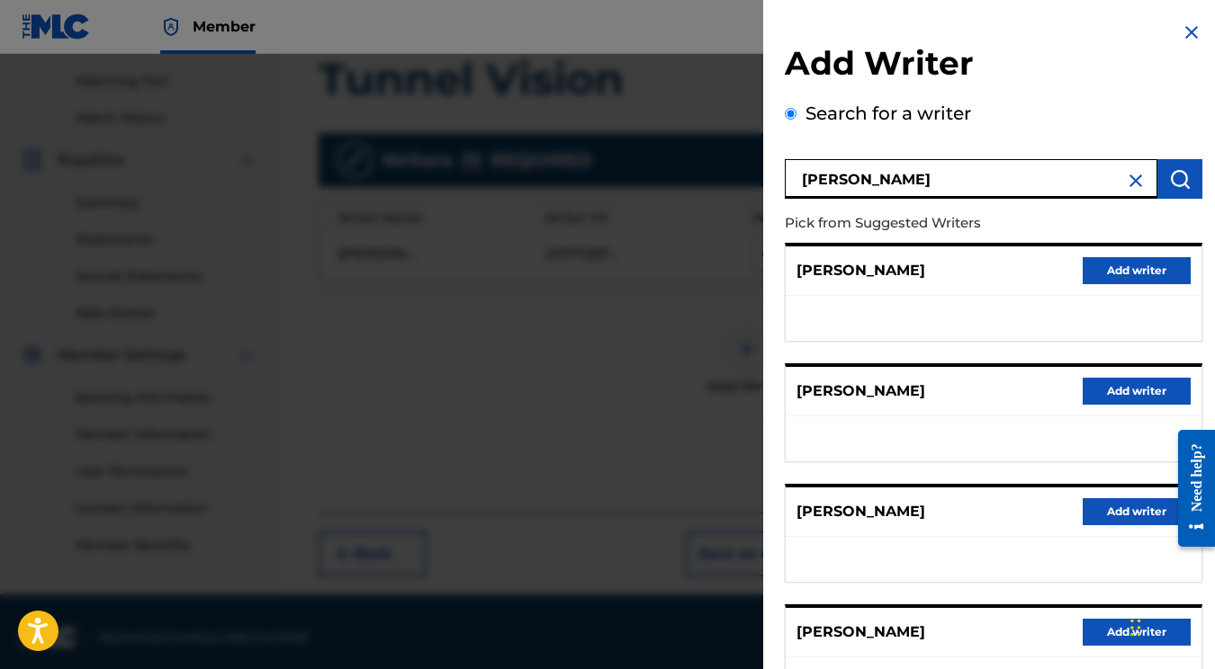
click at [1127, 182] on img at bounding box center [1136, 181] width 22 height 22
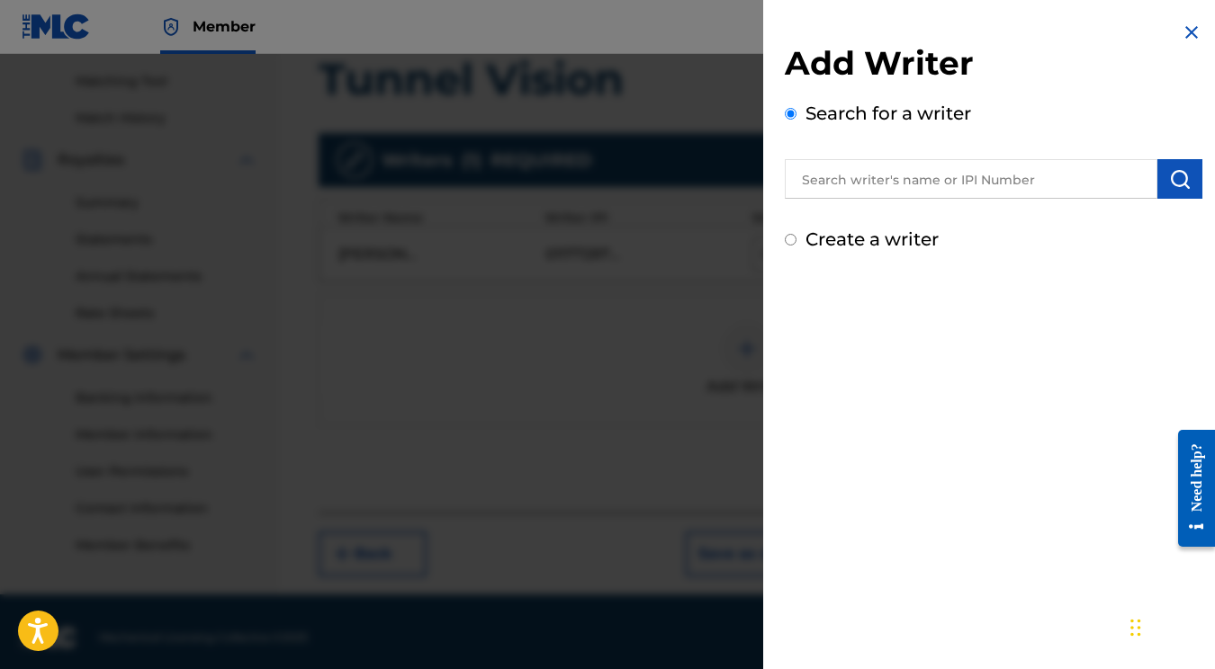
click at [791, 243] on input "Create a writer" at bounding box center [791, 240] width 12 height 12
radio input "false"
radio input "true"
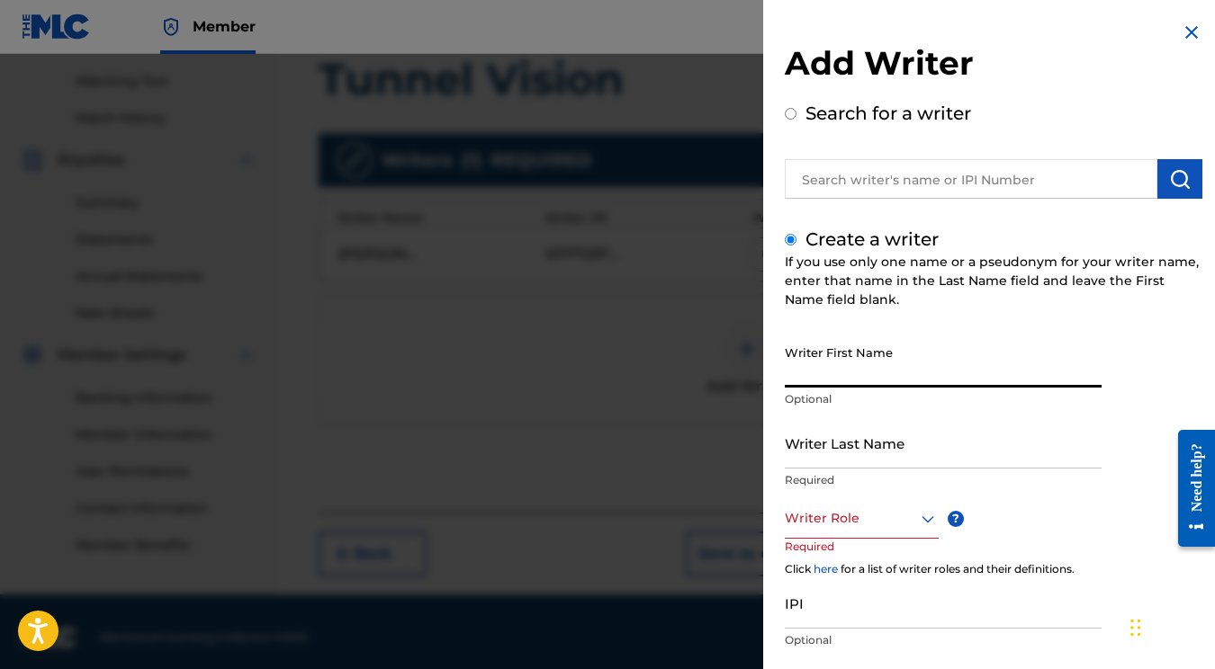
click at [883, 361] on input "Writer First Name" at bounding box center [943, 362] width 317 height 51
type input "Kasey"
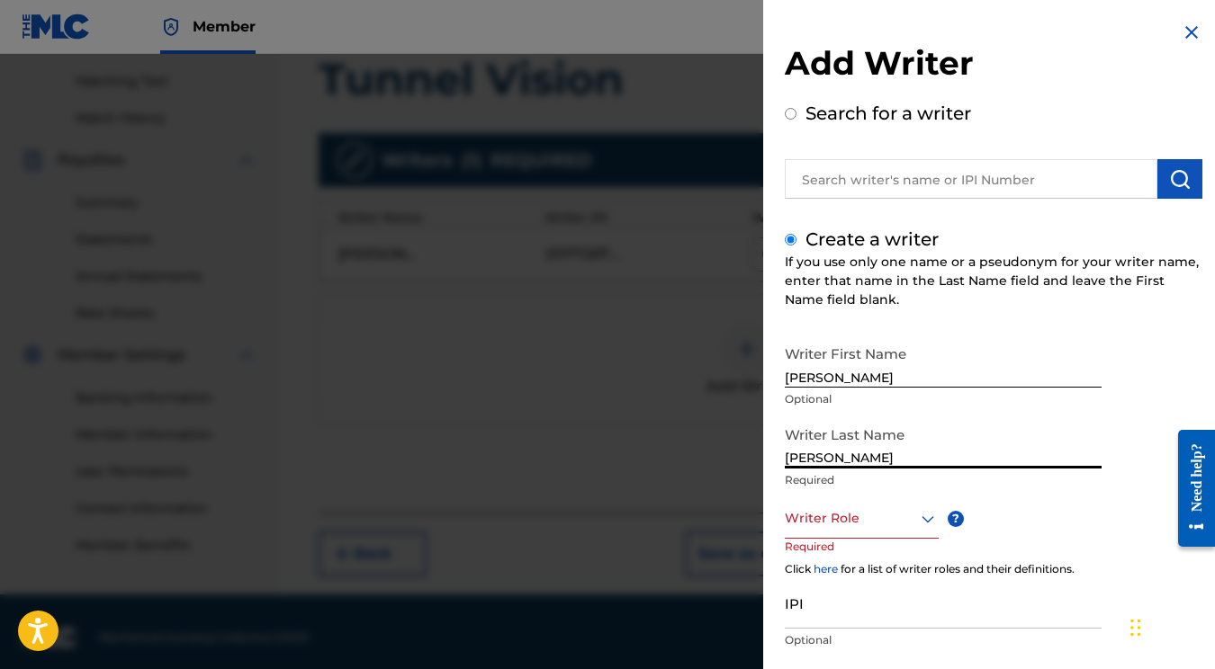
type input "Burton"
click at [862, 516] on div "Writer Role" at bounding box center [862, 518] width 154 height 40
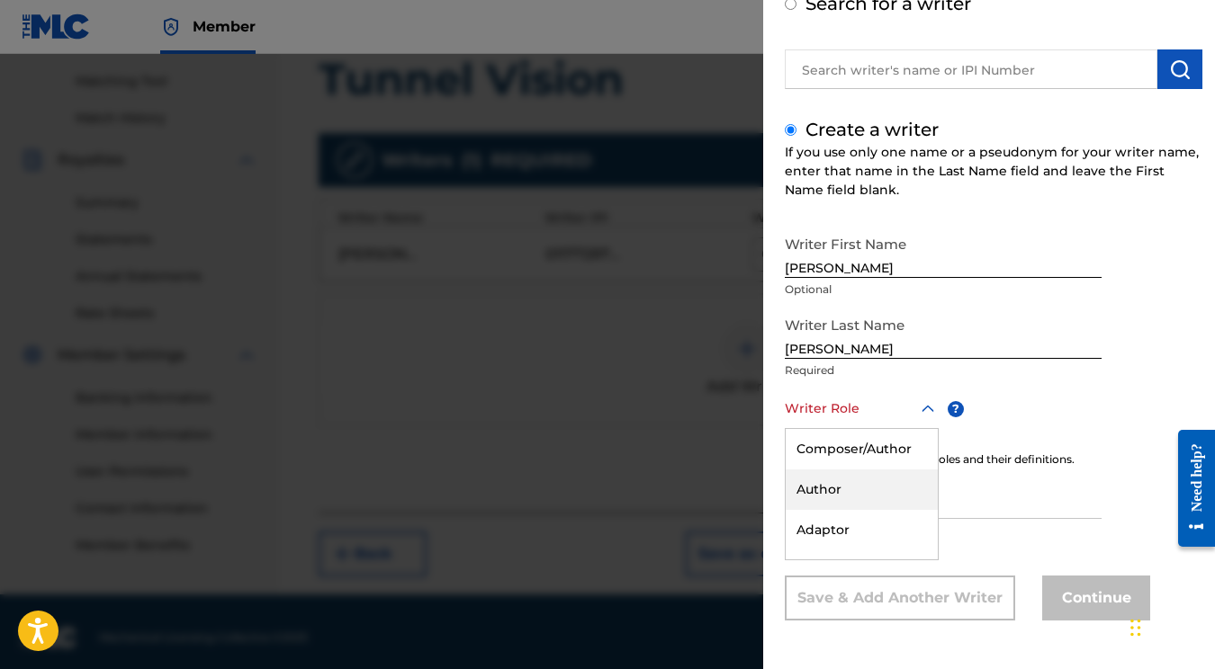
click at [849, 466] on div "Composer/Author" at bounding box center [862, 449] width 152 height 40
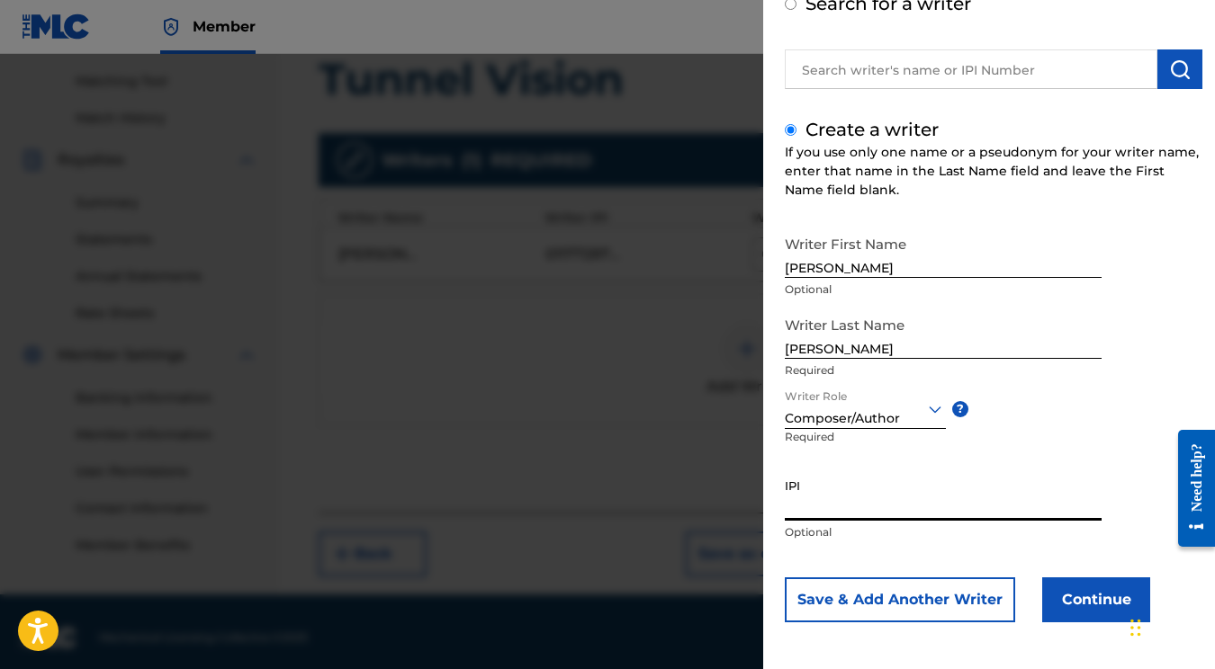
click at [846, 504] on input "IPI" at bounding box center [943, 495] width 317 height 51
paste input "01046693936"
type input "01046693936"
click at [1083, 607] on button "Continue" at bounding box center [1096, 600] width 108 height 45
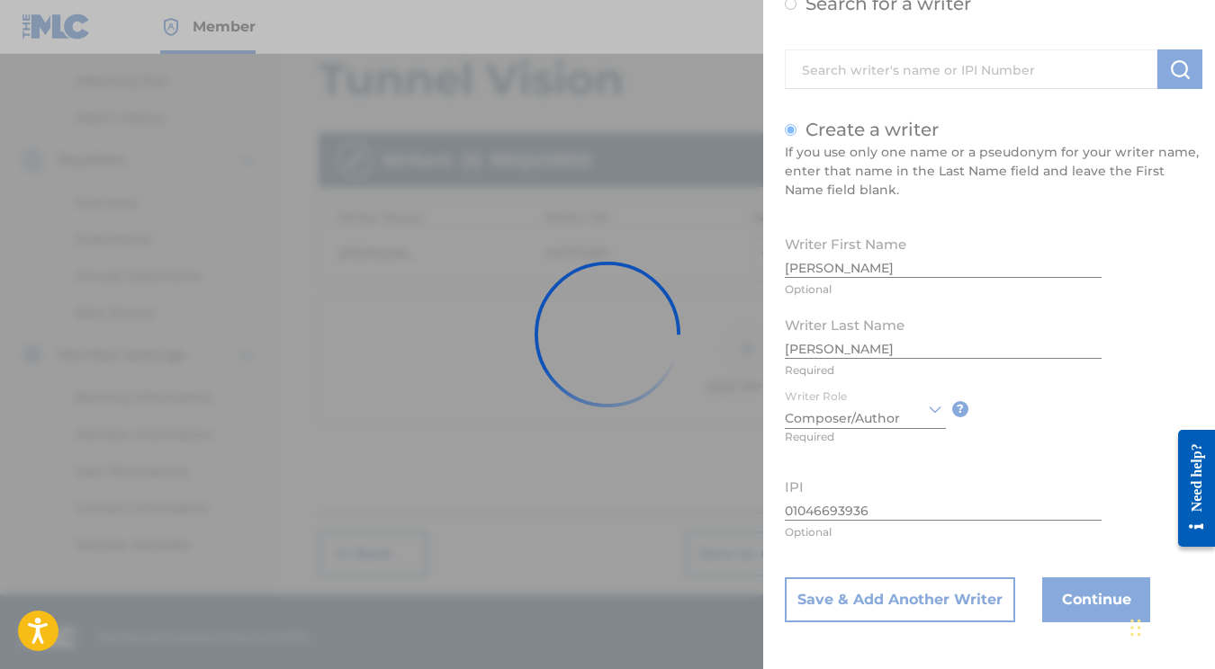
scroll to position [0, 0]
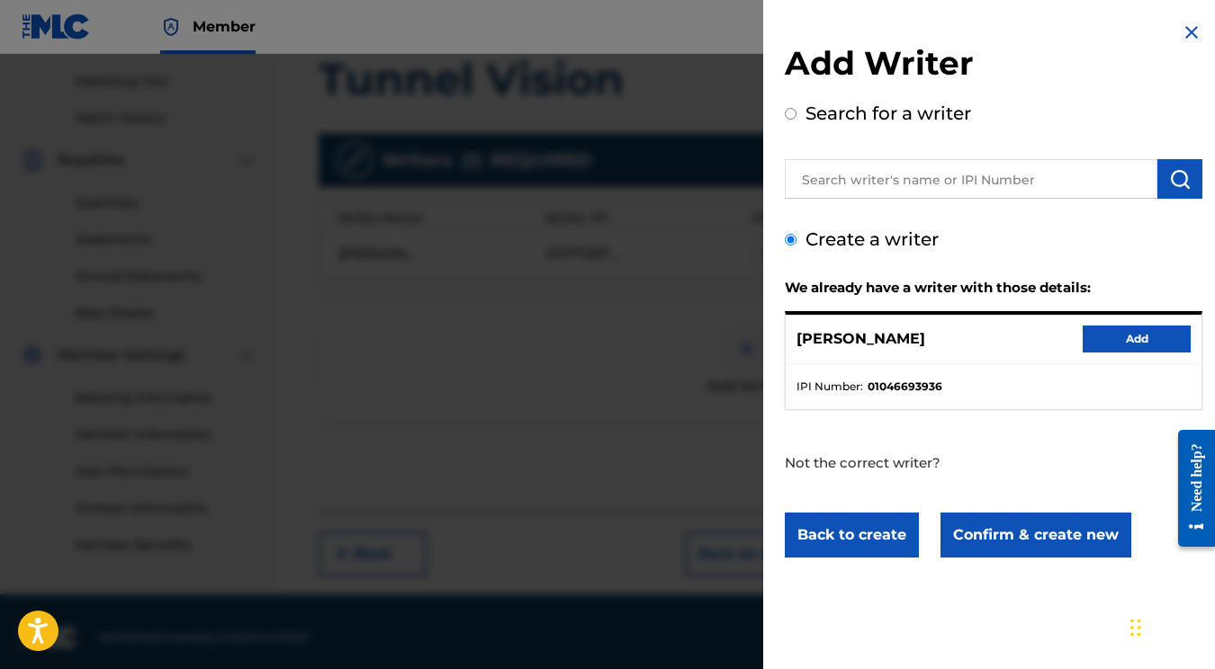
click at [1119, 326] on button "Add" at bounding box center [1136, 339] width 108 height 27
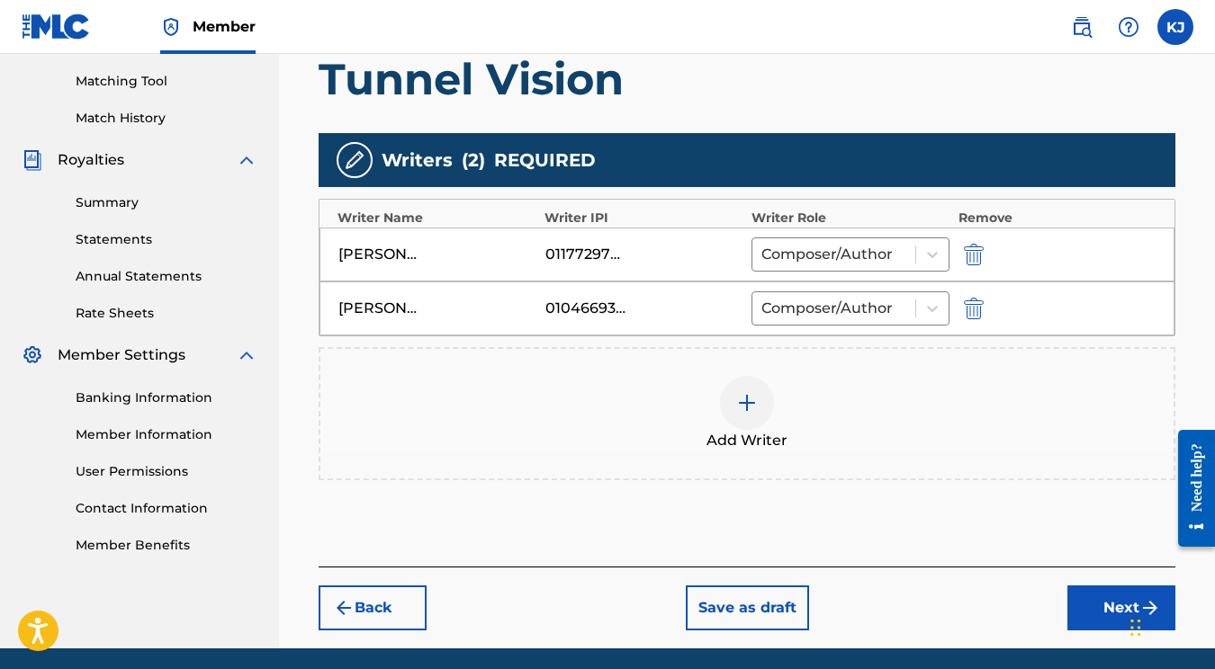
click at [1087, 597] on button "Next" at bounding box center [1121, 608] width 108 height 45
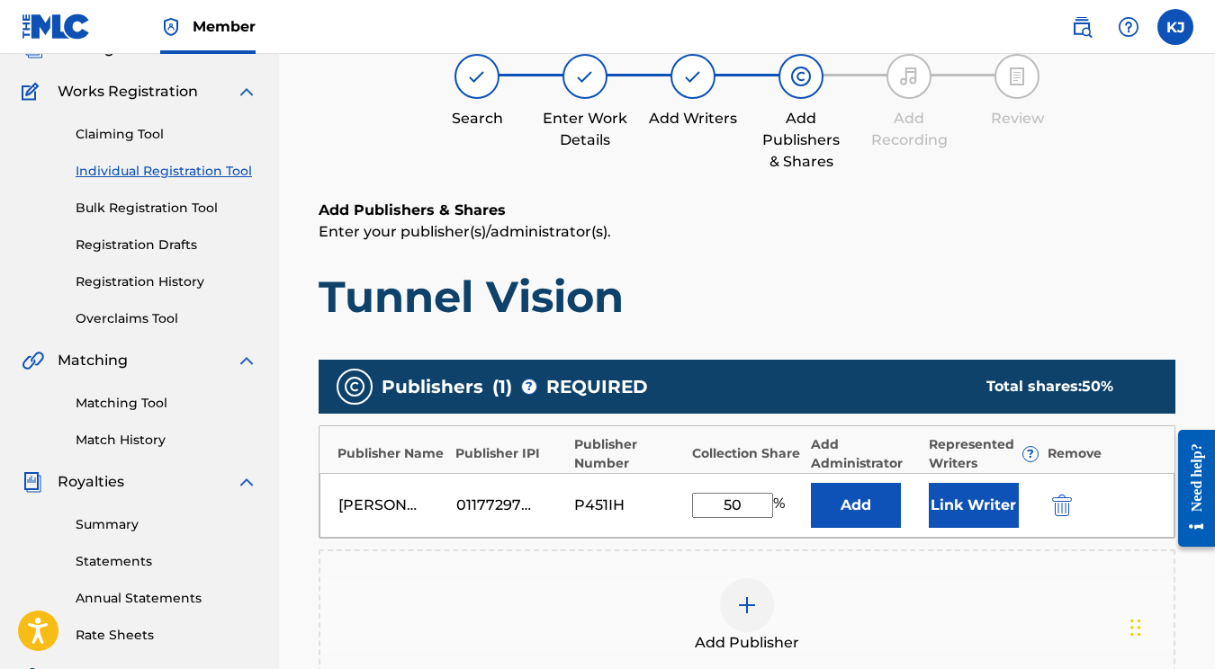
scroll to position [81, 0]
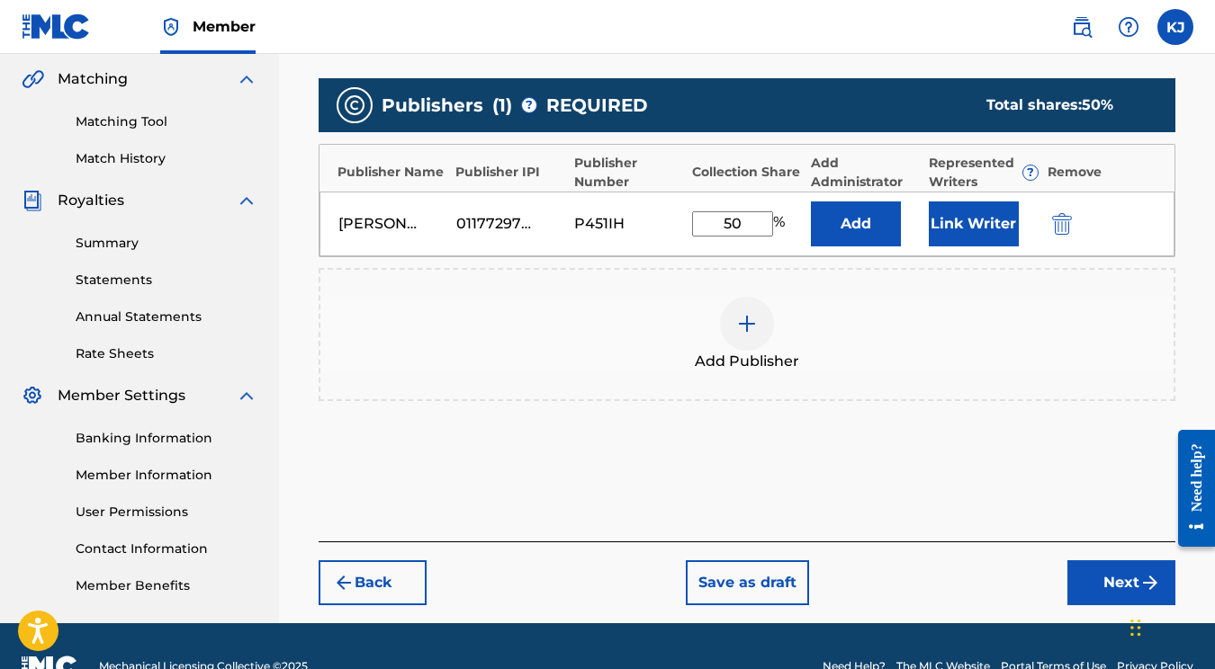
click at [1080, 561] on button "Next" at bounding box center [1121, 583] width 108 height 45
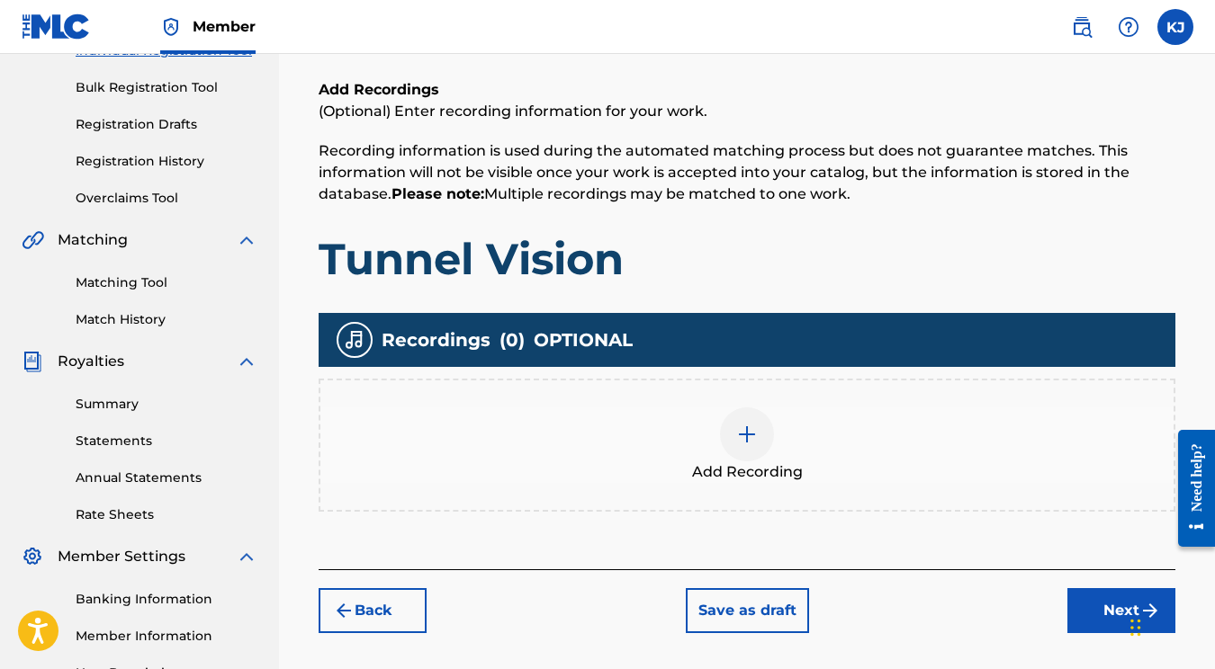
scroll to position [377, 0]
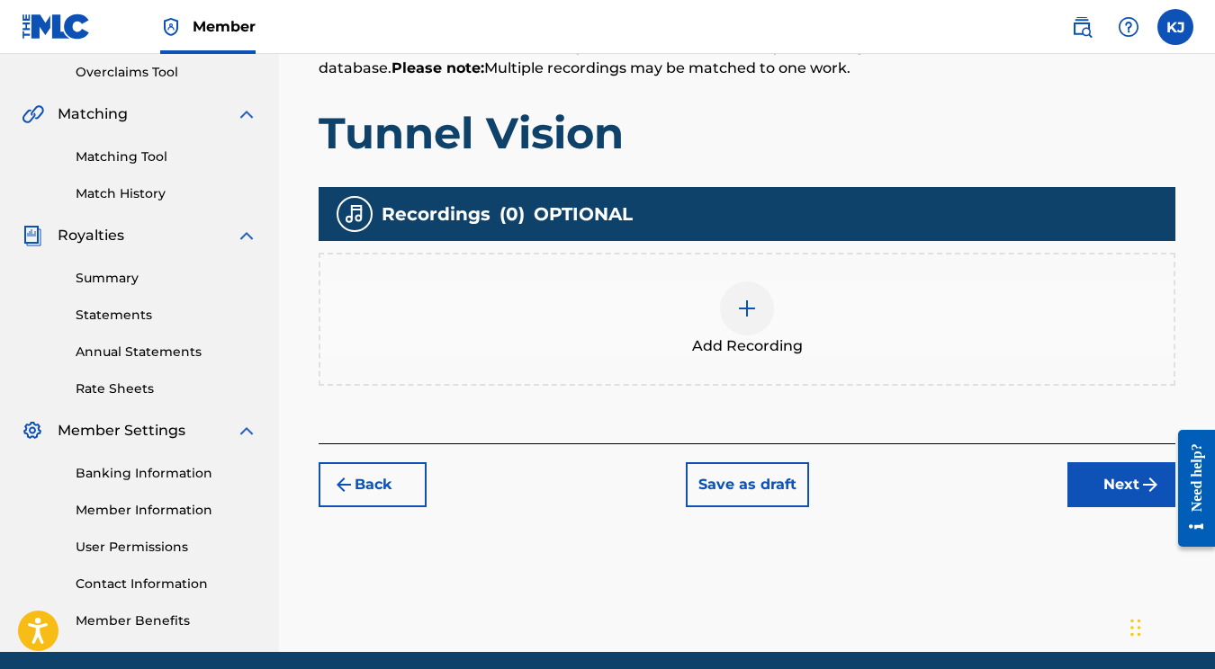
click at [757, 328] on div at bounding box center [747, 309] width 54 height 54
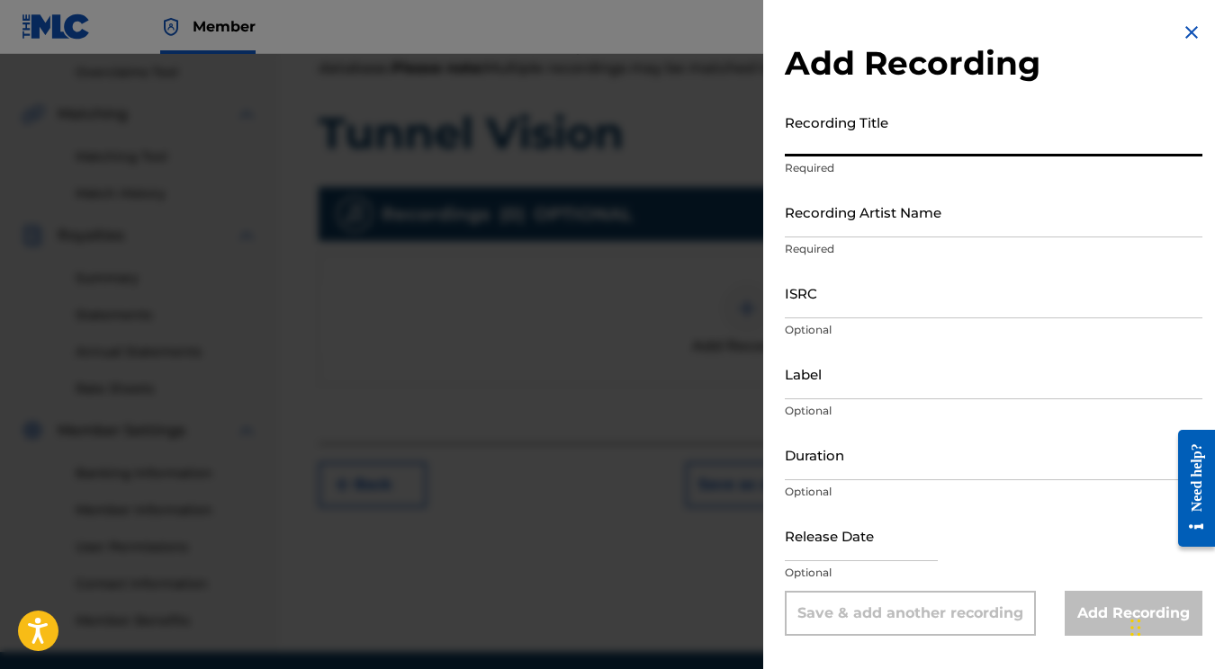
click at [835, 137] on input "Recording Title" at bounding box center [994, 130] width 418 height 51
type input "Tunnel Vision"
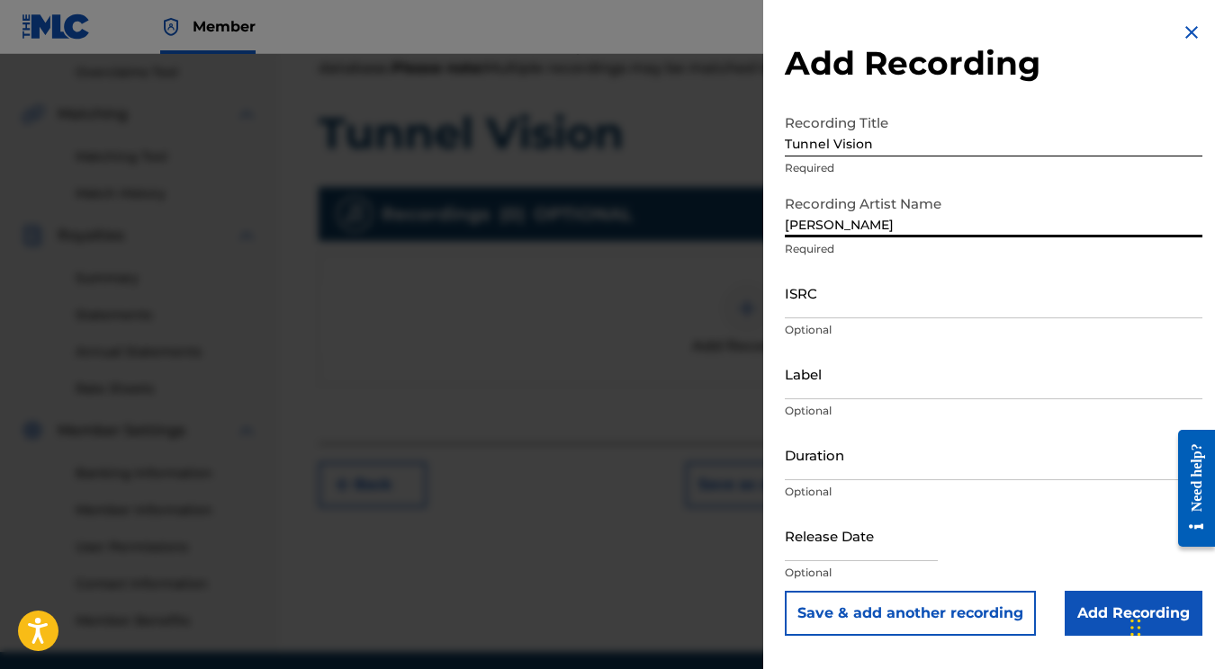
type input "[PERSON_NAME]"
click at [854, 294] on input "ISRC" at bounding box center [994, 292] width 418 height 51
paste input "QZWDE2422922"
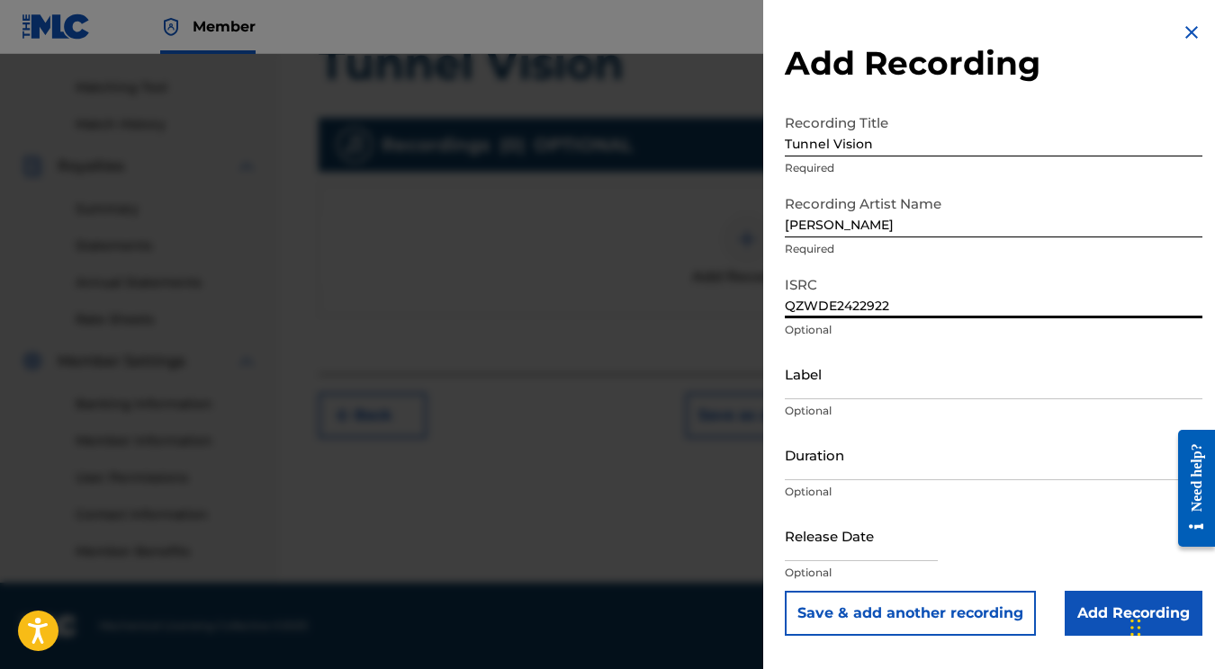
scroll to position [446, 0]
type input "QZWDE2422922"
click at [1077, 606] on input "Add Recording" at bounding box center [1133, 613] width 138 height 45
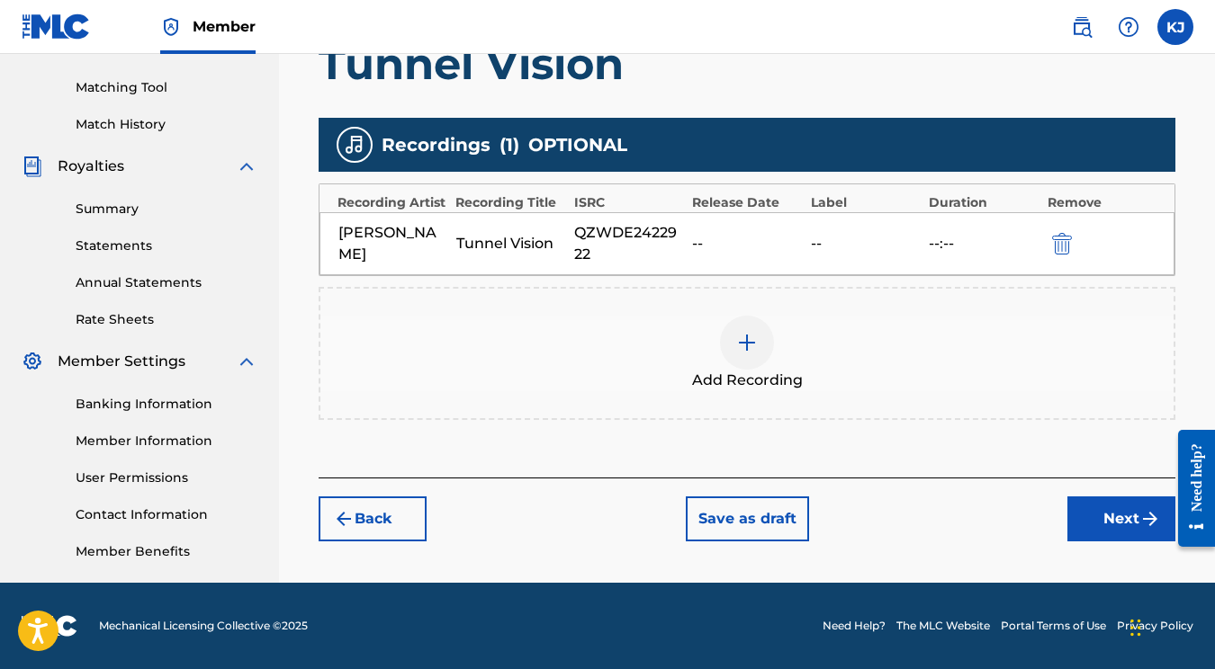
click at [1096, 508] on button "Next" at bounding box center [1121, 519] width 108 height 45
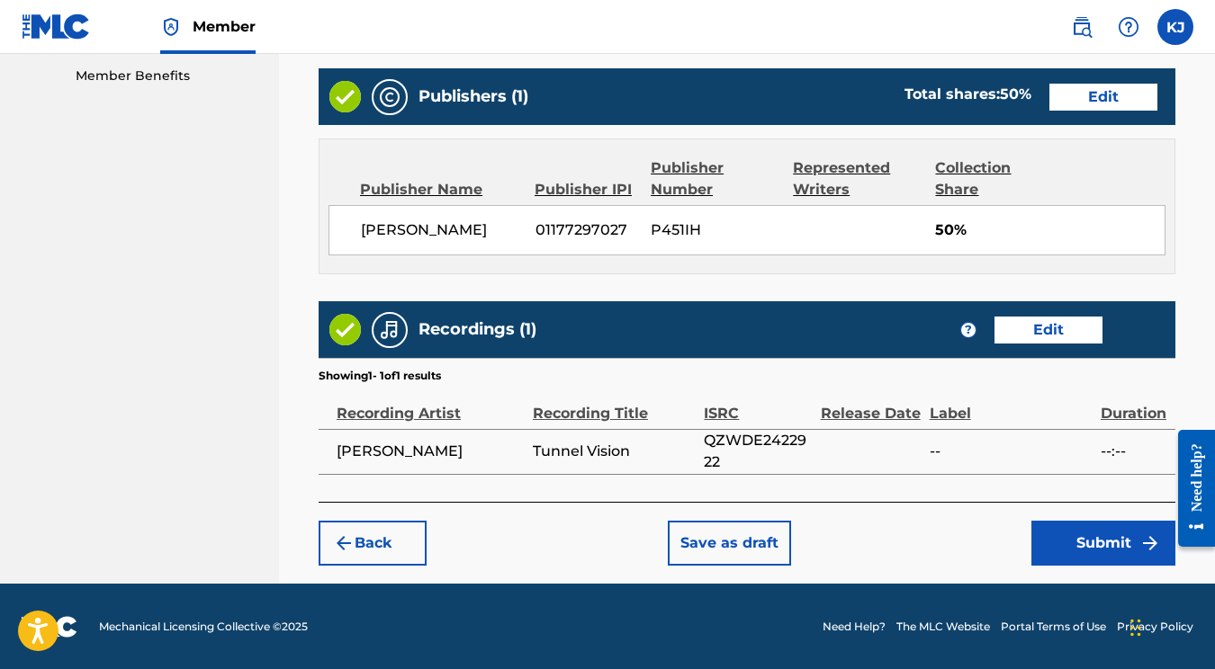
scroll to position [921, 0]
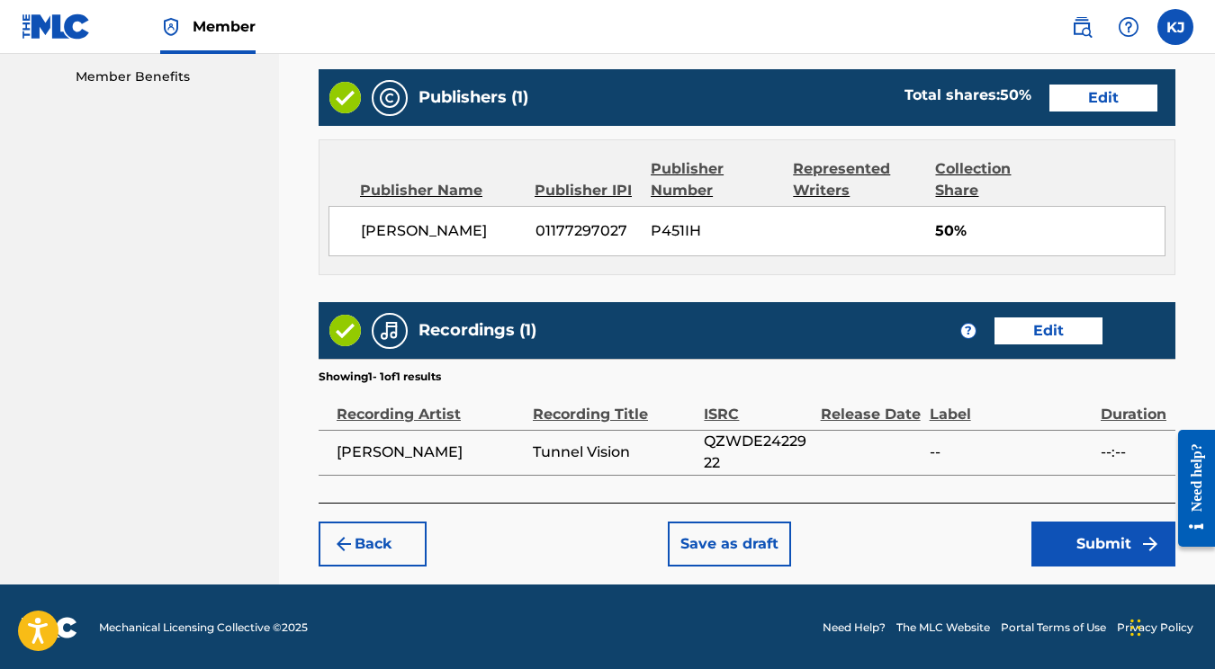
click at [1095, 548] on button "Submit" at bounding box center [1103, 544] width 144 height 45
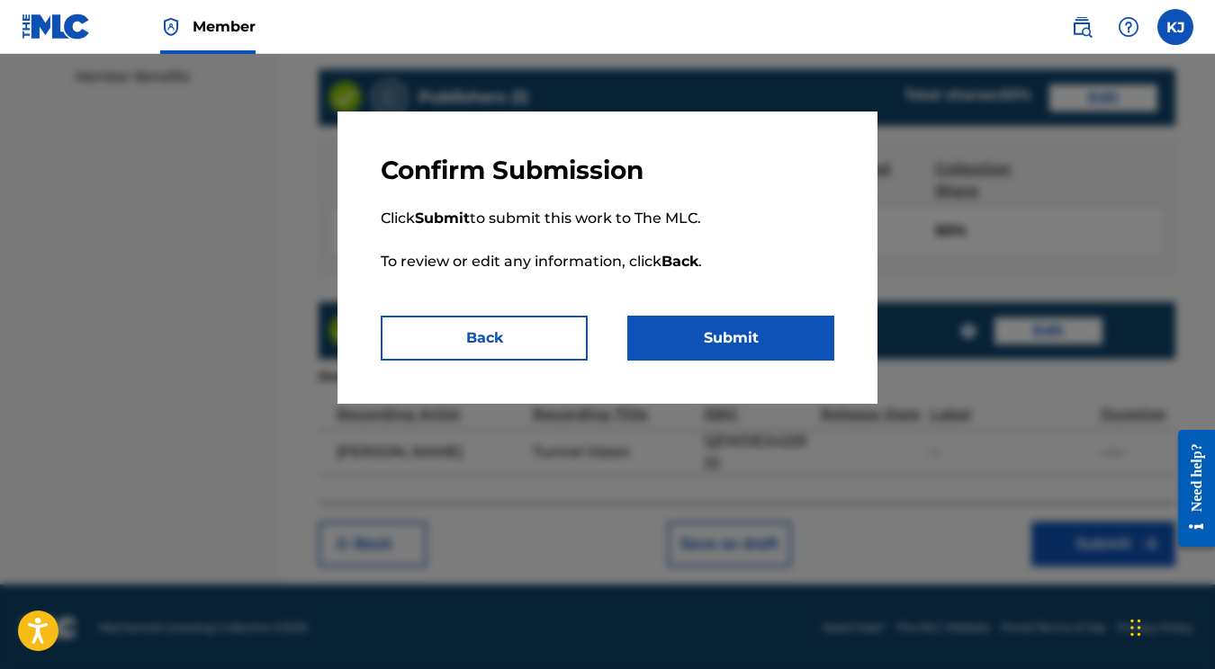
click at [728, 333] on button "Submit" at bounding box center [730, 338] width 207 height 45
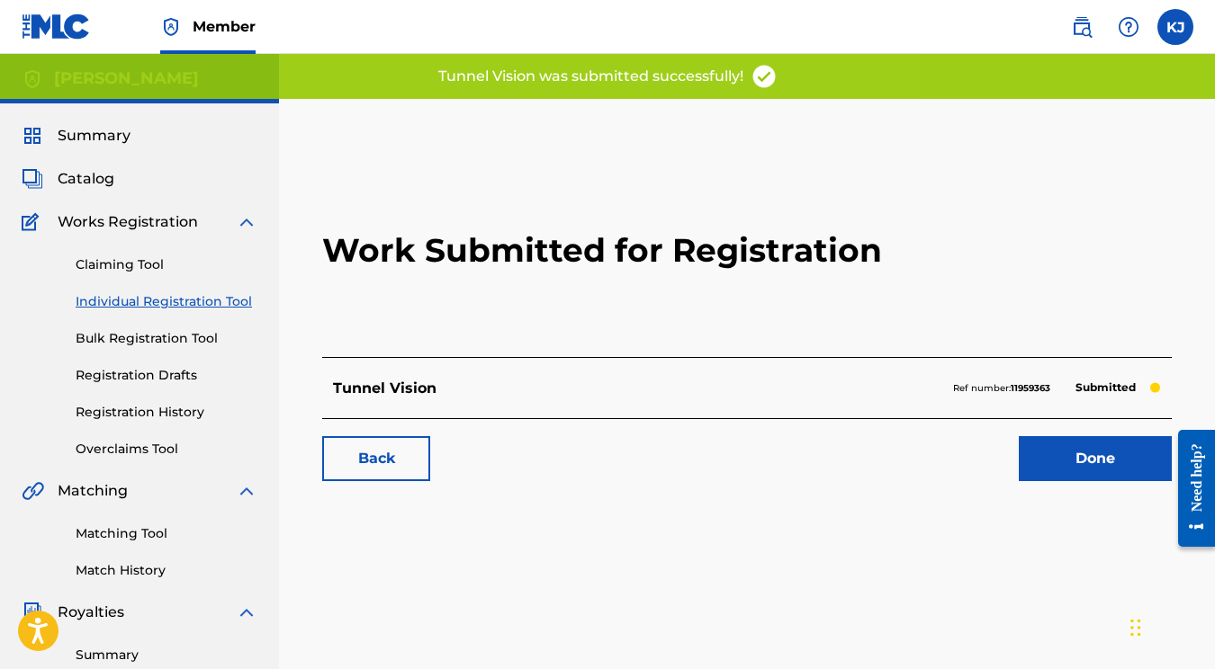
click at [1130, 462] on link "Done" at bounding box center [1095, 458] width 153 height 45
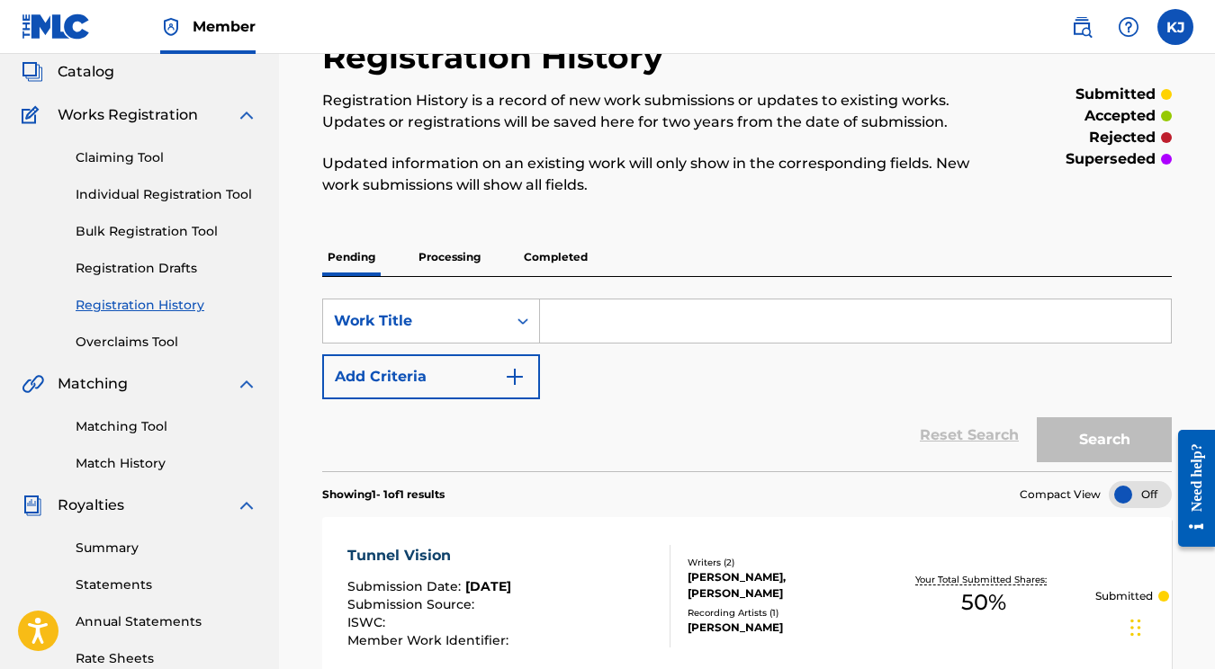
scroll to position [194, 0]
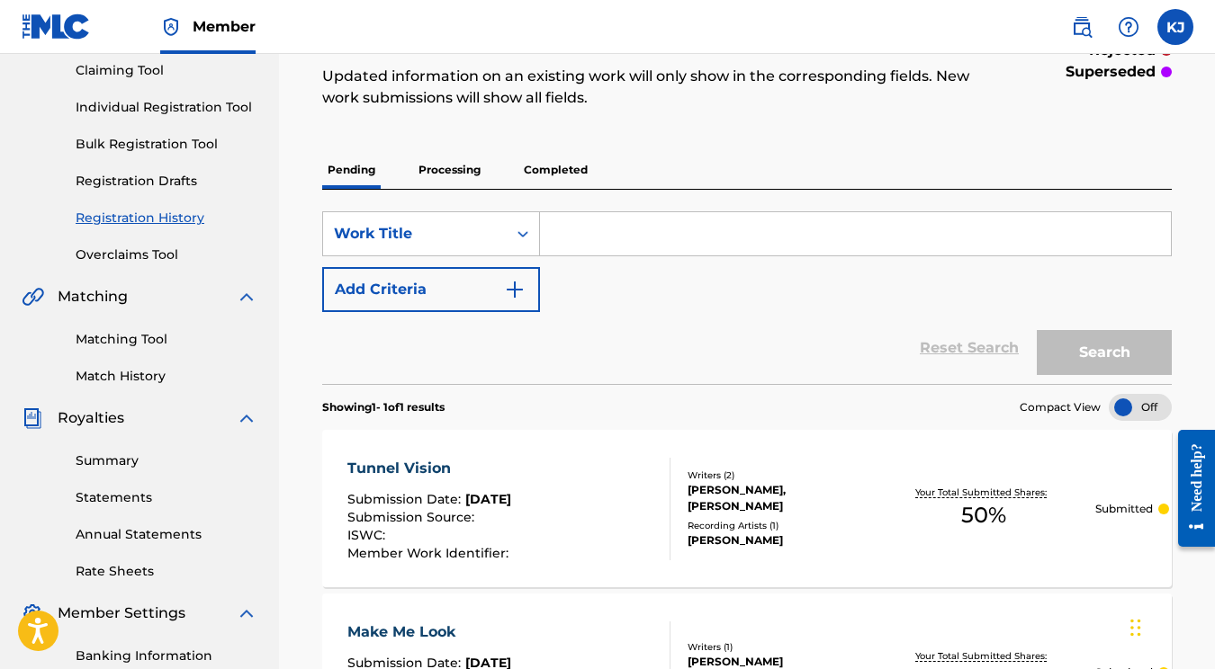
click at [178, 100] on link "Individual Registration Tool" at bounding box center [167, 107] width 182 height 19
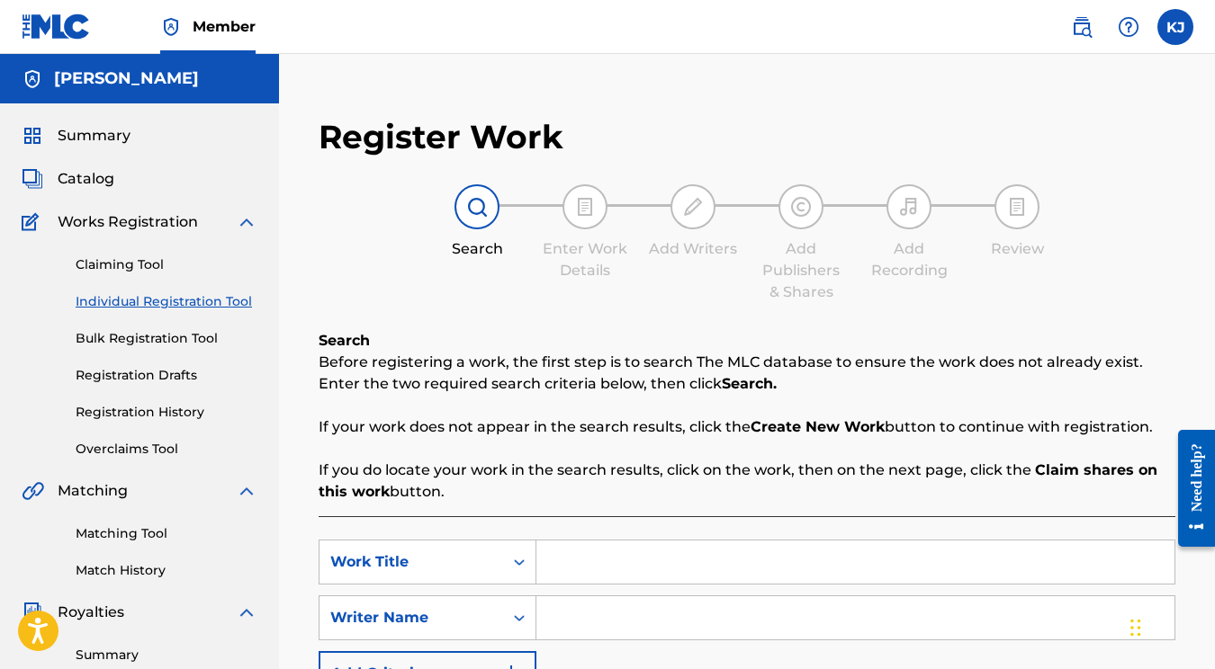
scroll to position [135, 0]
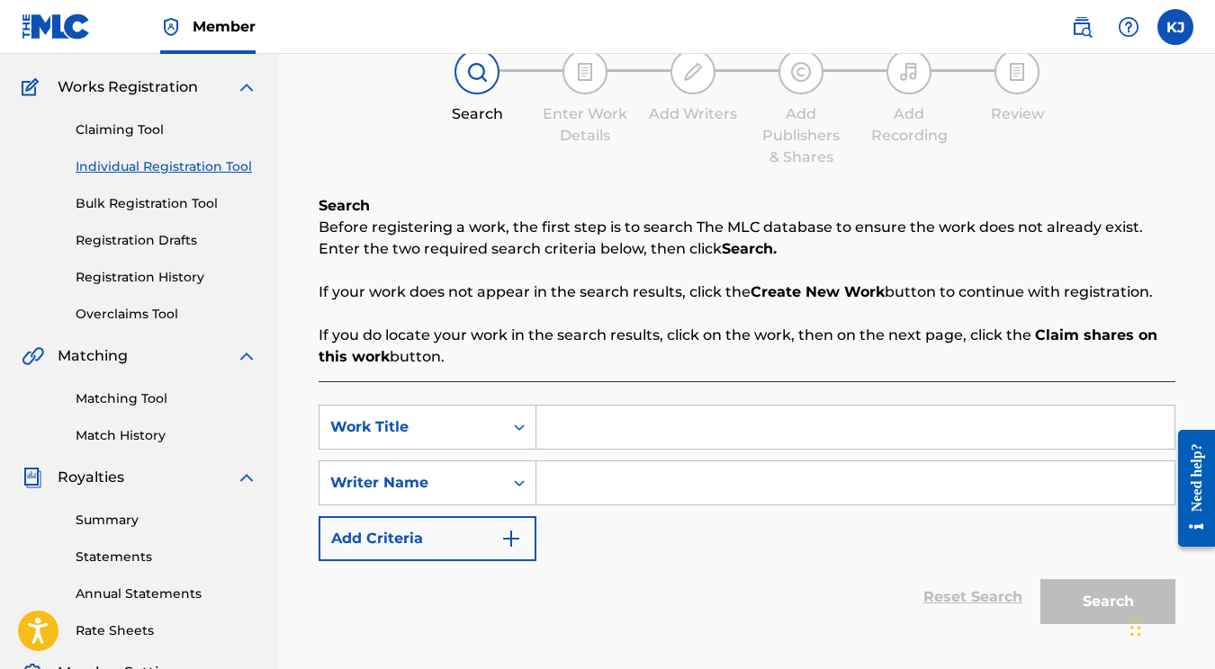
click at [615, 418] on input "Search Form" at bounding box center [855, 427] width 638 height 43
type input "She's On Mine"
click at [603, 462] on input "Search Form" at bounding box center [855, 483] width 638 height 43
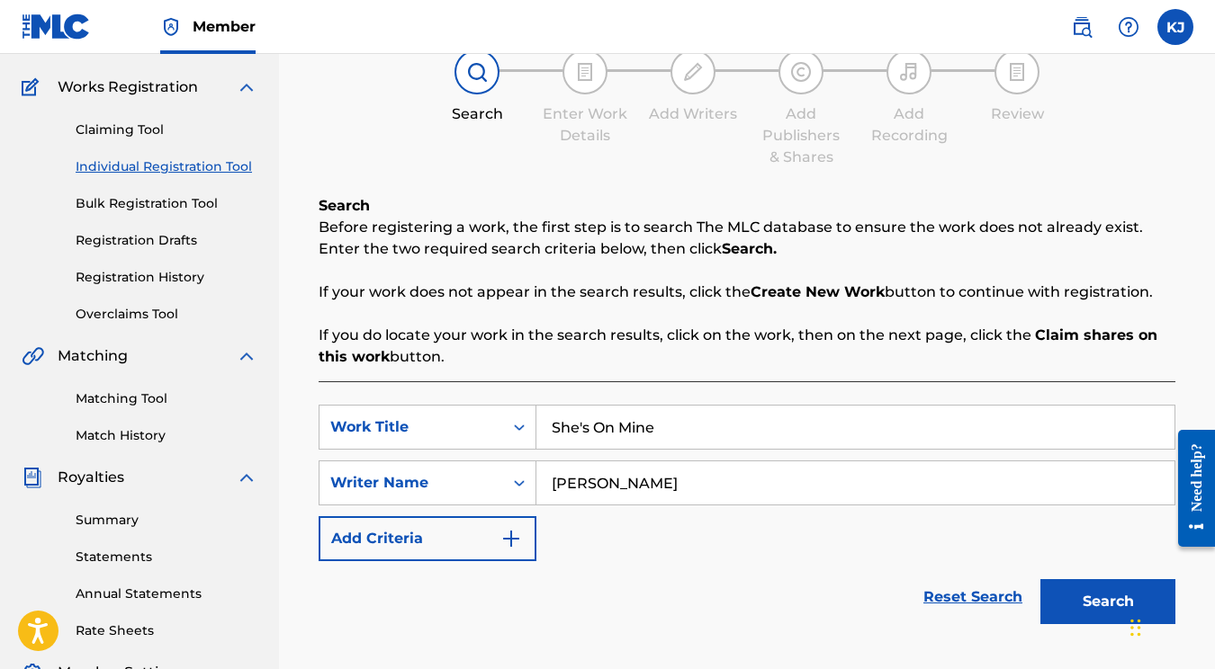
type input "Katelyn James"
click at [1108, 602] on button "Search" at bounding box center [1107, 601] width 135 height 45
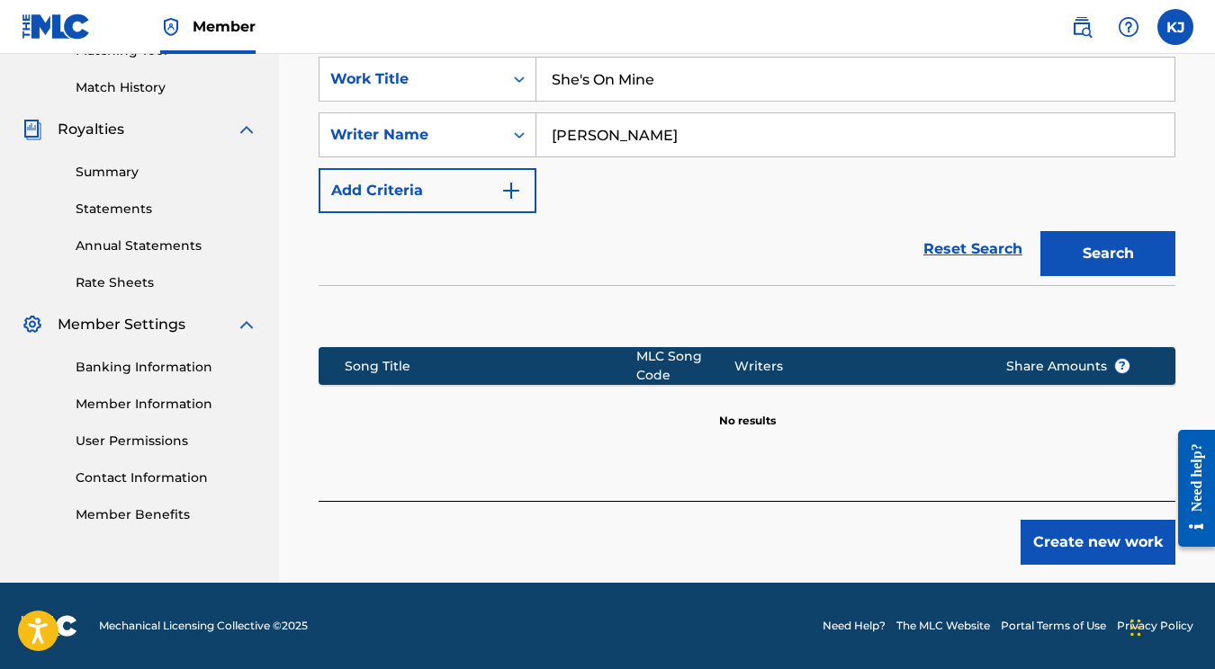
click at [1109, 534] on button "Create new work" at bounding box center [1097, 542] width 155 height 45
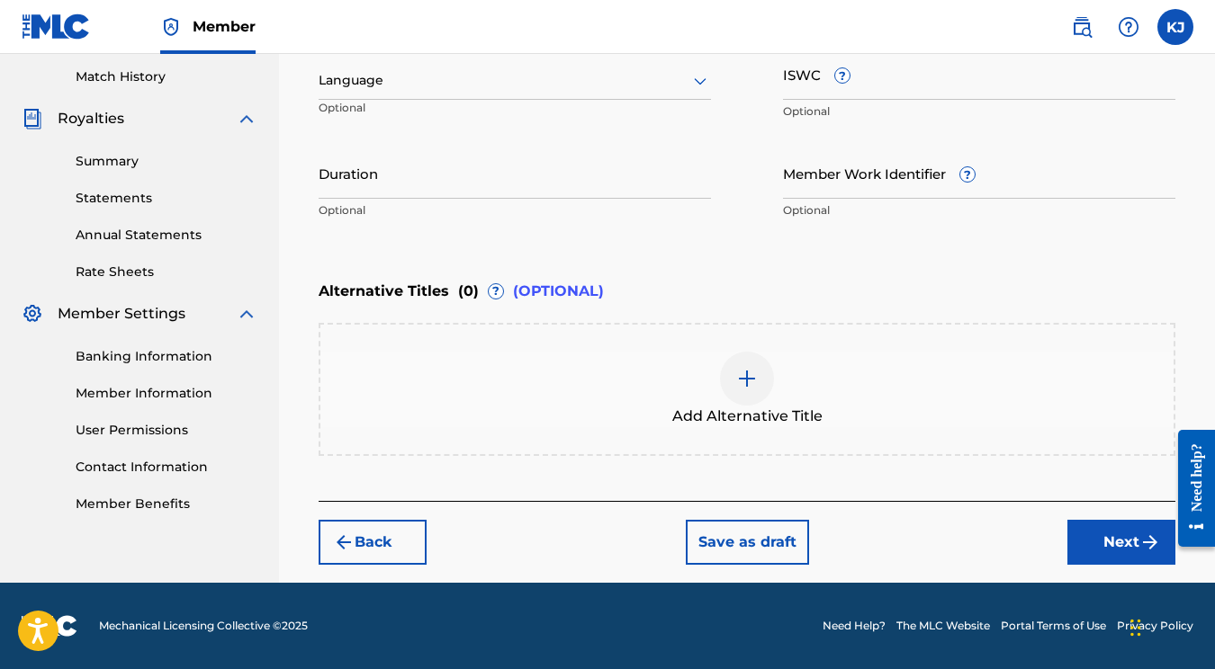
click at [1087, 539] on button "Next" at bounding box center [1121, 542] width 108 height 45
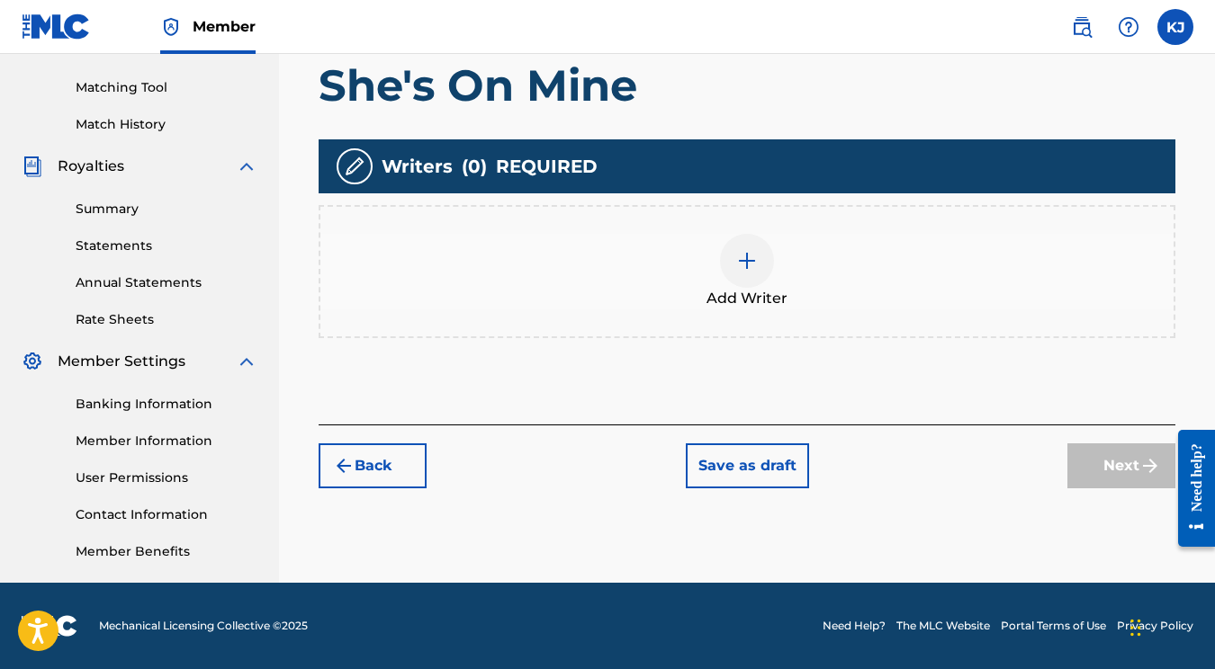
scroll to position [446, 0]
click at [737, 284] on div at bounding box center [747, 261] width 54 height 54
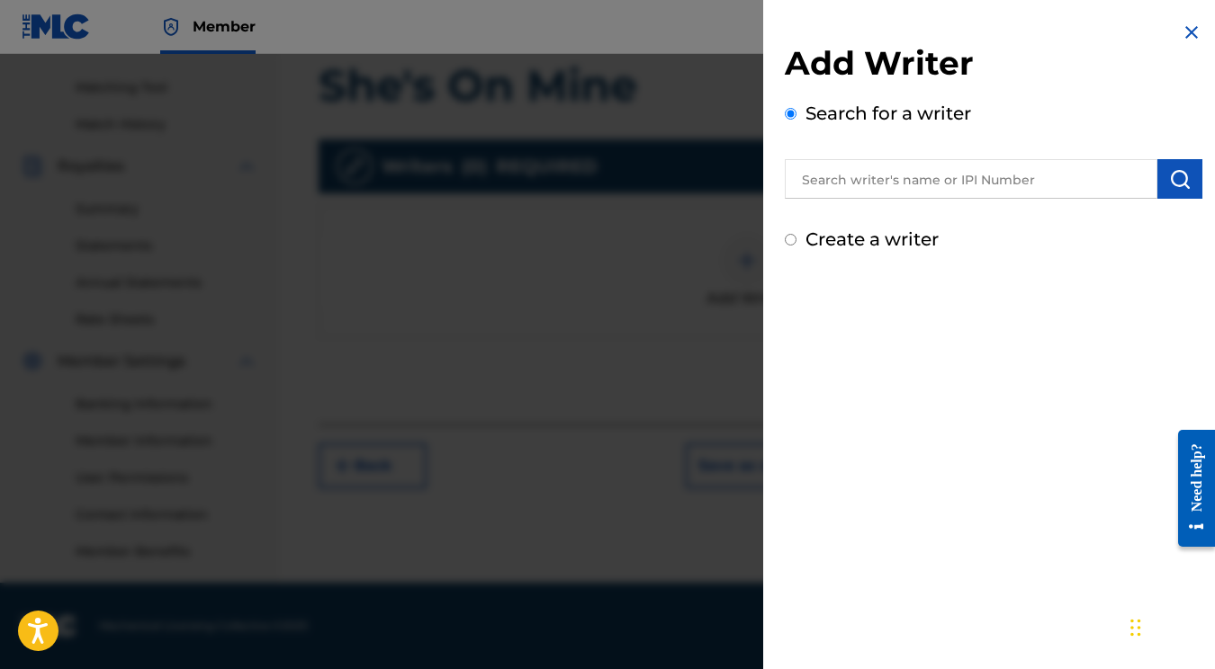
click at [771, 246] on div "Add Writer Search for a writer Create a writer" at bounding box center [993, 137] width 461 height 274
click at [791, 242] on input "Create a writer" at bounding box center [791, 240] width 12 height 12
radio input "false"
radio input "true"
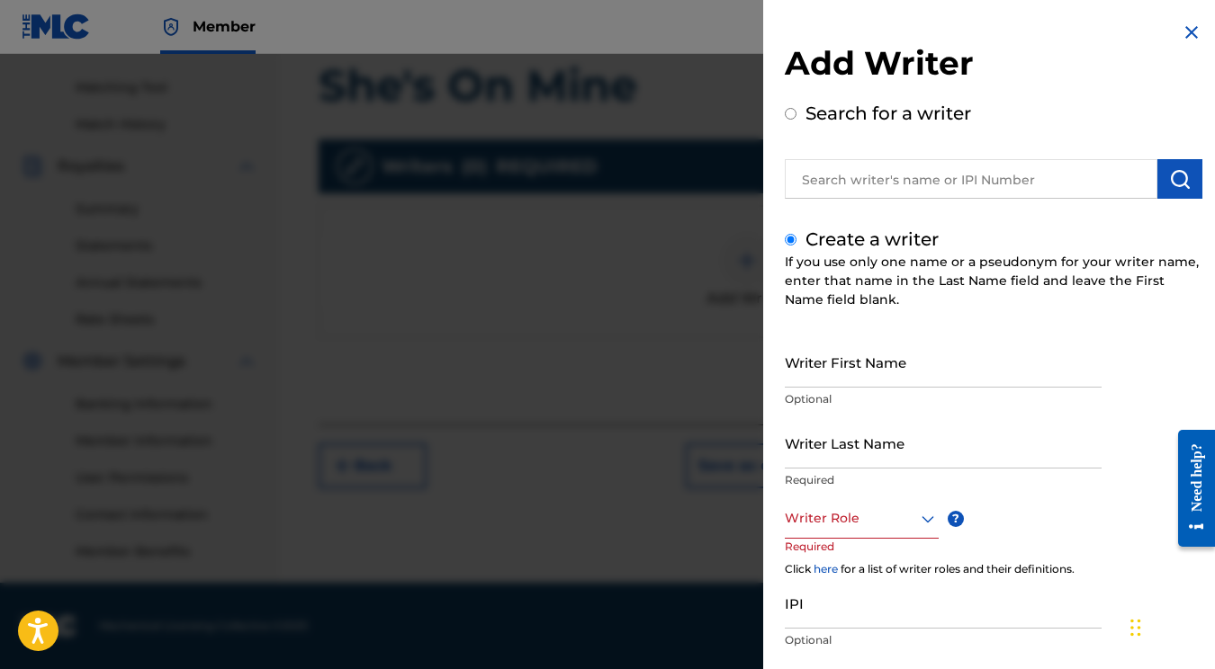
click at [856, 365] on input "Writer First Name" at bounding box center [943, 362] width 317 height 51
type input "Katelyn"
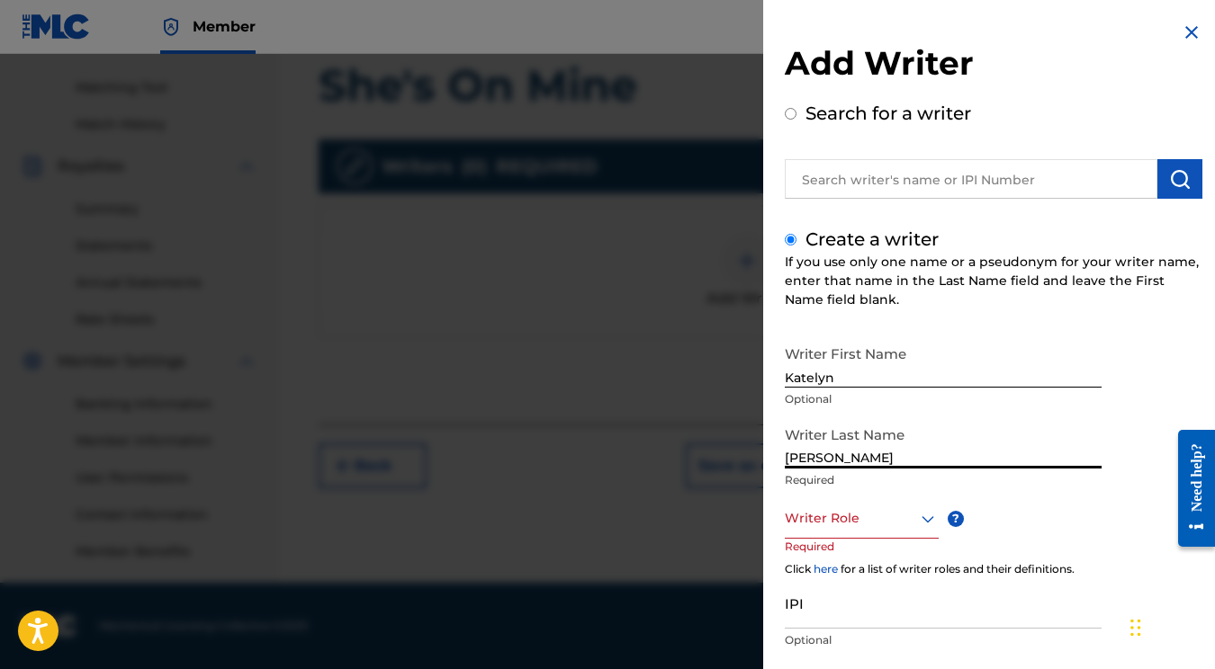
type input "[PERSON_NAME]"
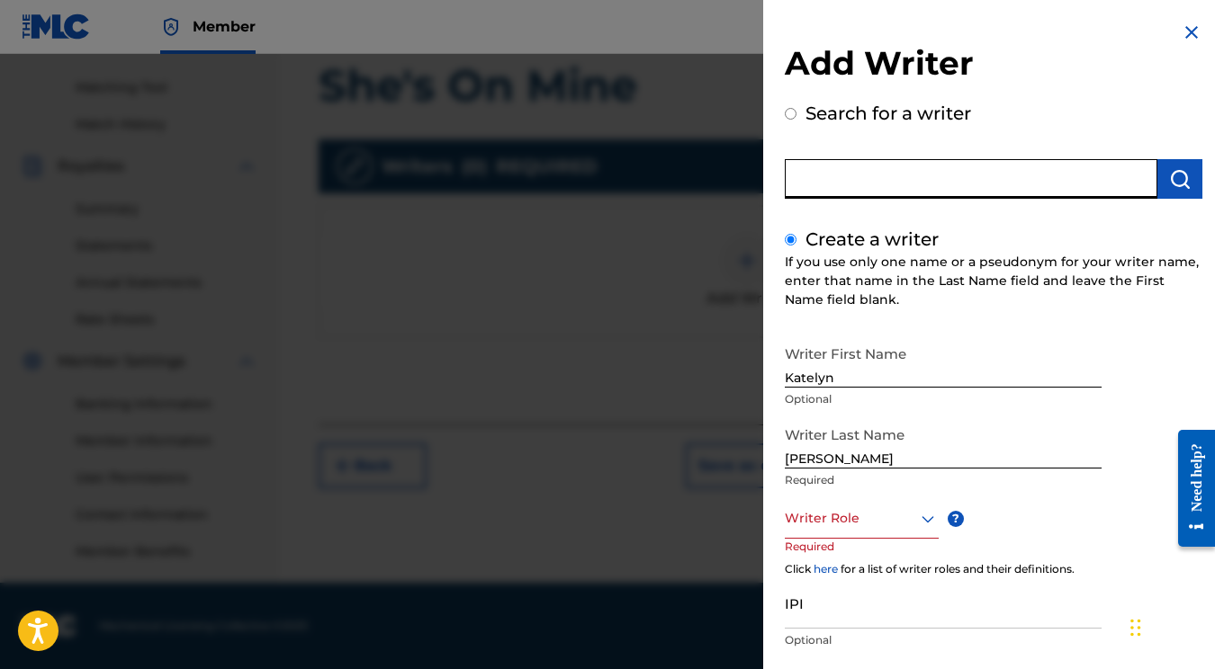
click at [917, 179] on input "text" at bounding box center [971, 179] width 373 height 40
radio input "true"
paste input "01177297027"
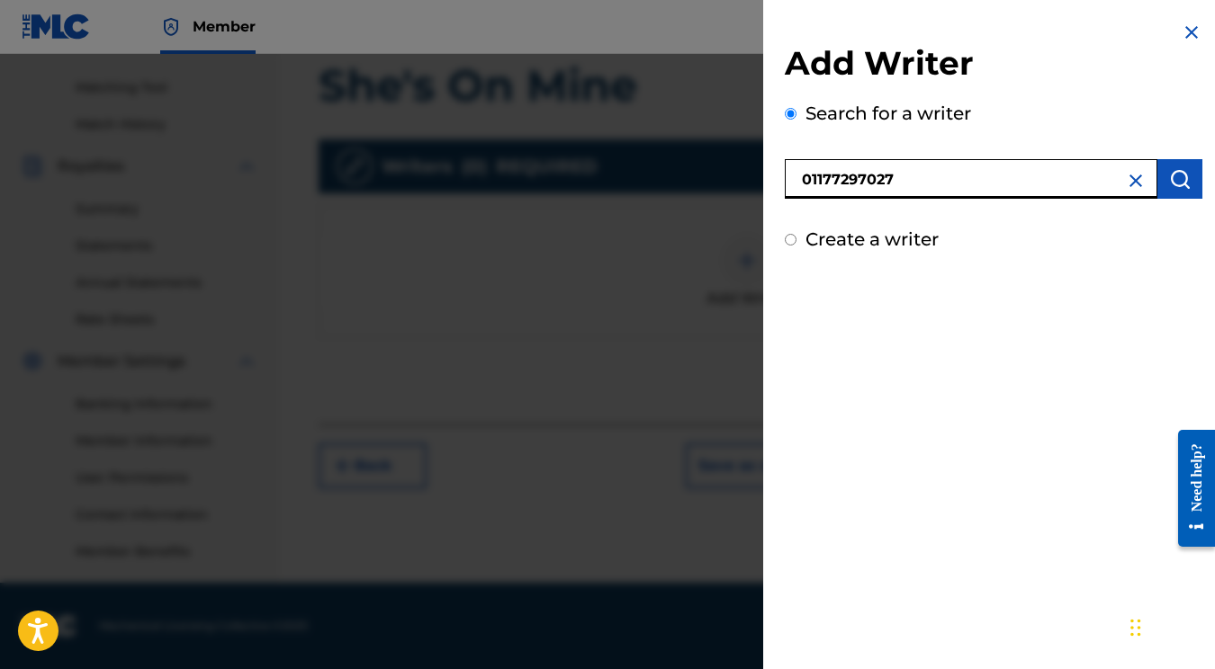
type input "01177297027"
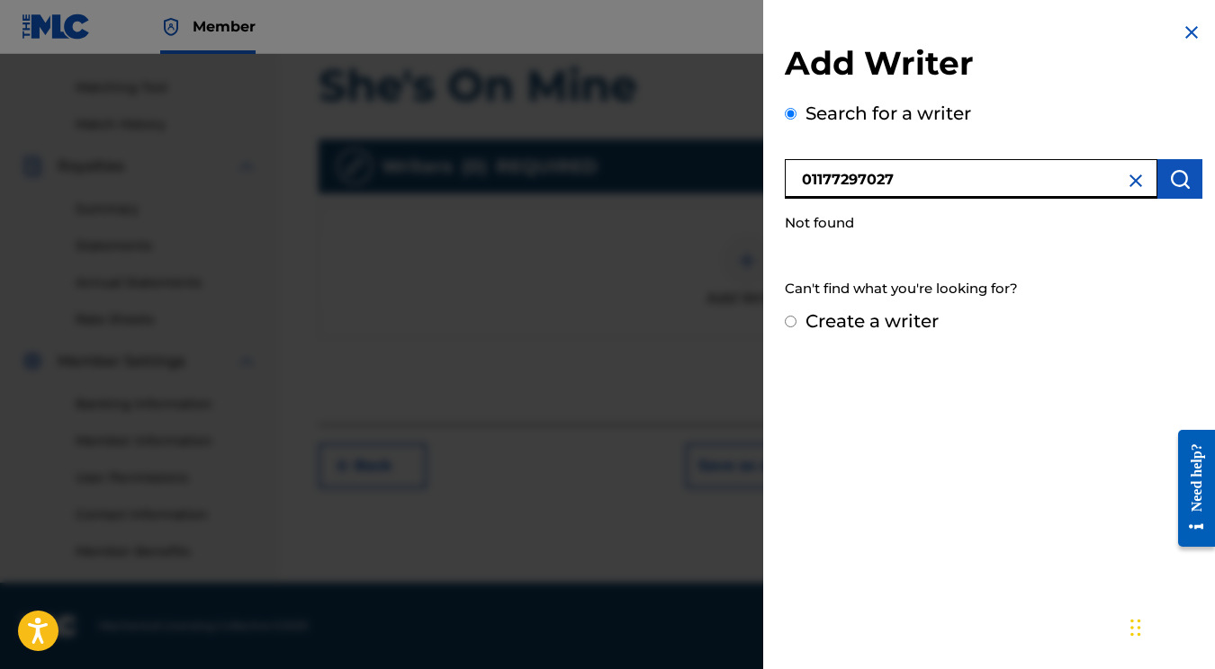
click at [803, 321] on div "Create a writer" at bounding box center [994, 321] width 418 height 27
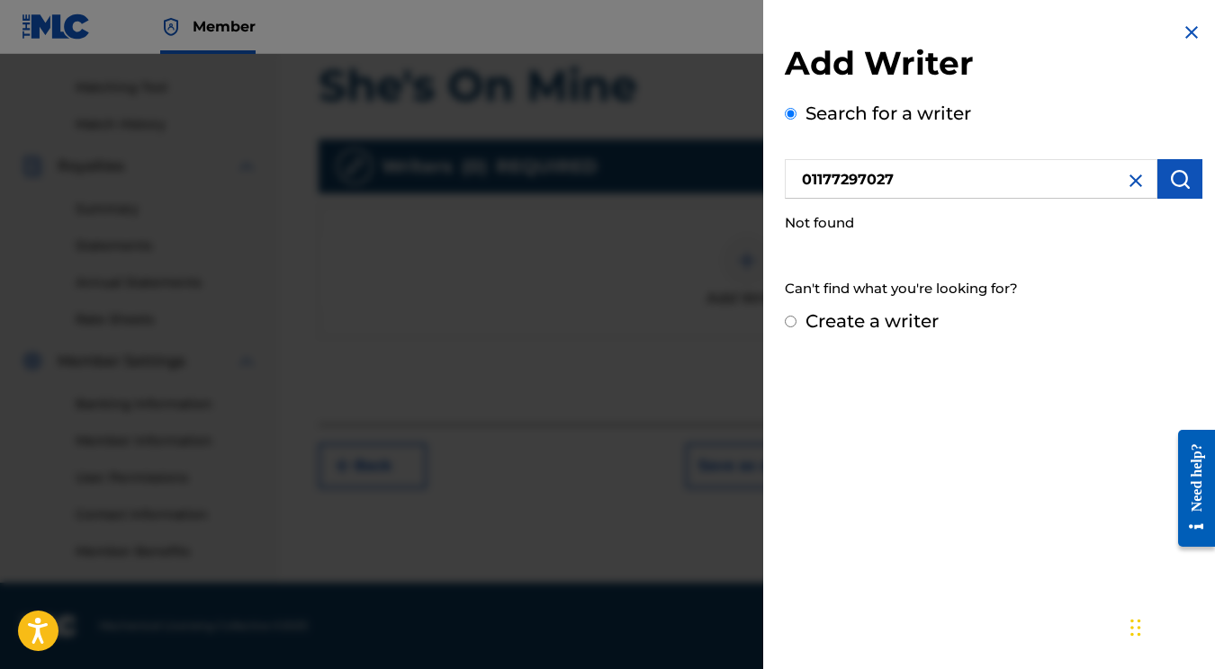
click at [787, 321] on input "Create a writer" at bounding box center [791, 322] width 12 height 12
radio input "false"
radio input "true"
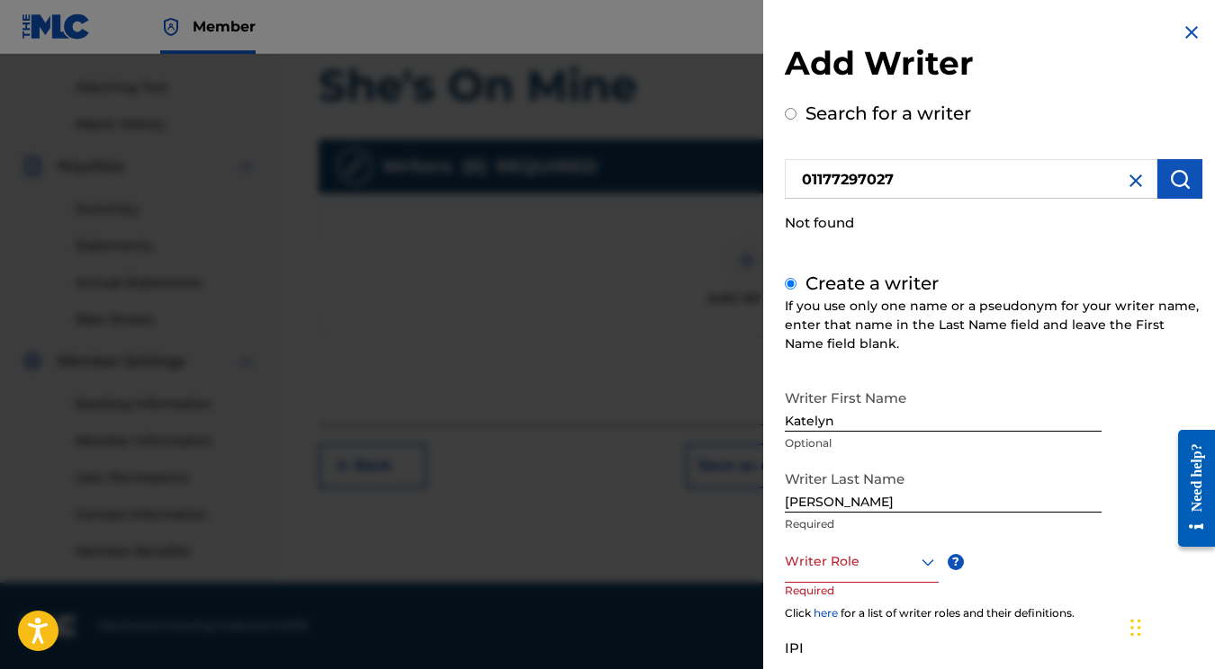
click at [876, 412] on input "Katelyn" at bounding box center [943, 406] width 317 height 51
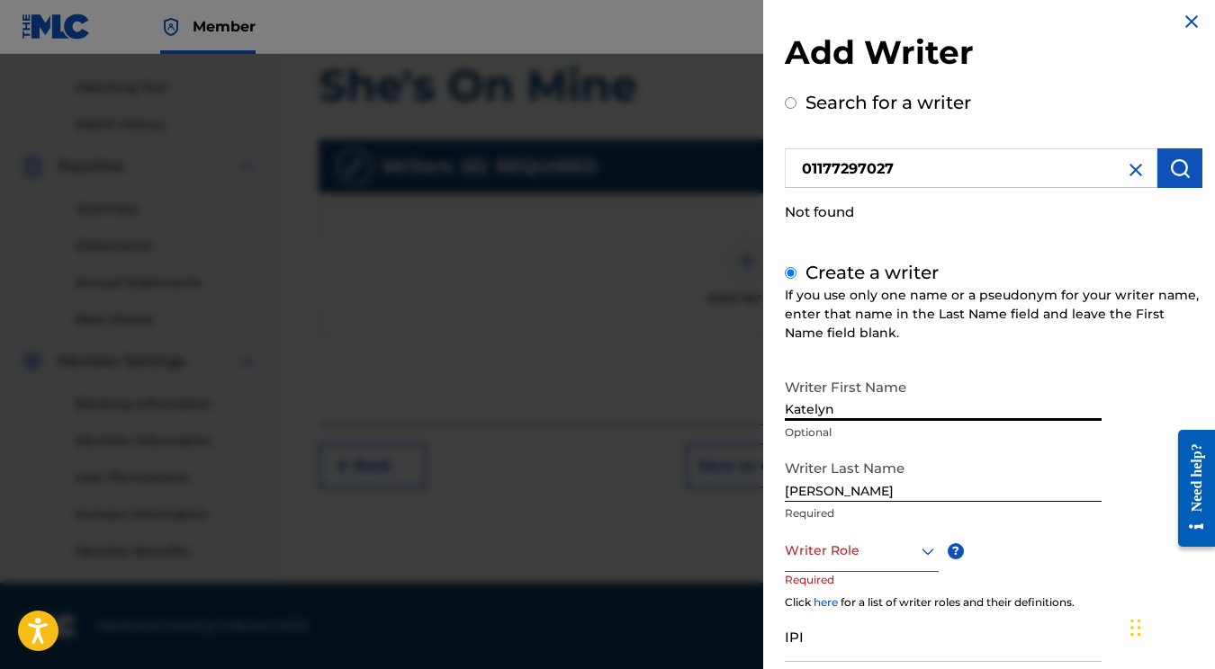
scroll to position [13, 0]
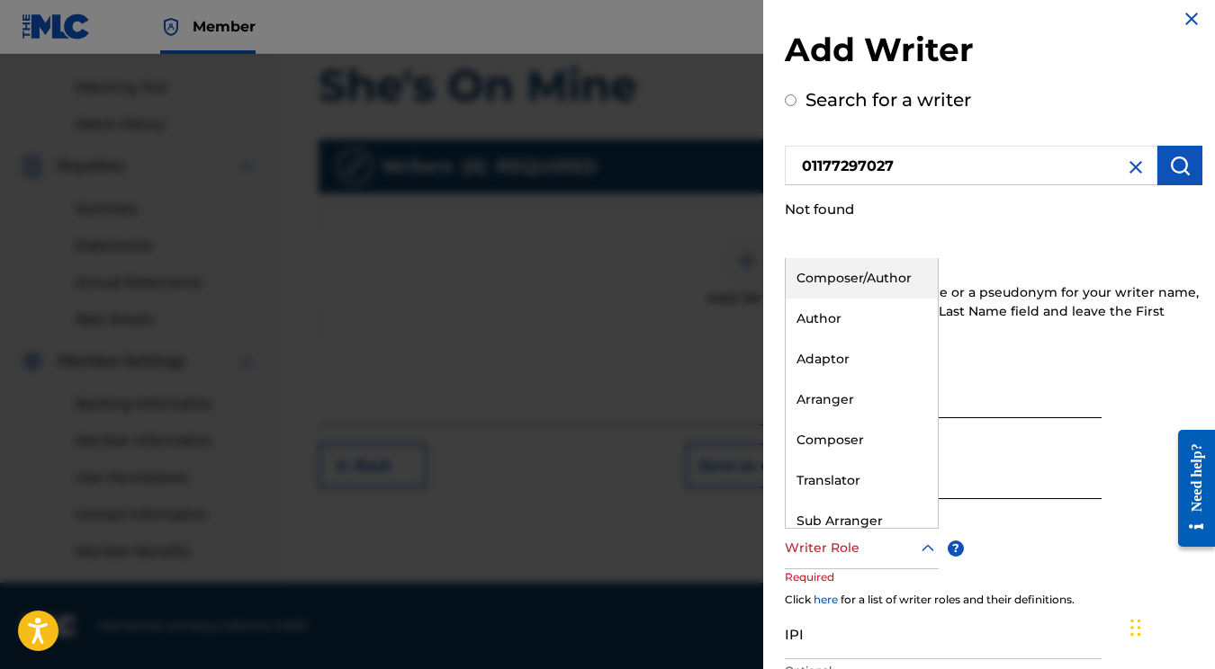
click at [868, 547] on div at bounding box center [862, 548] width 154 height 22
click at [836, 275] on div "Composer/Author" at bounding box center [862, 278] width 152 height 40
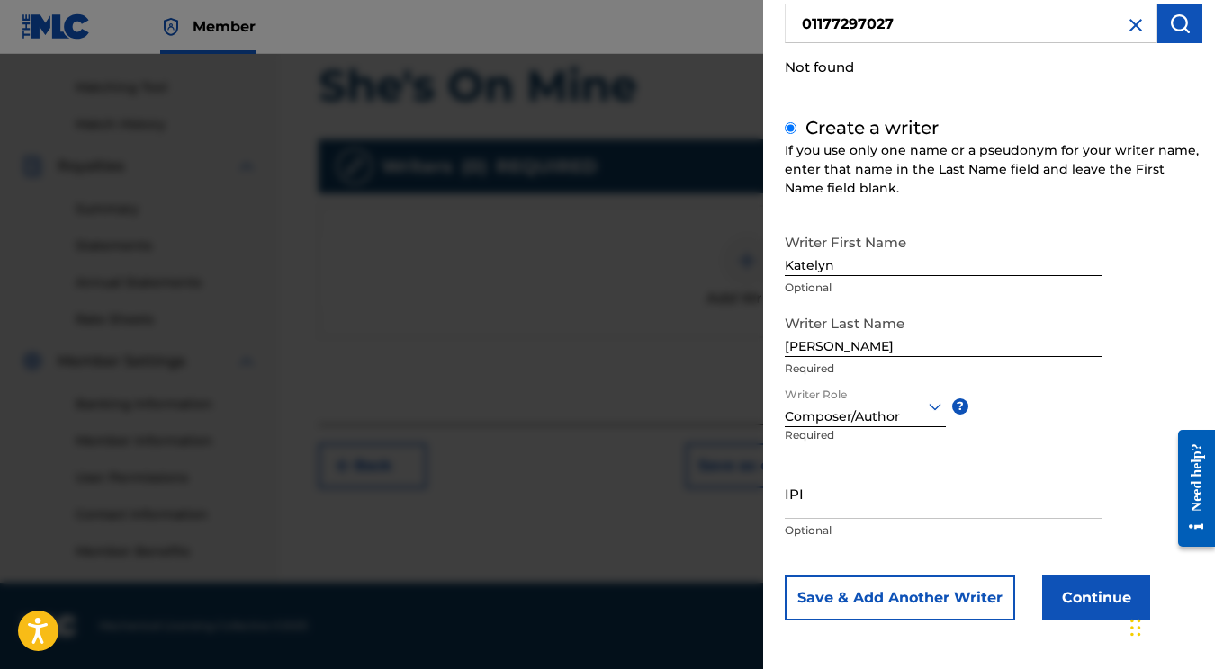
scroll to position [155, 0]
click at [865, 508] on input "IPI" at bounding box center [943, 494] width 317 height 51
paste input "01177297027"
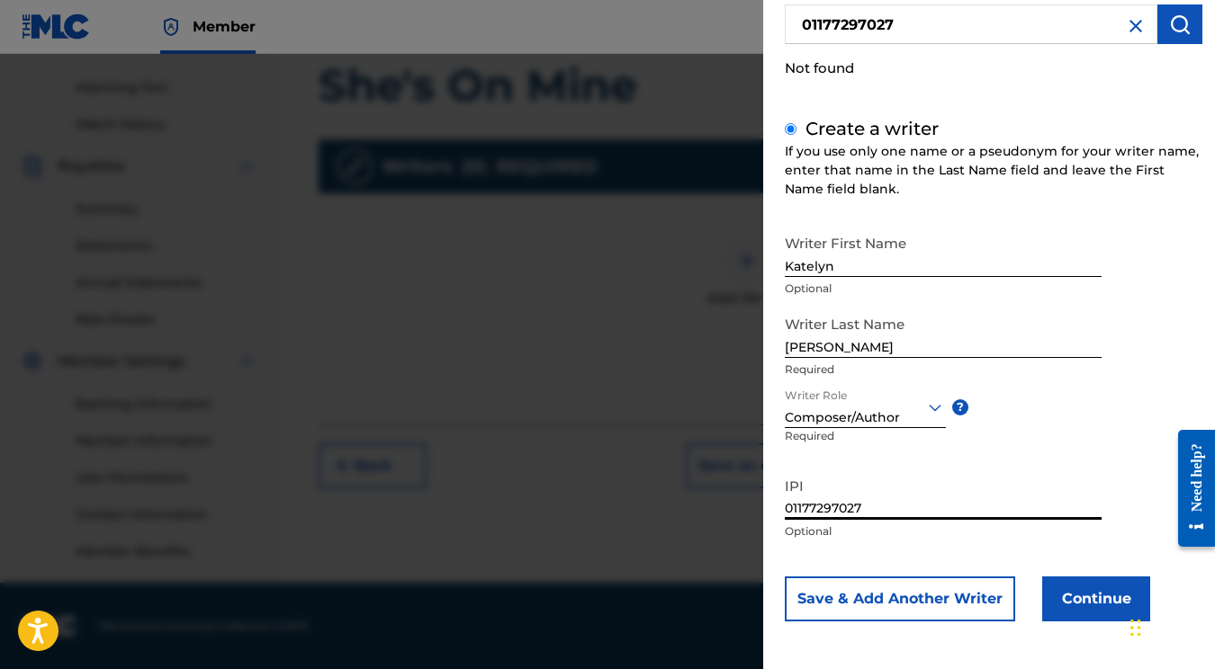
type input "01177297027"
click at [1098, 604] on button "Continue" at bounding box center [1096, 599] width 108 height 45
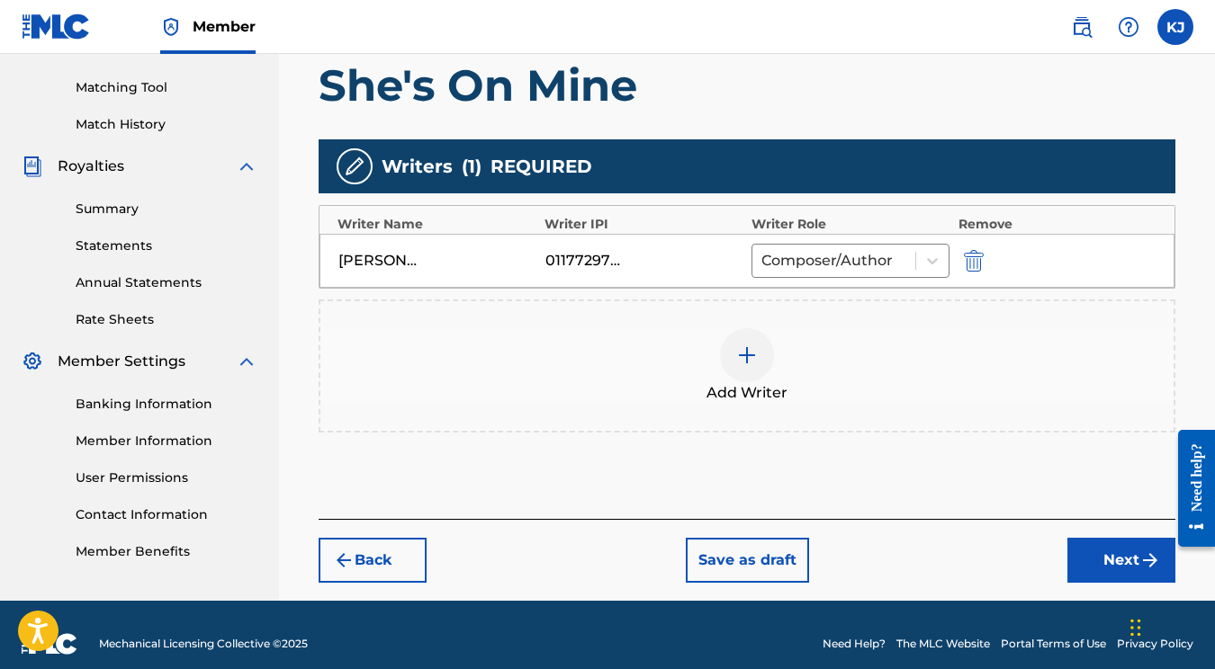
click at [740, 350] on img at bounding box center [747, 356] width 22 height 22
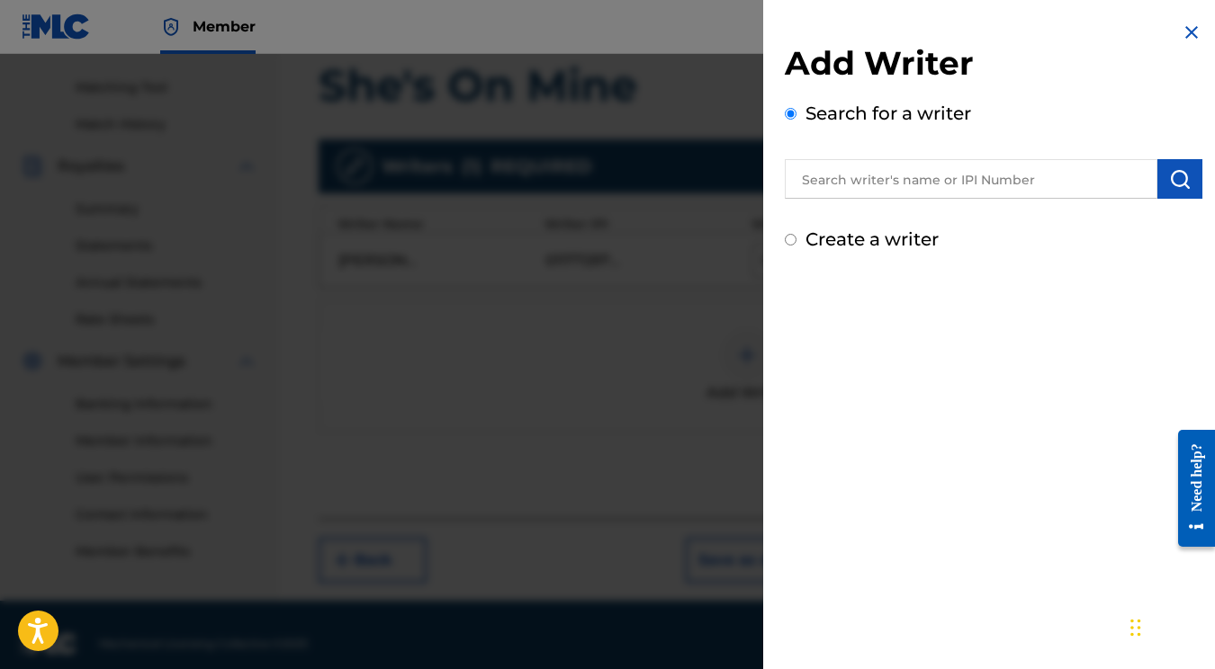
click at [920, 190] on input "text" at bounding box center [971, 179] width 373 height 40
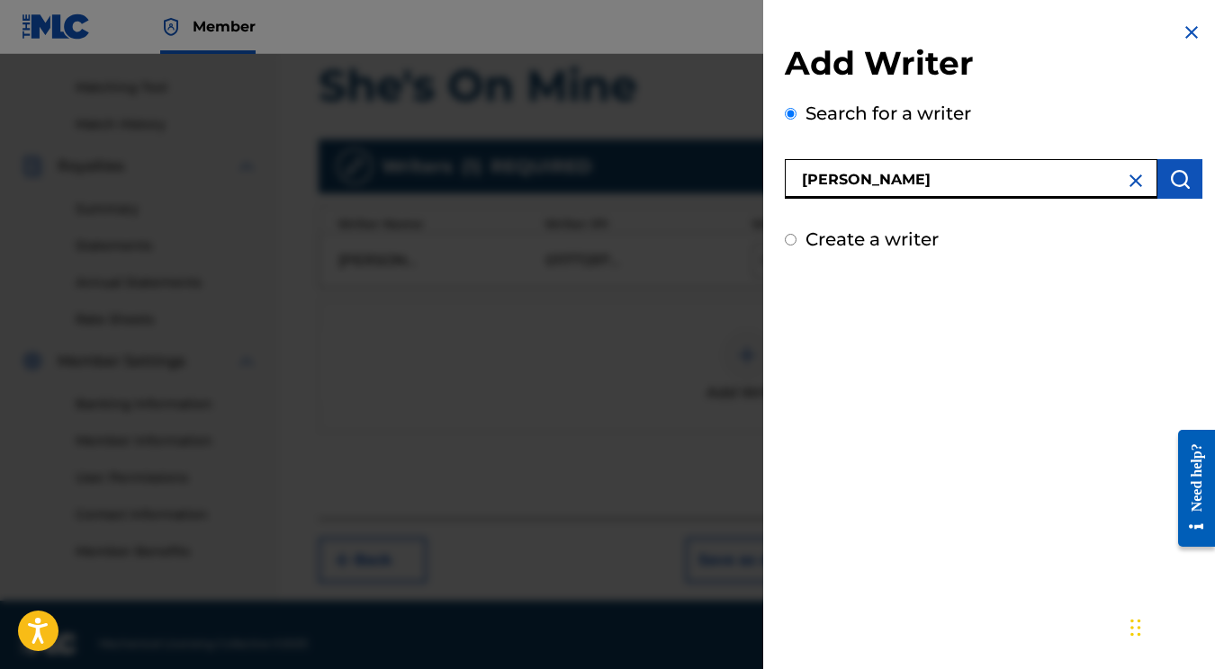
type input "Brendon Donoho"
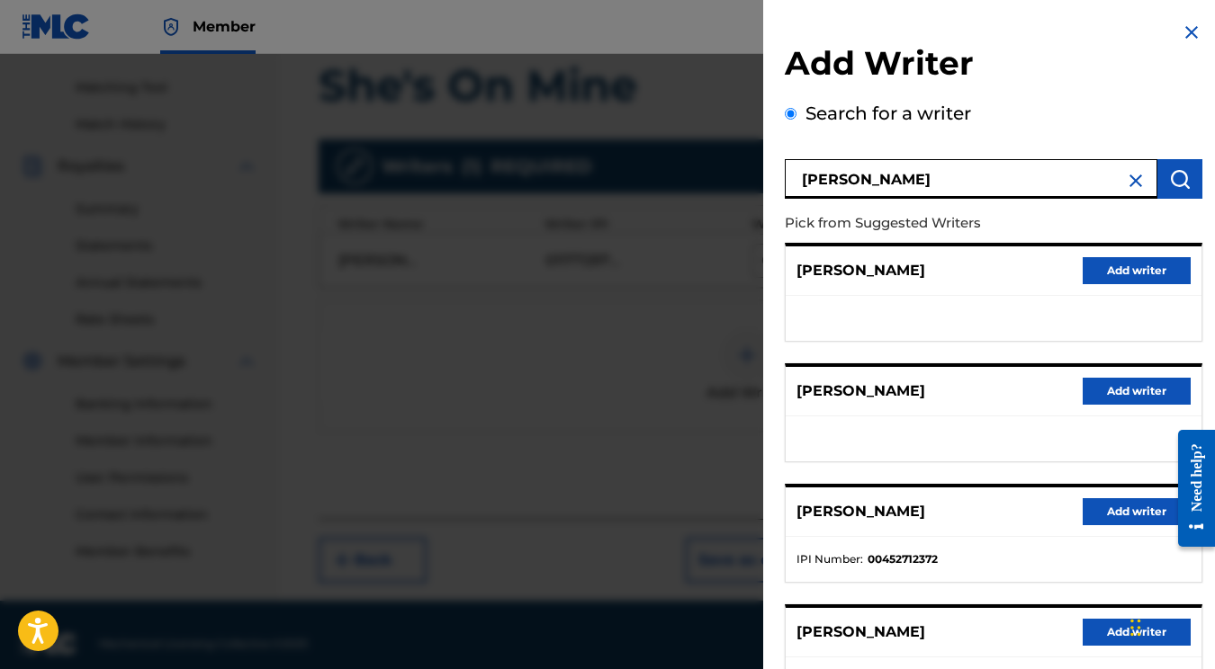
click at [977, 178] on input "Brendon Donoho" at bounding box center [971, 179] width 373 height 40
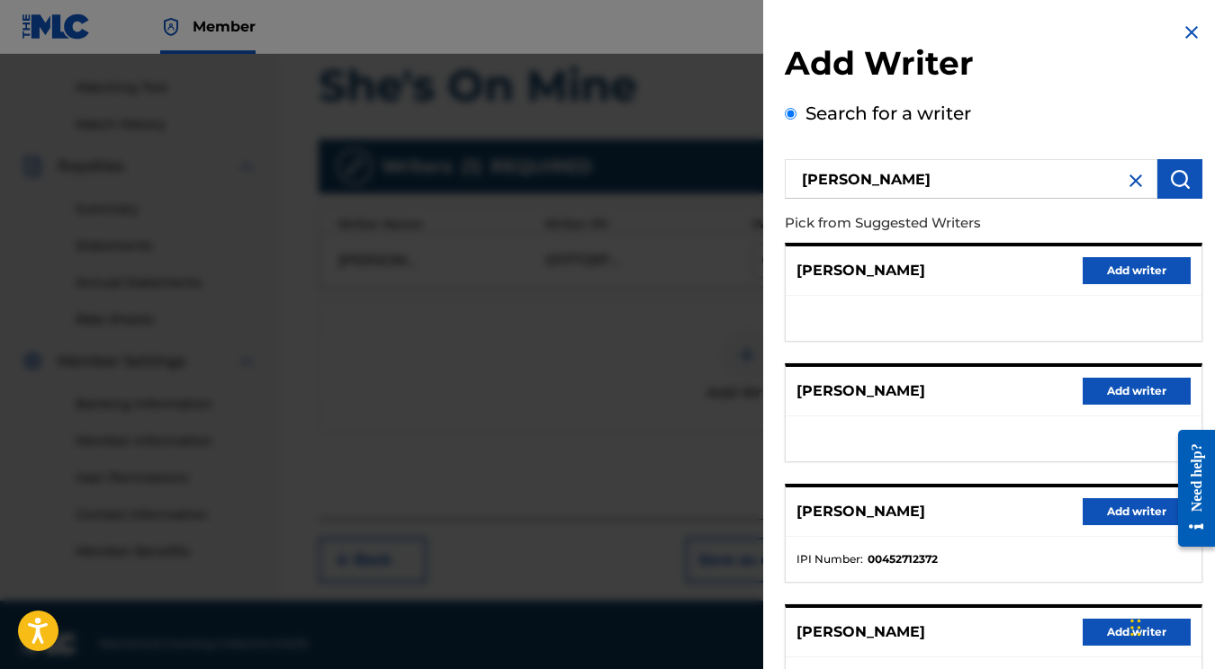
click at [1127, 182] on img at bounding box center [1136, 181] width 22 height 22
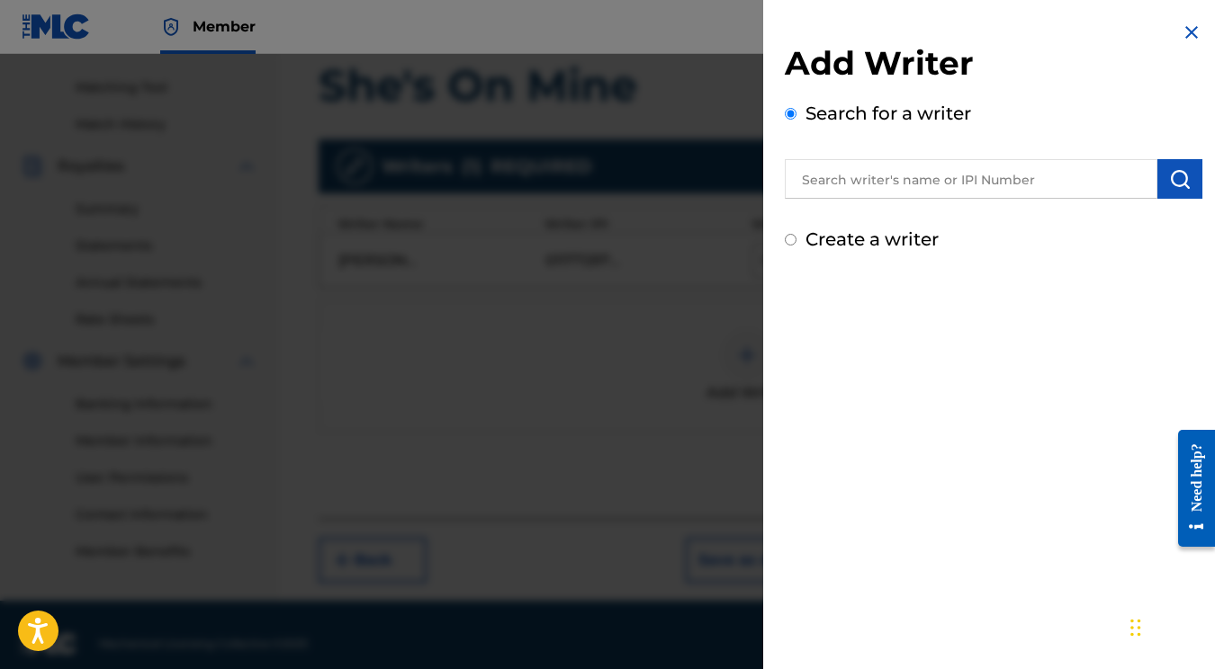
click at [792, 239] on input "Create a writer" at bounding box center [791, 240] width 12 height 12
radio input "false"
radio input "true"
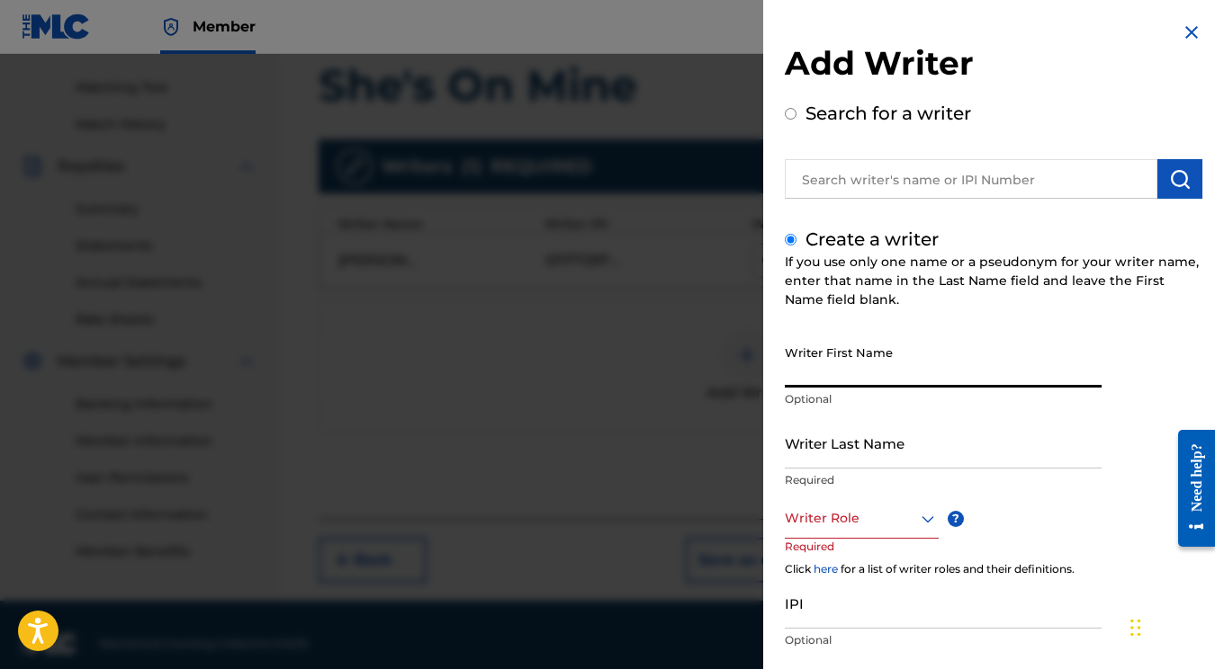
click at [853, 359] on input "Writer First Name" at bounding box center [943, 362] width 317 height 51
type input "Brendon"
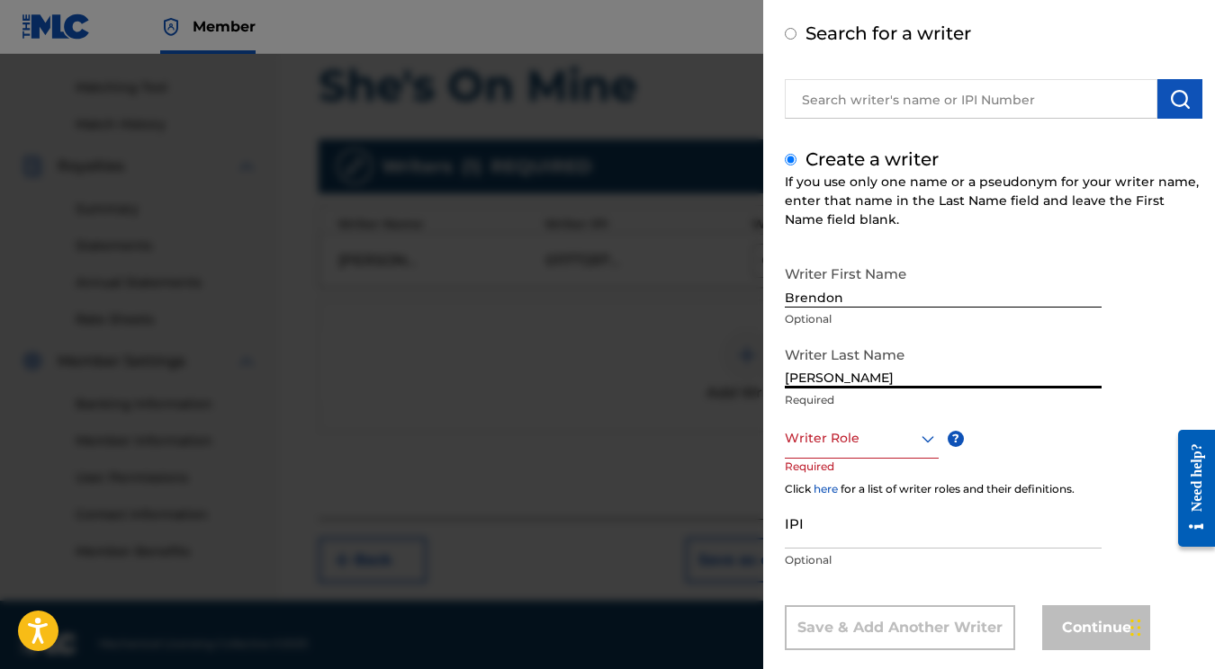
type input "Donoho"
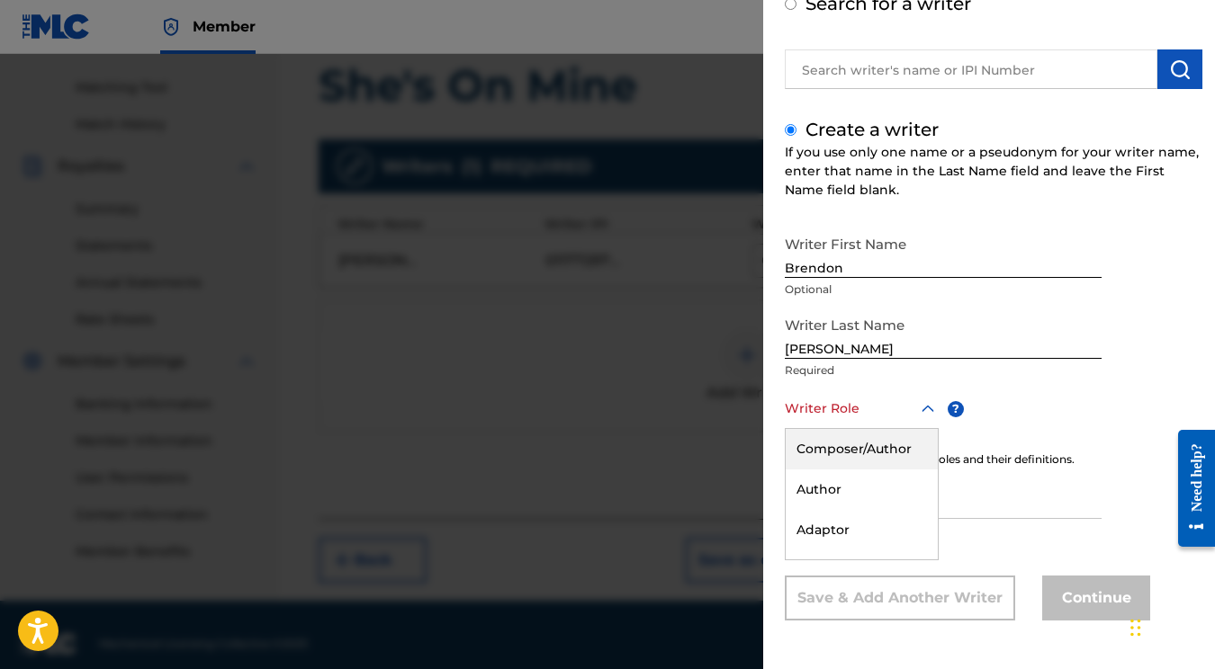
click at [883, 427] on div "Writer Role" at bounding box center [862, 409] width 154 height 40
click at [883, 436] on div "Composer/Author" at bounding box center [862, 449] width 152 height 40
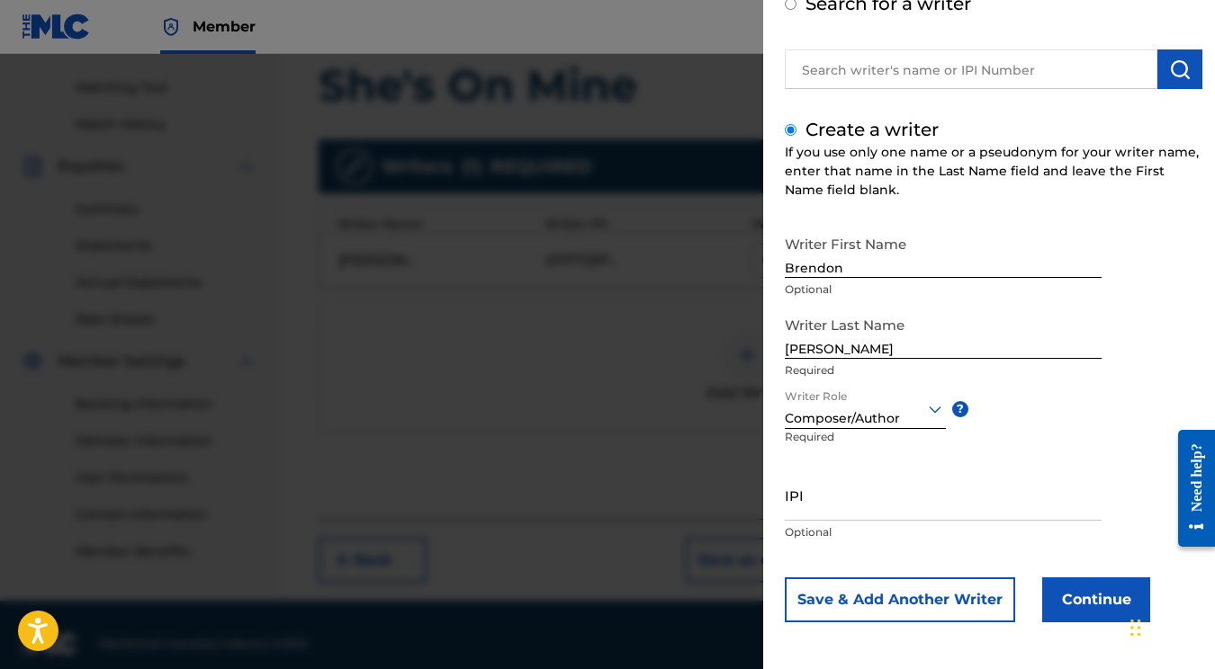
click at [852, 505] on input "IPI" at bounding box center [943, 495] width 317 height 51
paste input "01115949648"
type input "01115949648"
click at [1069, 600] on button "Continue" at bounding box center [1096, 600] width 108 height 45
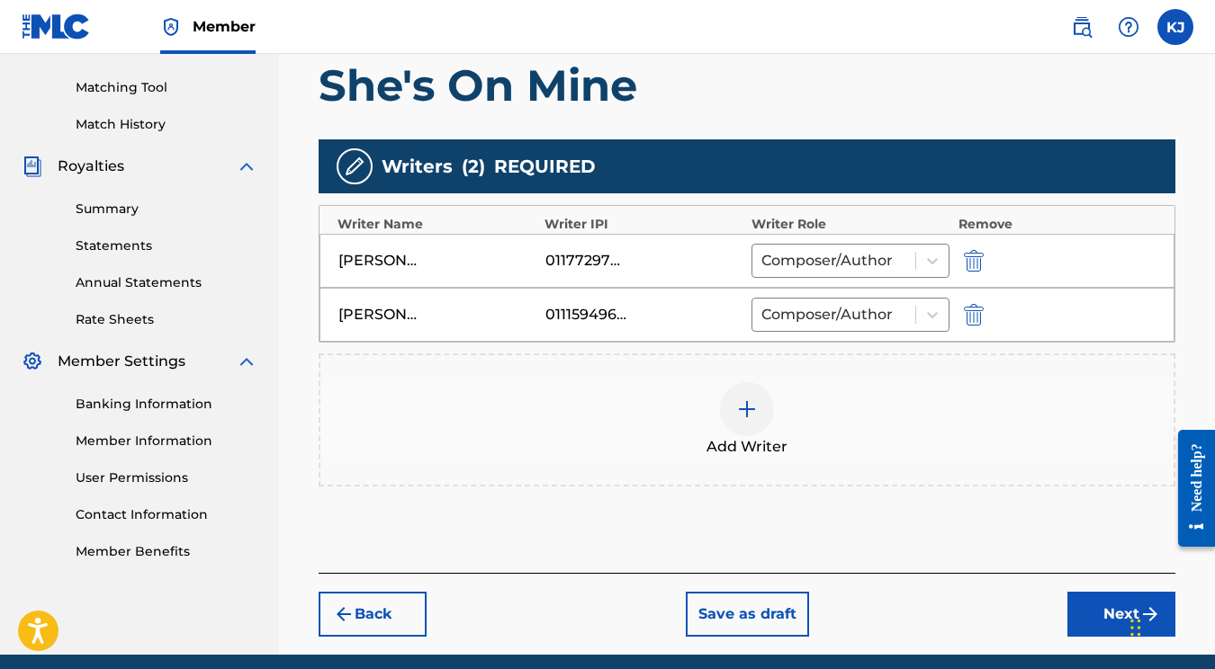
click at [1077, 594] on button "Next" at bounding box center [1121, 614] width 108 height 45
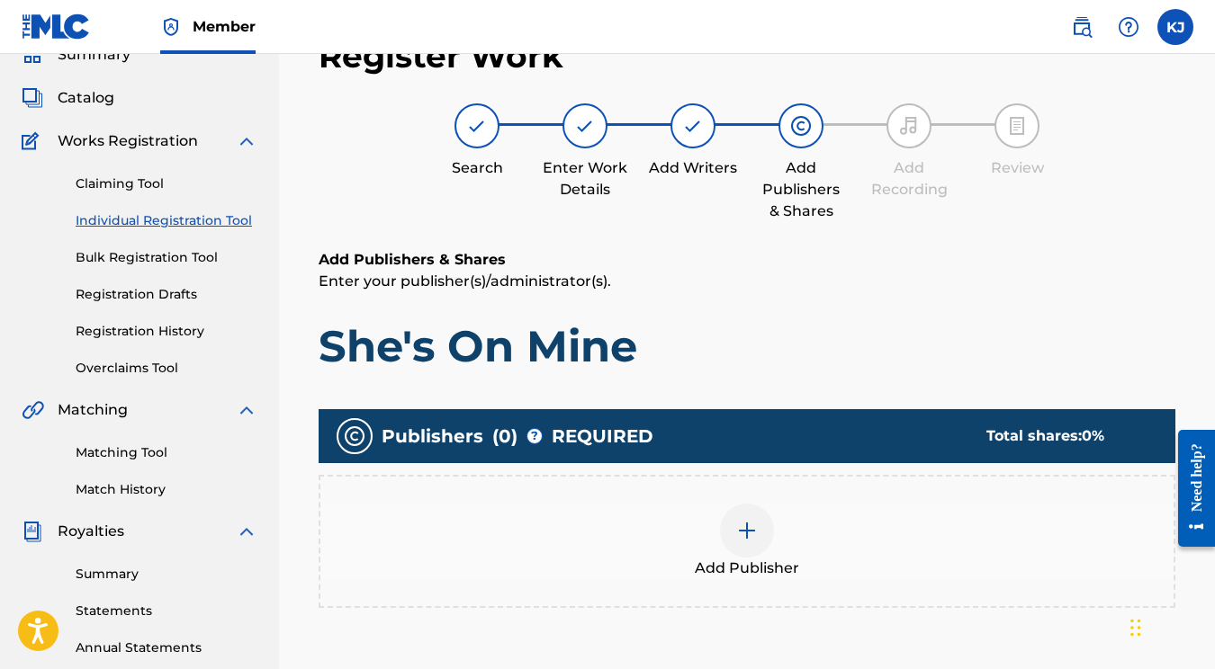
scroll to position [303, 0]
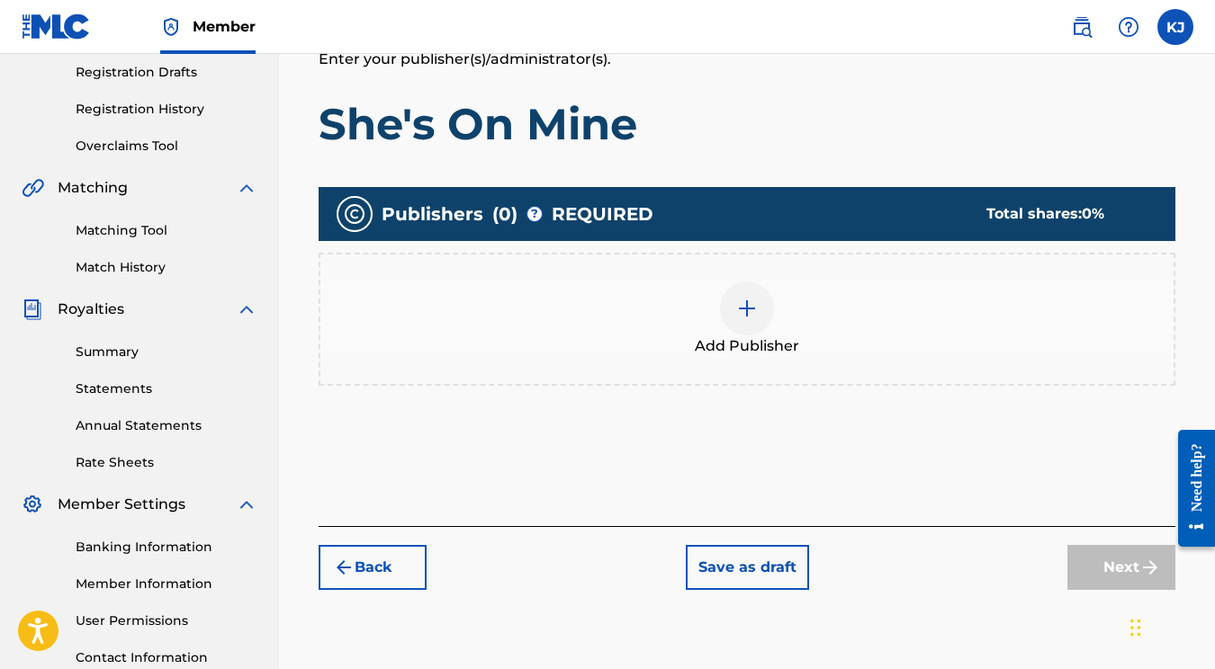
click at [729, 295] on div at bounding box center [747, 309] width 54 height 54
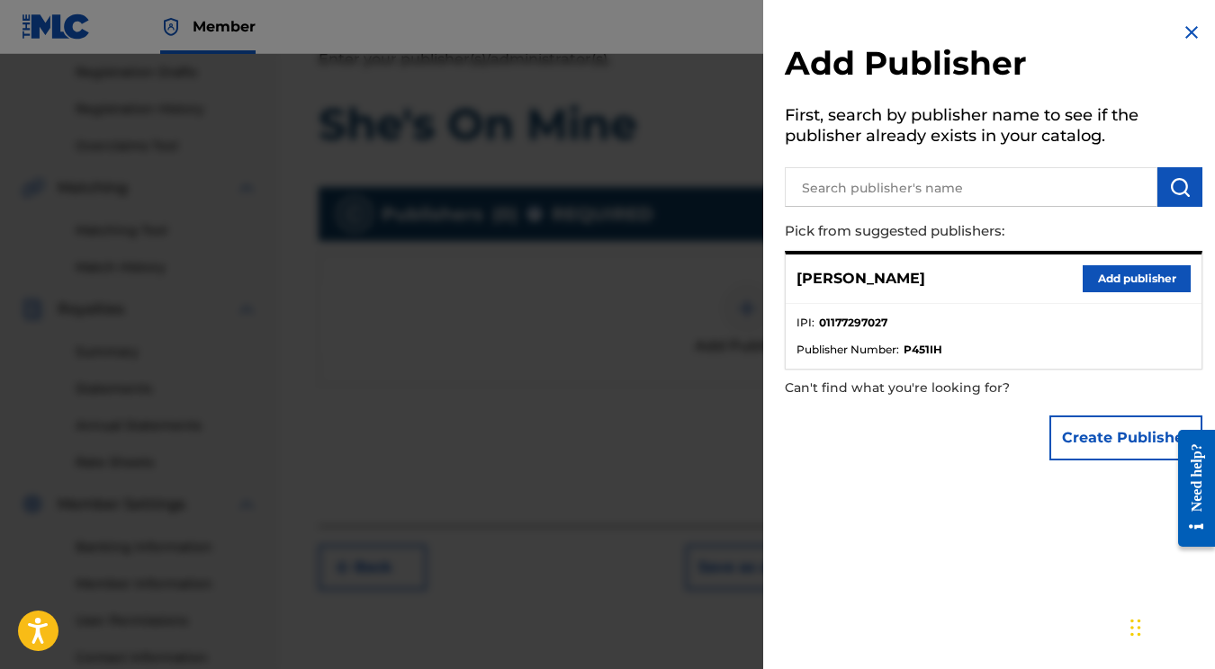
click at [1100, 274] on button "Add publisher" at bounding box center [1136, 278] width 108 height 27
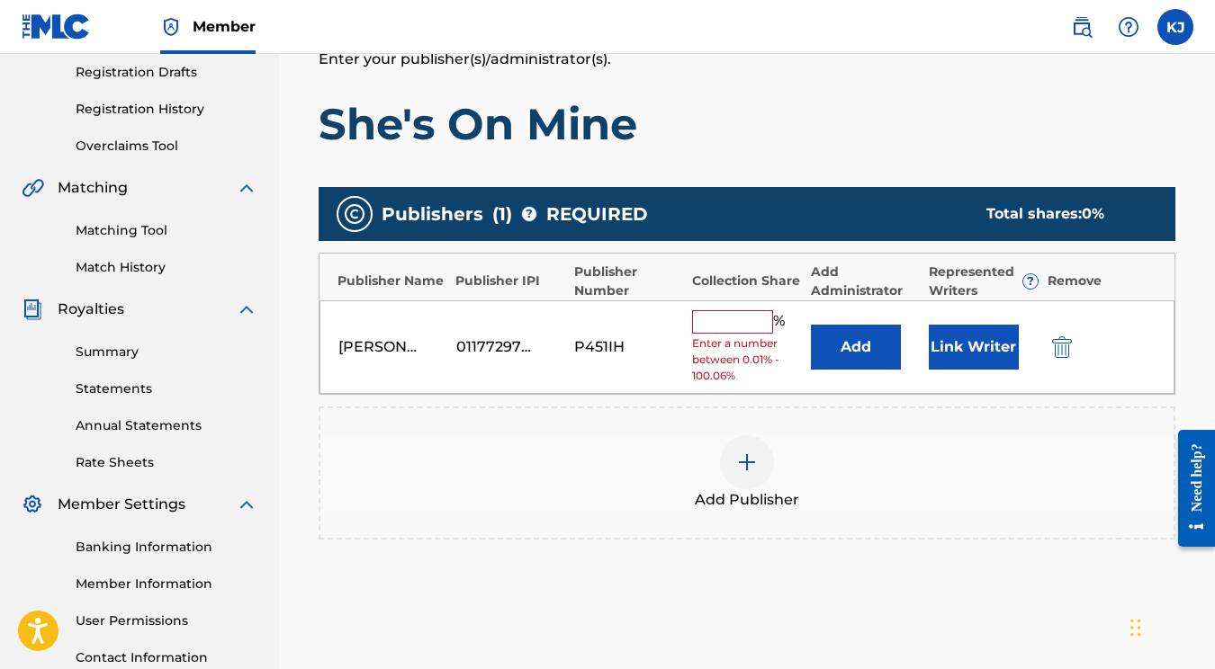
click at [729, 319] on input "text" at bounding box center [732, 321] width 81 height 23
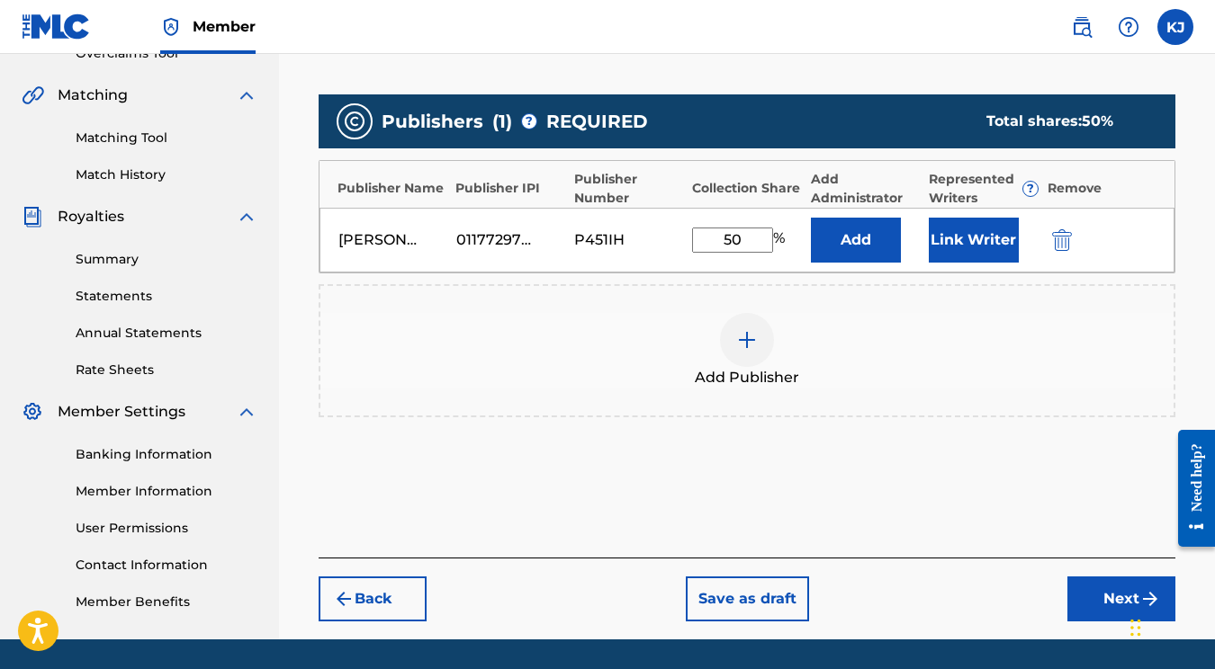
scroll to position [407, 0]
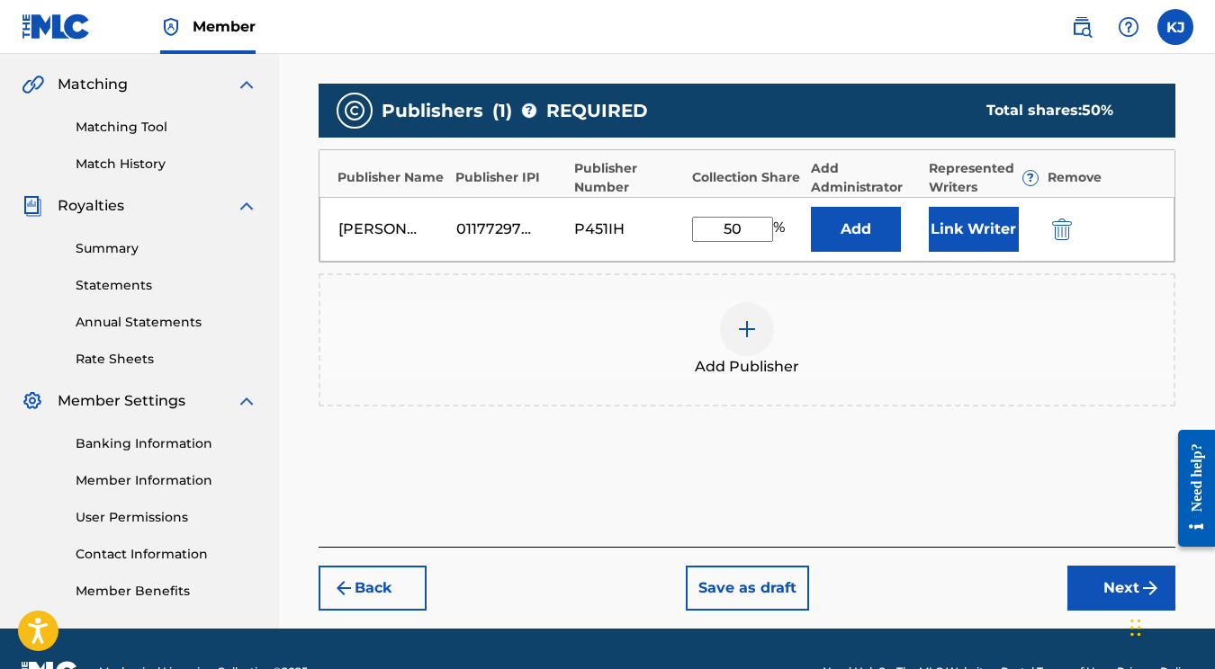
type input "50"
click at [1069, 561] on div "Back Save as draft Next" at bounding box center [747, 579] width 857 height 64
click at [1096, 602] on button "Next" at bounding box center [1121, 588] width 108 height 45
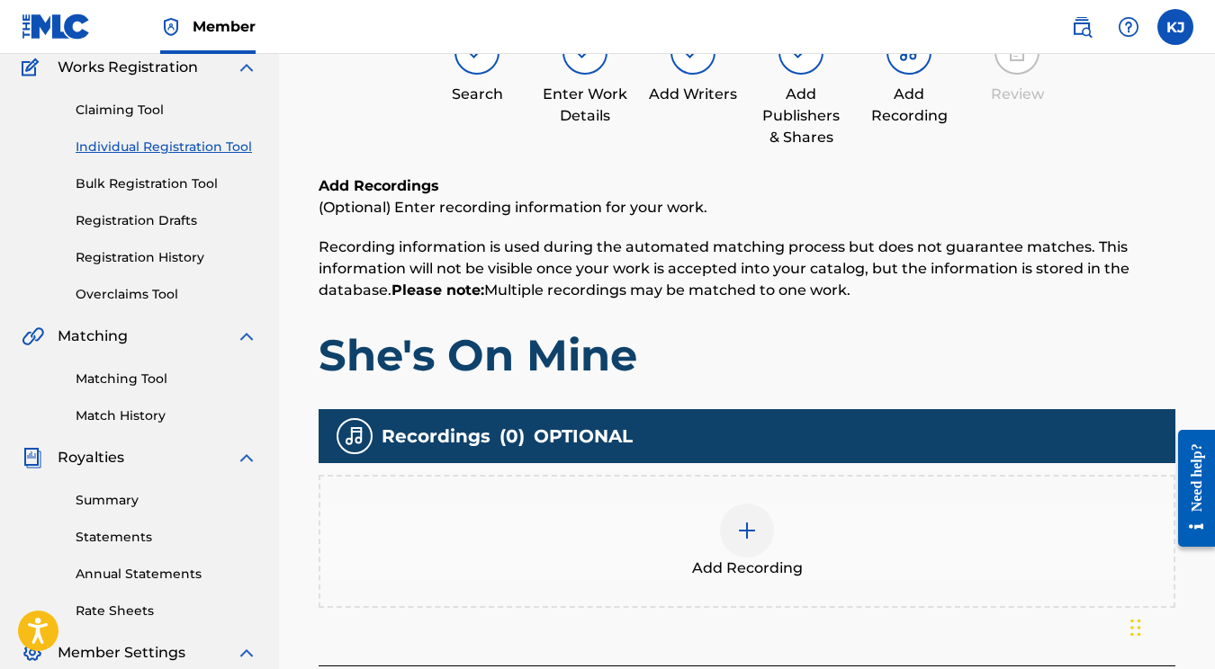
scroll to position [224, 0]
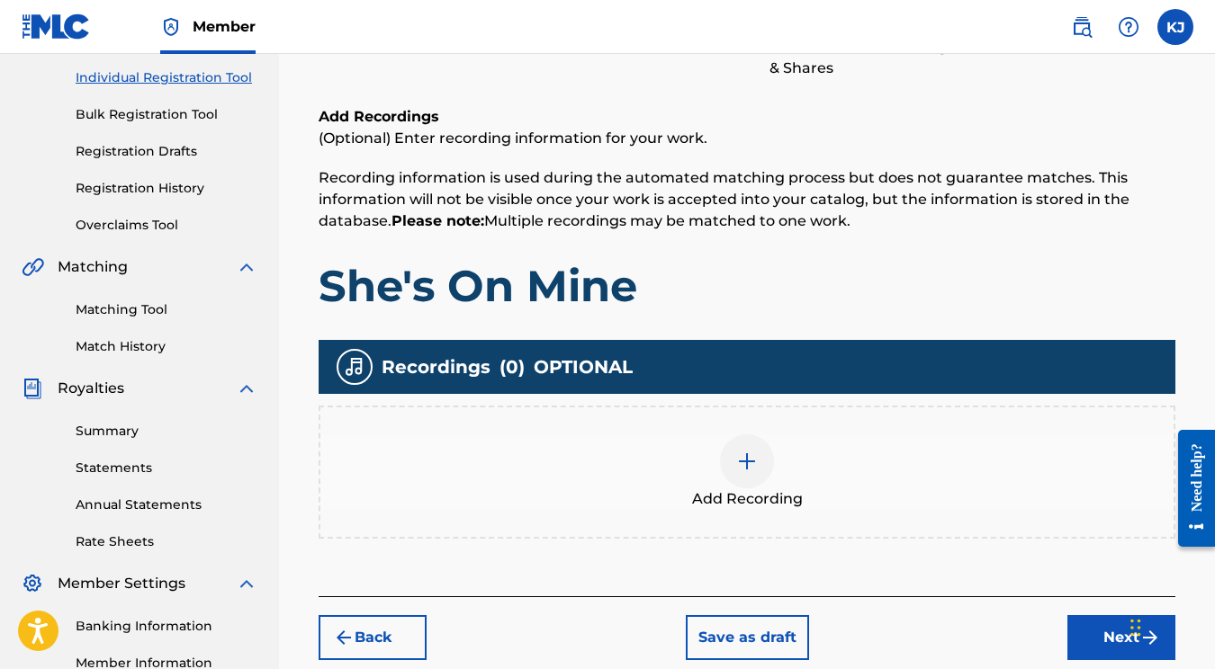
click at [729, 447] on div at bounding box center [747, 462] width 54 height 54
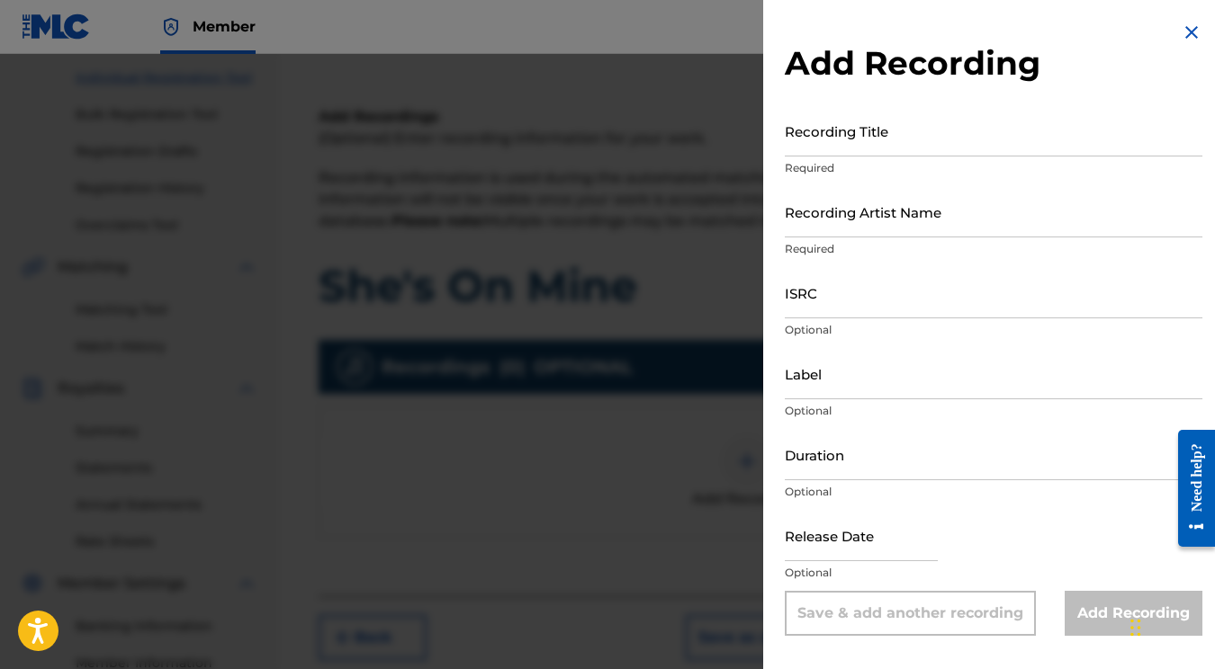
click at [849, 140] on input "Recording Title" at bounding box center [994, 130] width 418 height 51
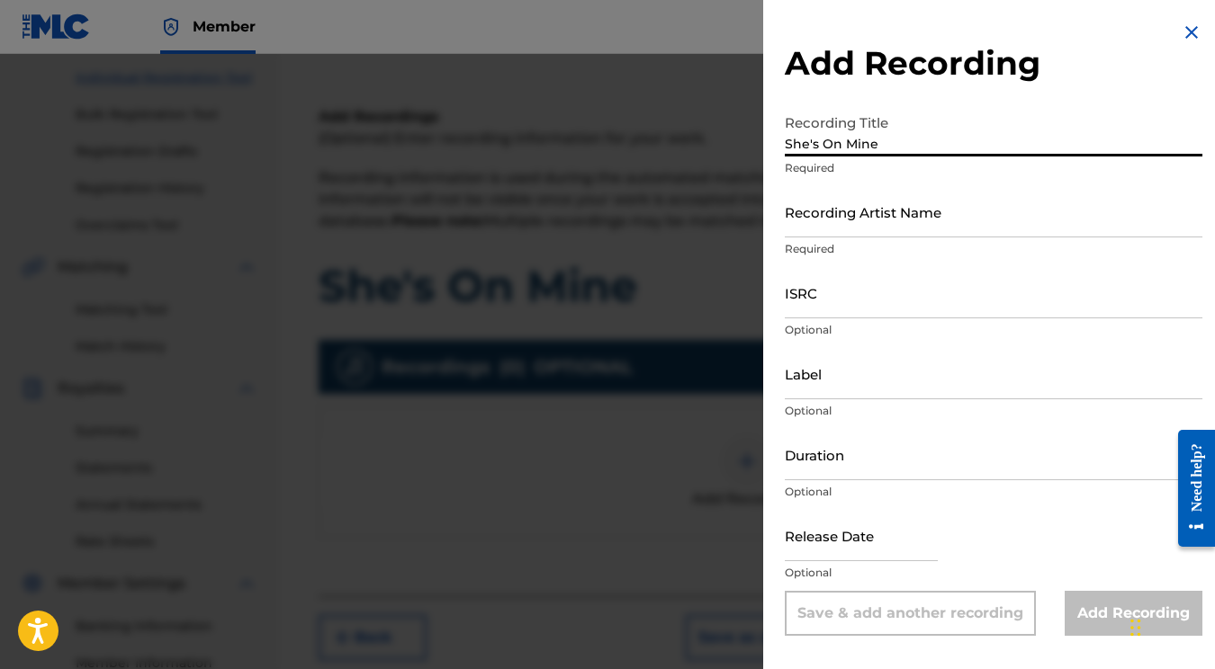
type input "She's On Mine"
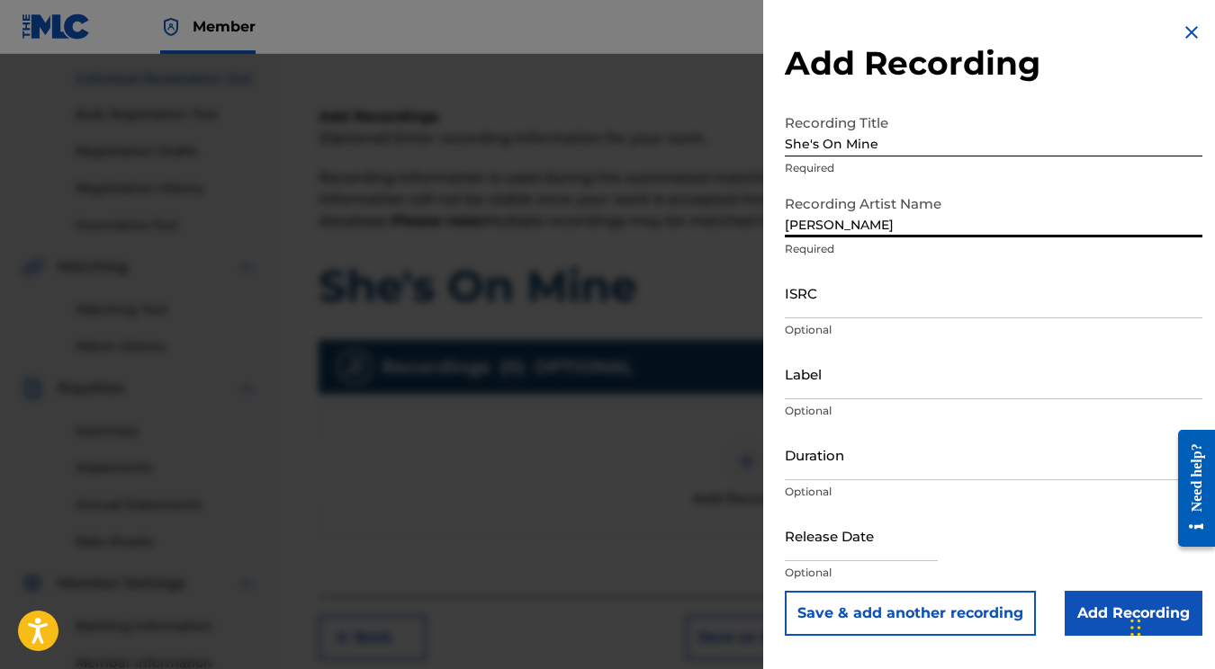
type input "[PERSON_NAME]"
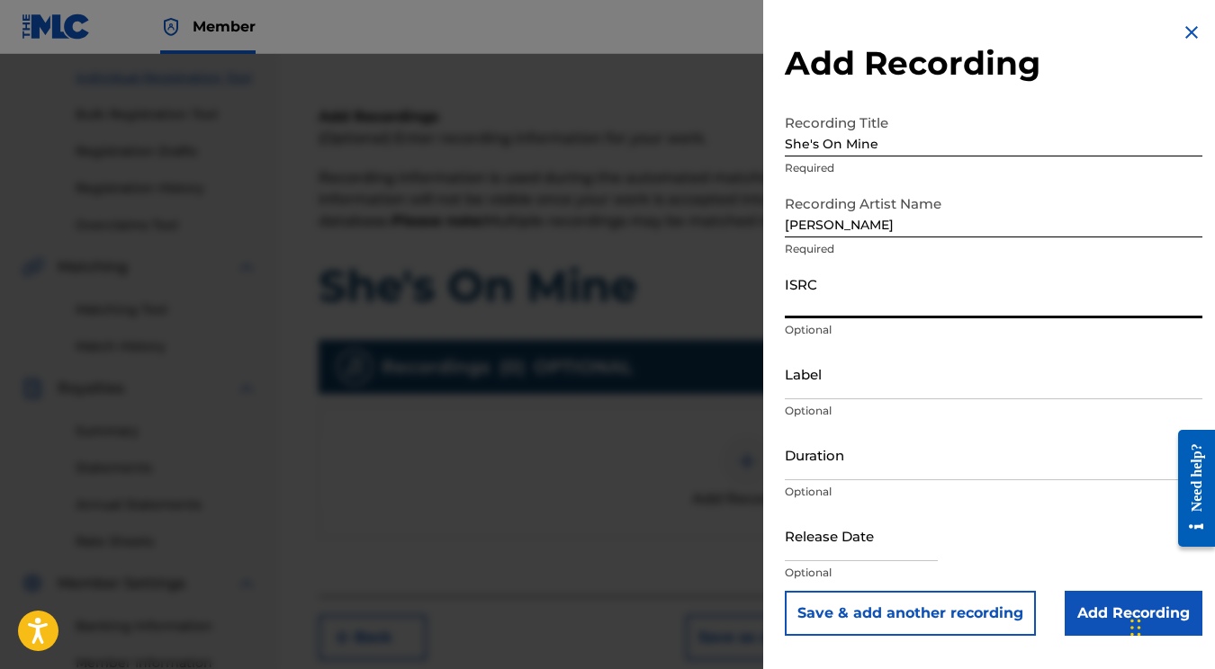
paste input "QZWV32417818"
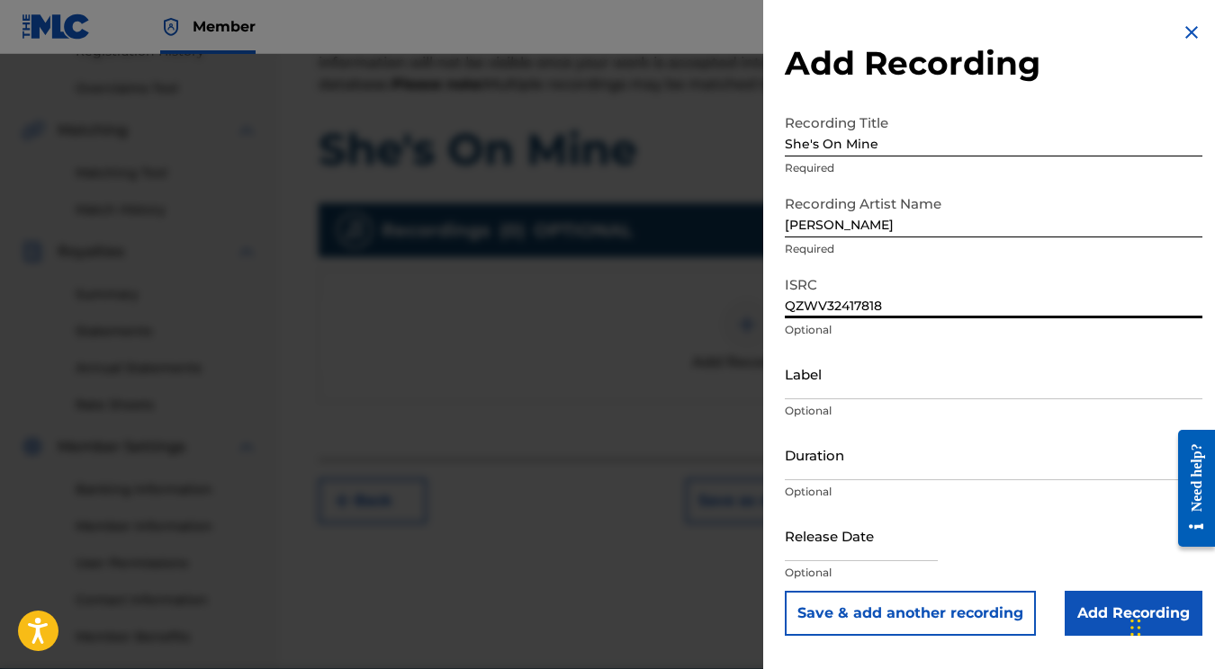
scroll to position [438, 0]
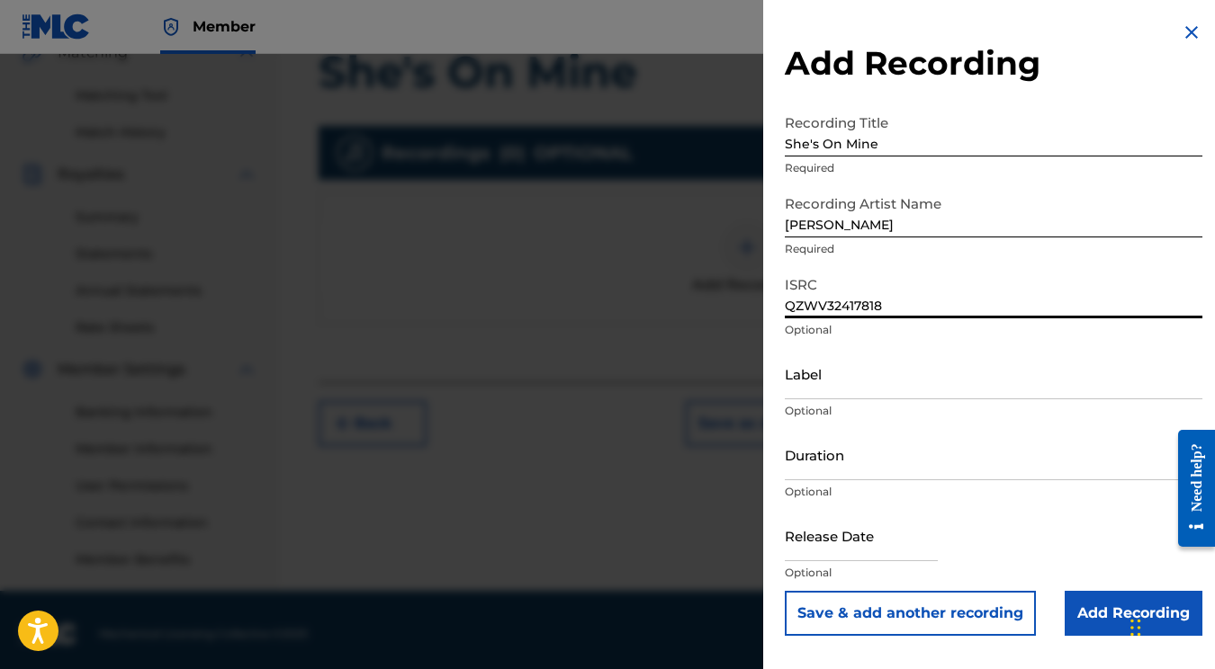
type input "QZWV32417818"
click at [1091, 609] on input "Add Recording" at bounding box center [1133, 613] width 138 height 45
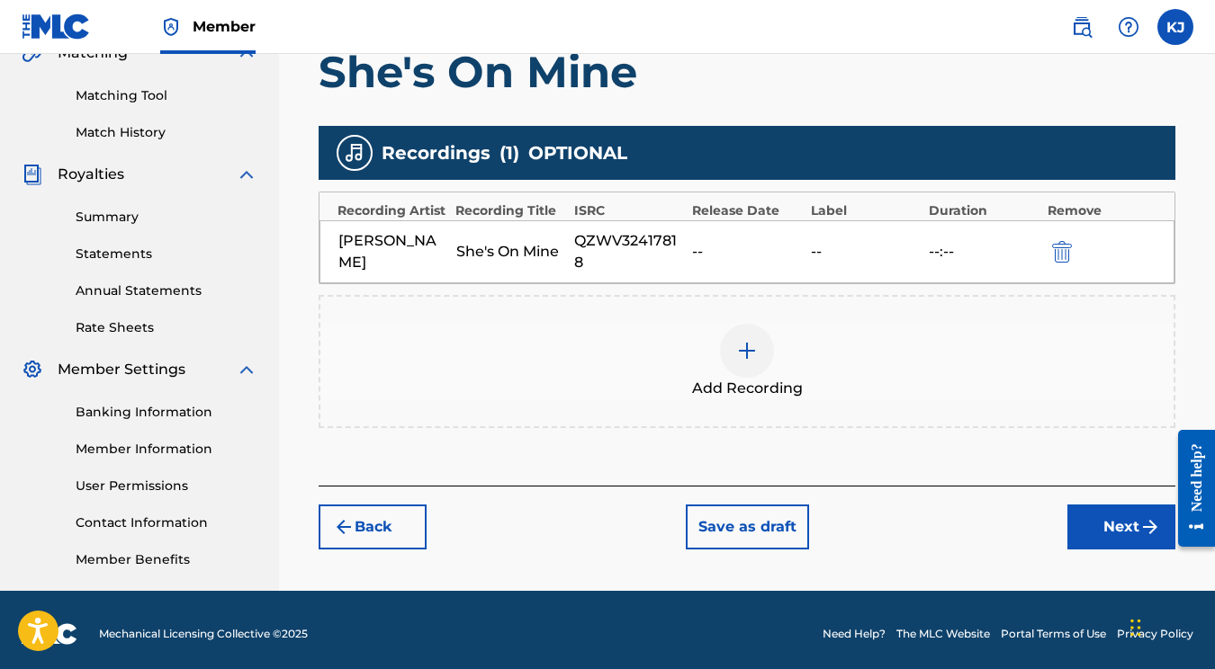
click at [1097, 530] on button "Next" at bounding box center [1121, 527] width 108 height 45
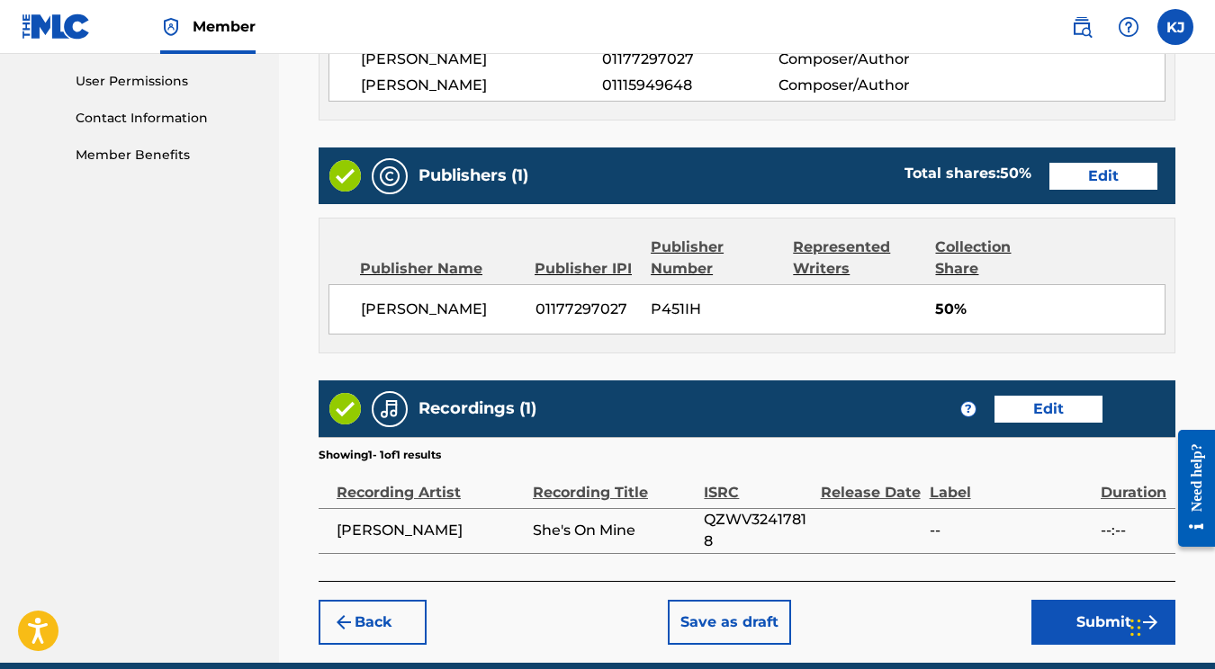
scroll to position [845, 0]
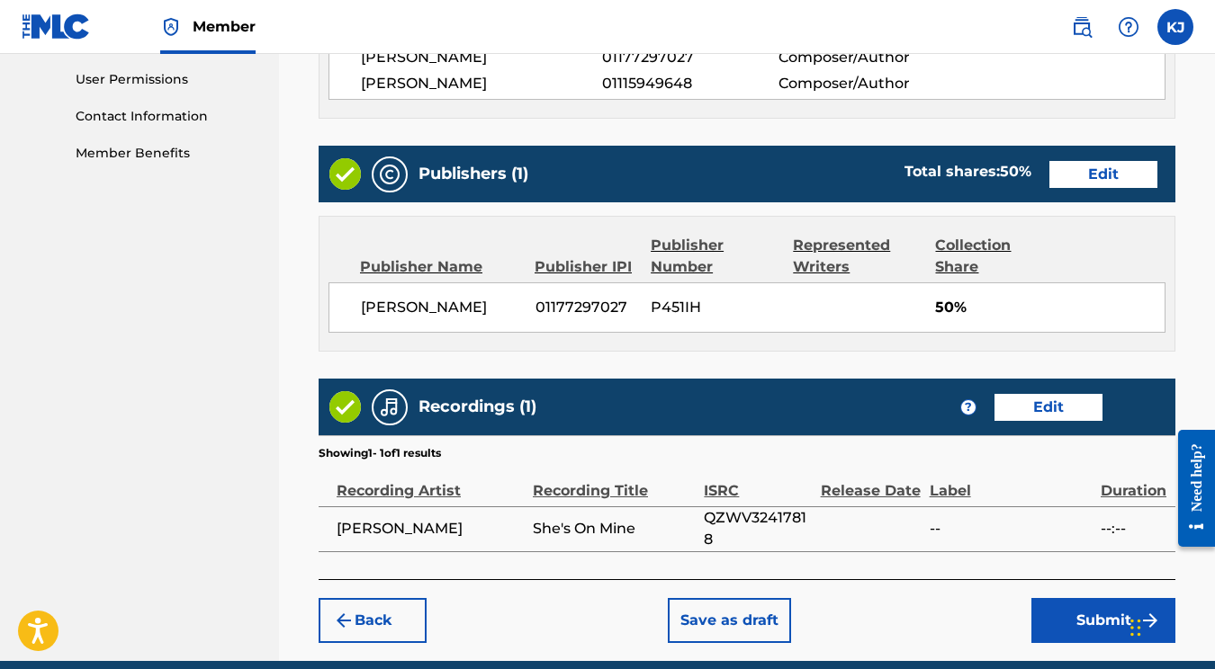
click at [1077, 611] on button "Submit" at bounding box center [1103, 620] width 144 height 45
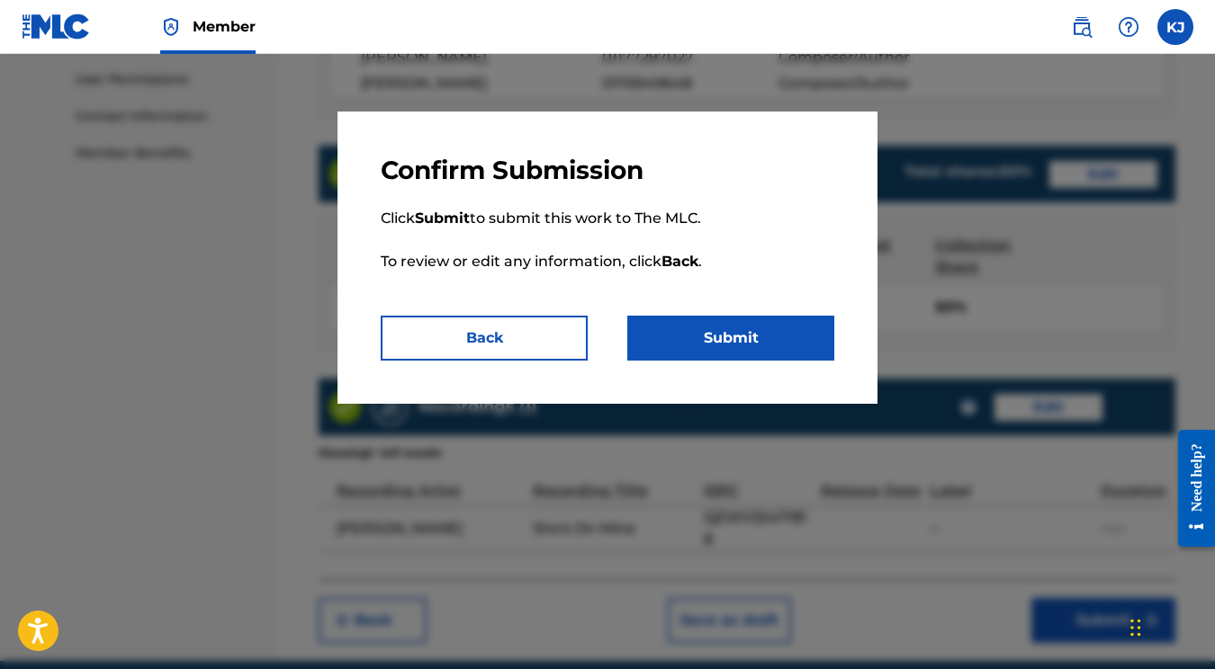
click at [693, 333] on button "Submit" at bounding box center [730, 338] width 207 height 45
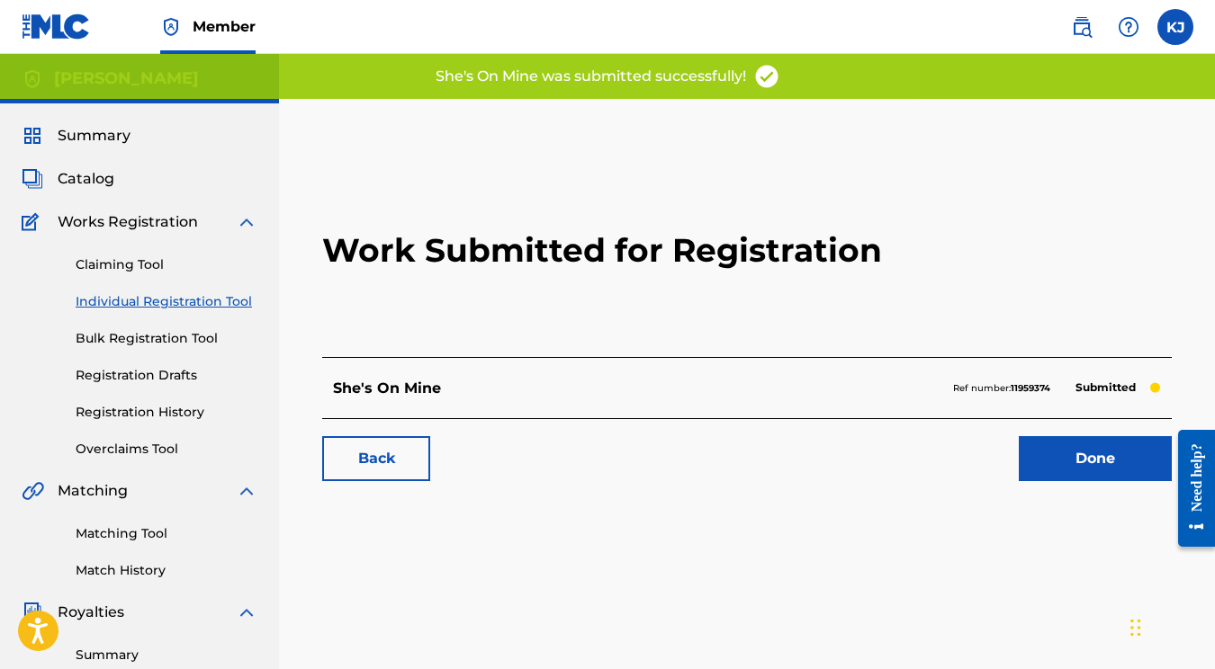
click at [1092, 449] on link "Done" at bounding box center [1095, 458] width 153 height 45
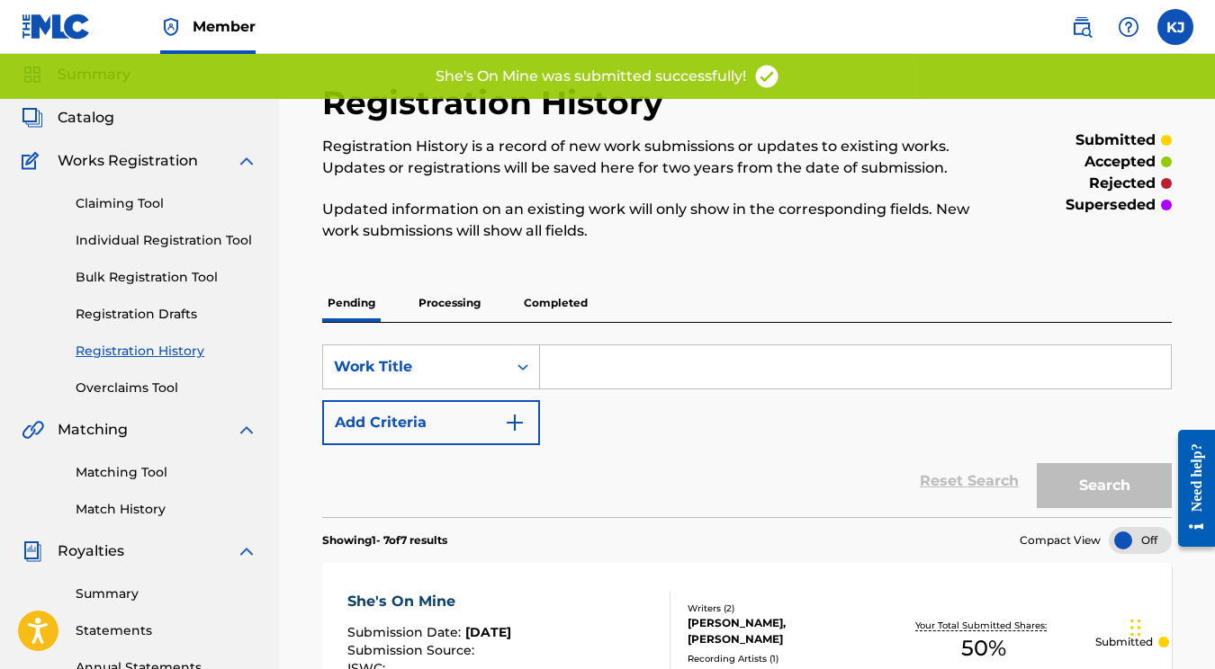
scroll to position [63, 0]
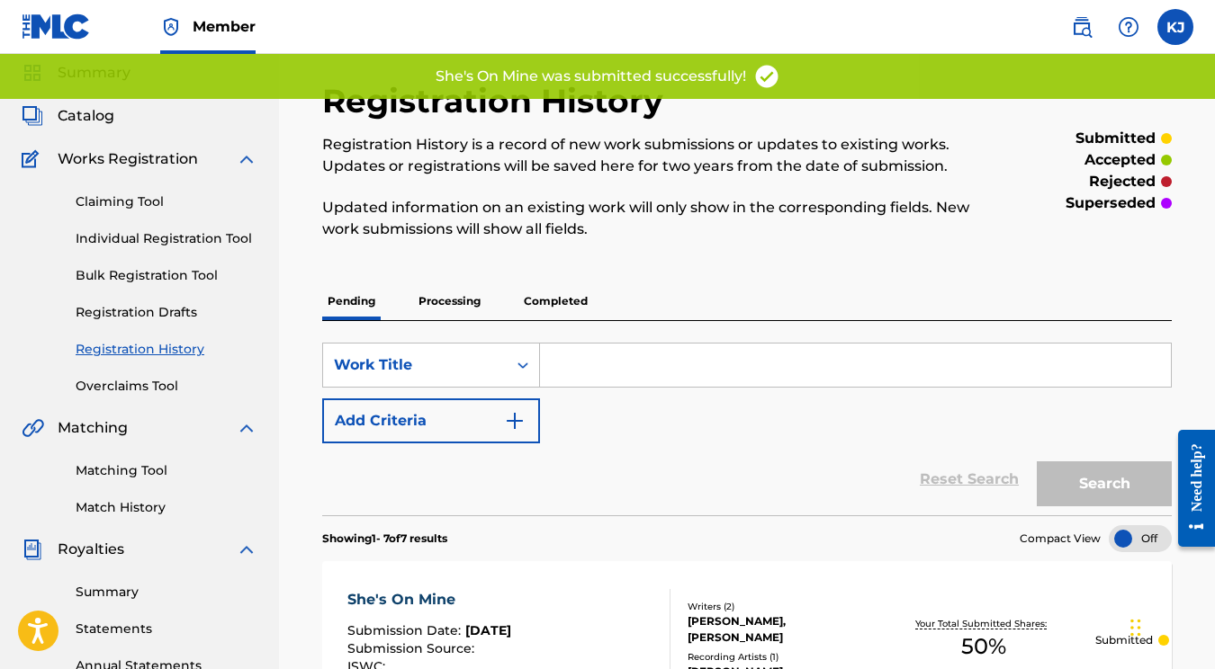
click at [150, 236] on link "Individual Registration Tool" at bounding box center [167, 238] width 182 height 19
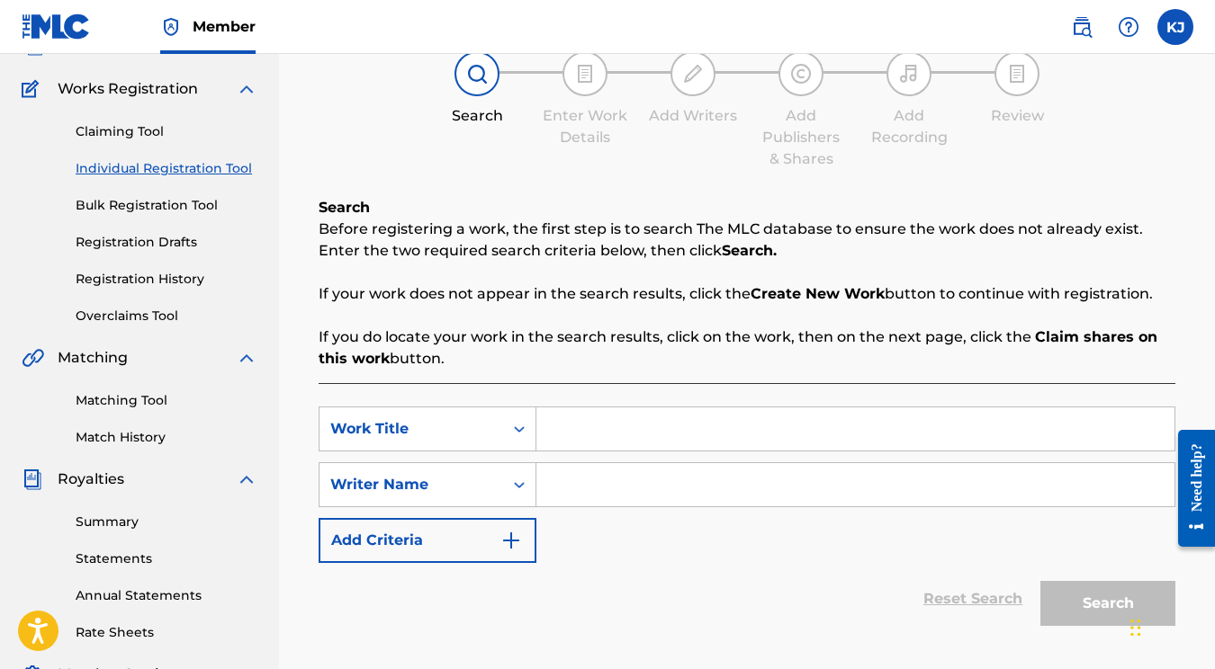
scroll to position [156, 0]
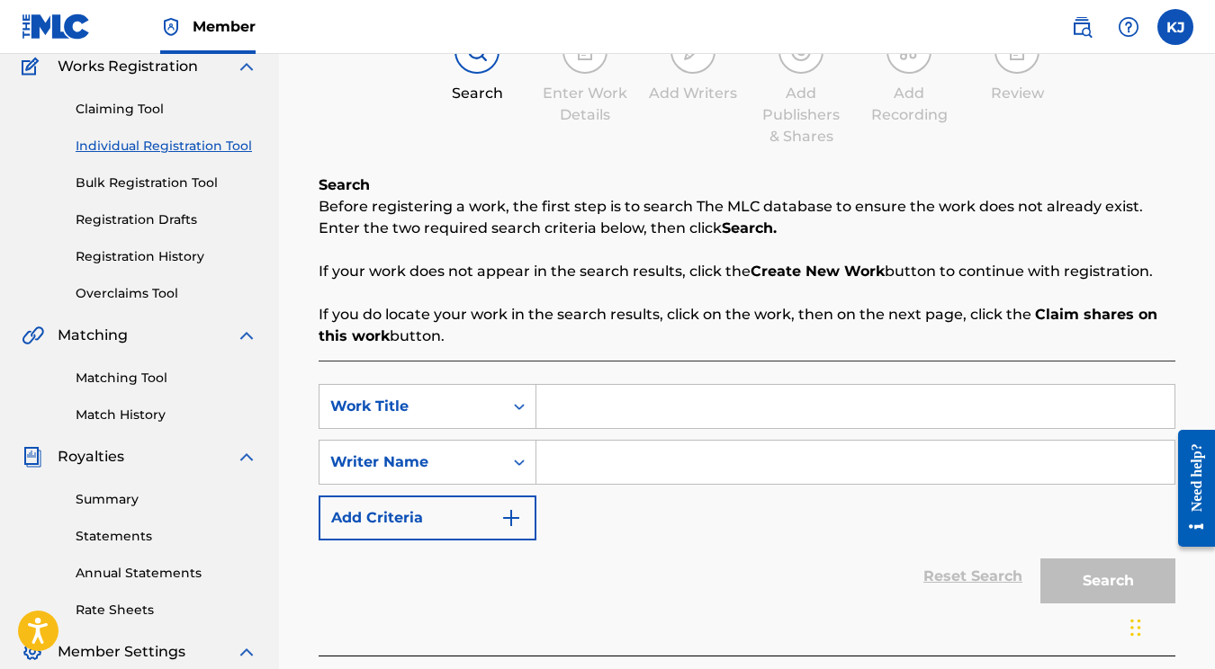
click at [727, 378] on div "SearchWithCriteriacbbf9728-dc4a-4821-9104-197d6c65d917 Work Title SearchWithCri…" at bounding box center [747, 508] width 857 height 295
click at [723, 418] on input "Search Form" at bounding box center [855, 406] width 638 height 43
type input "Country With A Twist"
click at [648, 471] on input "Search Form" at bounding box center [855, 462] width 638 height 43
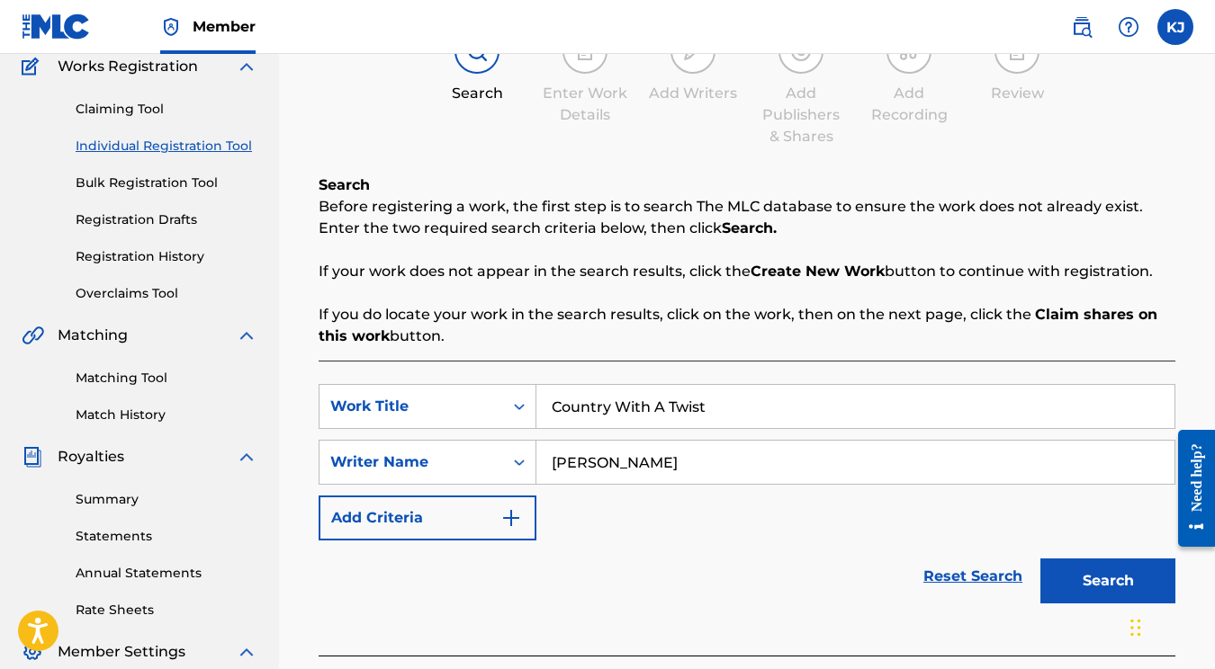
type input "Katelyn James"
click at [1108, 581] on button "Search" at bounding box center [1107, 581] width 135 height 45
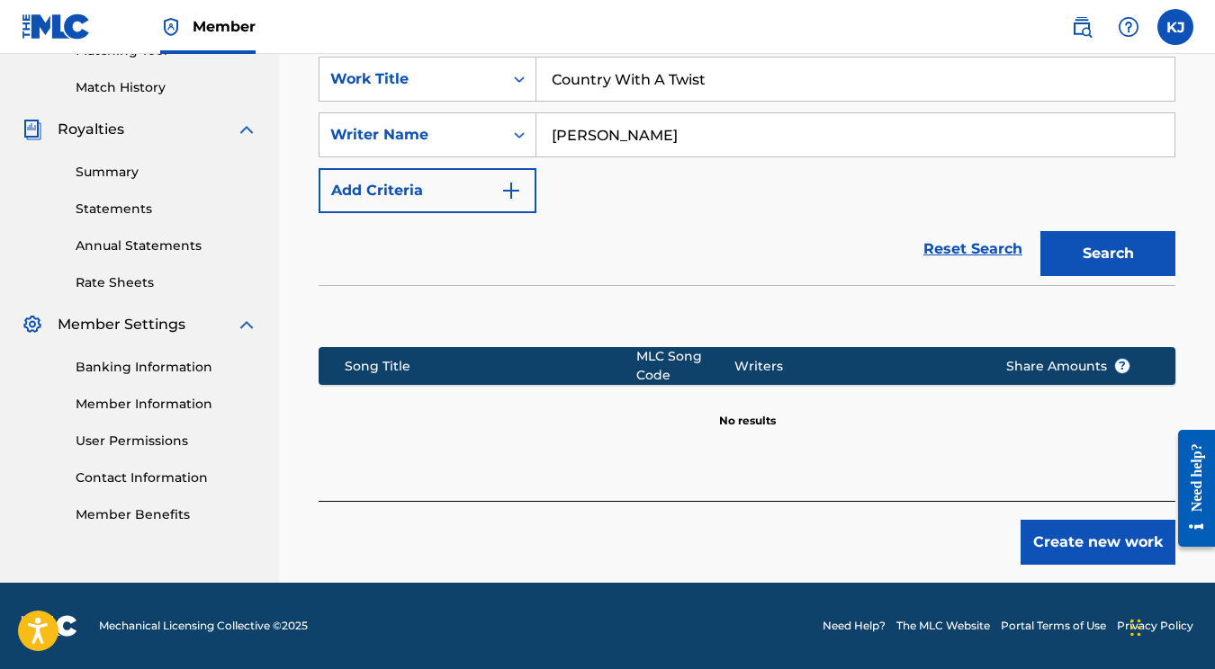
click at [1046, 520] on button "Create new work" at bounding box center [1097, 542] width 155 height 45
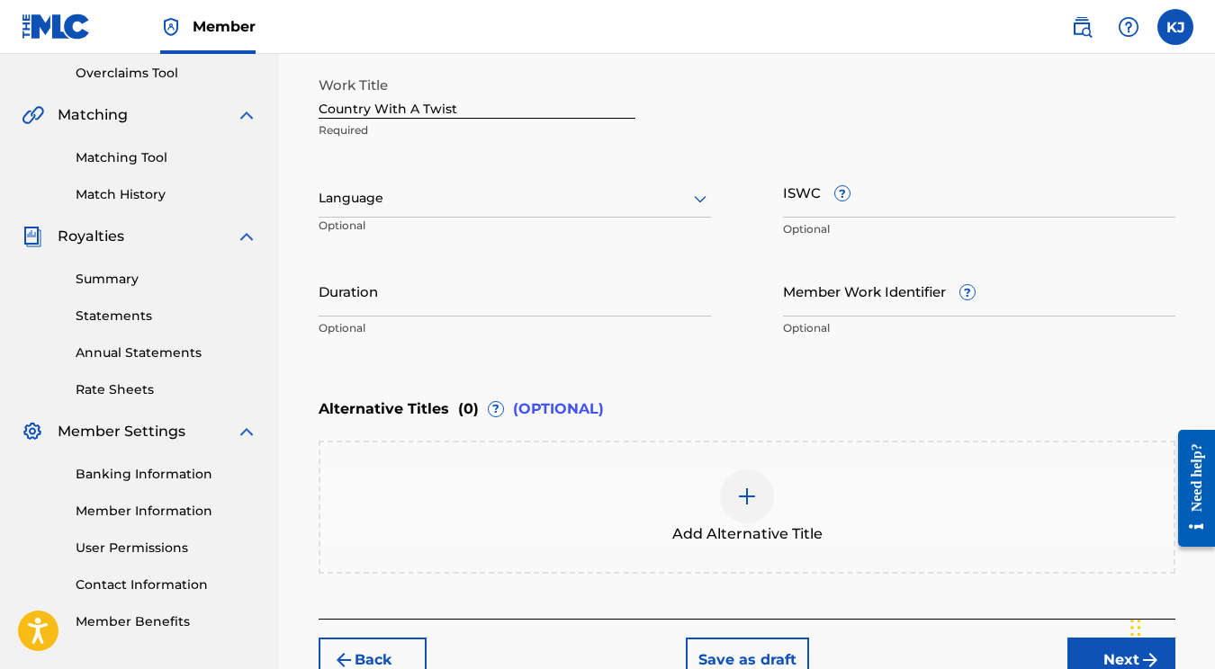
scroll to position [236, 0]
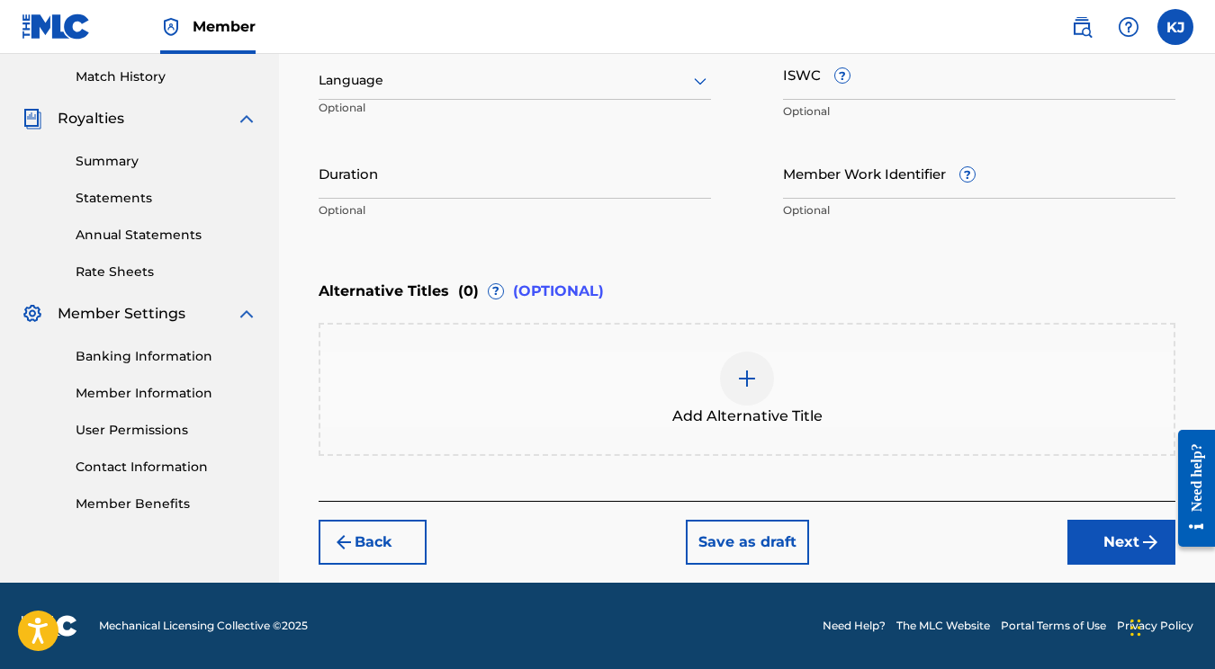
click at [1077, 551] on button "Next" at bounding box center [1121, 542] width 108 height 45
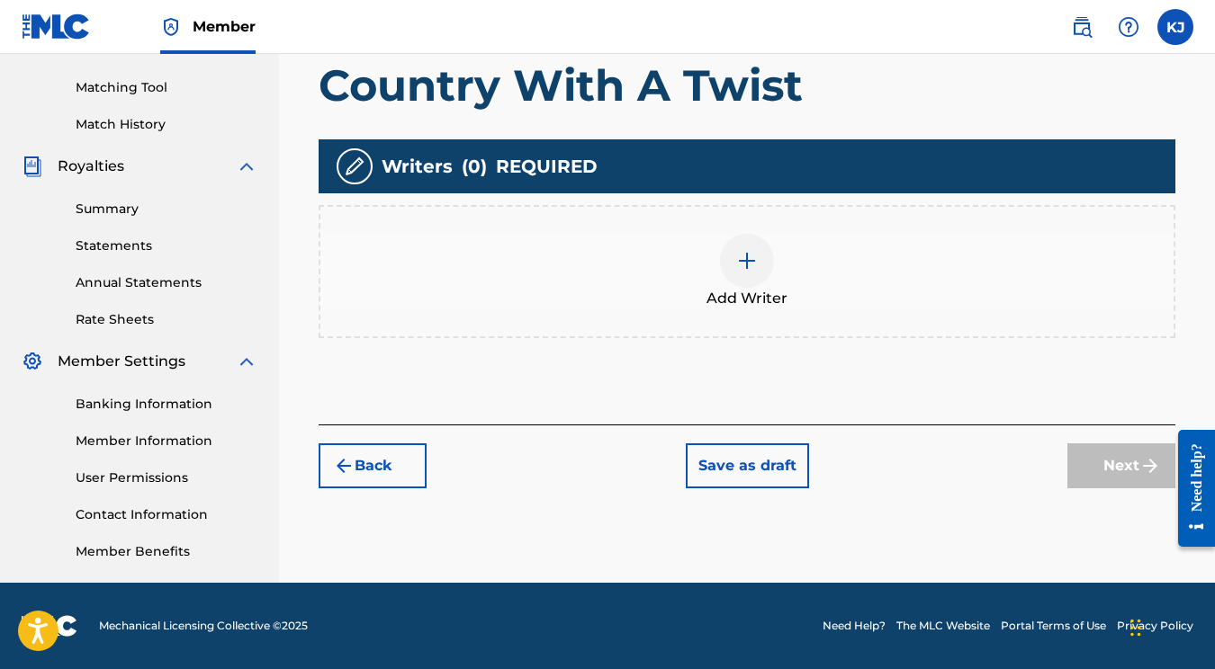
click at [874, 292] on div "Add Writer" at bounding box center [746, 272] width 853 height 76
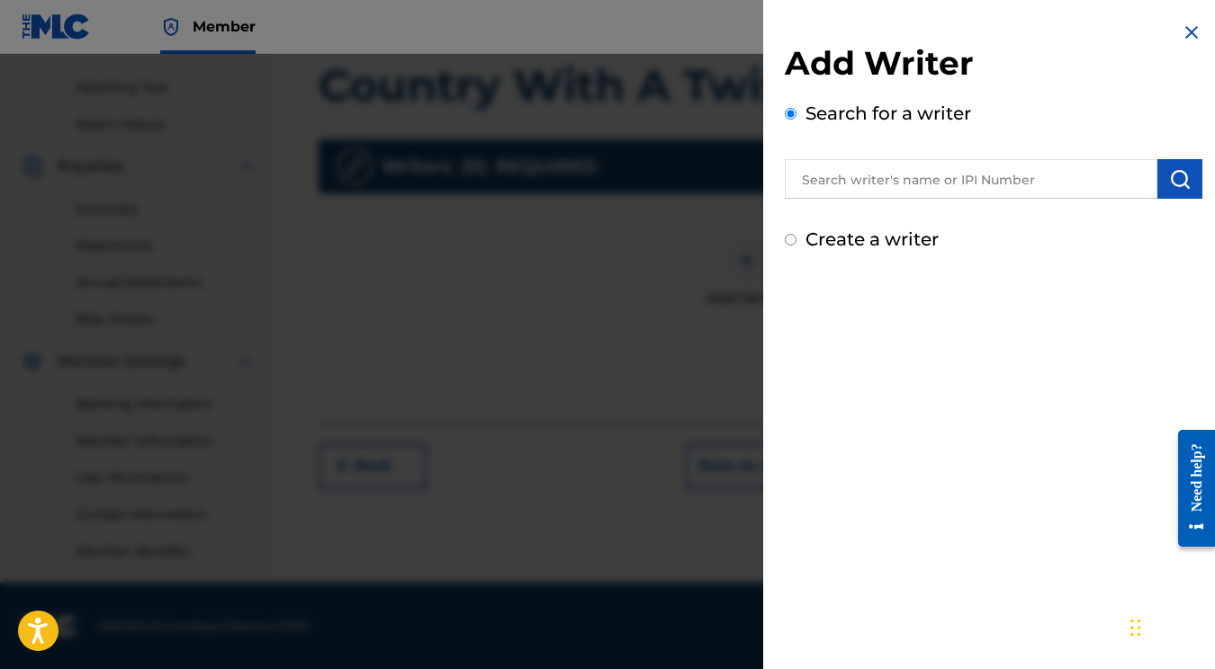
click at [852, 247] on label "Create a writer" at bounding box center [871, 240] width 133 height 22
radio input "true"
click at [796, 246] on input "Create a writer" at bounding box center [791, 240] width 12 height 12
radio input "false"
radio input "true"
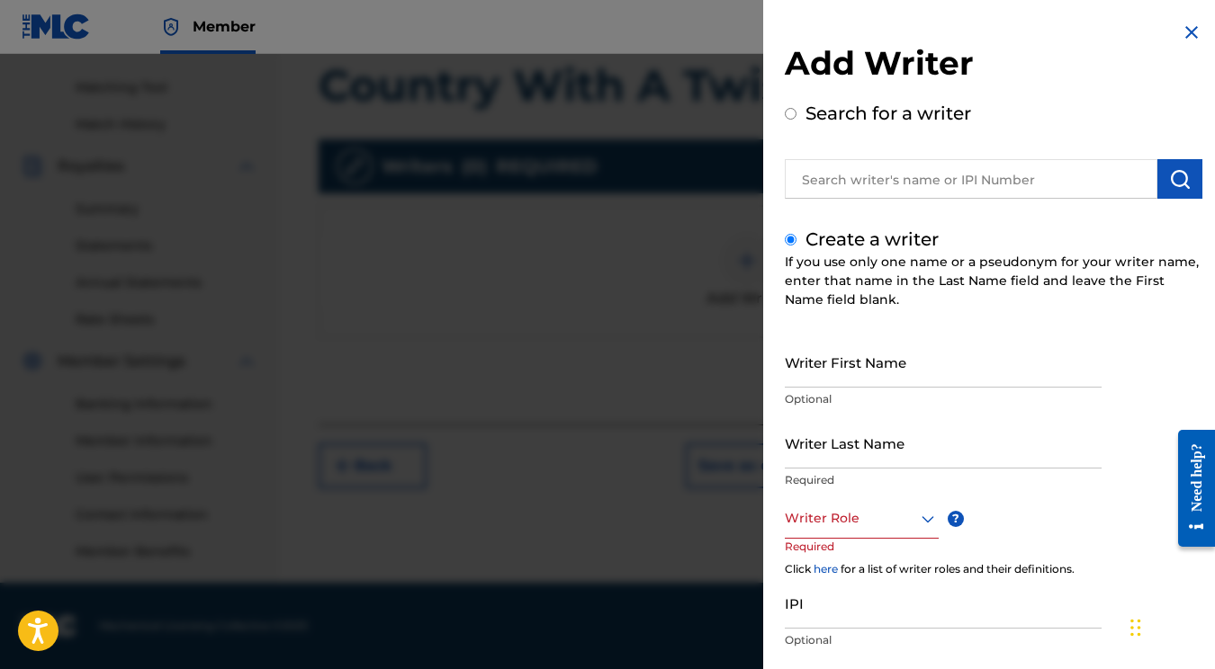
click at [889, 381] on input "Writer First Name" at bounding box center [943, 362] width 317 height 51
type input "k"
type input "Katelyn"
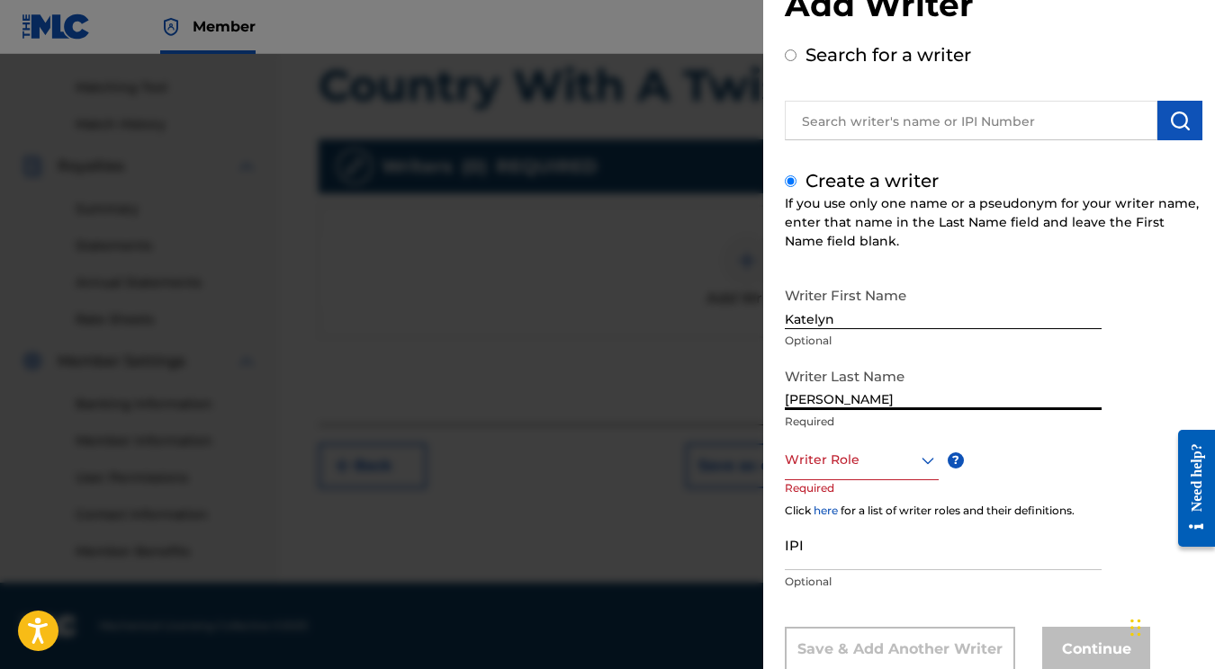
type input "[PERSON_NAME]"
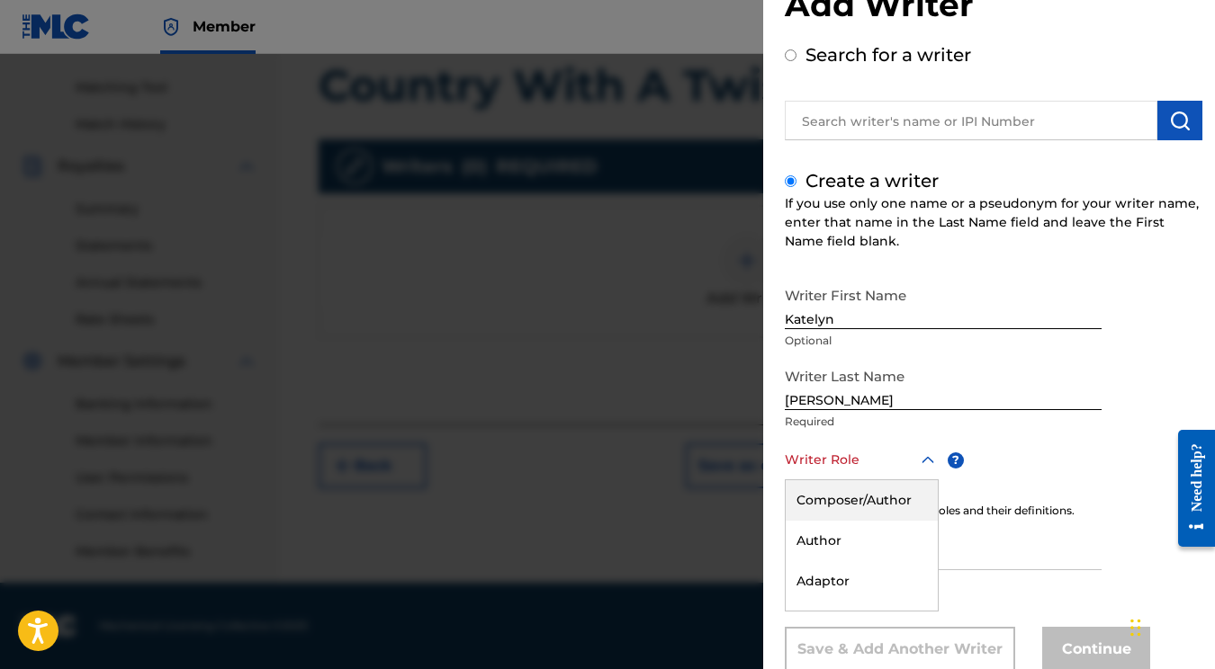
click at [901, 445] on div "Composer/Author, 1 of 8. 8 results available. Use Up and Down to choose options…" at bounding box center [862, 460] width 154 height 40
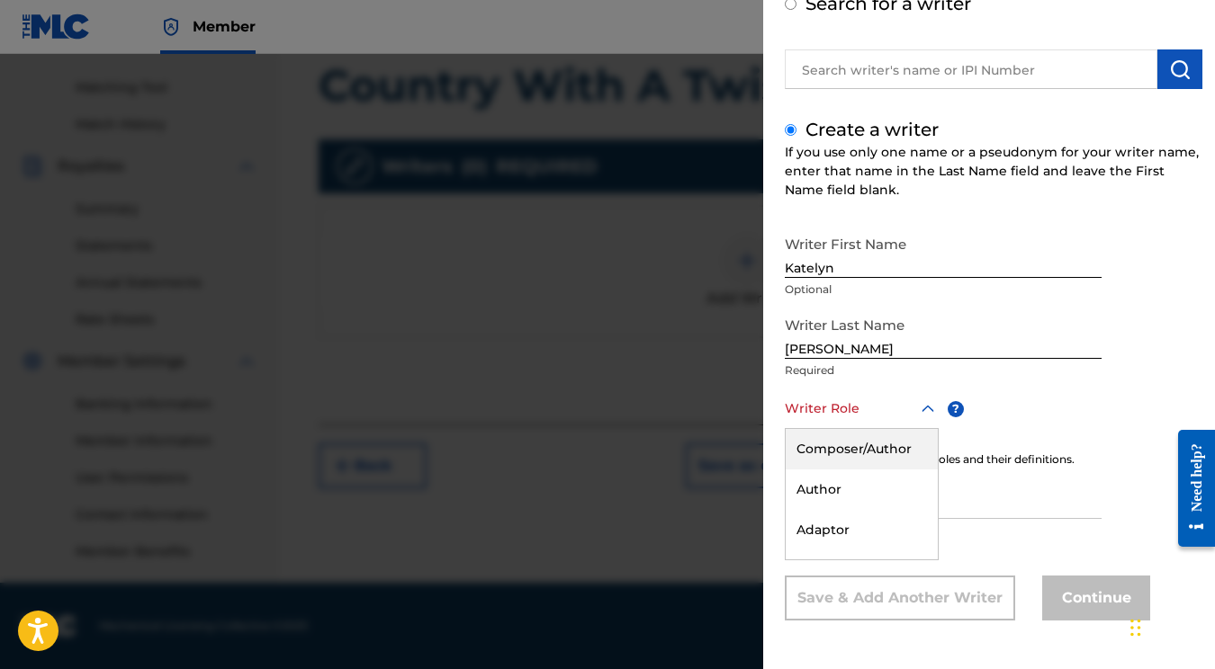
click at [901, 445] on div "Composer/Author" at bounding box center [862, 449] width 152 height 40
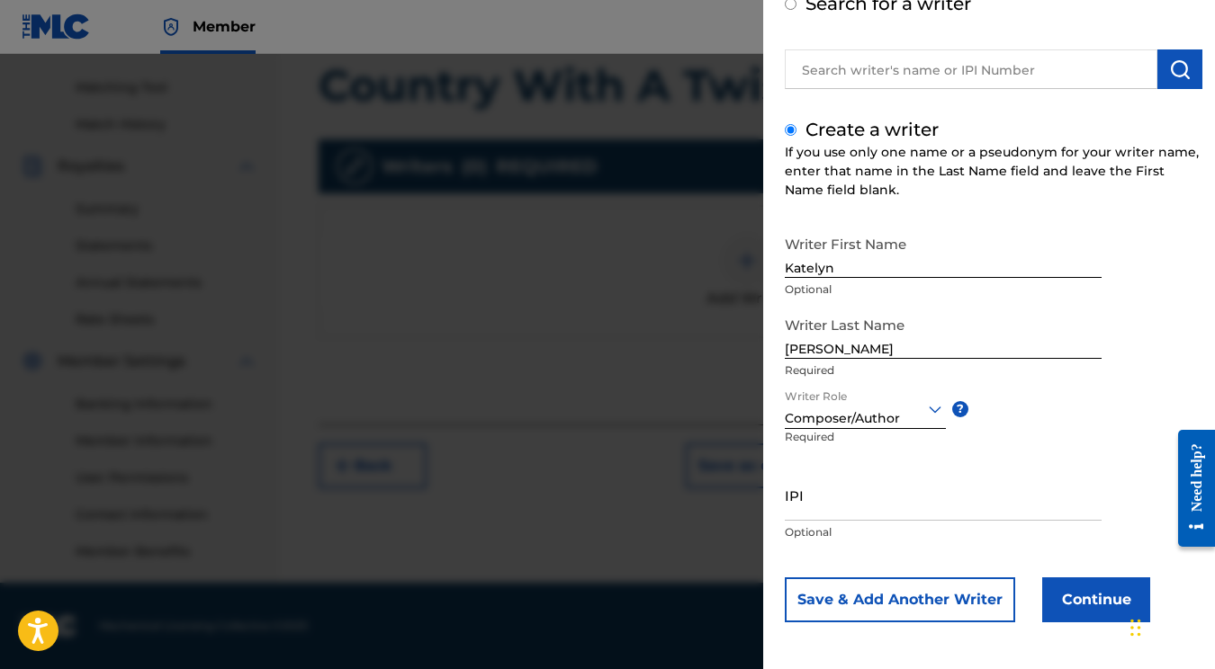
click at [900, 507] on input "IPI" at bounding box center [943, 495] width 317 height 51
paste input "01177297027"
type input "01177297027"
click at [1061, 590] on button "Continue" at bounding box center [1096, 600] width 108 height 45
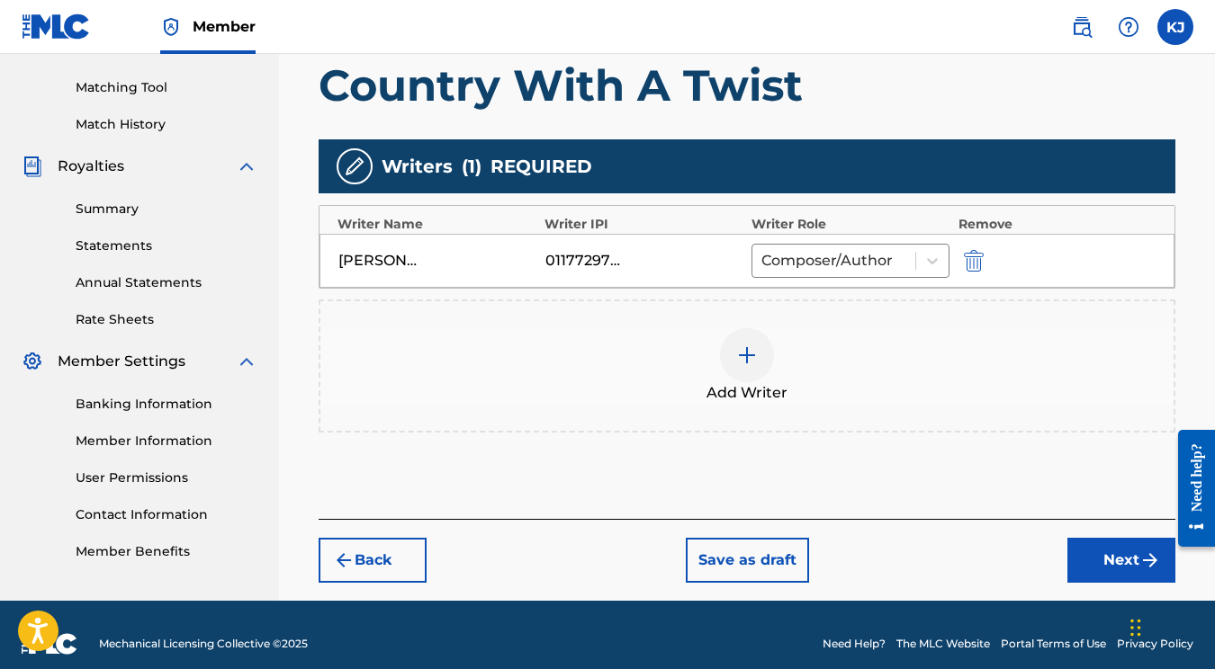
click at [1101, 567] on button "Next" at bounding box center [1121, 560] width 108 height 45
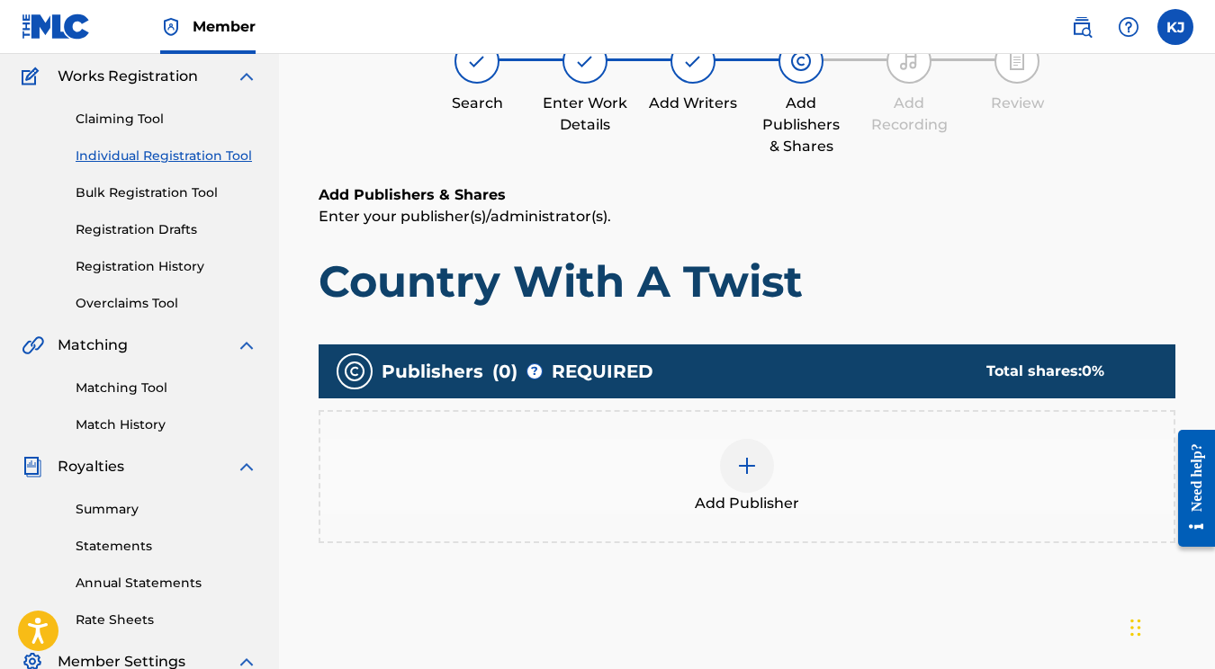
scroll to position [81, 0]
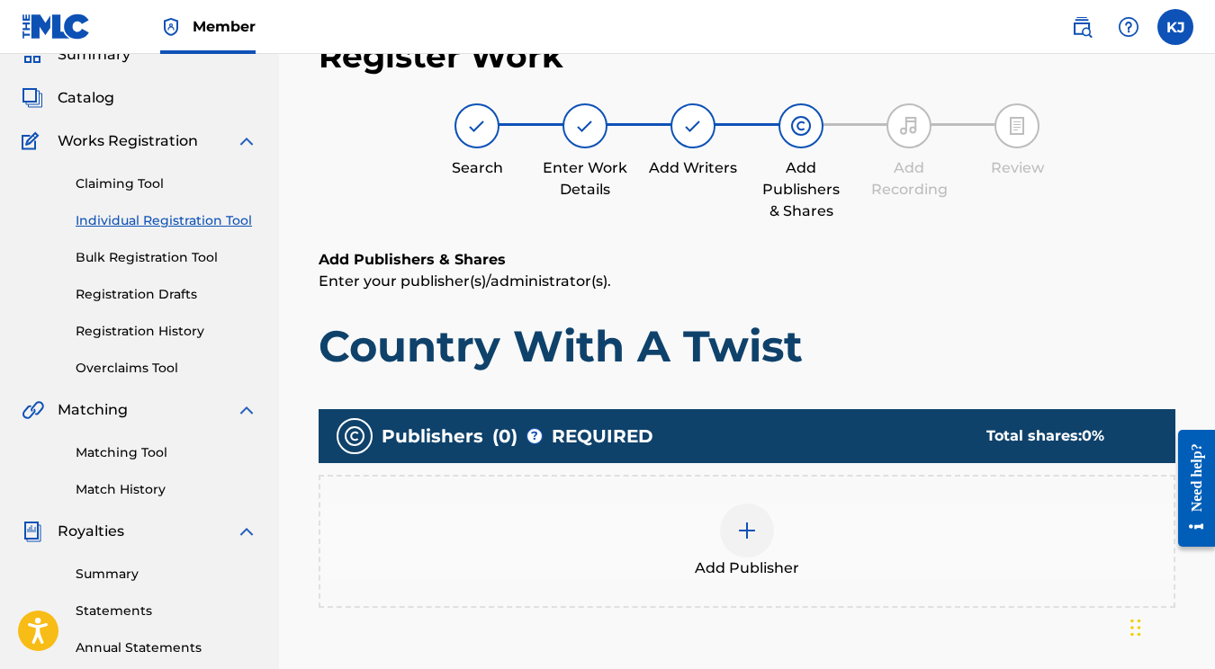
click at [743, 526] on img at bounding box center [747, 531] width 22 height 22
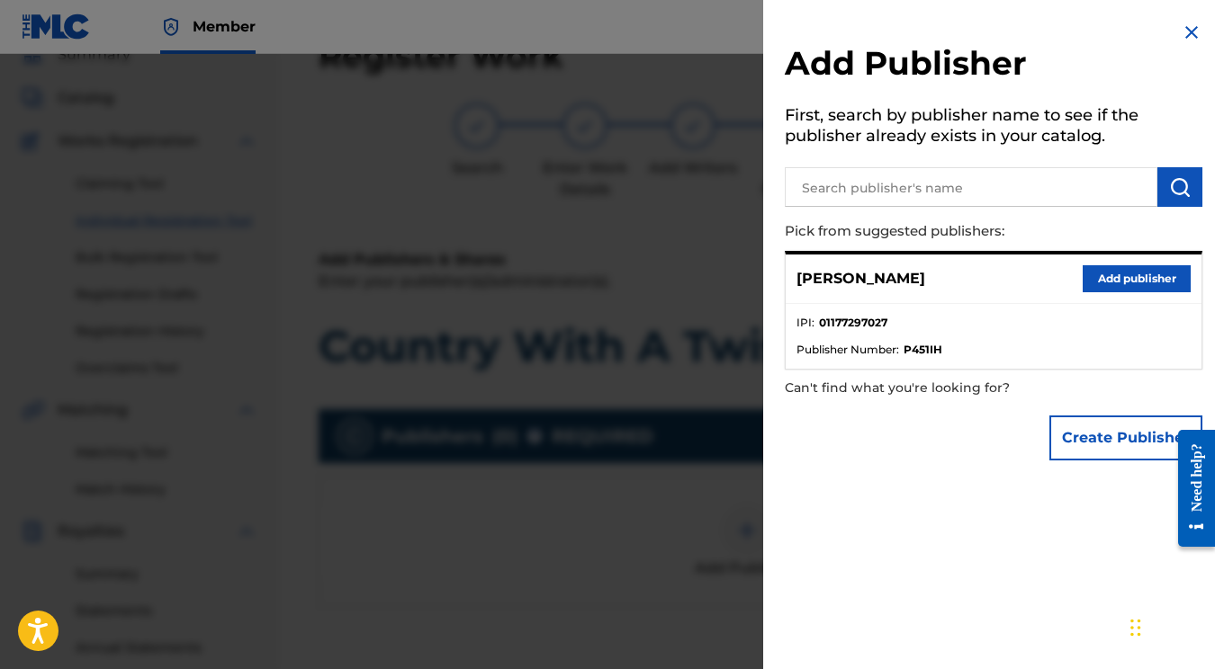
click at [1100, 279] on button "Add publisher" at bounding box center [1136, 278] width 108 height 27
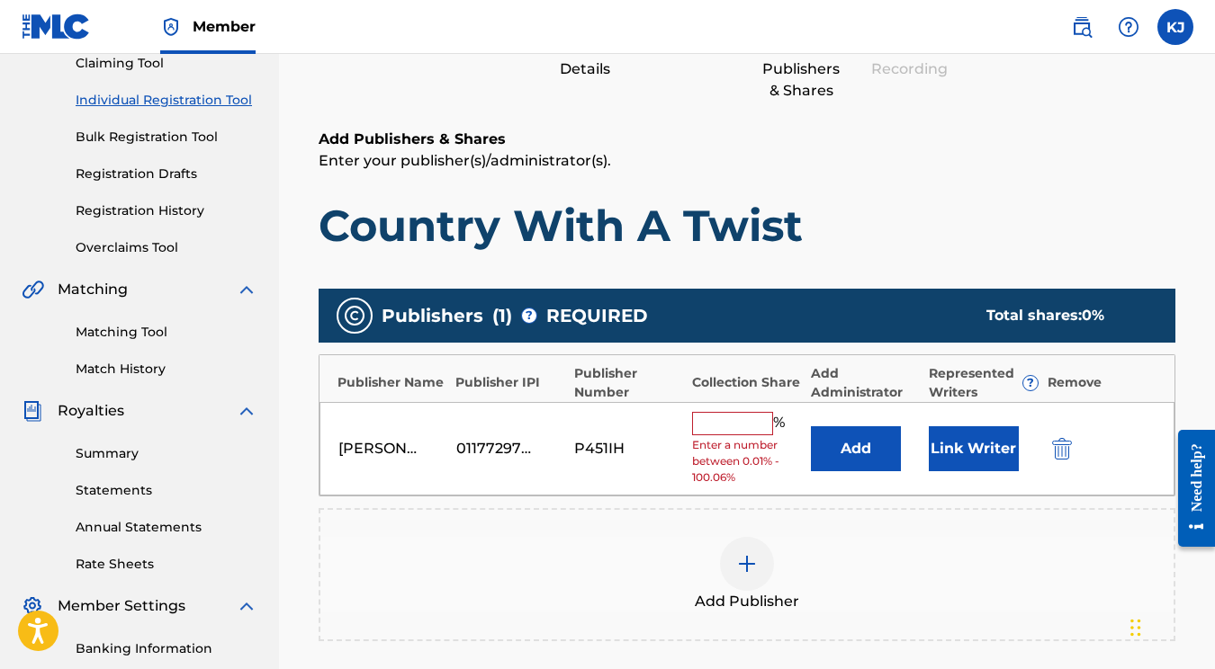
scroll to position [241, 0]
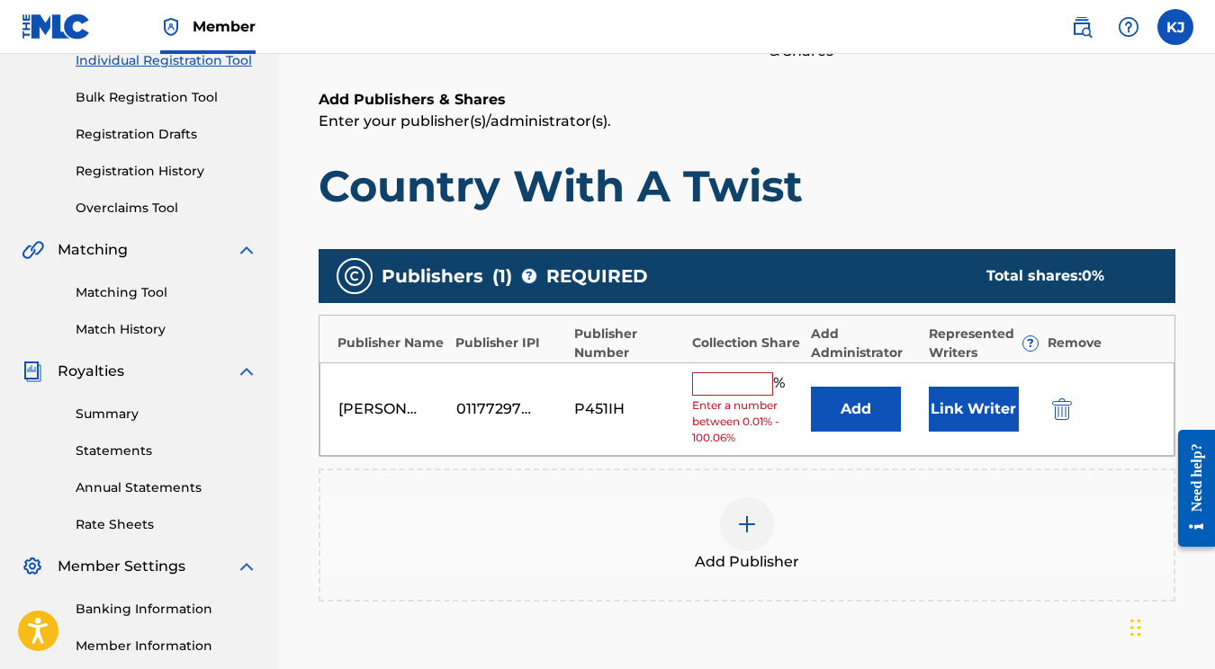
click at [748, 386] on input "text" at bounding box center [732, 384] width 81 height 23
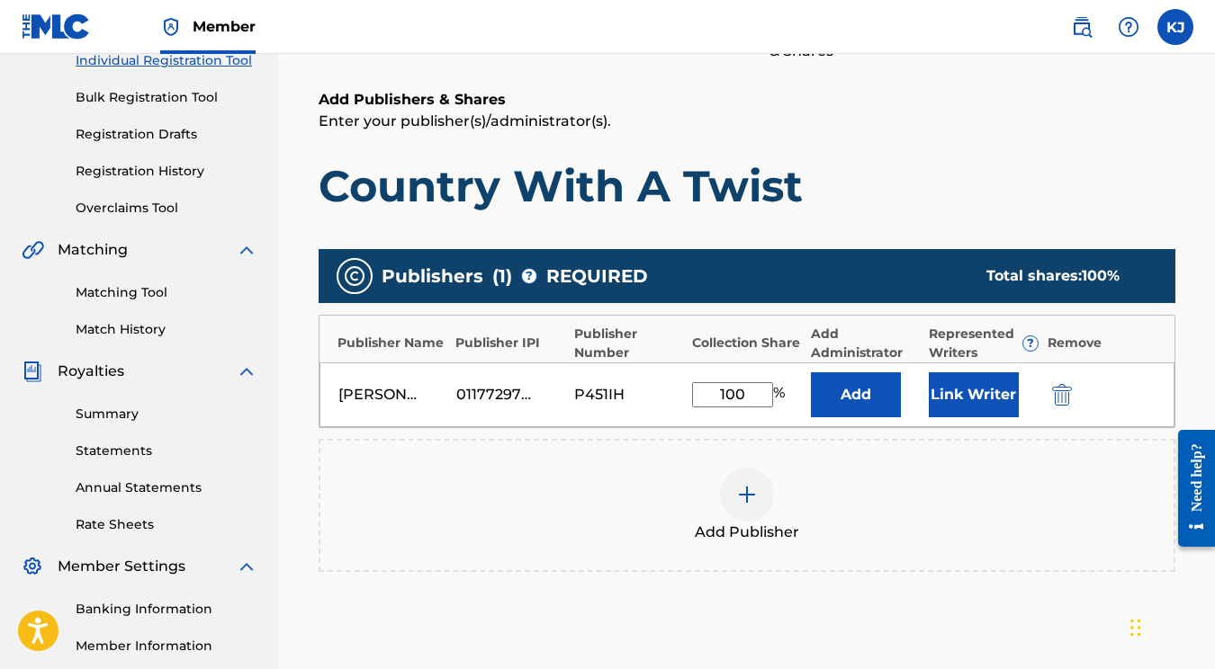
type input "100"
click at [855, 394] on button "Add" at bounding box center [856, 395] width 90 height 45
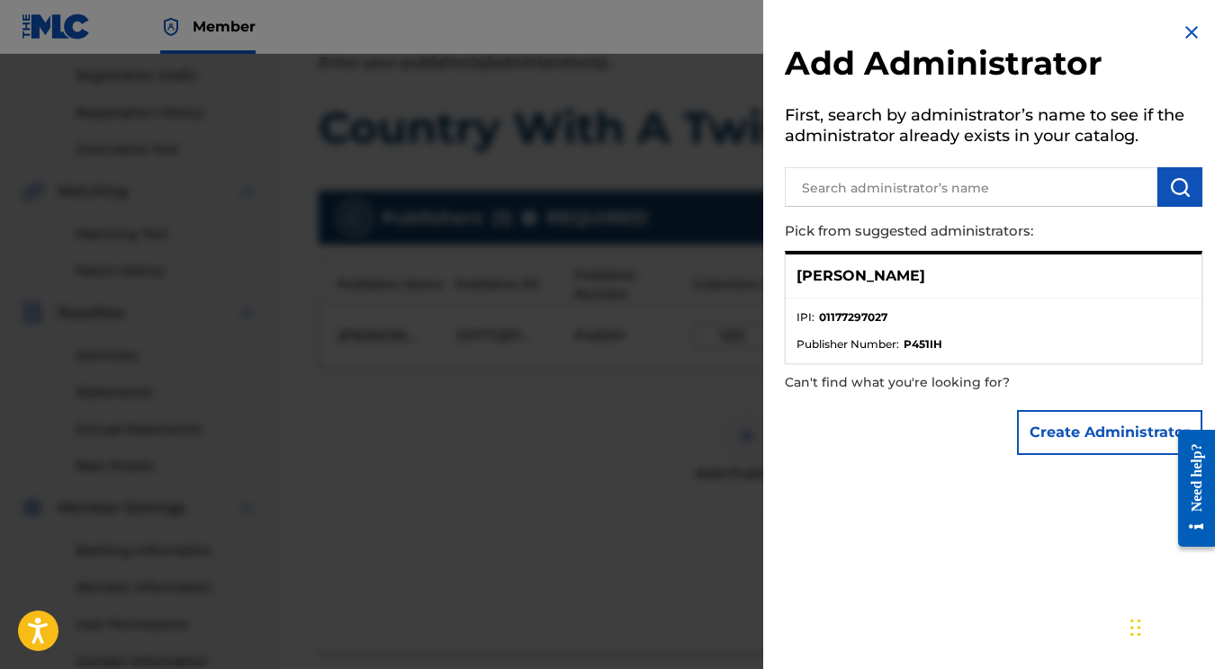
scroll to position [301, 0]
click at [629, 149] on div at bounding box center [607, 388] width 1215 height 669
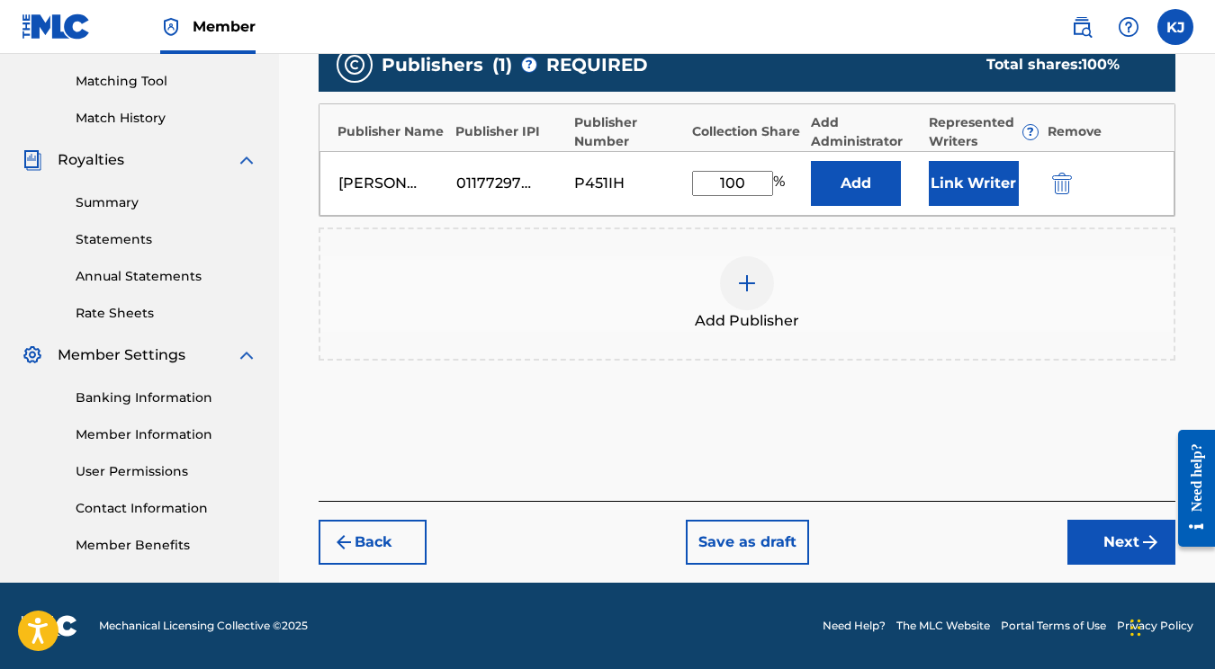
scroll to position [453, 0]
click at [1073, 521] on button "Next" at bounding box center [1121, 542] width 108 height 45
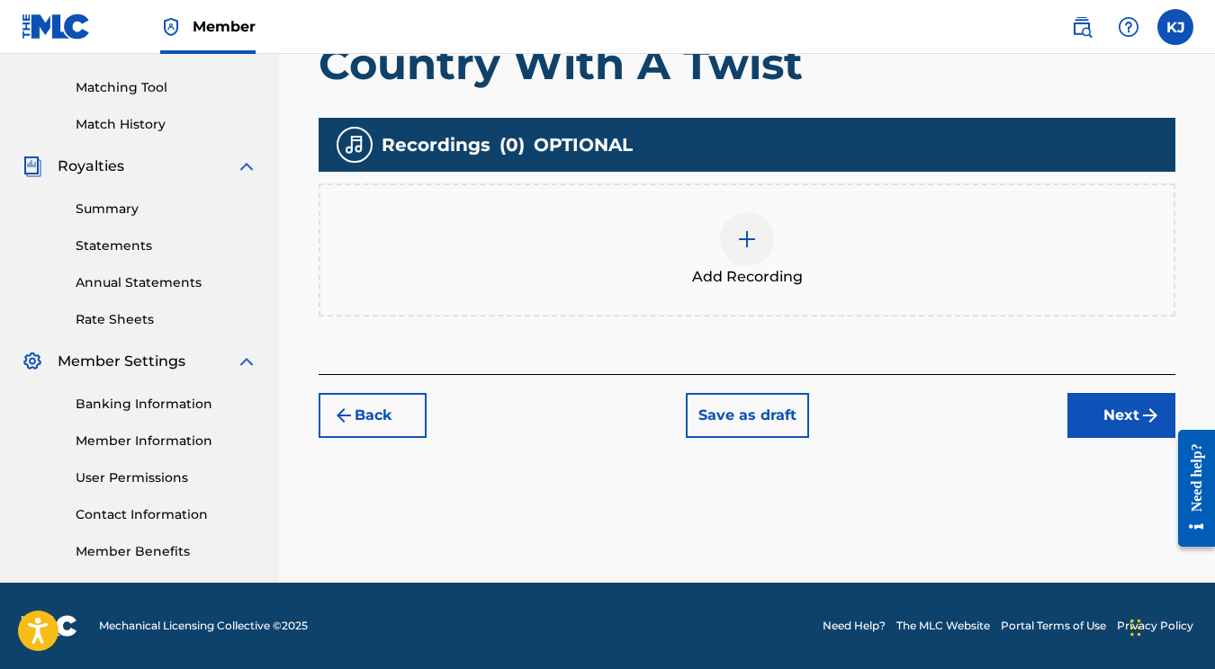
click at [782, 226] on div "Add Recording" at bounding box center [746, 250] width 853 height 76
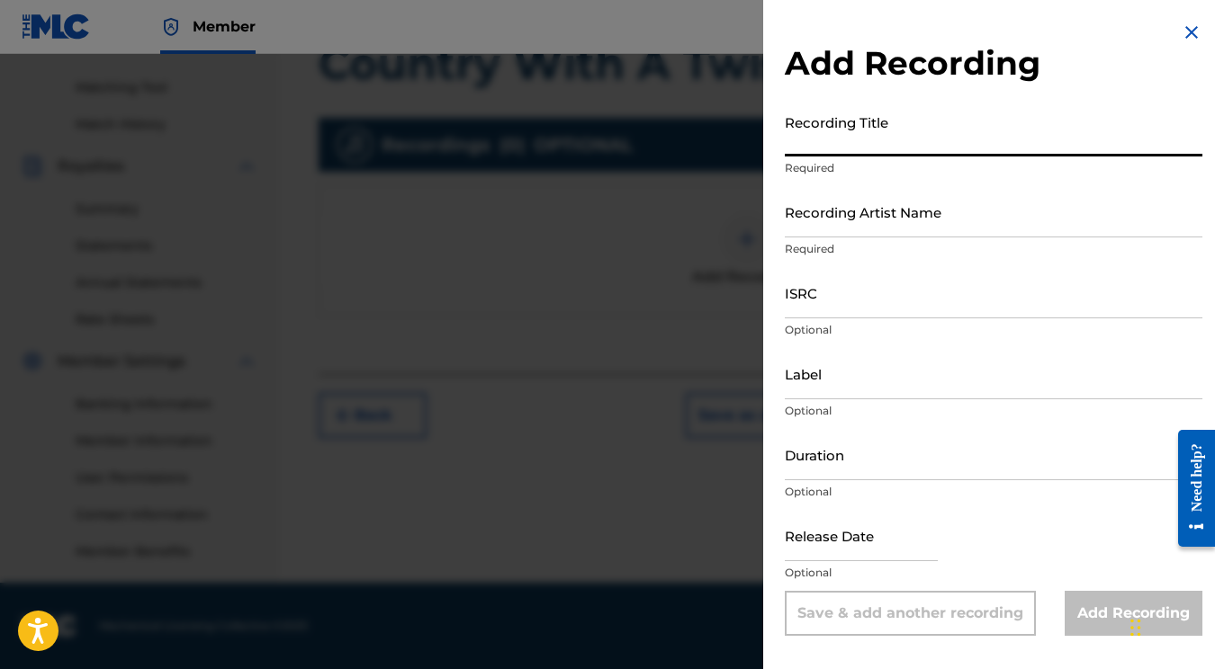
click at [841, 136] on input "Recording Title" at bounding box center [994, 130] width 418 height 51
type input "Country With A Twist"
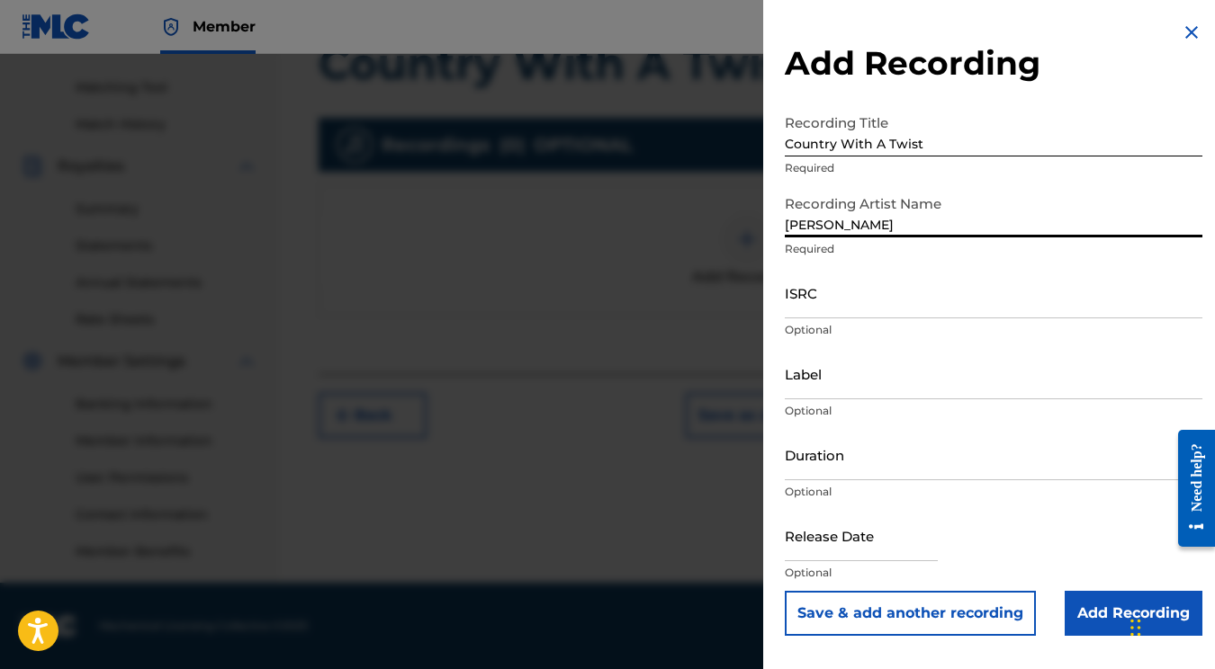
type input "[PERSON_NAME]"
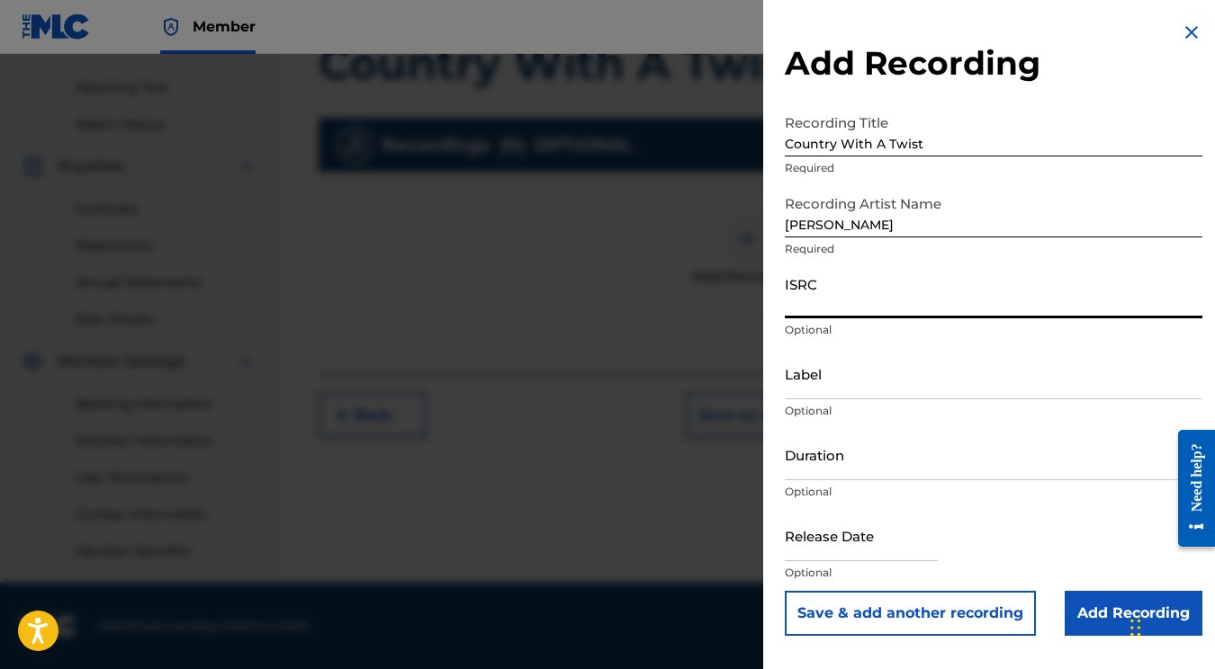
click at [828, 296] on input "ISRC" at bounding box center [994, 292] width 418 height 51
paste input "QZWV32453847"
type input "QZWV32453847"
click at [825, 541] on input "text" at bounding box center [861, 535] width 153 height 51
select select "7"
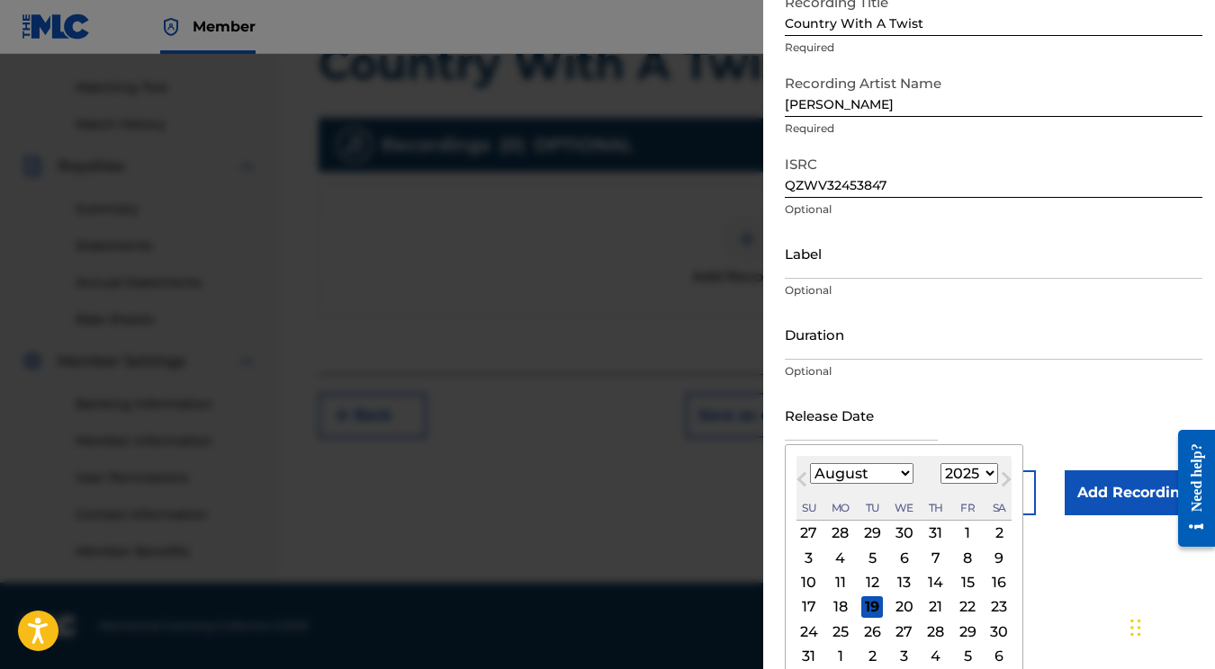
scroll to position [121, 0]
select select "2024"
click at [956, 633] on div "30" at bounding box center [967, 631] width 22 height 22
type input "August 30 2024"
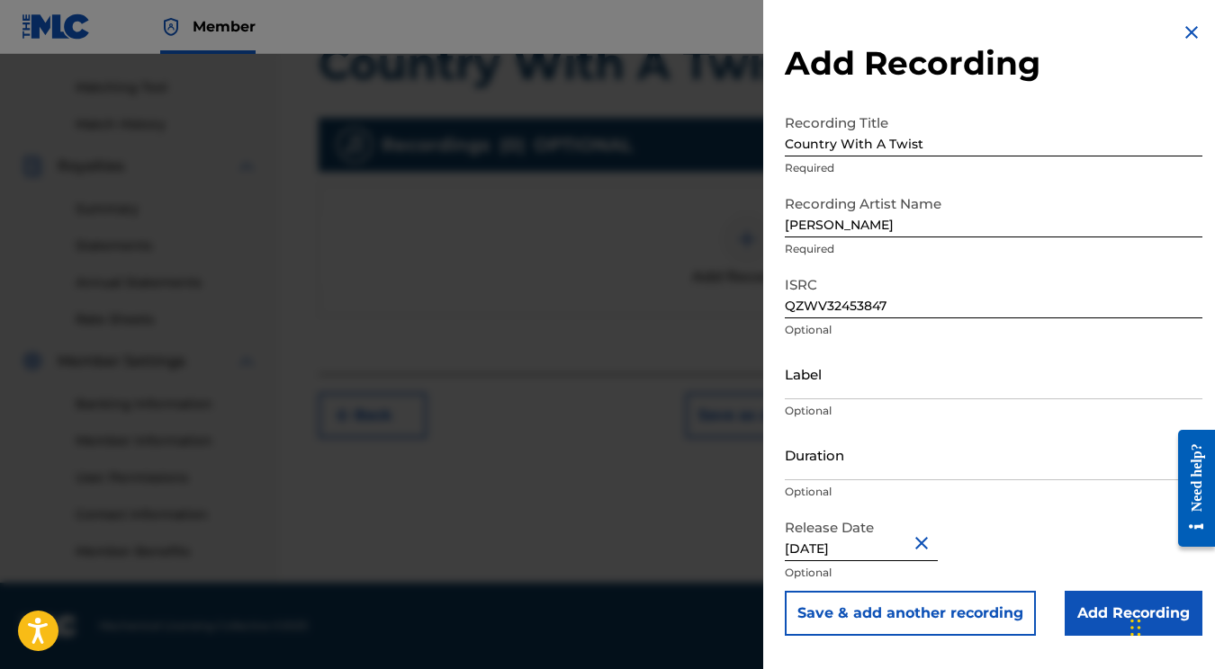
scroll to position [0, 0]
click at [1090, 609] on input "Add Recording" at bounding box center [1133, 613] width 138 height 45
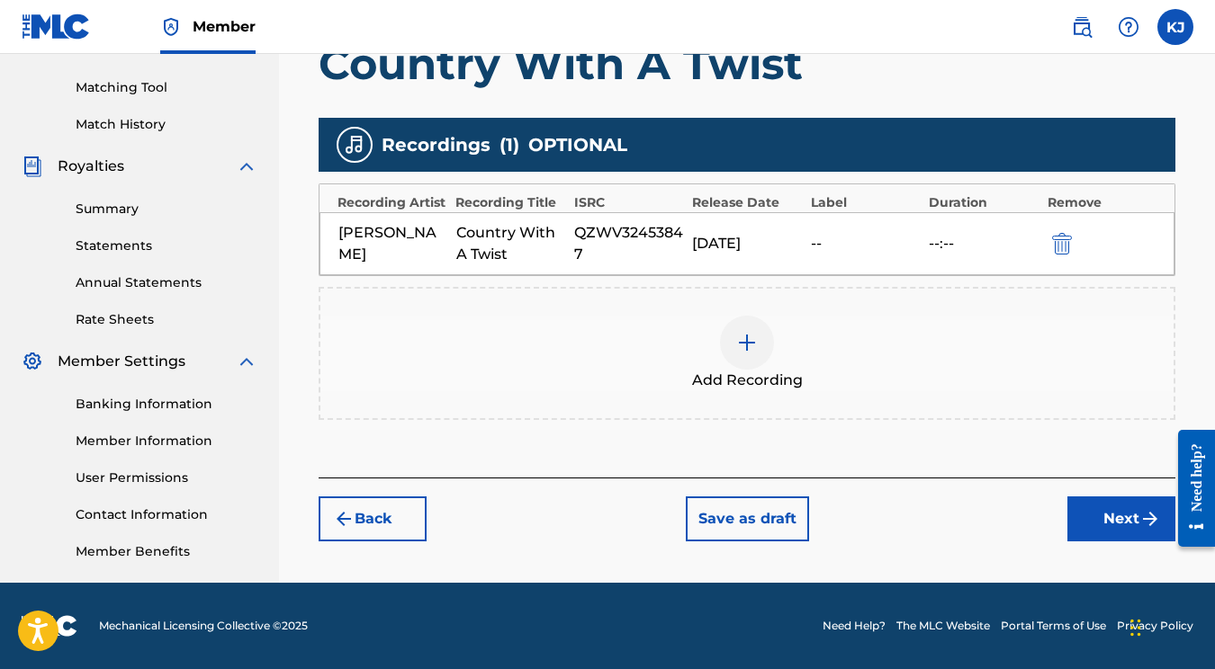
click at [1104, 502] on button "Next" at bounding box center [1121, 519] width 108 height 45
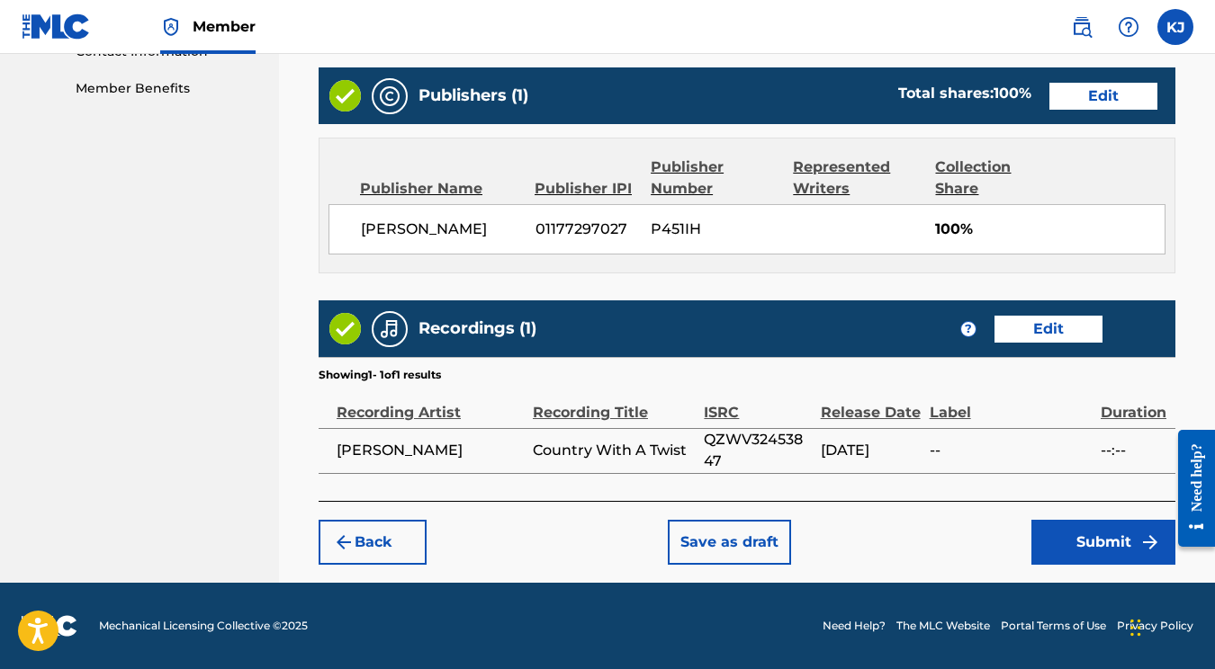
scroll to position [909, 0]
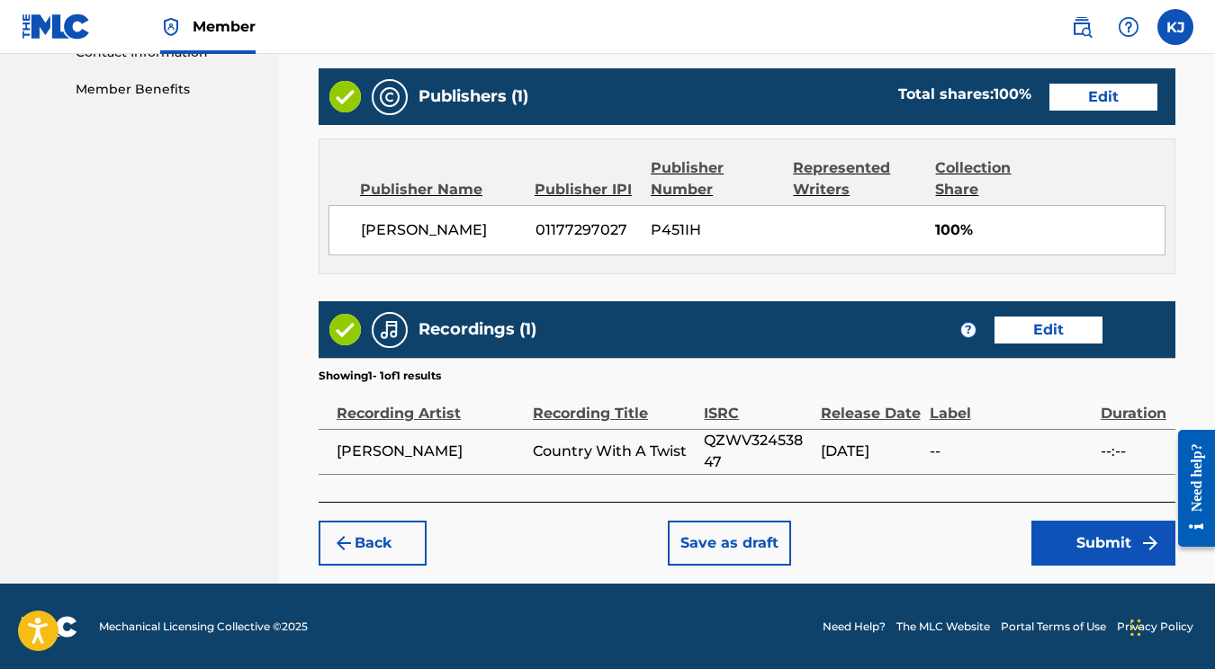
click at [1075, 518] on div "Back Save as draft Submit" at bounding box center [747, 534] width 857 height 64
click at [1104, 543] on button "Submit" at bounding box center [1103, 543] width 144 height 45
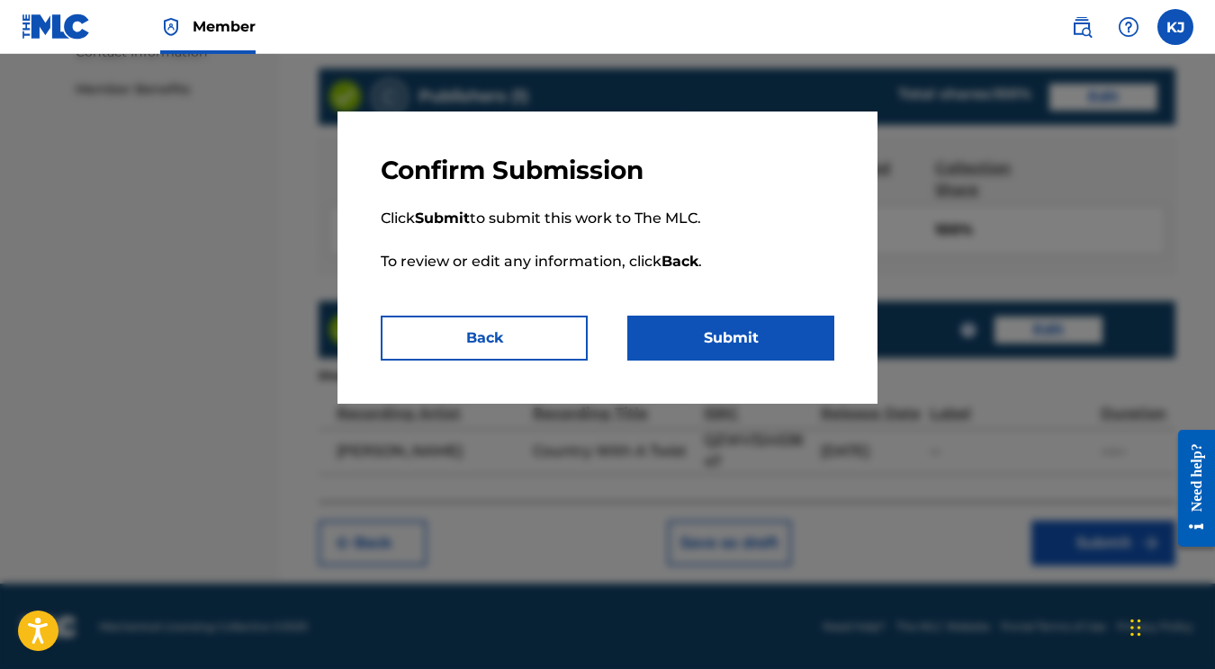
click at [745, 340] on button "Submit" at bounding box center [730, 338] width 207 height 45
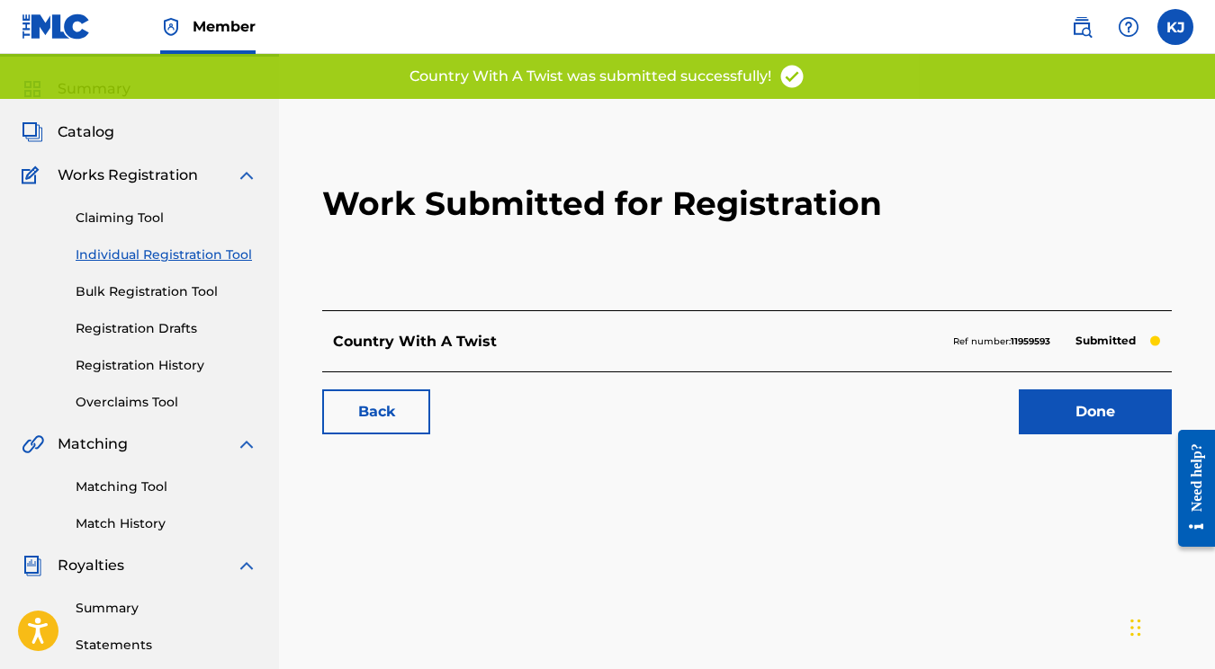
scroll to position [90, 0]
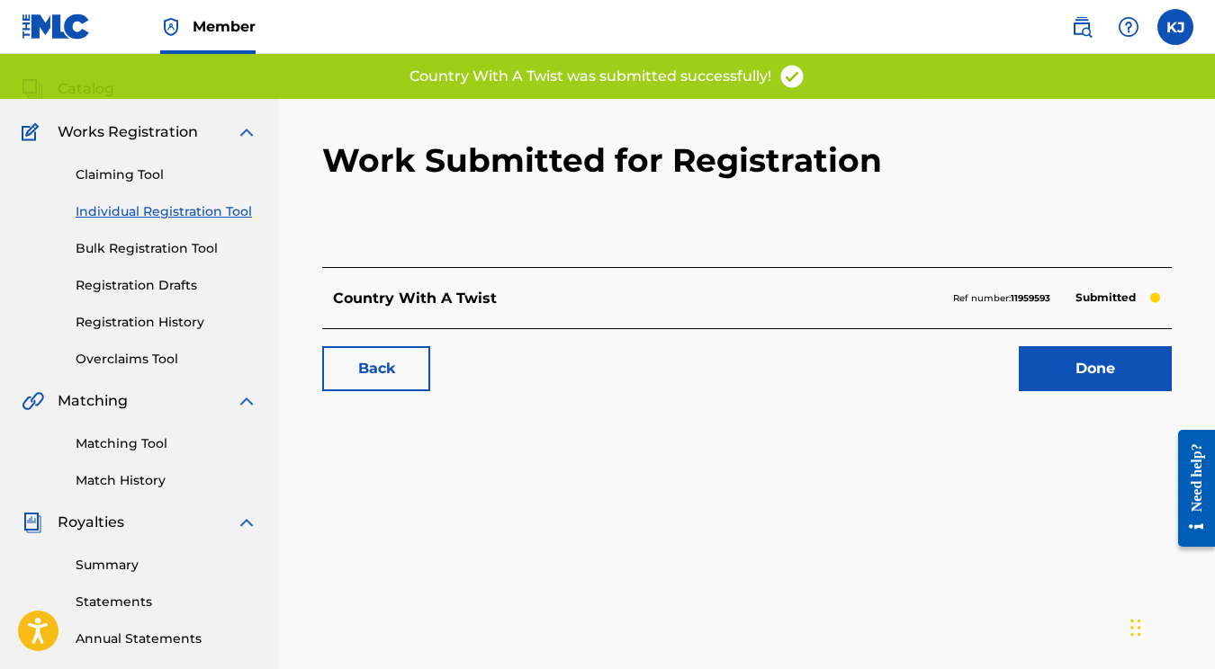
click at [1118, 357] on link "Done" at bounding box center [1095, 368] width 153 height 45
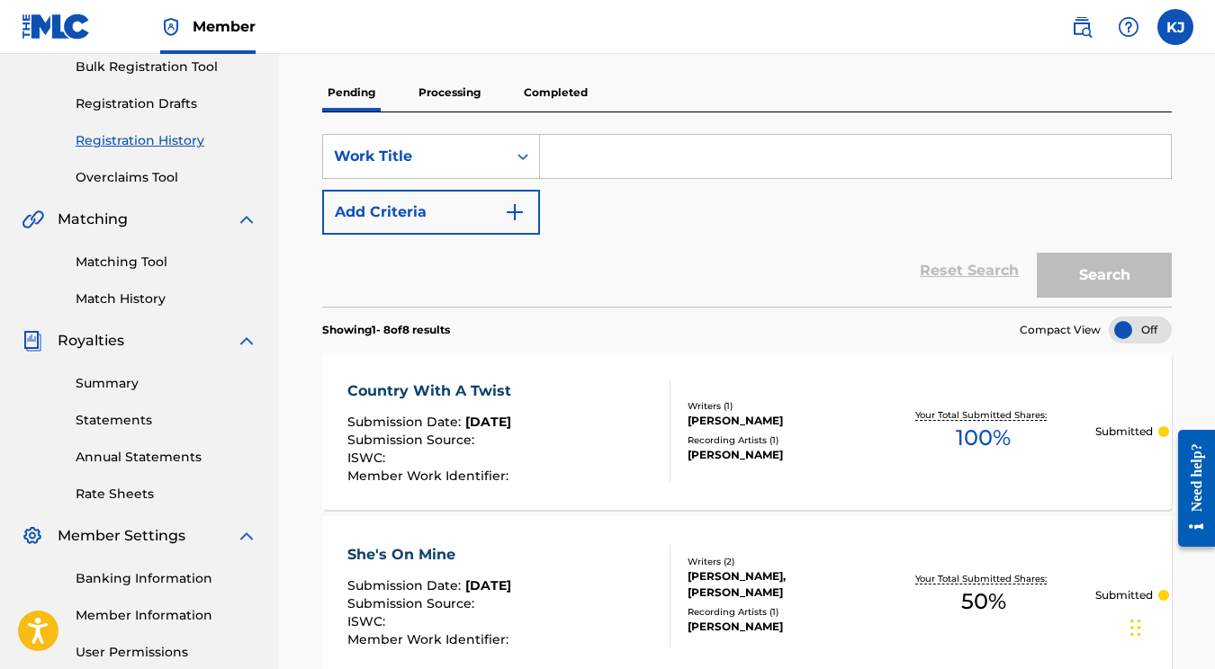
scroll to position [166, 0]
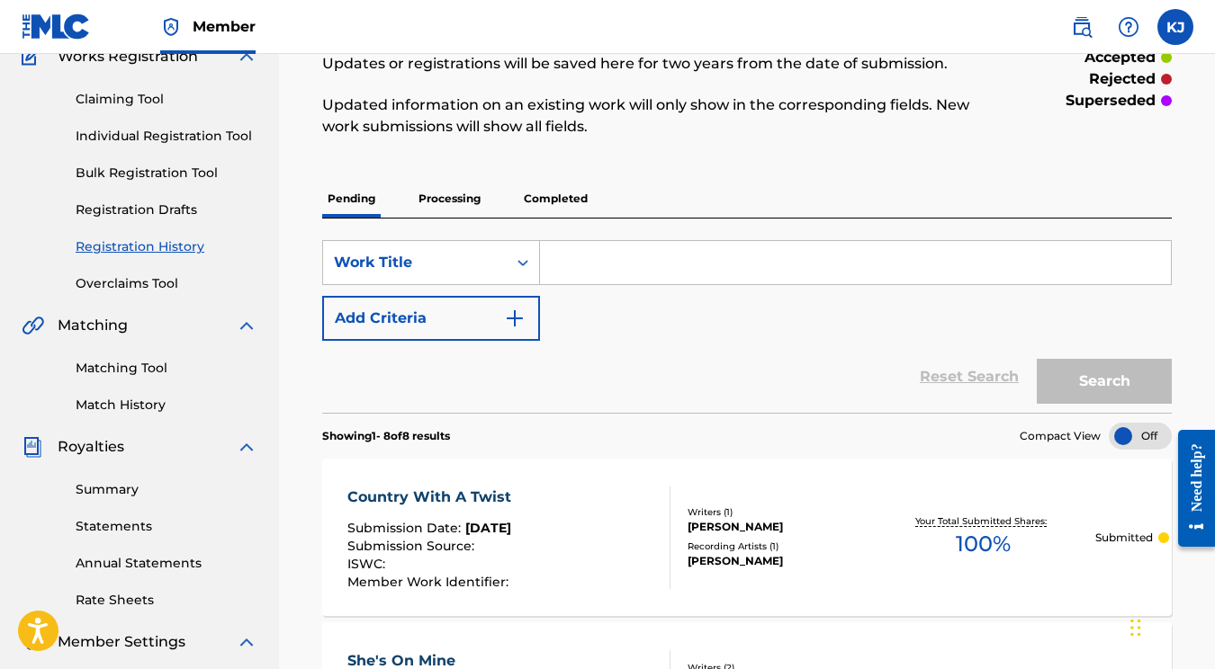
click at [166, 141] on link "Individual Registration Tool" at bounding box center [167, 136] width 182 height 19
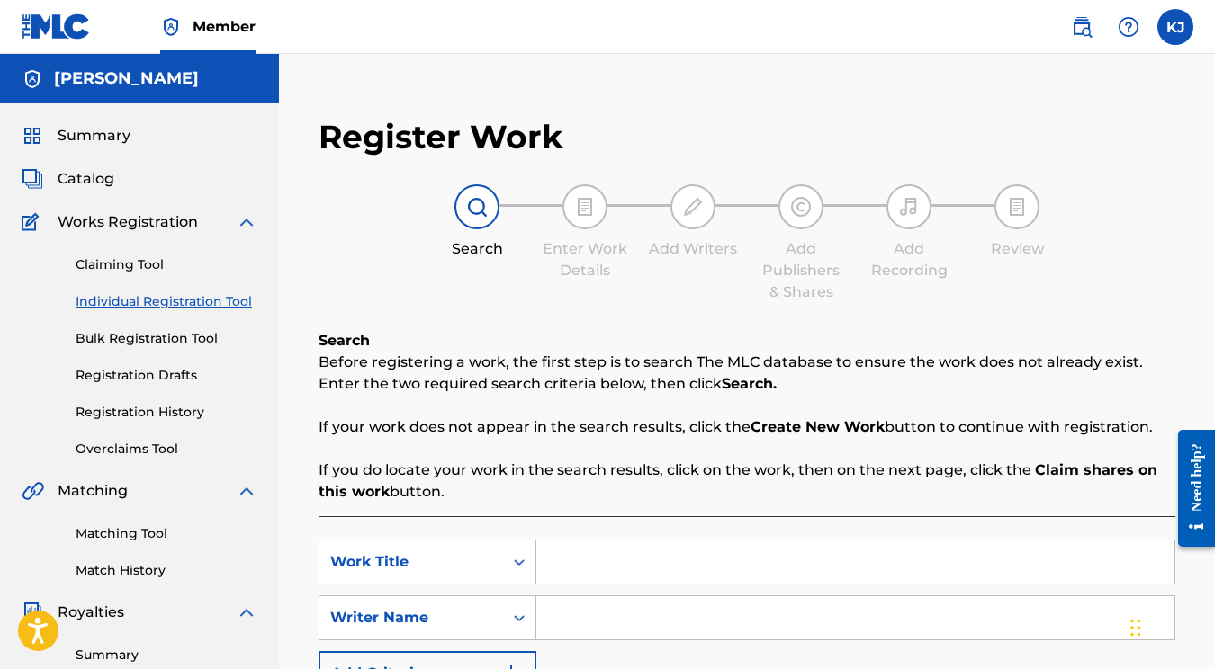
click at [631, 565] on input "Search Form" at bounding box center [855, 562] width 638 height 43
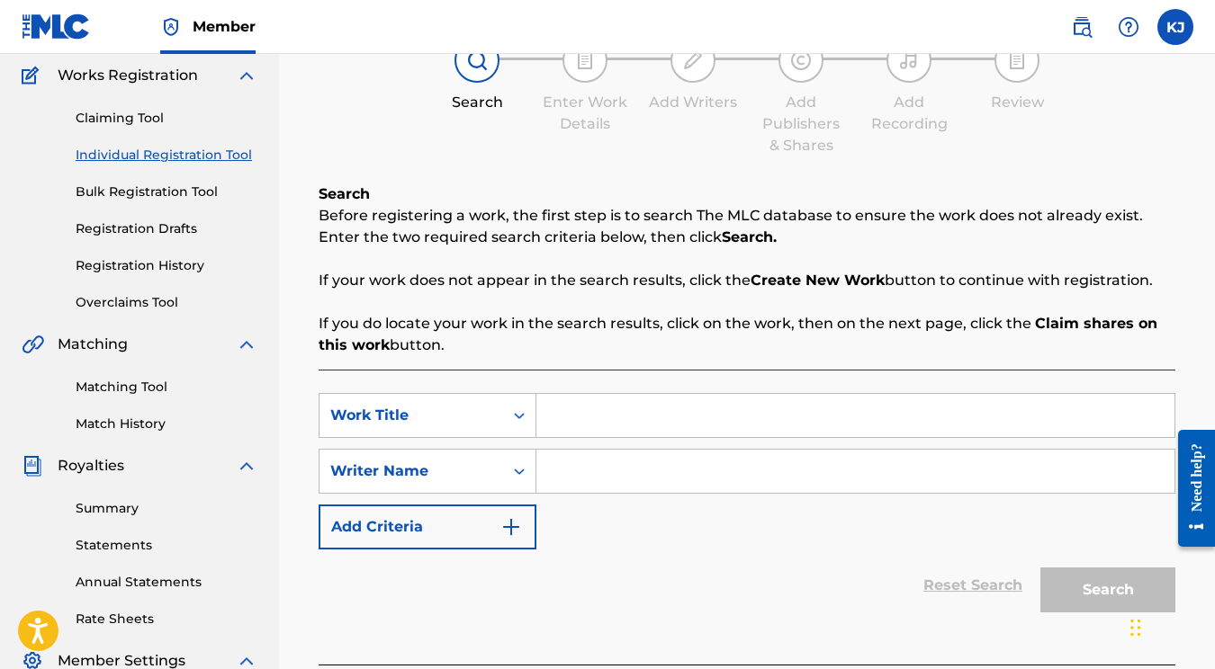
scroll to position [148, 0]
type input "Catch Me Or Not"
click at [608, 478] on input "Search Form" at bounding box center [855, 470] width 638 height 43
type input "z"
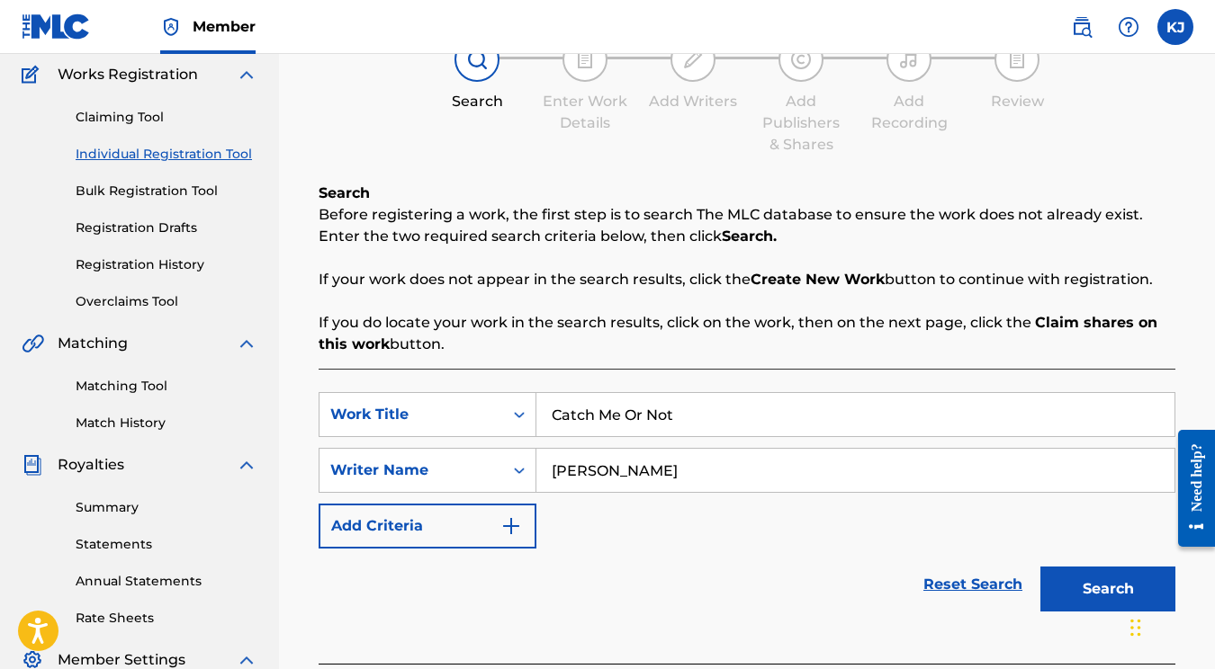
type input "Katelyn James"
click at [1087, 598] on button "Search" at bounding box center [1107, 589] width 135 height 45
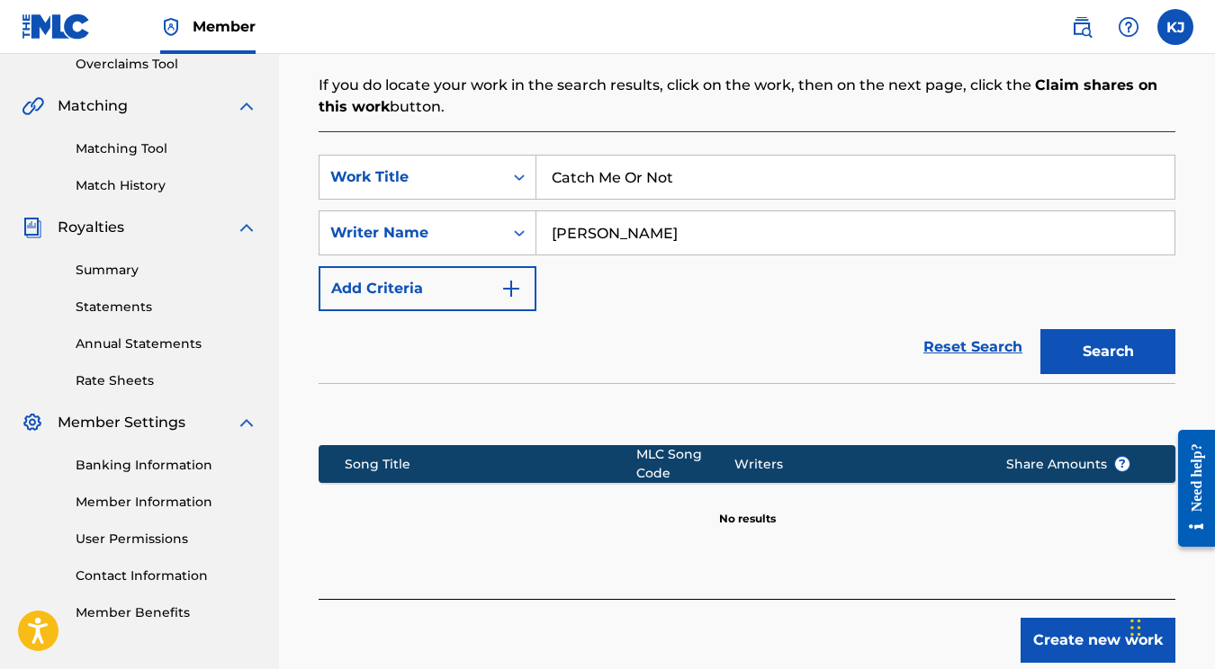
scroll to position [483, 0]
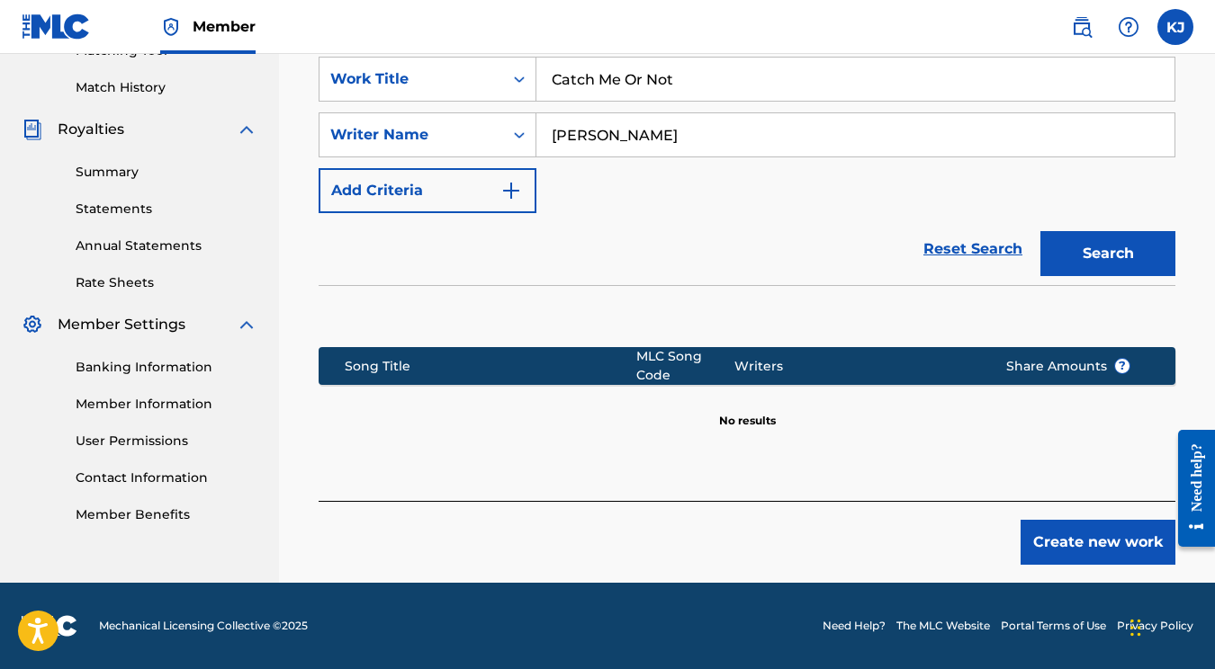
click at [1083, 518] on div "Create new work" at bounding box center [747, 533] width 857 height 64
click at [1100, 564] on button "Create new work" at bounding box center [1097, 542] width 155 height 45
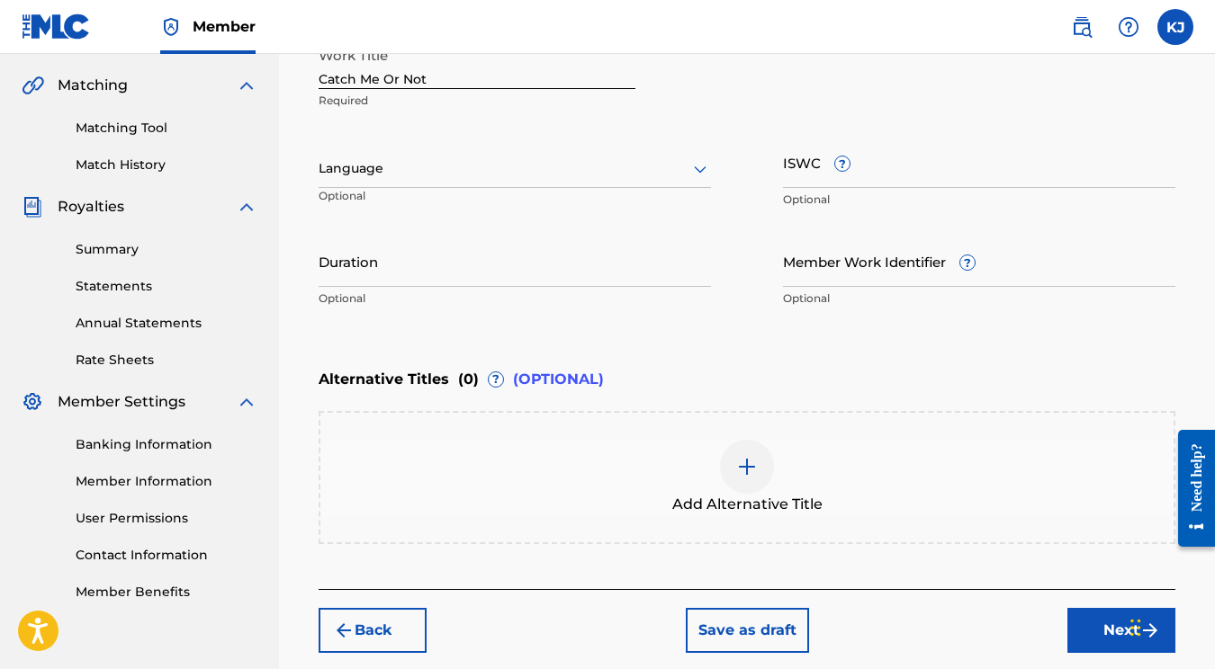
scroll to position [369, 0]
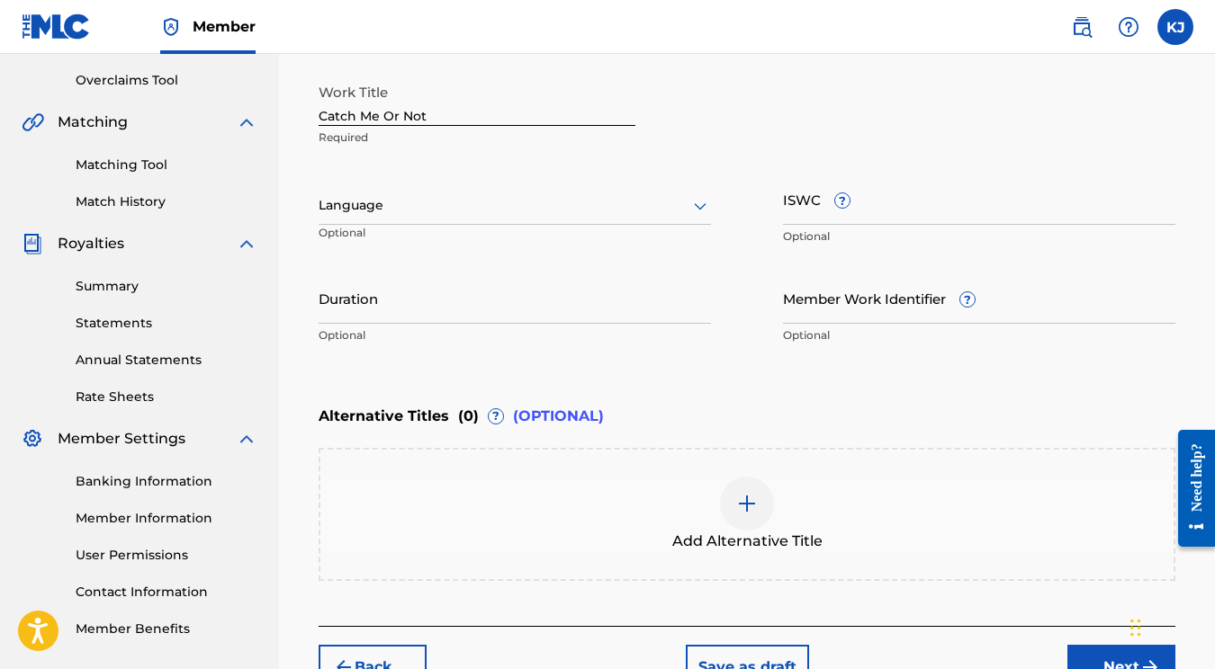
click at [725, 505] on div at bounding box center [747, 504] width 54 height 54
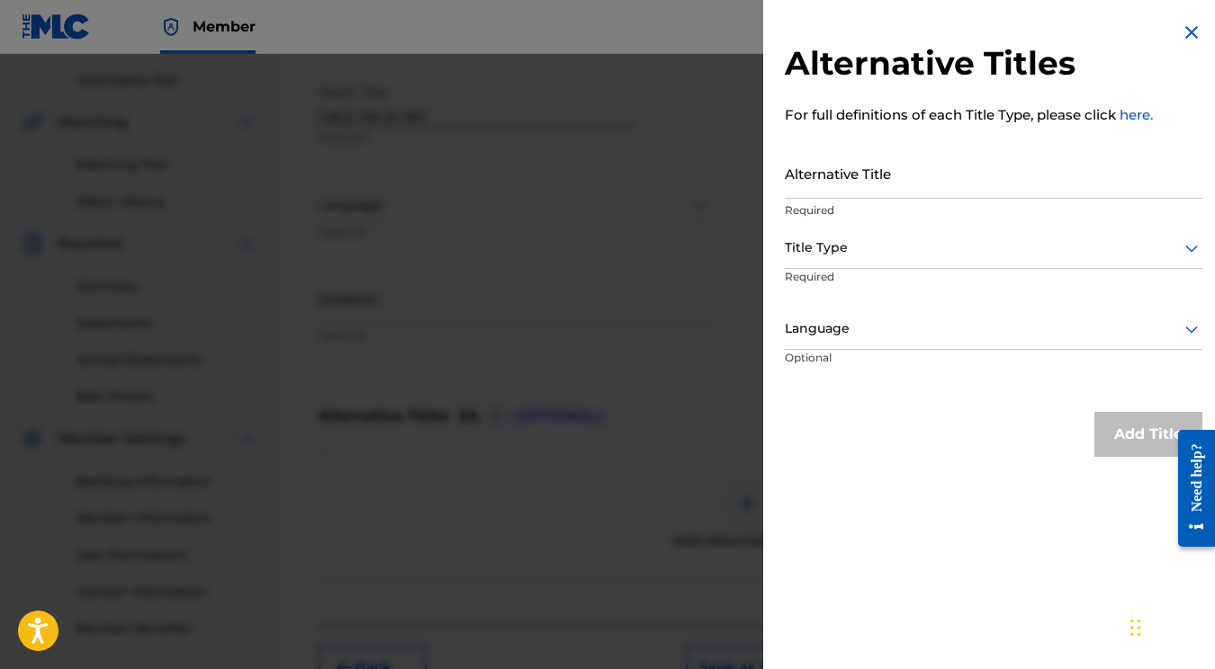
click at [1191, 22] on img at bounding box center [1192, 33] width 22 height 22
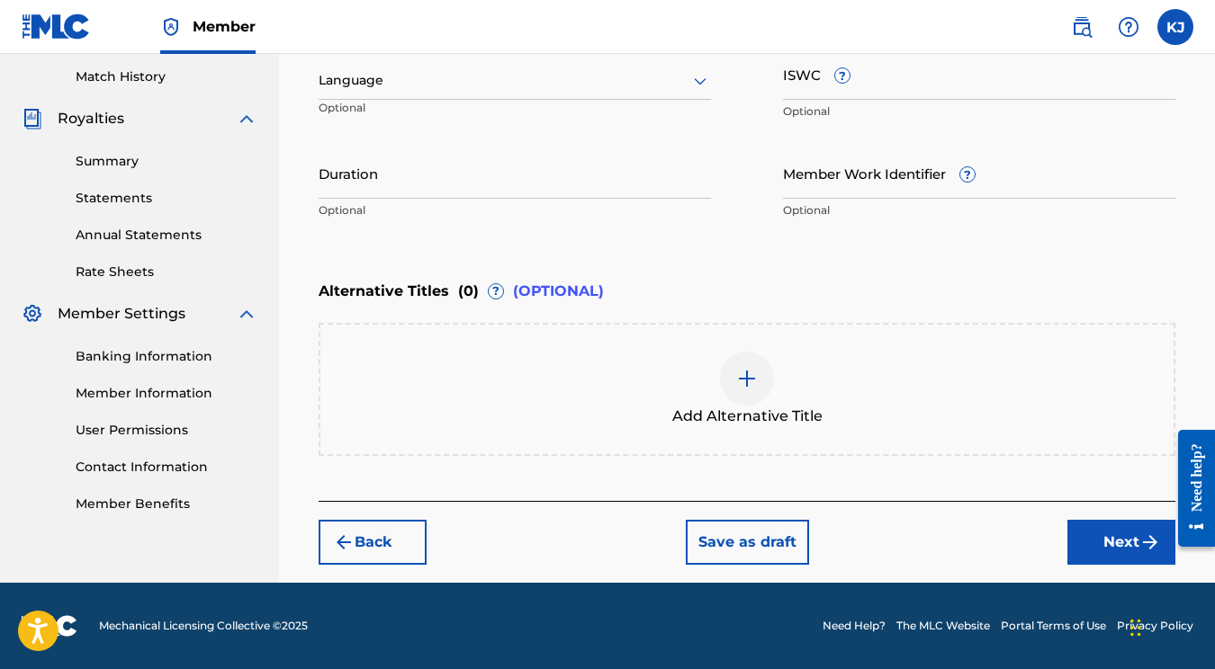
scroll to position [446, 0]
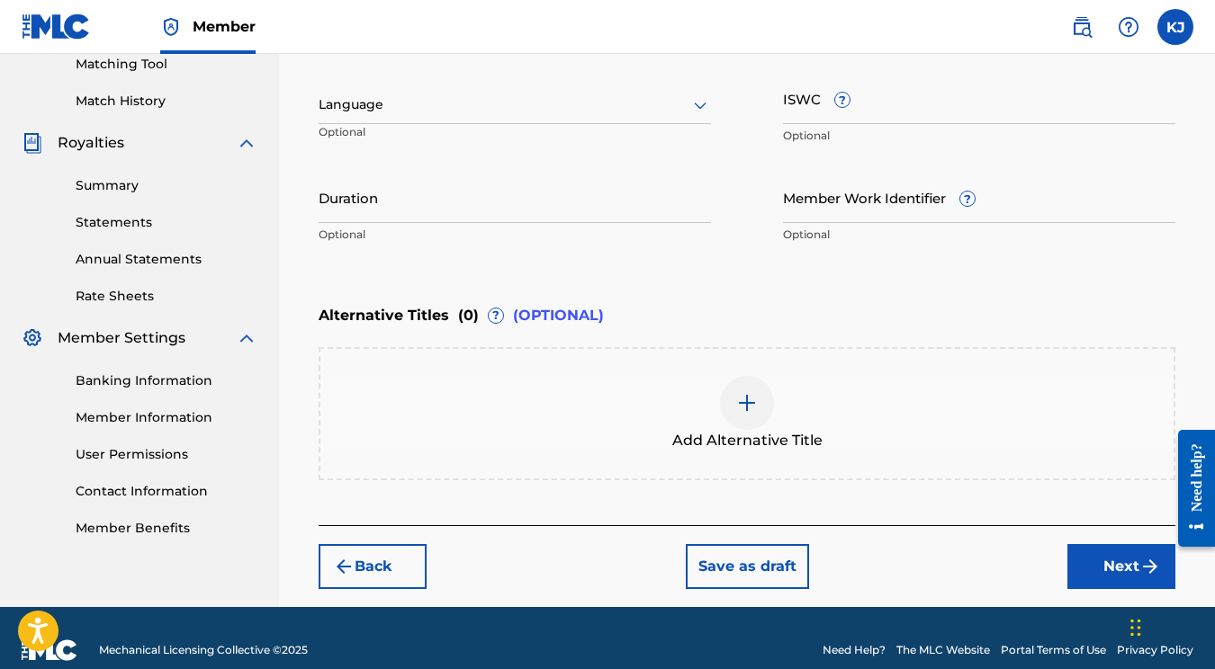
click at [1109, 544] on button "Next" at bounding box center [1121, 566] width 108 height 45
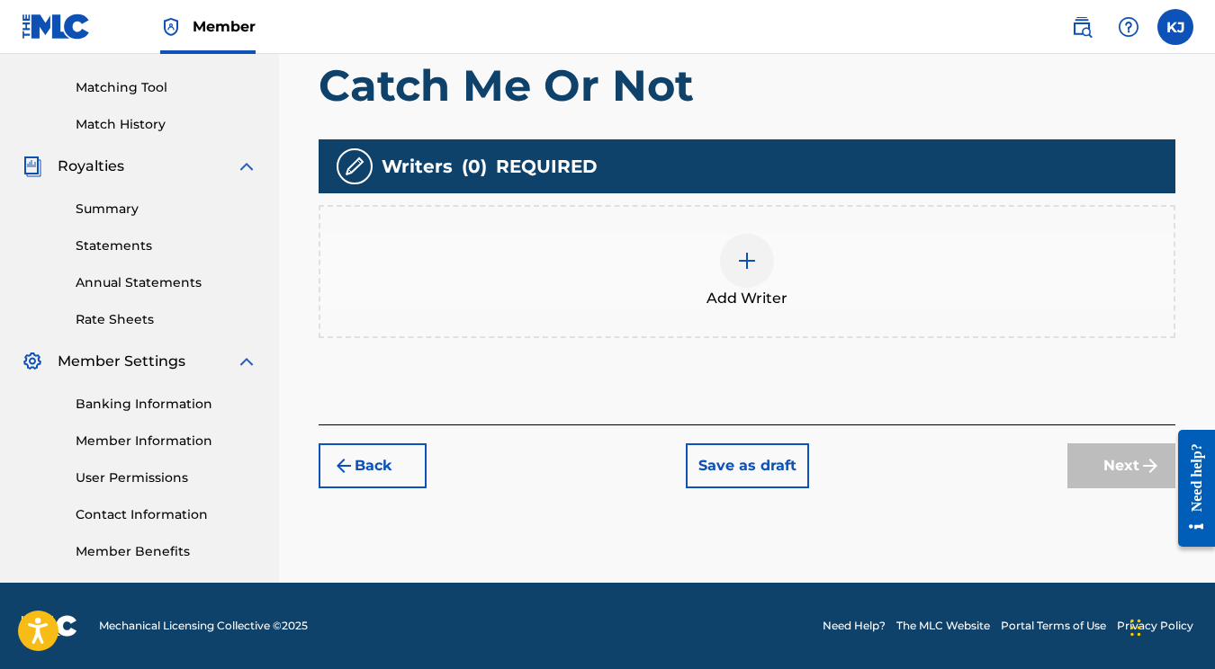
click at [730, 272] on div at bounding box center [747, 261] width 54 height 54
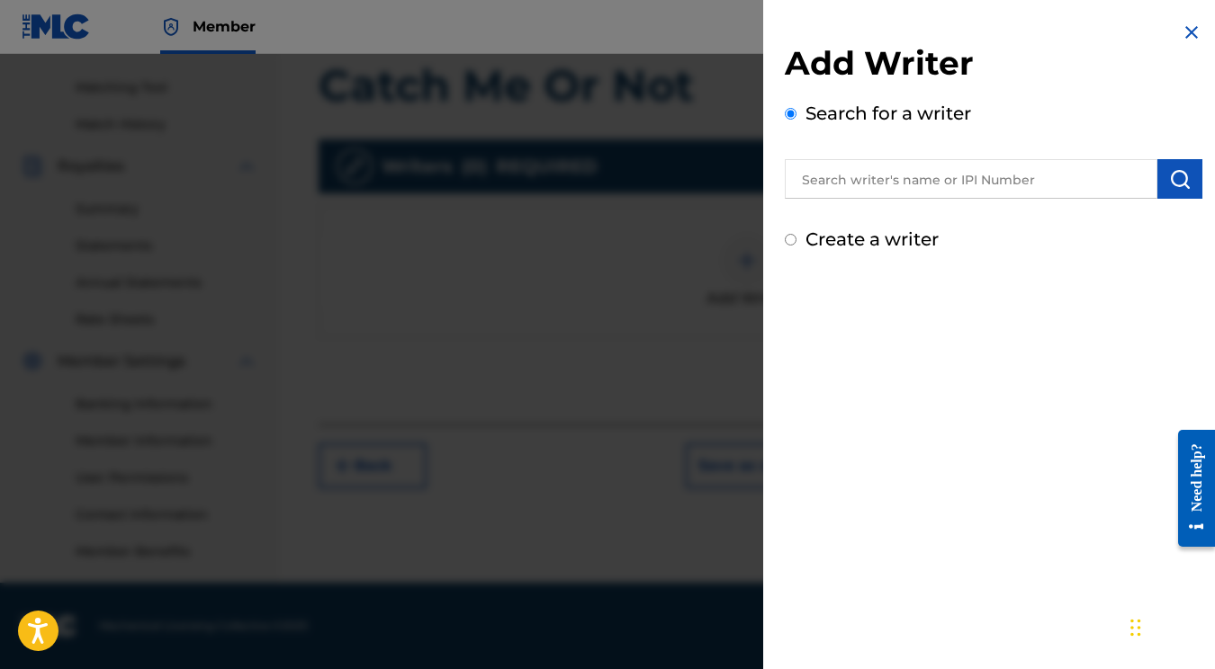
click at [881, 250] on div "Create a writer" at bounding box center [994, 239] width 418 height 27
click at [790, 243] on input "Create a writer" at bounding box center [791, 240] width 12 height 12
radio input "false"
radio input "true"
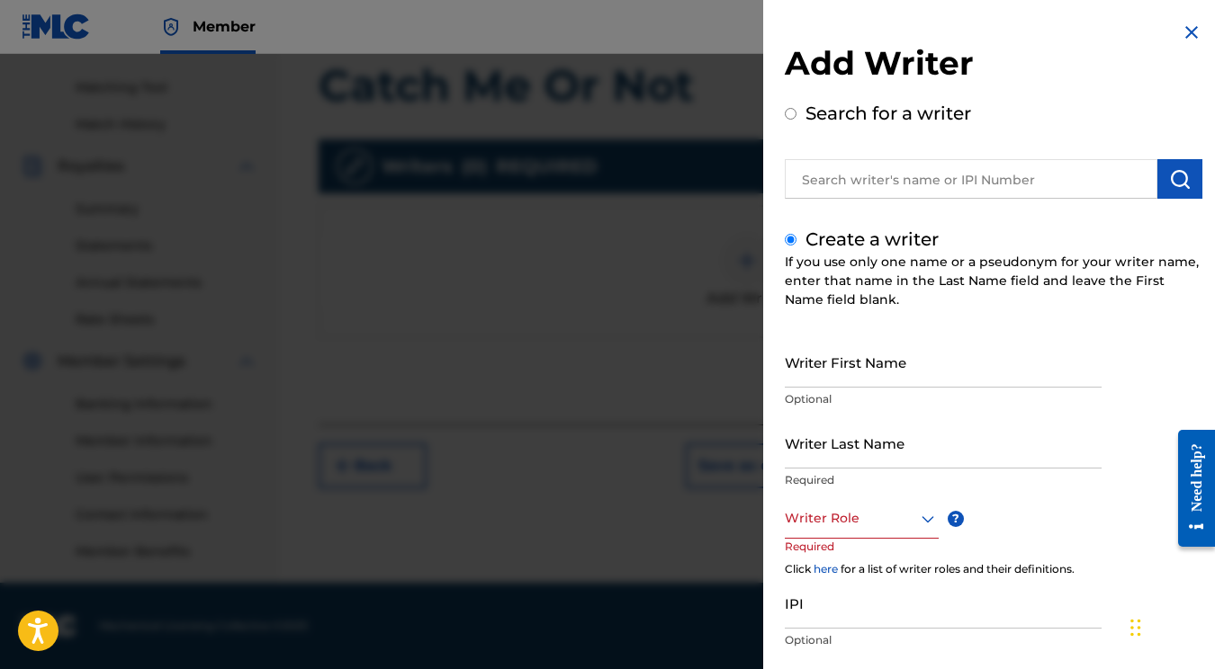
click at [891, 376] on input "Writer First Name" at bounding box center [943, 362] width 317 height 51
type input "Katelyn"
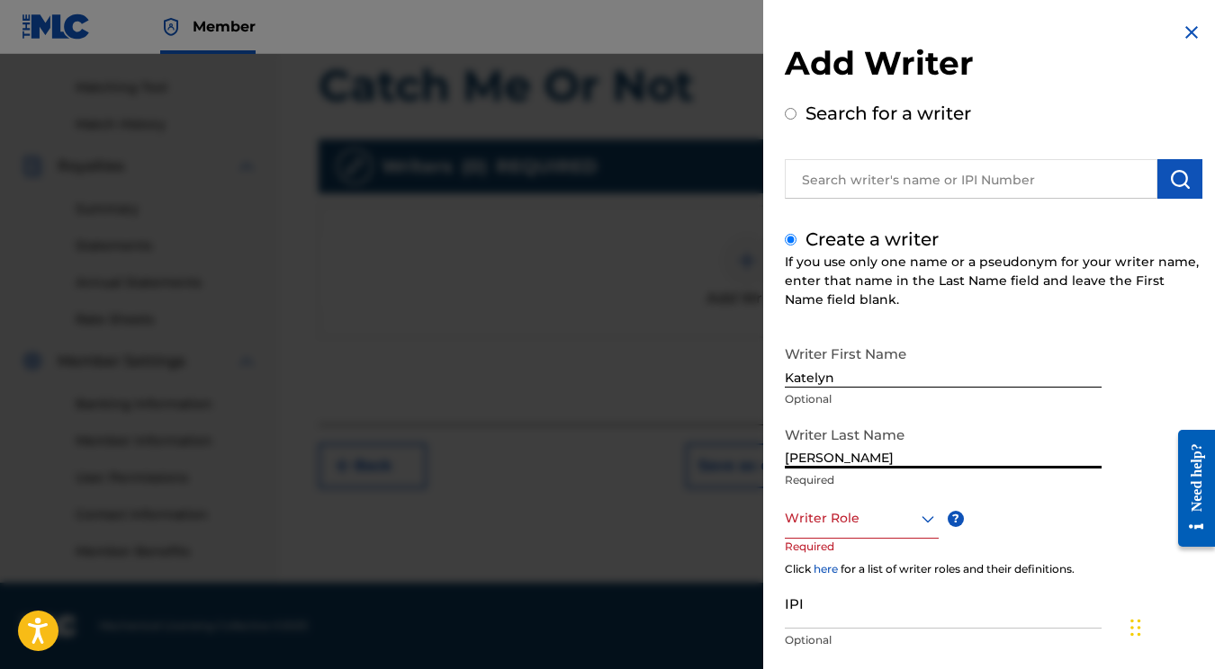
type input "[PERSON_NAME]"
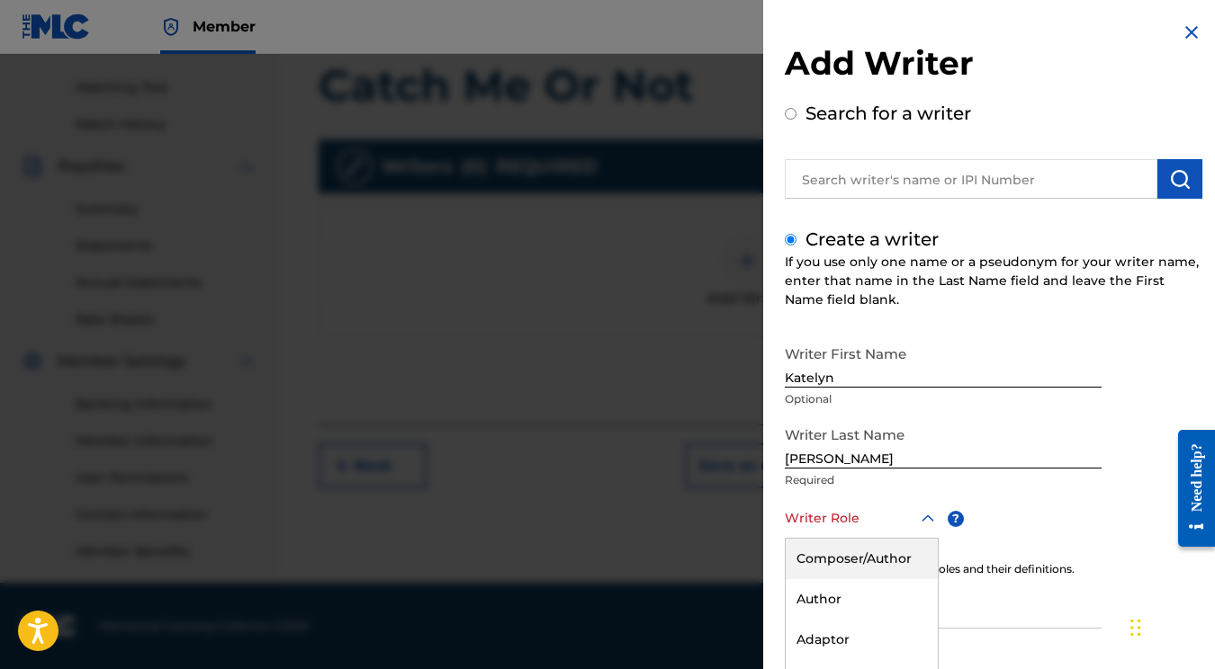
click at [893, 513] on div "Composer/Author, 1 of 8. 8 results available. Use Up and Down to choose options…" at bounding box center [862, 518] width 154 height 40
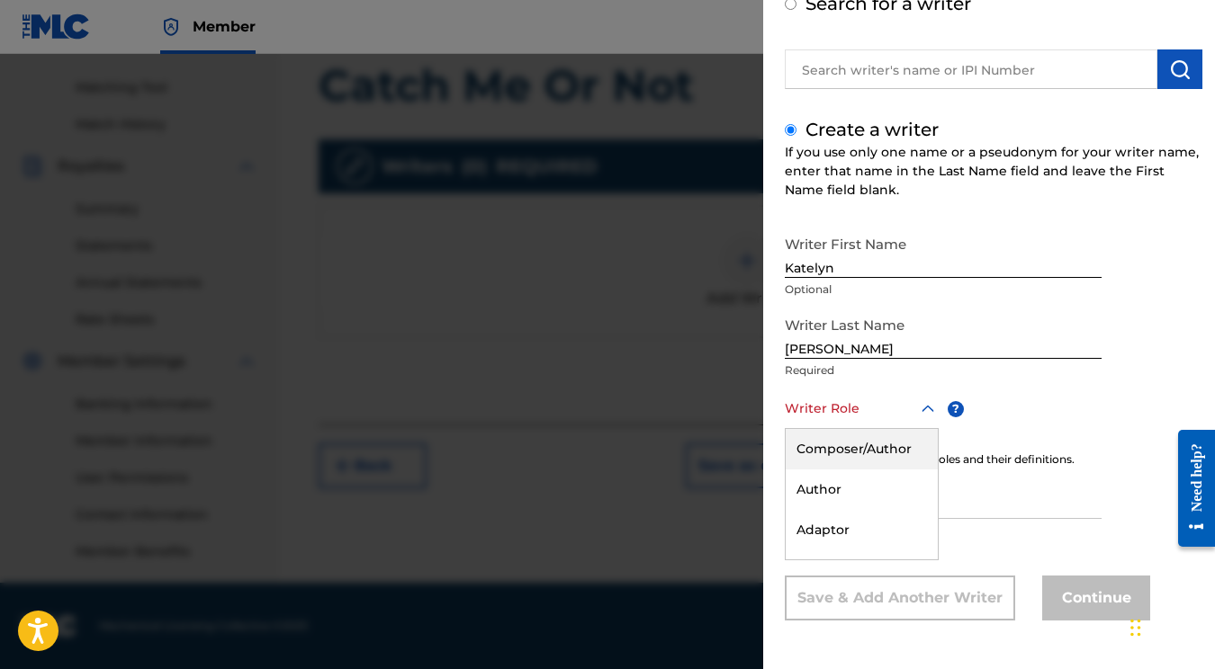
click at [884, 460] on div "Composer/Author" at bounding box center [862, 449] width 152 height 40
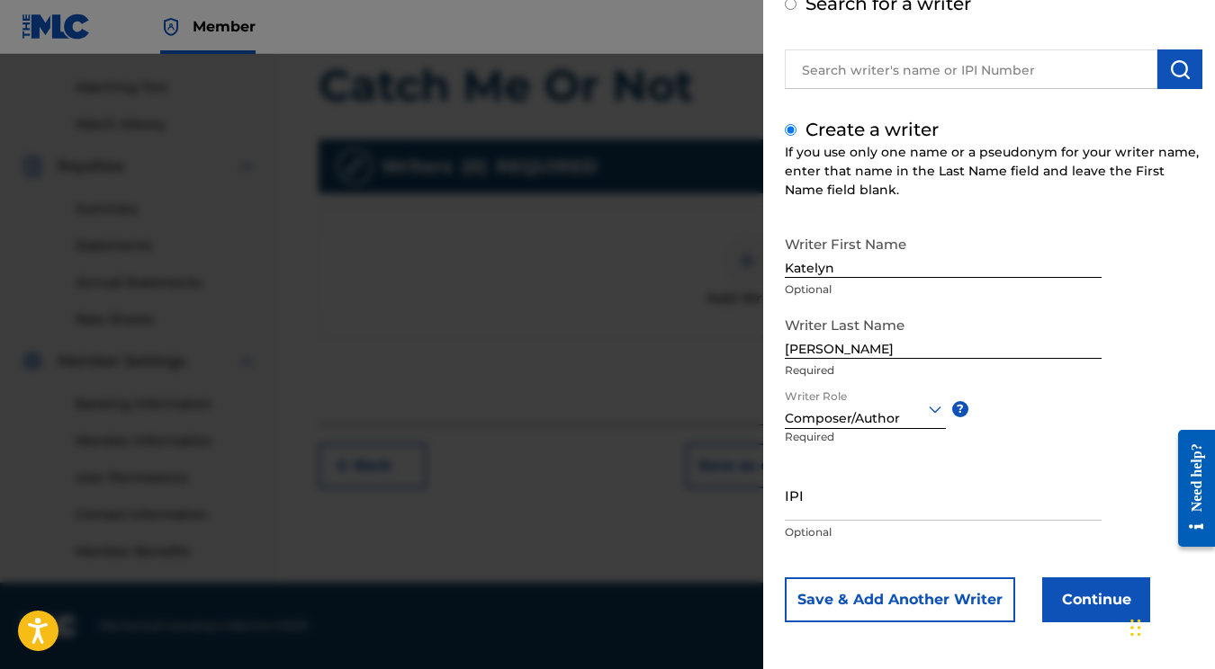
click at [871, 515] on input "IPI" at bounding box center [943, 495] width 317 height 51
paste input "QZWV32453847"
type input "QZWV32453847"
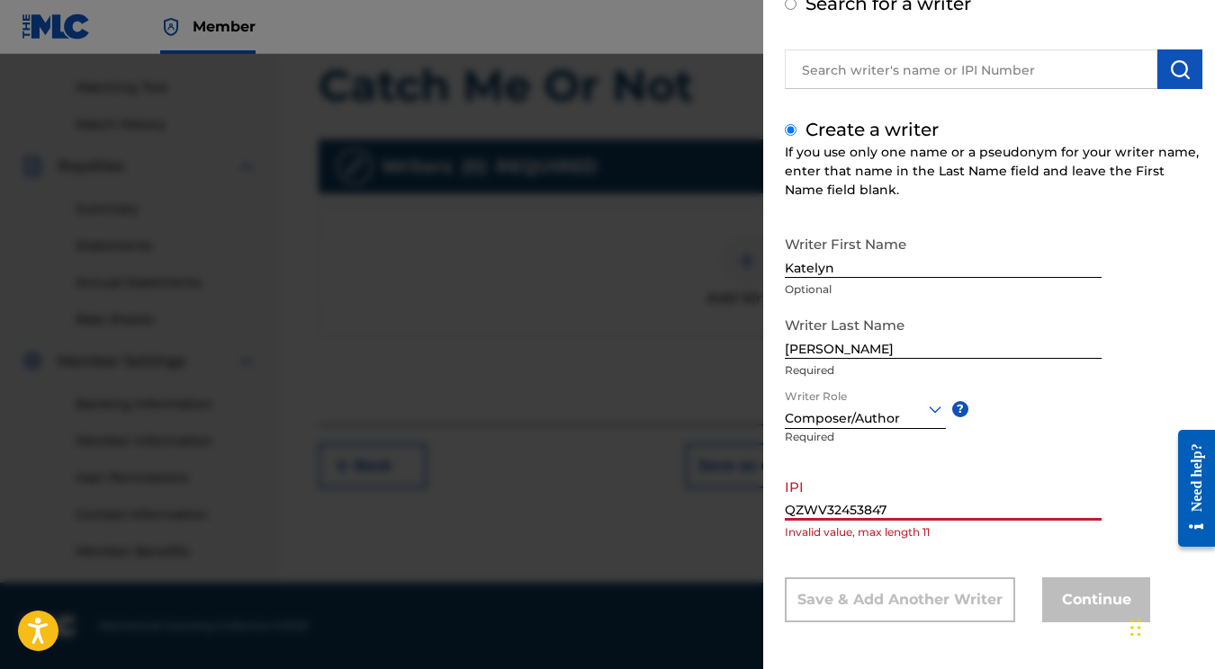
click at [904, 512] on input "QZWV32453847" at bounding box center [943, 495] width 317 height 51
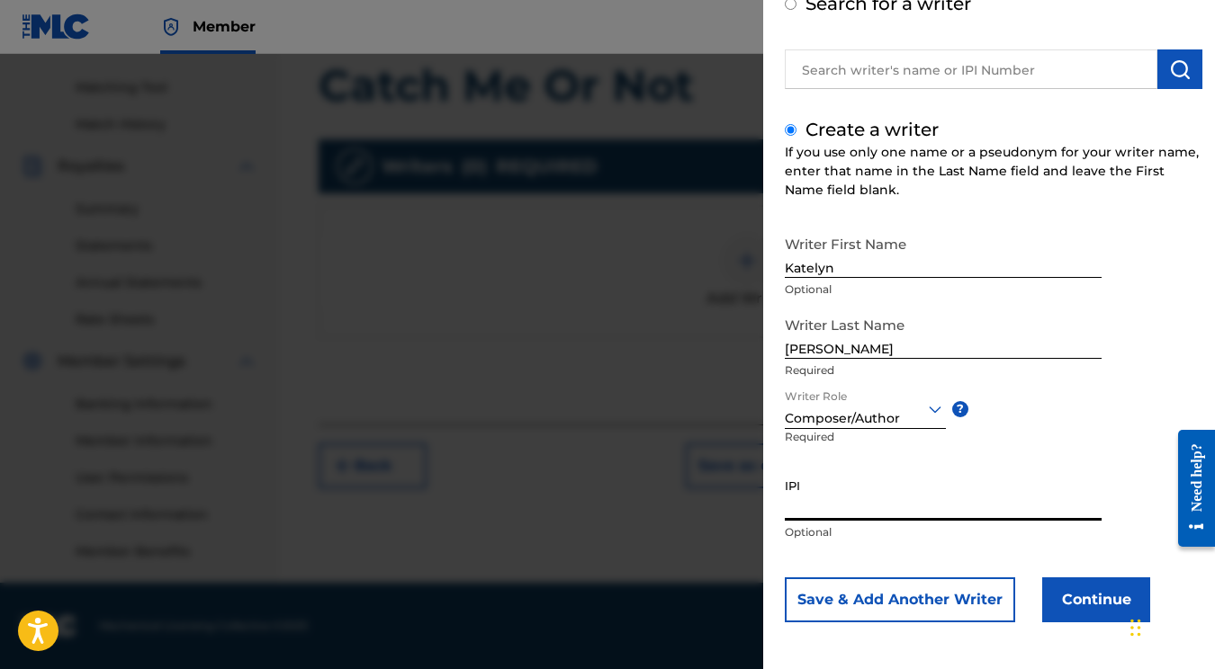
paste input "01177297027"
type input "01177297027"
click at [1079, 603] on button "Continue" at bounding box center [1096, 600] width 108 height 45
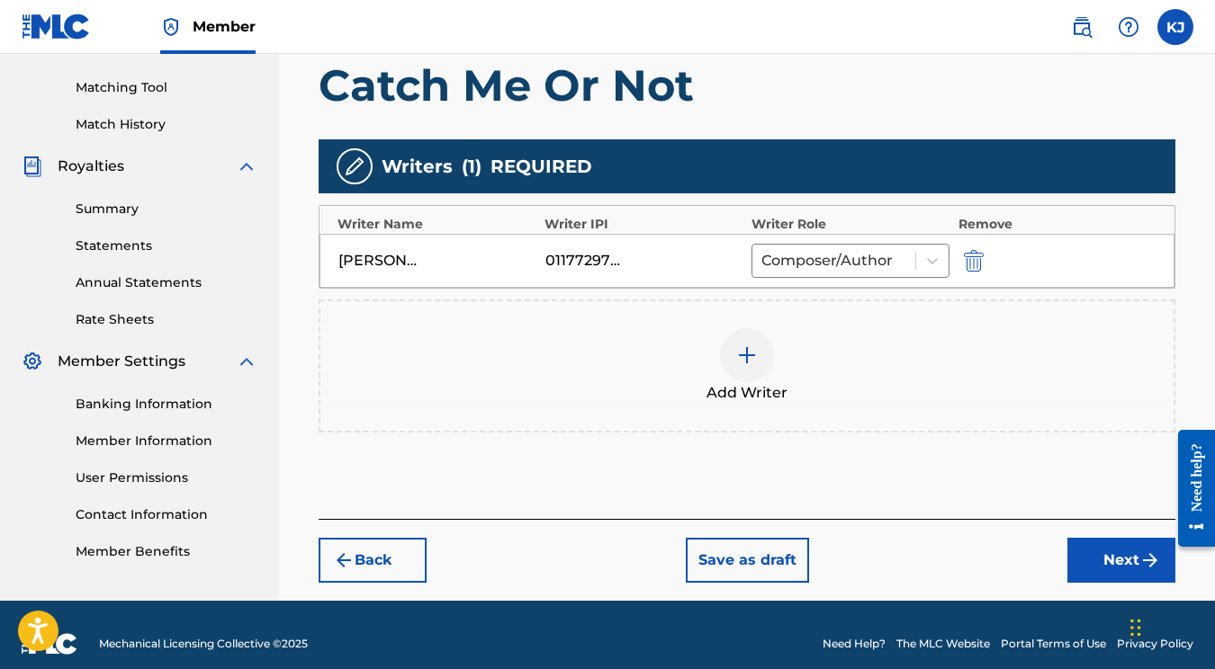
click at [1096, 554] on button "Next" at bounding box center [1121, 560] width 108 height 45
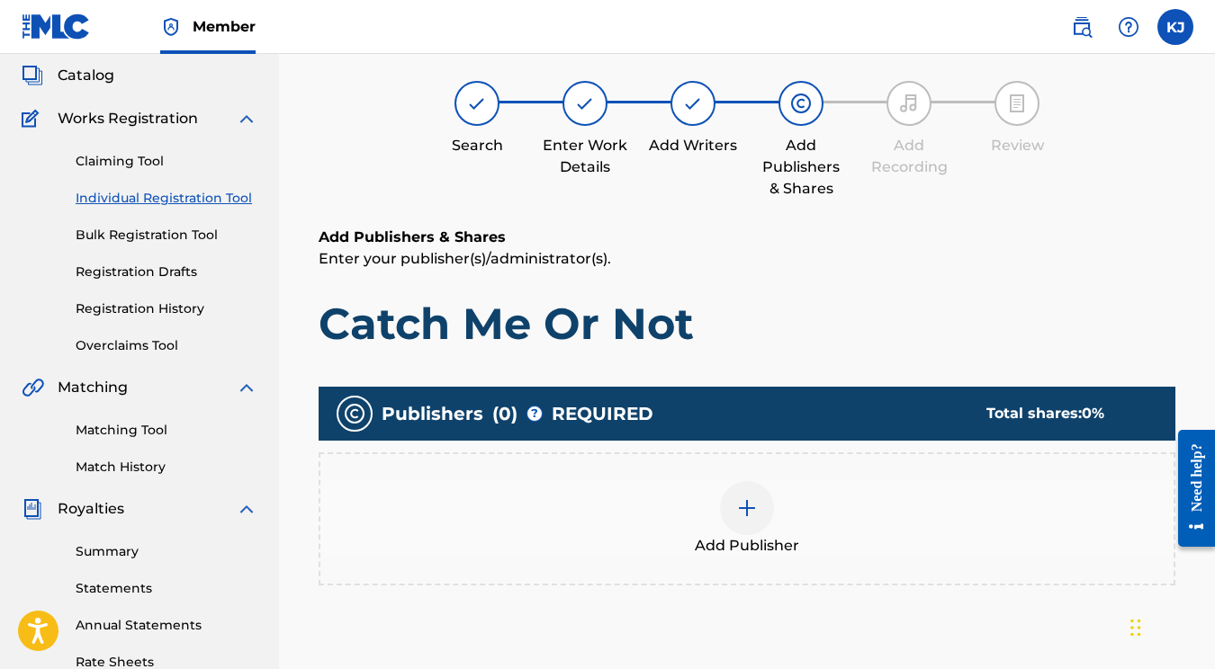
scroll to position [446, 0]
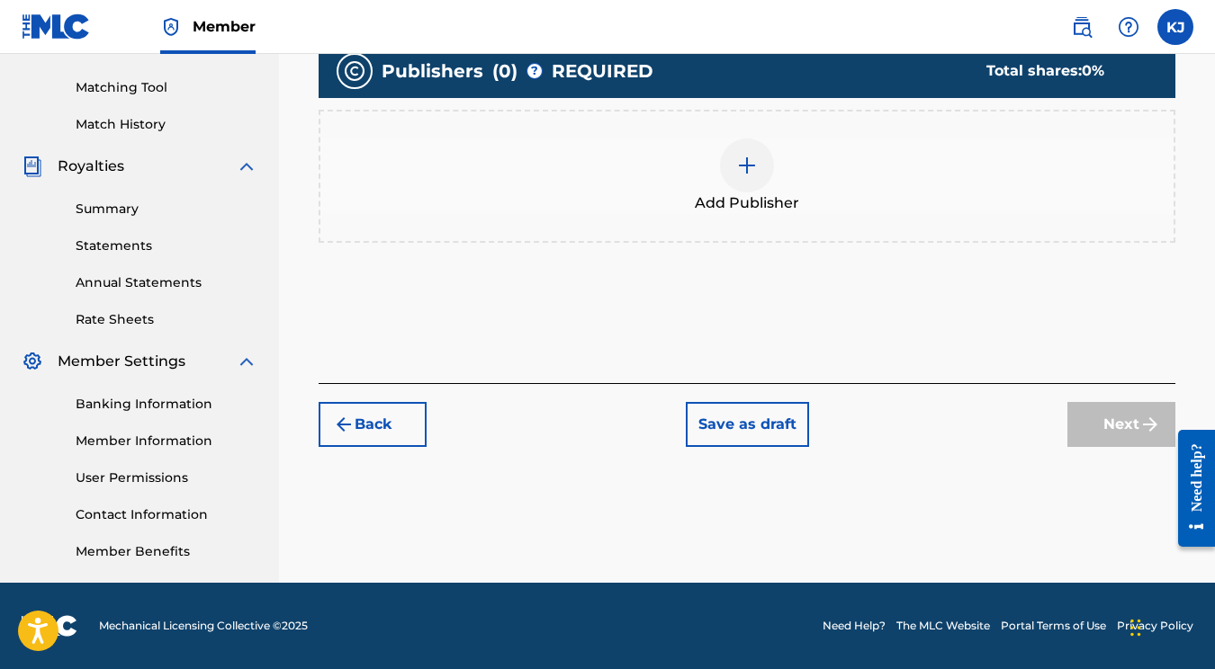
click at [373, 423] on button "Back" at bounding box center [373, 424] width 108 height 45
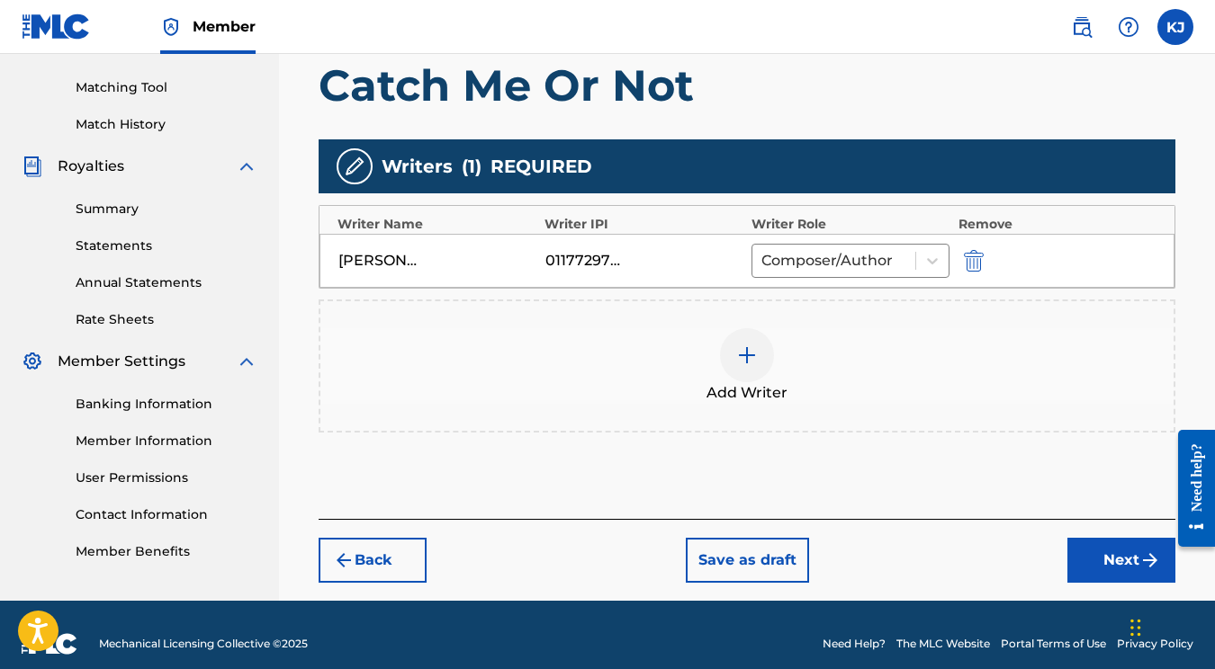
click at [748, 362] on img at bounding box center [747, 356] width 22 height 22
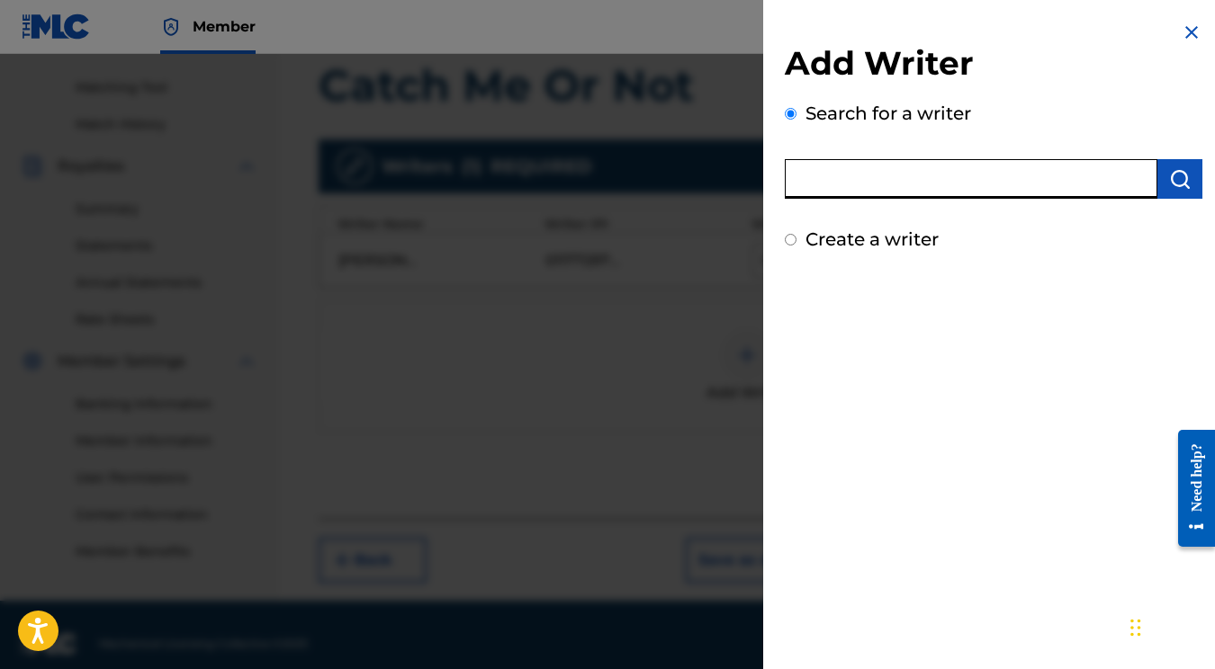
click at [822, 187] on input "text" at bounding box center [971, 179] width 373 height 40
paste input "00728277417"
type input "00728277417"
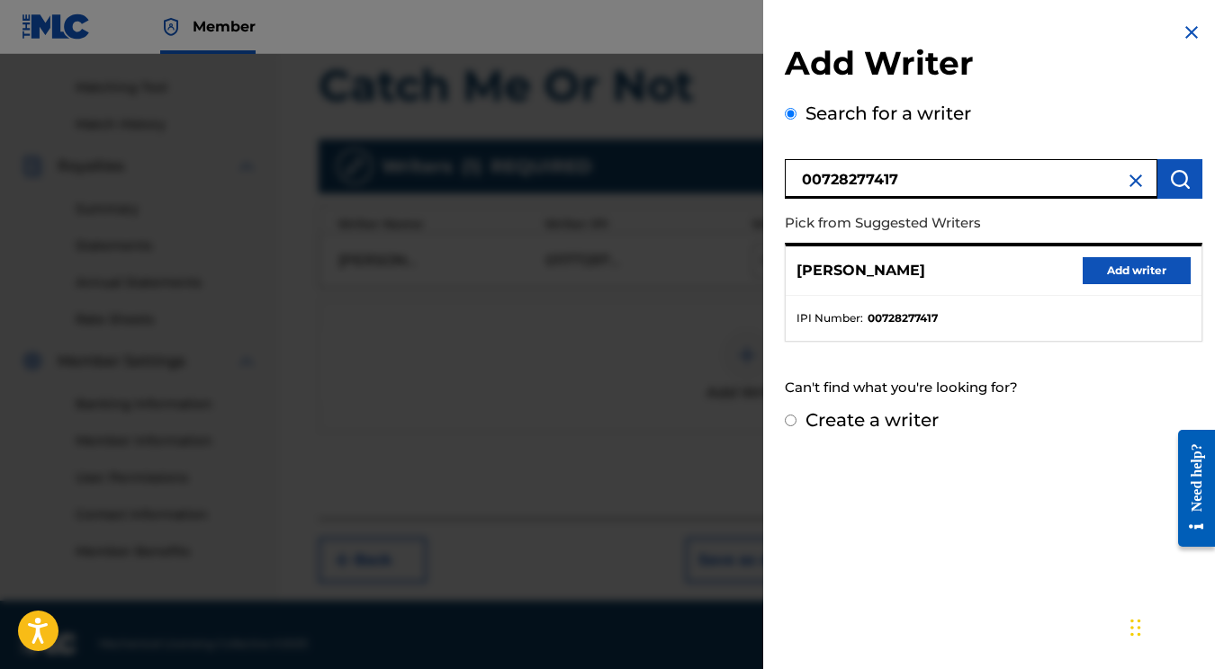
click at [1111, 270] on button "Add writer" at bounding box center [1136, 270] width 108 height 27
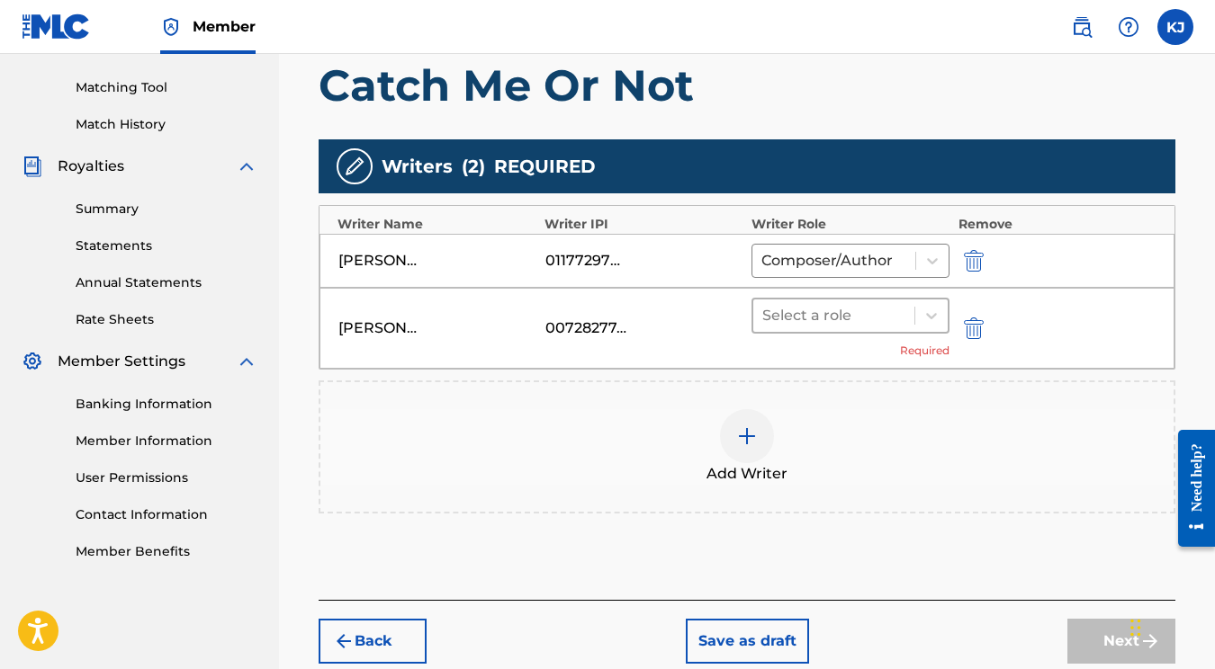
click at [867, 300] on div "Select a role" at bounding box center [833, 316] width 161 height 32
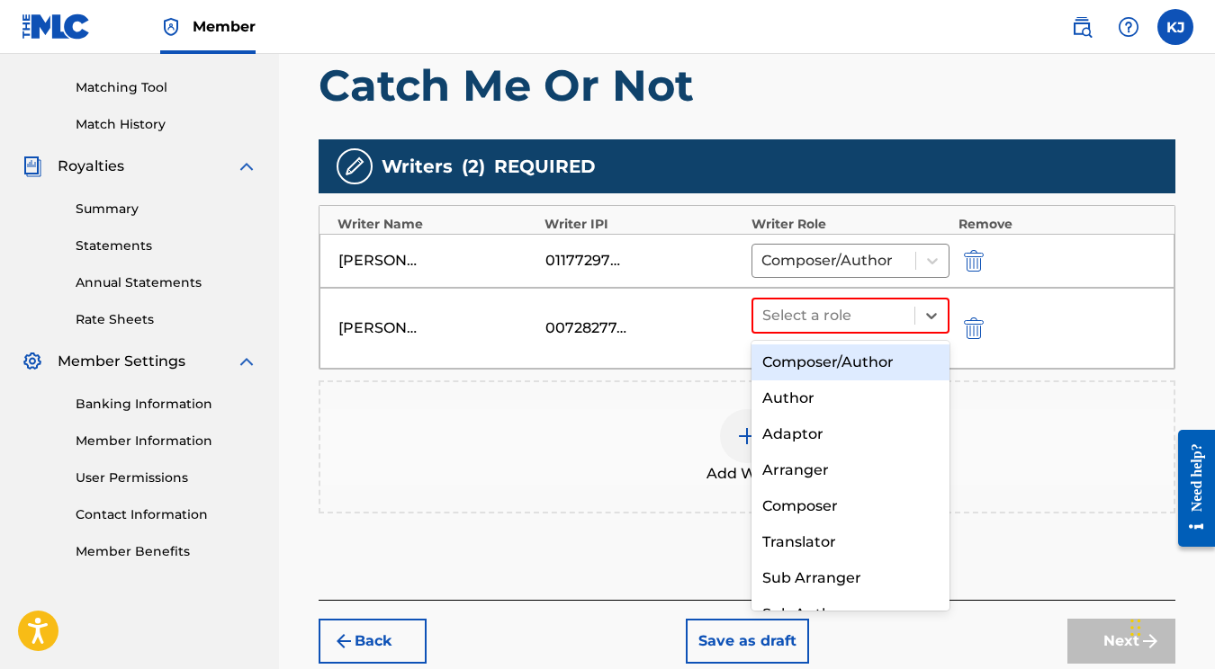
click at [890, 356] on div "Composer/Author" at bounding box center [850, 363] width 198 height 36
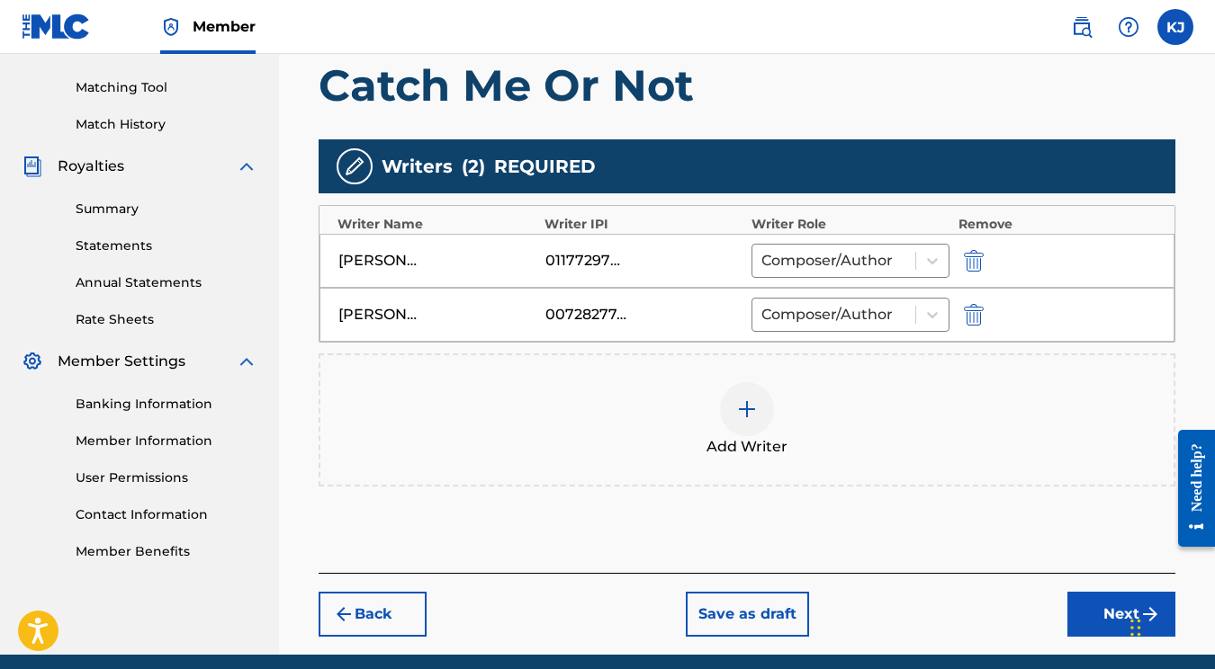
click at [741, 416] on img at bounding box center [747, 410] width 22 height 22
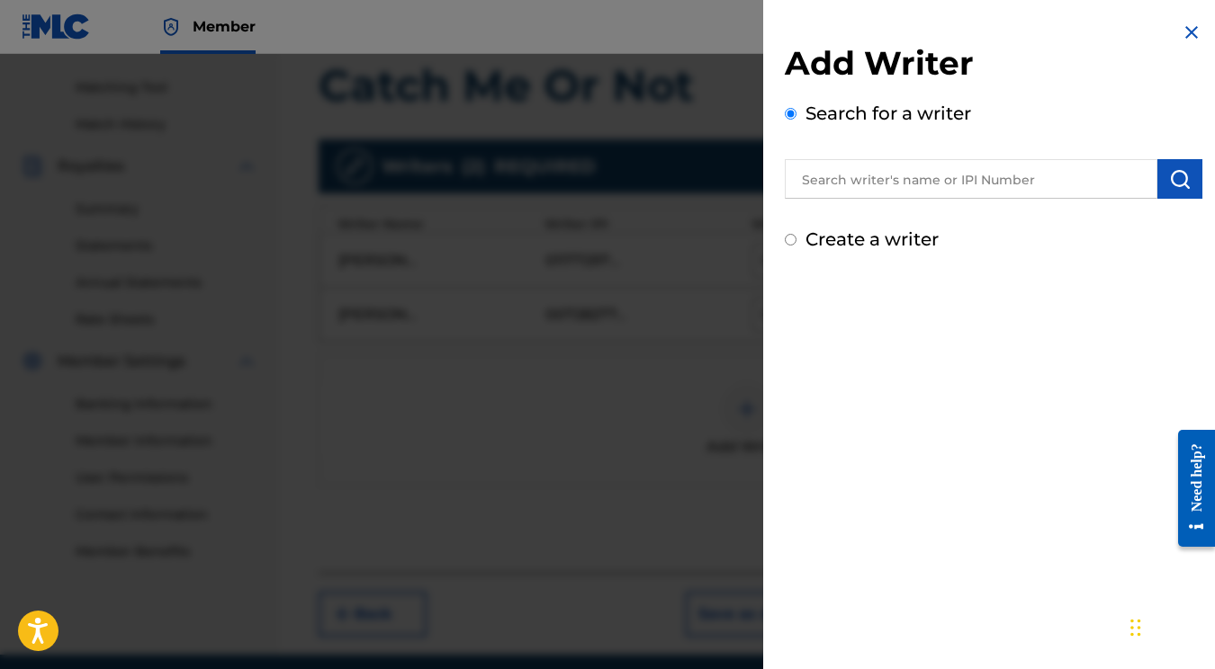
click at [956, 184] on input "text" at bounding box center [971, 179] width 373 height 40
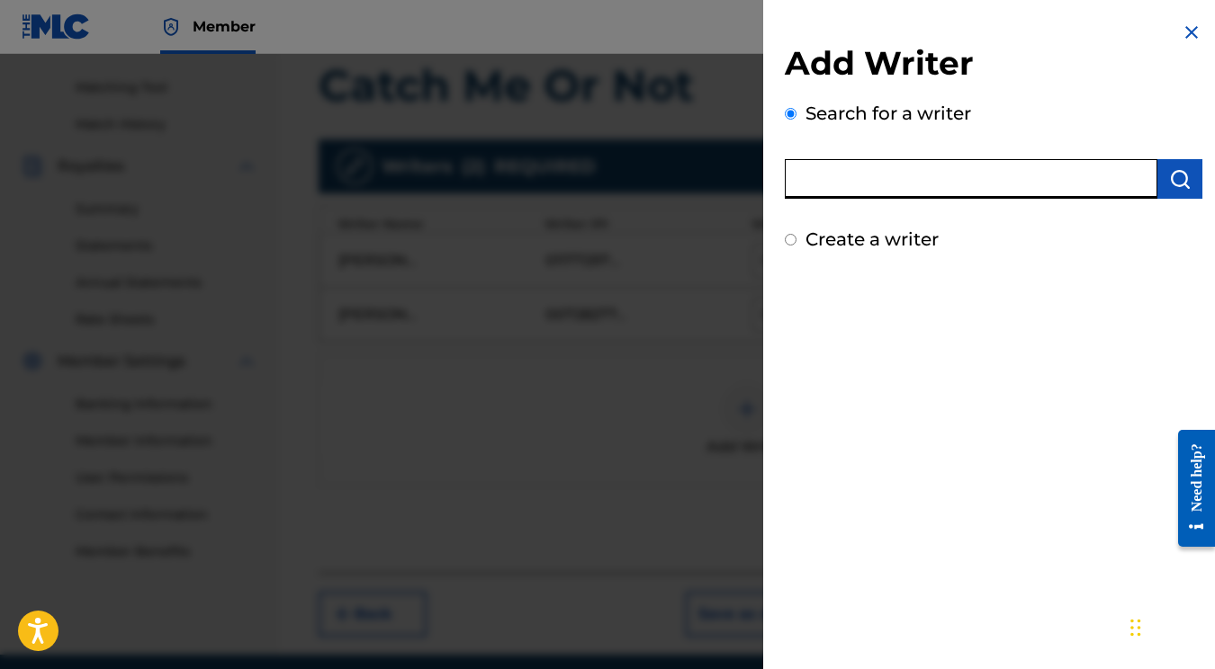
paste input "00823065851"
type input "00823065851"
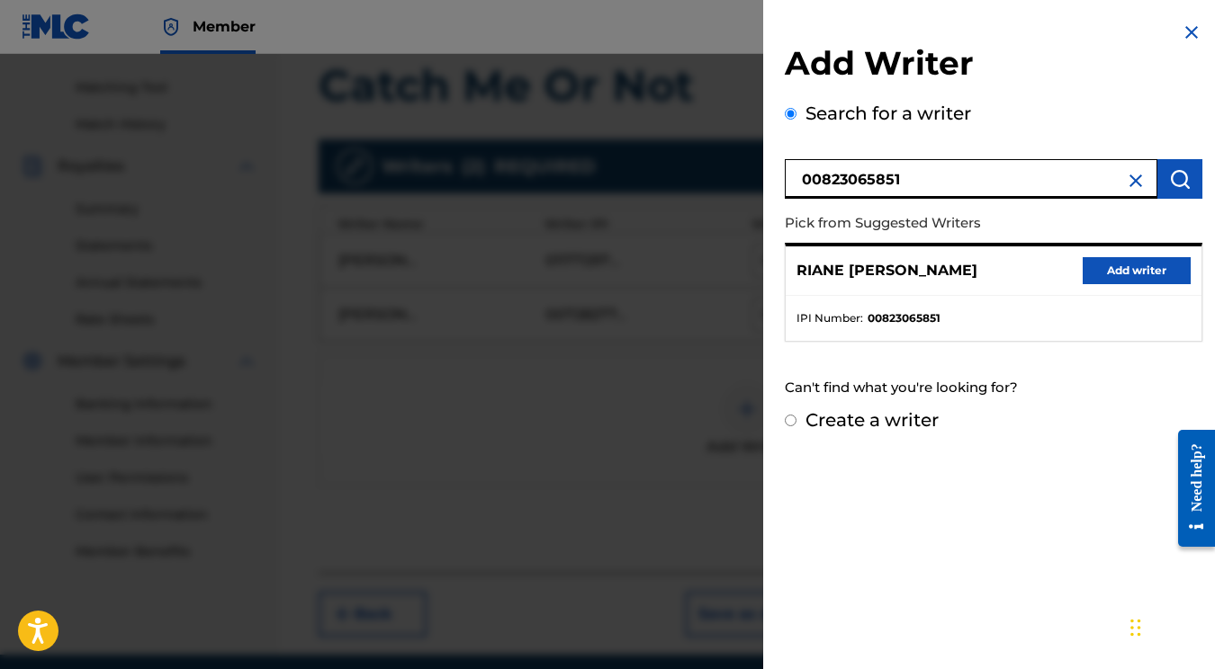
click at [1130, 272] on button "Add writer" at bounding box center [1136, 270] width 108 height 27
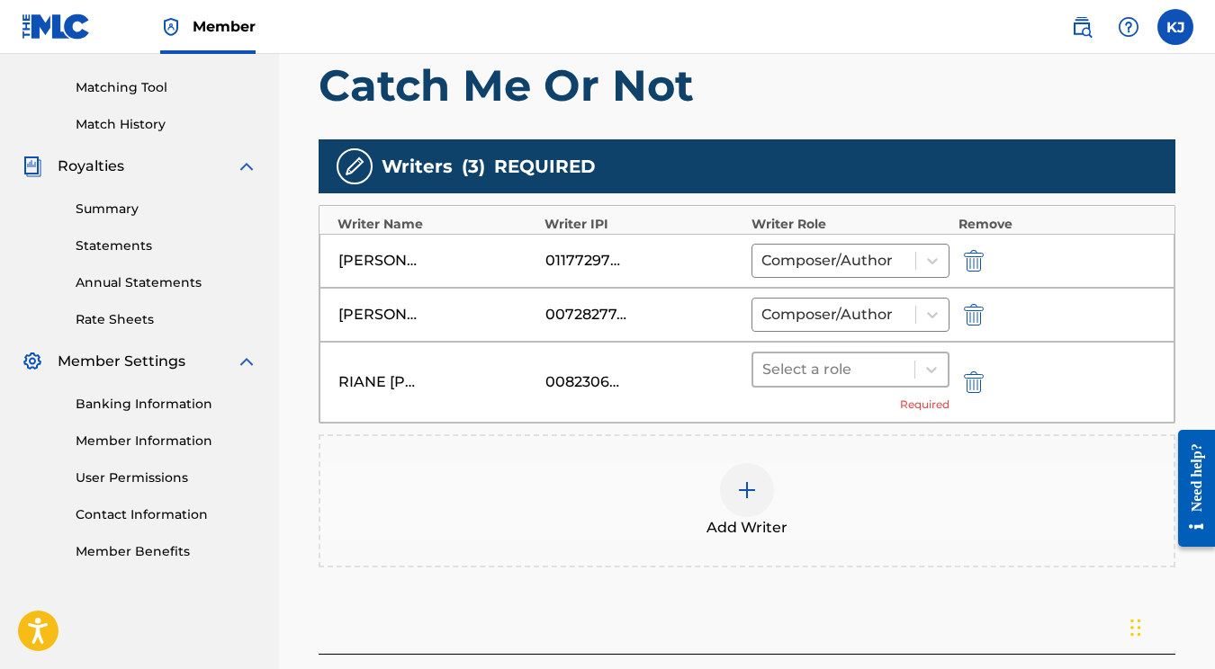
click at [884, 373] on div at bounding box center [833, 369] width 143 height 25
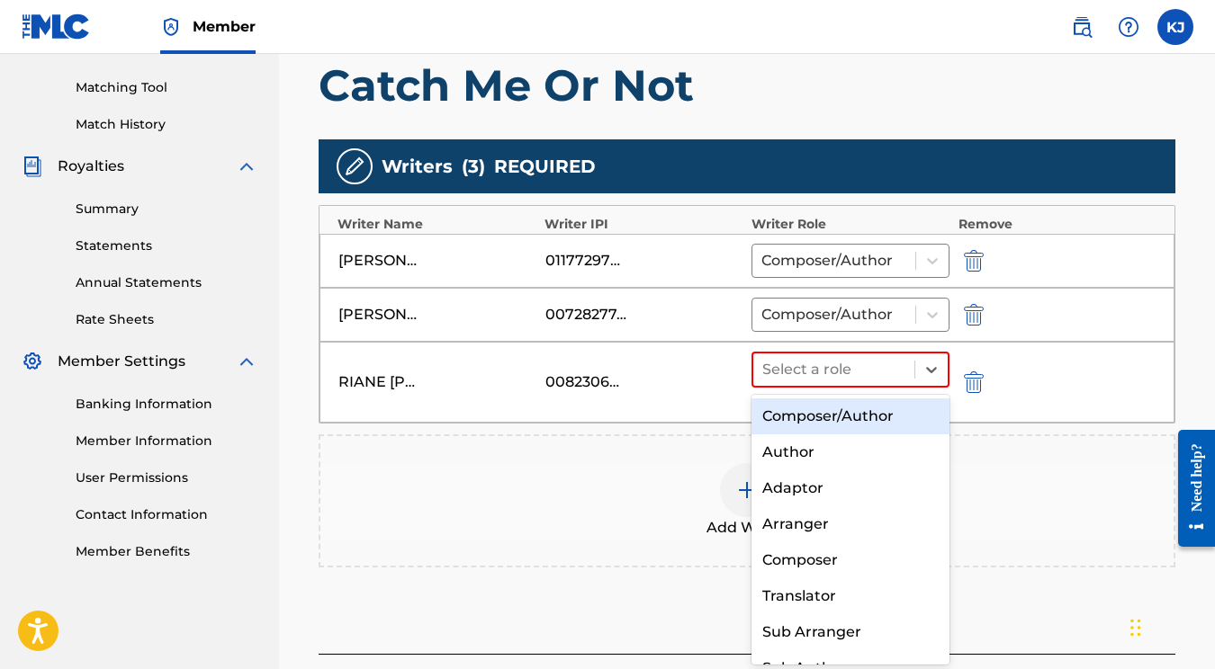
click at [864, 433] on div "Composer/Author" at bounding box center [850, 417] width 198 height 36
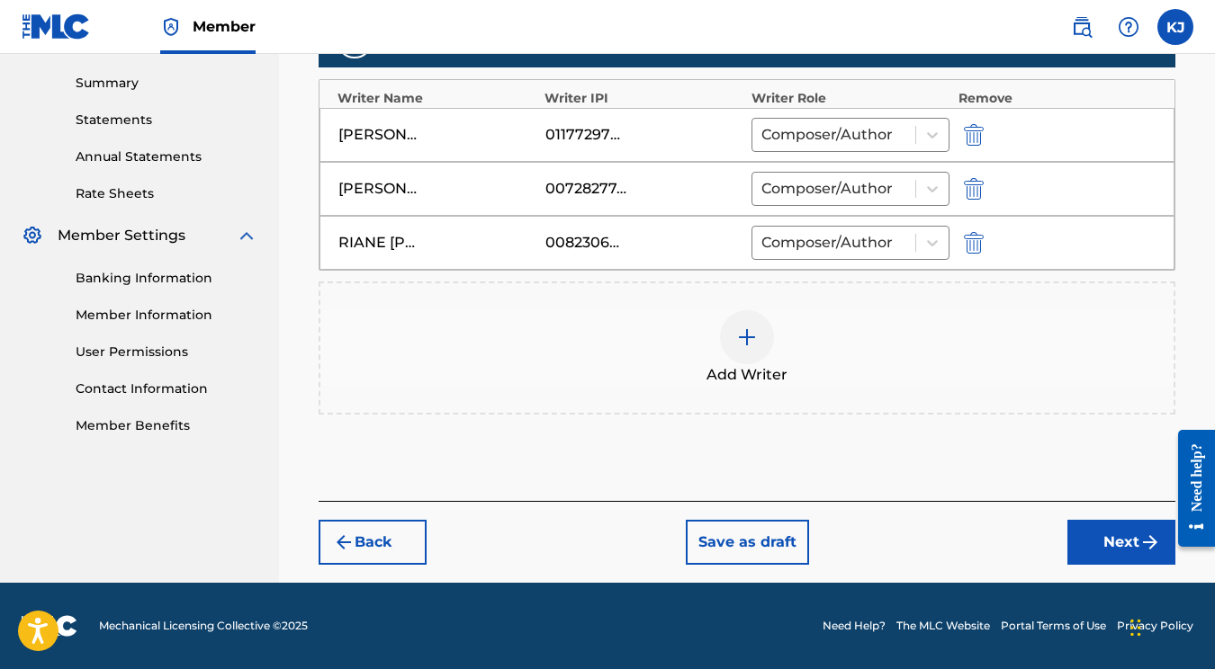
click at [1107, 526] on button "Next" at bounding box center [1121, 542] width 108 height 45
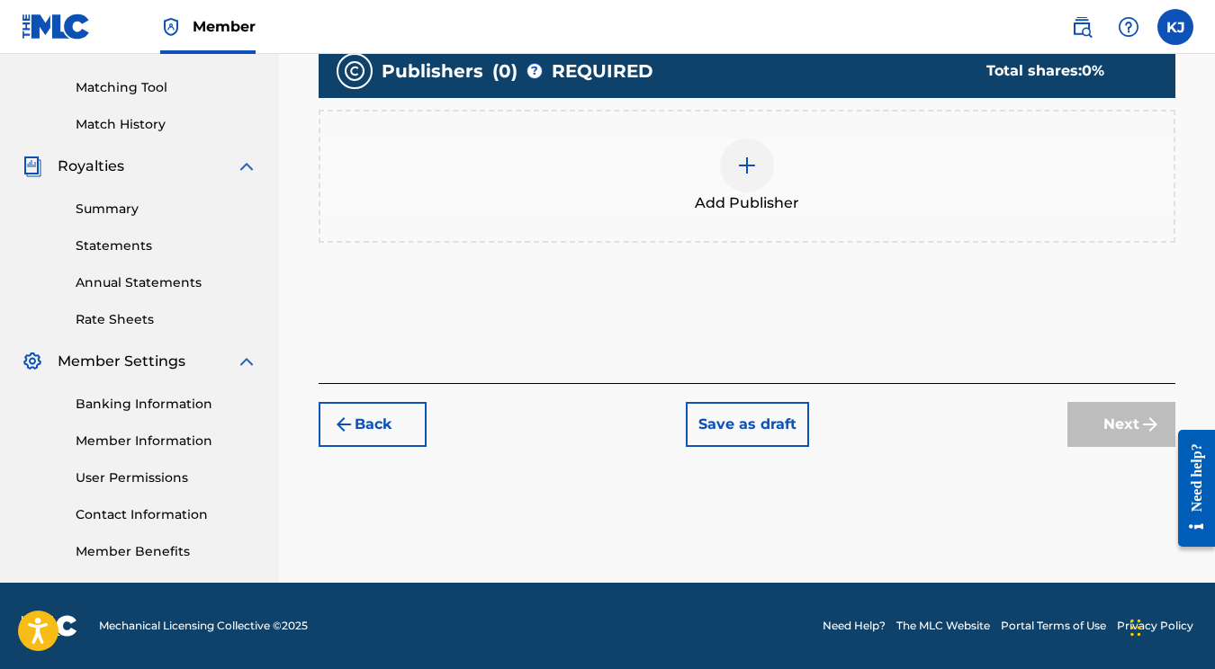
click at [738, 146] on div at bounding box center [747, 166] width 54 height 54
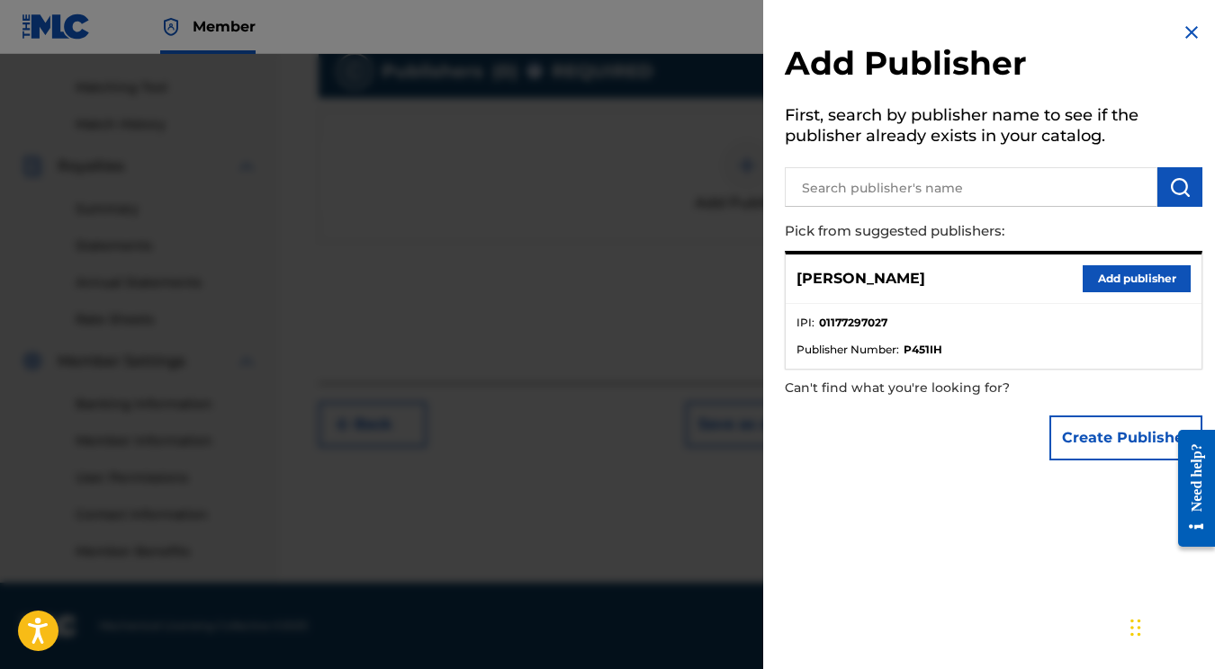
click at [1147, 287] on button "Add publisher" at bounding box center [1136, 278] width 108 height 27
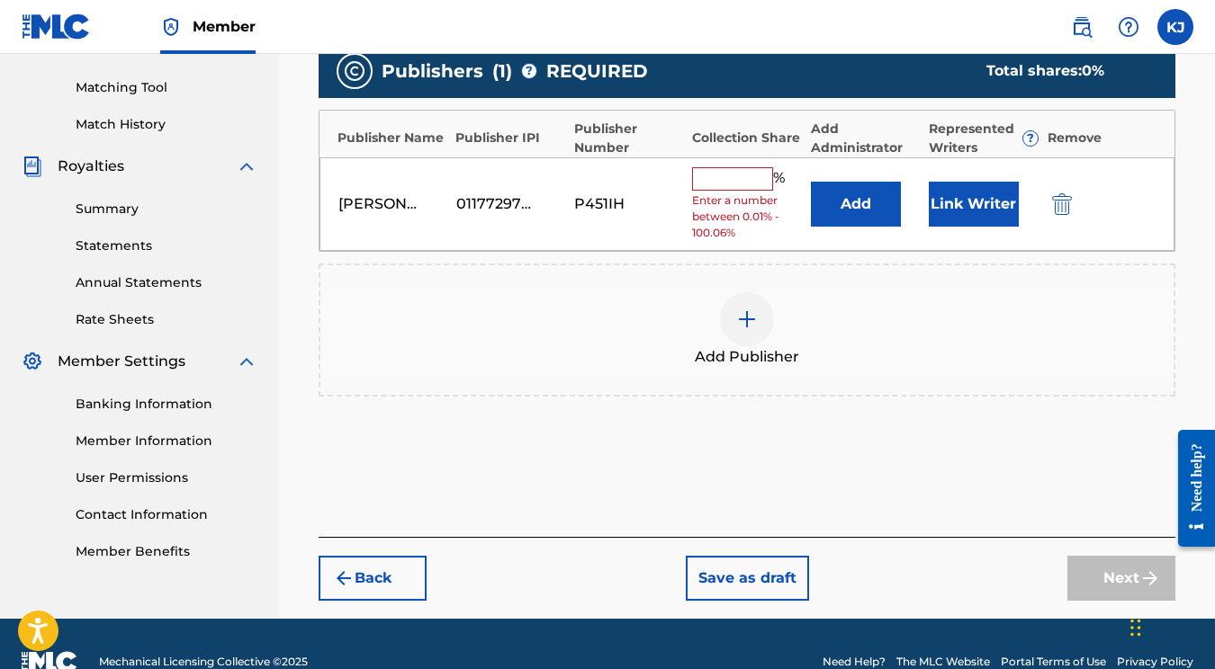
click at [754, 174] on input "text" at bounding box center [732, 178] width 81 height 23
type input "2"
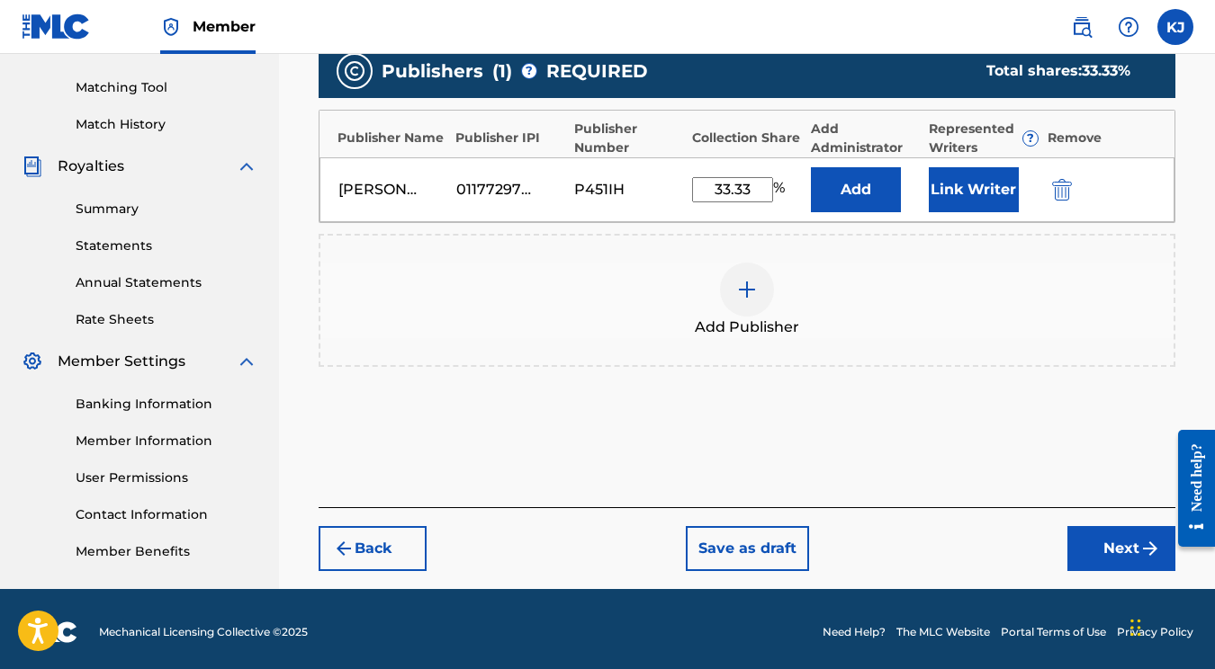
type input "33.33"
click at [774, 378] on div "Publishers ( 1 ) ? REQUIRED Total shares: 33.33 % Publisher Name Publisher IPI …" at bounding box center [747, 214] width 857 height 341
click at [1108, 542] on button "Next" at bounding box center [1121, 548] width 108 height 45
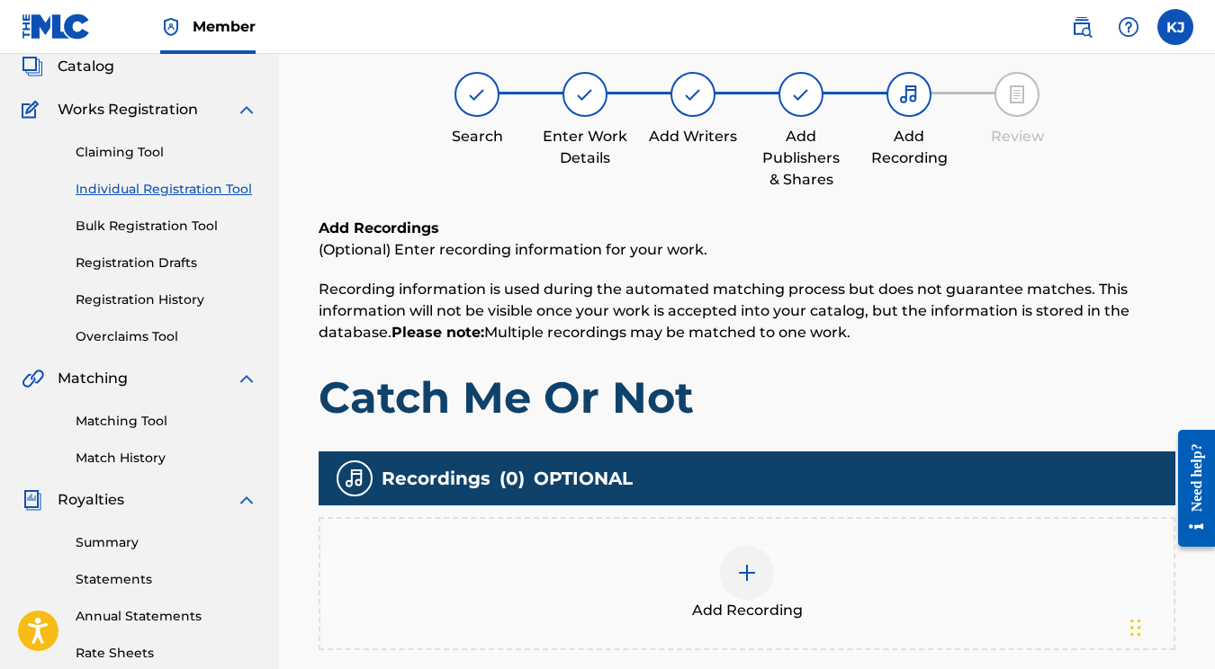
scroll to position [134, 0]
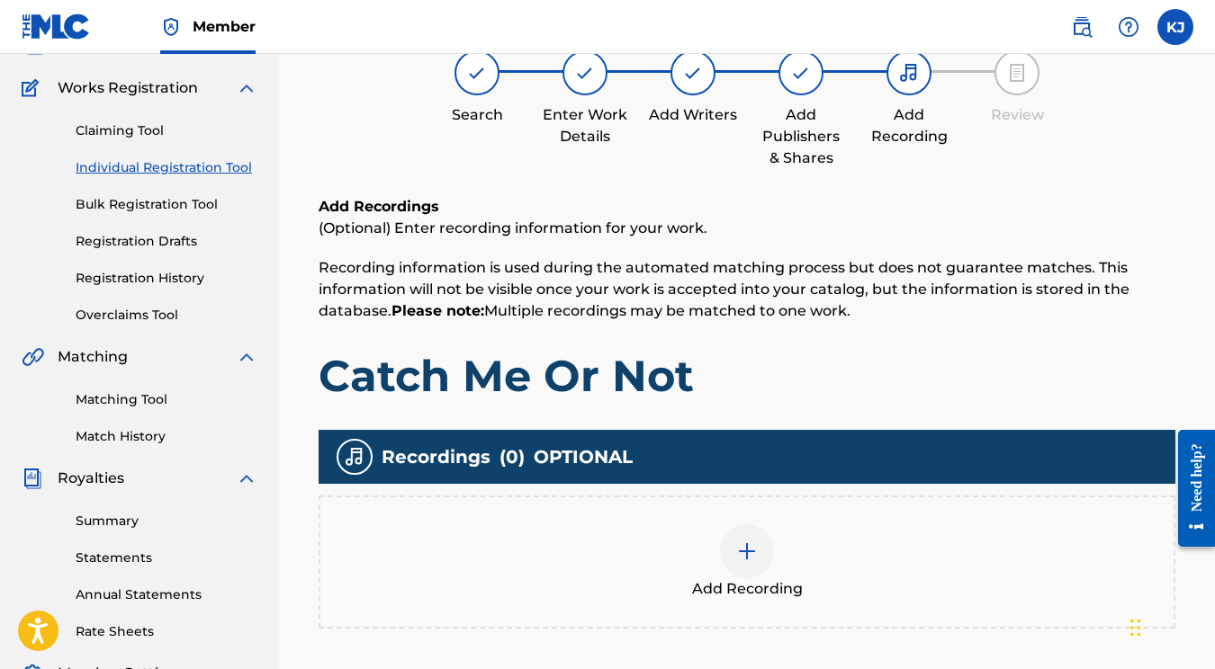
click at [731, 552] on div at bounding box center [747, 552] width 54 height 54
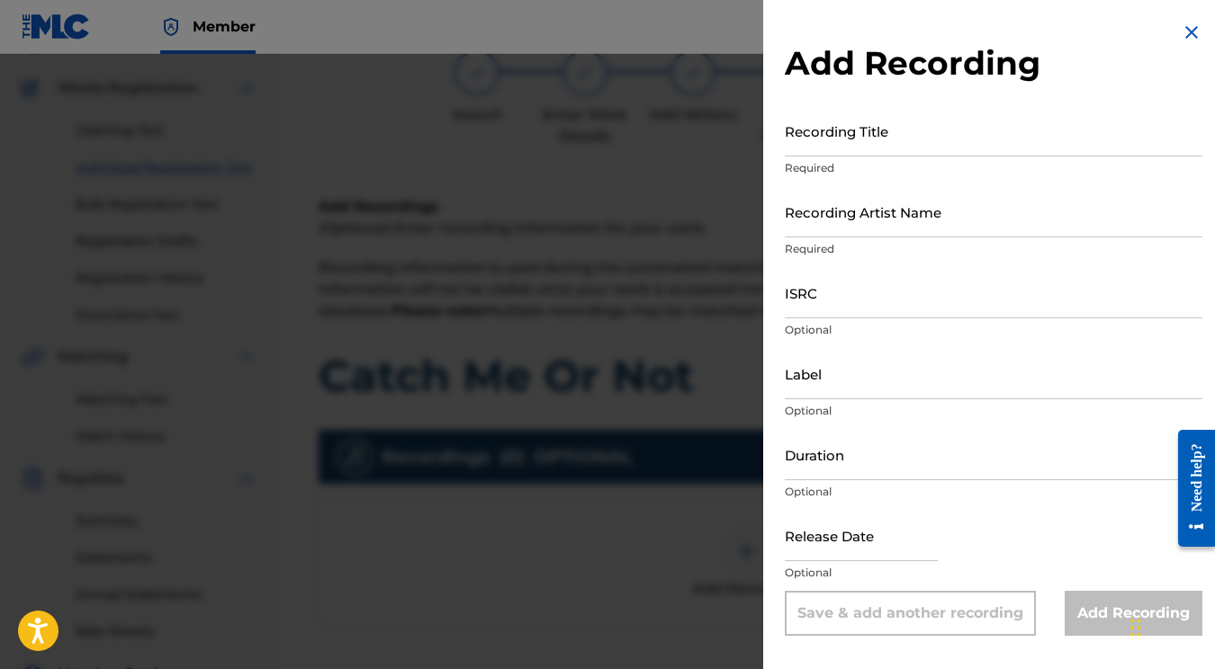
click at [921, 130] on input "Recording Title" at bounding box center [994, 130] width 418 height 51
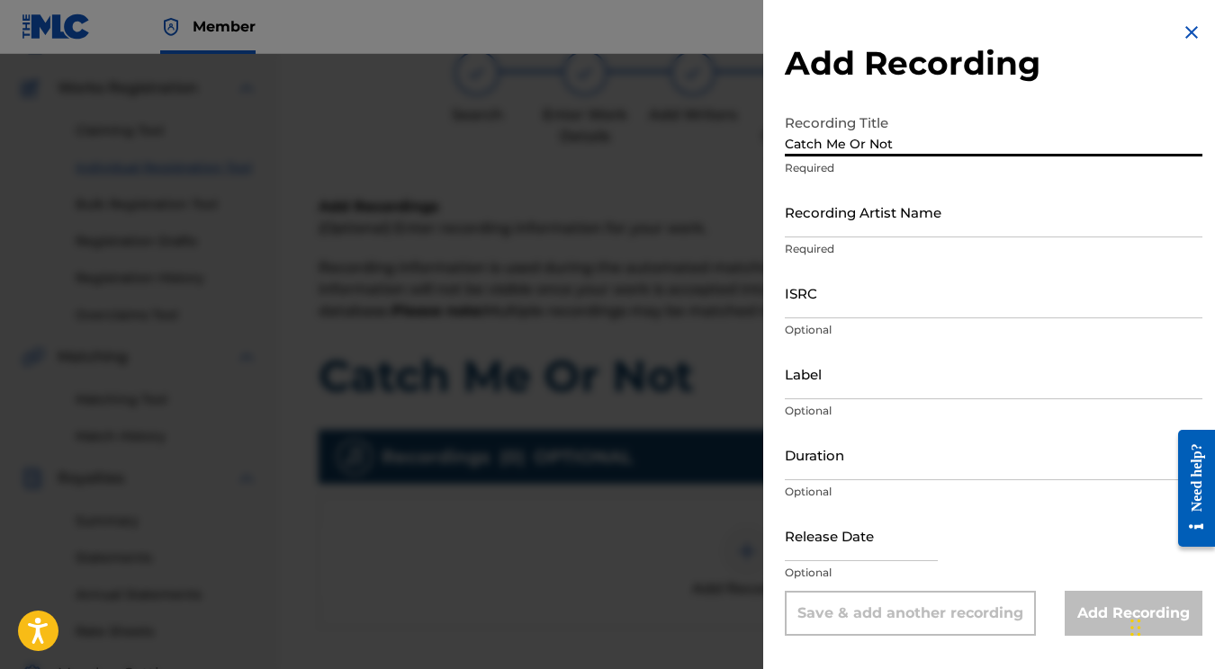
type input "Catch Me Or Not"
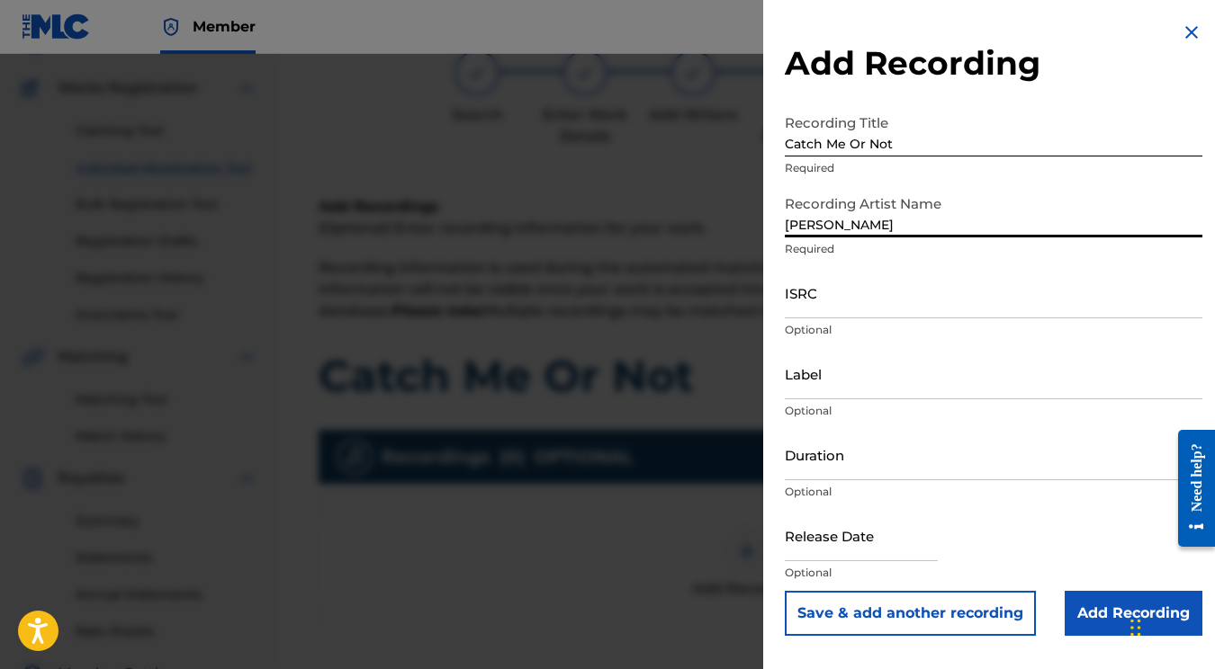
type input "[PERSON_NAME]"
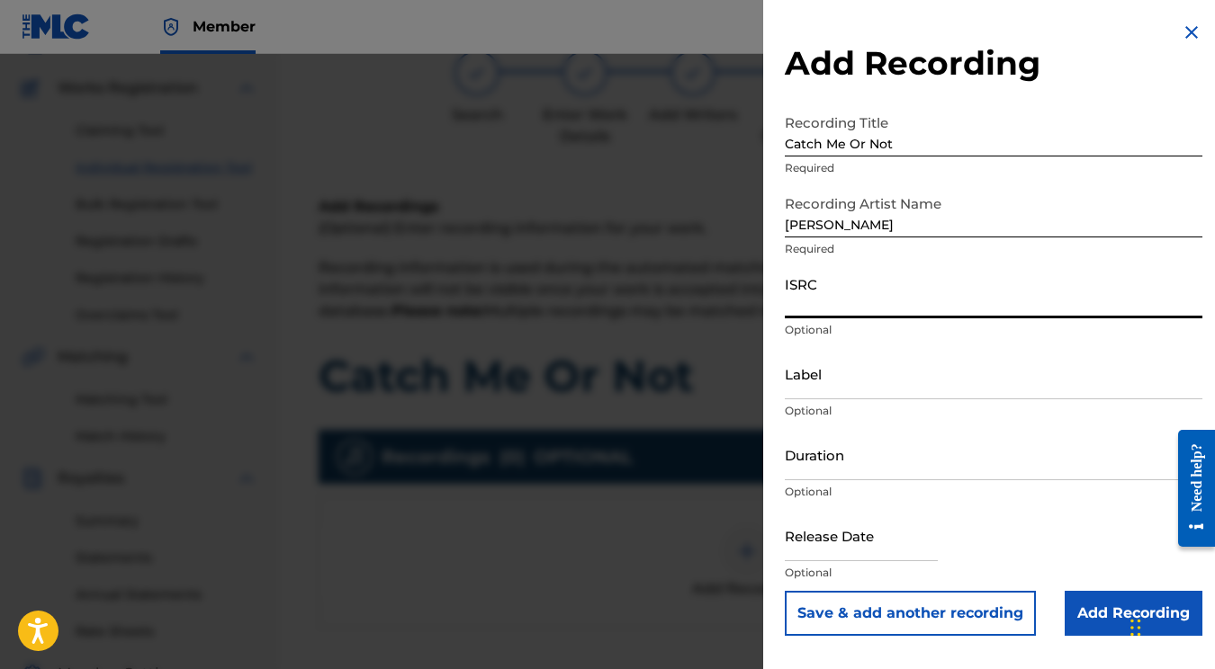
paste input "QZWV32453866"
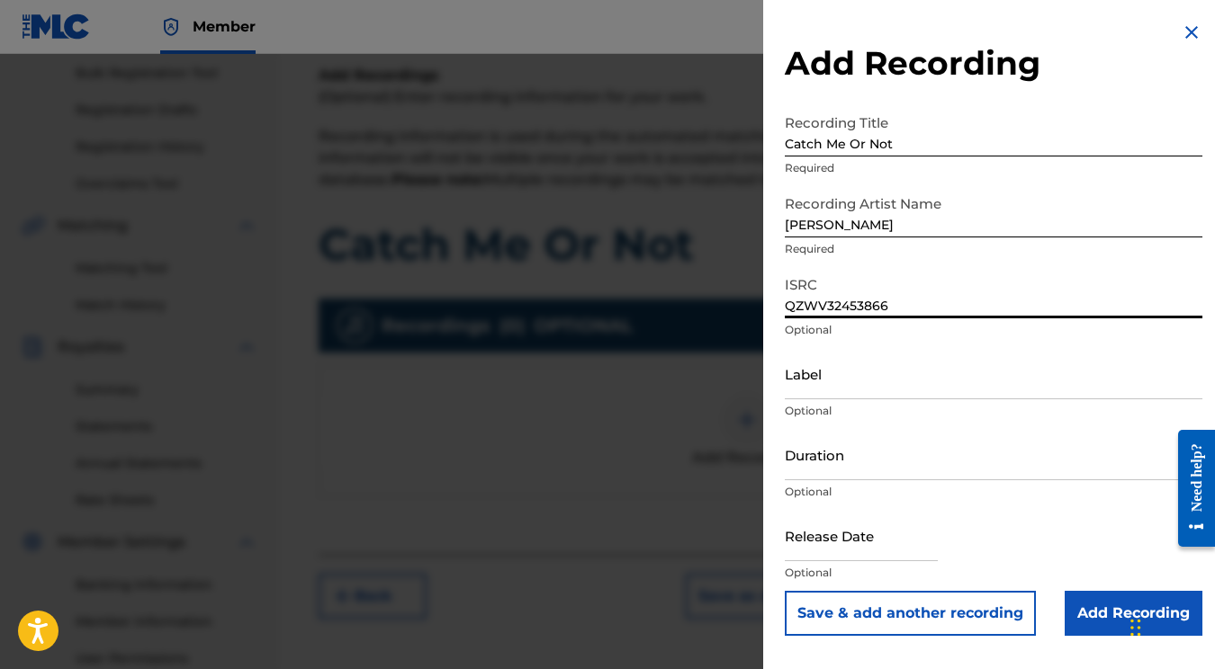
scroll to position [265, 0]
type input "QZWV32453866"
click at [843, 537] on input "text" at bounding box center [861, 535] width 153 height 51
select select "7"
select select "2025"
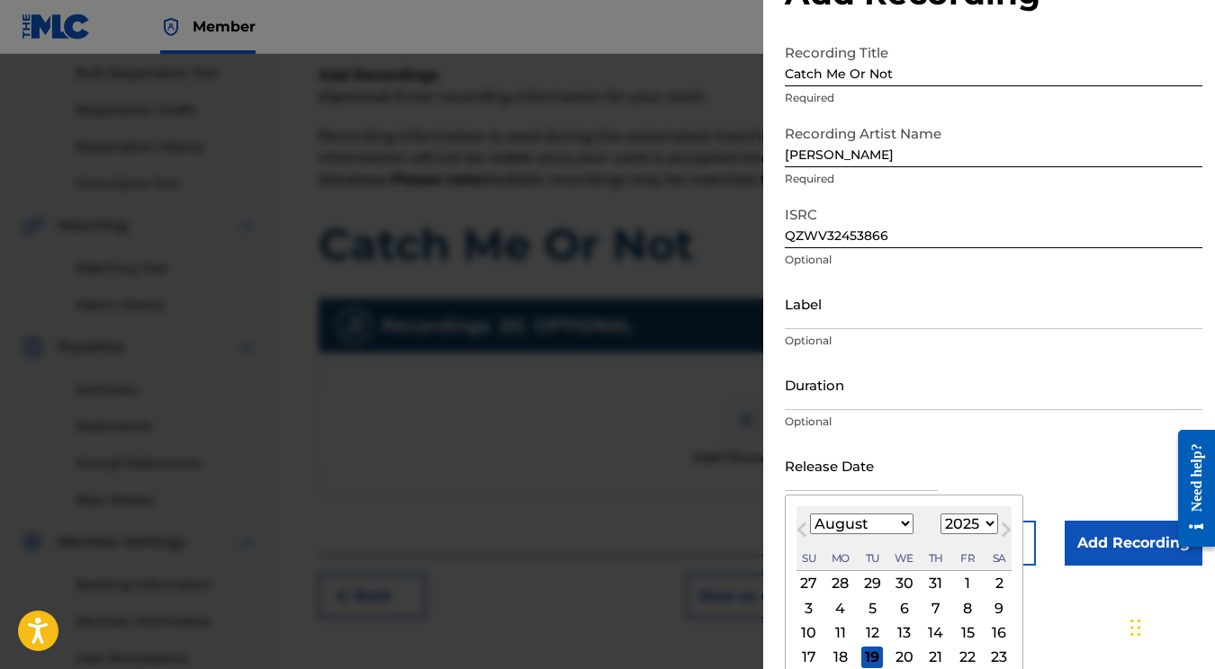
scroll to position [107, 0]
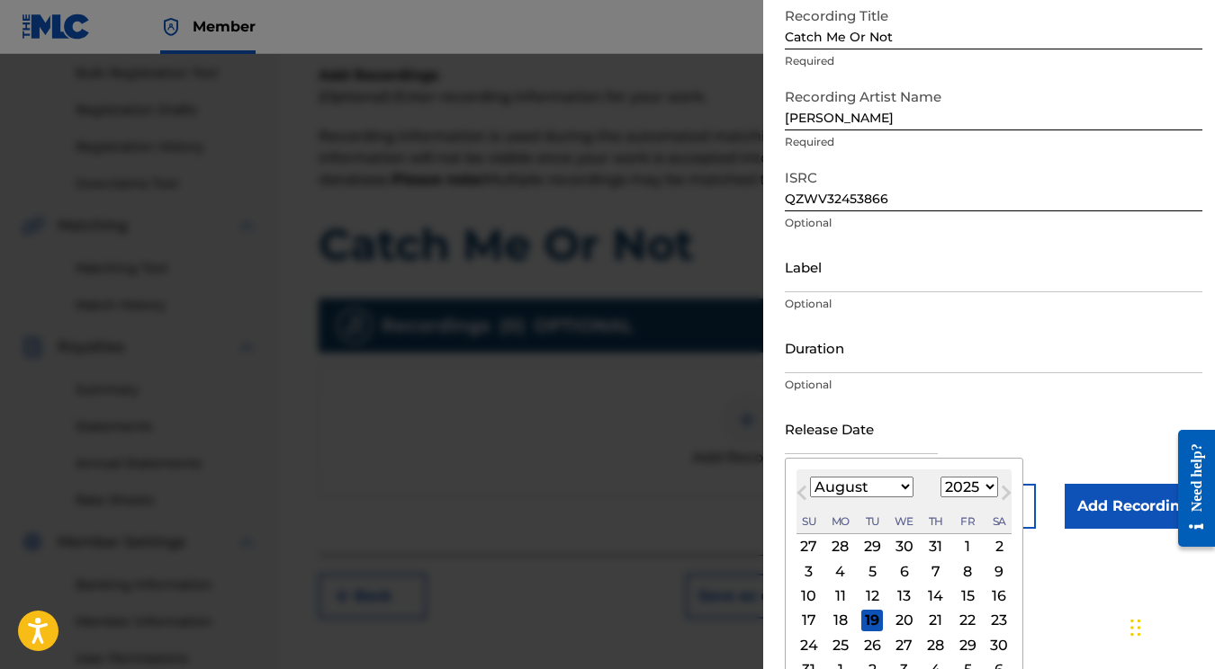
click at [992, 485] on button "Next Month" at bounding box center [1006, 496] width 29 height 29
click at [804, 493] on span "Previous Month" at bounding box center [804, 495] width 0 height 27
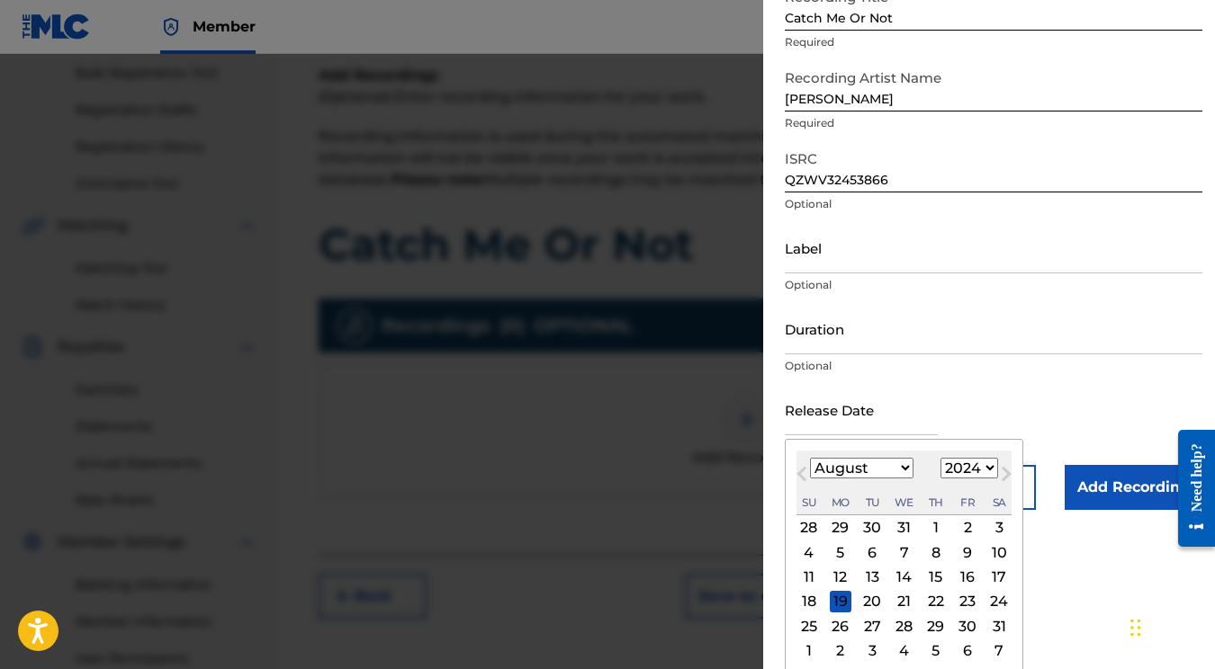
scroll to position [130, 0]
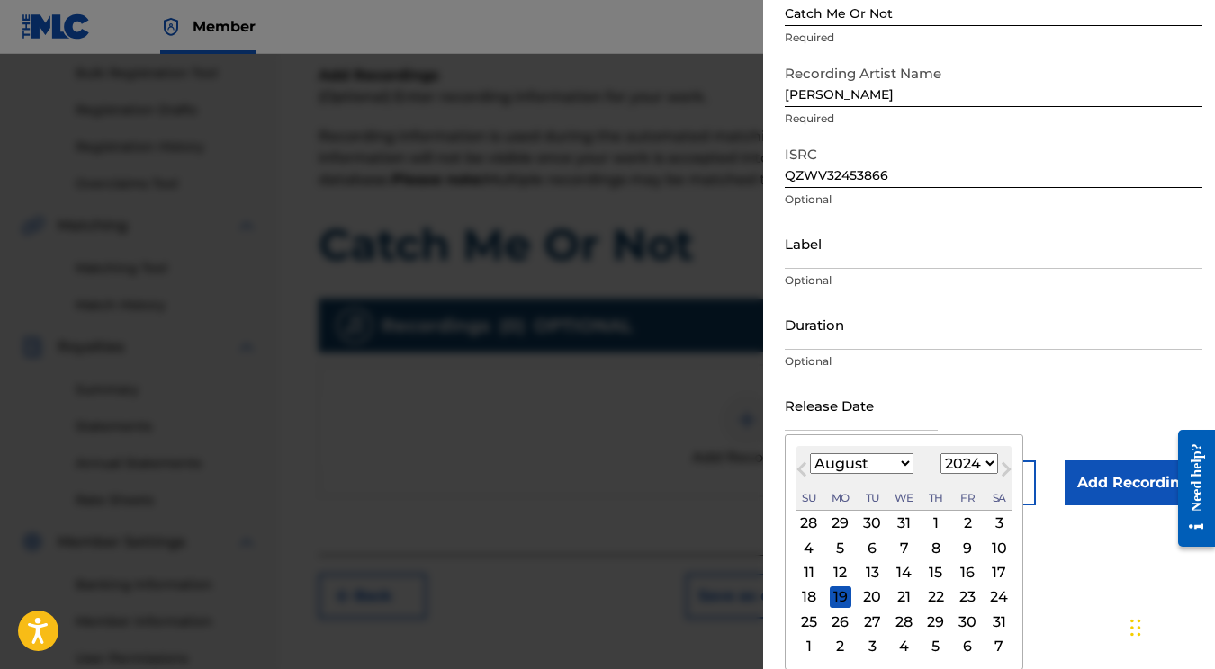
click at [956, 621] on div "30" at bounding box center [967, 622] width 22 height 22
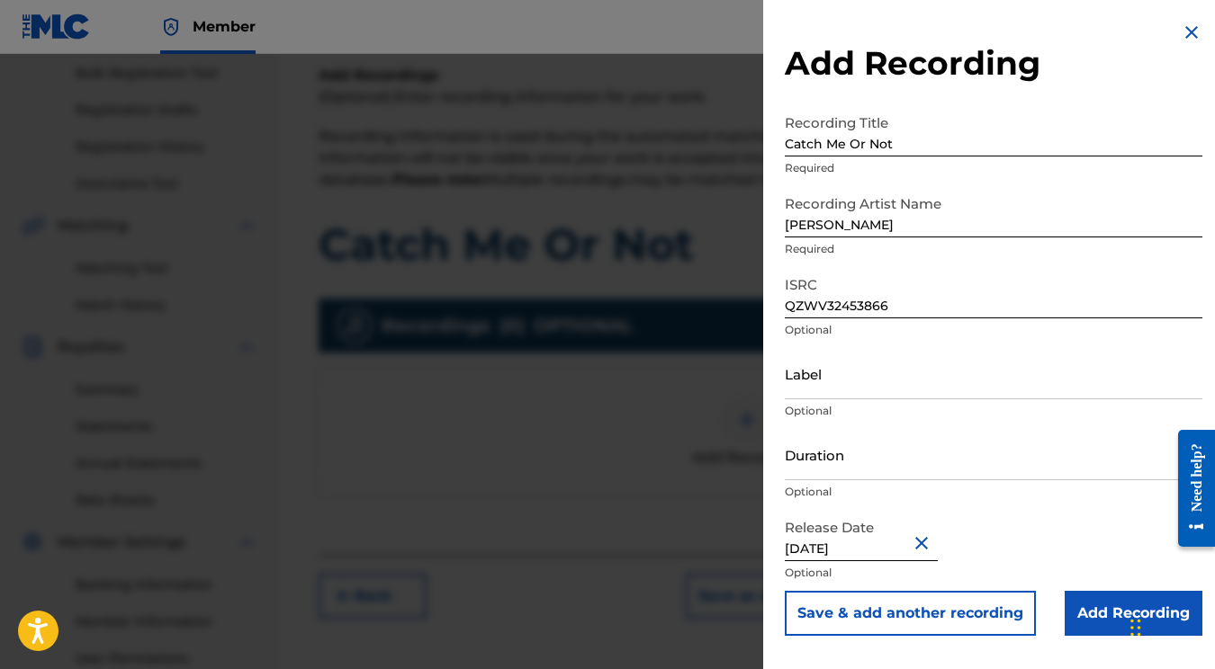
click at [1104, 617] on input "Add Recording" at bounding box center [1133, 613] width 138 height 45
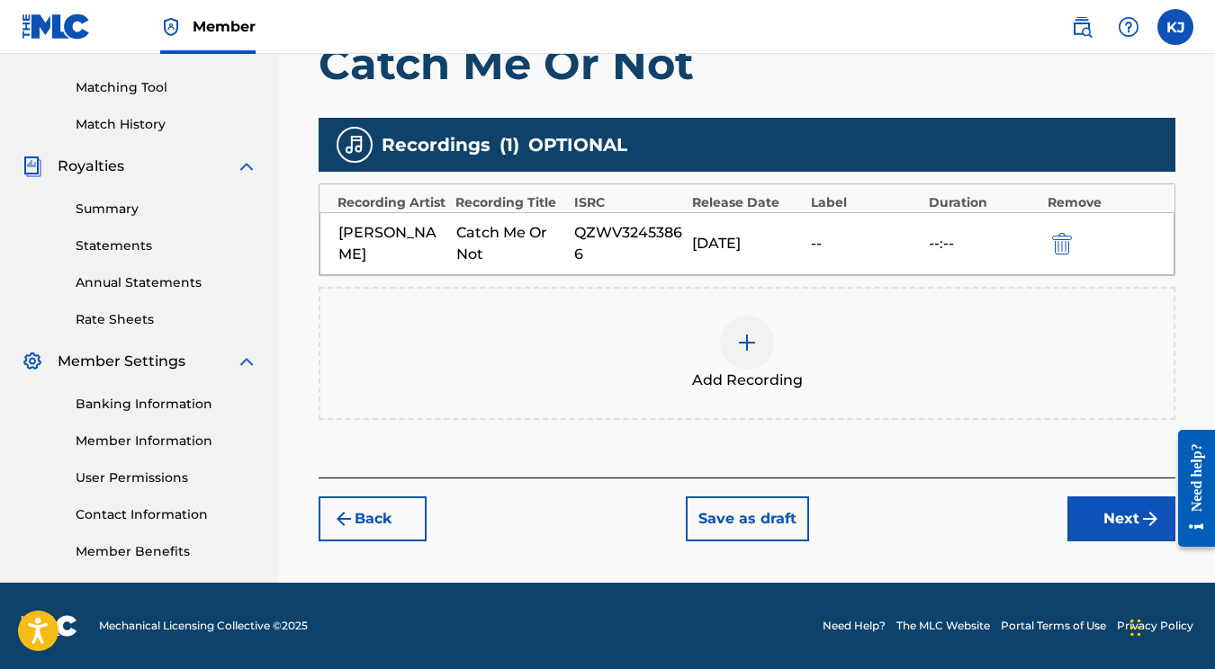
click at [1109, 499] on button "Next" at bounding box center [1121, 519] width 108 height 45
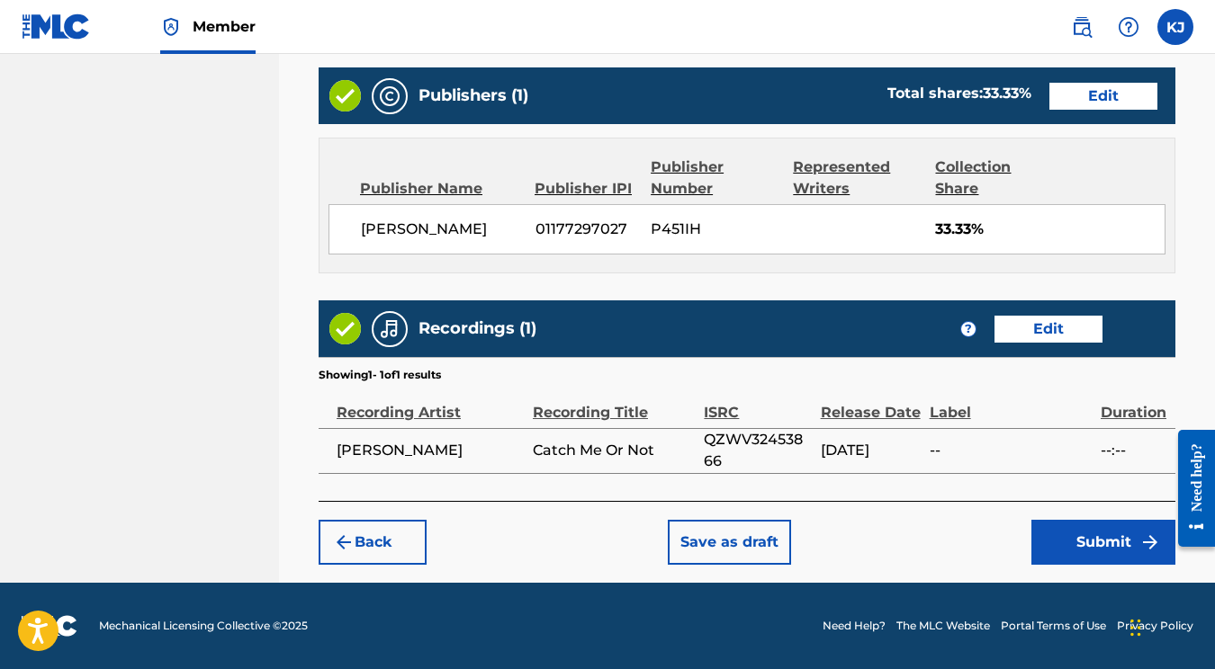
scroll to position [947, 0]
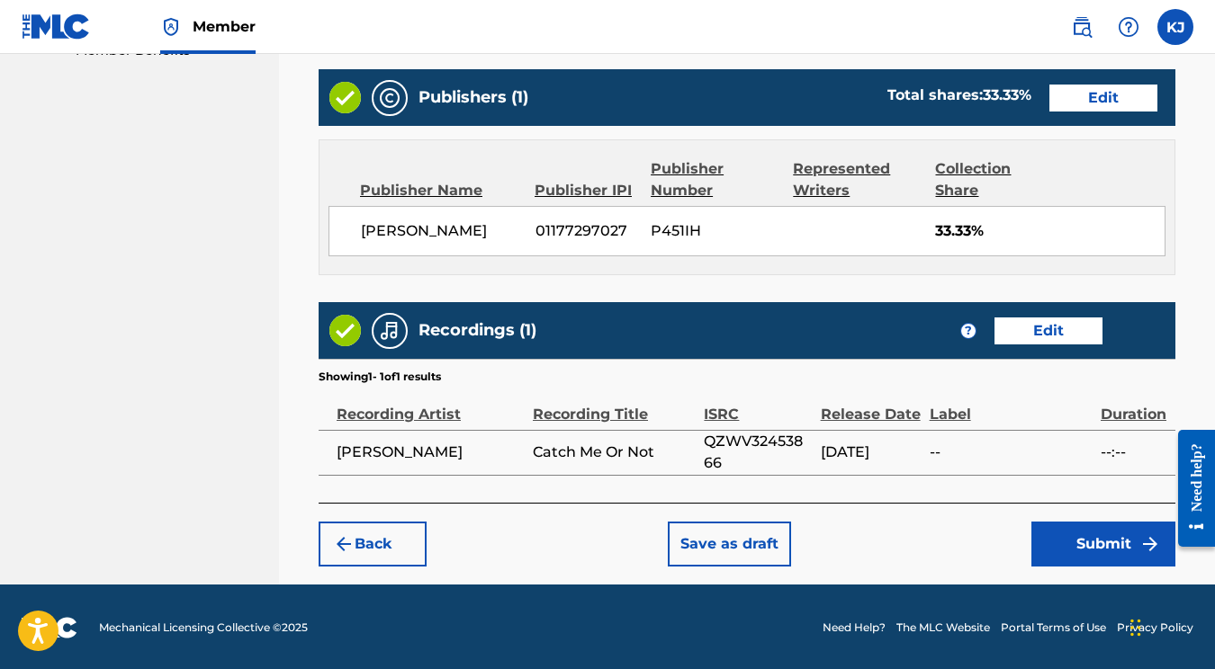
click at [1082, 552] on button "Submit" at bounding box center [1103, 544] width 144 height 45
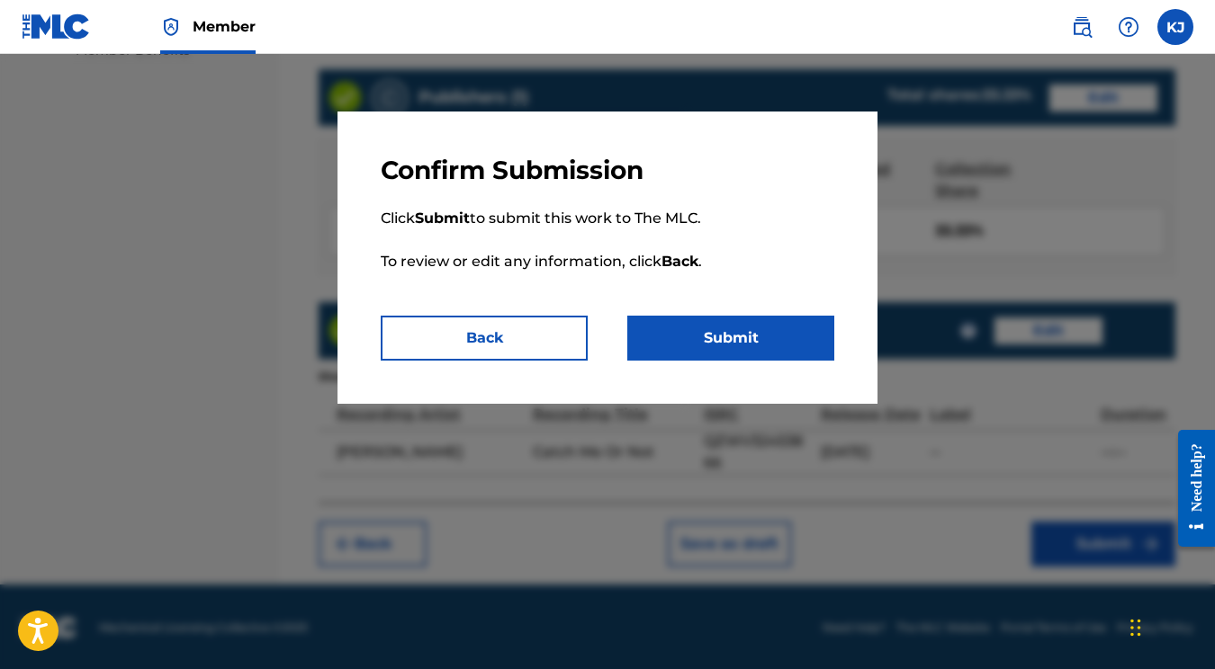
click at [745, 346] on button "Submit" at bounding box center [730, 338] width 207 height 45
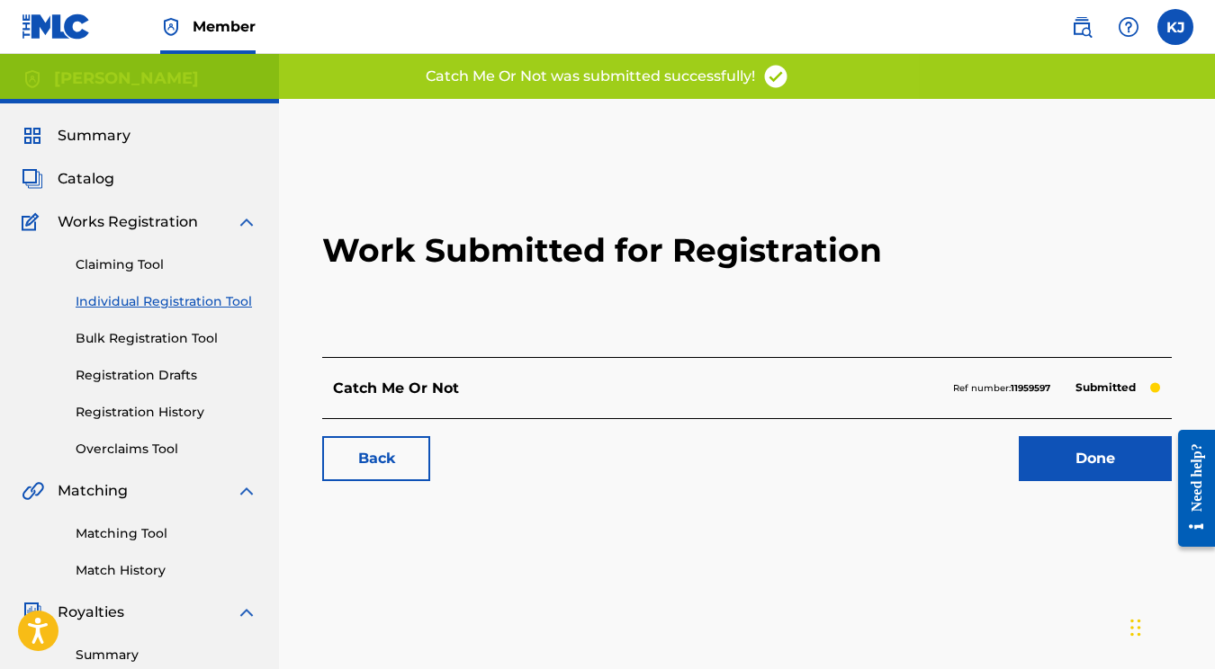
click at [1074, 460] on link "Done" at bounding box center [1095, 458] width 153 height 45
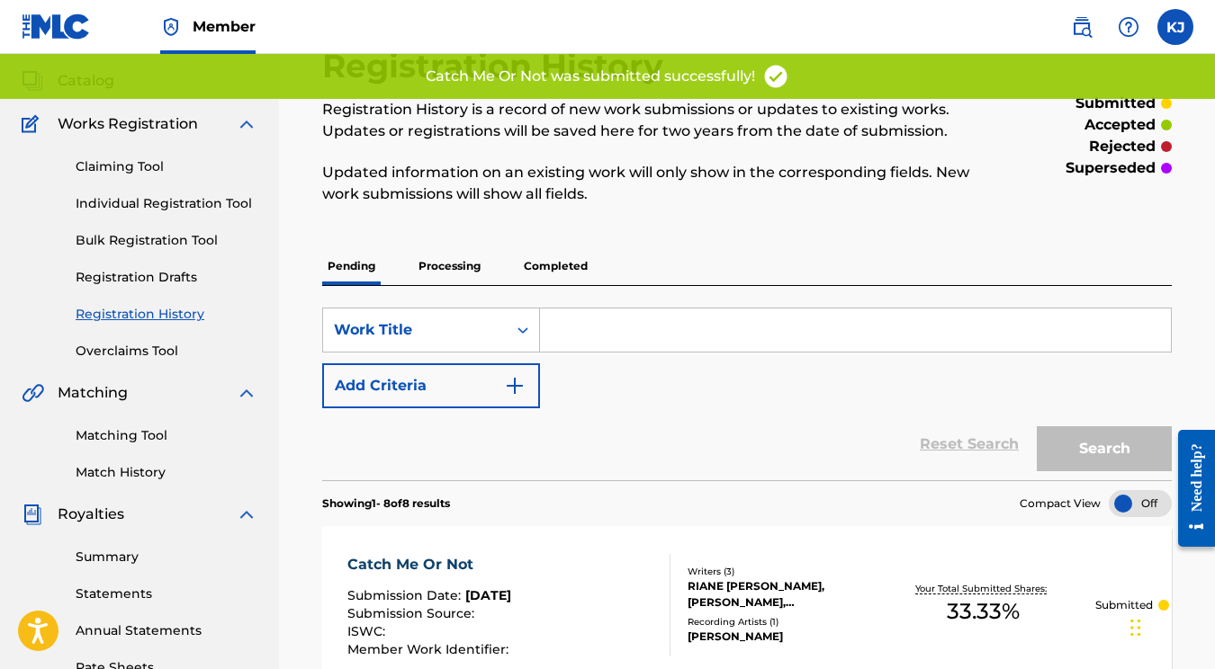
scroll to position [101, 0]
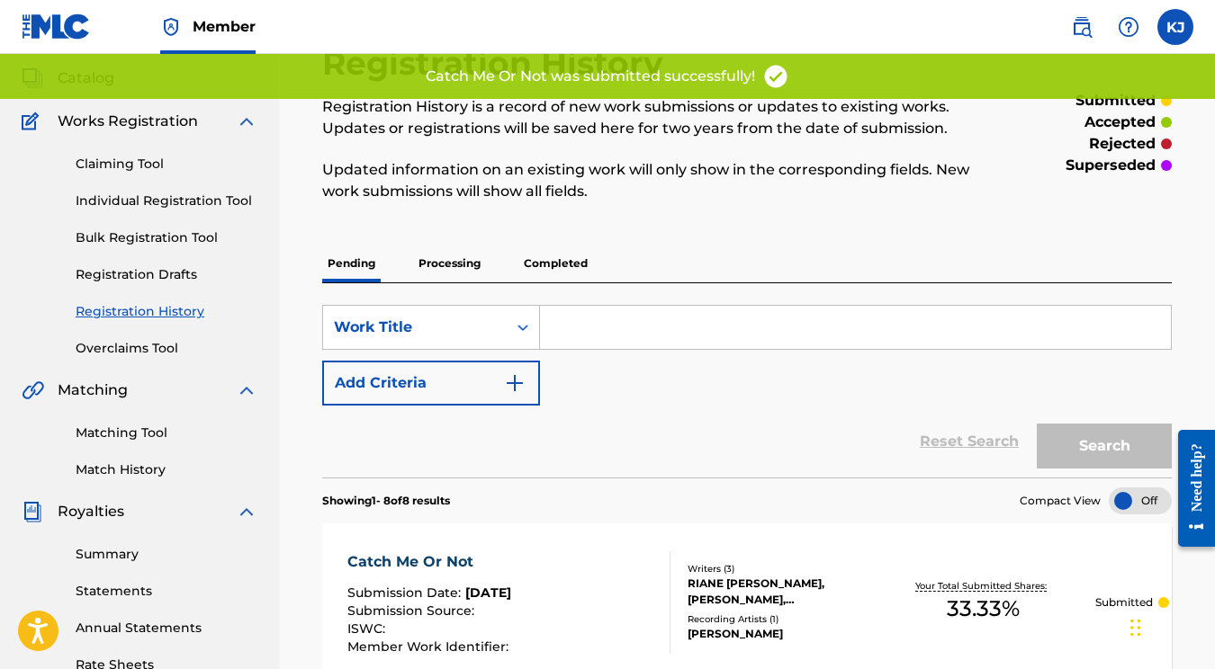
click at [154, 196] on link "Individual Registration Tool" at bounding box center [167, 201] width 182 height 19
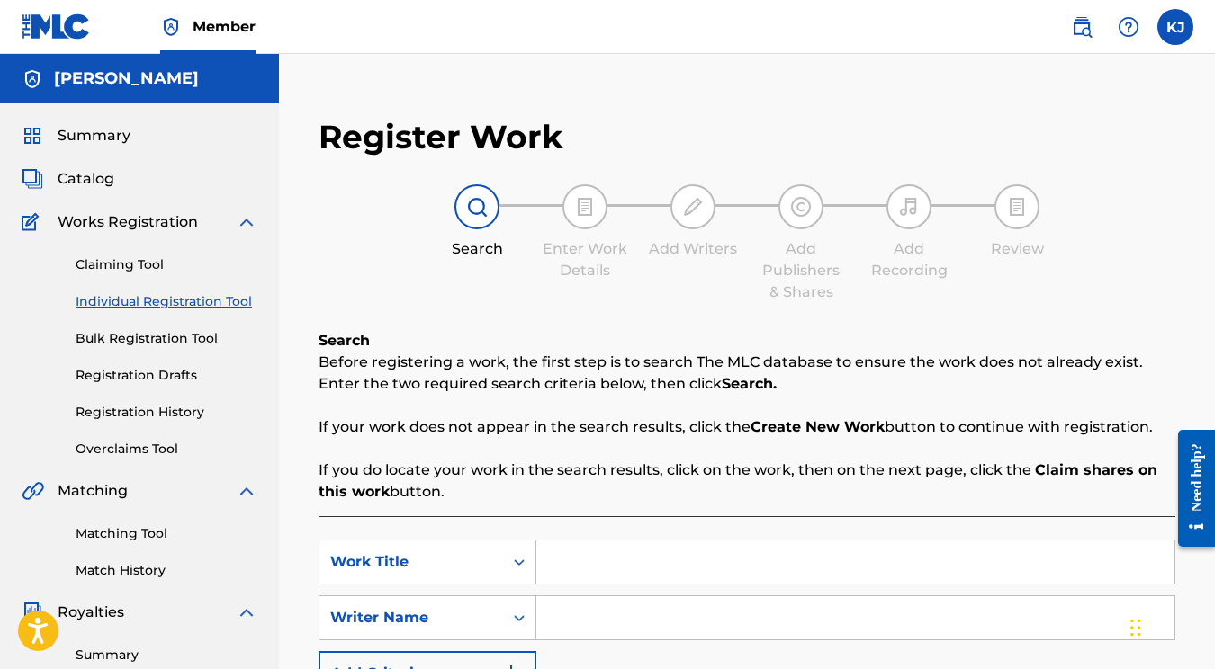
scroll to position [114, 0]
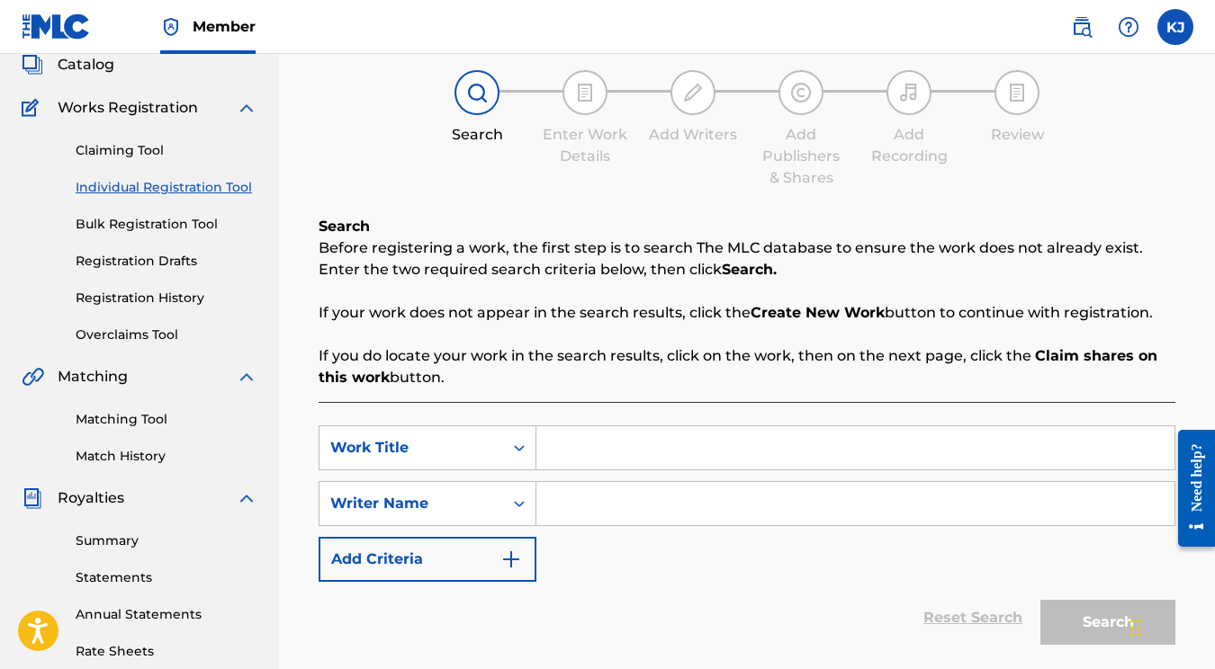
click at [602, 426] on div "Search Form" at bounding box center [855, 448] width 639 height 45
click at [616, 451] on input "Search Form" at bounding box center [855, 448] width 638 height 43
click at [605, 491] on input "Search Form" at bounding box center [855, 503] width 638 height 43
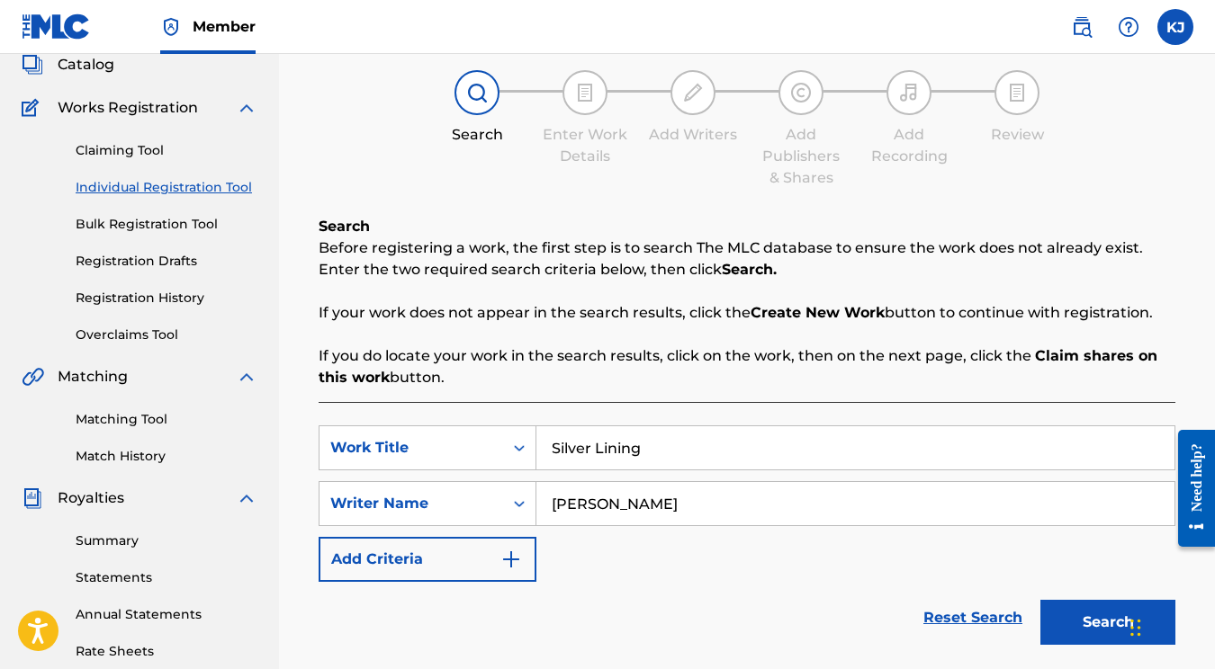
scroll to position [160, 0]
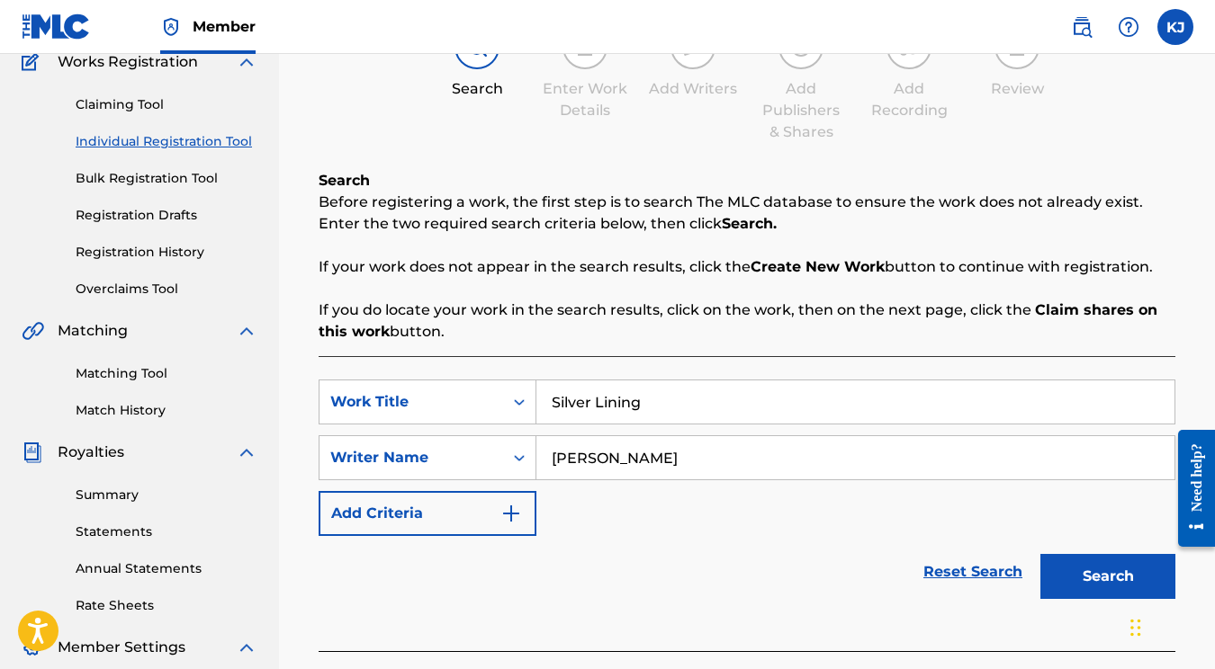
click at [1116, 580] on button "Search" at bounding box center [1107, 576] width 135 height 45
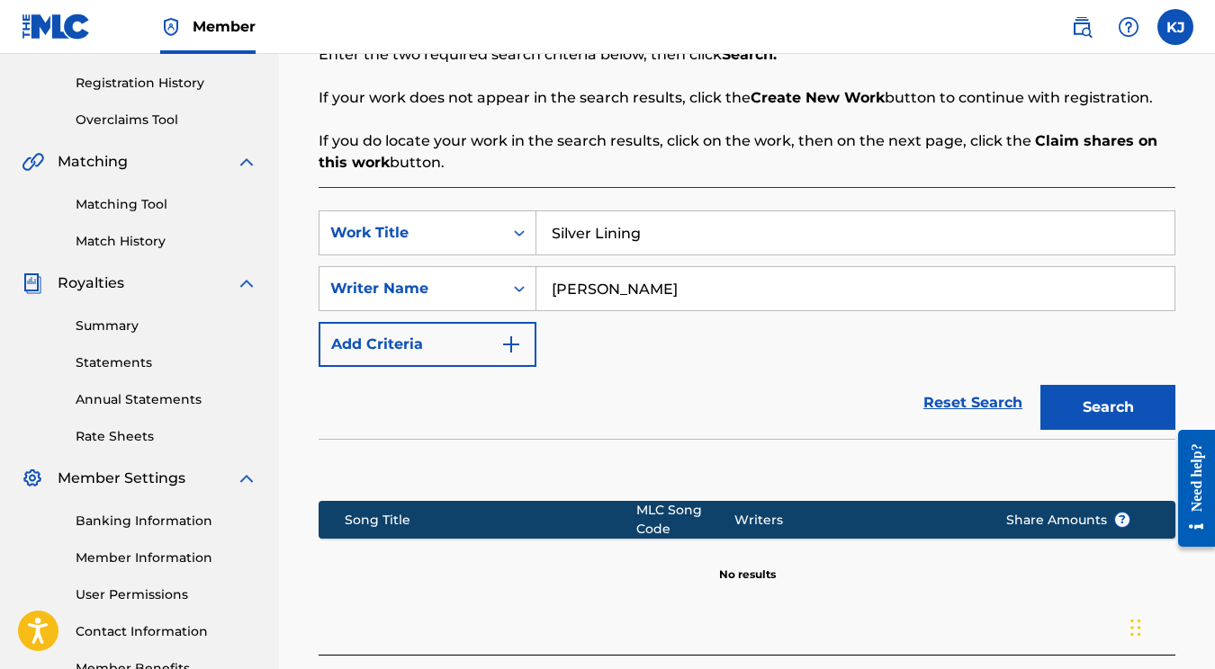
scroll to position [428, 0]
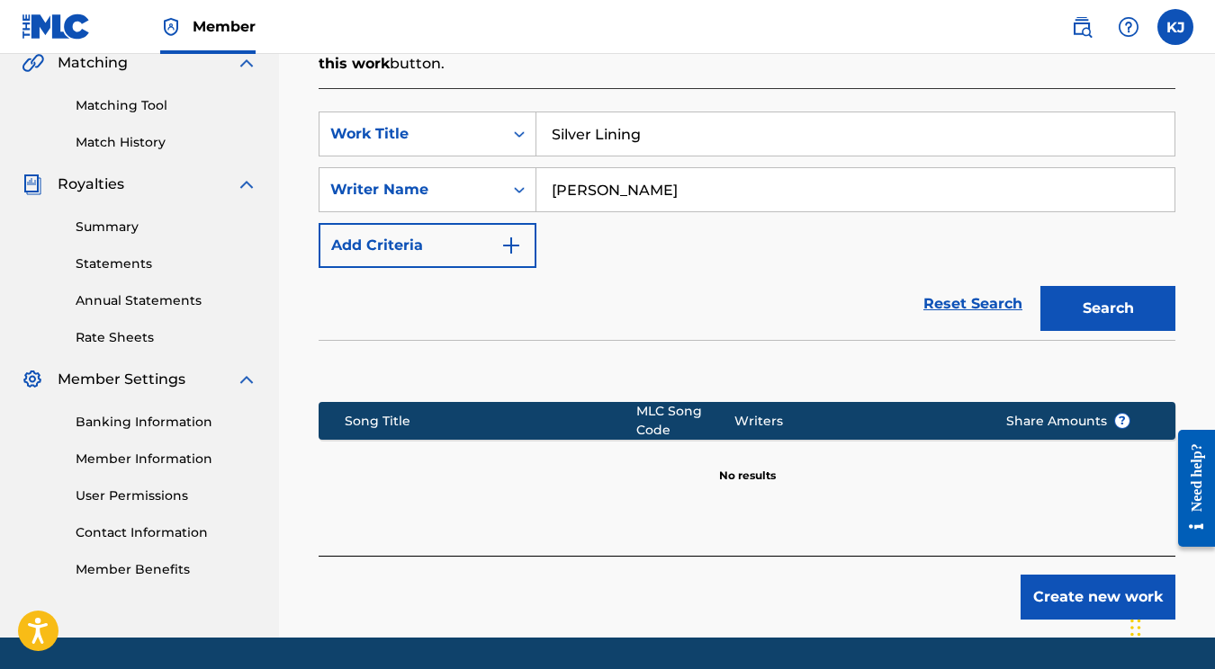
click at [1050, 591] on button "Create new work" at bounding box center [1097, 597] width 155 height 45
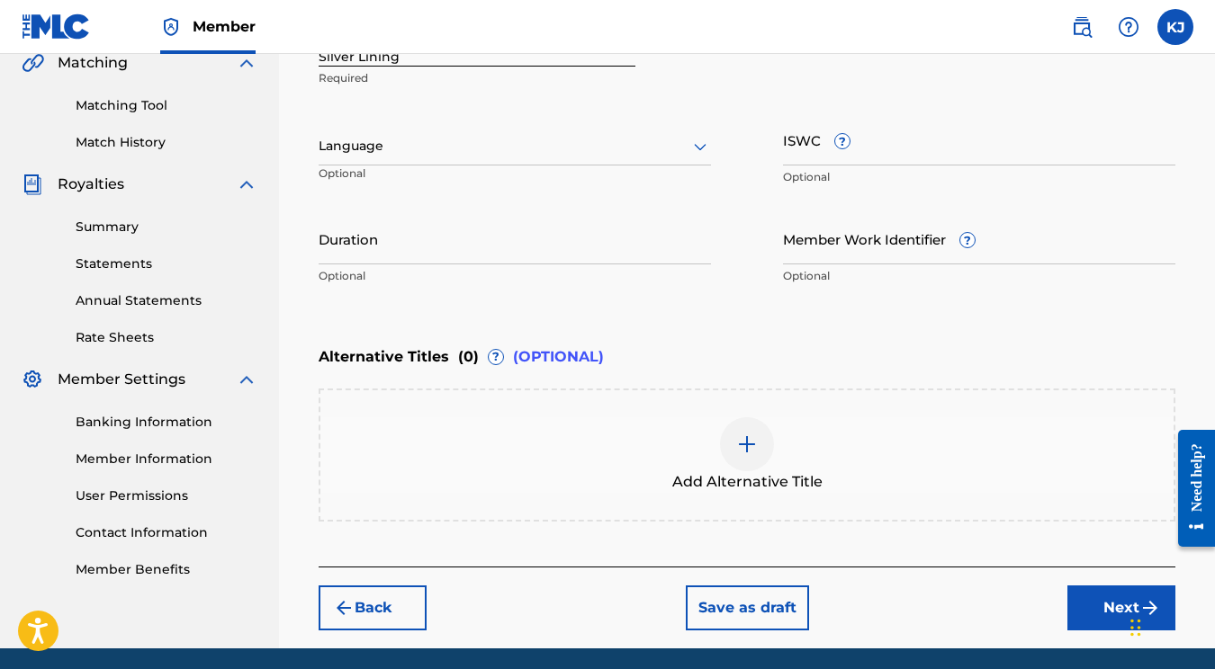
click at [1069, 600] on button "Next" at bounding box center [1121, 608] width 108 height 45
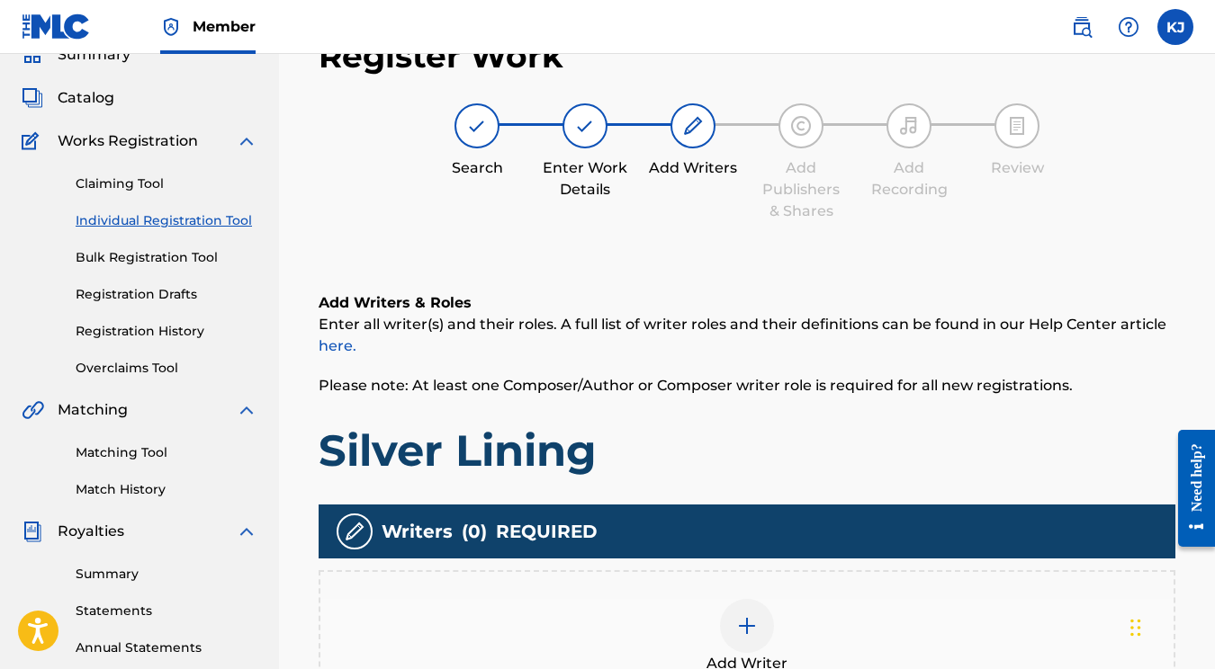
scroll to position [337, 0]
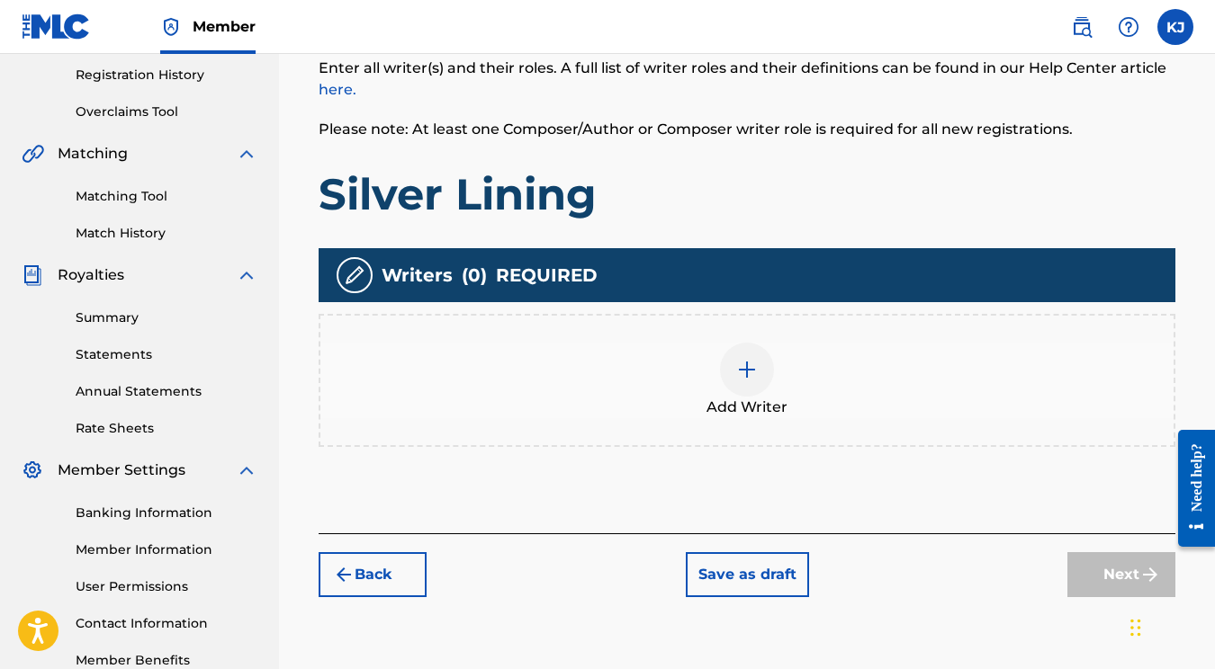
click at [743, 391] on div at bounding box center [747, 370] width 54 height 54
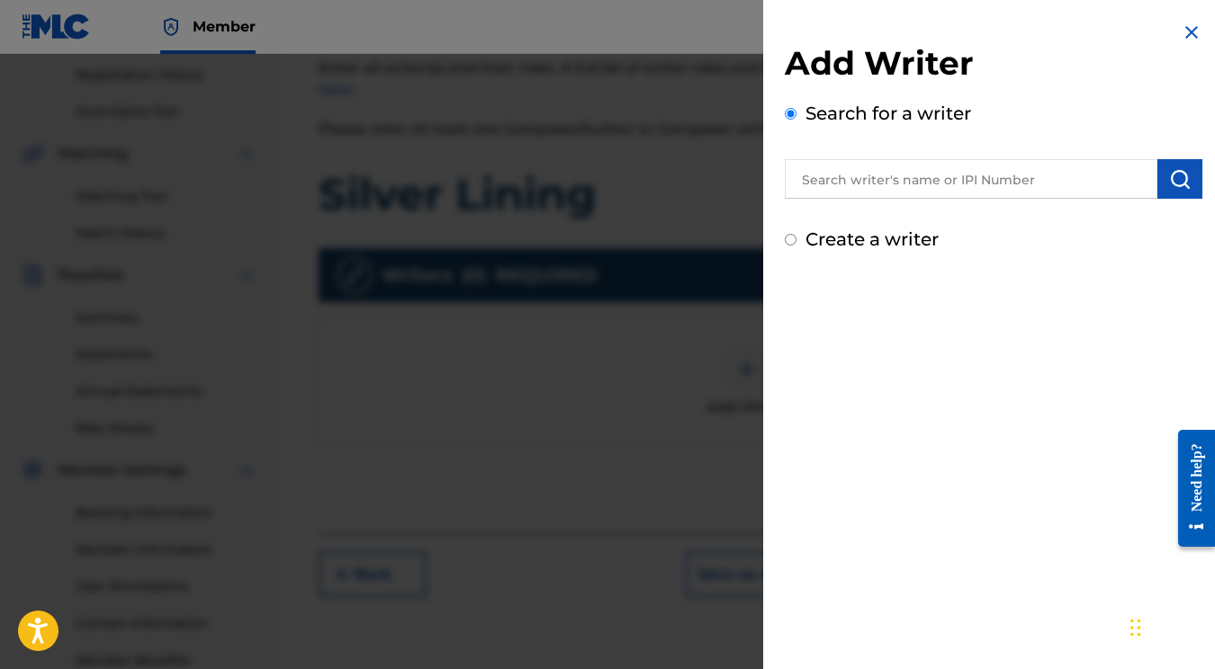
click at [906, 181] on input "text" at bounding box center [971, 179] width 373 height 40
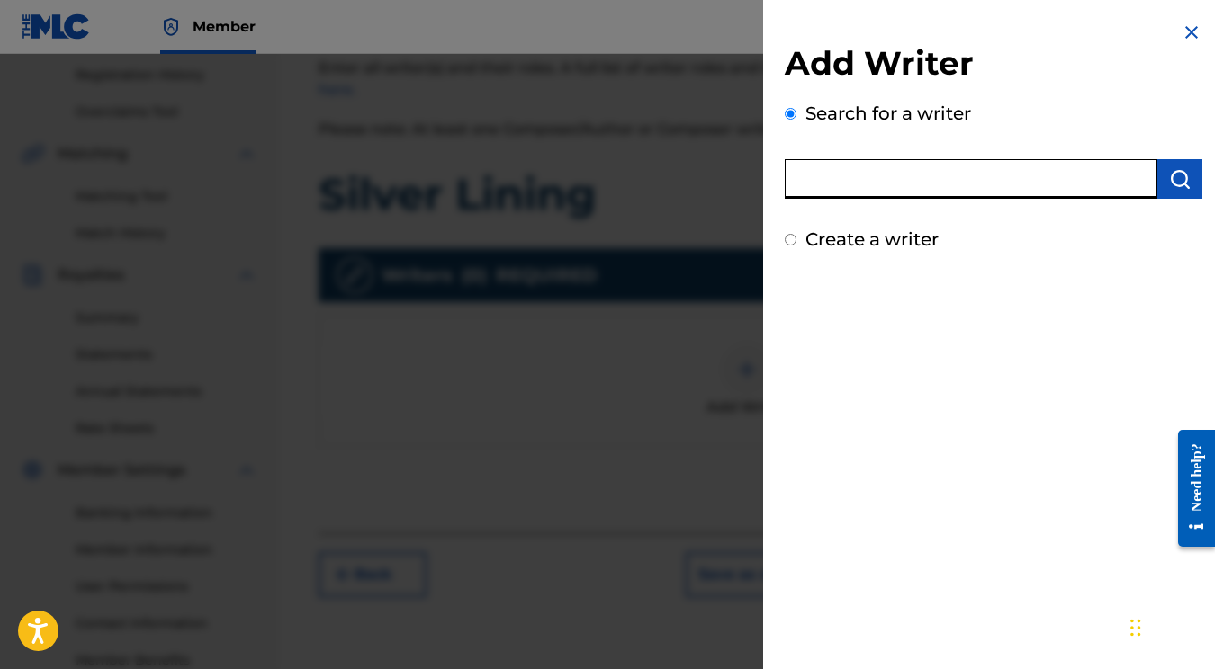
click at [792, 239] on input "Create a writer" at bounding box center [791, 240] width 12 height 12
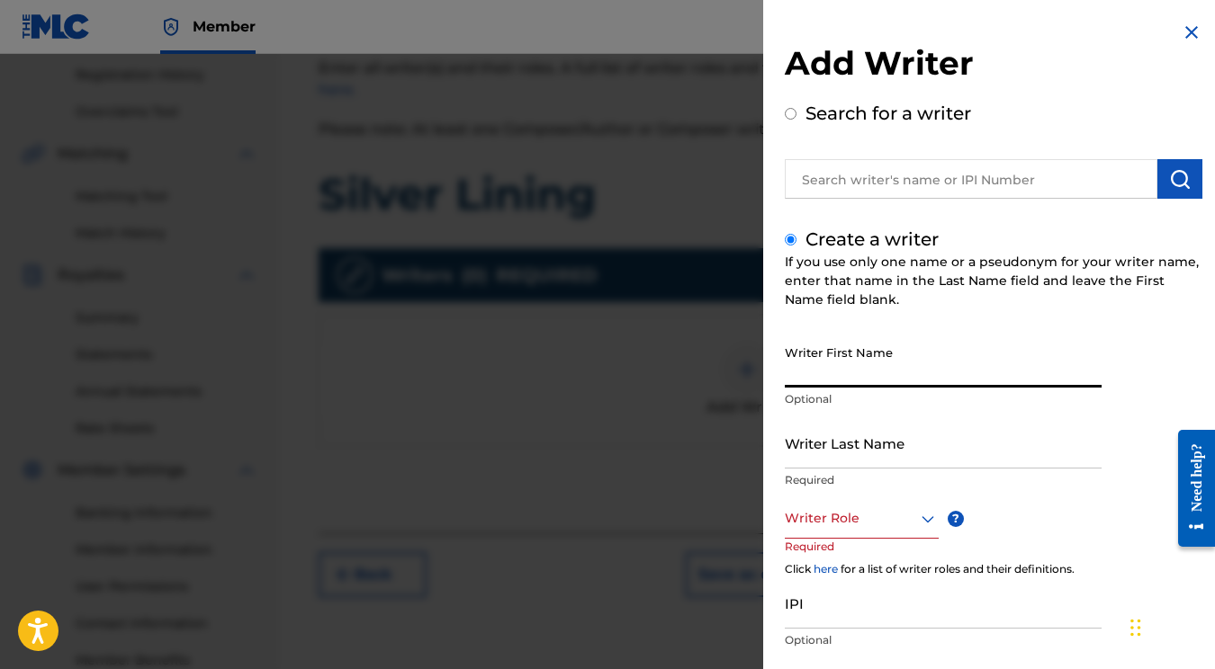
click at [867, 371] on input "Writer First Name" at bounding box center [943, 362] width 317 height 51
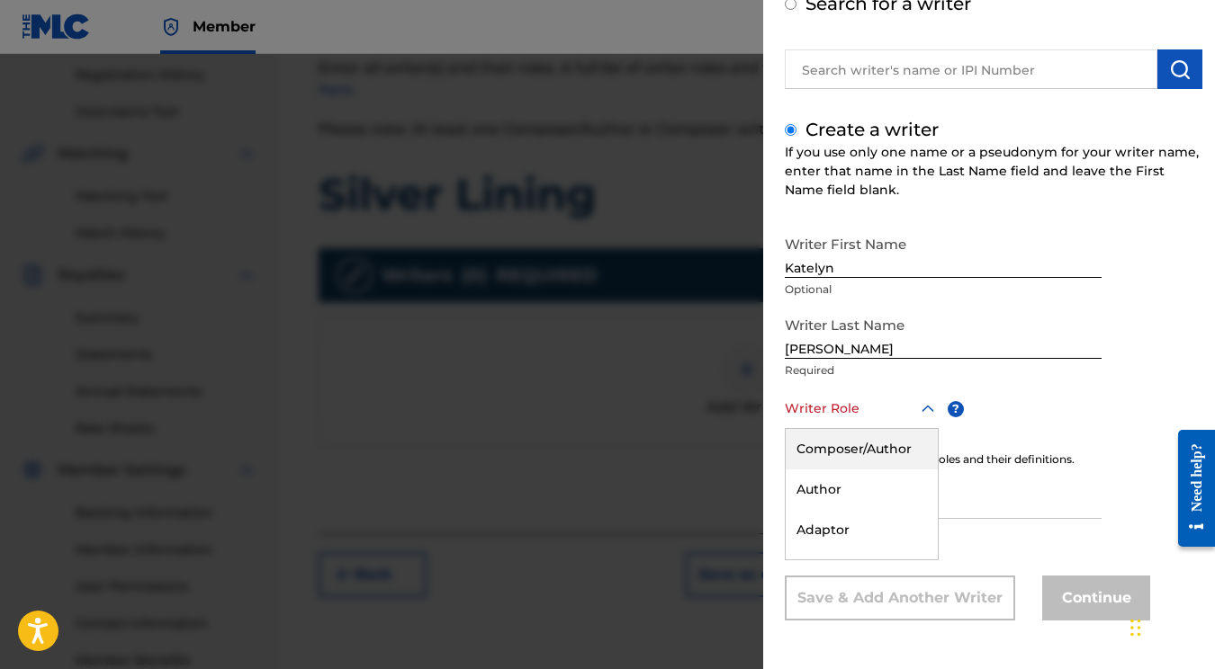
click at [917, 415] on icon at bounding box center [928, 410] width 22 height 22
click at [893, 446] on div "Composer/Author" at bounding box center [862, 449] width 152 height 40
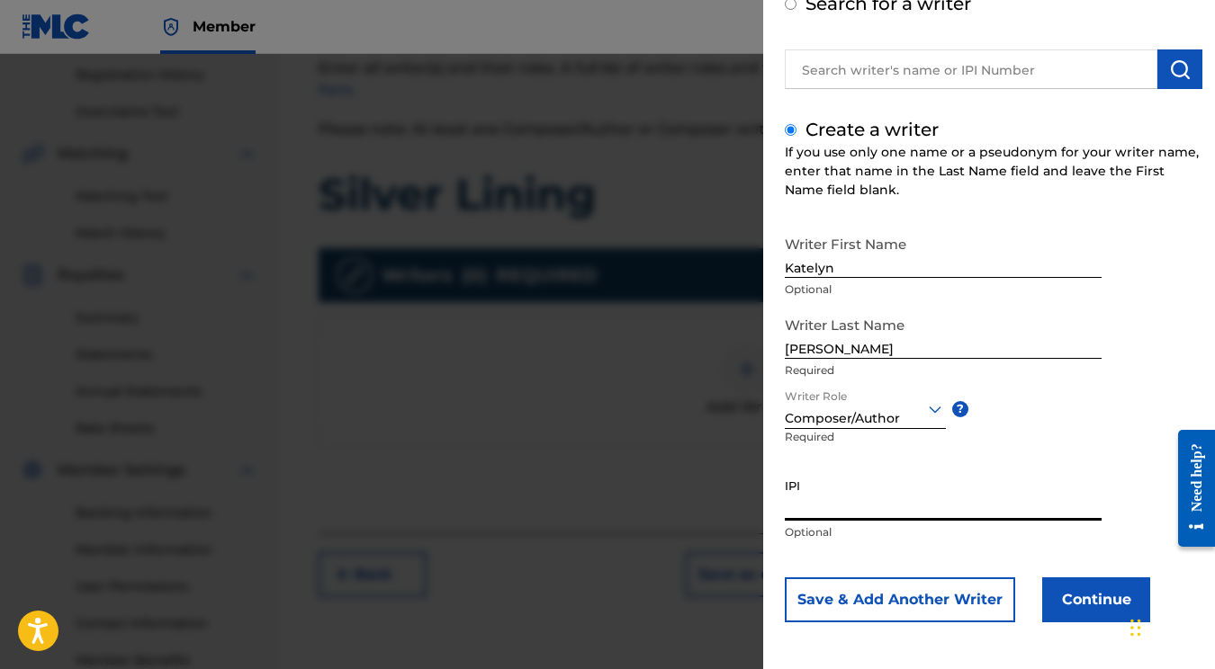
click at [867, 511] on input "IPI" at bounding box center [943, 495] width 317 height 51
paste input "01177297027"
click at [1059, 585] on button "Continue" at bounding box center [1096, 600] width 108 height 45
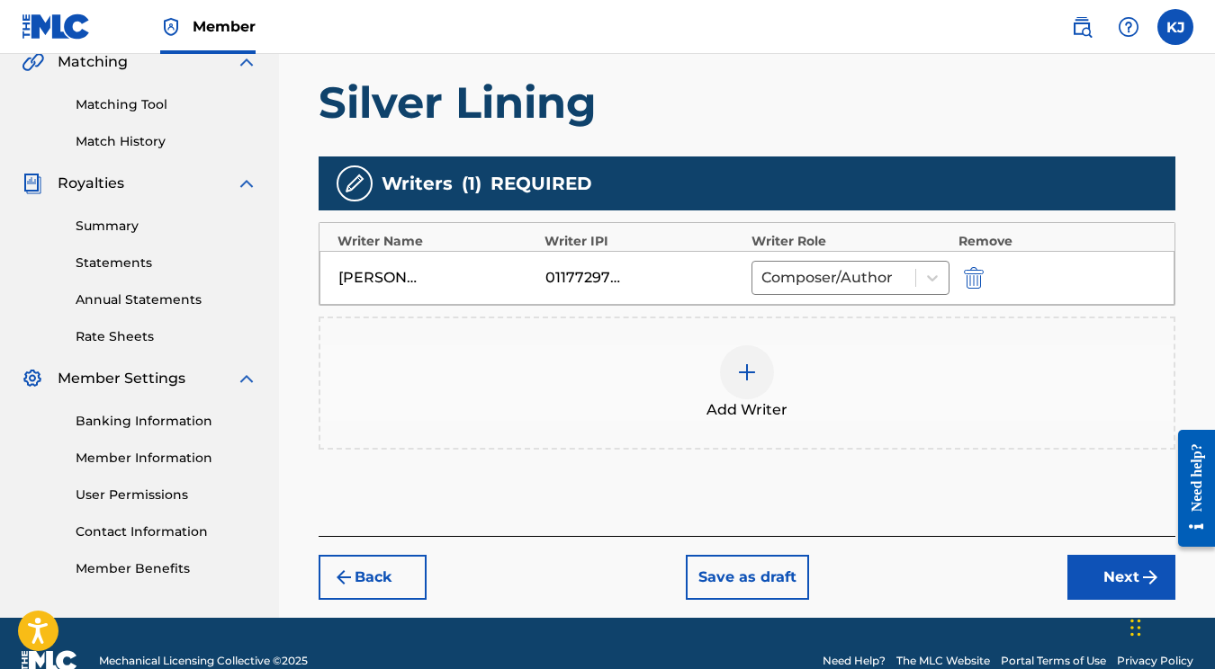
scroll to position [456, 0]
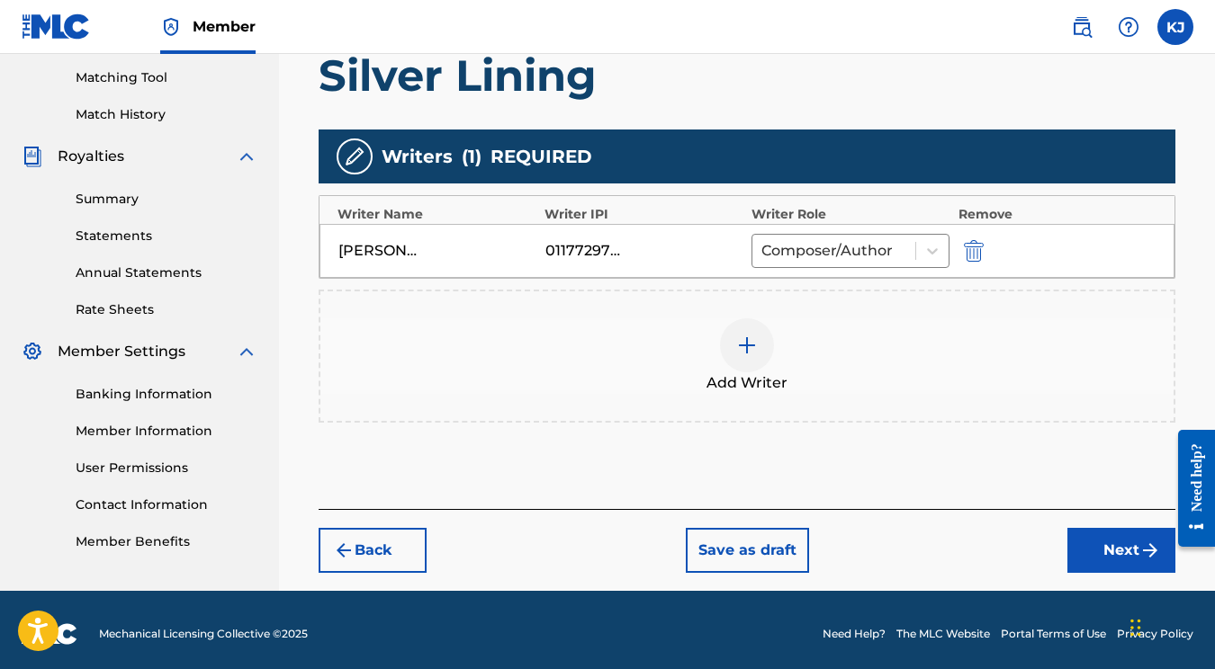
click at [1120, 551] on button "Next" at bounding box center [1121, 550] width 108 height 45
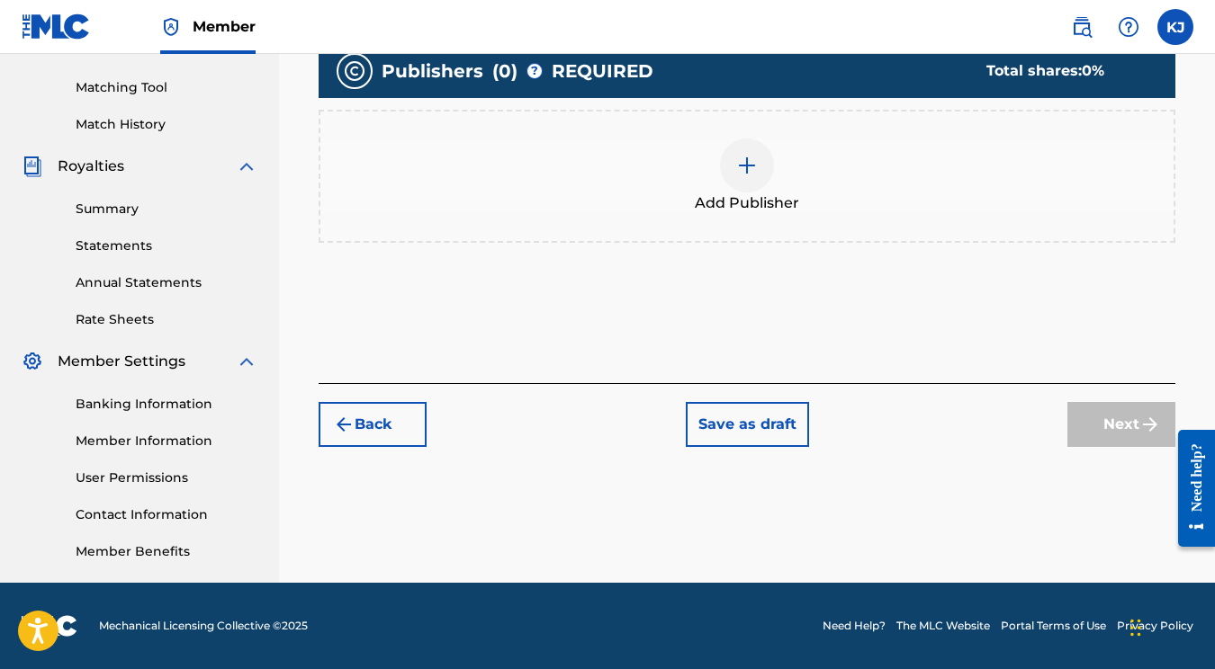
click at [731, 172] on div at bounding box center [747, 166] width 54 height 54
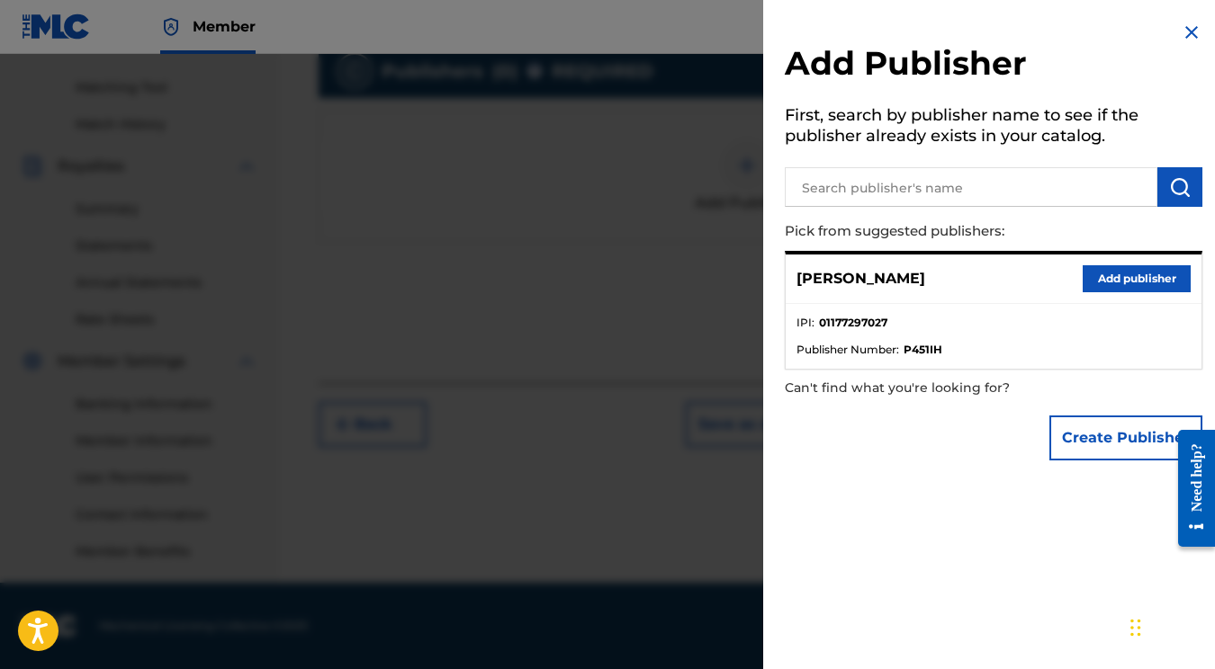
click at [1150, 280] on button "Add publisher" at bounding box center [1136, 278] width 108 height 27
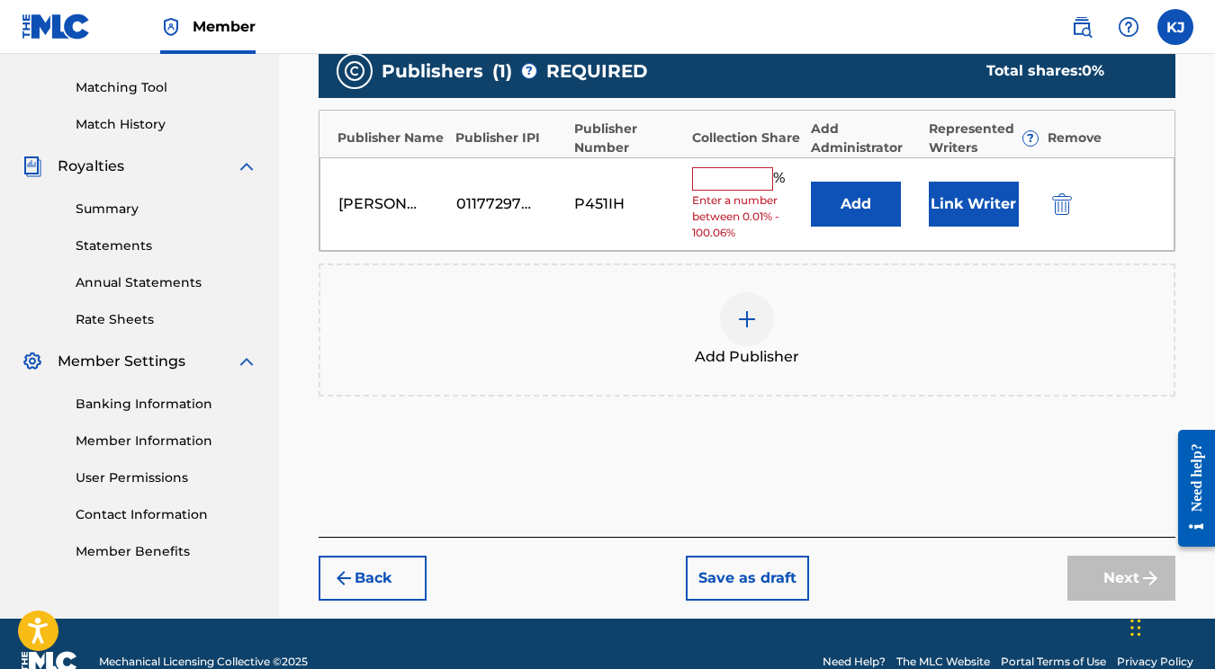
click at [743, 171] on input "text" at bounding box center [732, 178] width 81 height 23
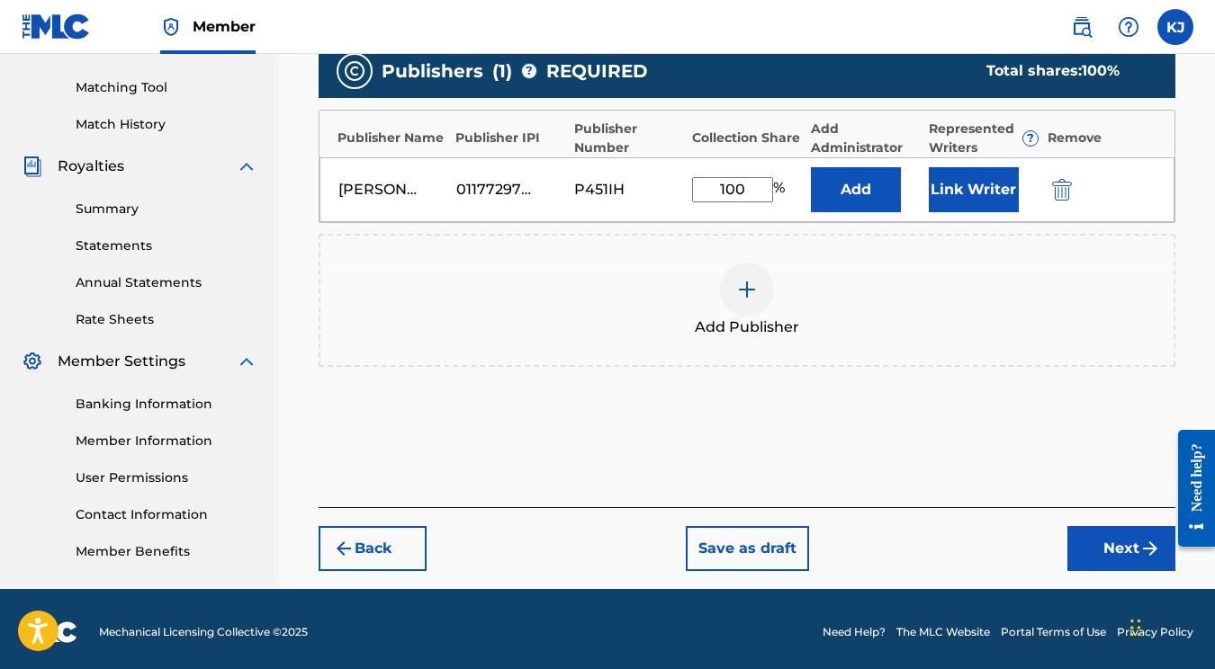
click at [1121, 558] on button "Next" at bounding box center [1121, 548] width 108 height 45
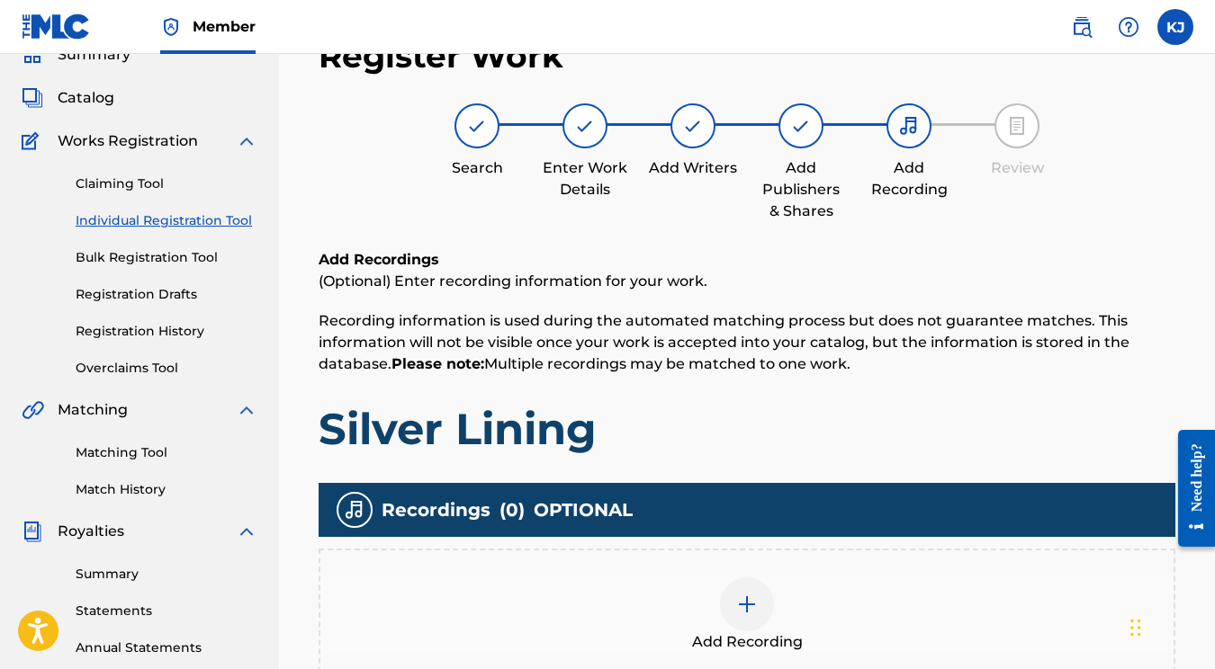
scroll to position [394, 0]
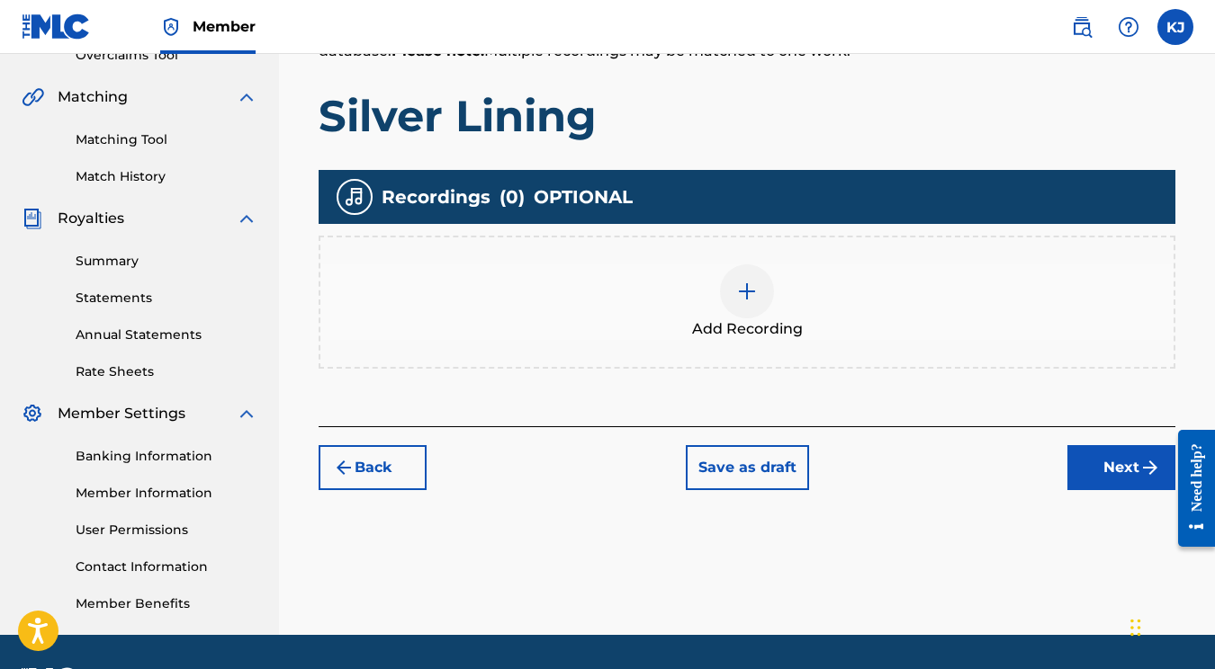
click at [739, 292] on img at bounding box center [747, 292] width 22 height 22
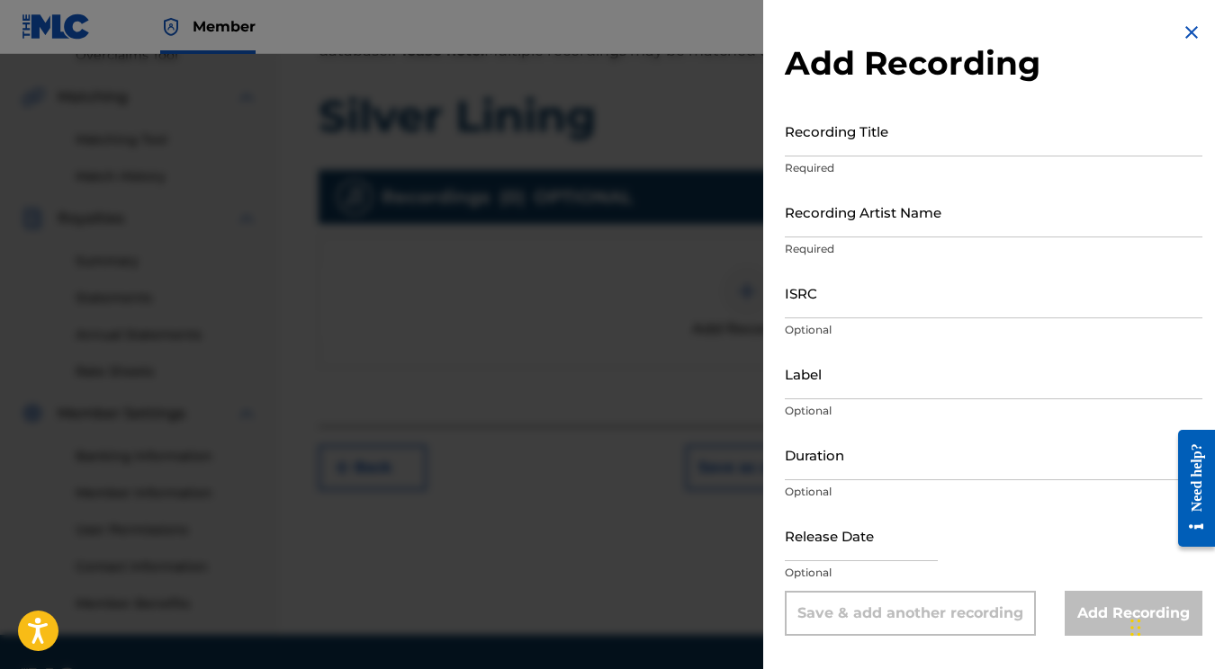
click at [880, 136] on input "Recording Title" at bounding box center [994, 130] width 418 height 51
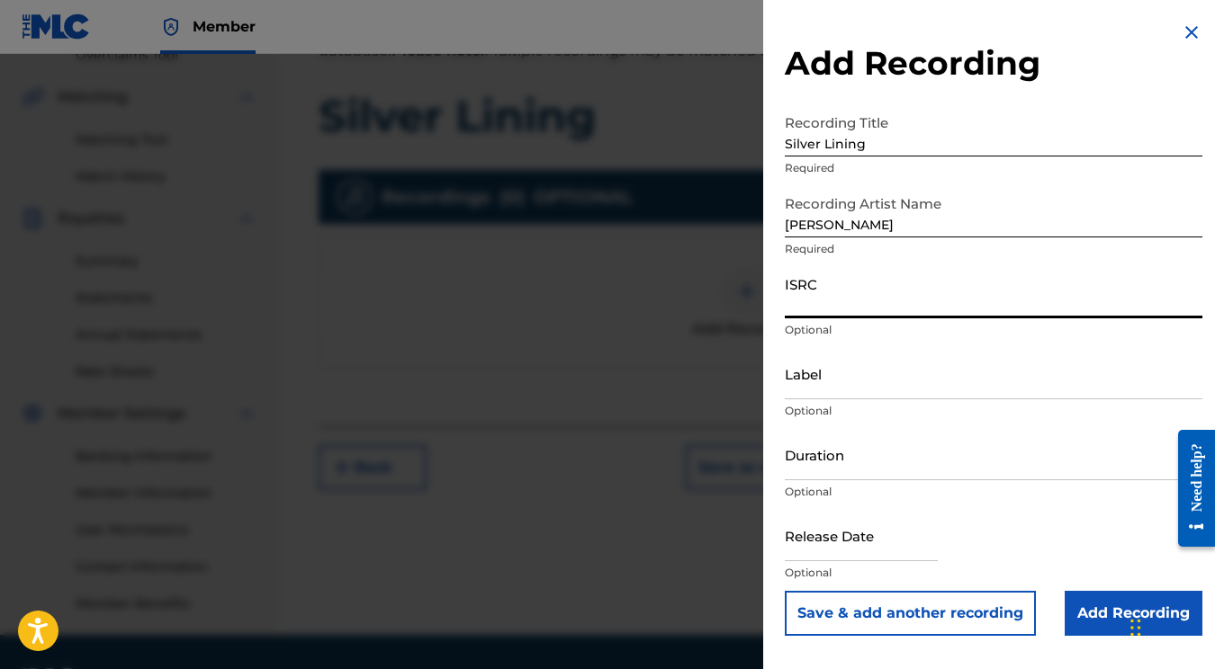
paste input "QZWV32453879"
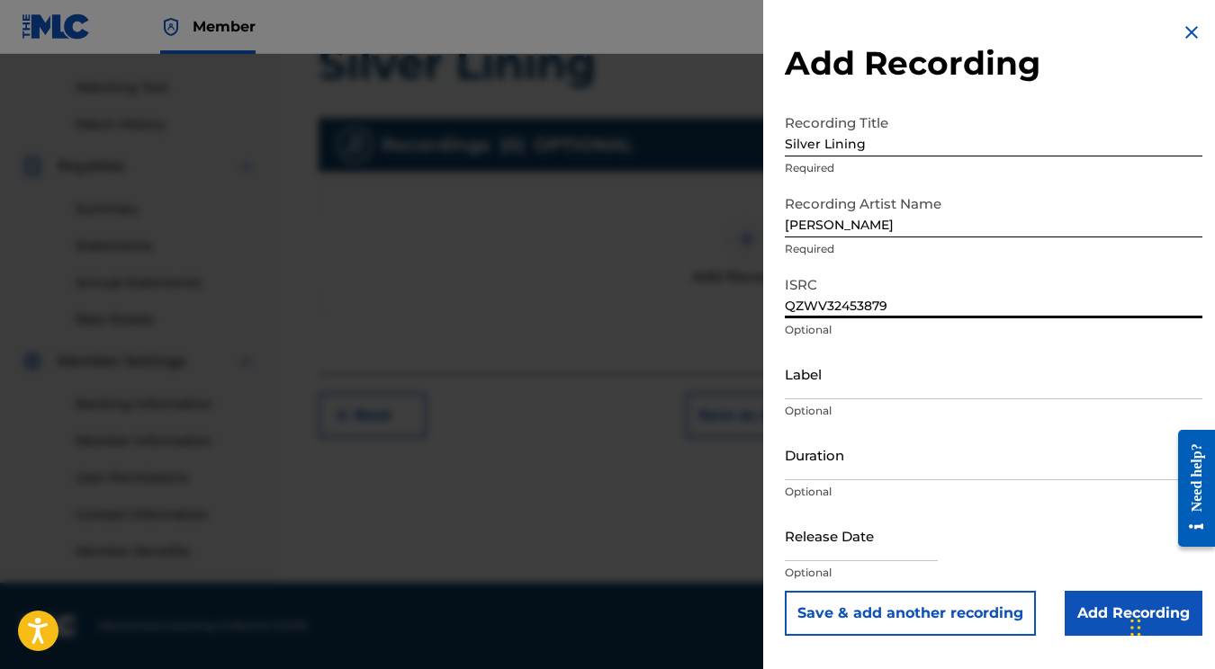
scroll to position [446, 0]
click at [910, 560] on input "text" at bounding box center [861, 535] width 153 height 51
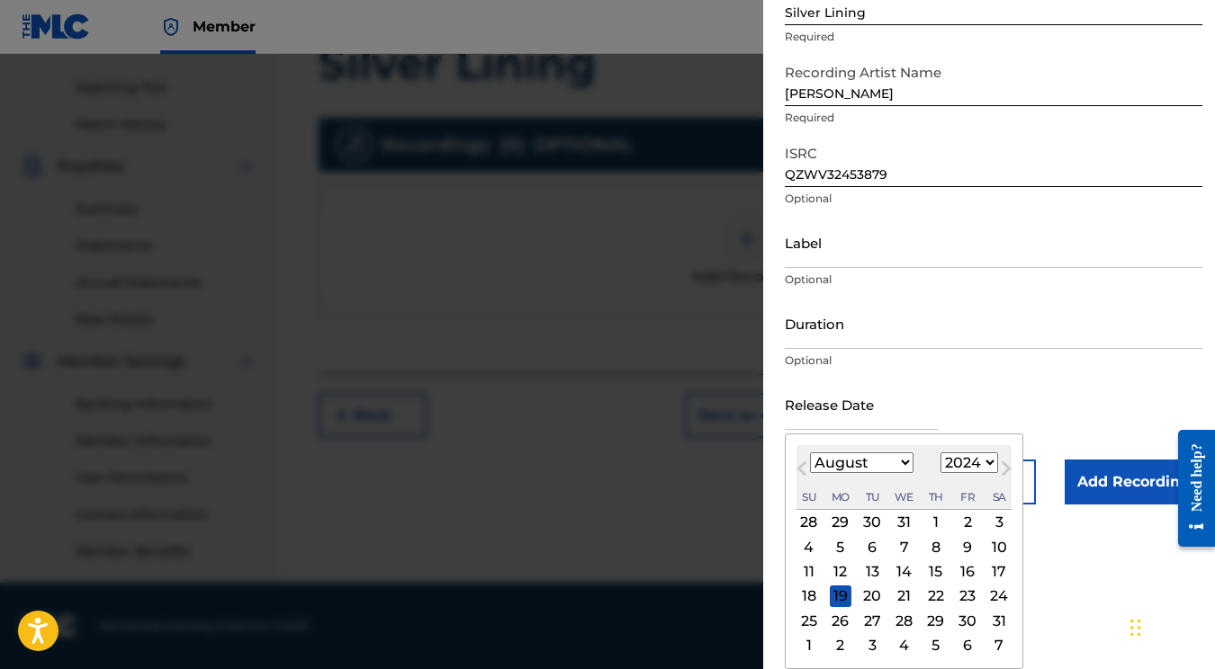
scroll to position [131, 0]
click at [956, 624] on div "30" at bounding box center [967, 621] width 22 height 22
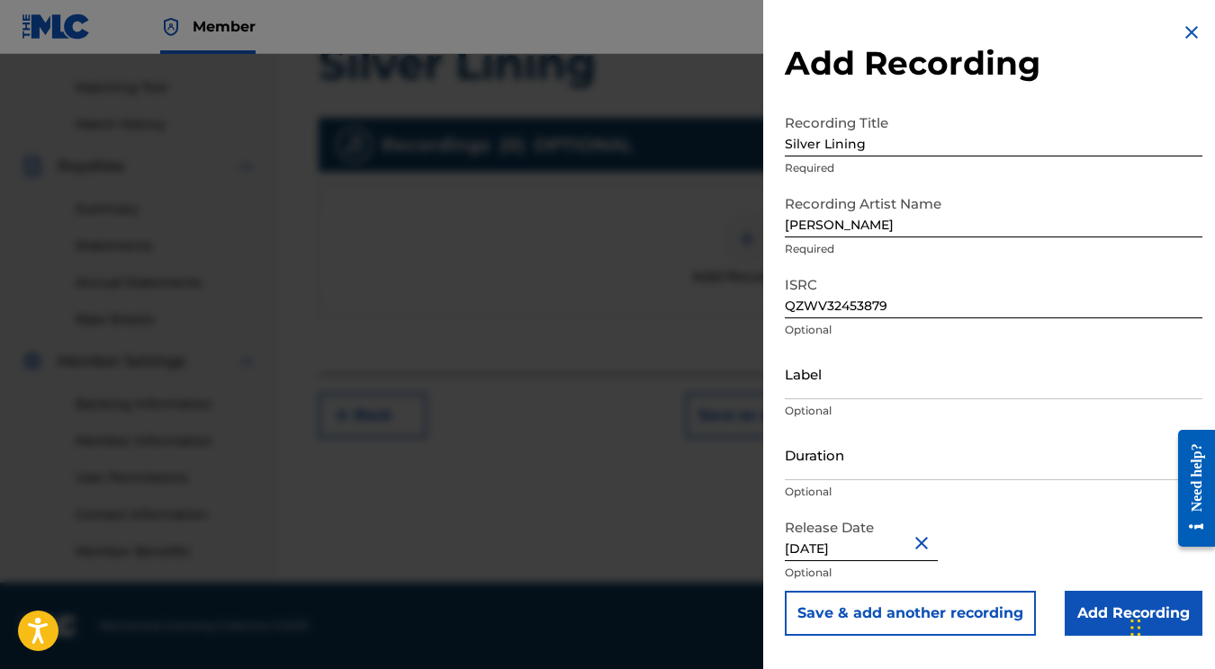
scroll to position [0, 0]
click at [1095, 602] on input "Add Recording" at bounding box center [1133, 613] width 138 height 45
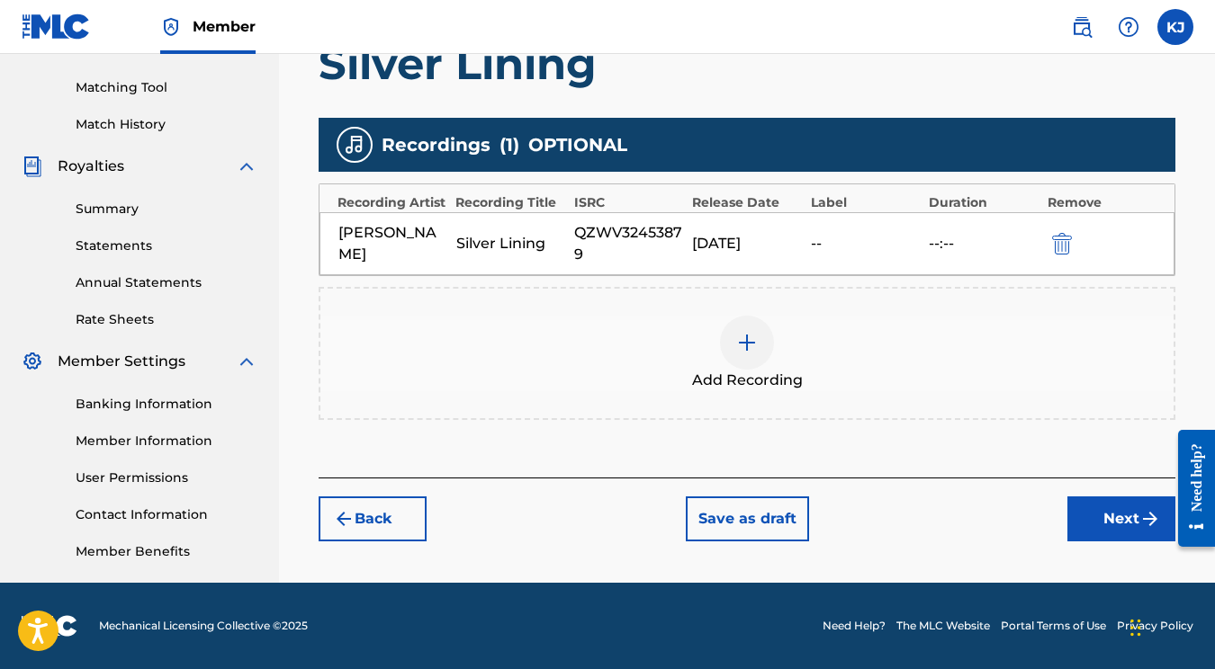
click at [1100, 526] on button "Next" at bounding box center [1121, 519] width 108 height 45
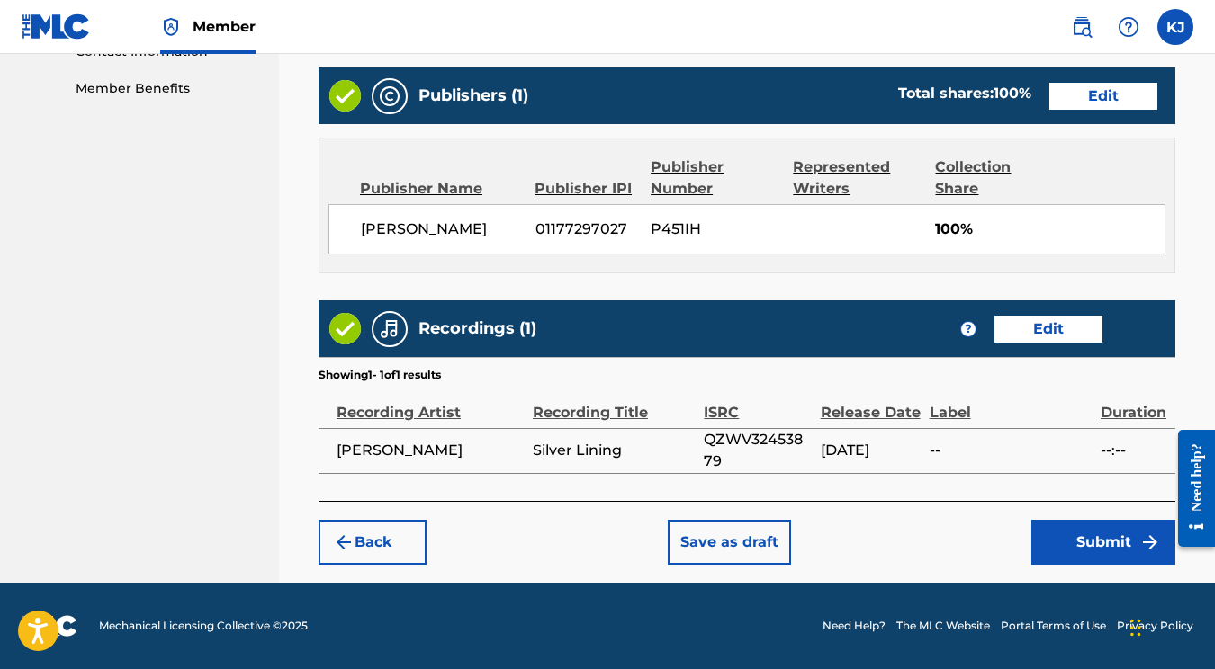
scroll to position [909, 0]
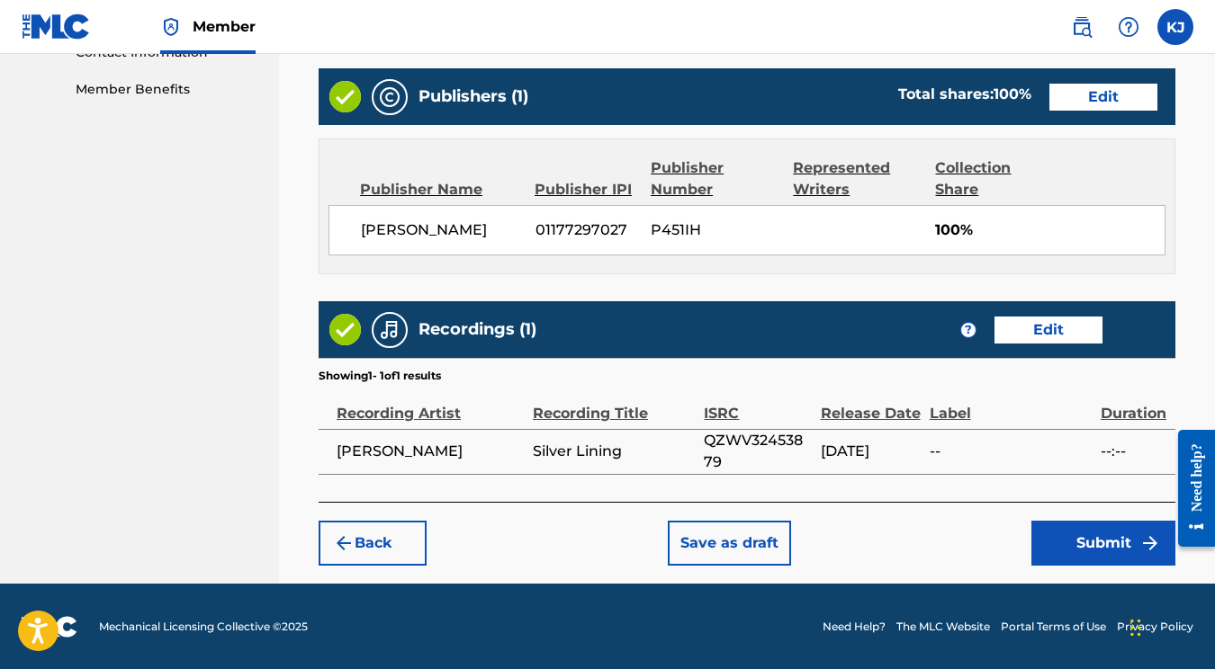
click at [1109, 516] on div "Back Save as draft Submit" at bounding box center [747, 534] width 857 height 64
click at [1110, 525] on button "Submit" at bounding box center [1103, 543] width 144 height 45
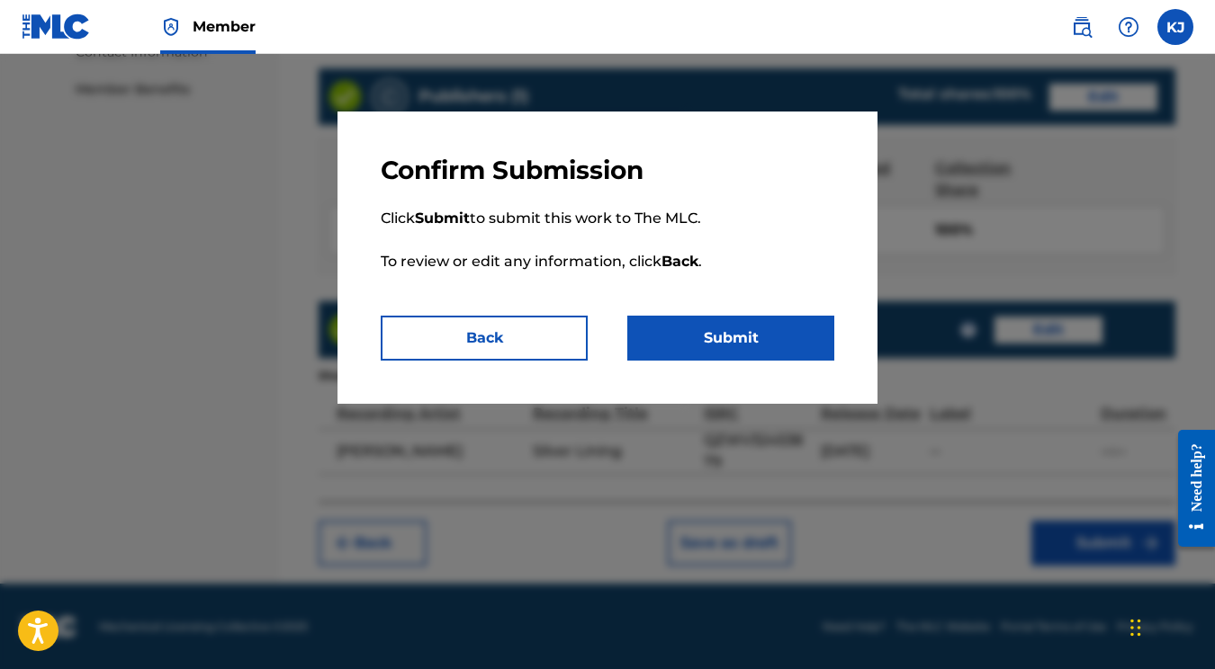
click at [744, 314] on p "Click Submit to submit this work to The MLC. To review or edit any information,…" at bounding box center [607, 251] width 453 height 130
click at [744, 319] on button "Submit" at bounding box center [730, 338] width 207 height 45
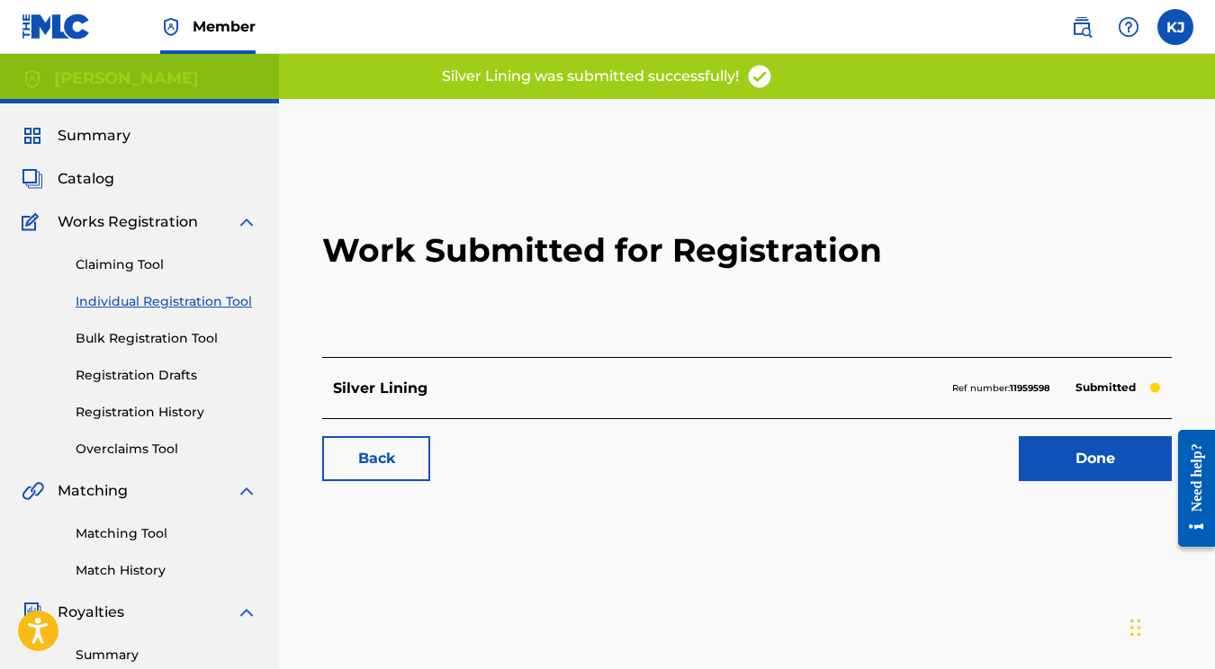
click at [1091, 471] on link "Done" at bounding box center [1095, 458] width 153 height 45
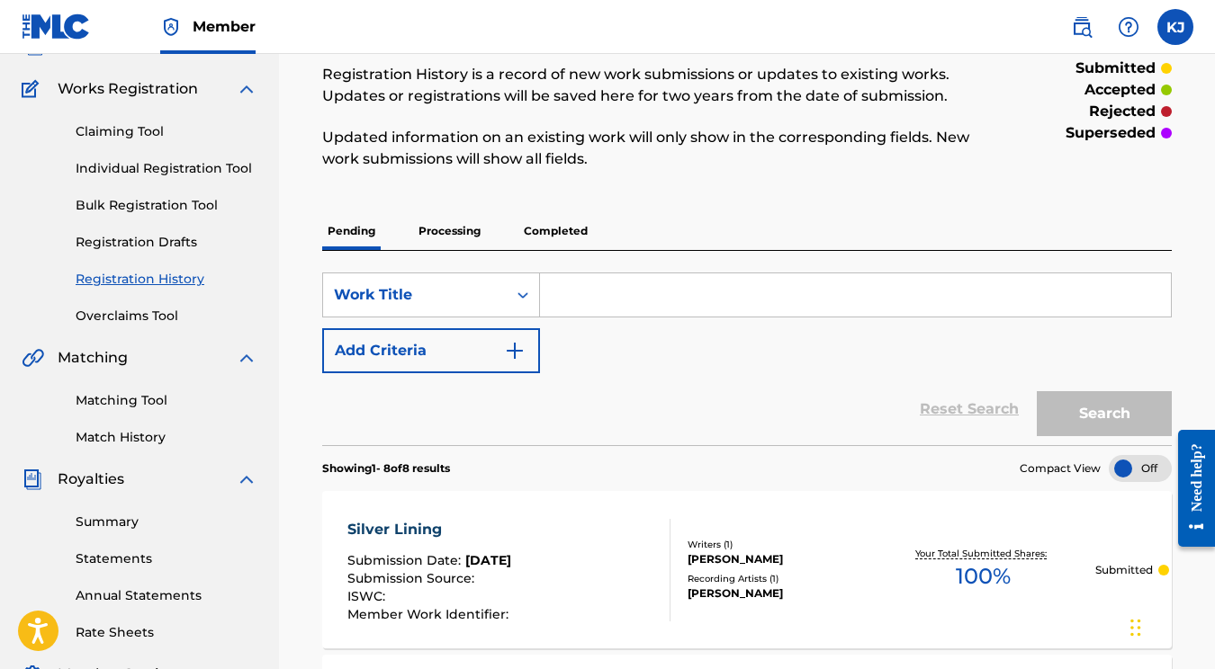
scroll to position [43, 0]
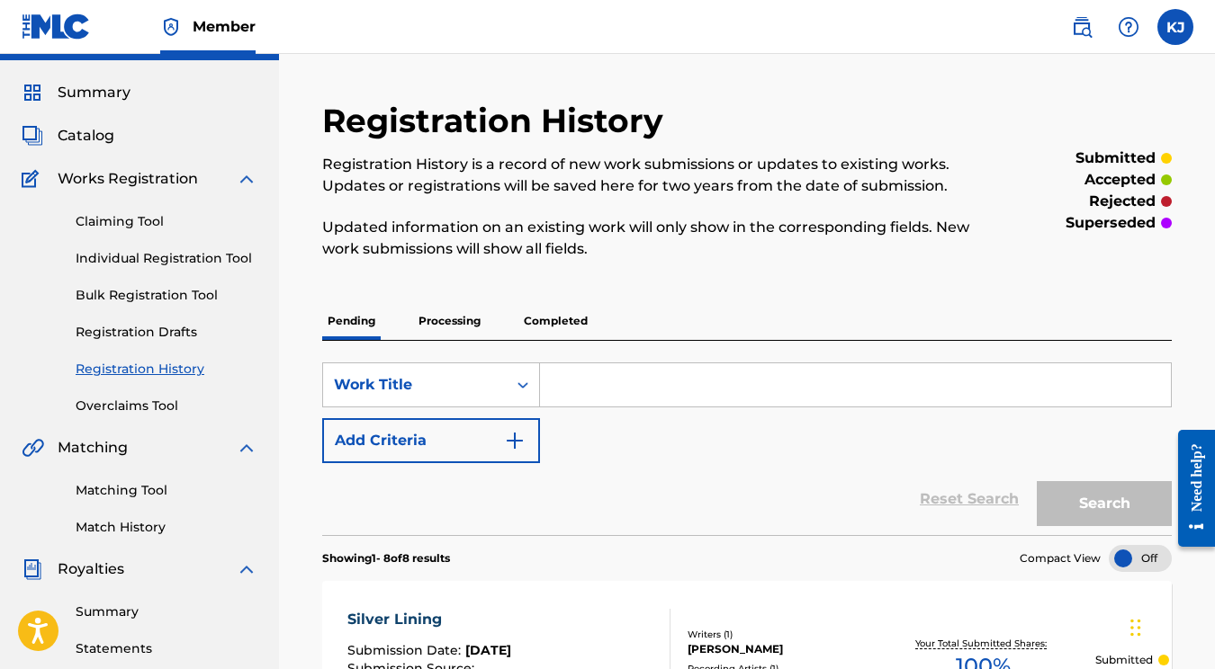
click at [161, 261] on link "Individual Registration Tool" at bounding box center [167, 258] width 182 height 19
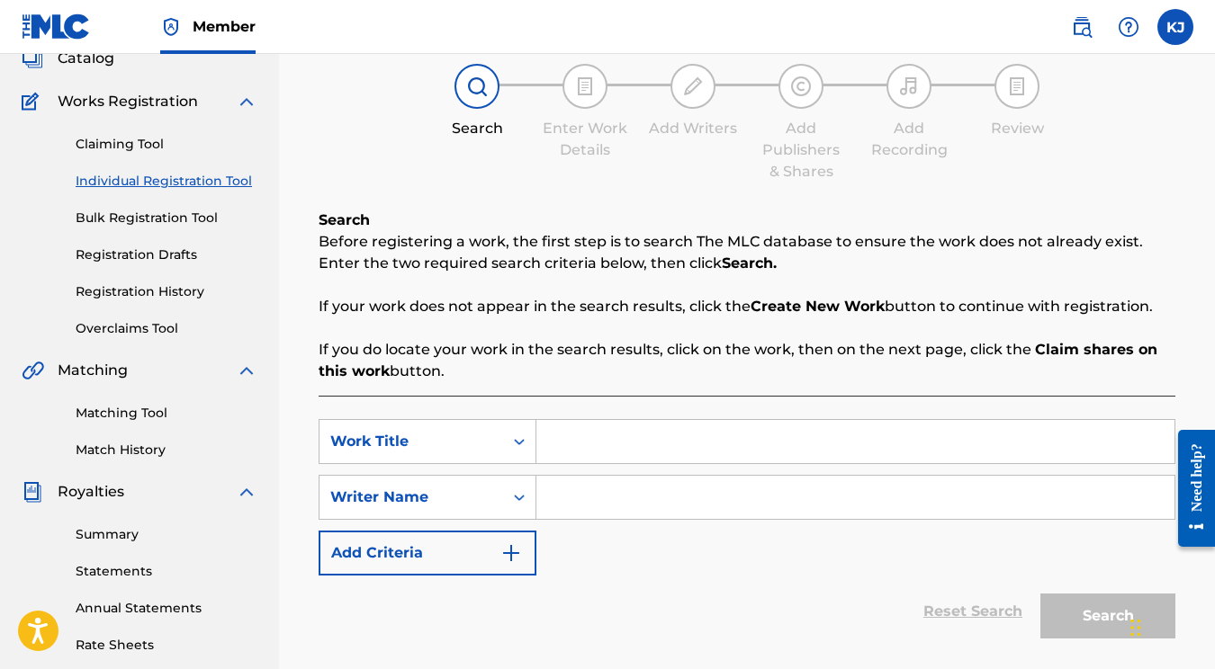
scroll to position [189, 0]
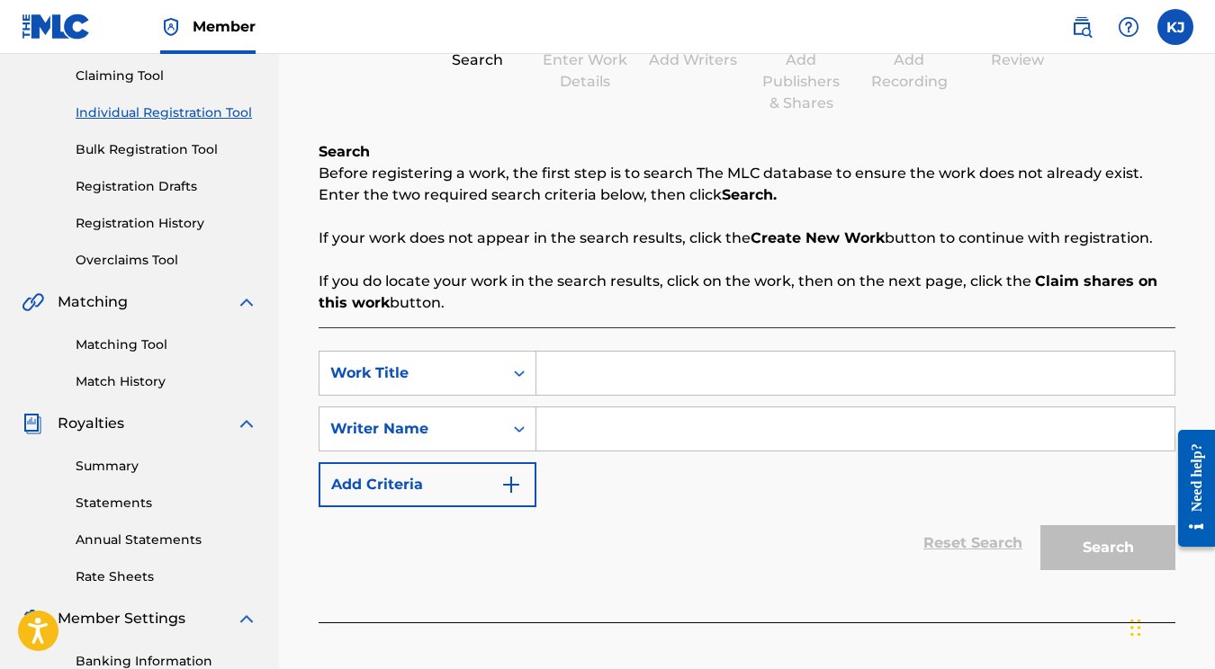
click at [582, 359] on input "Search Form" at bounding box center [855, 373] width 638 height 43
click at [633, 427] on input "Search Form" at bounding box center [855, 429] width 638 height 43
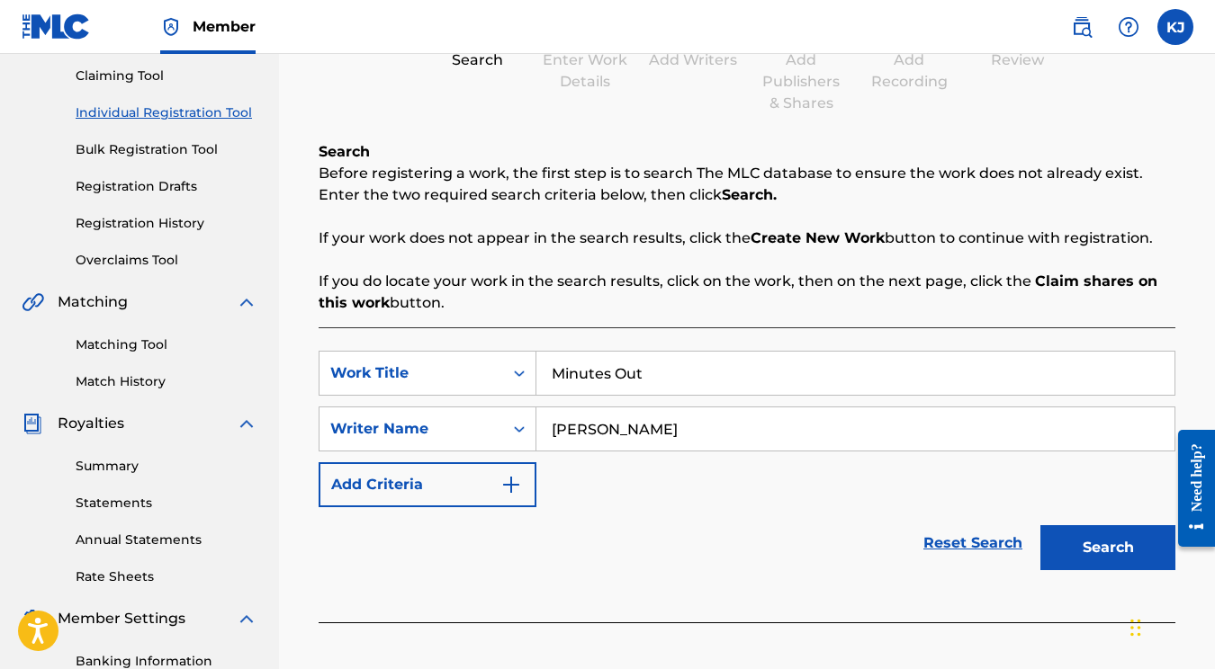
click at [1108, 548] on button "Search" at bounding box center [1107, 547] width 135 height 45
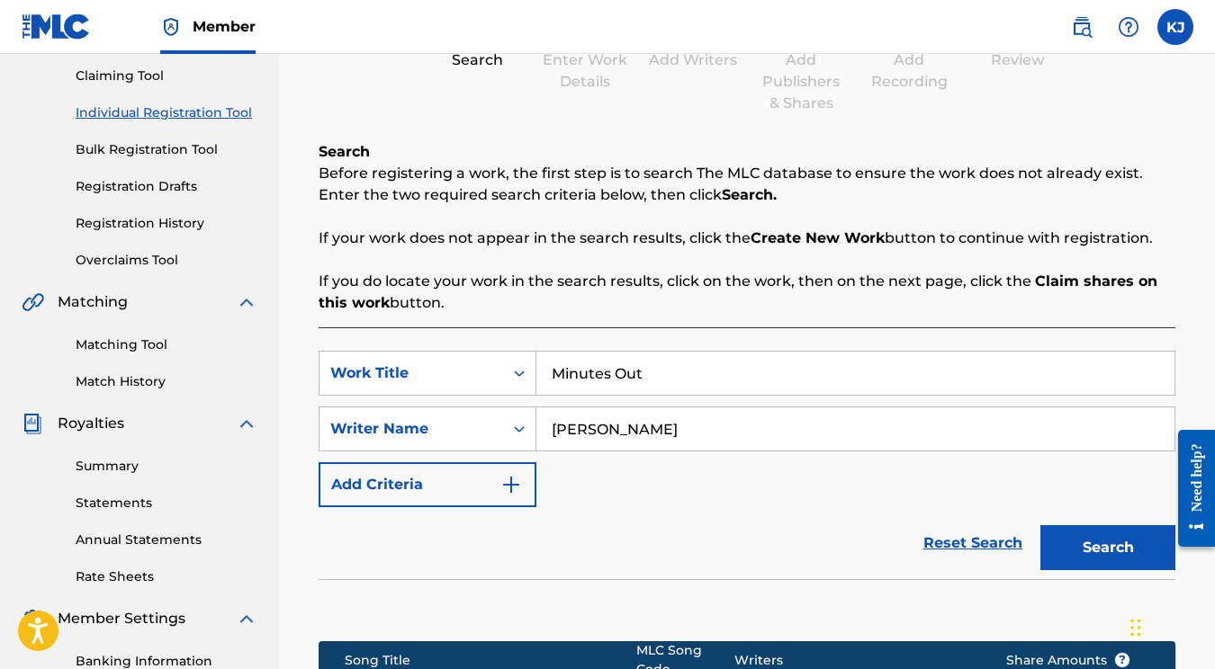
scroll to position [482, 0]
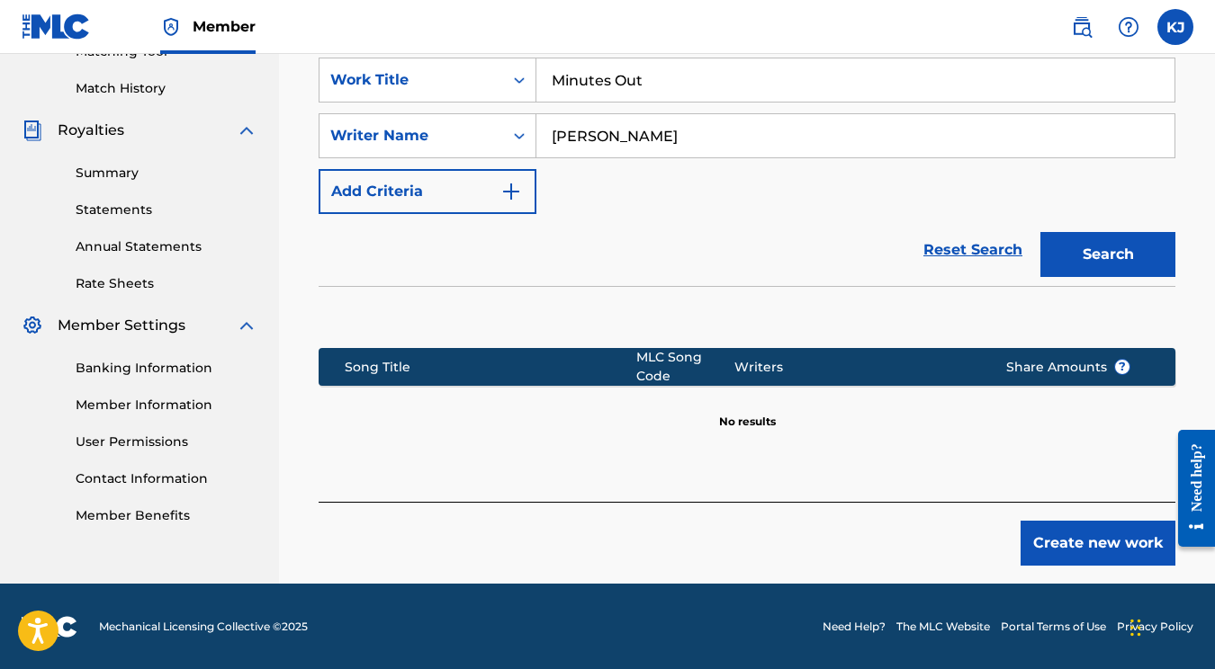
click at [1078, 549] on button "Create new work" at bounding box center [1097, 543] width 155 height 45
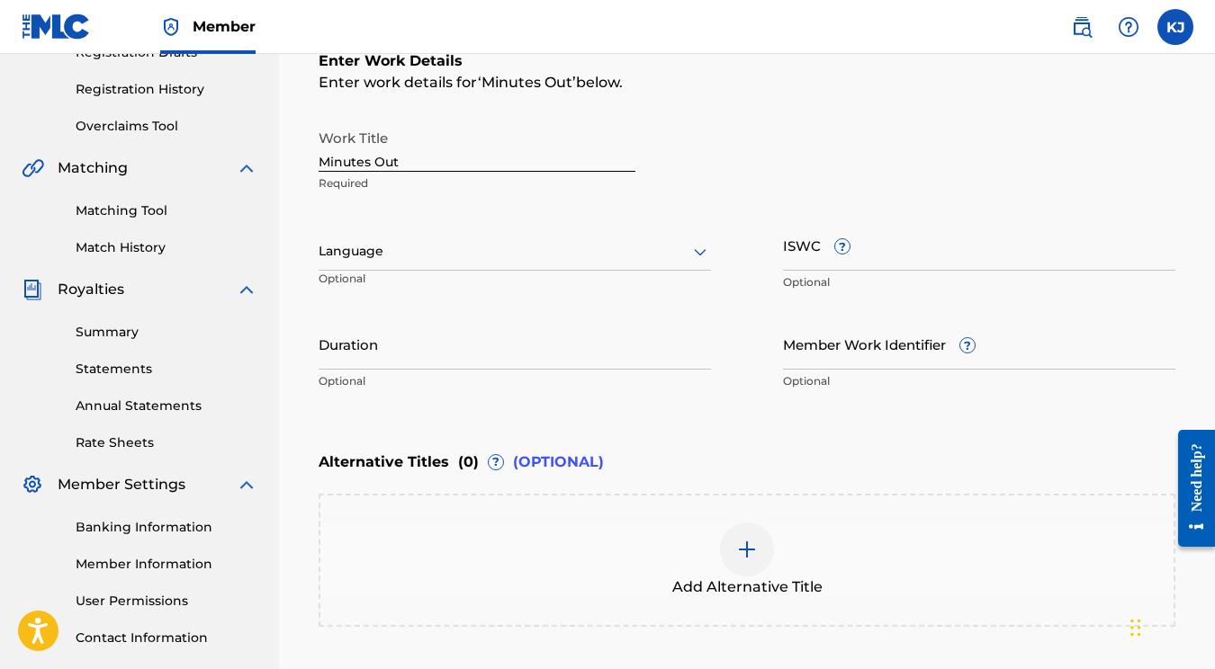
scroll to position [494, 0]
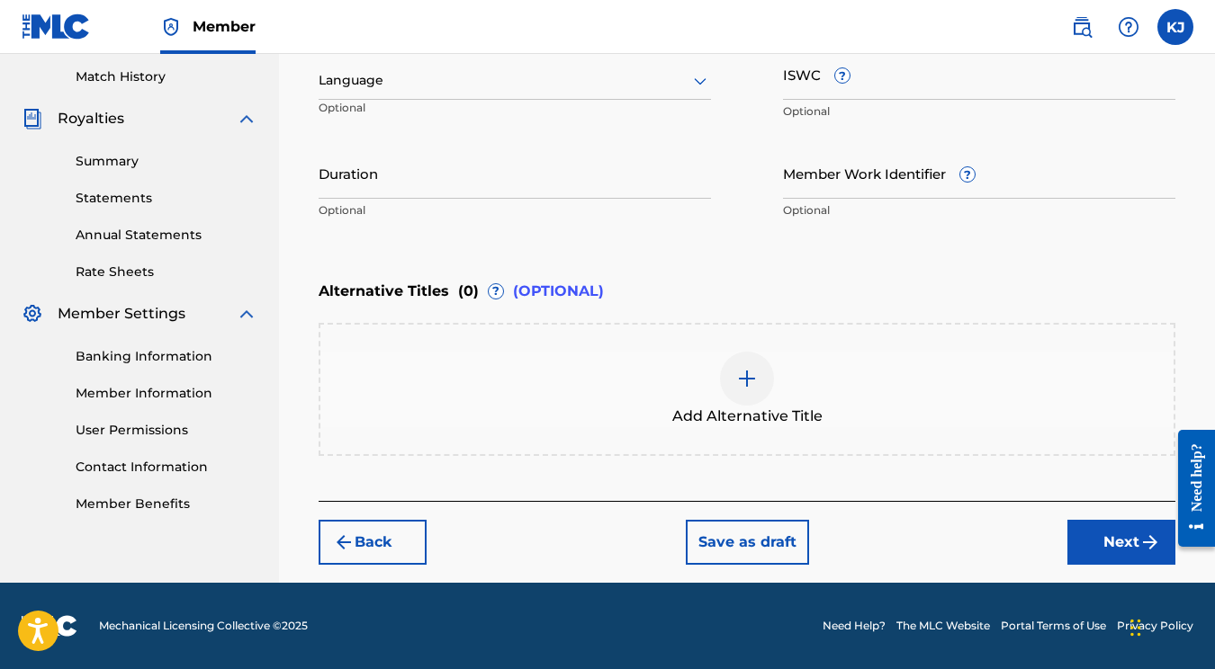
click at [1092, 541] on button "Next" at bounding box center [1121, 542] width 108 height 45
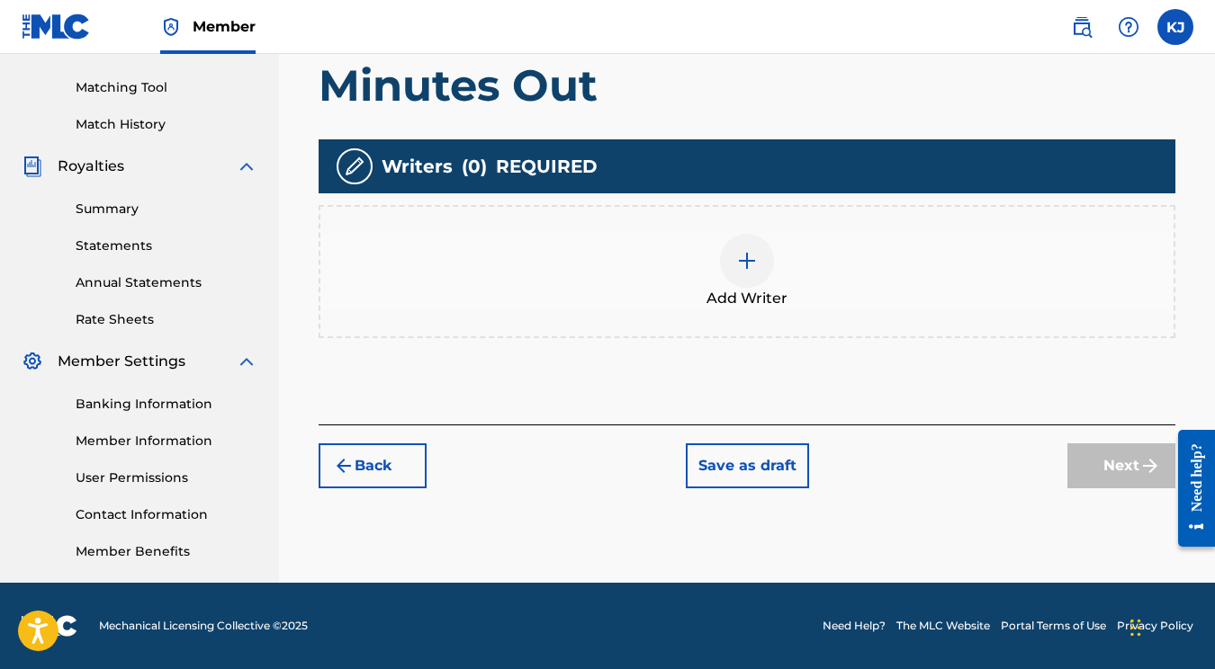
scroll to position [446, 0]
click at [750, 245] on div at bounding box center [747, 261] width 54 height 54
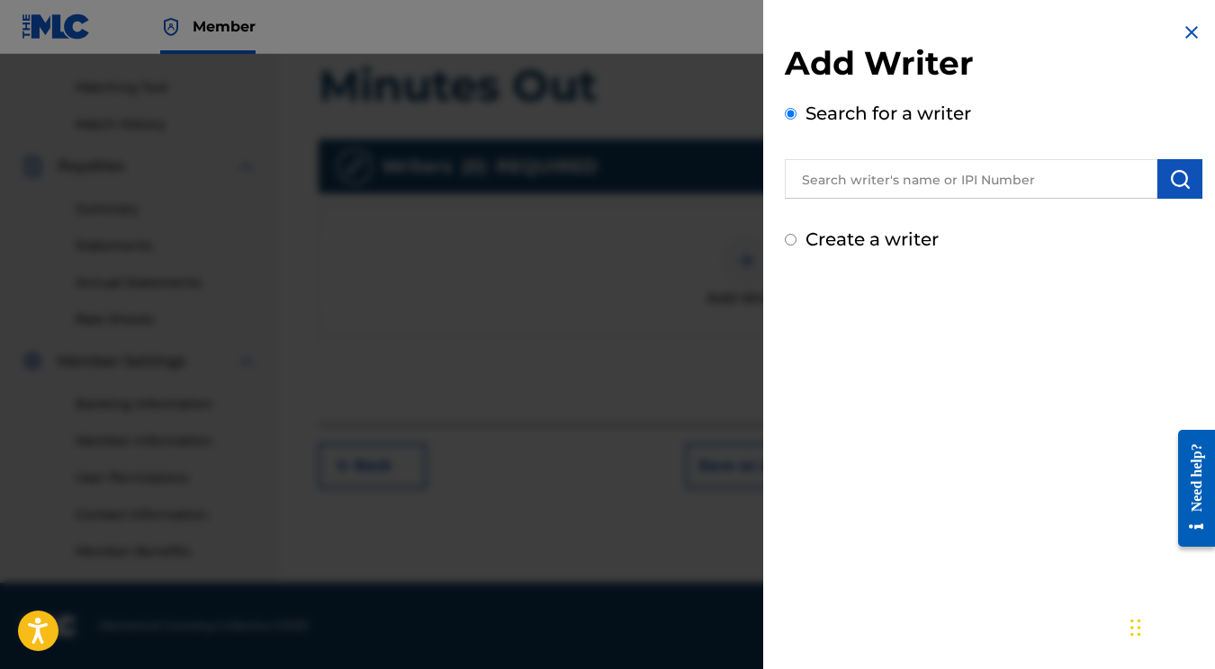
click at [788, 238] on input "Create a writer" at bounding box center [791, 240] width 12 height 12
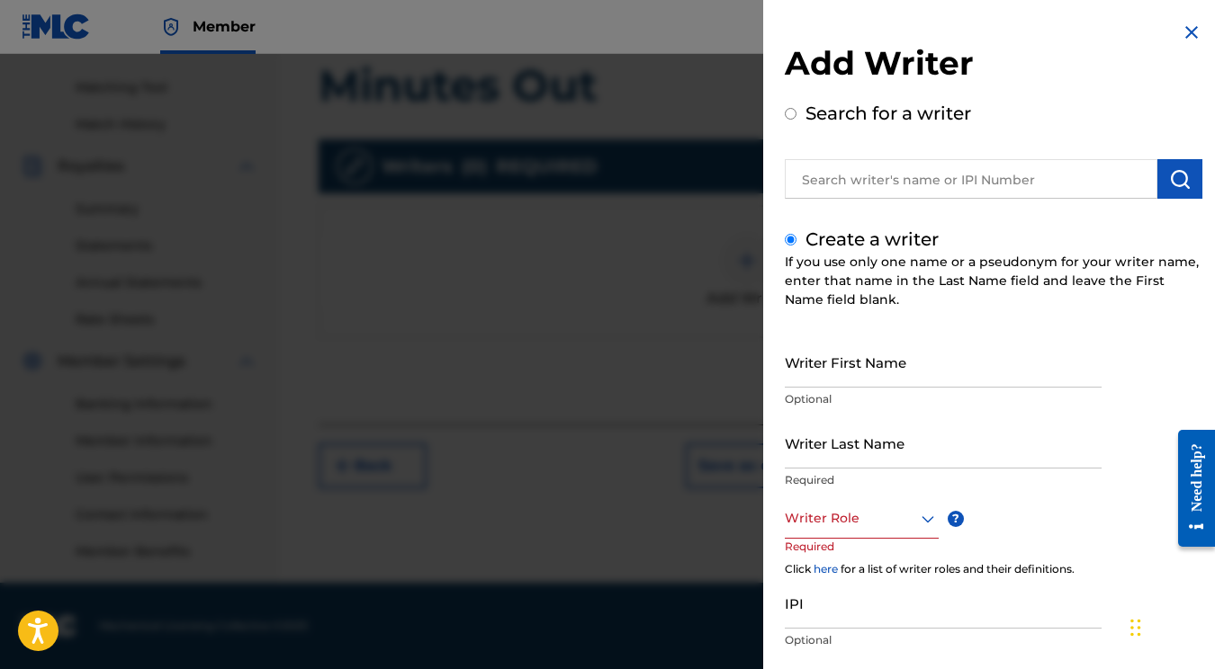
click at [842, 370] on input "Writer First Name" at bounding box center [943, 362] width 317 height 51
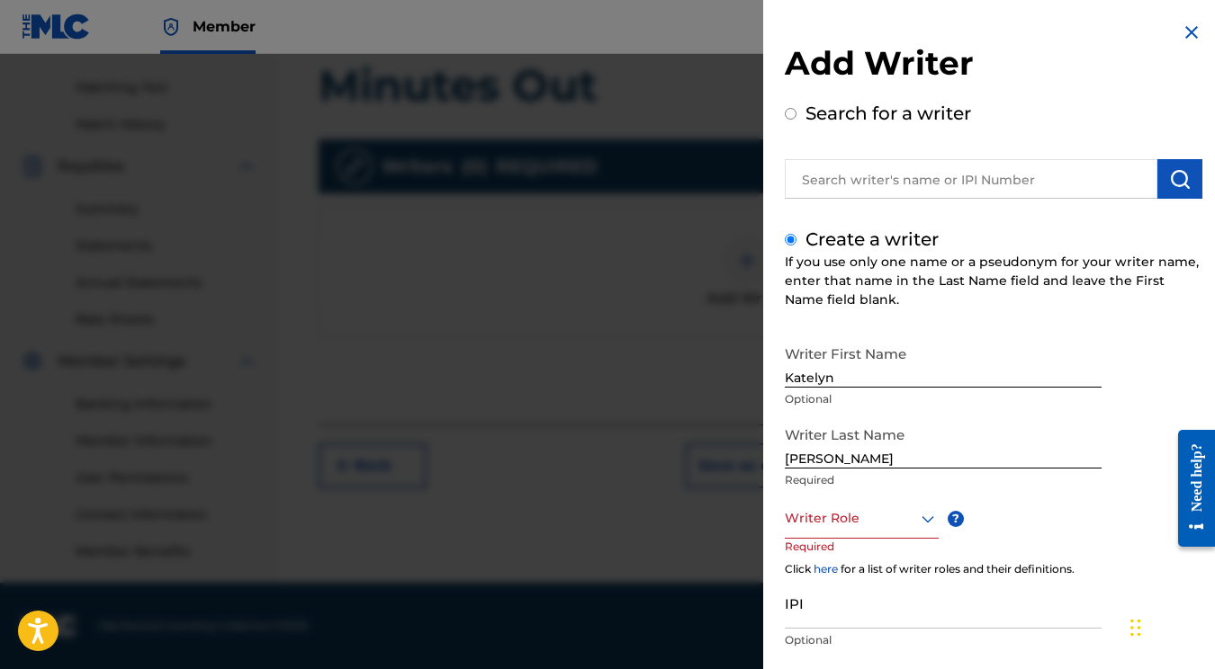
click at [912, 515] on div "option , selected. Select is focused ,type to refine list, press Down to open t…" at bounding box center [862, 518] width 154 height 40
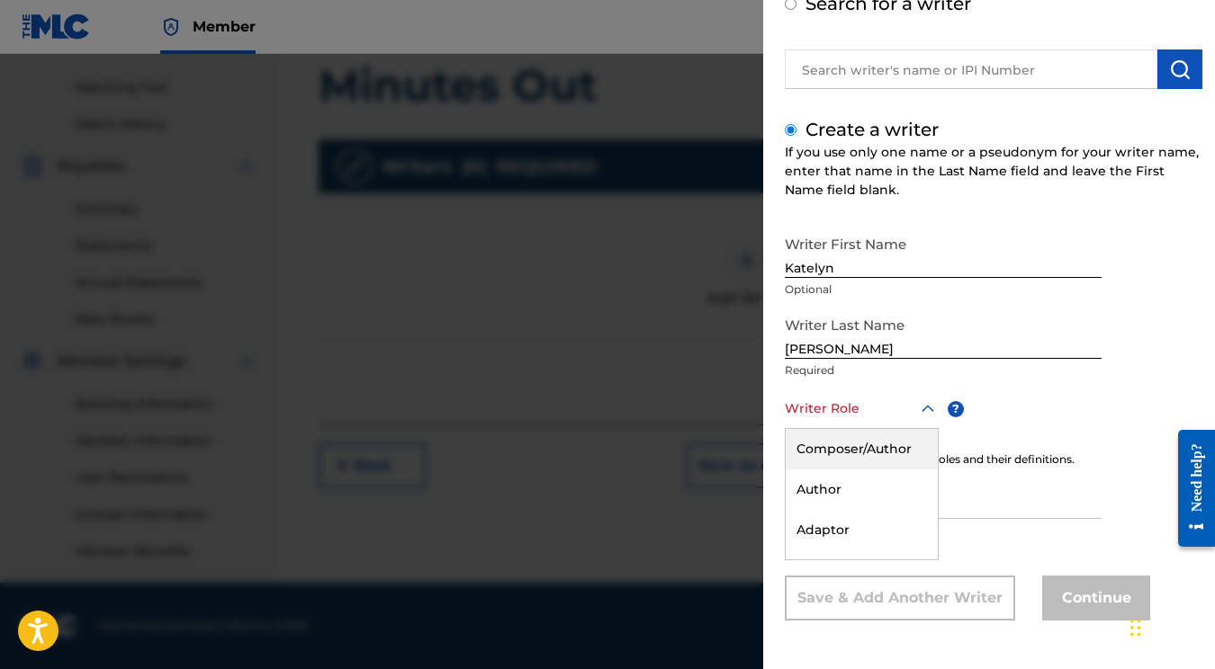
click at [874, 444] on div "Composer/Author" at bounding box center [862, 449] width 152 height 40
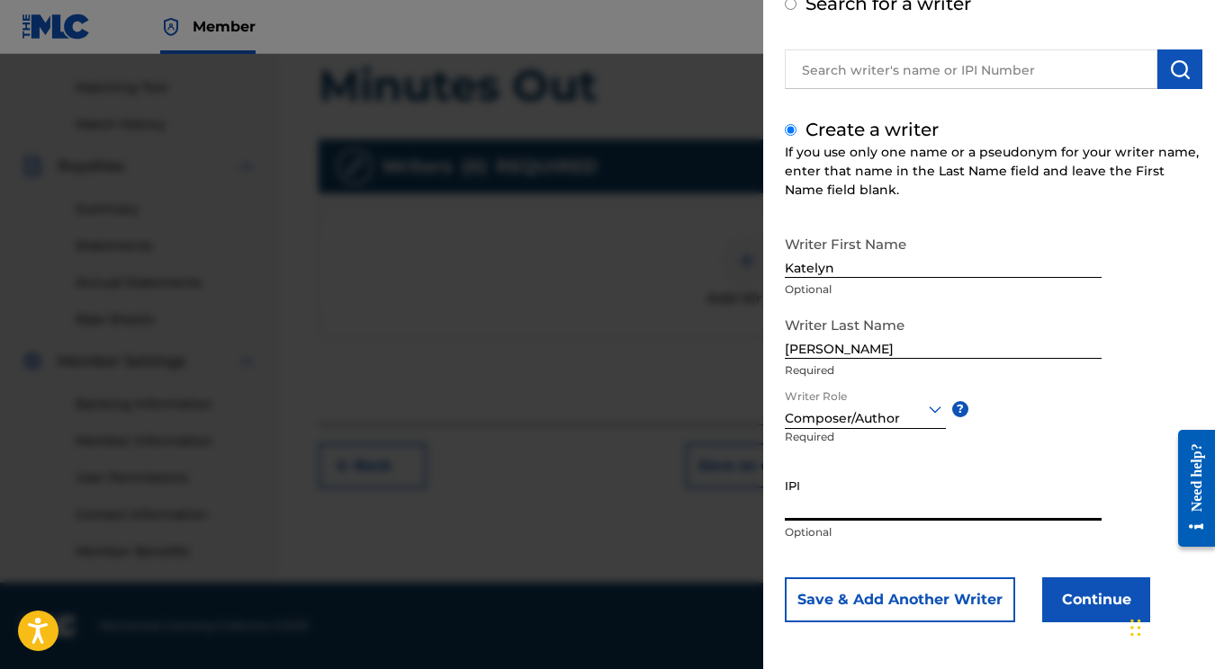
click at [868, 517] on input "IPI" at bounding box center [943, 495] width 317 height 51
paste input "01177297027"
click at [931, 600] on button "Save & Add Another Writer" at bounding box center [900, 600] width 230 height 45
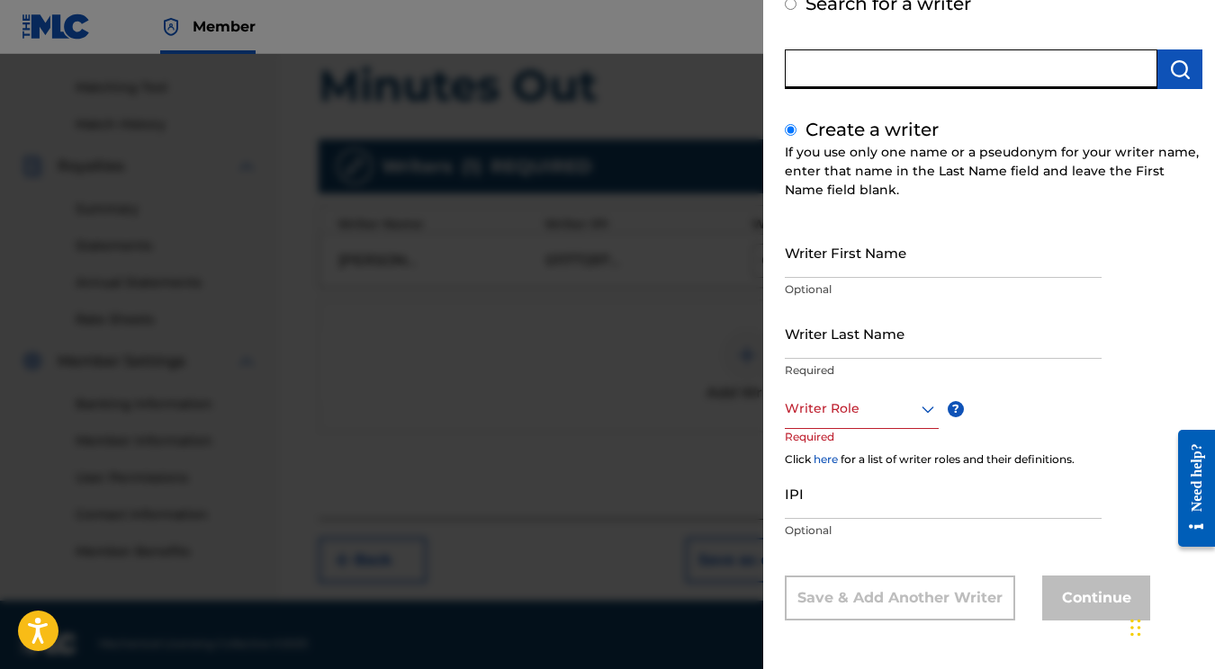
click at [902, 78] on input "text" at bounding box center [971, 69] width 373 height 40
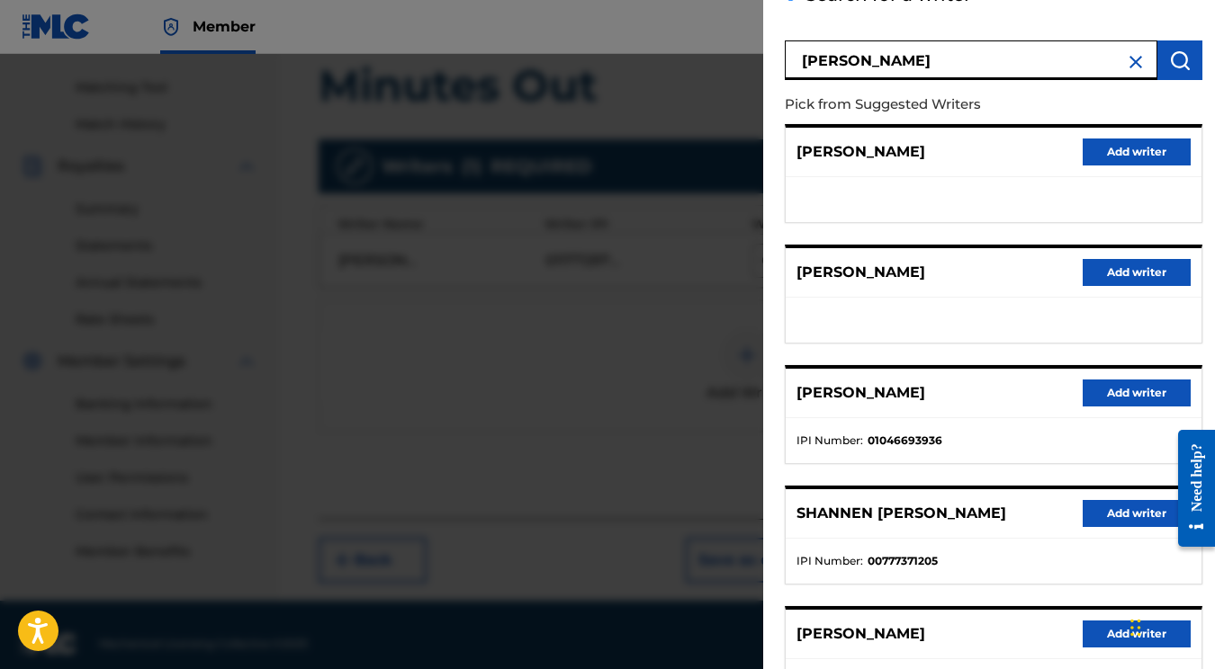
scroll to position [122, 0]
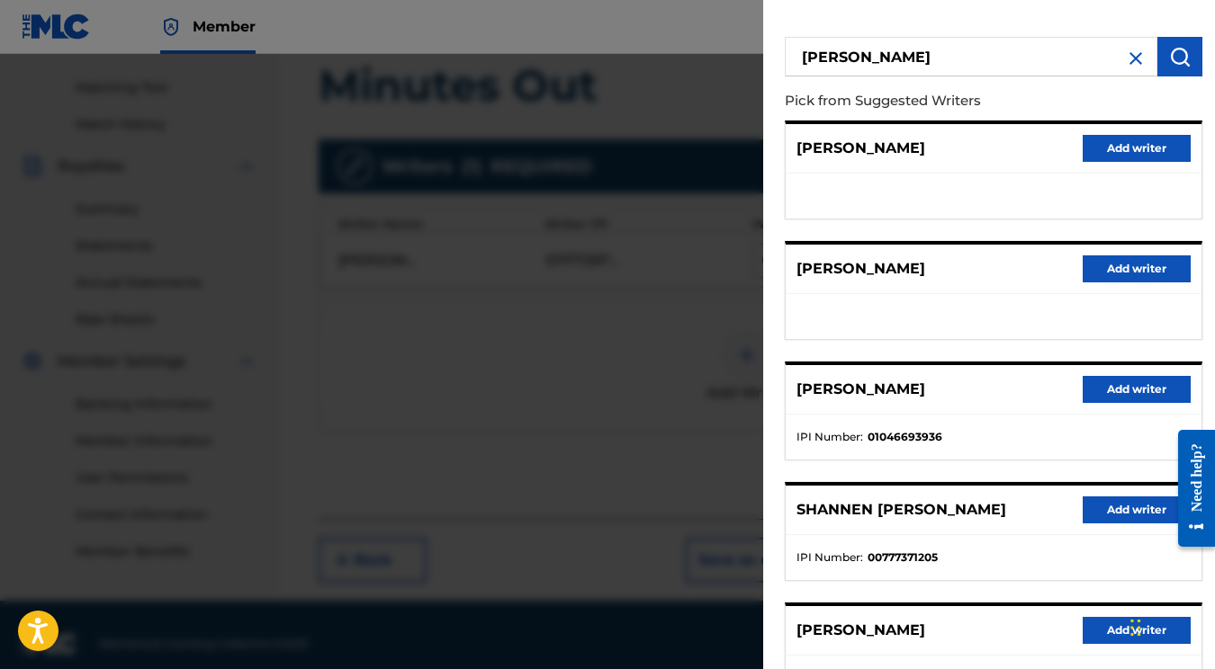
click at [1136, 392] on button "Add writer" at bounding box center [1136, 389] width 108 height 27
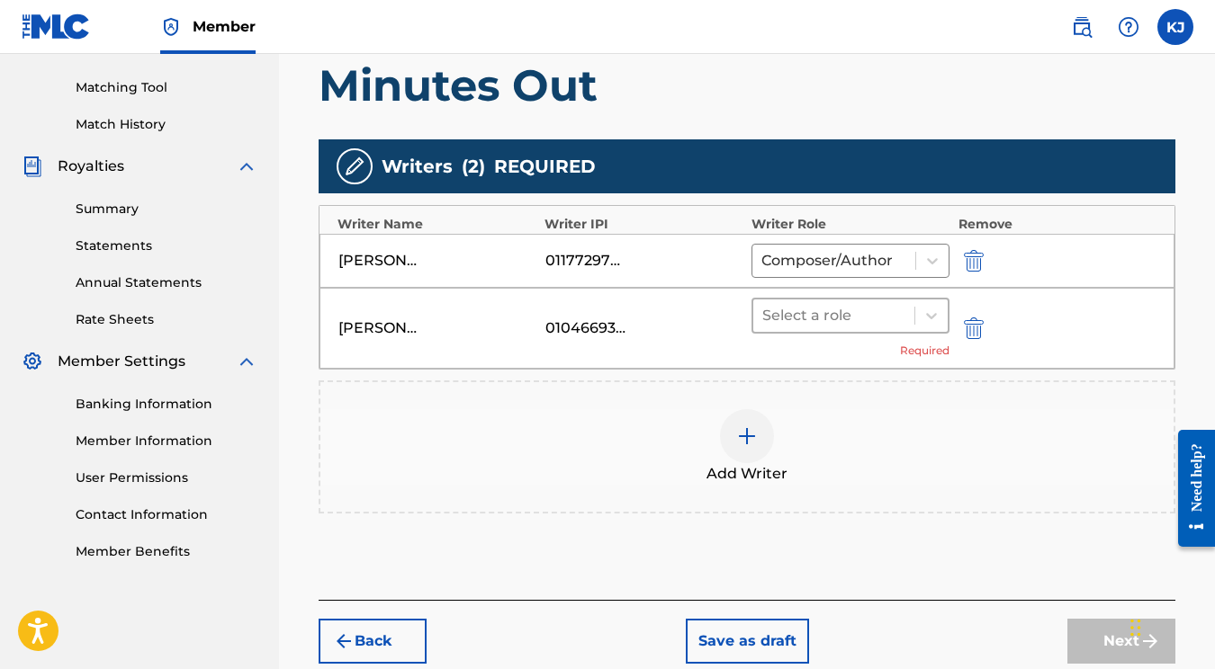
click at [839, 304] on div at bounding box center [833, 315] width 143 height 25
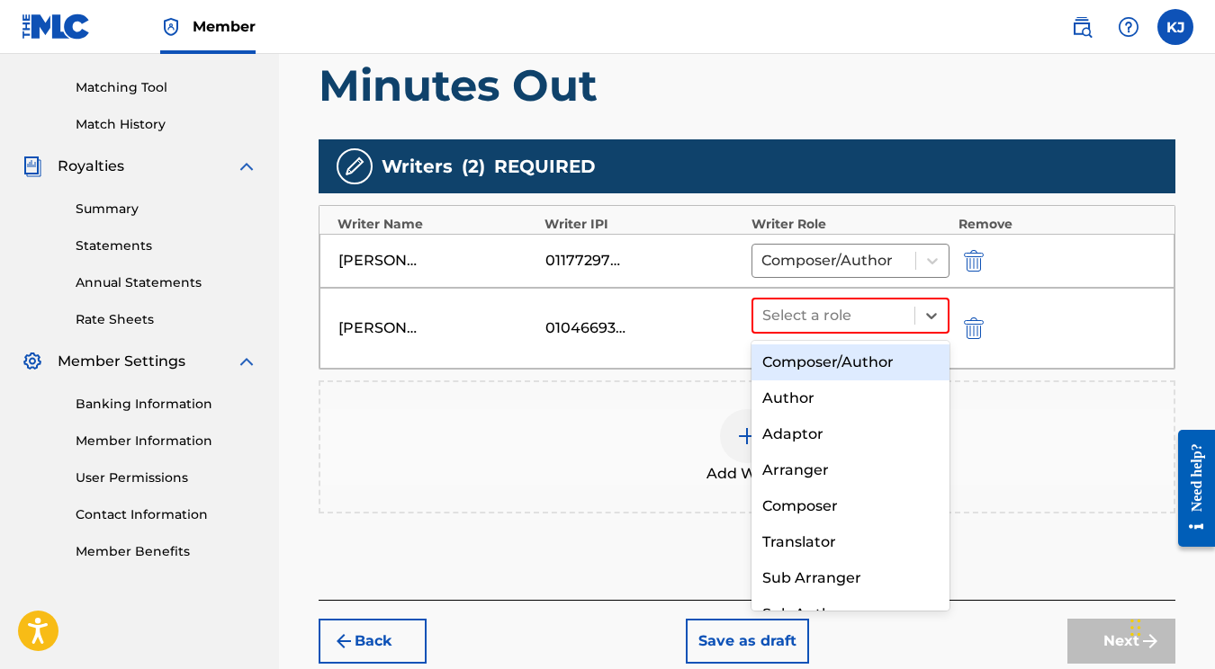
click at [850, 360] on div "Composer/Author" at bounding box center [850, 363] width 198 height 36
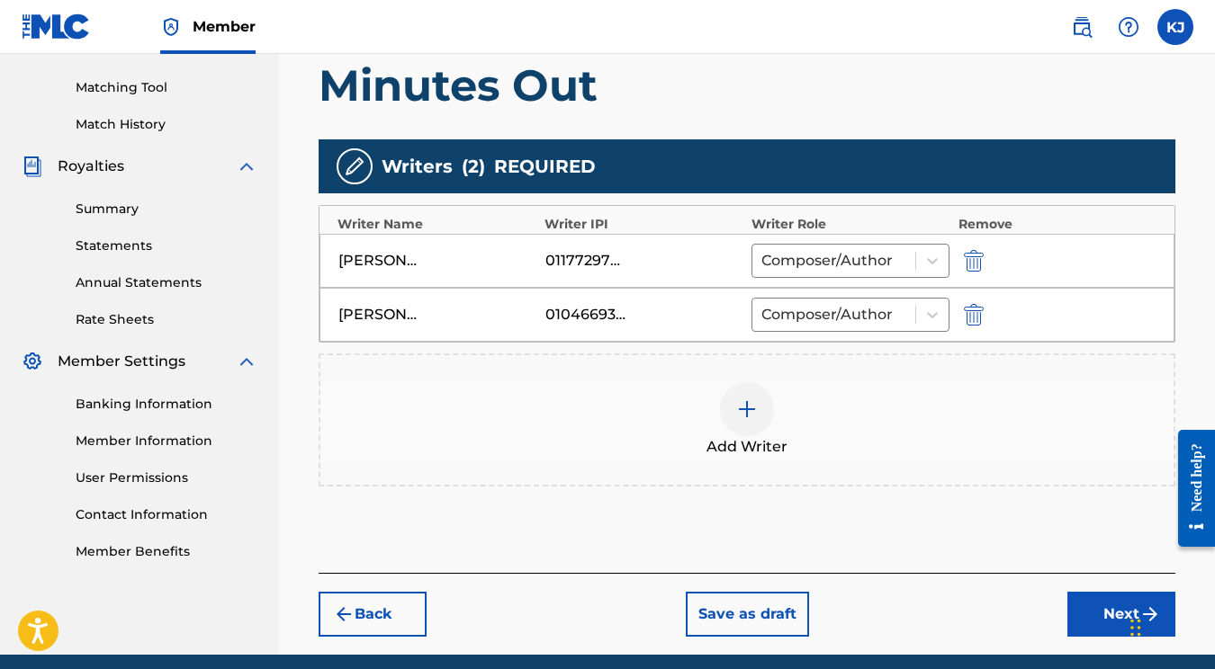
click at [1081, 613] on button "Next" at bounding box center [1121, 614] width 108 height 45
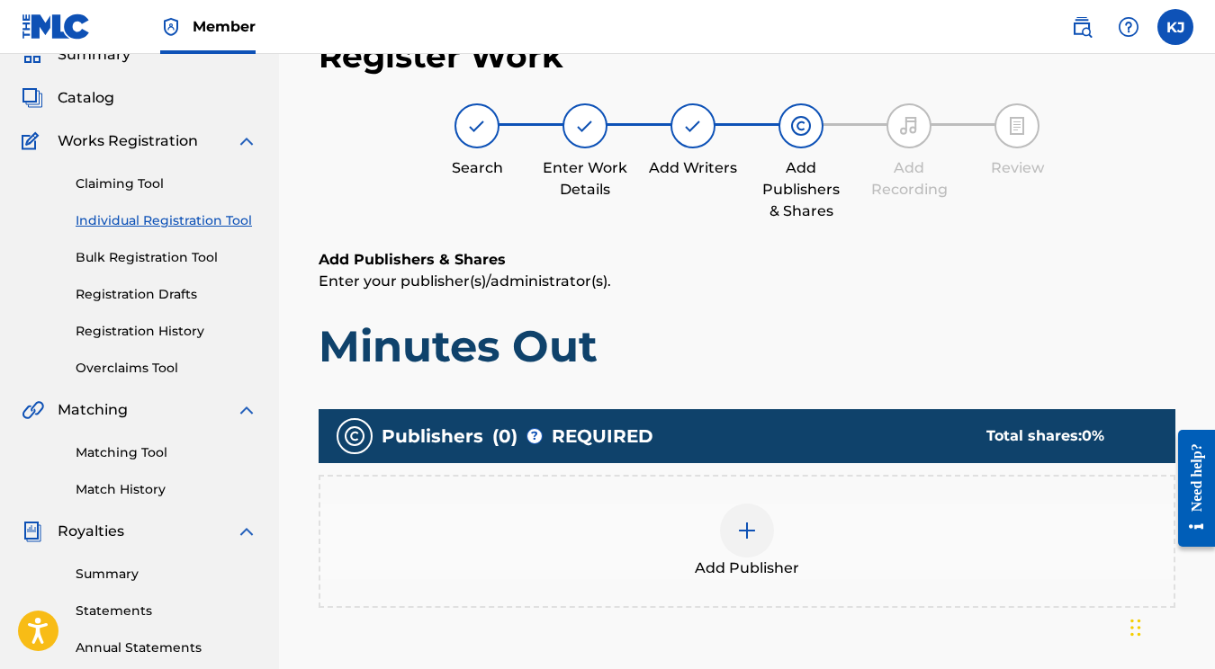
scroll to position [123, 0]
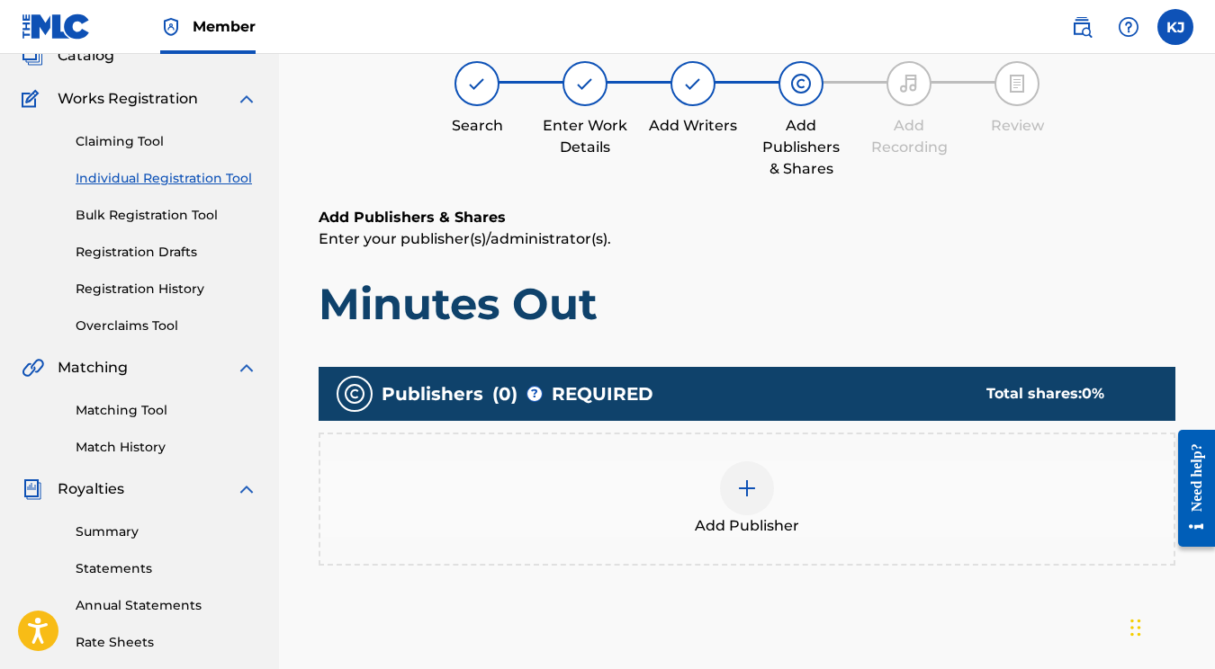
click at [757, 470] on div at bounding box center [747, 489] width 54 height 54
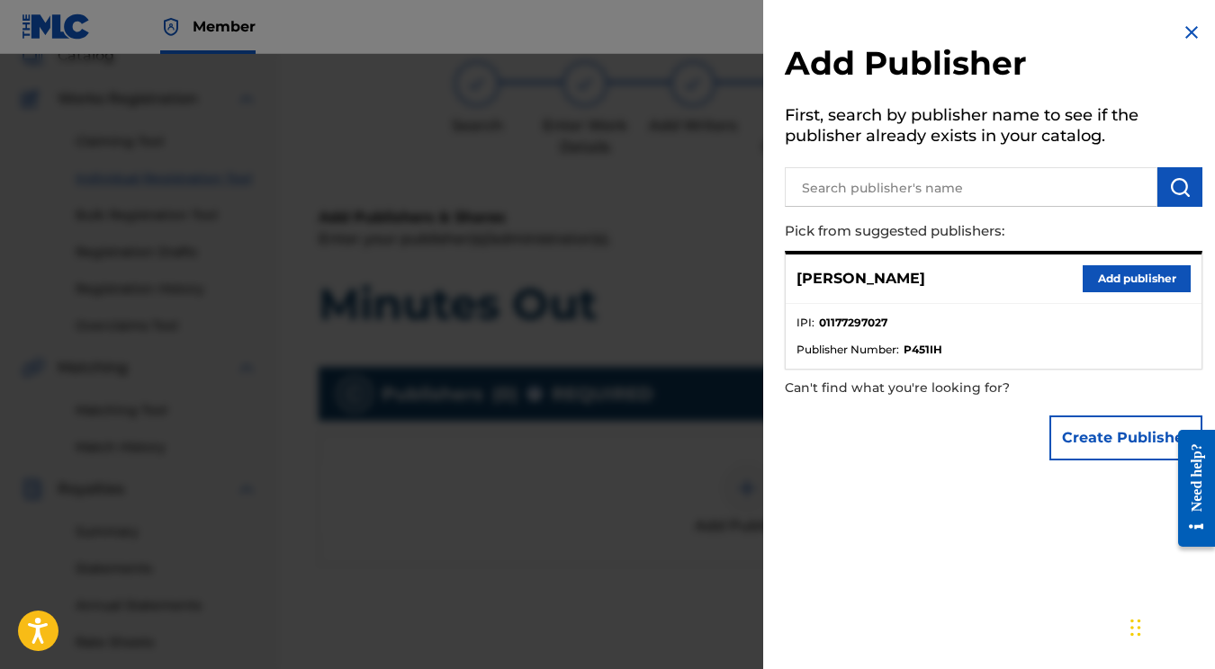
click at [1136, 284] on button "Add publisher" at bounding box center [1136, 278] width 108 height 27
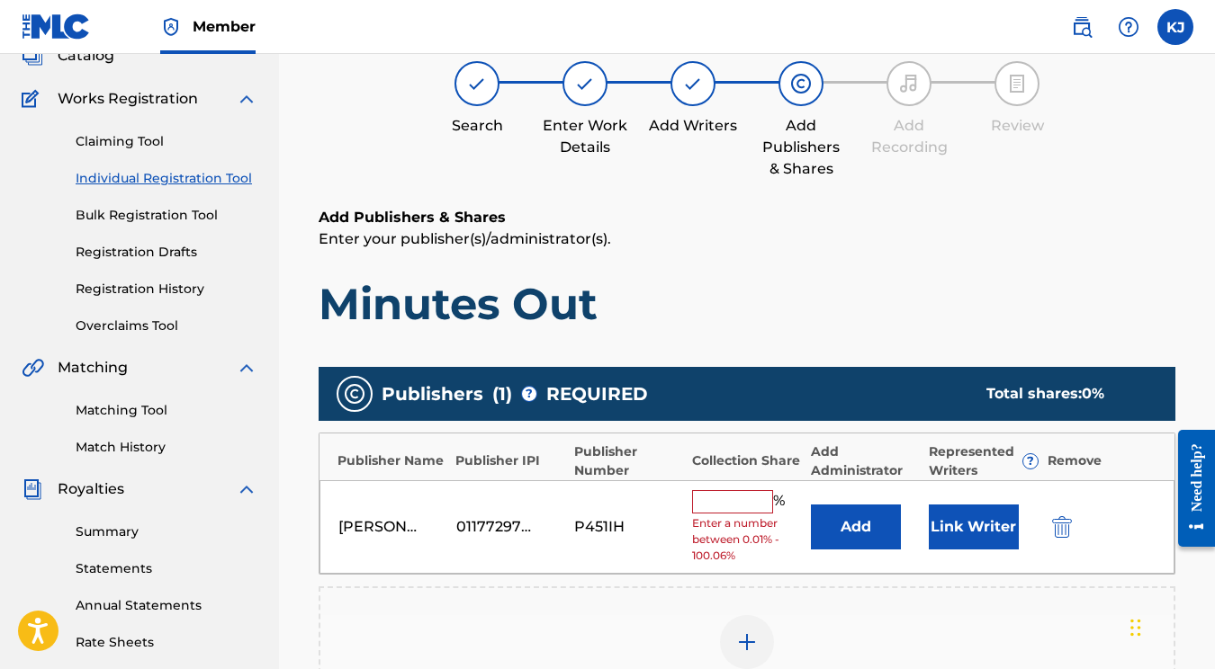
click at [749, 497] on input "text" at bounding box center [732, 501] width 81 height 23
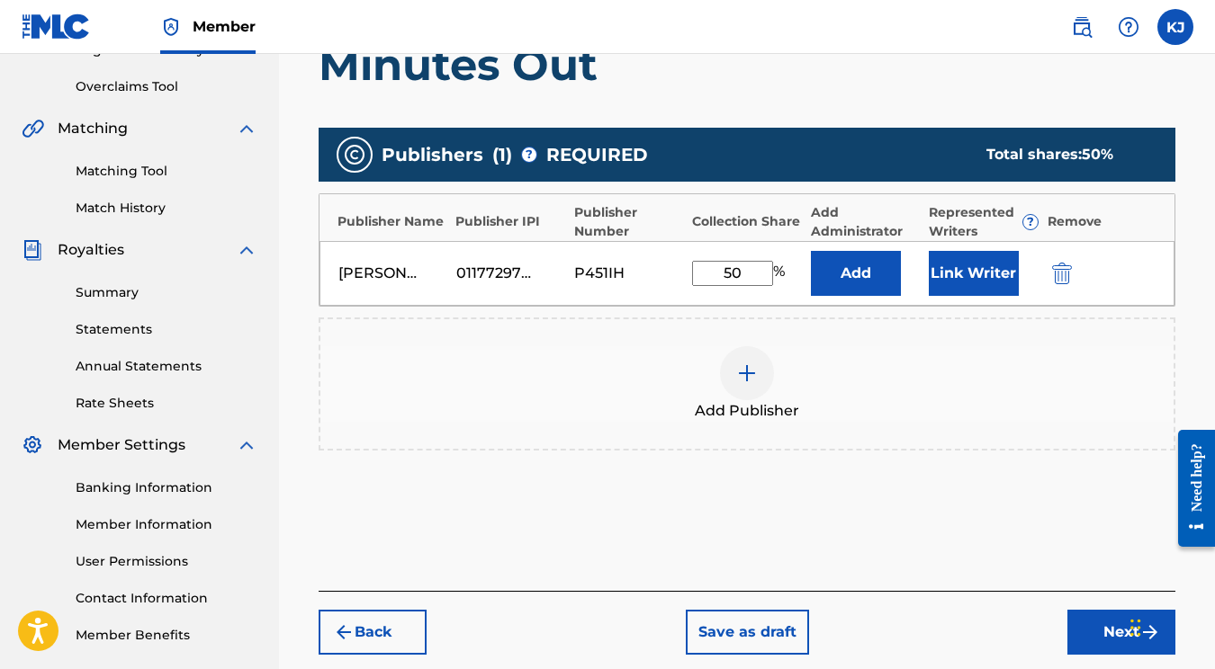
click at [1091, 620] on button "Next" at bounding box center [1121, 632] width 108 height 45
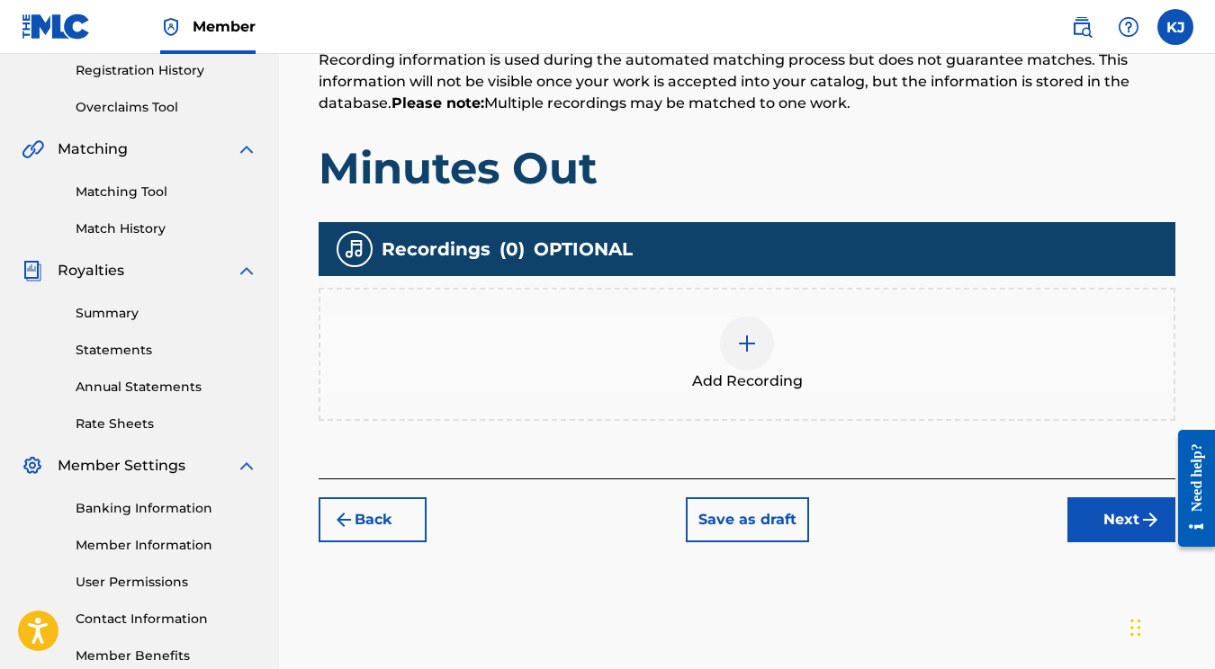
scroll to position [393, 0]
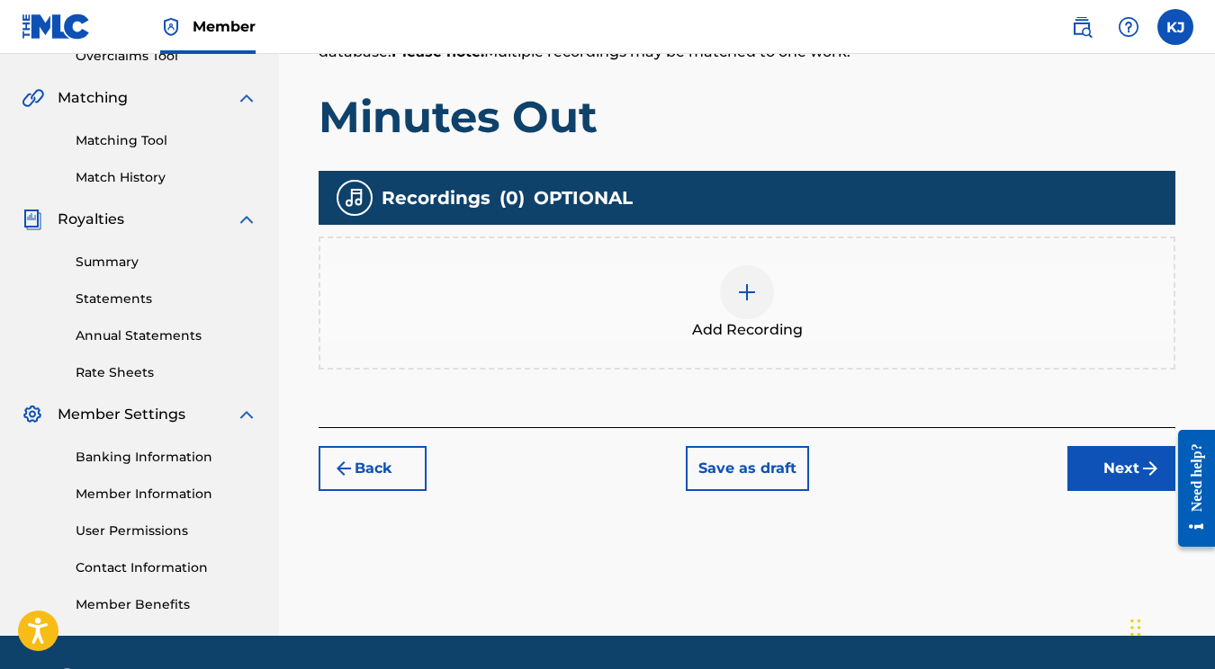
click at [771, 310] on div "Add Recording" at bounding box center [746, 303] width 853 height 76
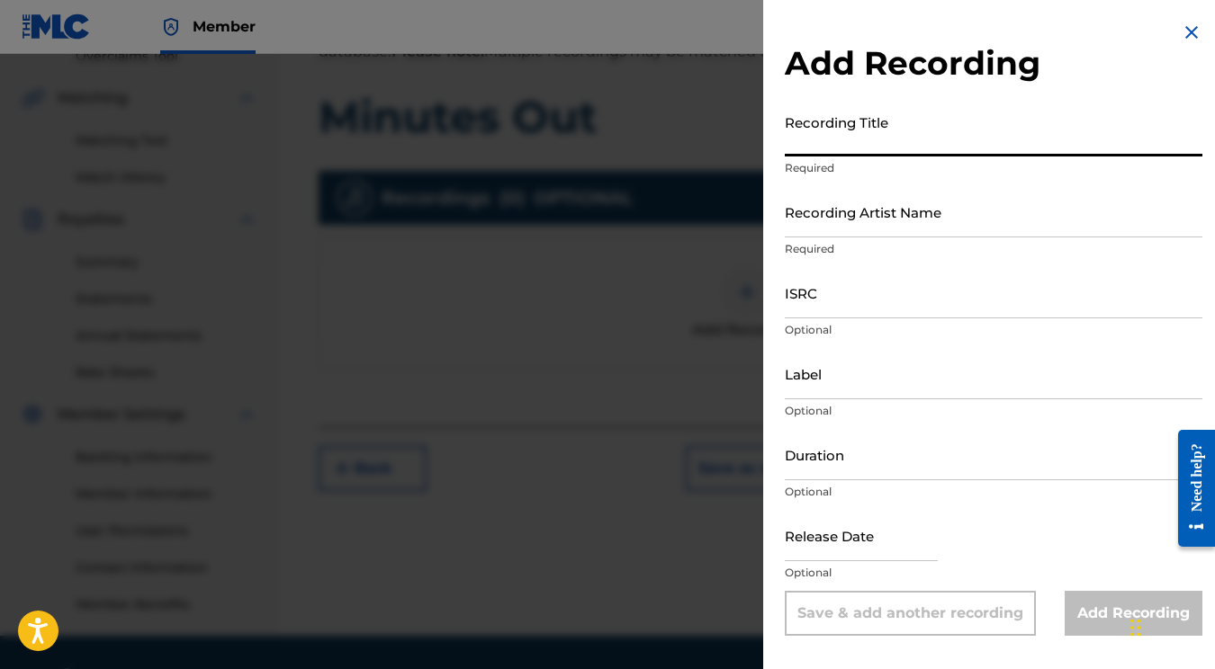
click at [886, 146] on input "Recording Title" at bounding box center [994, 130] width 418 height 51
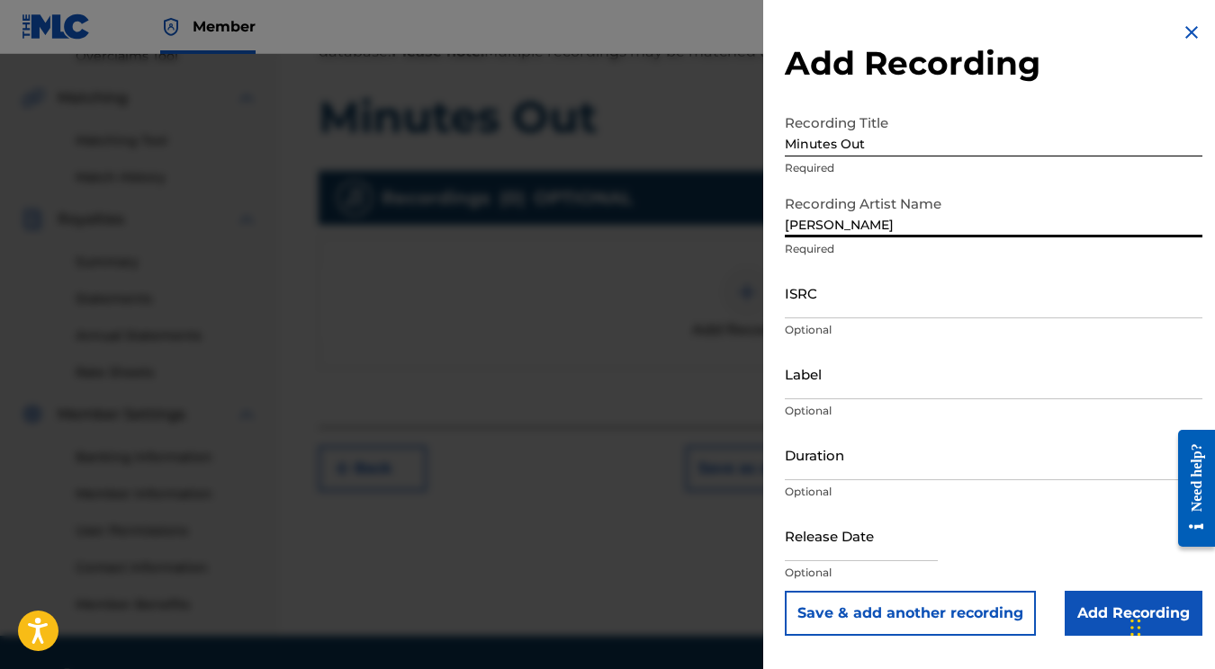
click at [871, 307] on input "ISRC" at bounding box center [994, 292] width 418 height 51
paste input "GBRKQ2575650"
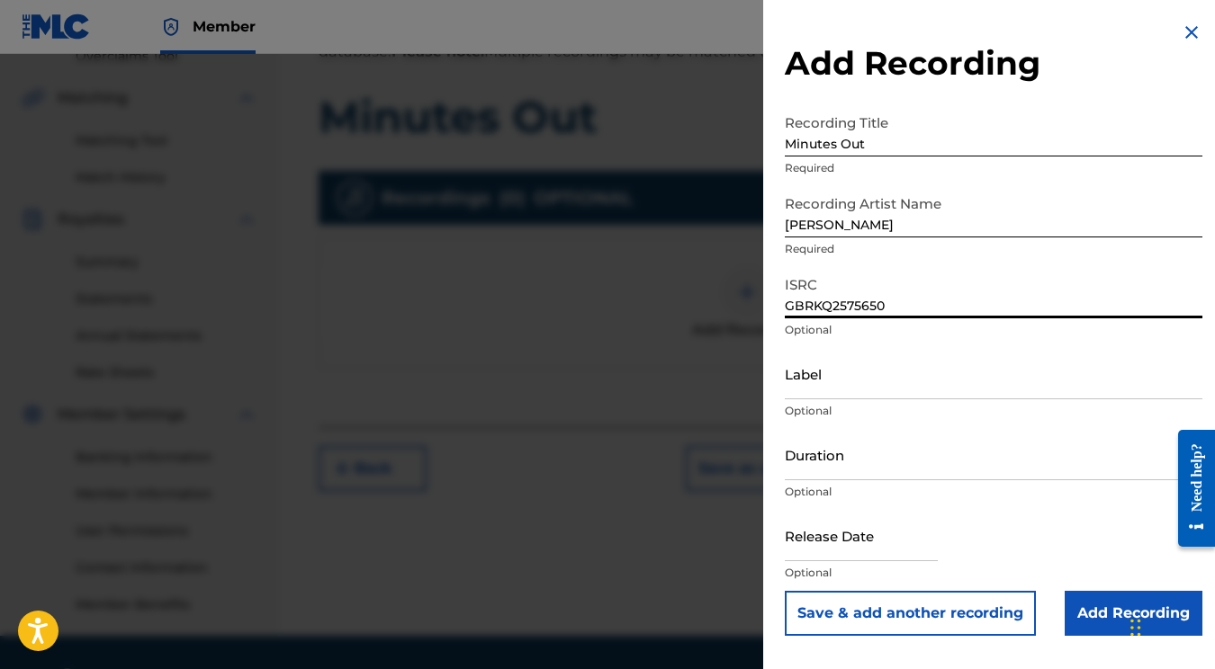
click at [884, 534] on input "text" at bounding box center [861, 535] width 153 height 51
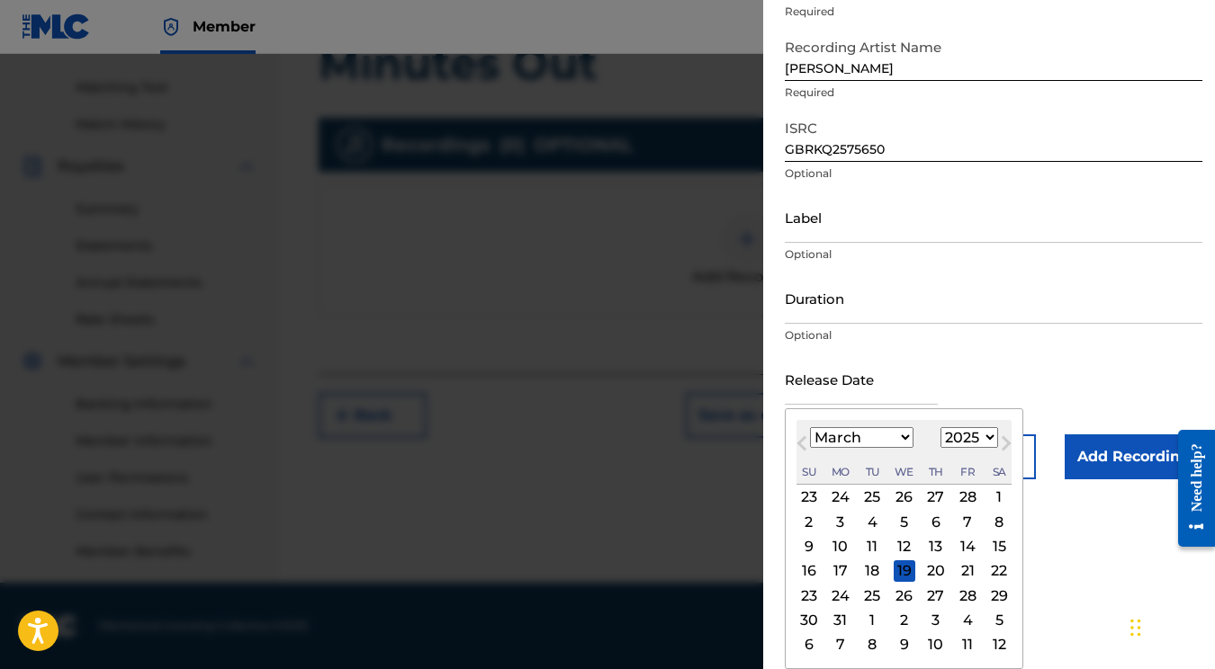
scroll to position [157, 0]
click at [956, 573] on div "21" at bounding box center [967, 572] width 22 height 22
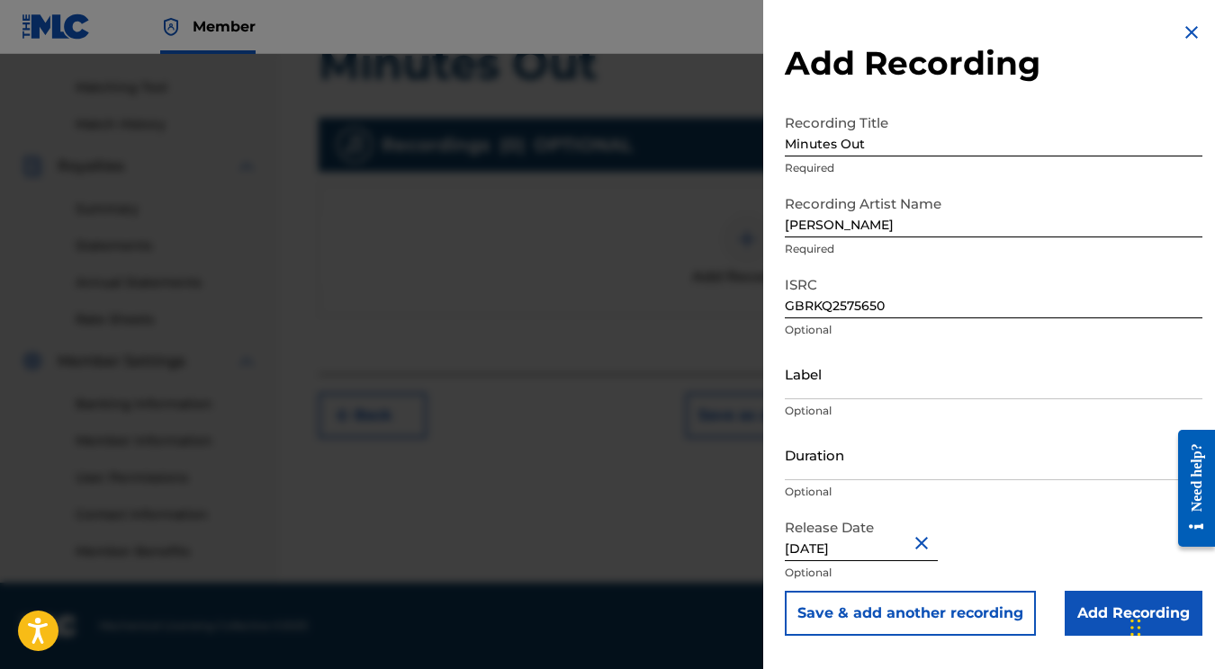
scroll to position [0, 0]
click at [1099, 604] on input "Add Recording" at bounding box center [1133, 613] width 138 height 45
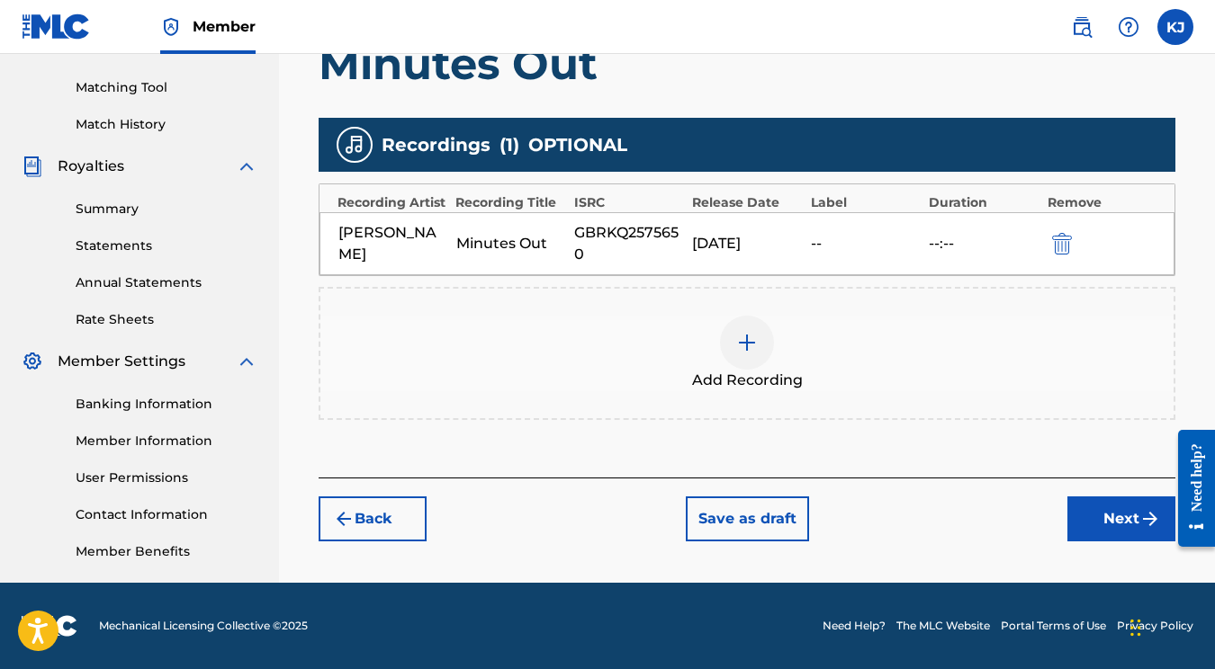
click at [1073, 523] on button "Next" at bounding box center [1121, 519] width 108 height 45
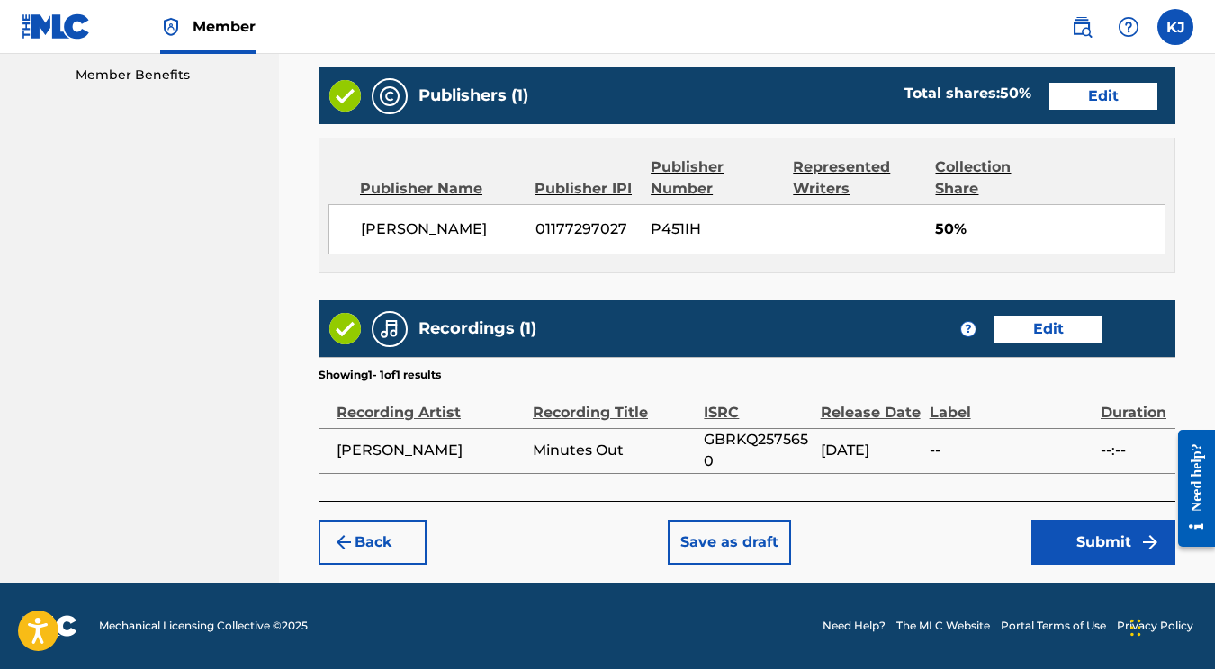
click at [1084, 545] on button "Submit" at bounding box center [1103, 542] width 144 height 45
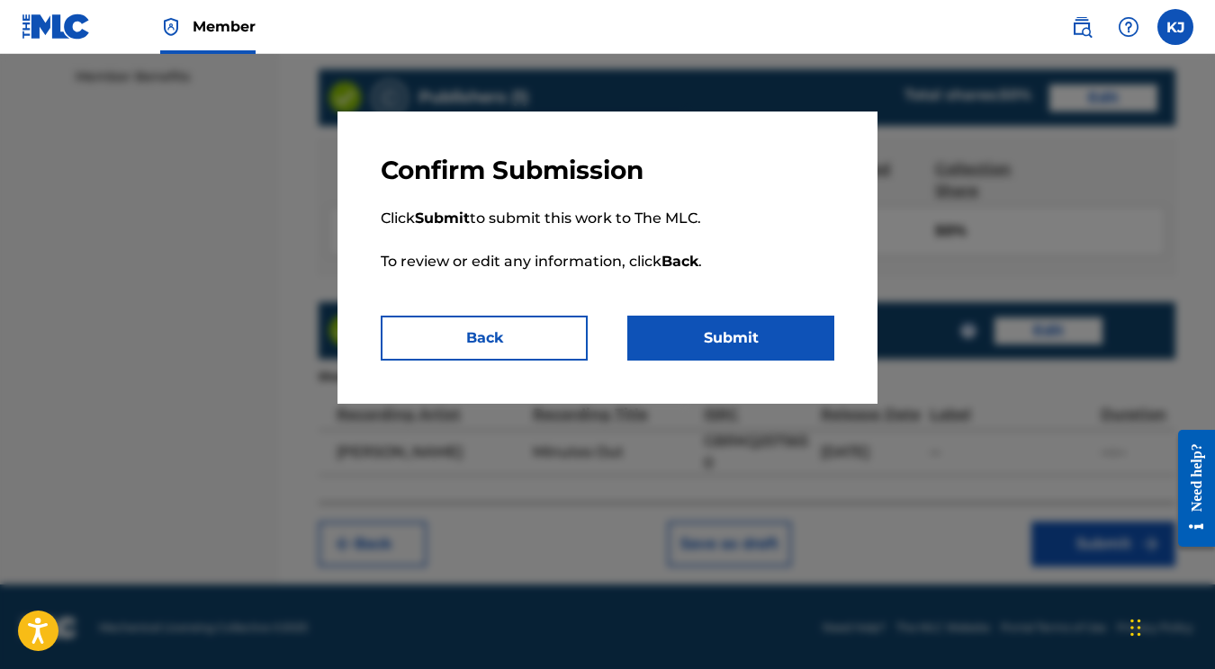
click at [767, 337] on button "Submit" at bounding box center [730, 338] width 207 height 45
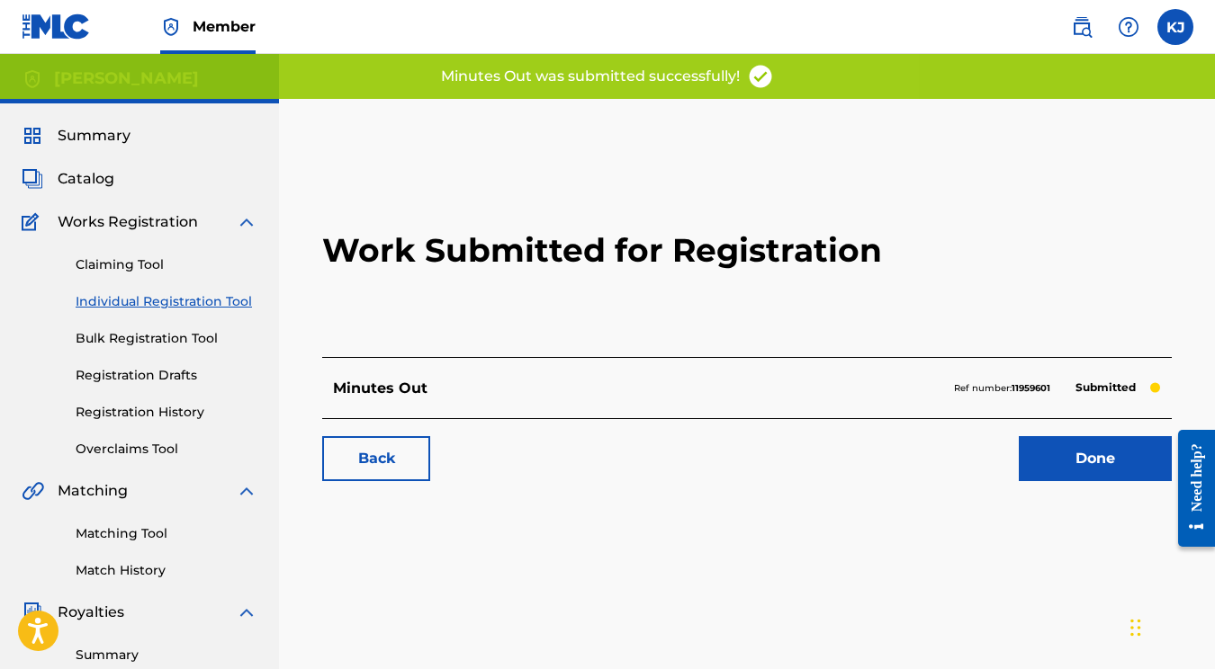
click at [1088, 458] on link "Done" at bounding box center [1095, 458] width 153 height 45
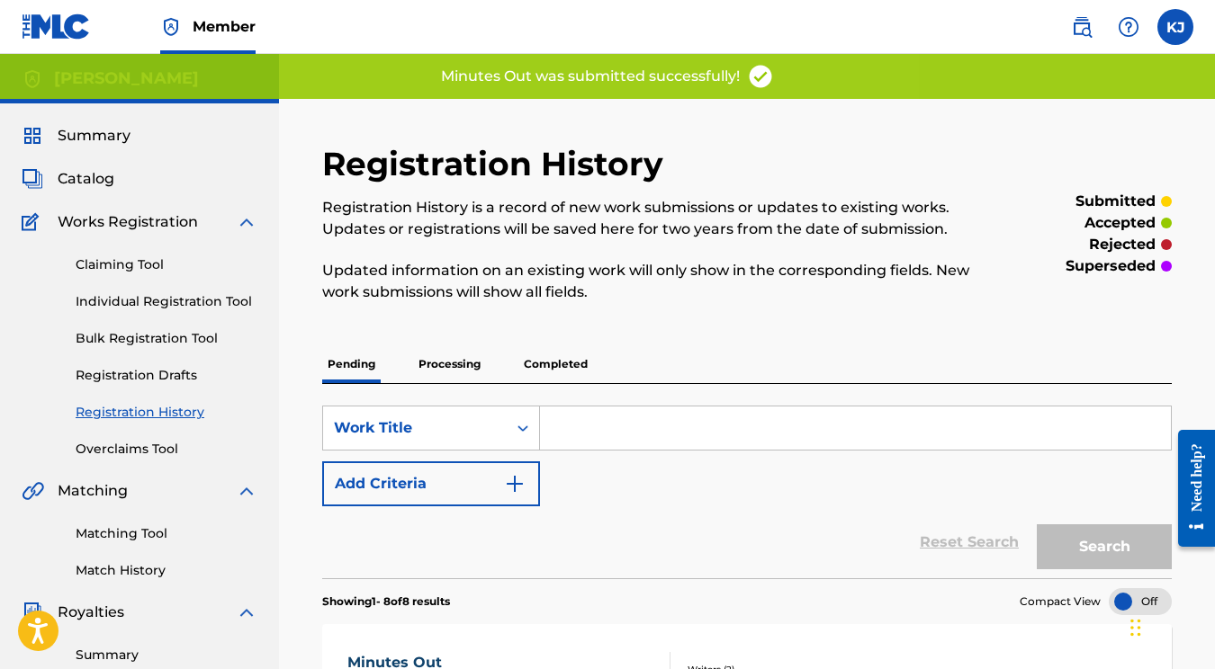
click at [184, 300] on link "Individual Registration Tool" at bounding box center [167, 301] width 182 height 19
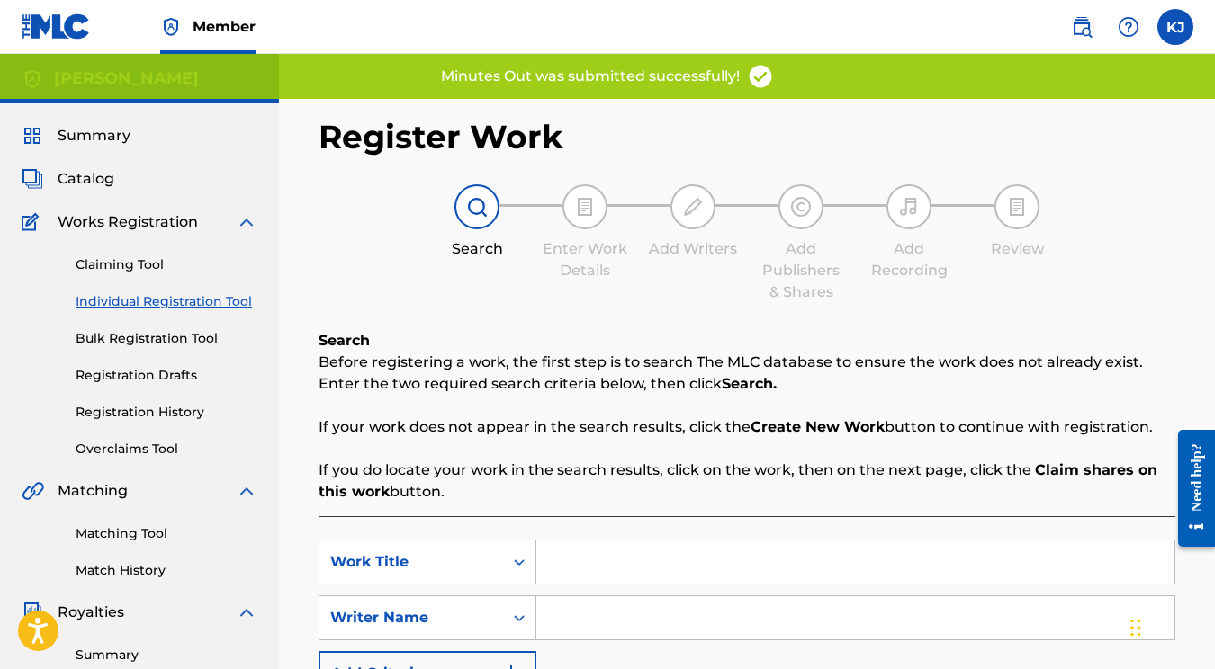
click at [633, 555] on input "Search Form" at bounding box center [855, 562] width 638 height 43
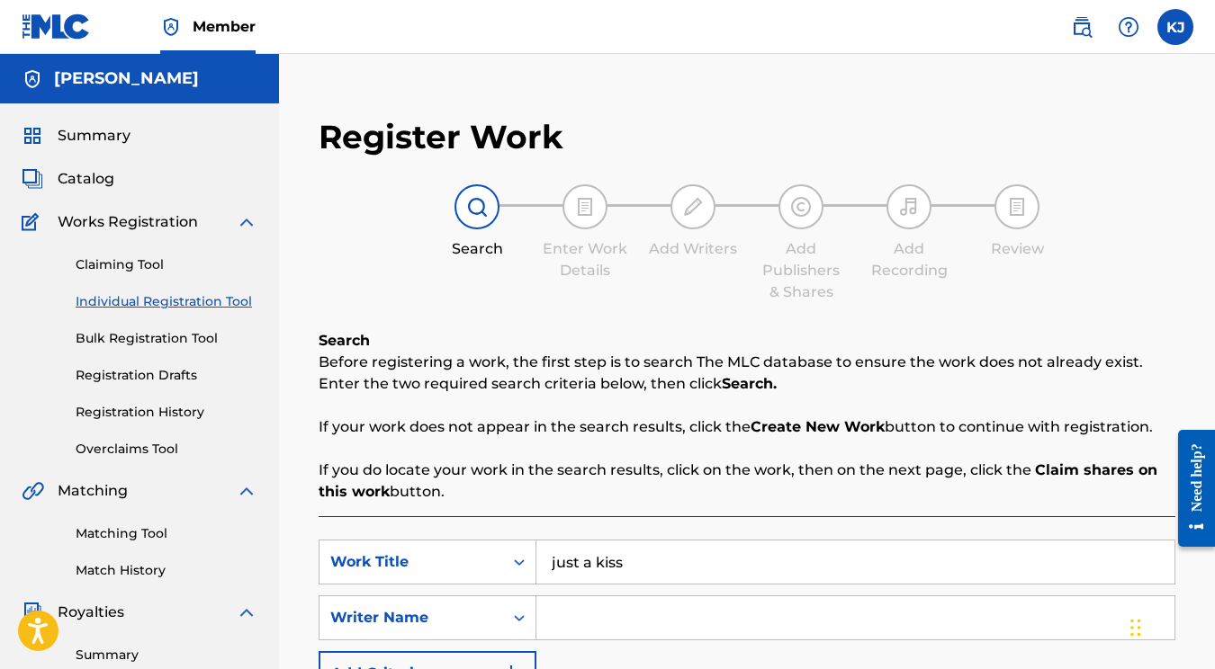
click at [587, 600] on input "Search Form" at bounding box center [855, 618] width 638 height 43
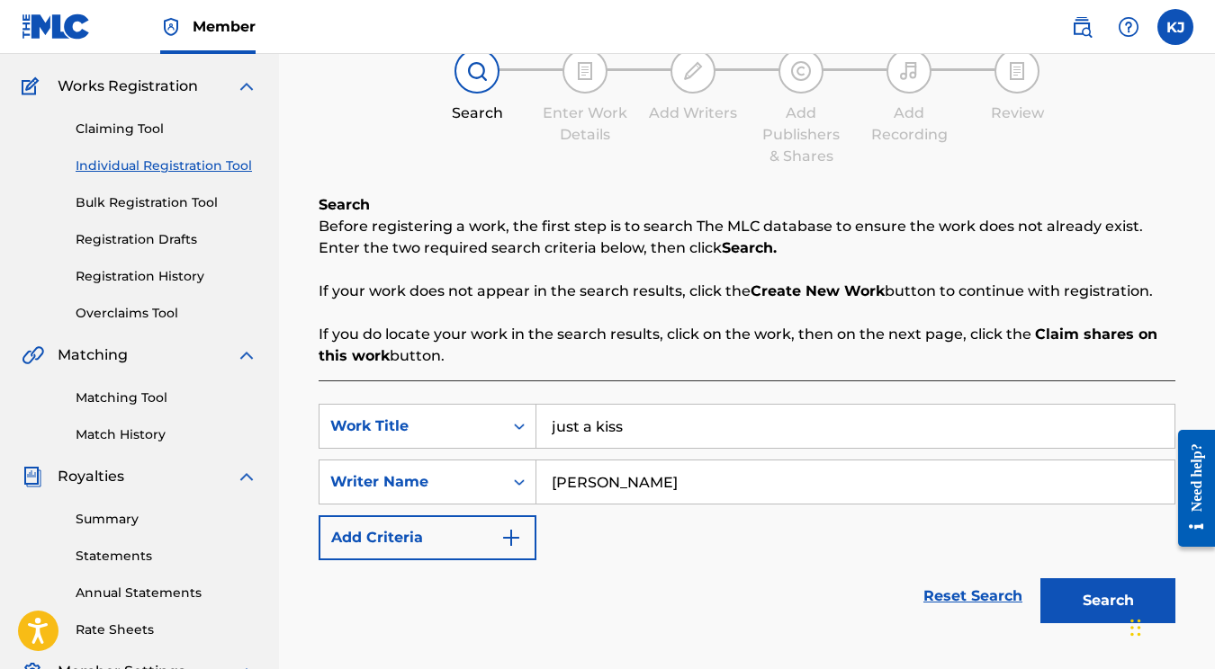
scroll to position [366, 0]
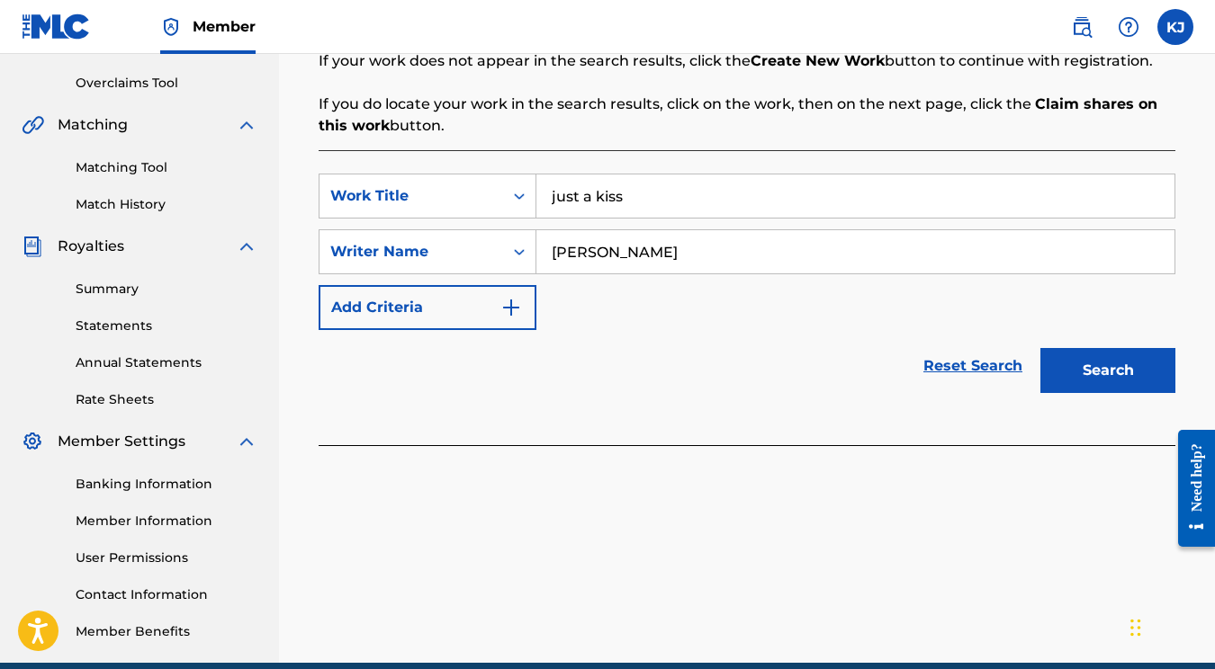
click at [1073, 394] on div "Search" at bounding box center [1103, 366] width 144 height 72
click at [1076, 384] on button "Search" at bounding box center [1107, 370] width 135 height 45
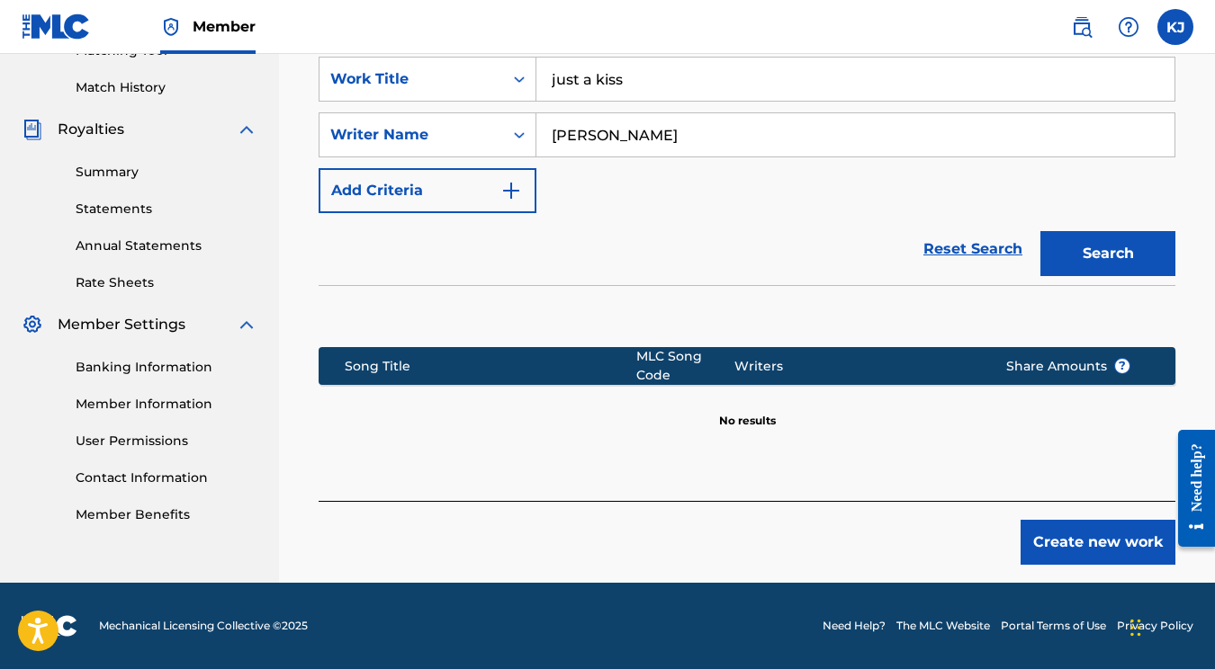
scroll to position [483, 0]
click at [1108, 552] on button "Create new work" at bounding box center [1097, 542] width 155 height 45
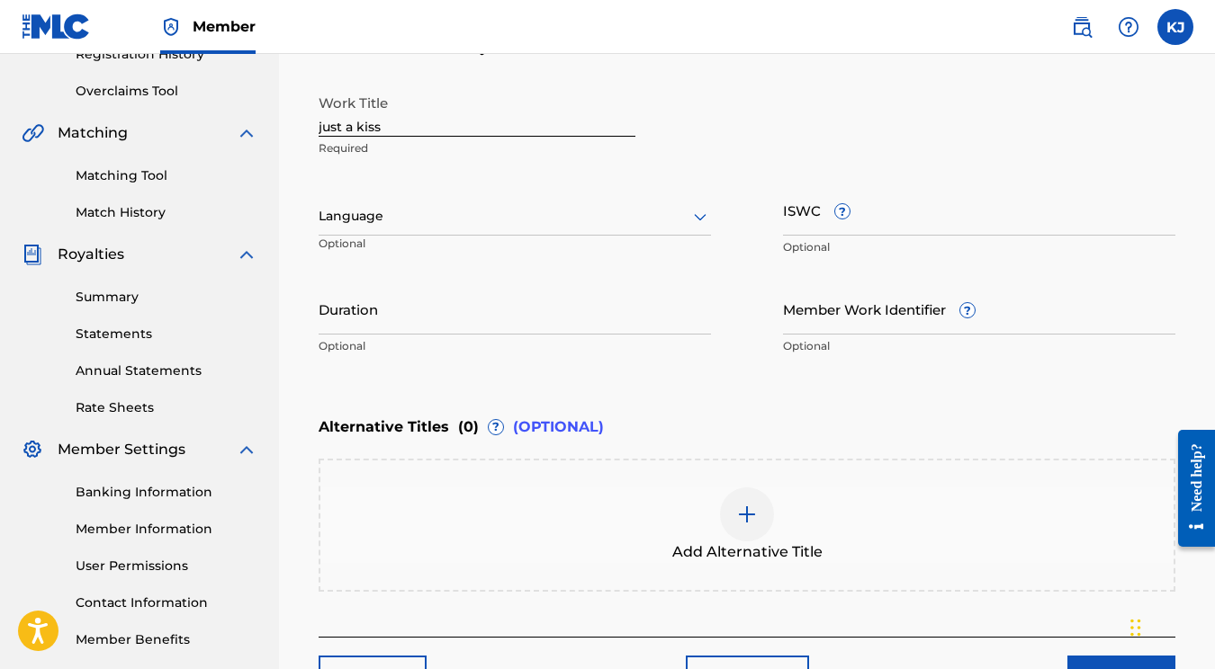
scroll to position [390, 0]
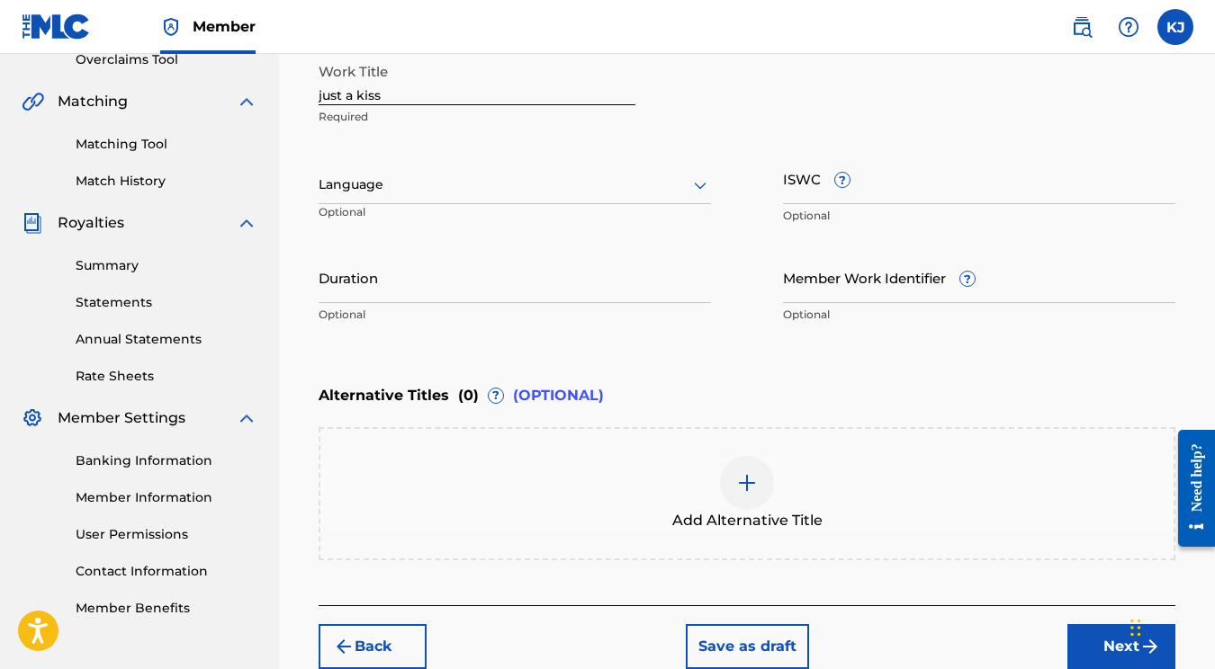
click at [757, 482] on img at bounding box center [747, 483] width 22 height 22
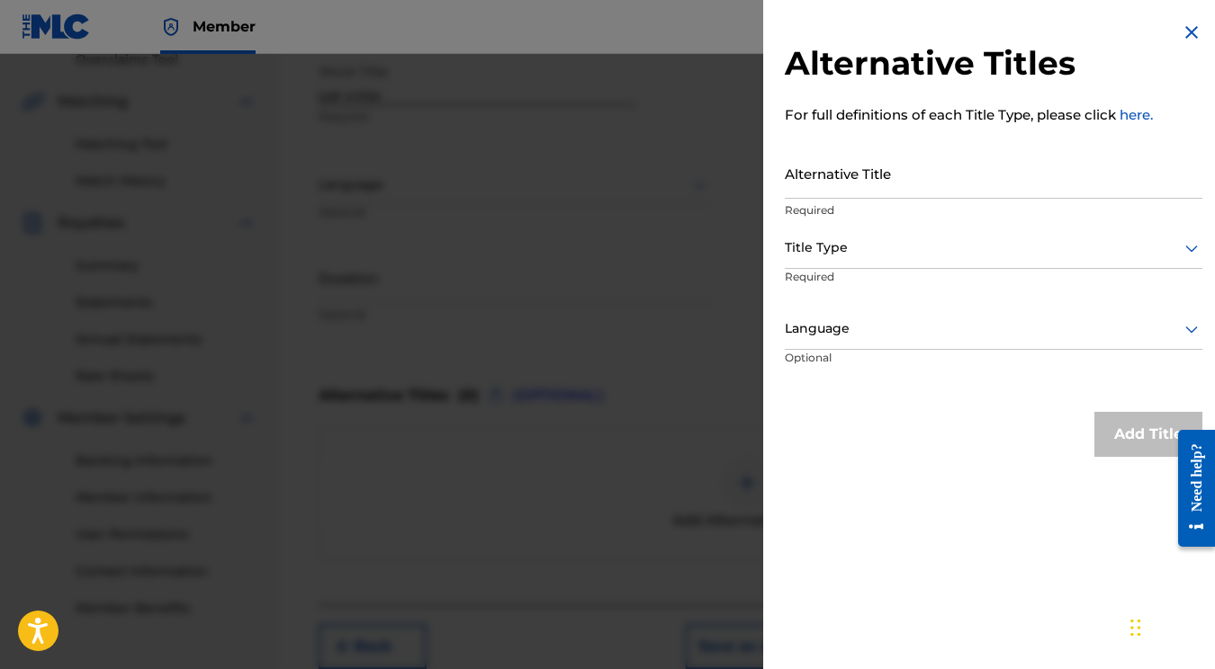
click at [692, 431] on div at bounding box center [607, 388] width 1215 height 669
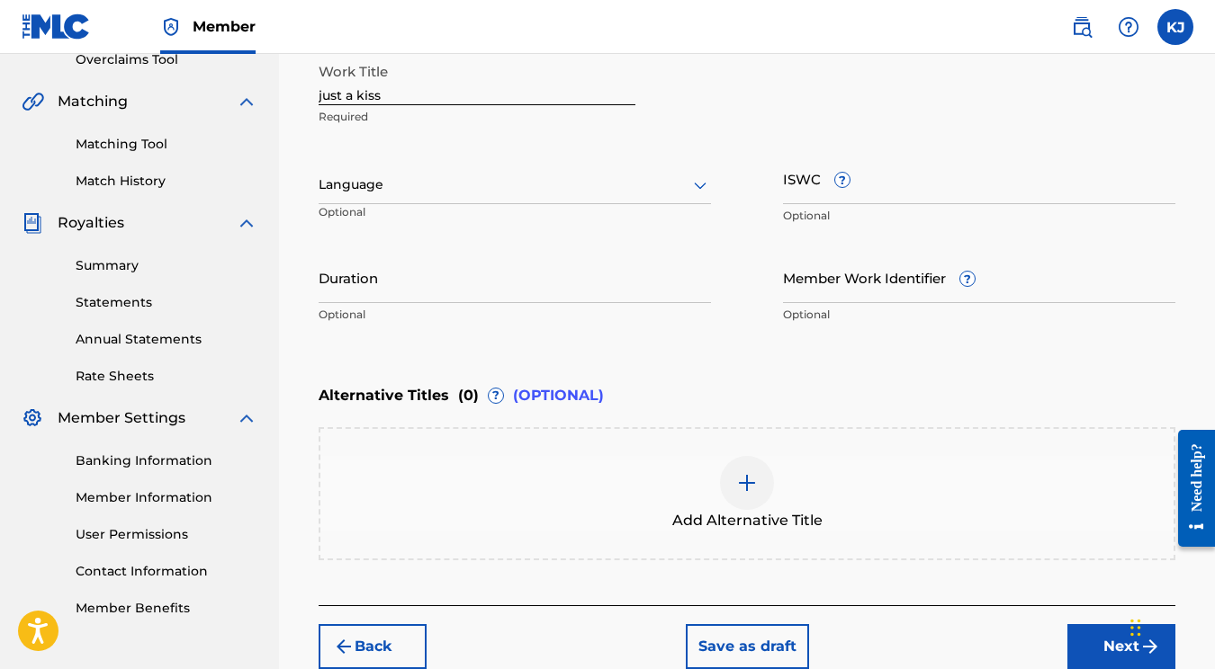
click at [1096, 645] on button "Next" at bounding box center [1121, 646] width 108 height 45
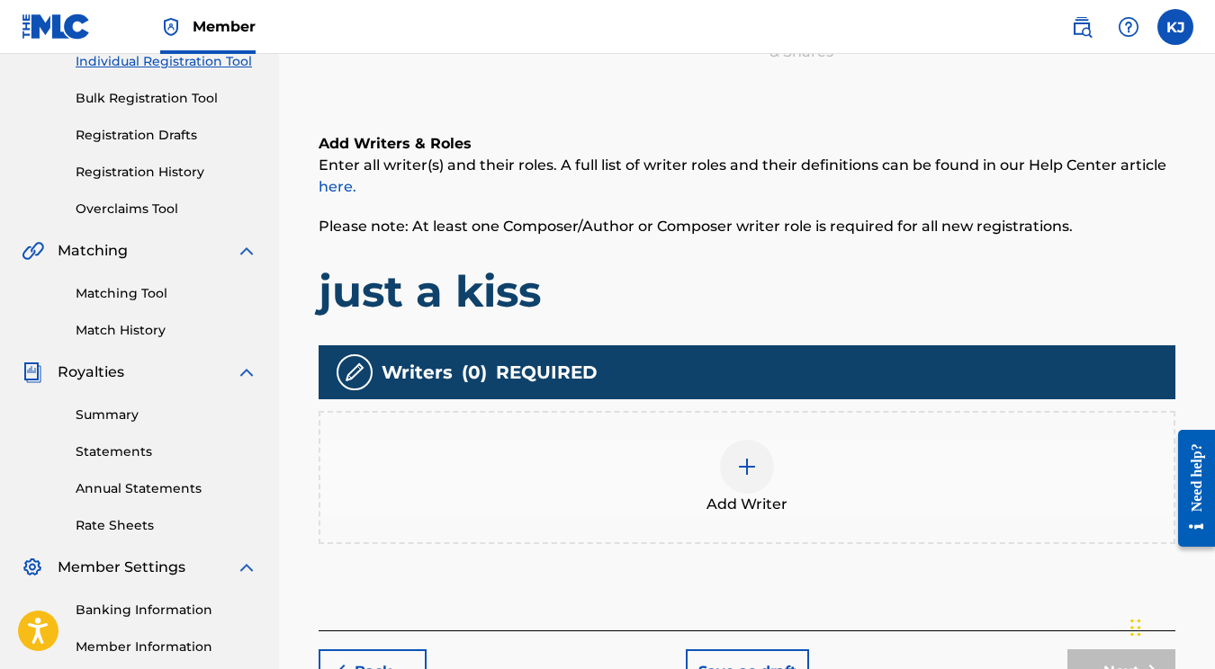
scroll to position [310, 0]
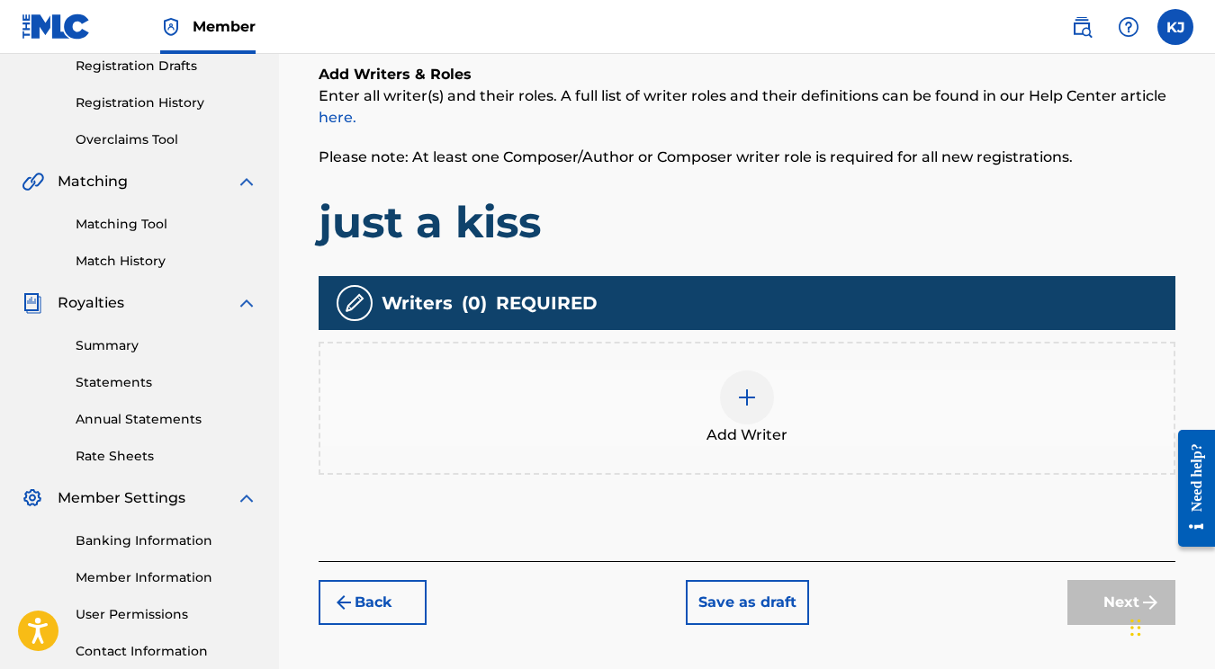
click at [755, 362] on div "Add Writer" at bounding box center [747, 408] width 857 height 133
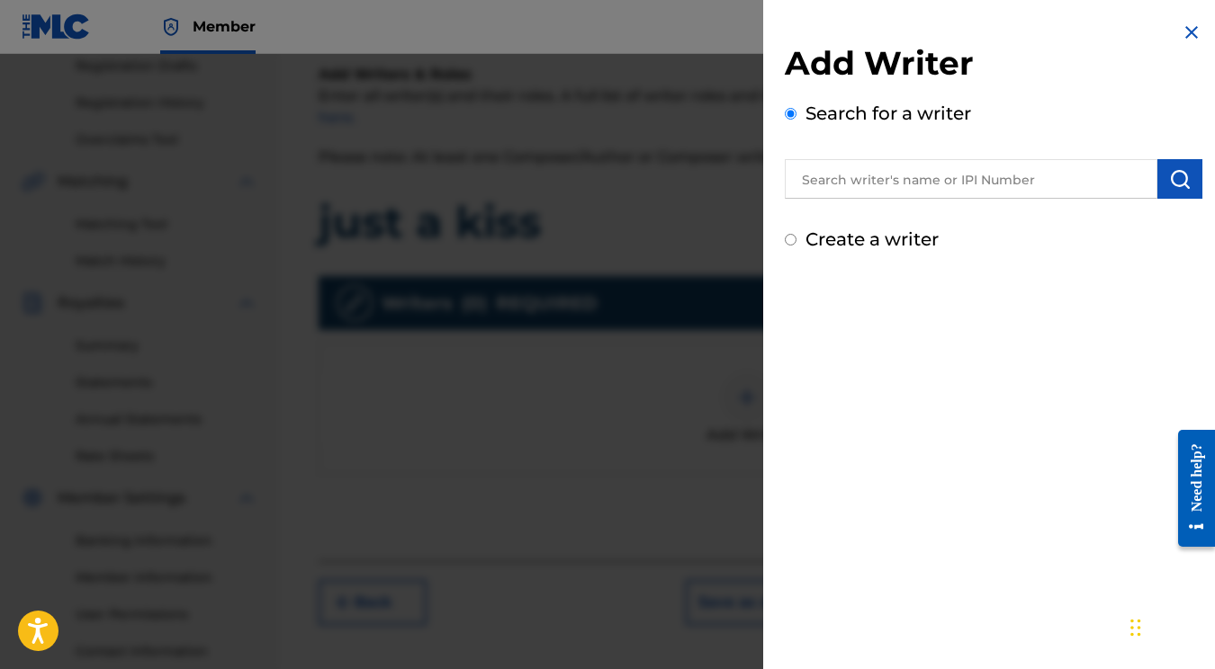
click at [870, 253] on div "Add Writer Search for a writer Create a writer" at bounding box center [993, 137] width 461 height 274
click at [789, 238] on input "Create a writer" at bounding box center [791, 240] width 12 height 12
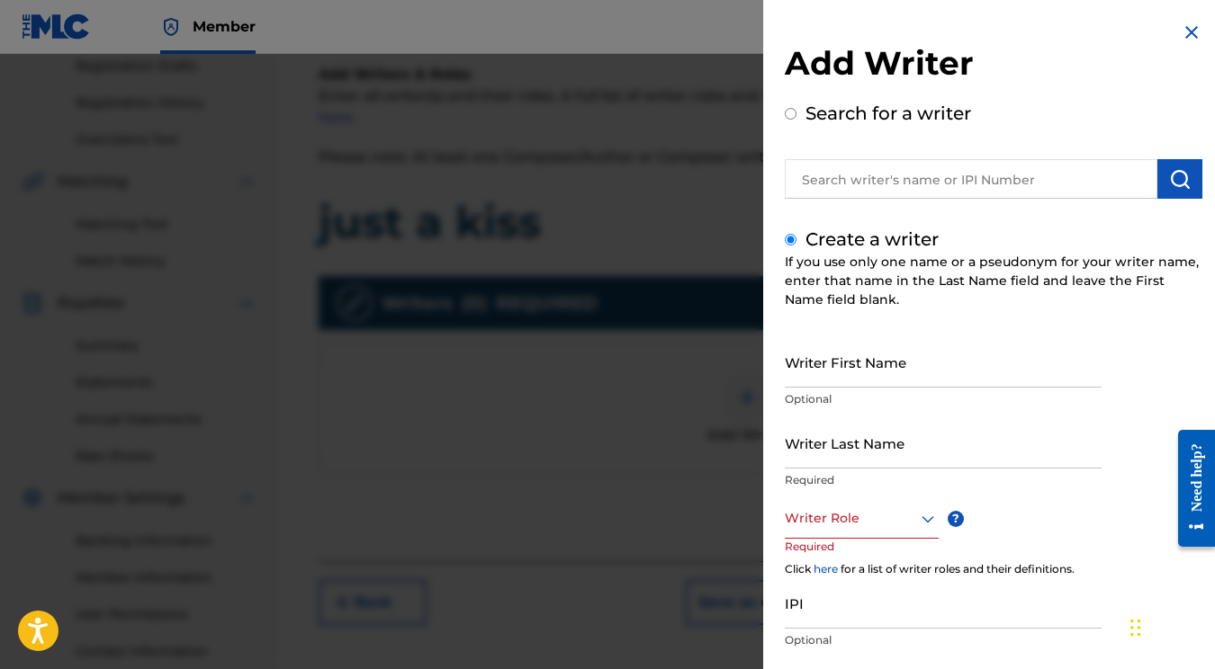
click at [877, 369] on input "Writer First Name" at bounding box center [943, 362] width 317 height 51
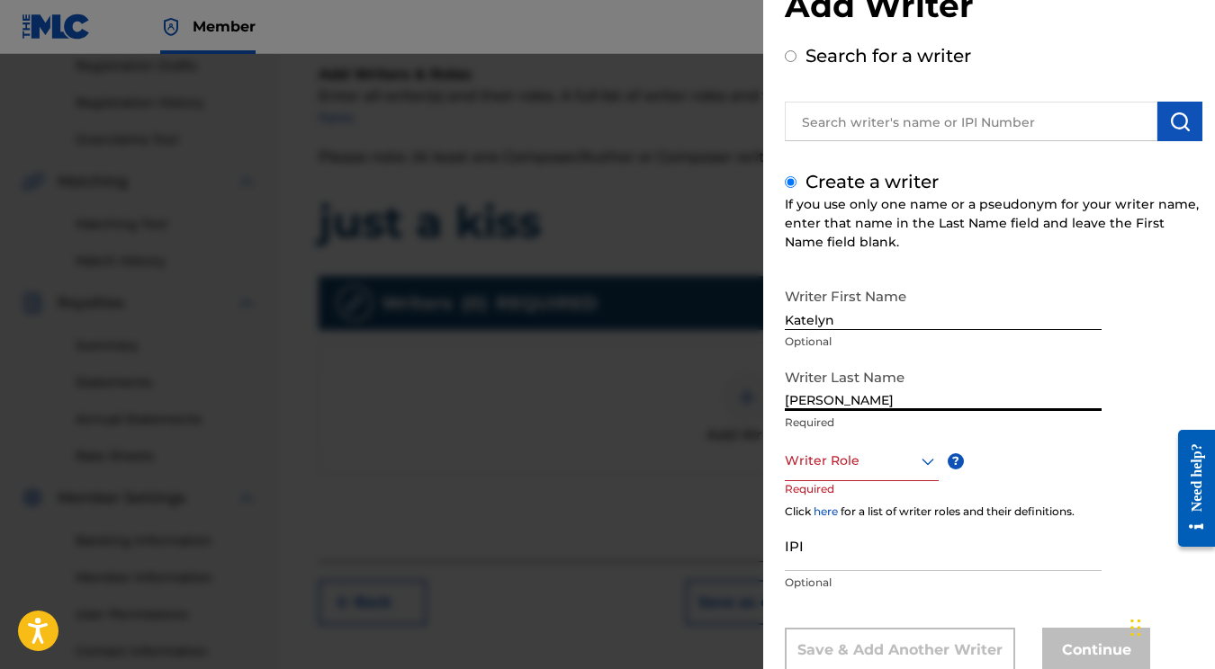
click at [873, 466] on div "Writer Role" at bounding box center [862, 461] width 154 height 40
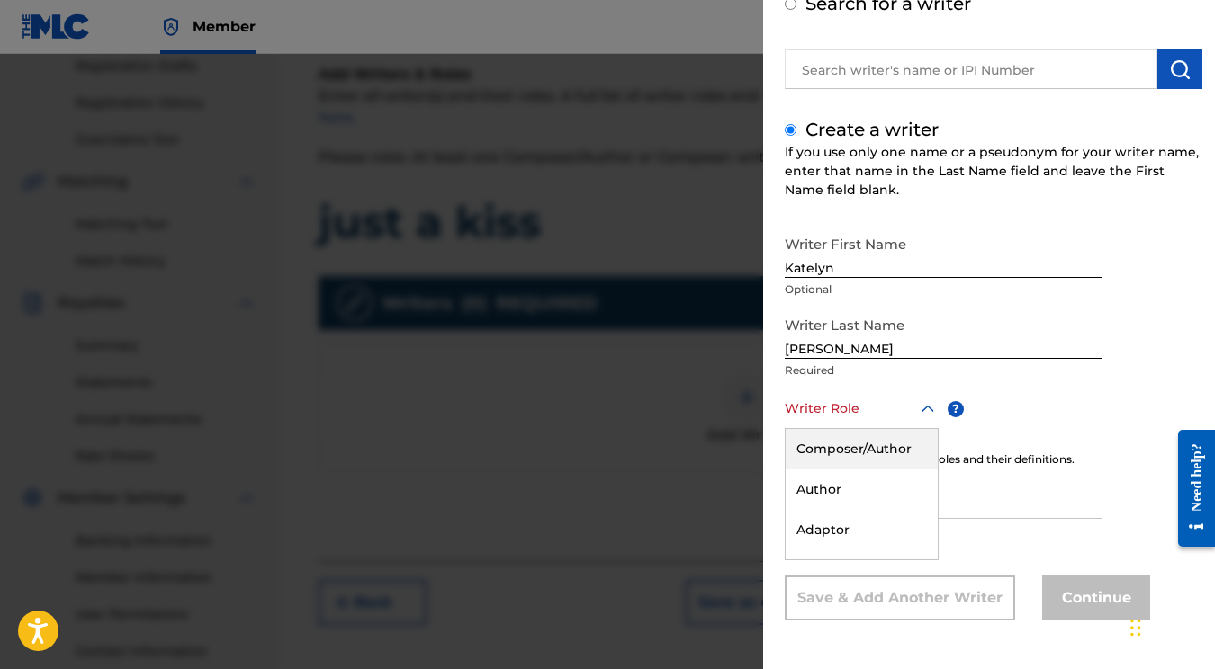
click at [857, 444] on div "Composer/Author" at bounding box center [862, 449] width 152 height 40
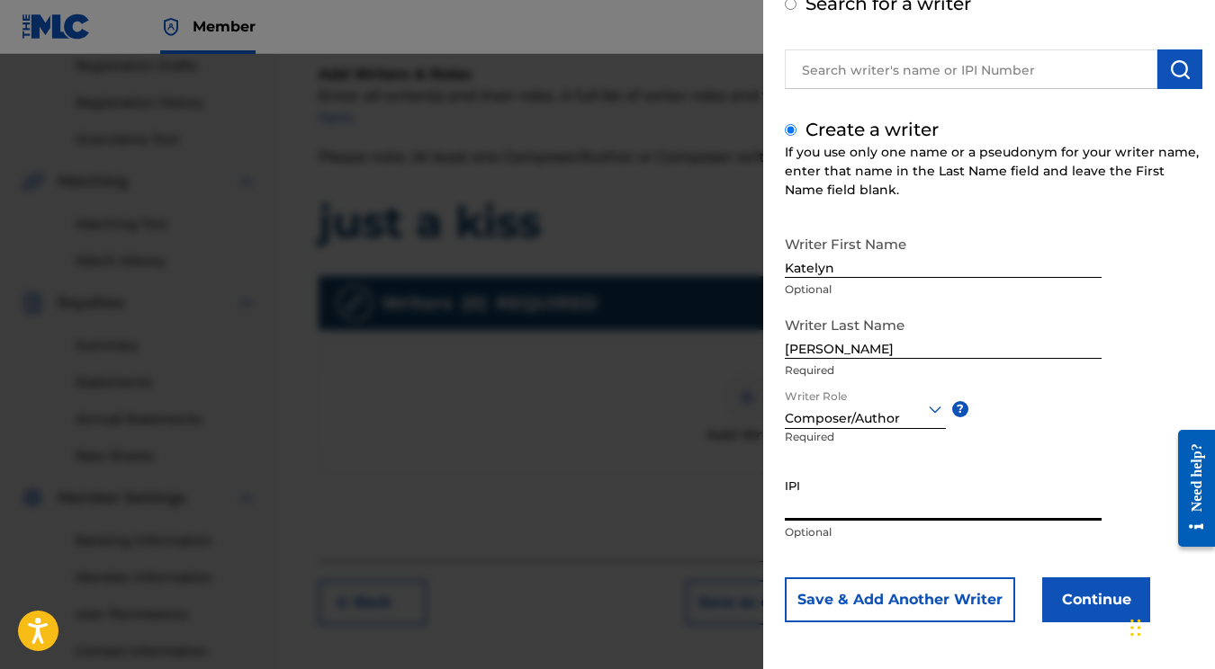
click at [849, 499] on input "IPI" at bounding box center [943, 495] width 317 height 51
paste input "01177297027"
click at [1083, 586] on button "Continue" at bounding box center [1096, 600] width 108 height 45
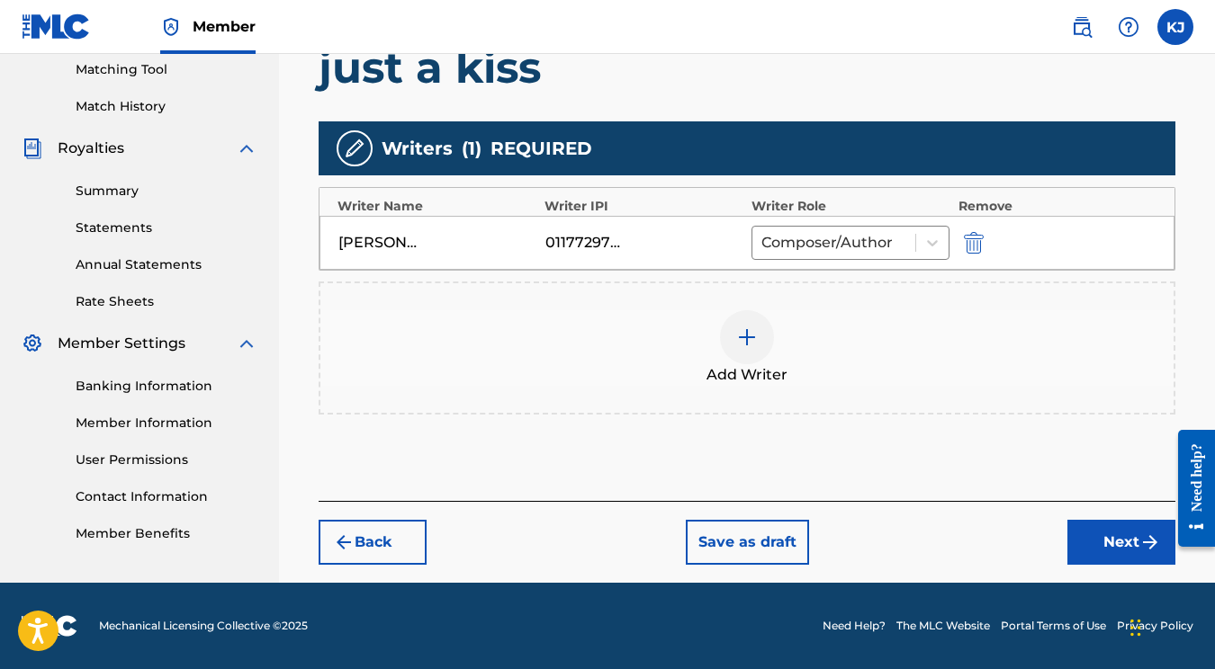
click at [1118, 547] on button "Next" at bounding box center [1121, 542] width 108 height 45
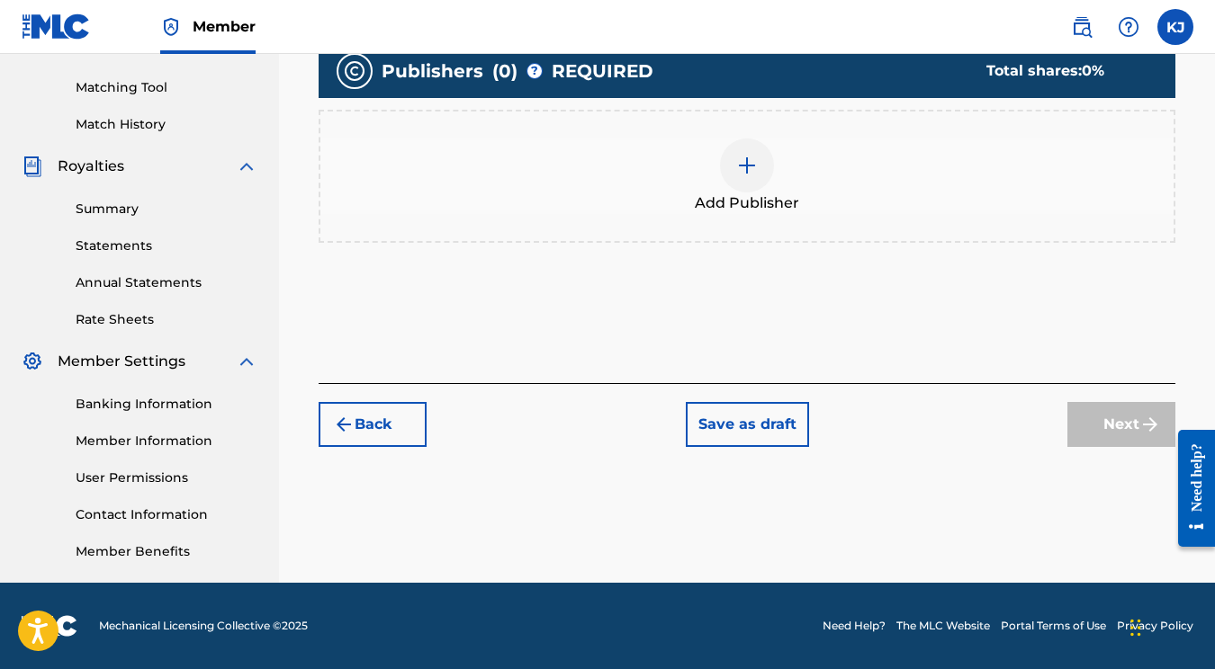
scroll to position [446, 0]
click at [735, 141] on div at bounding box center [747, 166] width 54 height 54
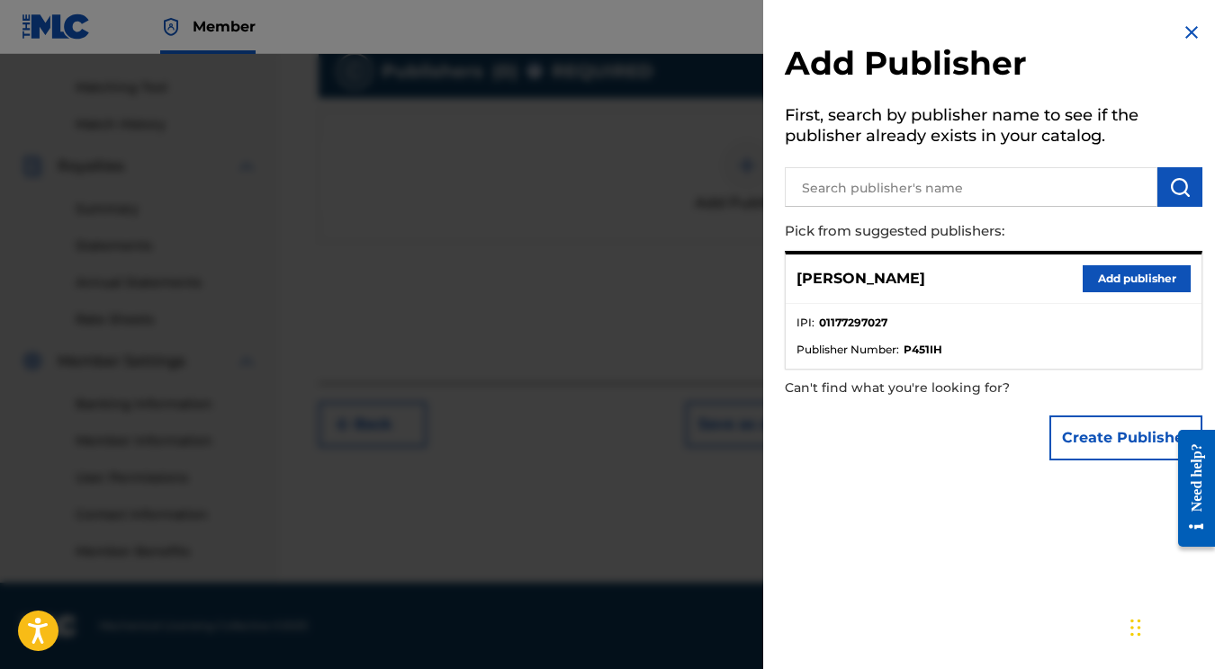
click at [1113, 268] on button "Add publisher" at bounding box center [1136, 278] width 108 height 27
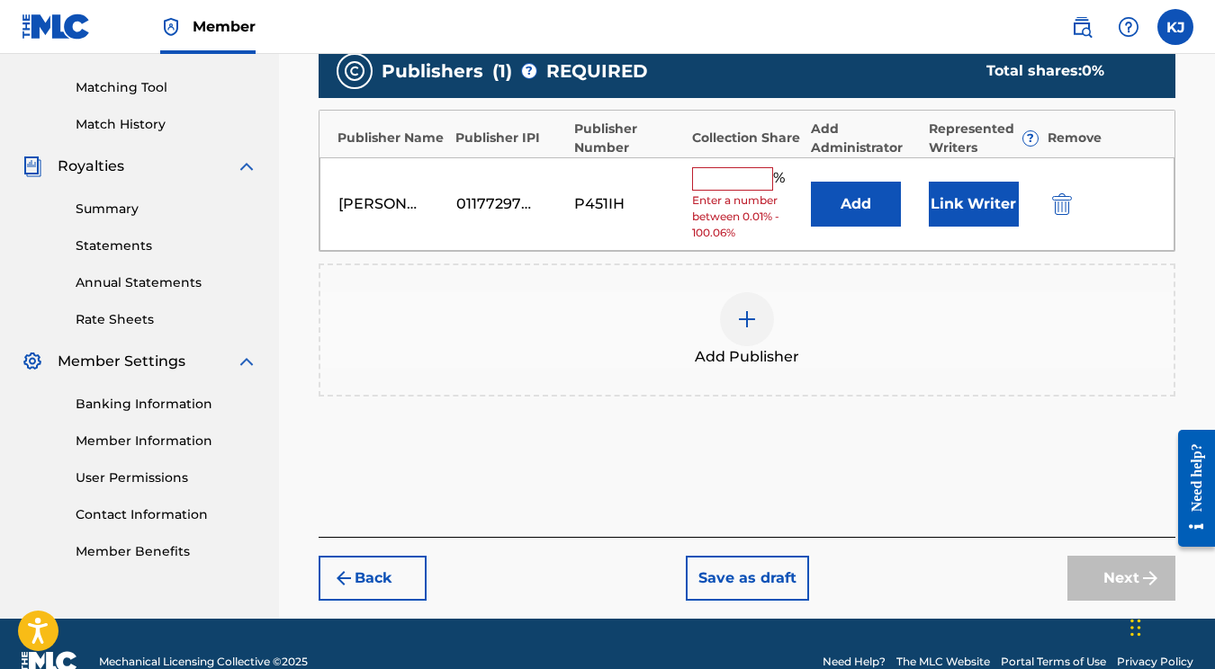
click at [741, 177] on input "text" at bounding box center [732, 178] width 81 height 23
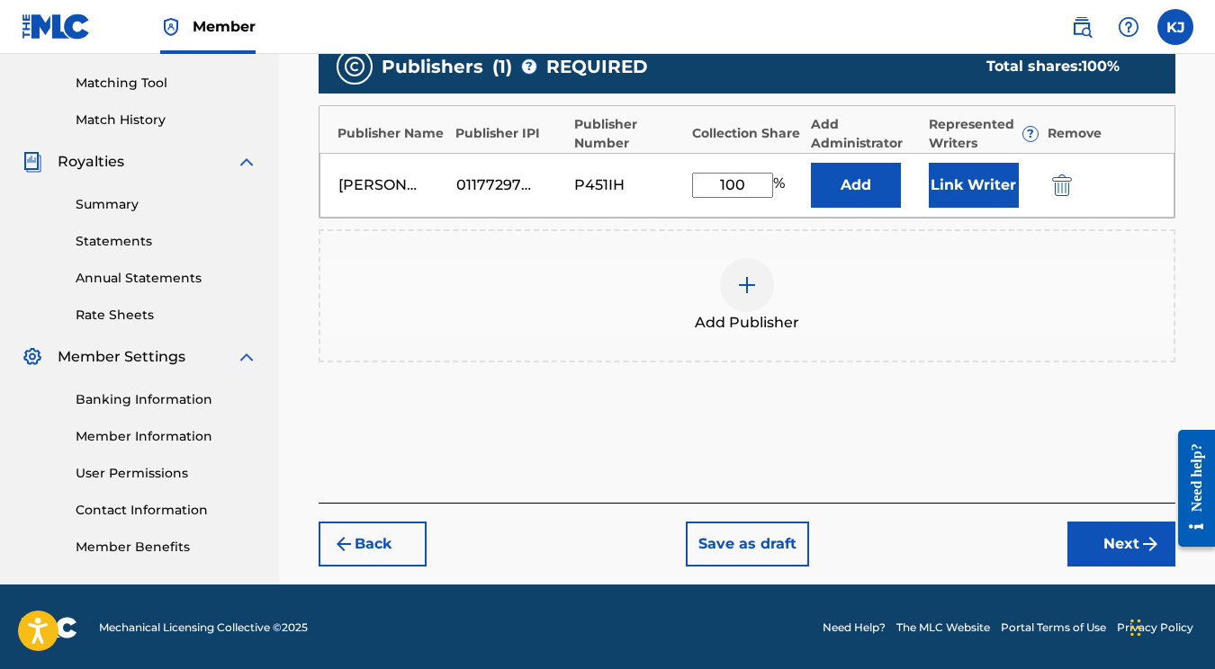
click at [1133, 546] on button "Next" at bounding box center [1121, 544] width 108 height 45
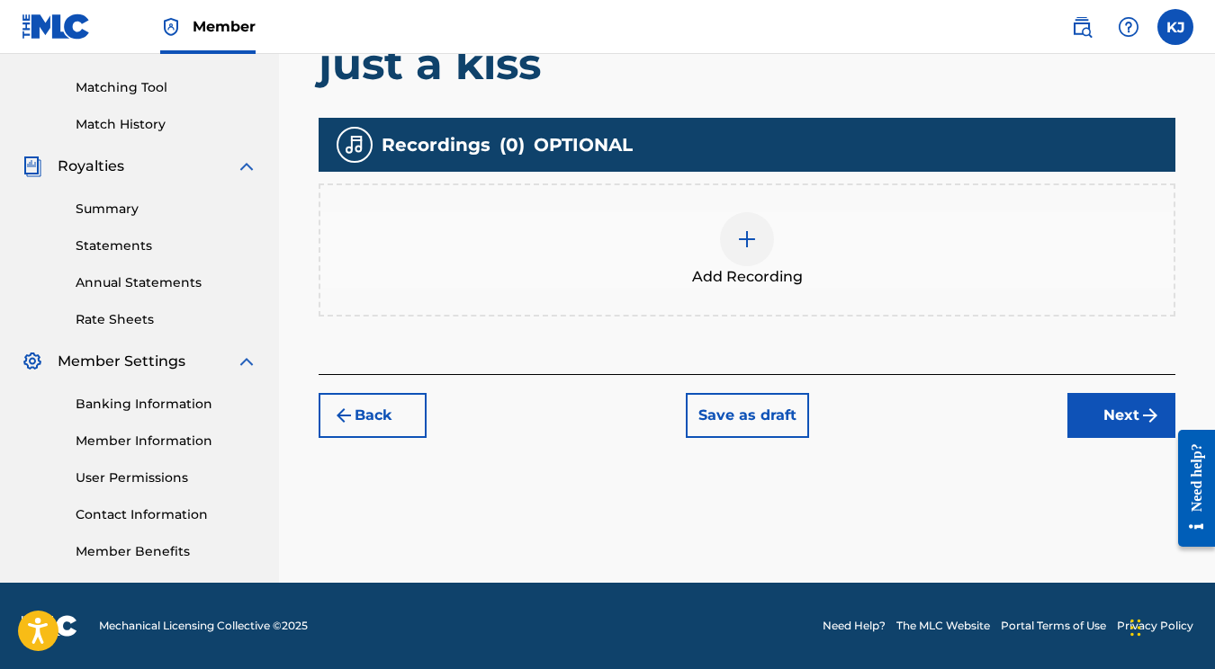
click at [769, 252] on div at bounding box center [747, 239] width 54 height 54
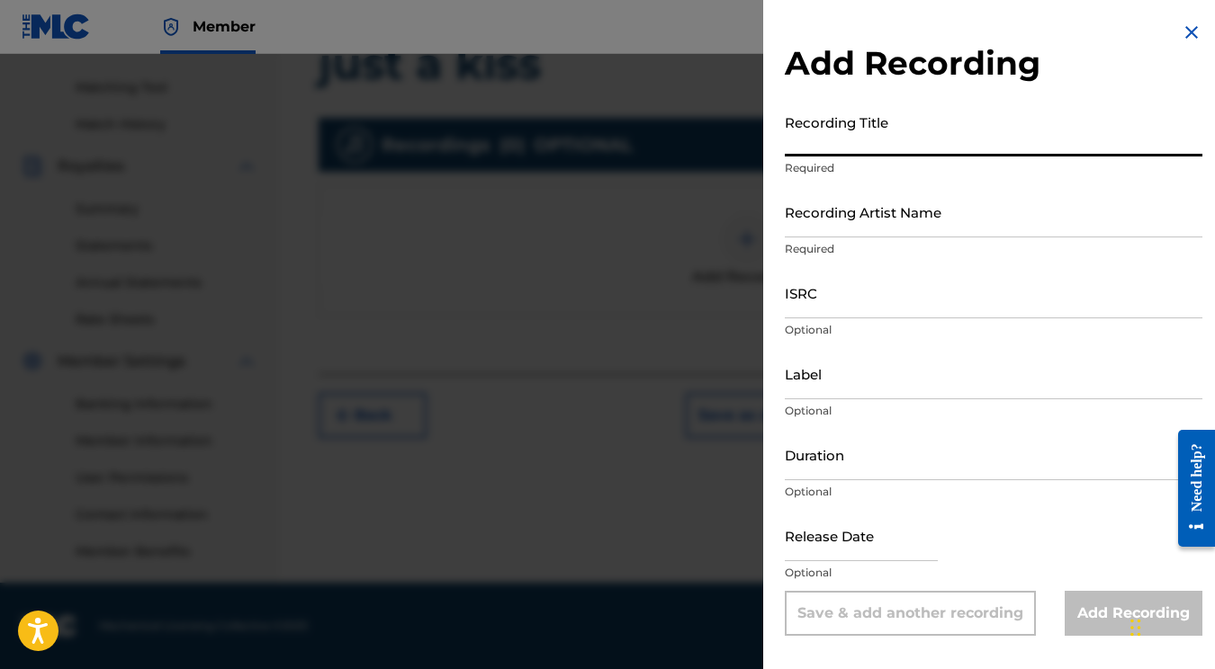
click at [892, 150] on input "Recording Title" at bounding box center [994, 130] width 418 height 51
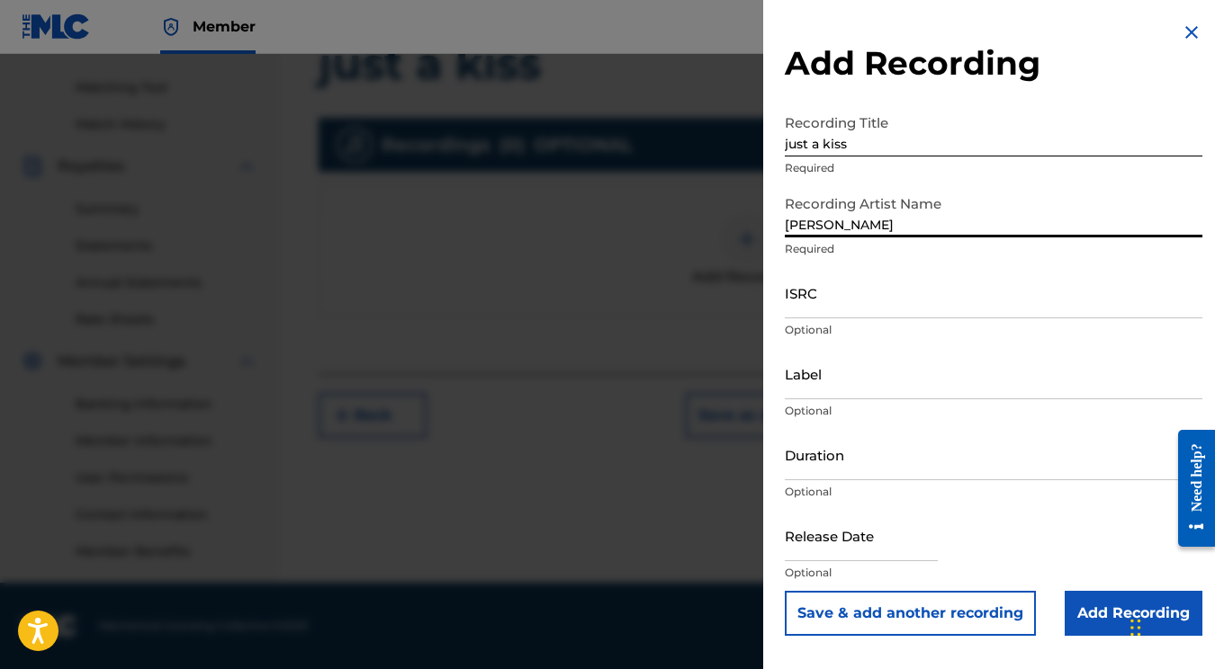
paste input "QZWDE2529614"
click at [853, 304] on input "QZWDE2529614" at bounding box center [994, 292] width 418 height 51
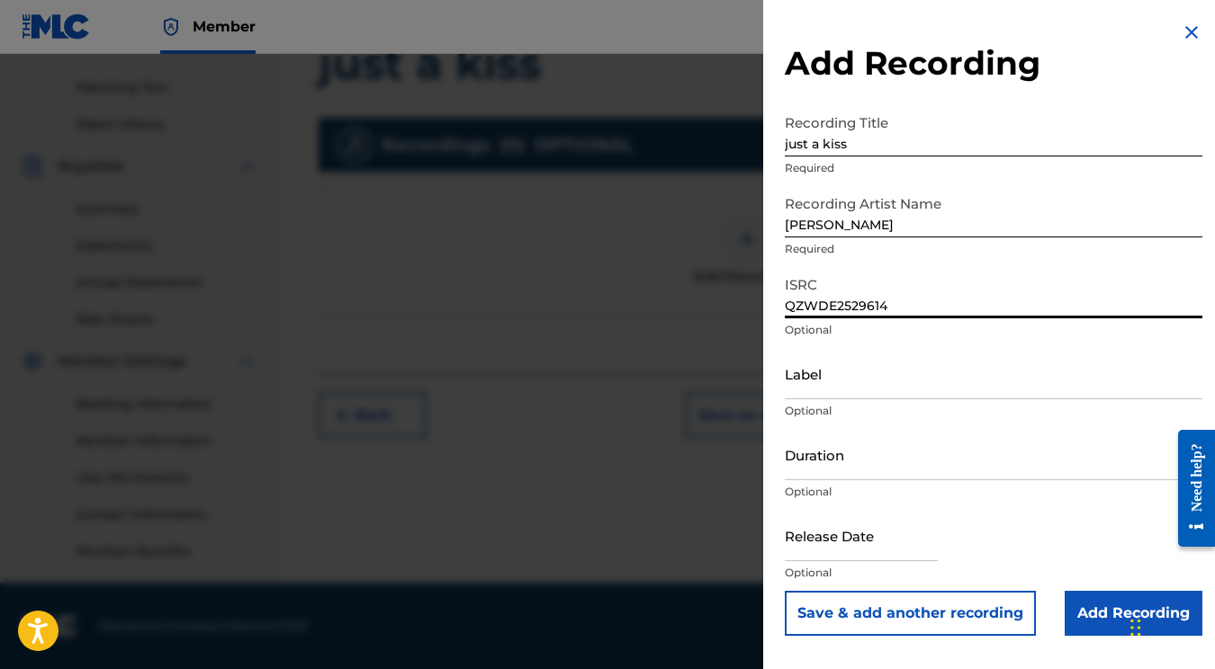
click at [895, 543] on input "text" at bounding box center [861, 535] width 153 height 51
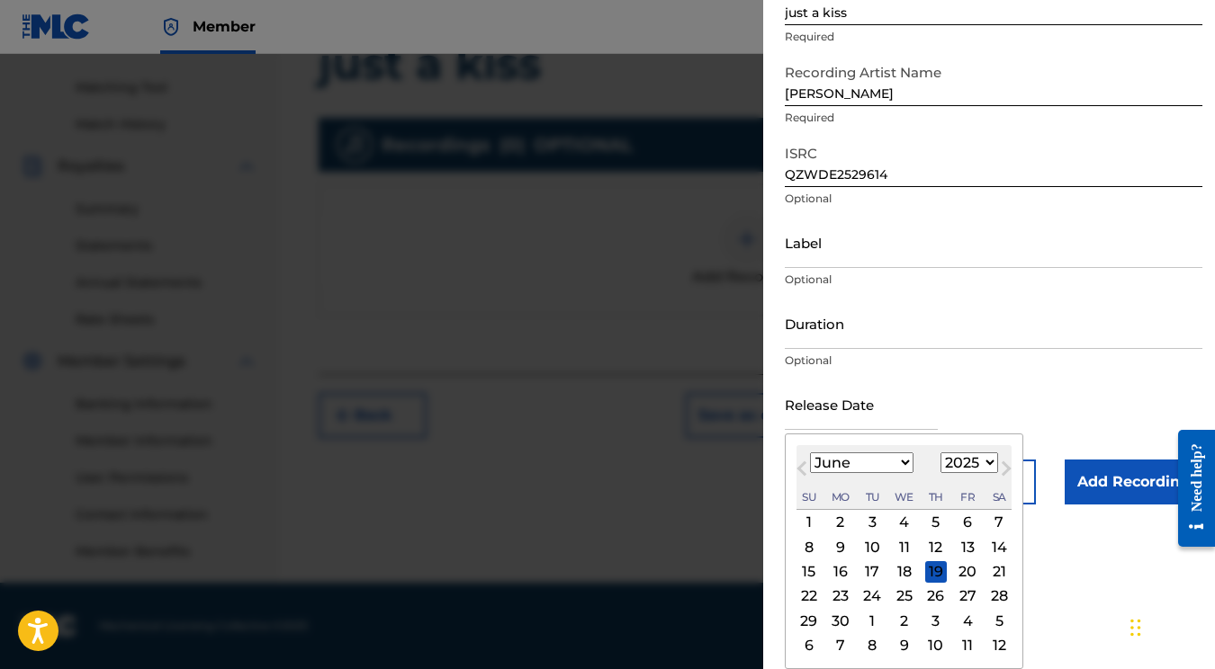
scroll to position [131, 0]
click at [959, 571] on div "20" at bounding box center [967, 572] width 22 height 22
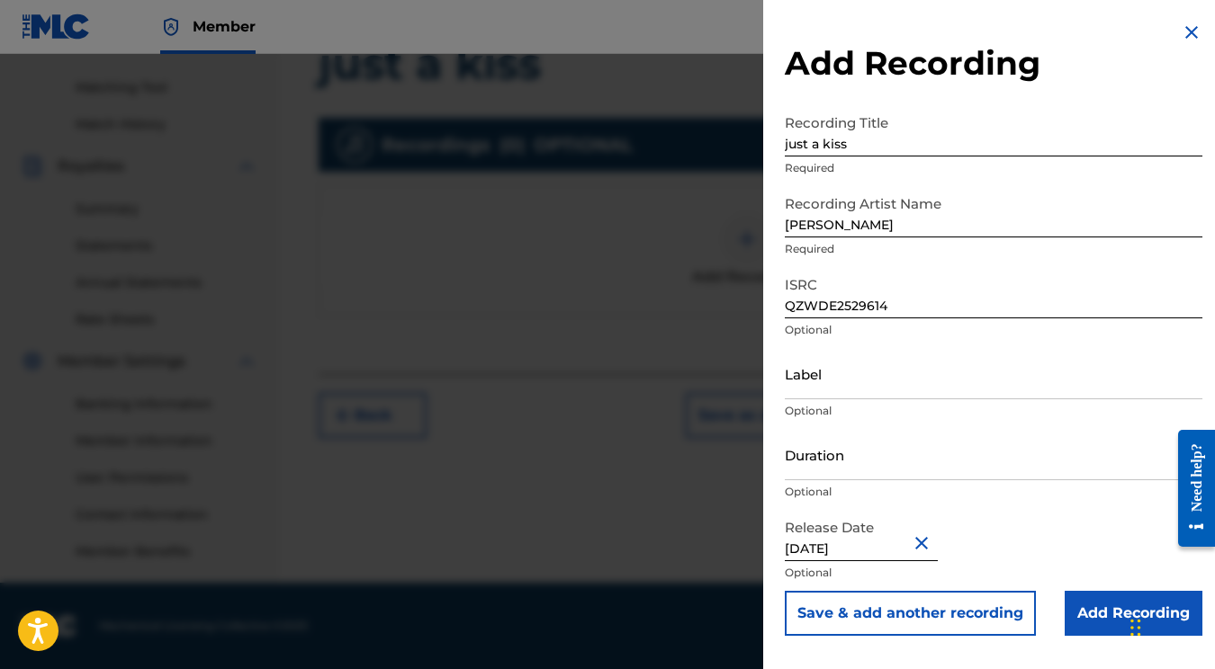
scroll to position [0, 0]
click at [1079, 601] on input "Add Recording" at bounding box center [1133, 613] width 138 height 45
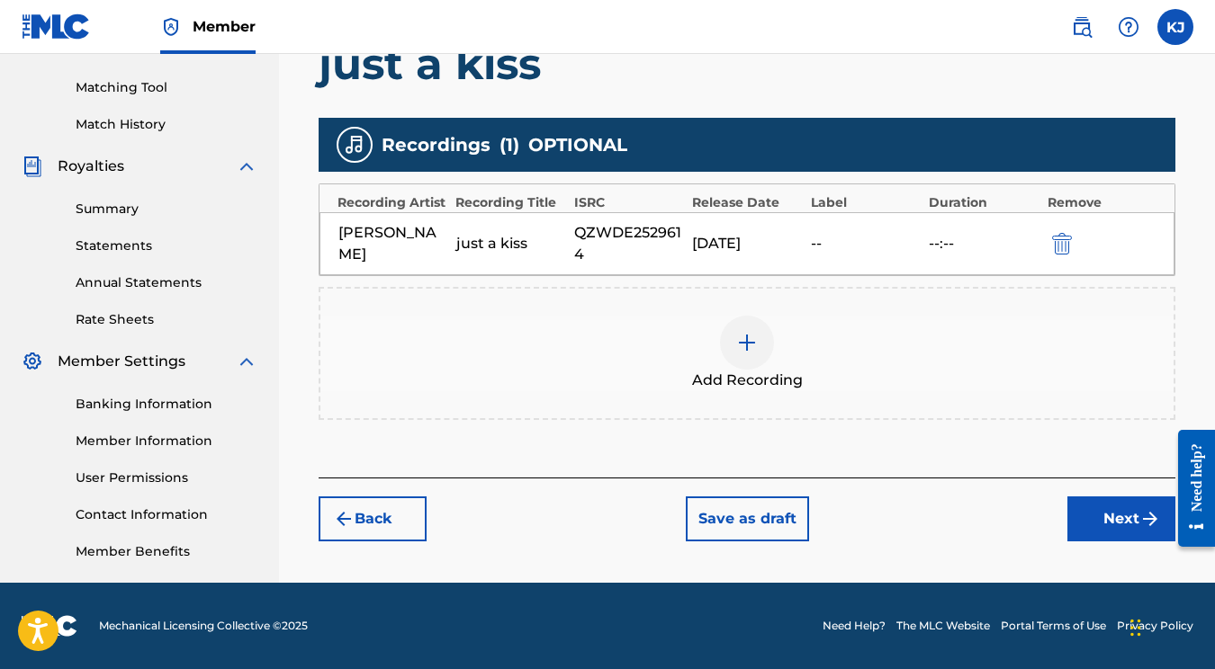
click at [1113, 508] on button "Next" at bounding box center [1121, 519] width 108 height 45
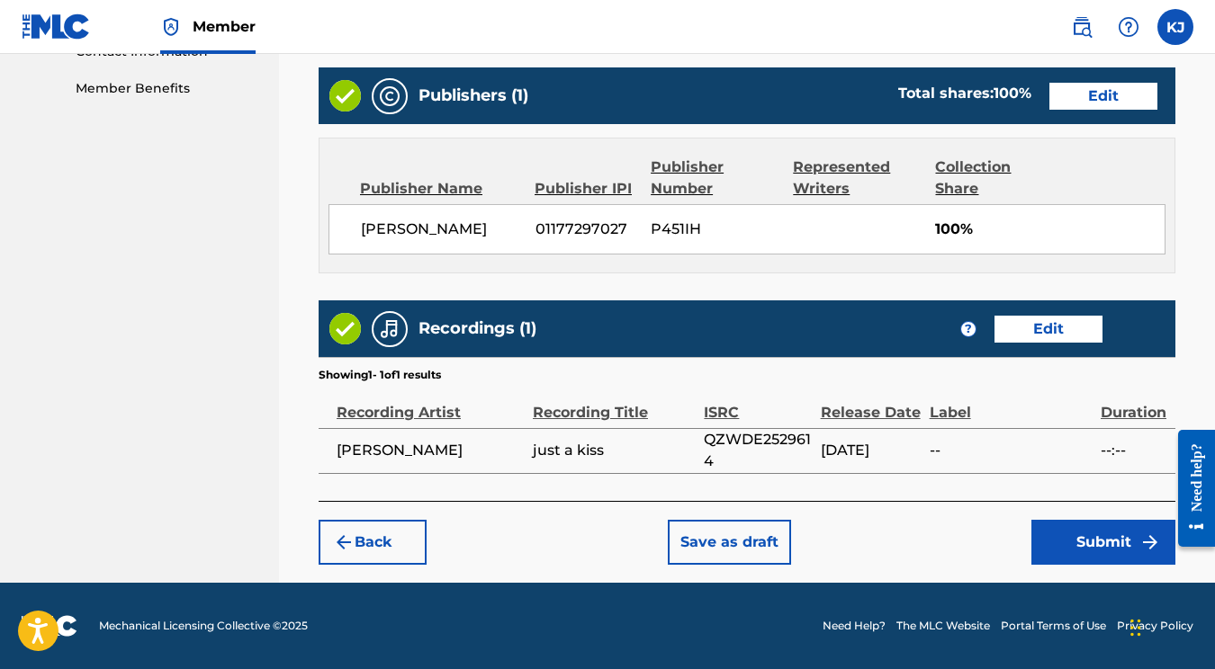
scroll to position [909, 0]
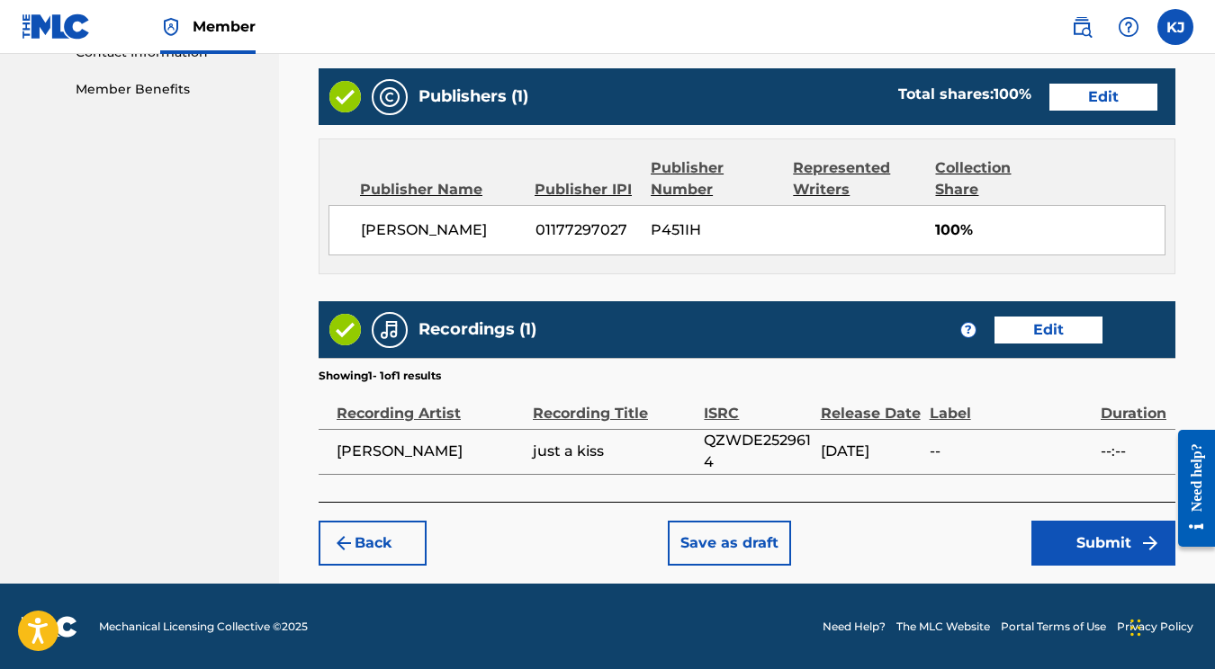
click at [1103, 525] on button "Submit" at bounding box center [1103, 543] width 144 height 45
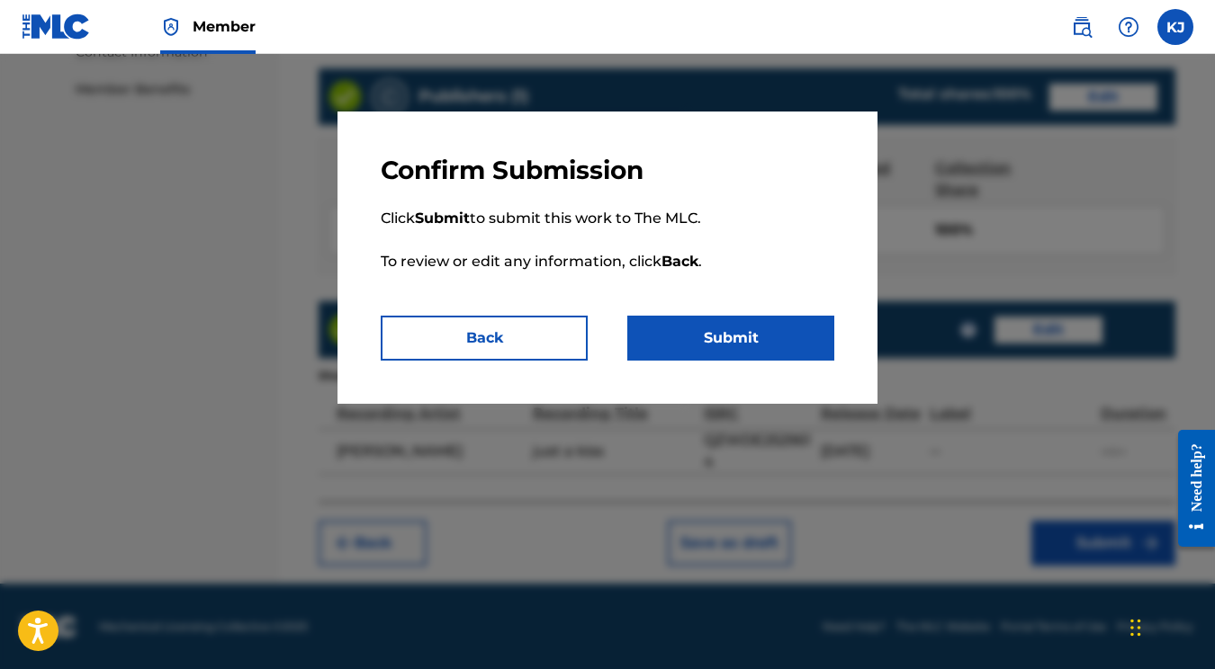
click at [777, 314] on p "Click Submit to submit this work to The MLC. To review or edit any information,…" at bounding box center [607, 251] width 453 height 130
click at [759, 321] on button "Submit" at bounding box center [730, 338] width 207 height 45
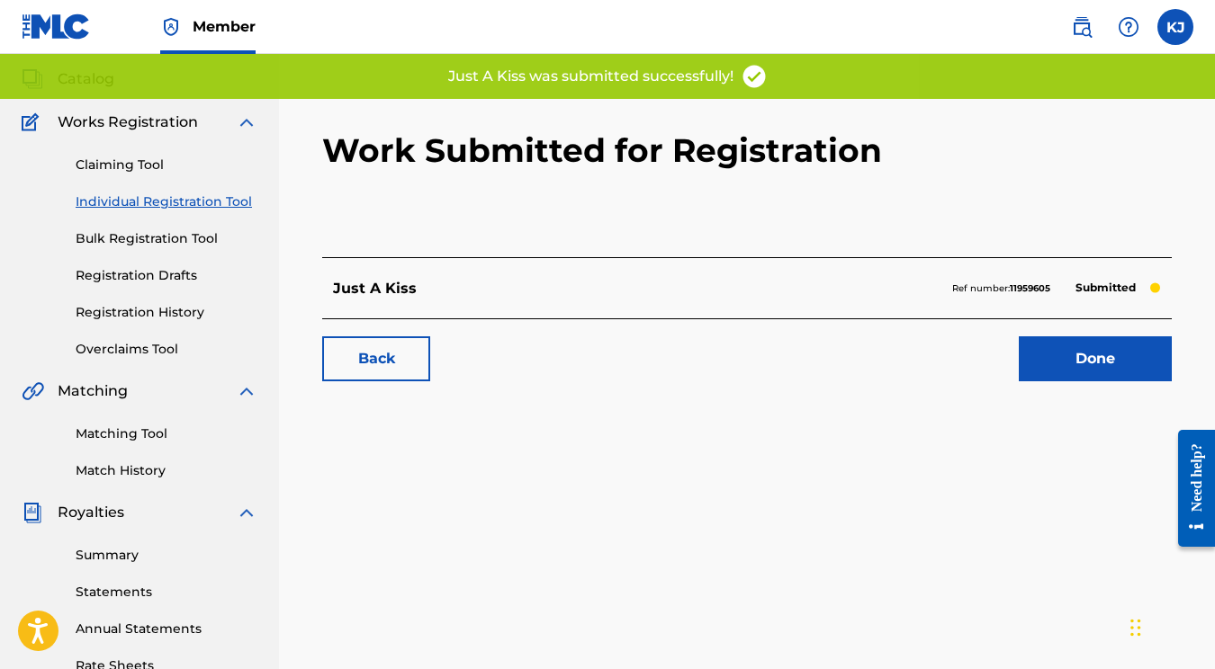
scroll to position [118, 0]
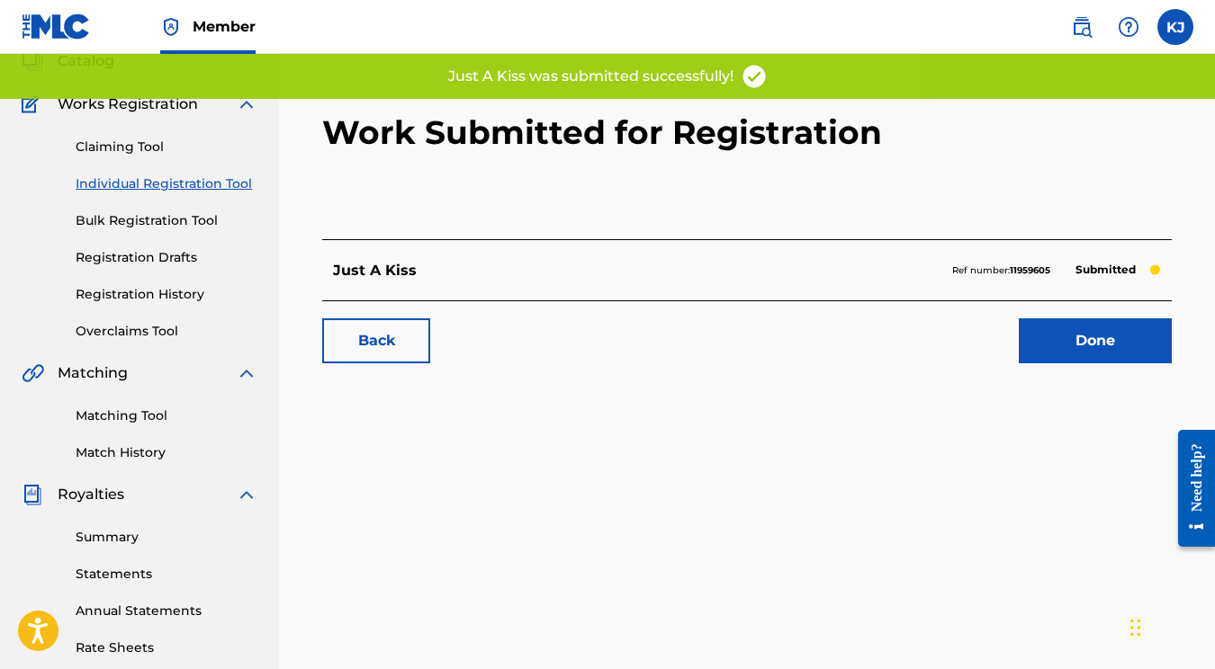
click at [1048, 350] on link "Done" at bounding box center [1095, 341] width 153 height 45
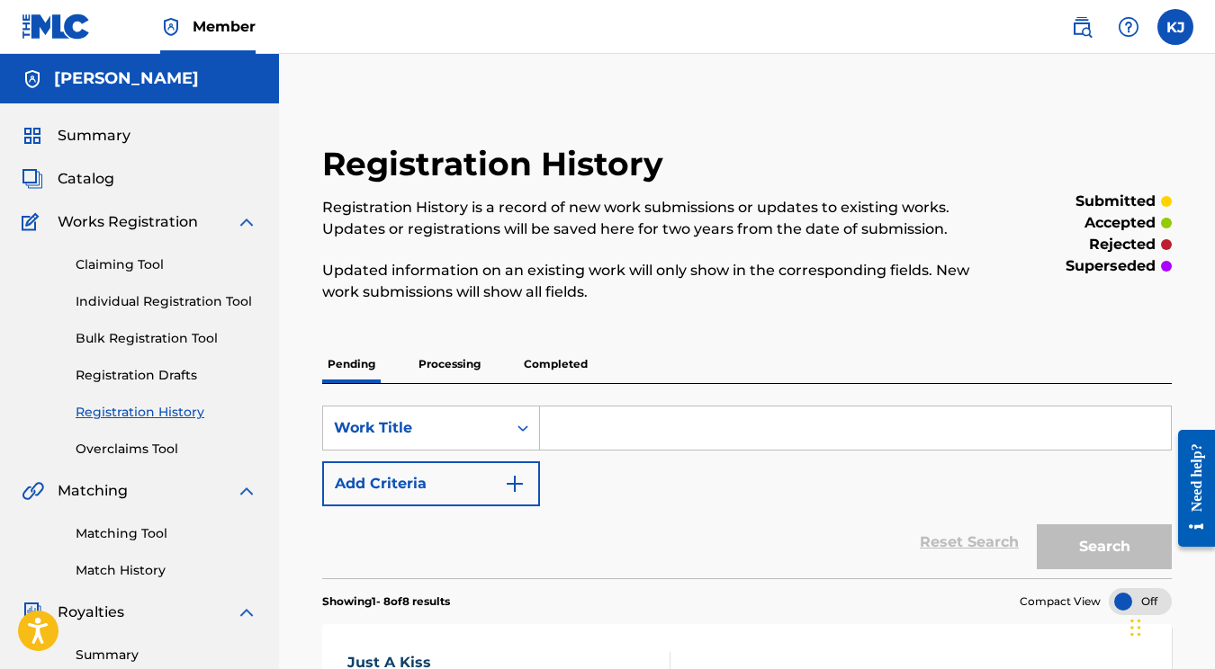
click at [444, 358] on p "Processing" at bounding box center [449, 365] width 73 height 38
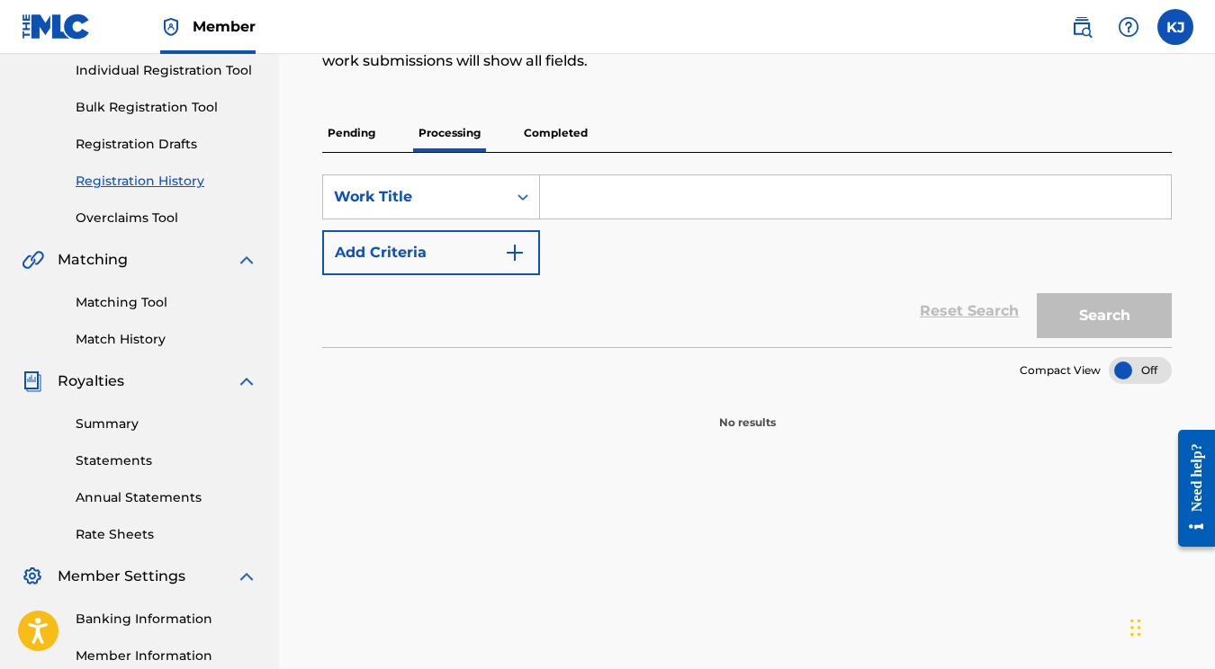
scroll to position [161, 0]
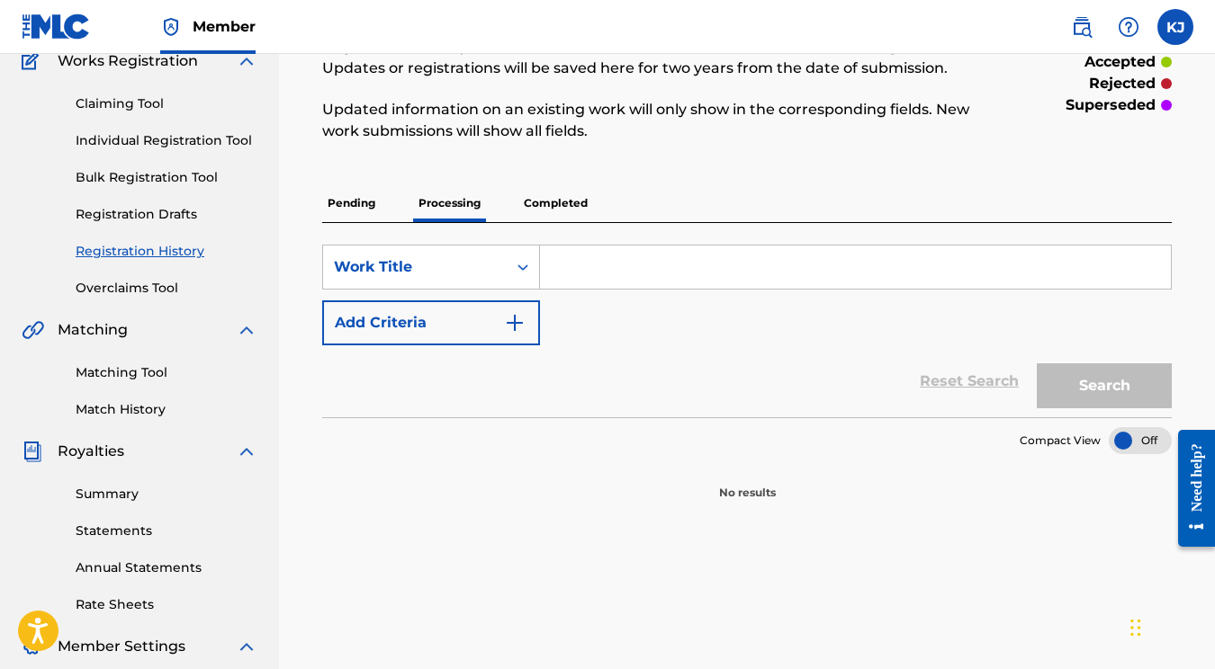
click at [378, 175] on div "Registration History Registration History is a record of new work submissions o…" at bounding box center [747, 242] width 893 height 518
click at [371, 186] on p "Pending" at bounding box center [351, 203] width 58 height 38
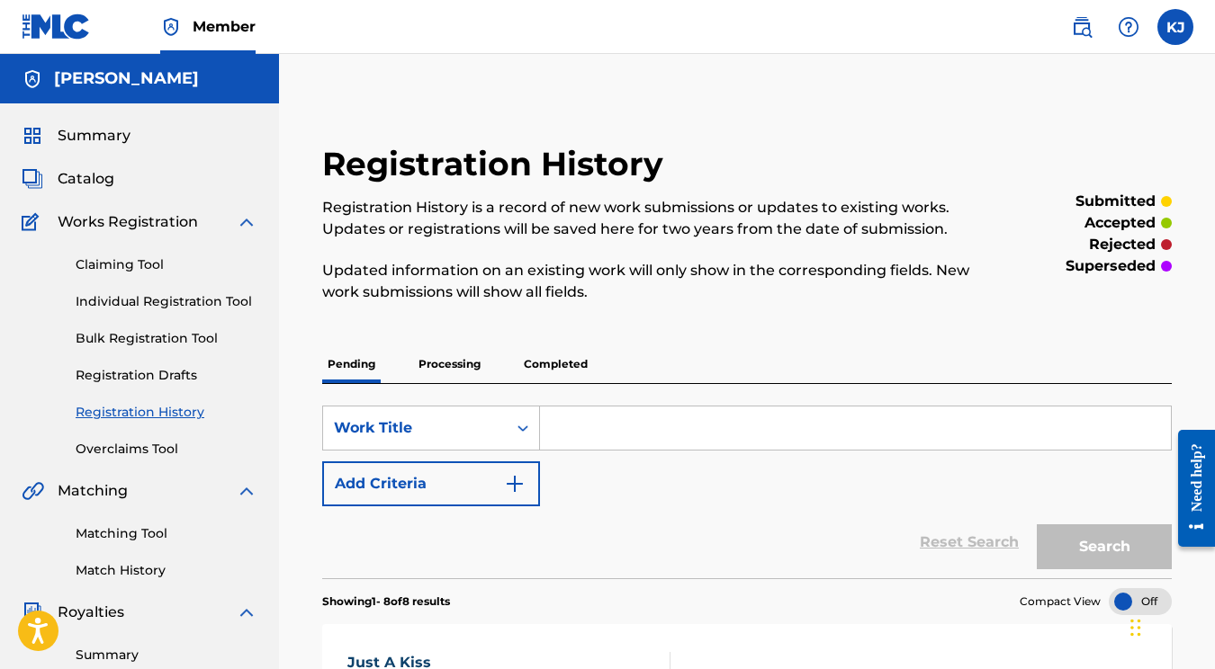
click at [714, 438] on input "Search Form" at bounding box center [855, 428] width 631 height 43
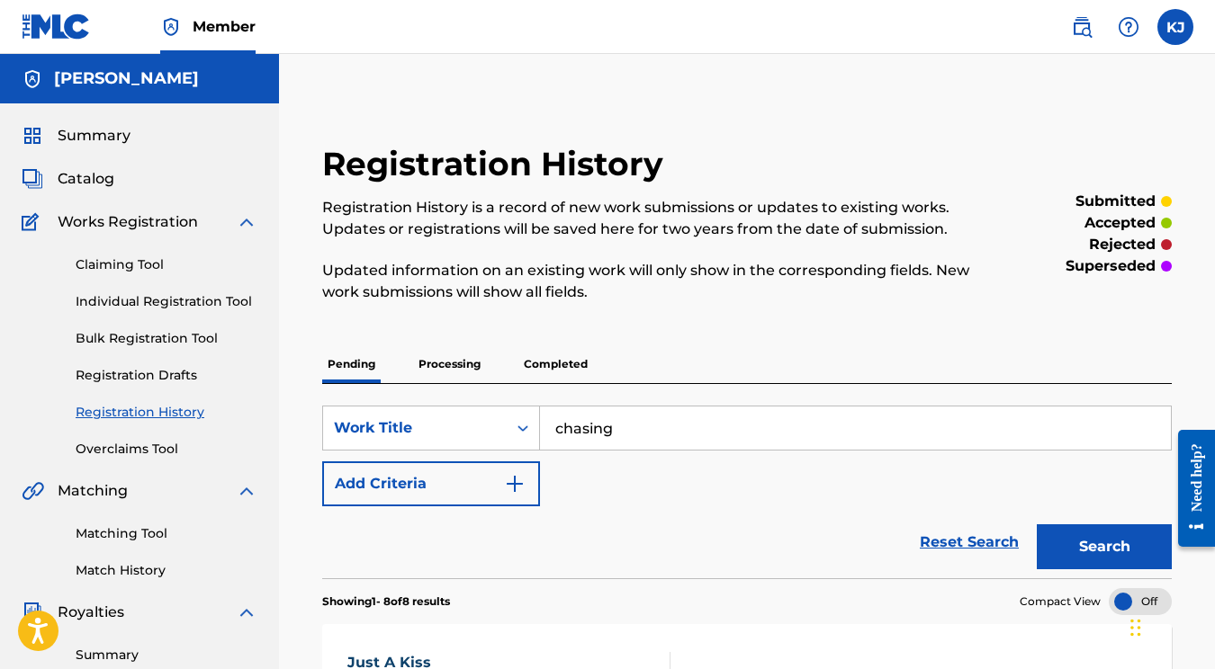
click at [1104, 547] on button "Search" at bounding box center [1104, 547] width 135 height 45
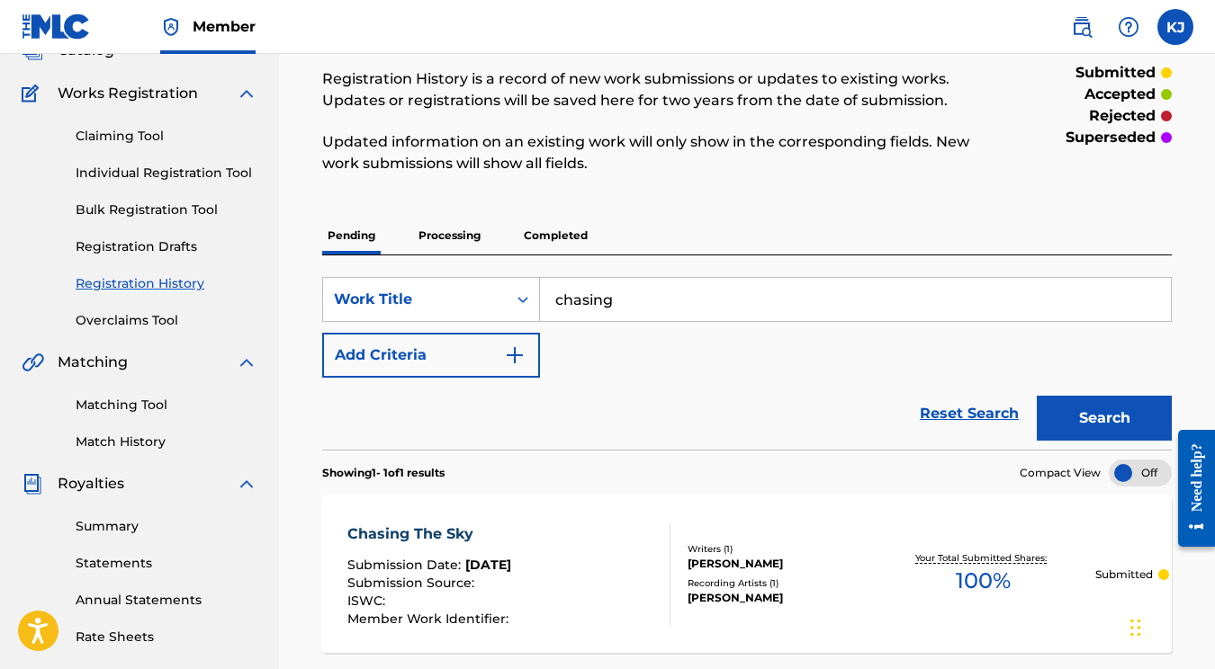
scroll to position [215, 0]
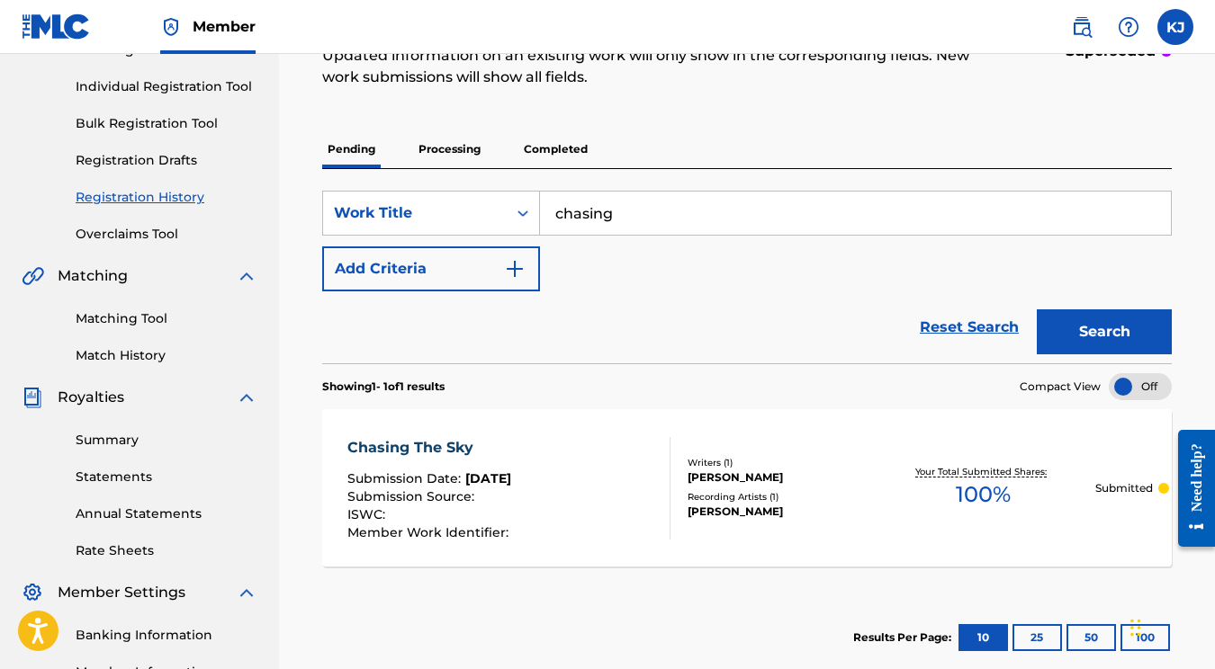
click at [735, 228] on input "chasing" at bounding box center [855, 213] width 631 height 43
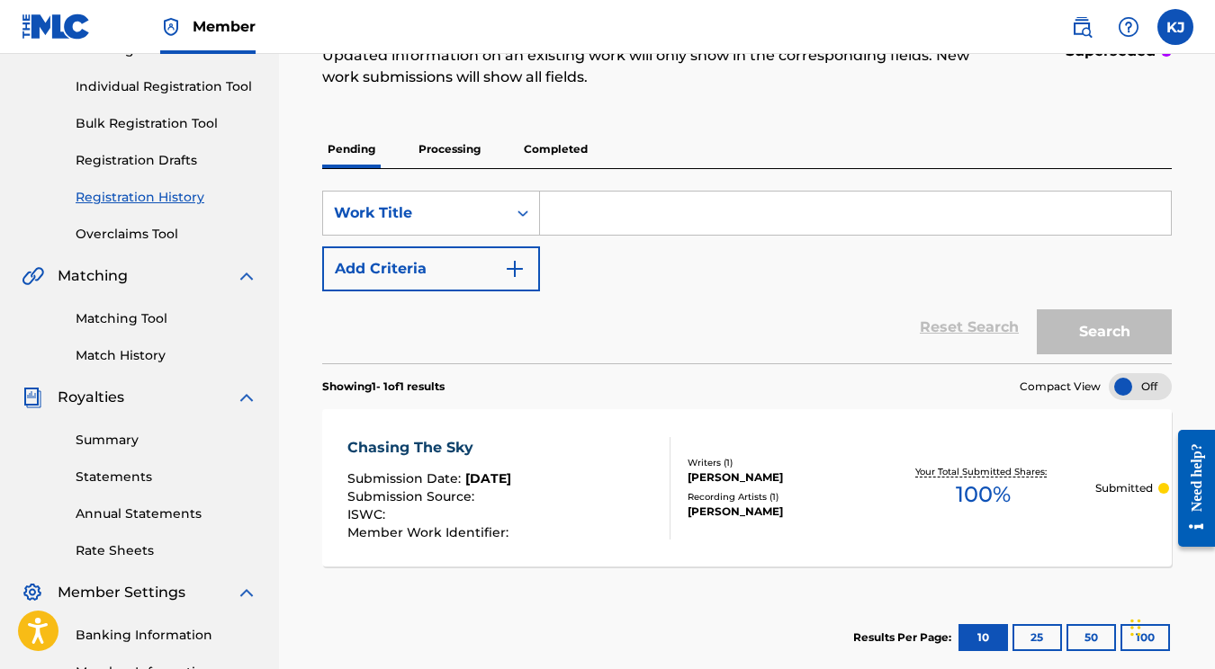
click at [678, 292] on div "Reset Search Search" at bounding box center [746, 328] width 849 height 72
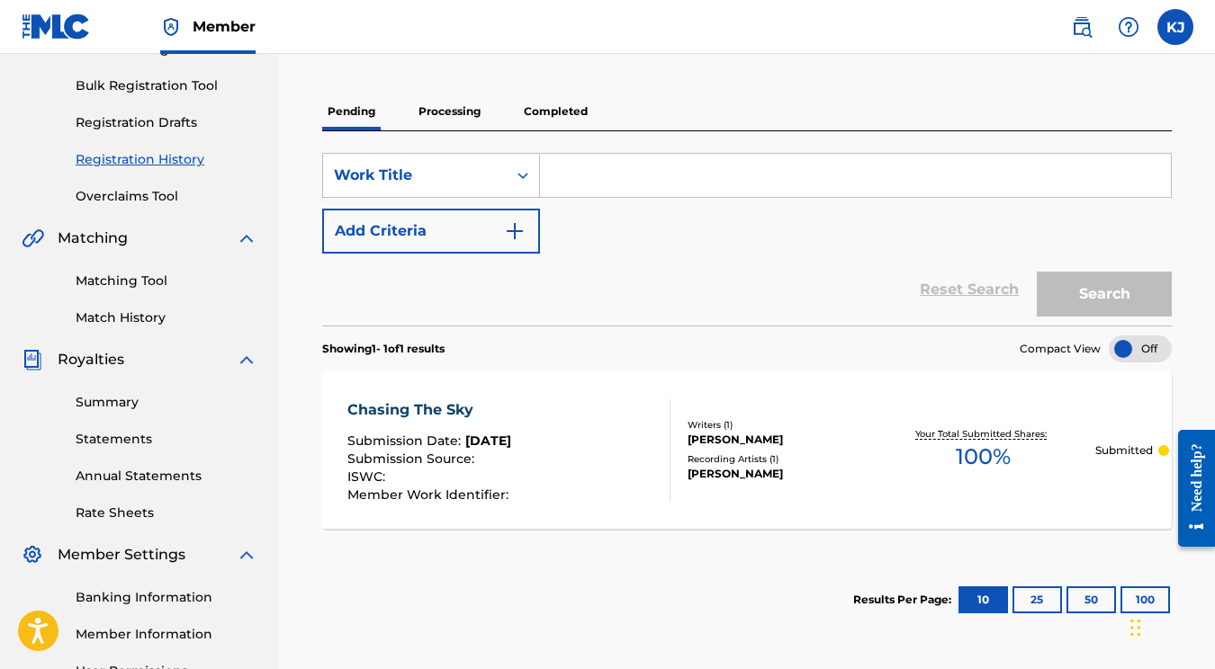
scroll to position [262, 0]
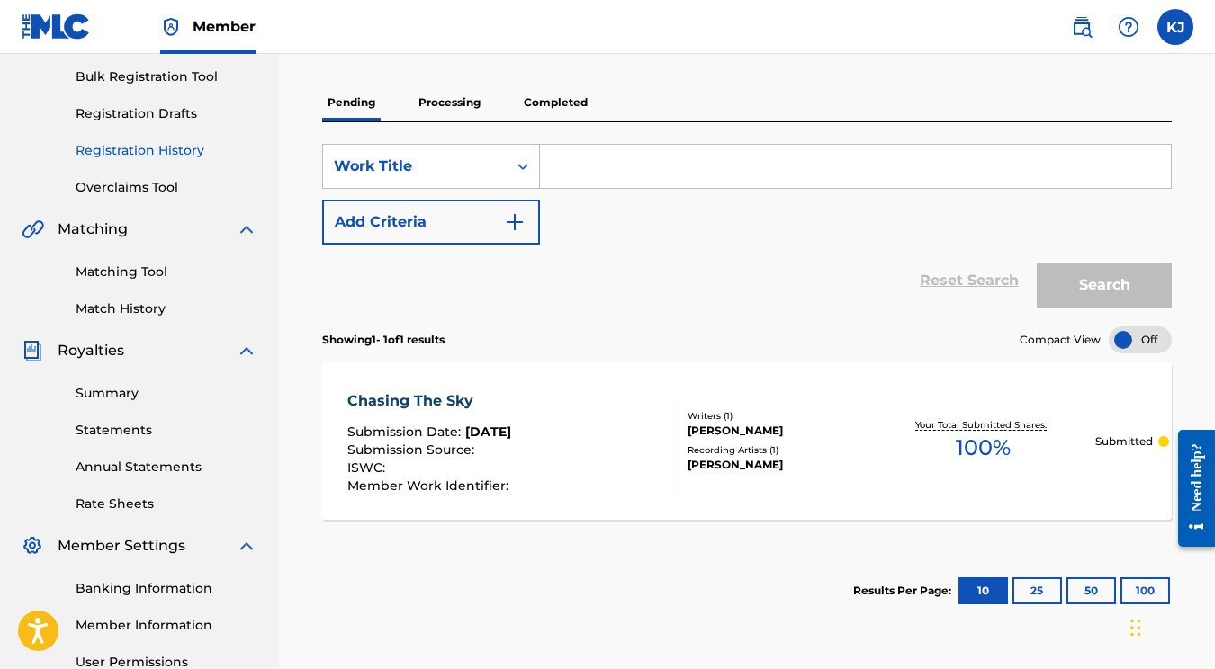
click at [129, 150] on link "Registration History" at bounding box center [167, 150] width 182 height 19
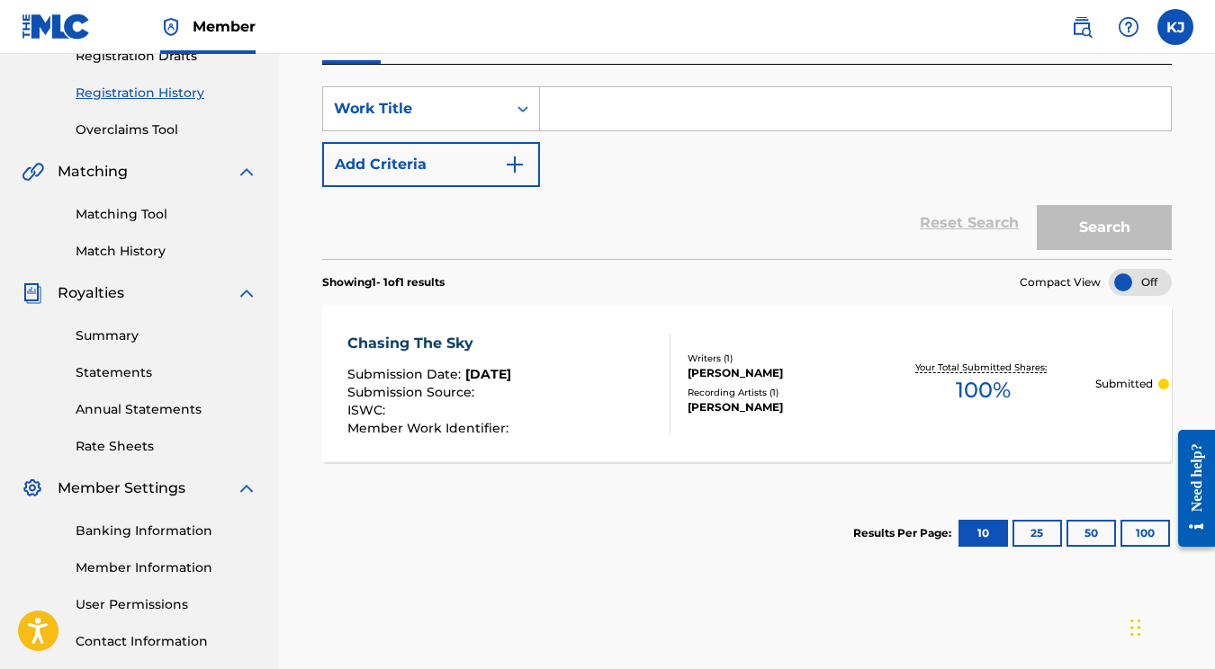
scroll to position [181, 0]
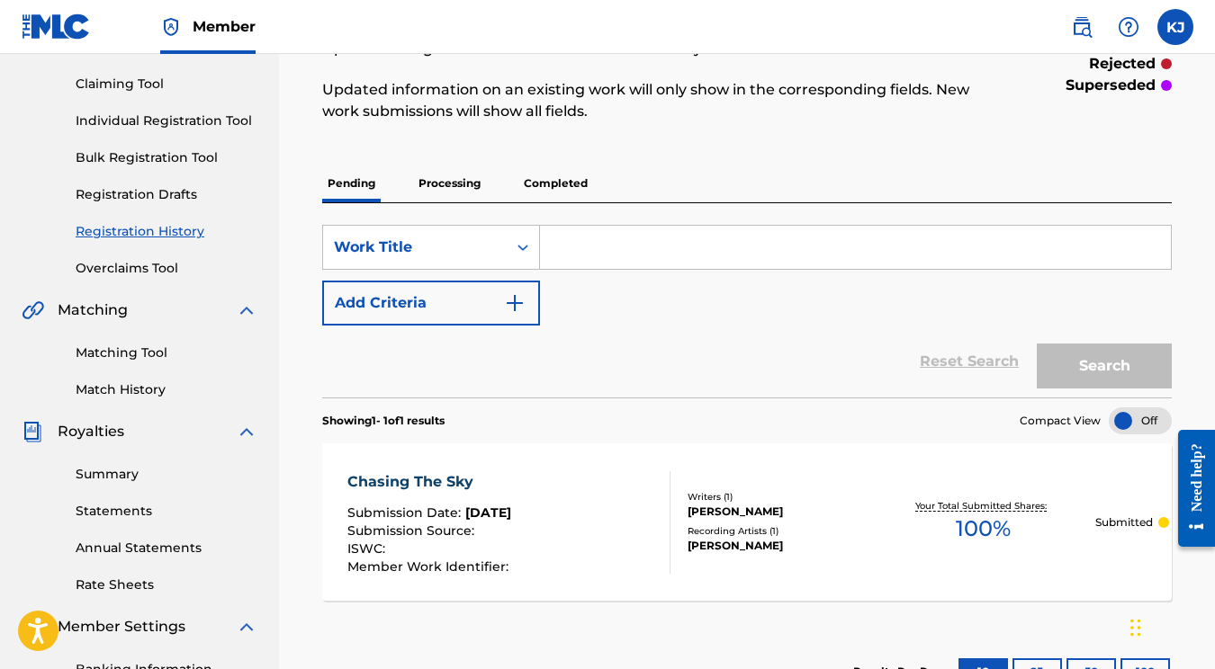
click at [138, 201] on link "Registration Drafts" at bounding box center [167, 194] width 182 height 19
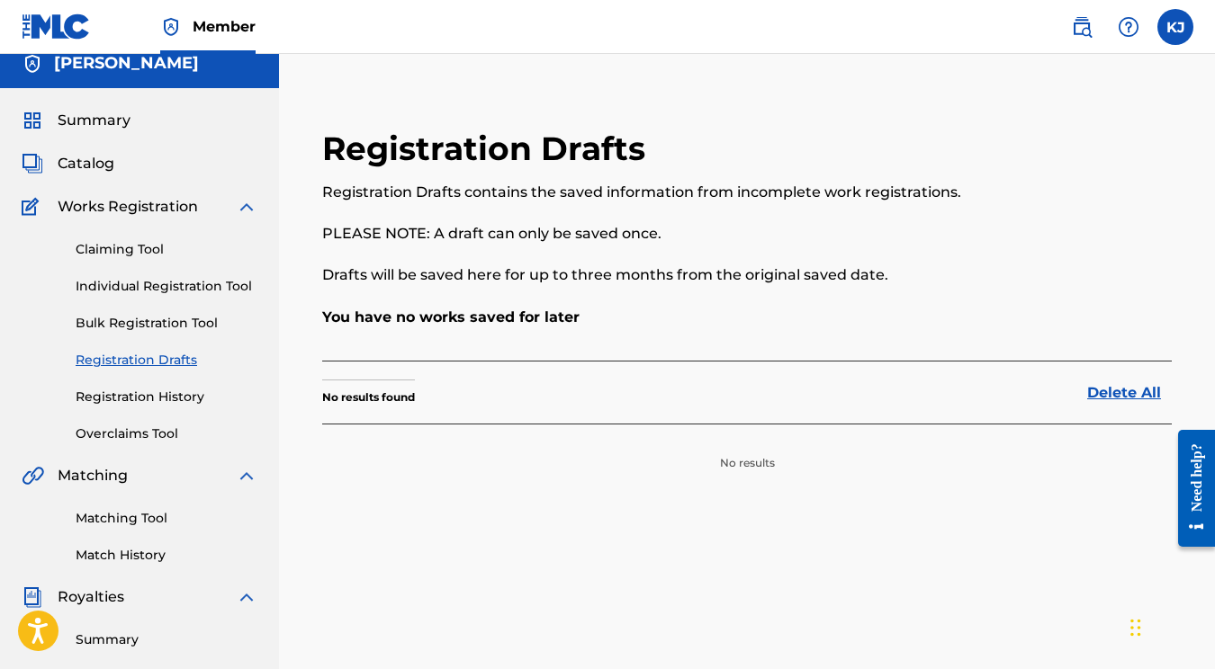
scroll to position [34, 0]
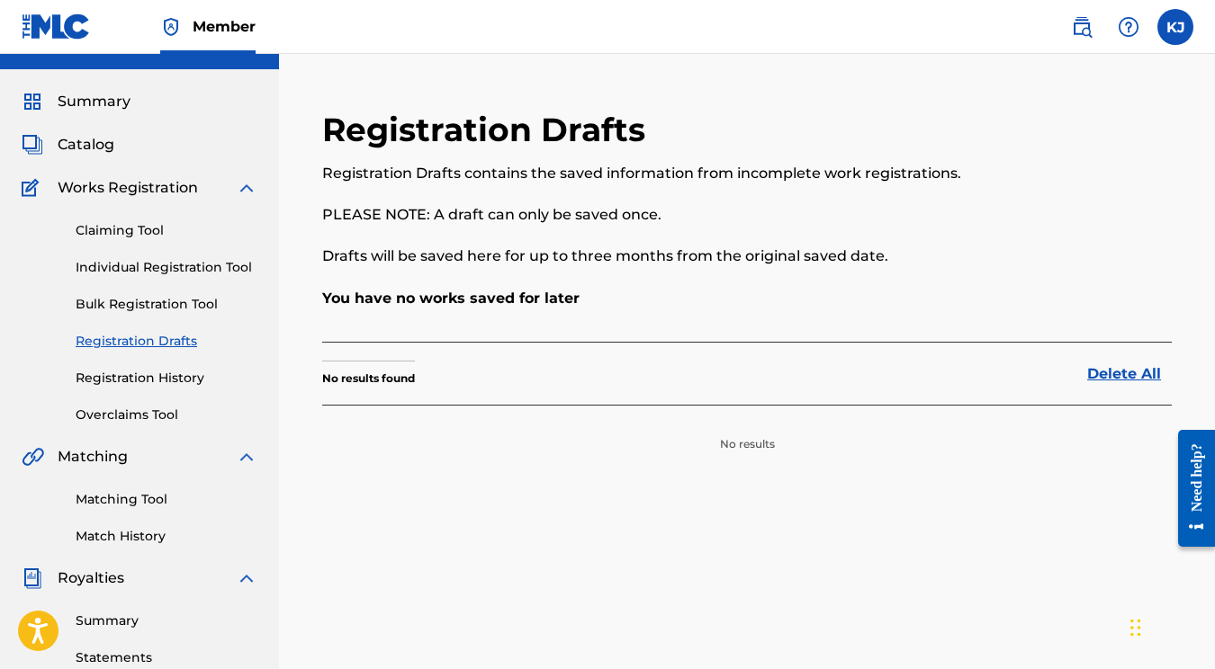
click at [152, 365] on div "Claiming Tool Individual Registration Tool Bulk Registration Tool Registration …" at bounding box center [140, 312] width 236 height 226
click at [158, 377] on link "Registration History" at bounding box center [167, 378] width 182 height 19
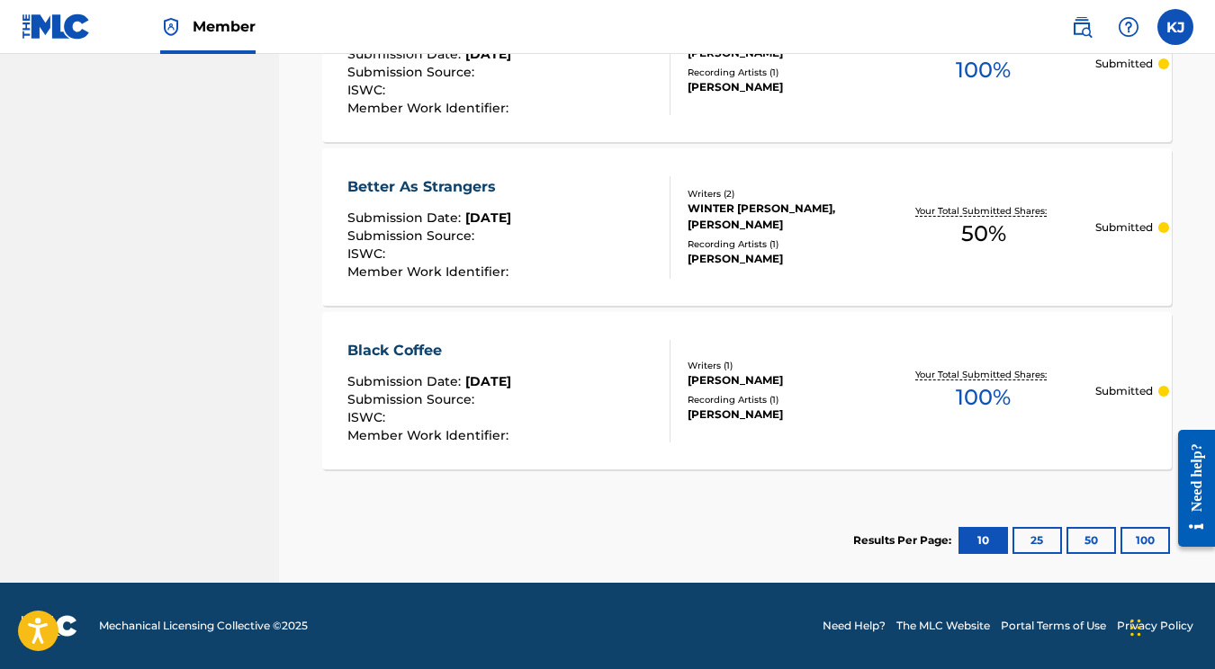
click at [1028, 536] on button "25" at bounding box center [1036, 540] width 49 height 27
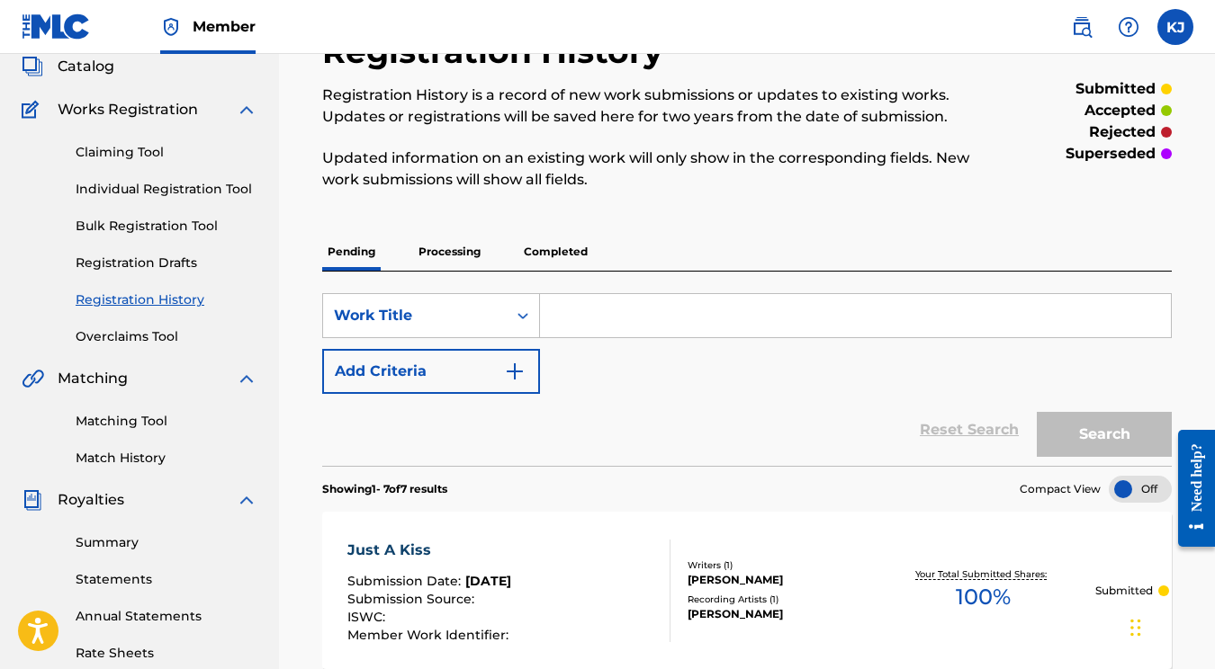
scroll to position [110, 0]
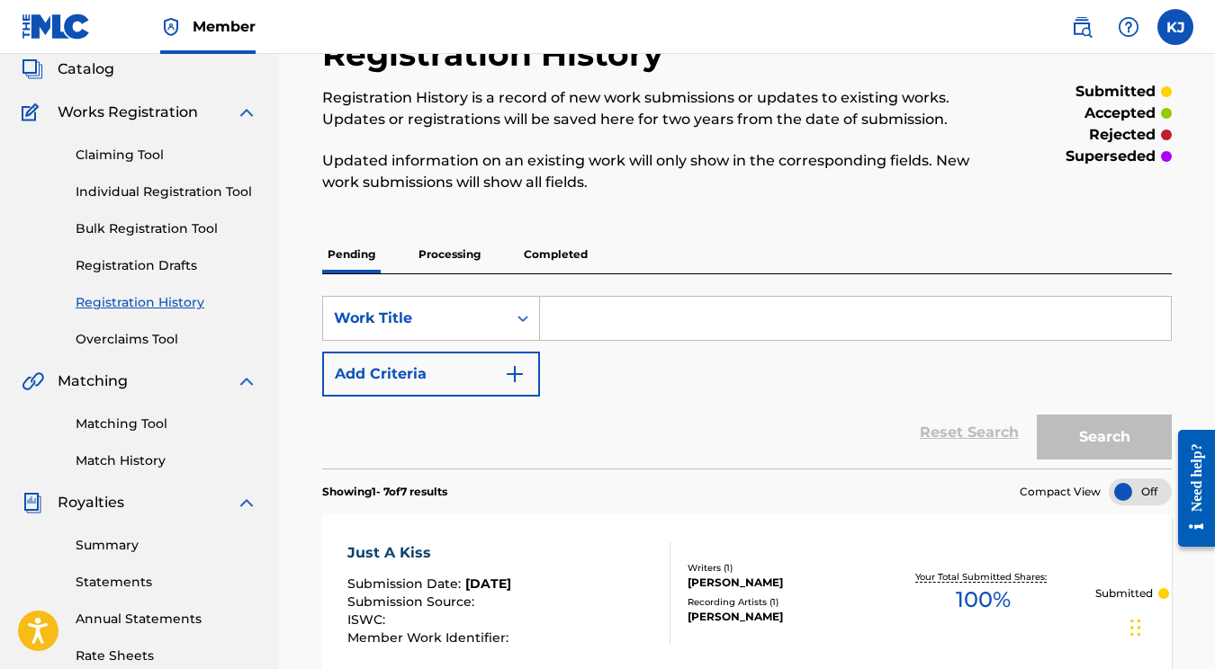
click at [568, 256] on p "Completed" at bounding box center [555, 255] width 75 height 38
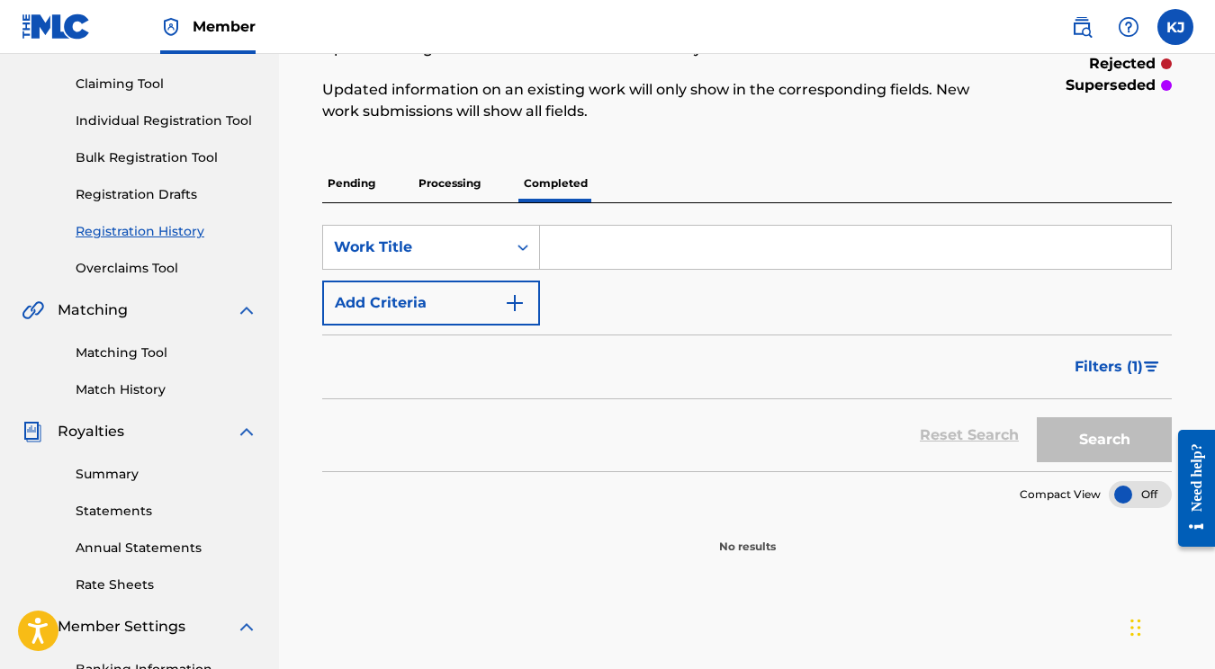
scroll to position [127, 0]
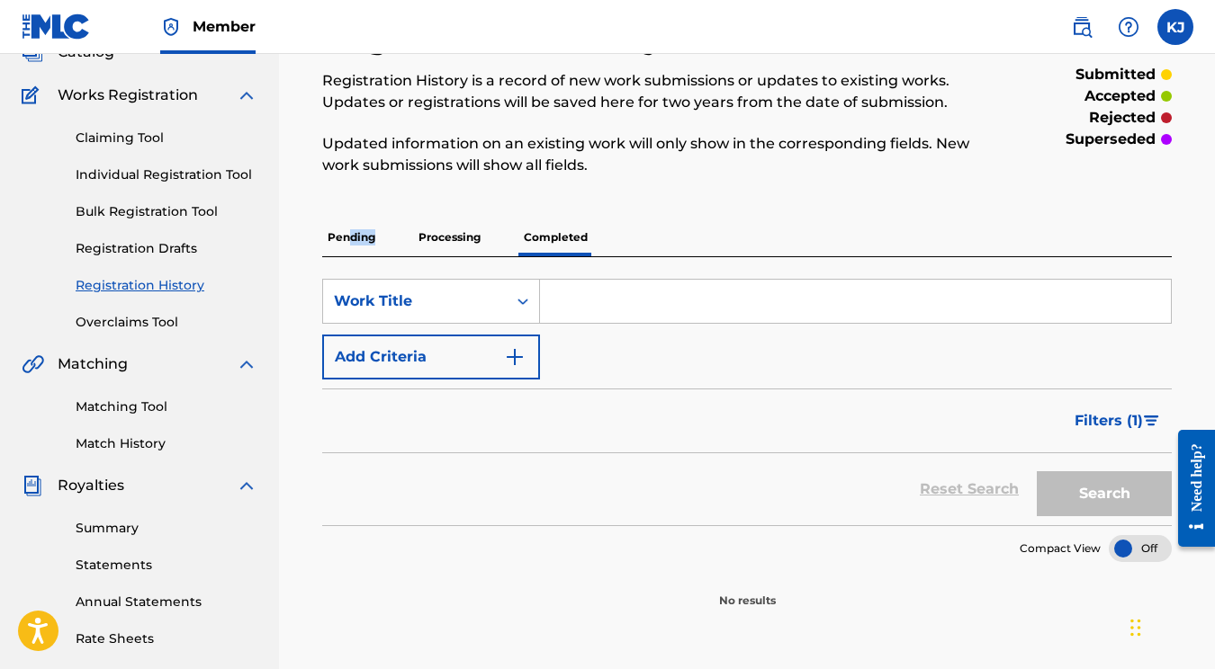
click at [353, 243] on p "Pending" at bounding box center [351, 238] width 58 height 38
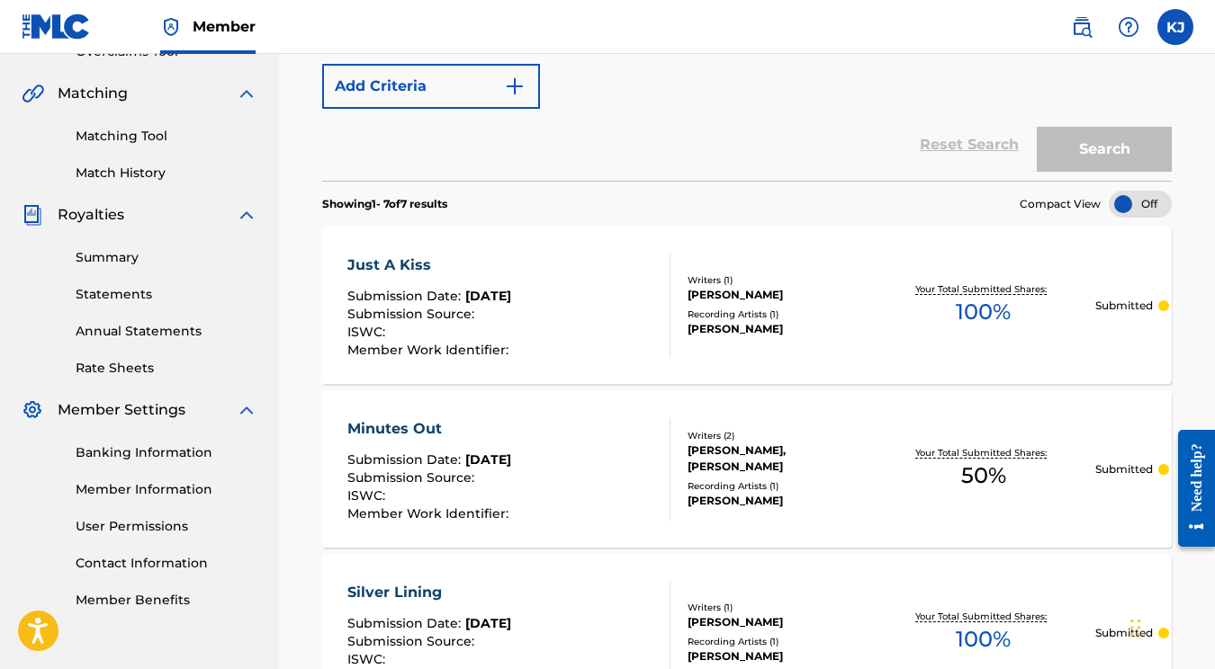
scroll to position [239, 0]
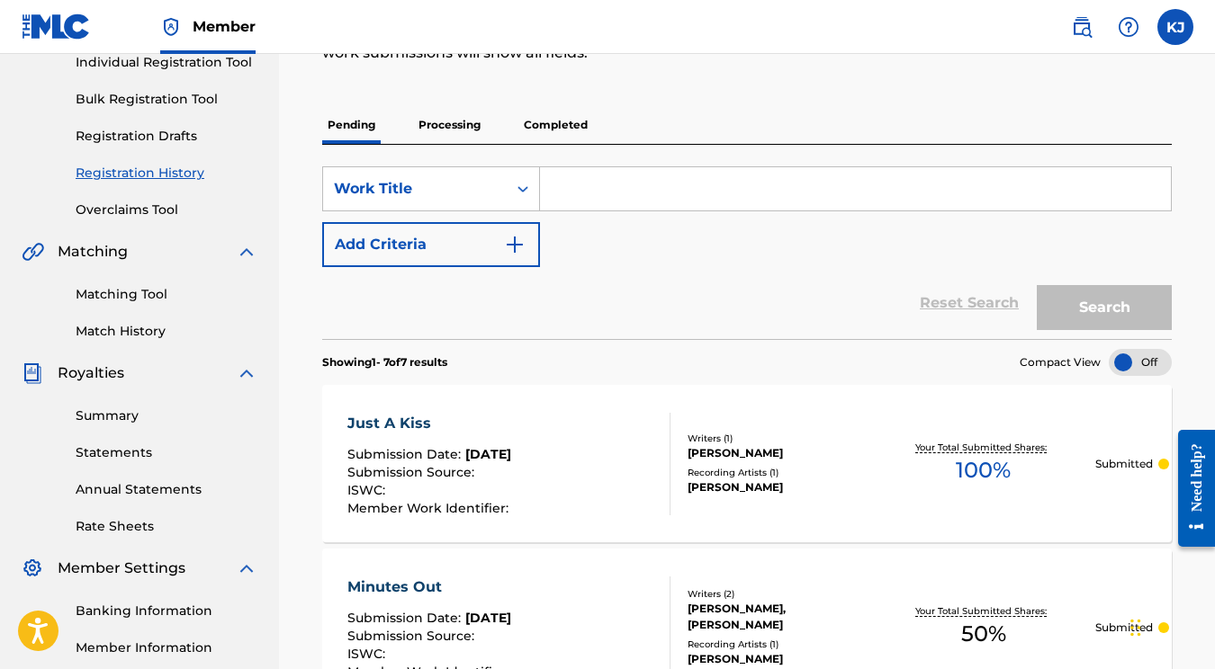
click at [607, 268] on div "Reset Search Search" at bounding box center [746, 303] width 849 height 72
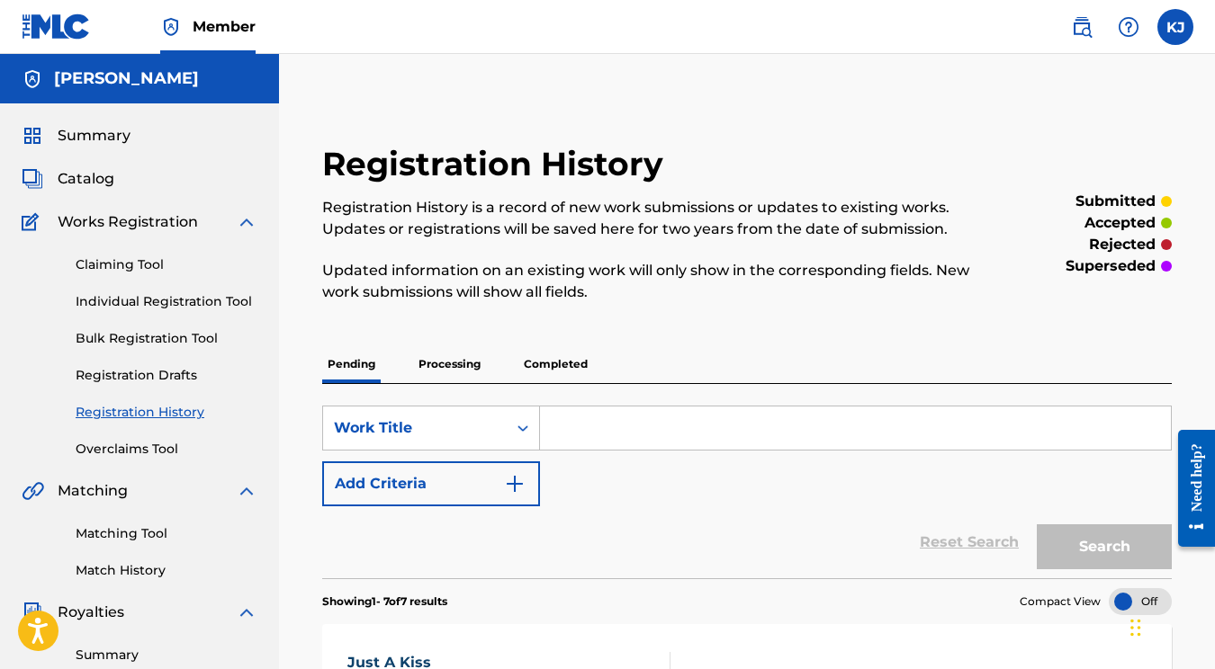
scroll to position [274, 0]
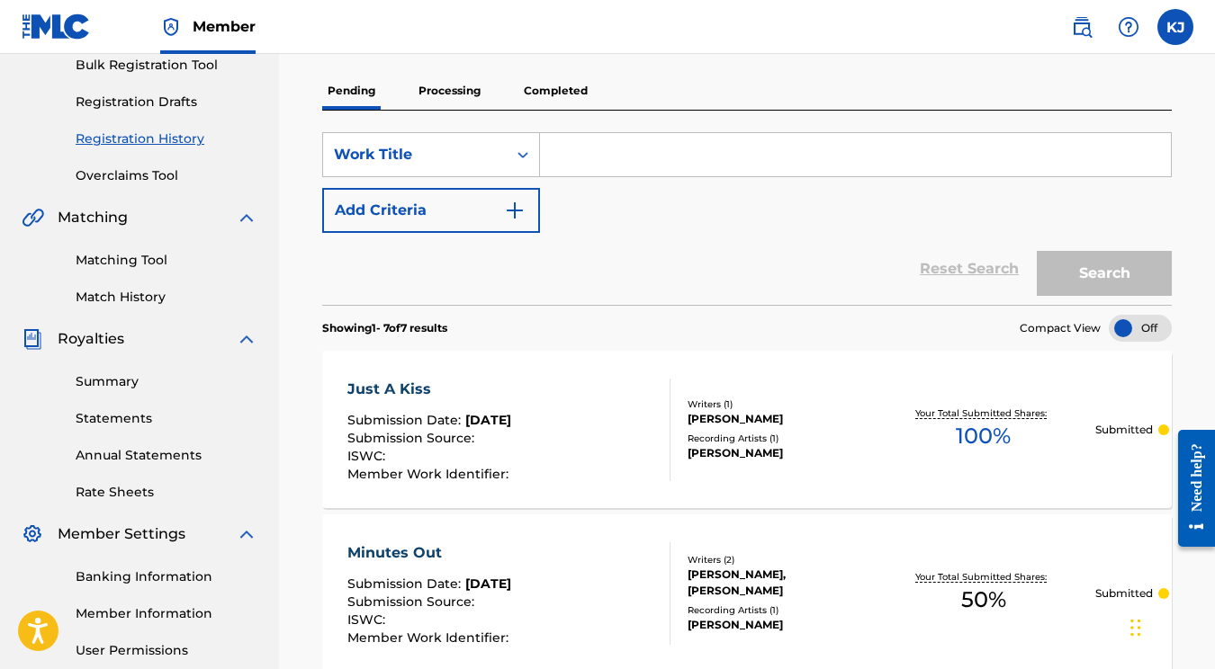
click at [116, 382] on link "Summary" at bounding box center [167, 382] width 182 height 19
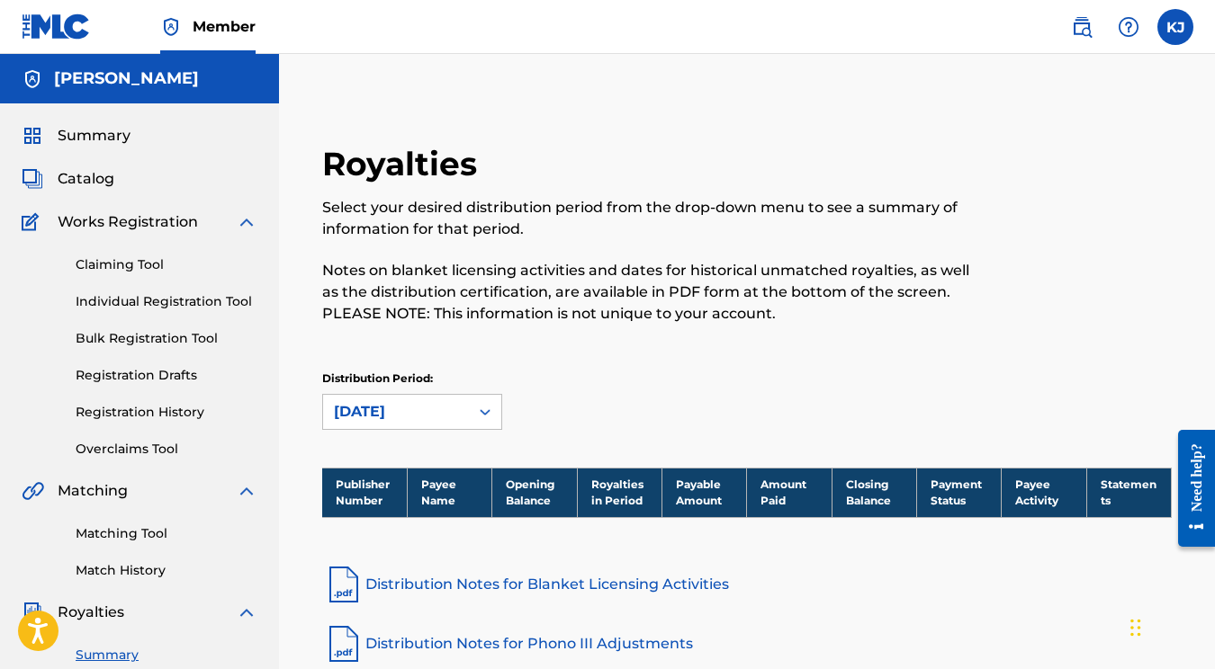
scroll to position [-29, 0]
